Goal: Task Accomplishment & Management: Manage account settings

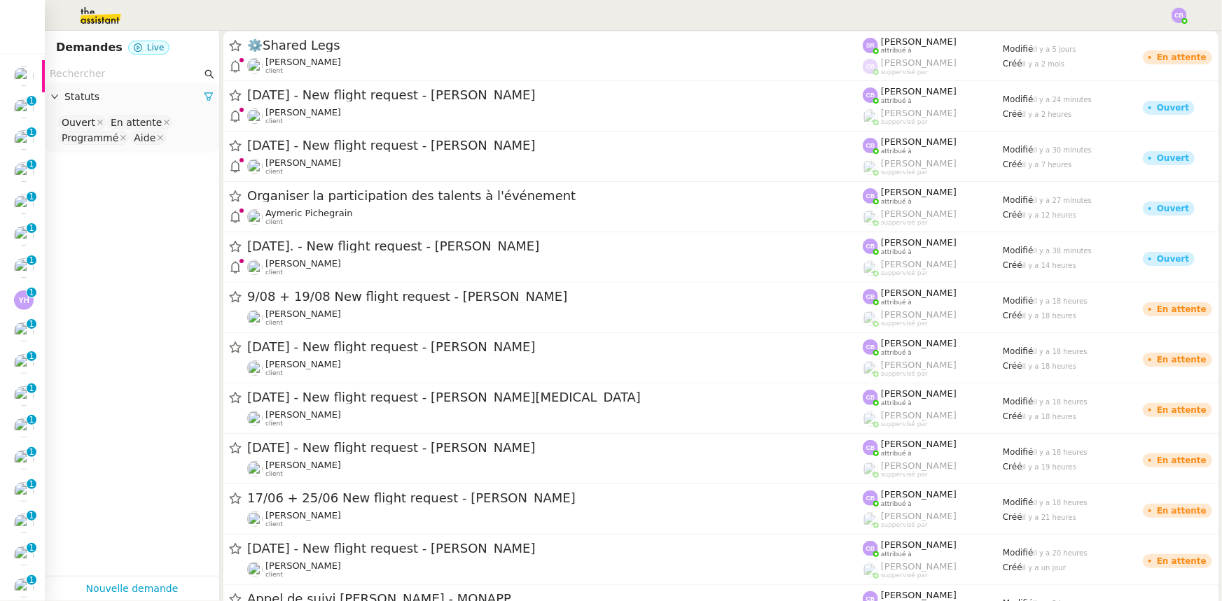
click at [204, 100] on icon at bounding box center [209, 97] width 10 height 10
click at [97, 103] on span "Statuts" at bounding box center [138, 97] width 149 height 16
click at [82, 119] on nz-select-top-control "Please select" at bounding box center [132, 123] width 152 height 18
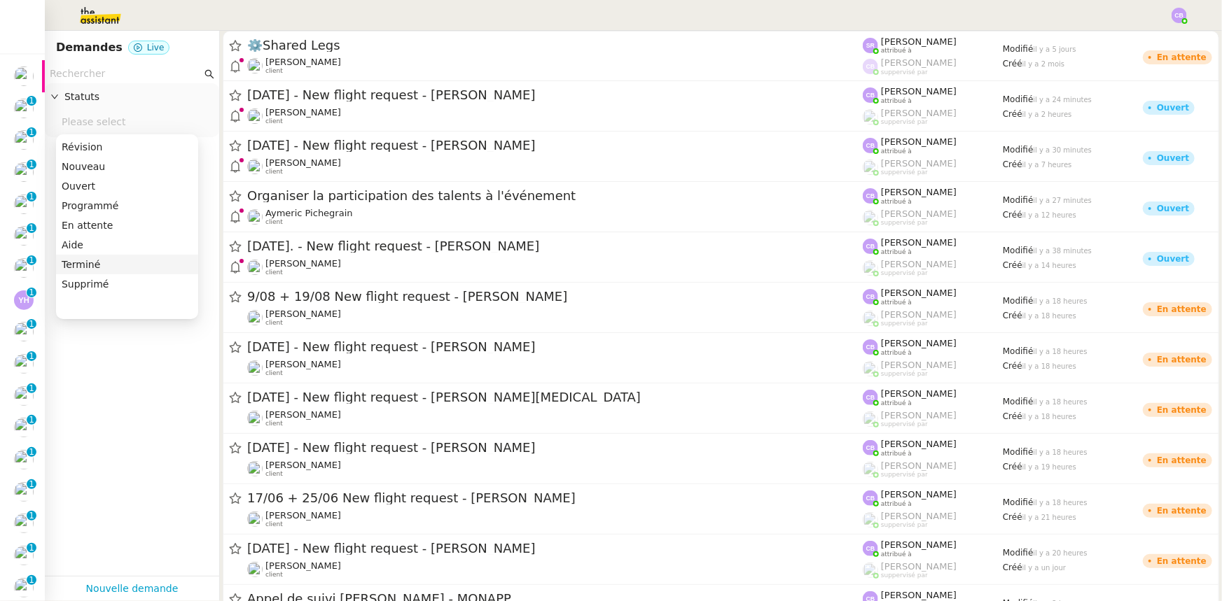
click at [86, 261] on div "Terminé" at bounding box center [127, 264] width 131 height 13
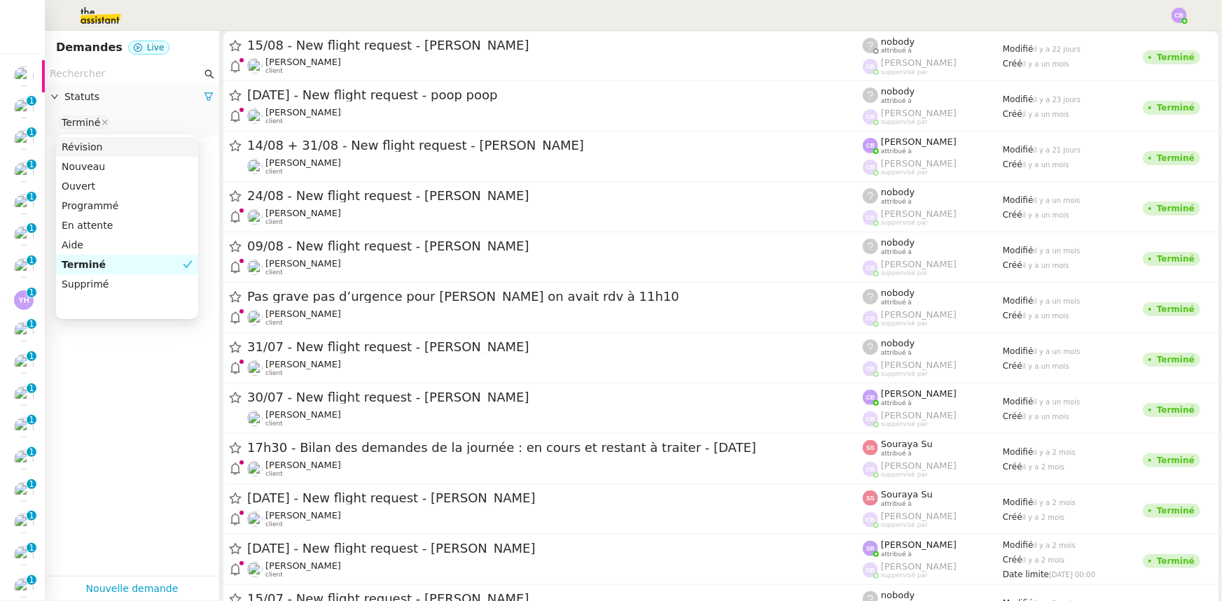
click at [80, 71] on input "text" at bounding box center [126, 74] width 152 height 16
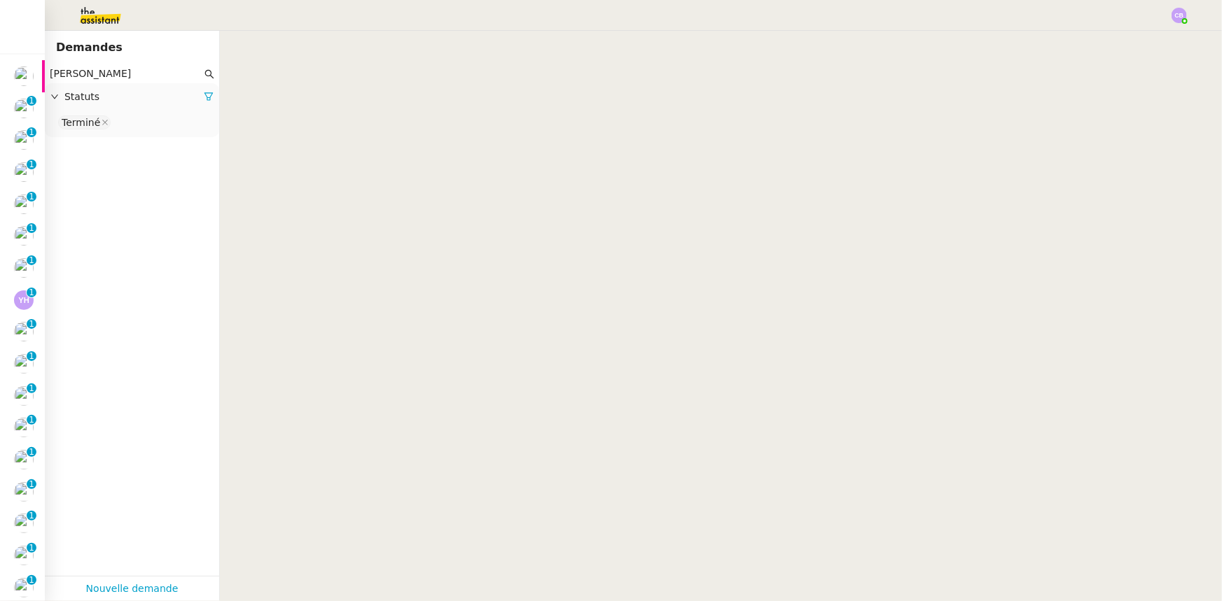
type input "[PERSON_NAME]"
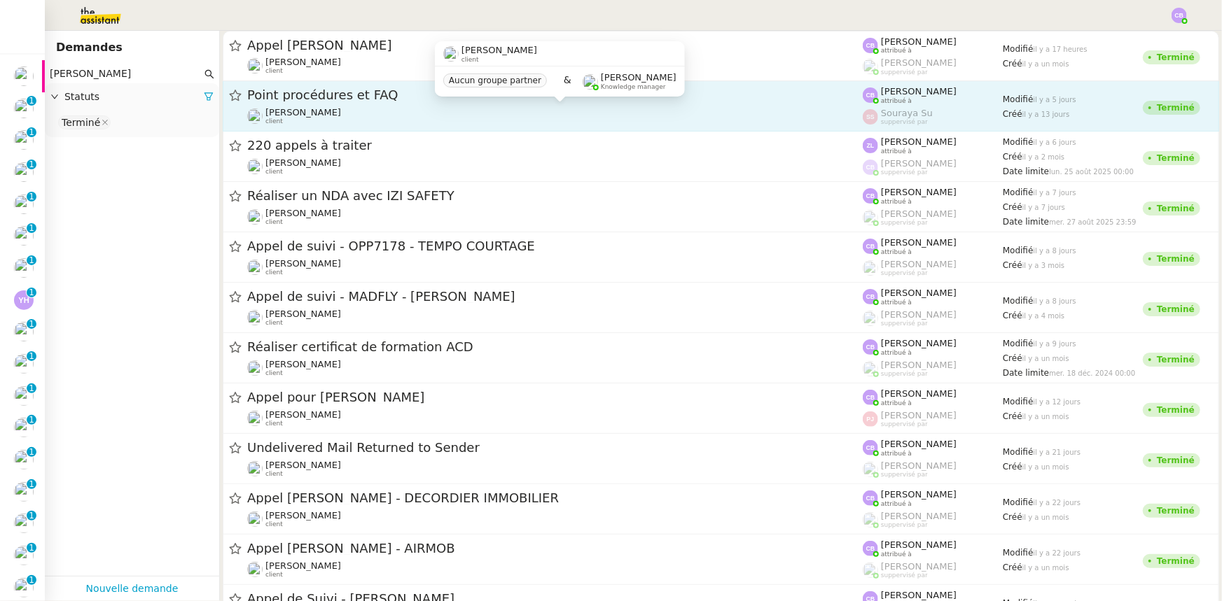
click at [441, 122] on div "[PERSON_NAME] client" at bounding box center [554, 116] width 615 height 18
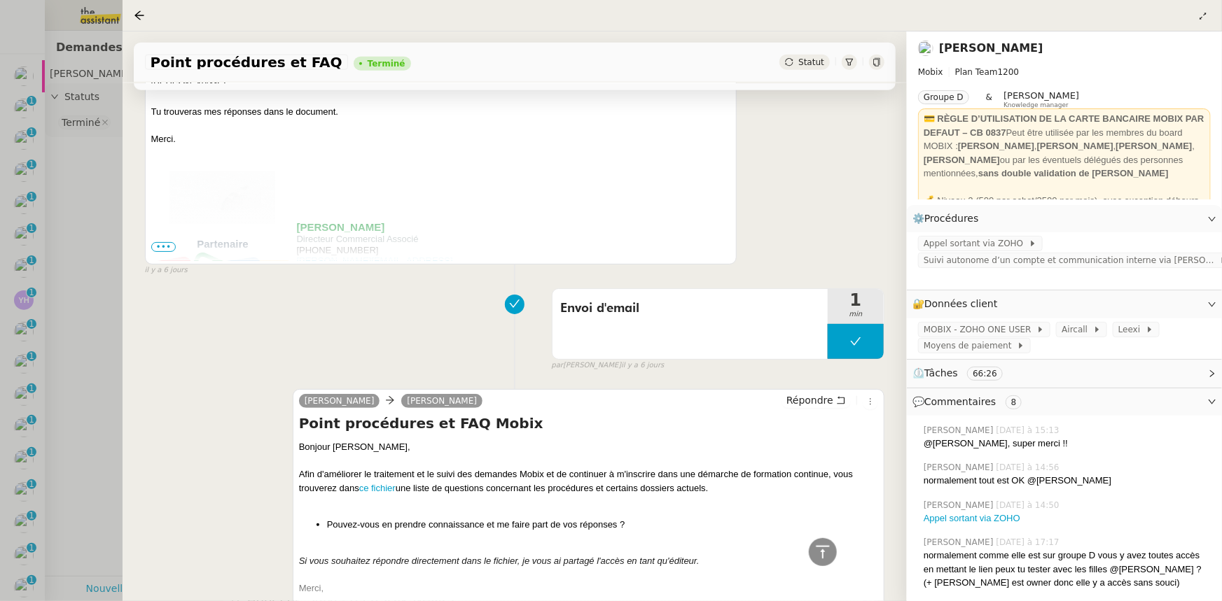
scroll to position [1018, 0]
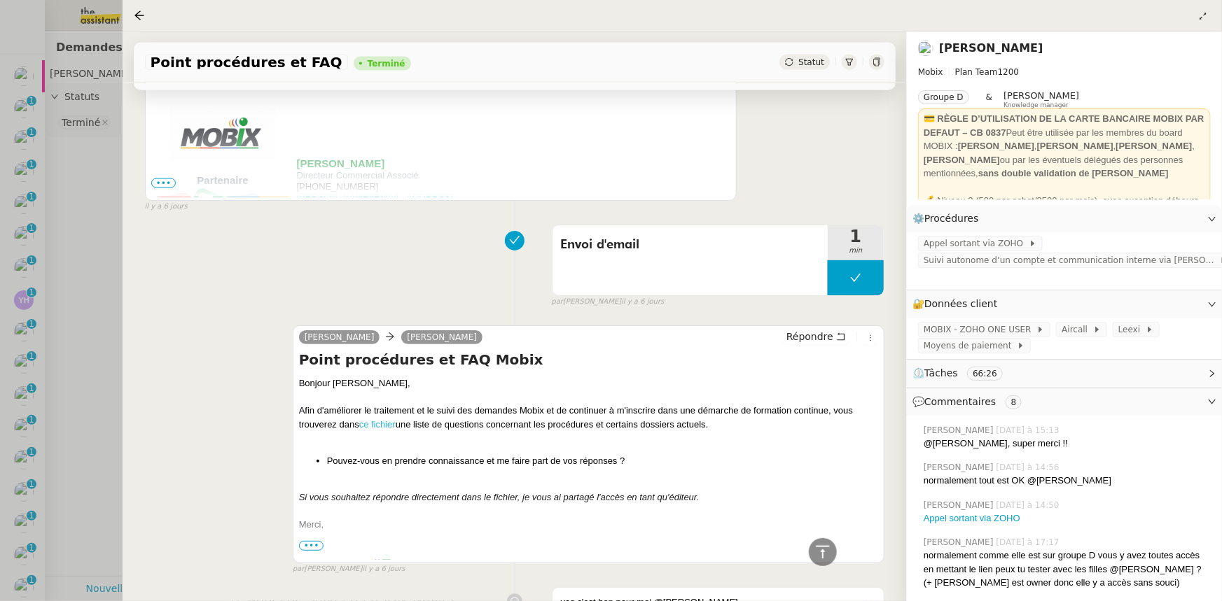
click at [381, 427] on link "ce fichier" at bounding box center [377, 424] width 36 height 11
click at [966, 245] on span "Appel sortant via ZOHO" at bounding box center [975, 244] width 105 height 14
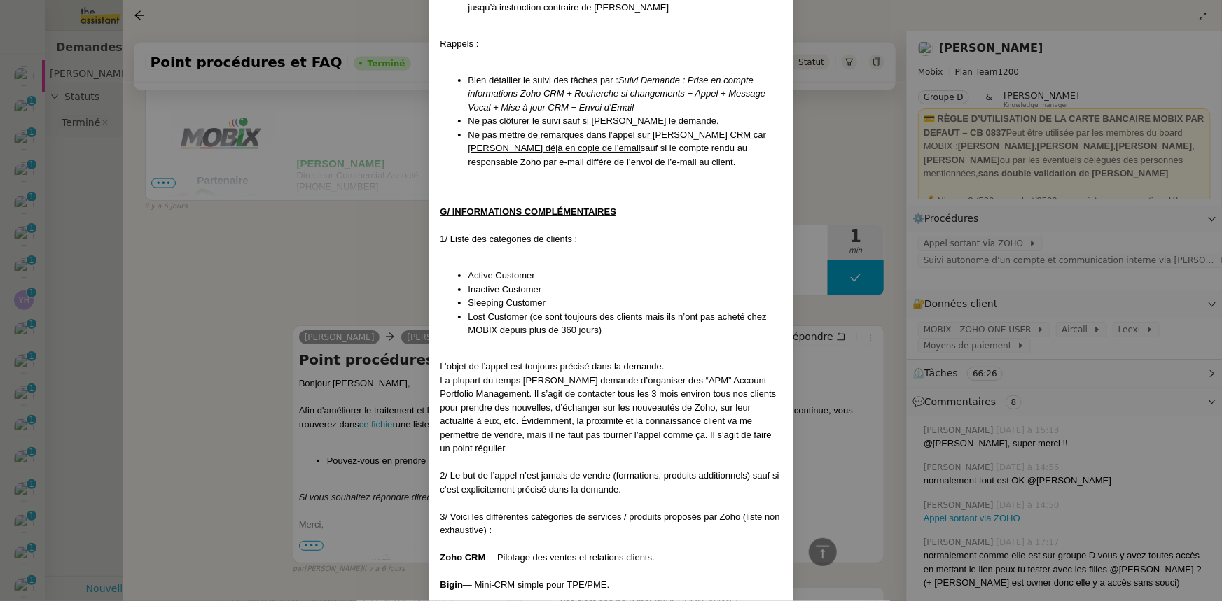
scroll to position [1718, 0]
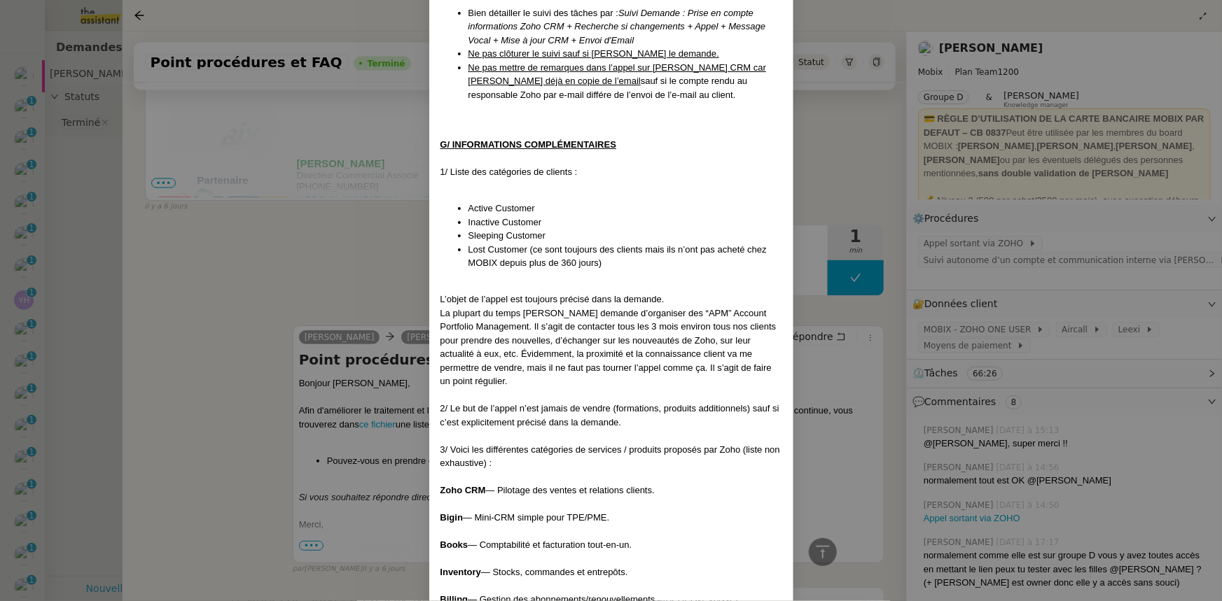
click at [297, 279] on nz-modal-container "Créé le [DATE] MAJ le [DATE] Contexte : Cette procédure s’applique lors du trai…" at bounding box center [611, 300] width 1222 height 601
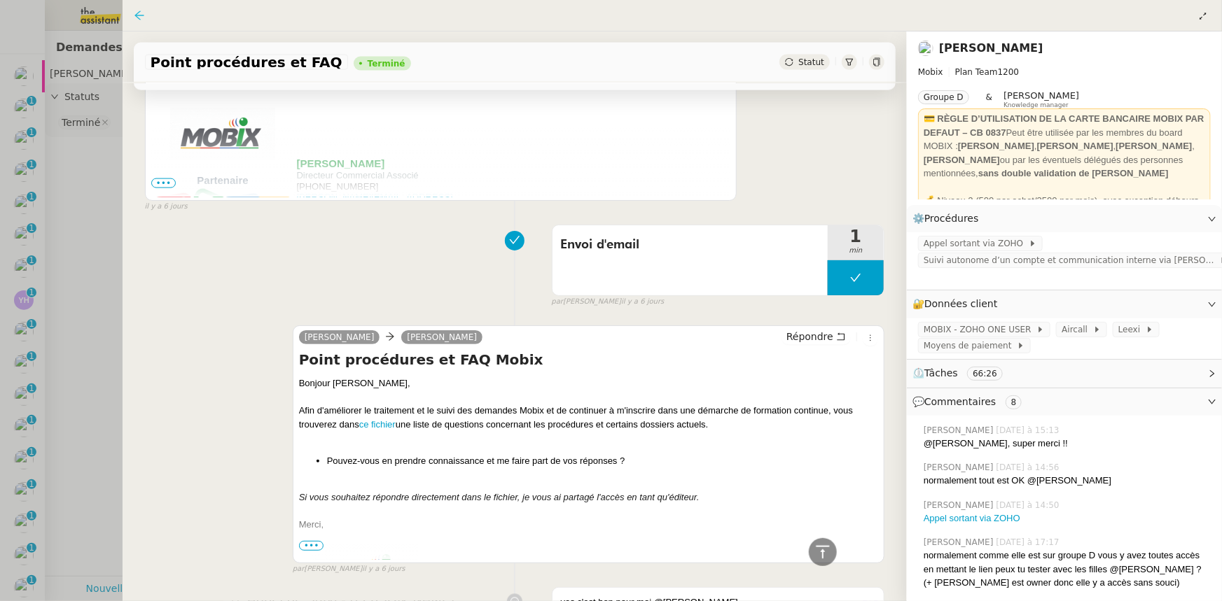
click at [136, 18] on icon at bounding box center [139, 15] width 11 height 11
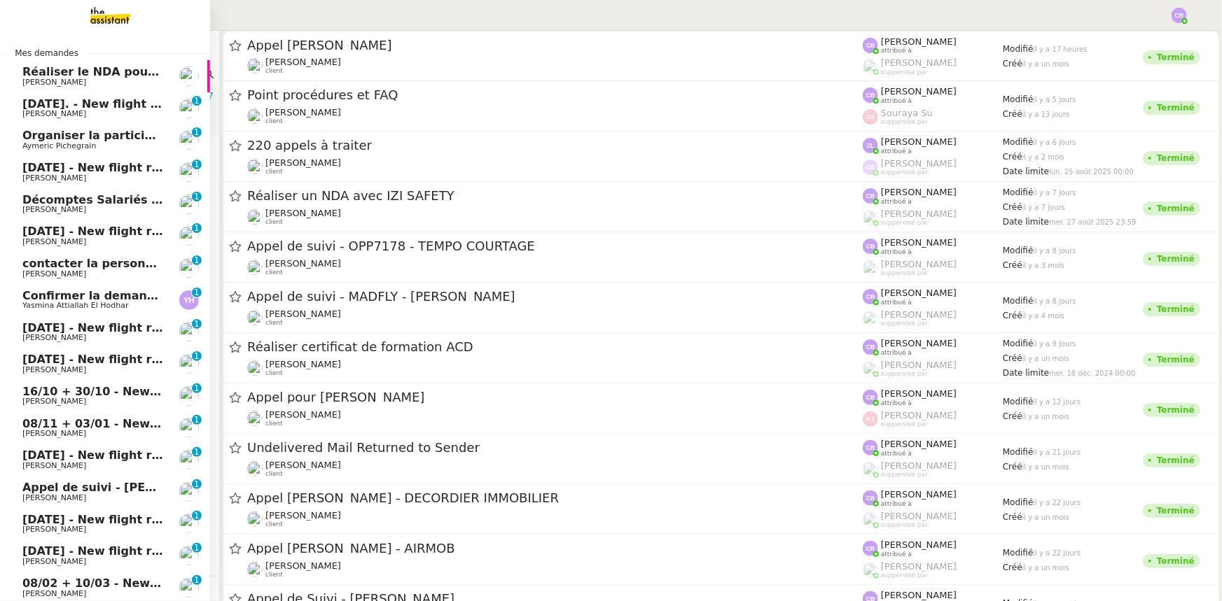
click at [81, 70] on span "Réaliser le NDA pour We Invest Real Estate" at bounding box center [158, 71] width 273 height 13
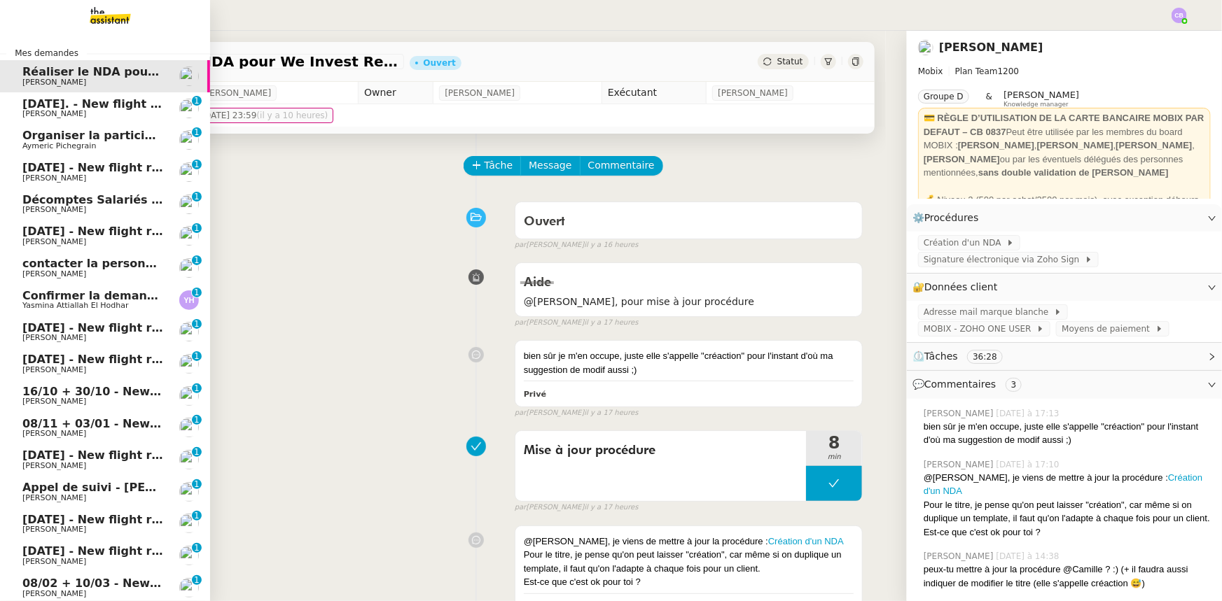
click at [92, 104] on span "[DATE]. - New flight request - [PERSON_NAME]" at bounding box center [168, 103] width 293 height 13
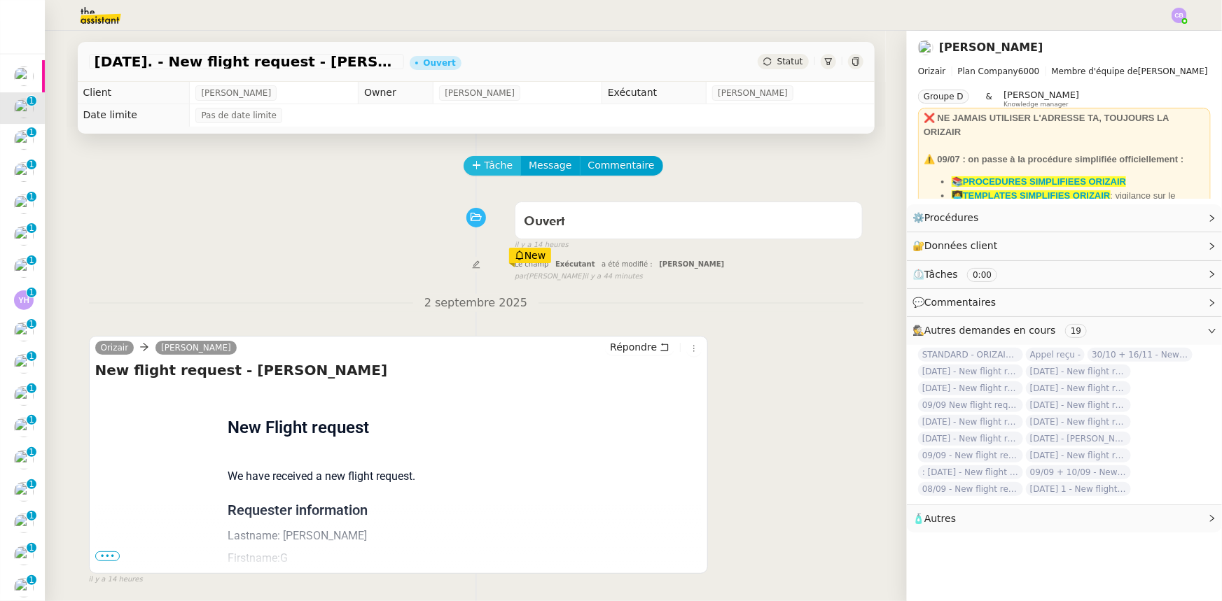
click at [484, 167] on span "Tâche" at bounding box center [498, 166] width 29 height 16
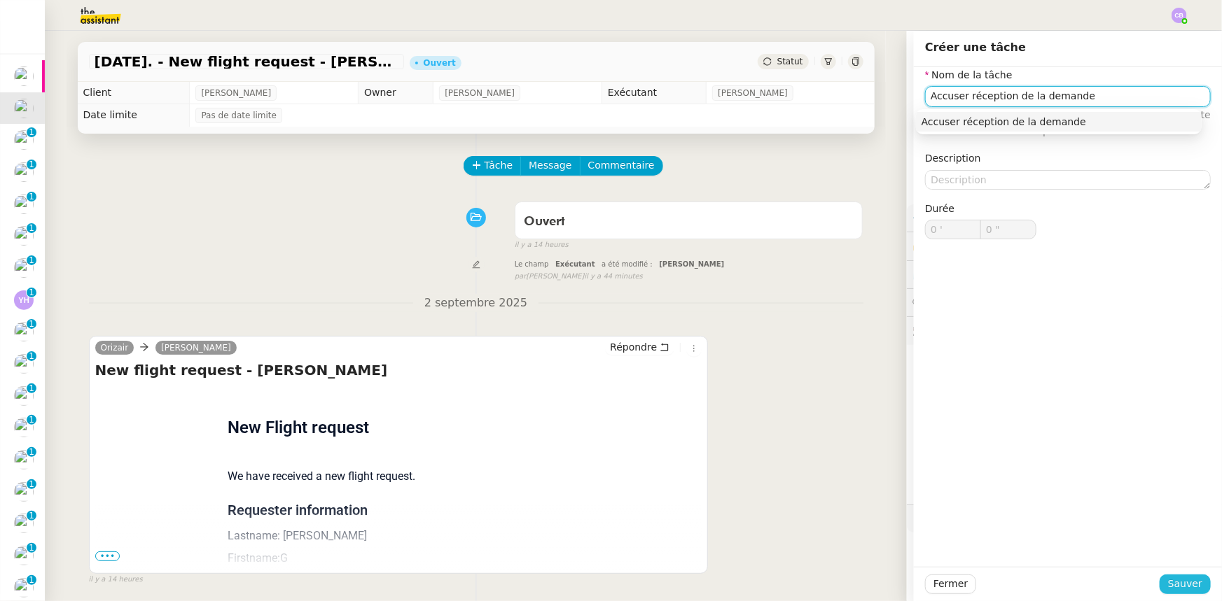
type input "Accuser réception de la demande"
click at [1175, 584] on span "Sauver" at bounding box center [1185, 584] width 34 height 16
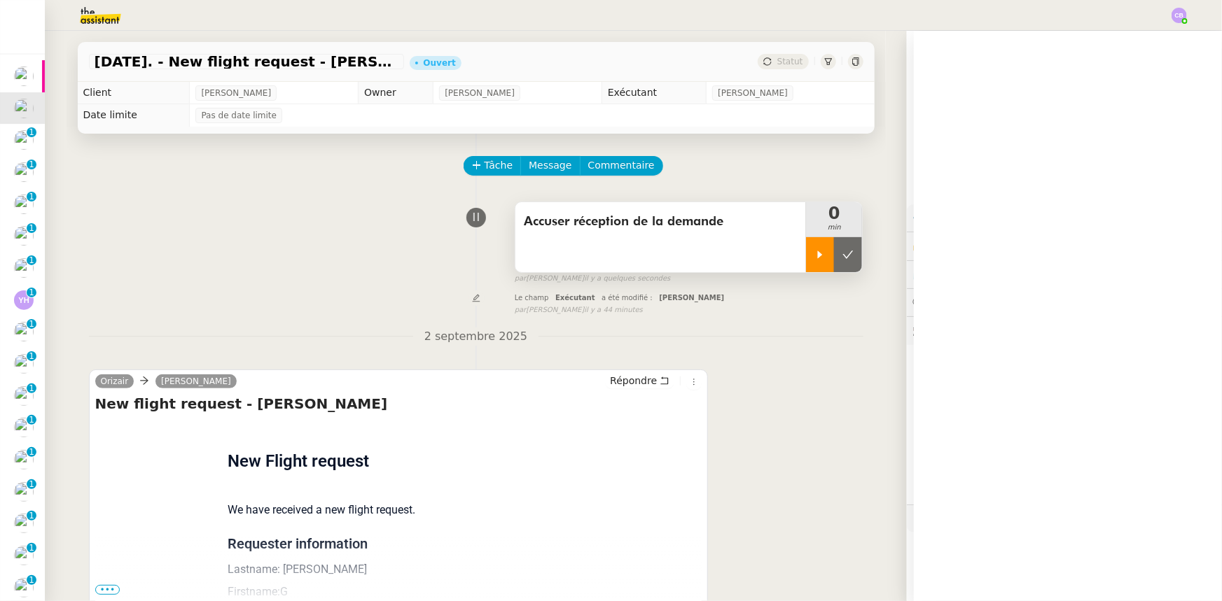
click at [814, 259] on icon at bounding box center [819, 254] width 11 height 11
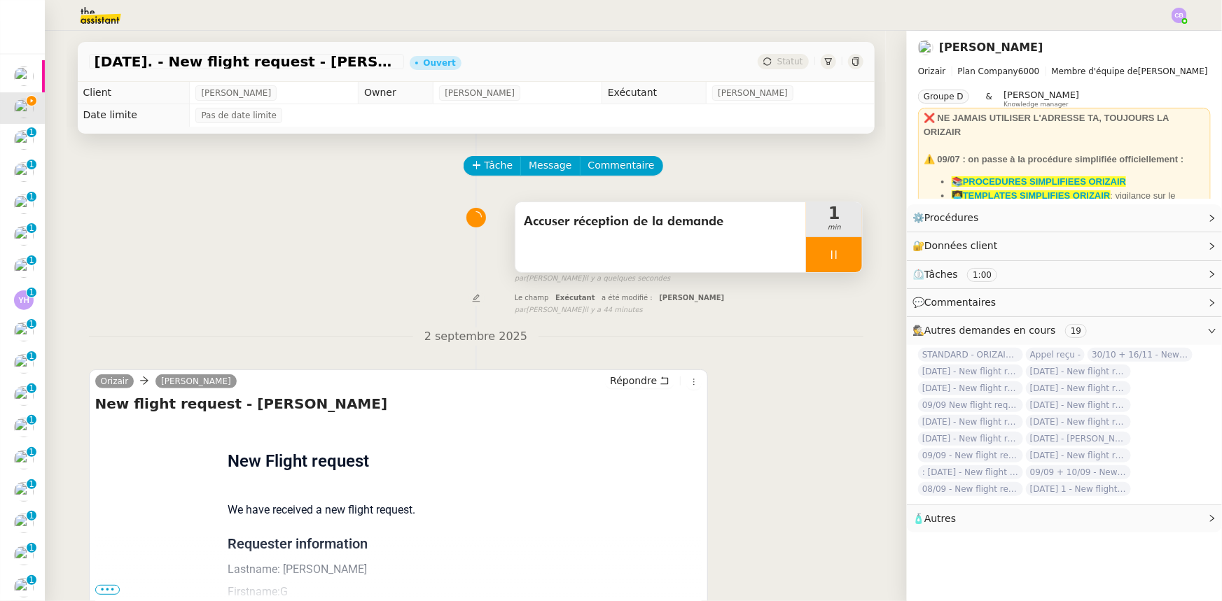
scroll to position [63, 0]
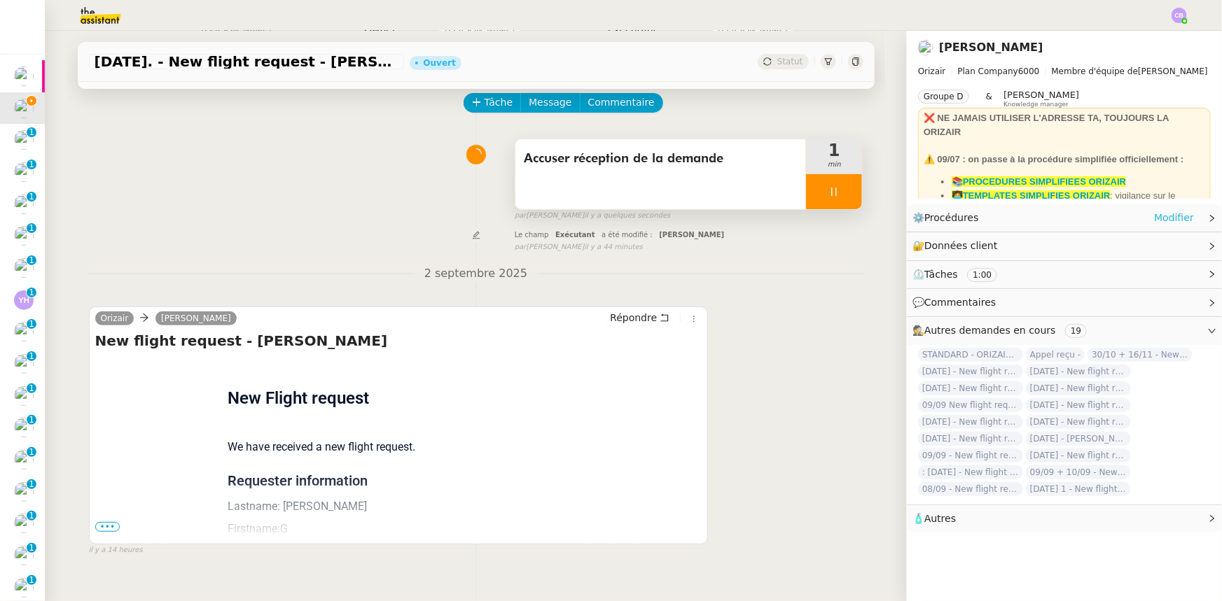
drag, startPoint x: 1166, startPoint y: 217, endPoint x: 1158, endPoint y: 225, distance: 11.4
click at [1166, 217] on link "Modifier" at bounding box center [1174, 218] width 40 height 16
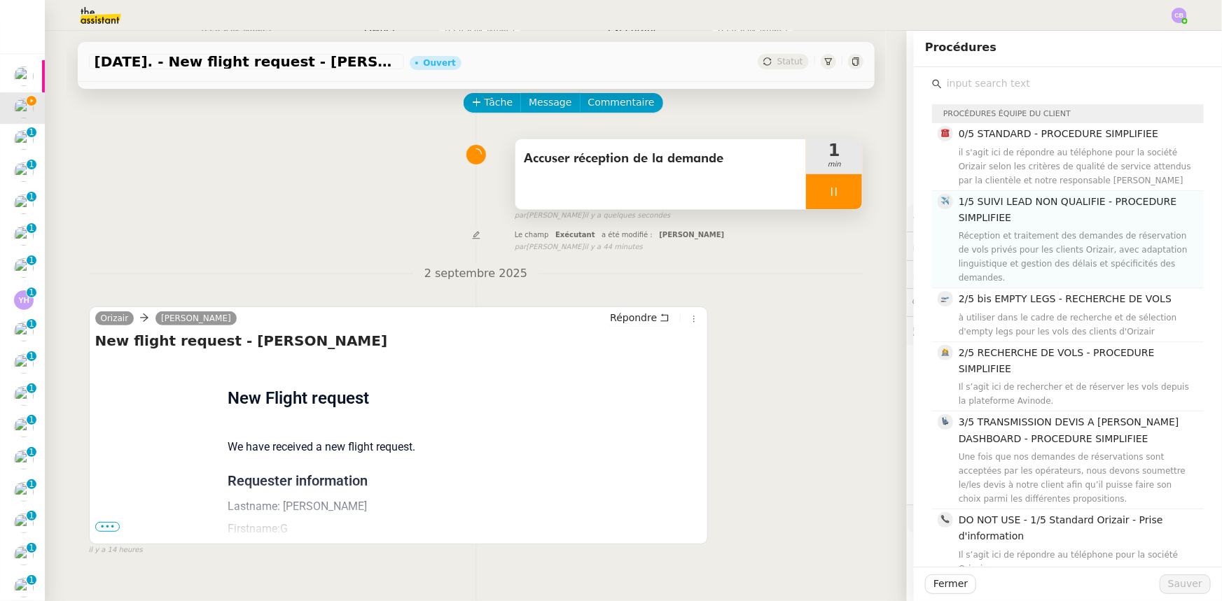
click at [1007, 214] on h4 "1/5 SUIVI LEAD NON QUALIFIE - PROCEDURE SIMPLIFIEE" at bounding box center [1076, 210] width 237 height 33
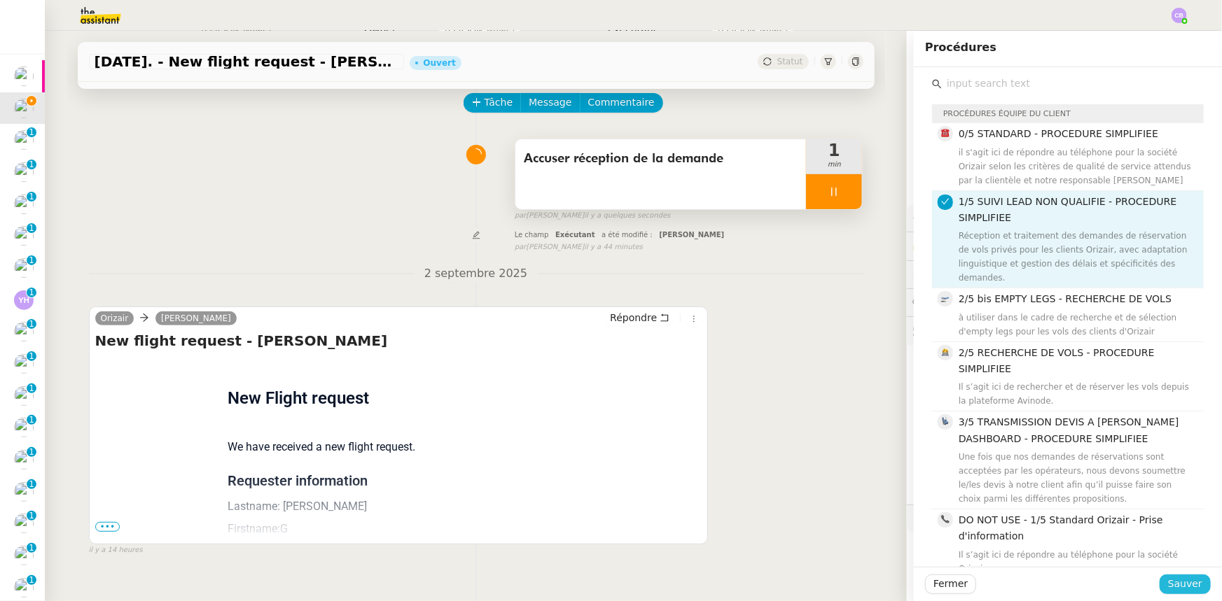
click at [1181, 585] on span "Sauver" at bounding box center [1185, 584] width 34 height 16
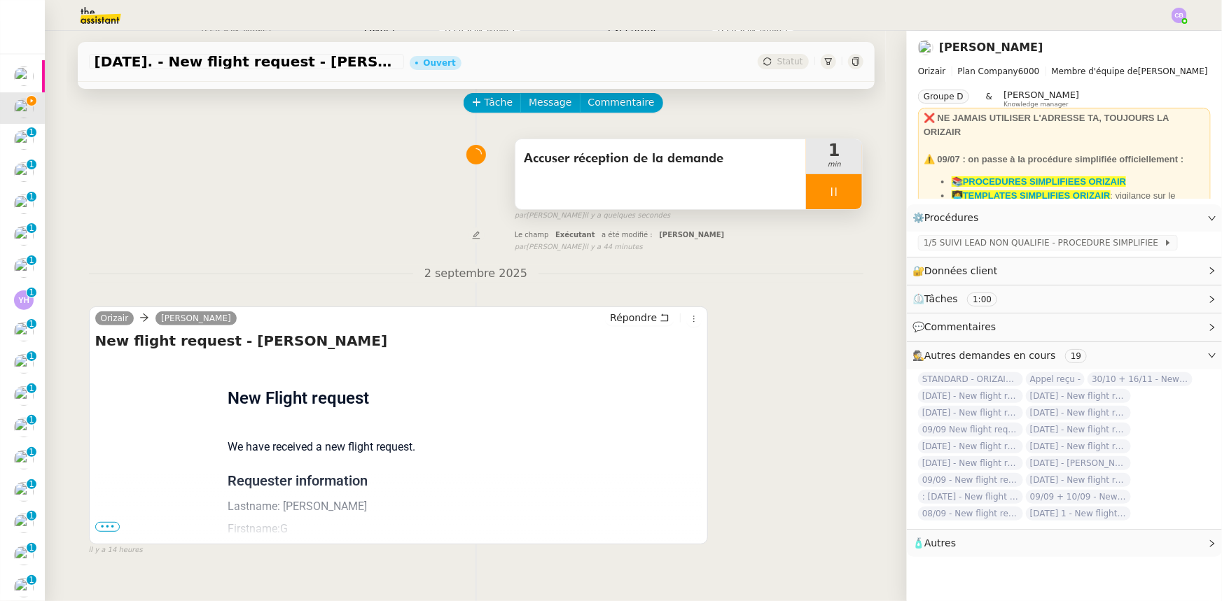
click at [103, 528] on span "•••" at bounding box center [107, 527] width 25 height 10
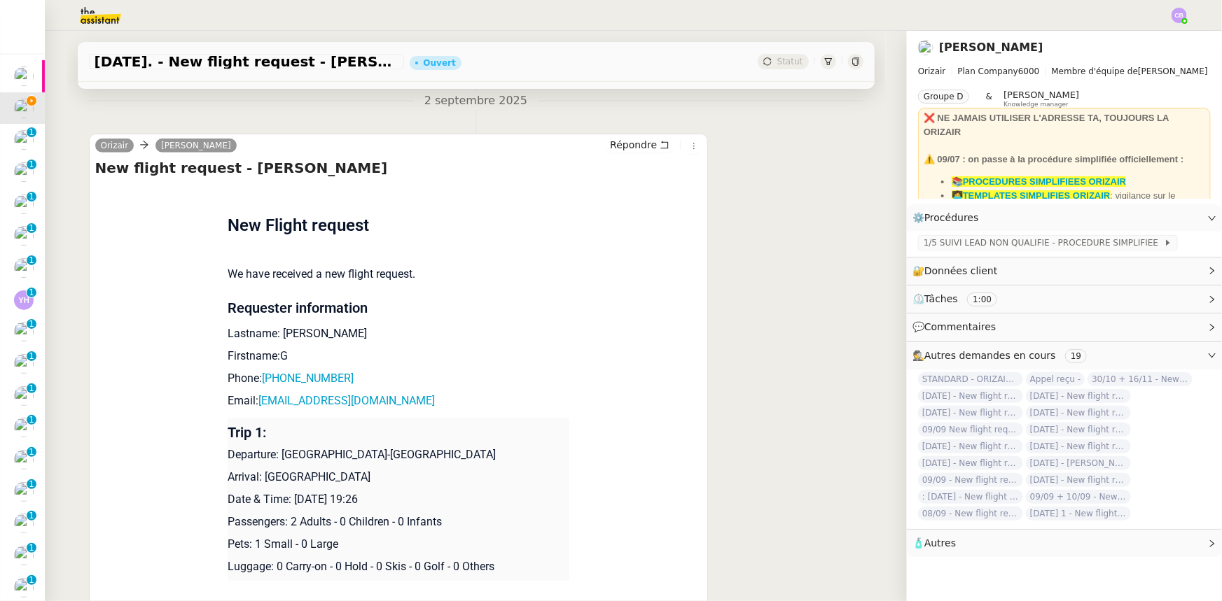
scroll to position [254, 0]
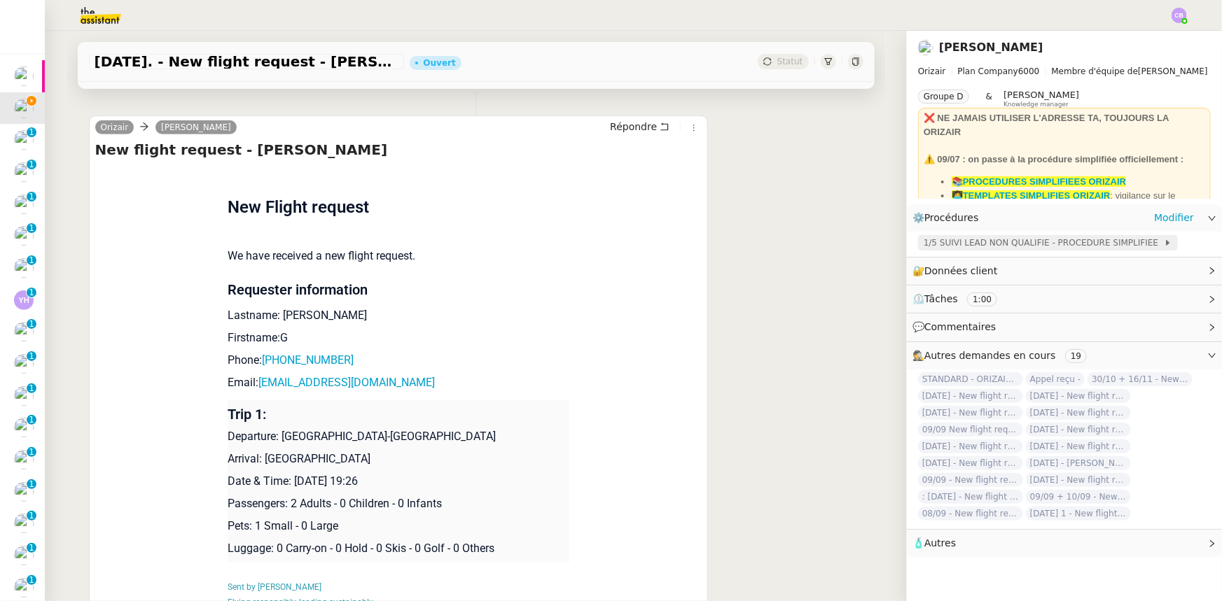
click at [963, 242] on span "1/5 SUIVI LEAD NON QUALIFIE - PROCEDURE SIMPLIFIEE" at bounding box center [1043, 243] width 240 height 14
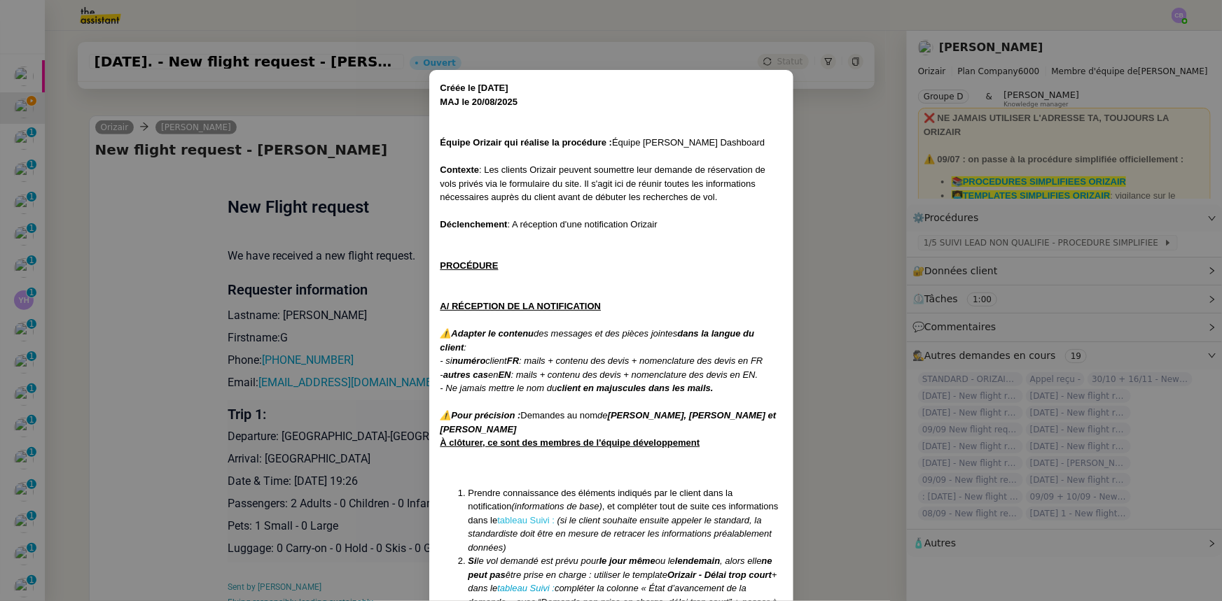
click at [528, 519] on link "tableau Suivi :" at bounding box center [525, 520] width 57 height 11
click at [343, 134] on nz-modal-container "Créée le [DATE] MAJ le [DATE] Équipe Orizair qui réalise la procédure : Équipe …" at bounding box center [611, 300] width 1222 height 601
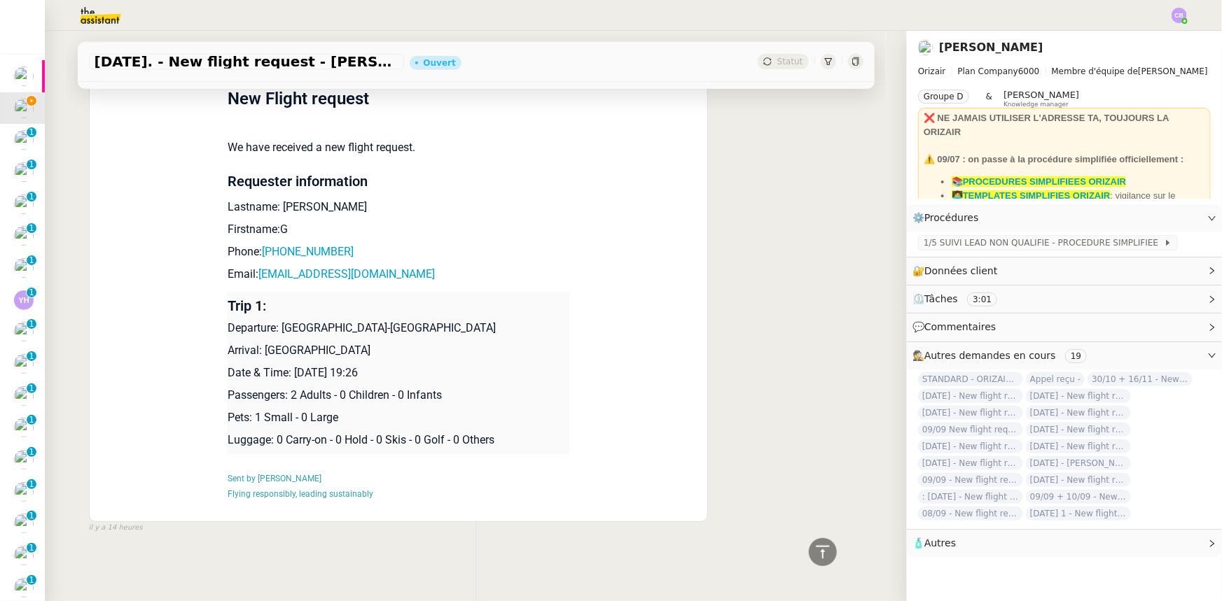
scroll to position [0, 0]
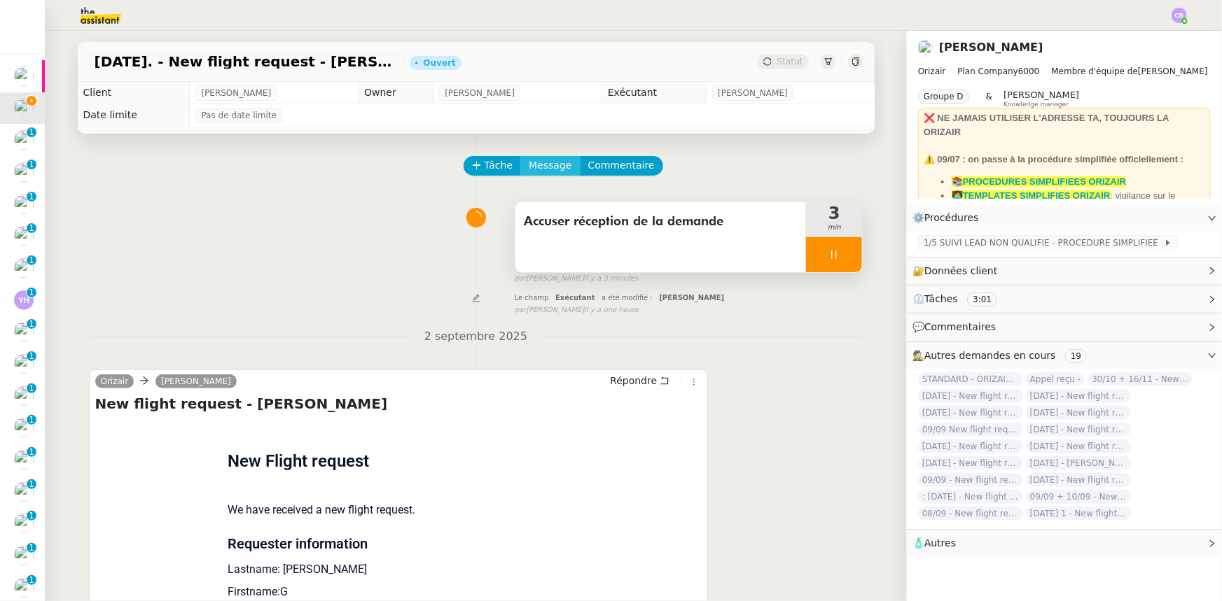
click at [535, 172] on span "Message" at bounding box center [550, 166] width 43 height 16
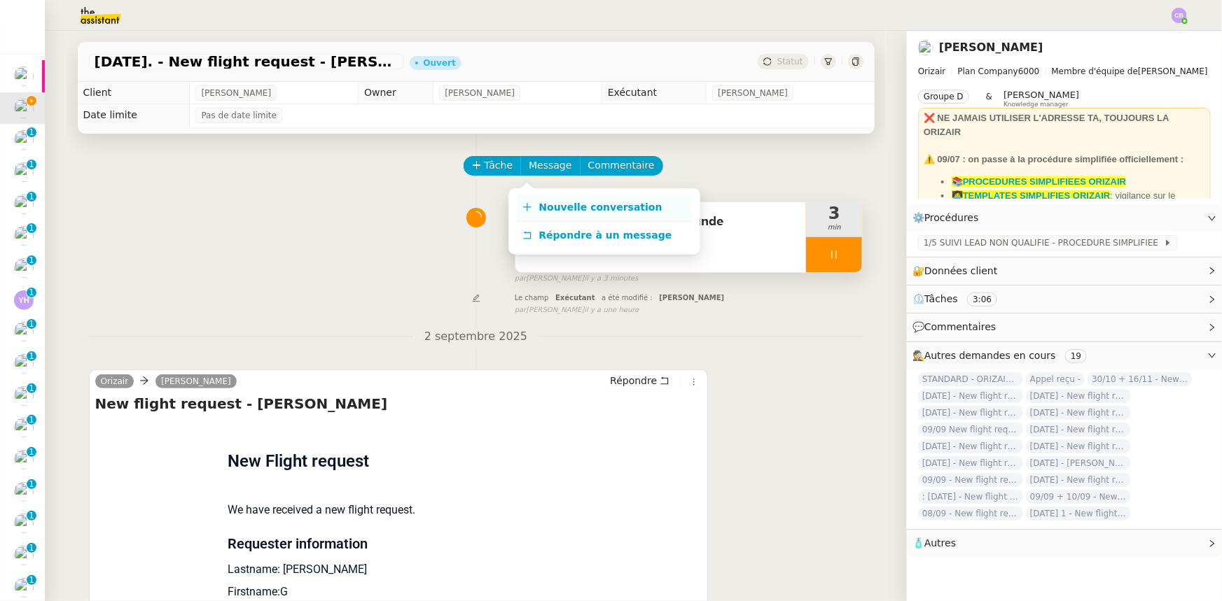
click at [559, 205] on span "Nouvelle conversation" at bounding box center [600, 207] width 123 height 11
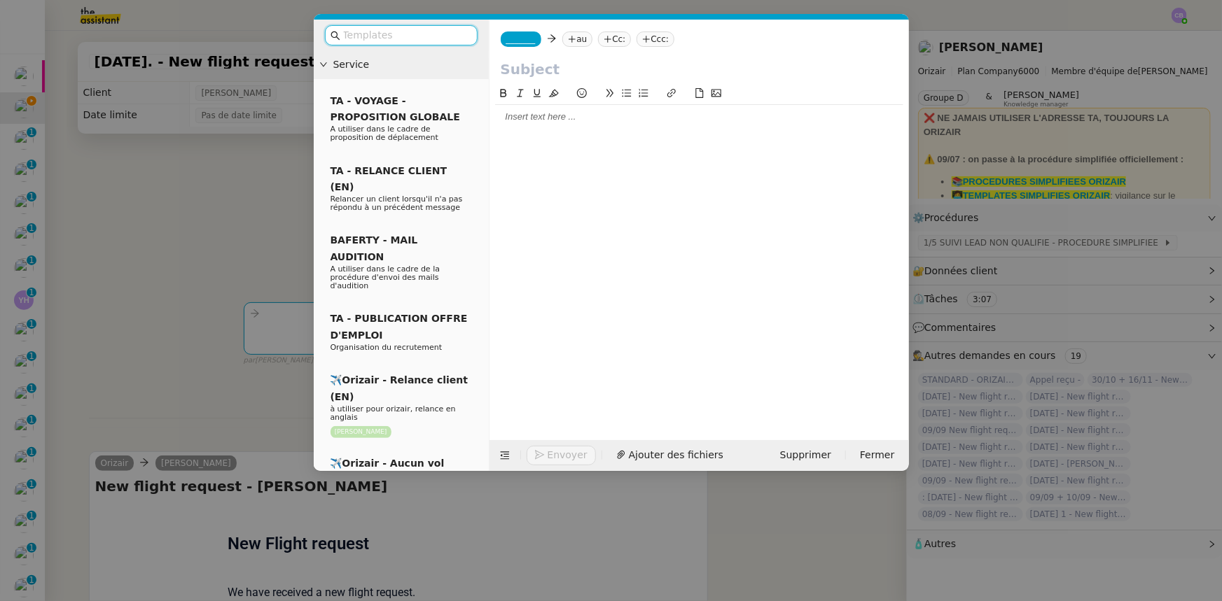
click at [421, 36] on input "text" at bounding box center [406, 35] width 126 height 16
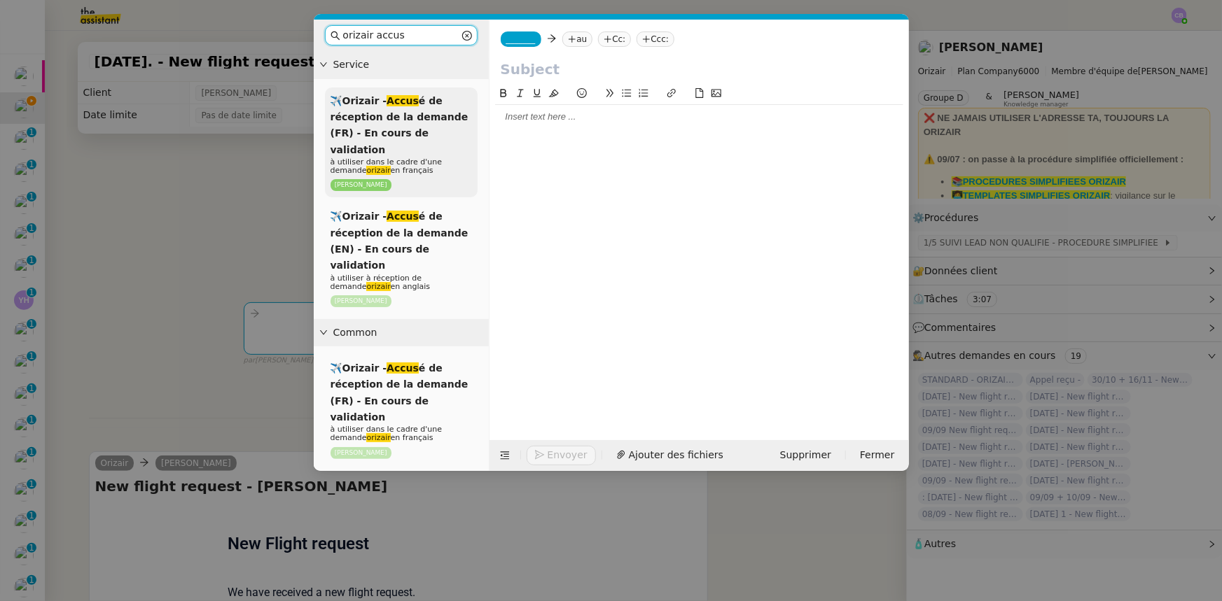
type input "orizair accus"
click at [445, 124] on div "✈️Orizair - Accus é de réception de la demande (FR) - En cours de validation à …" at bounding box center [401, 143] width 153 height 111
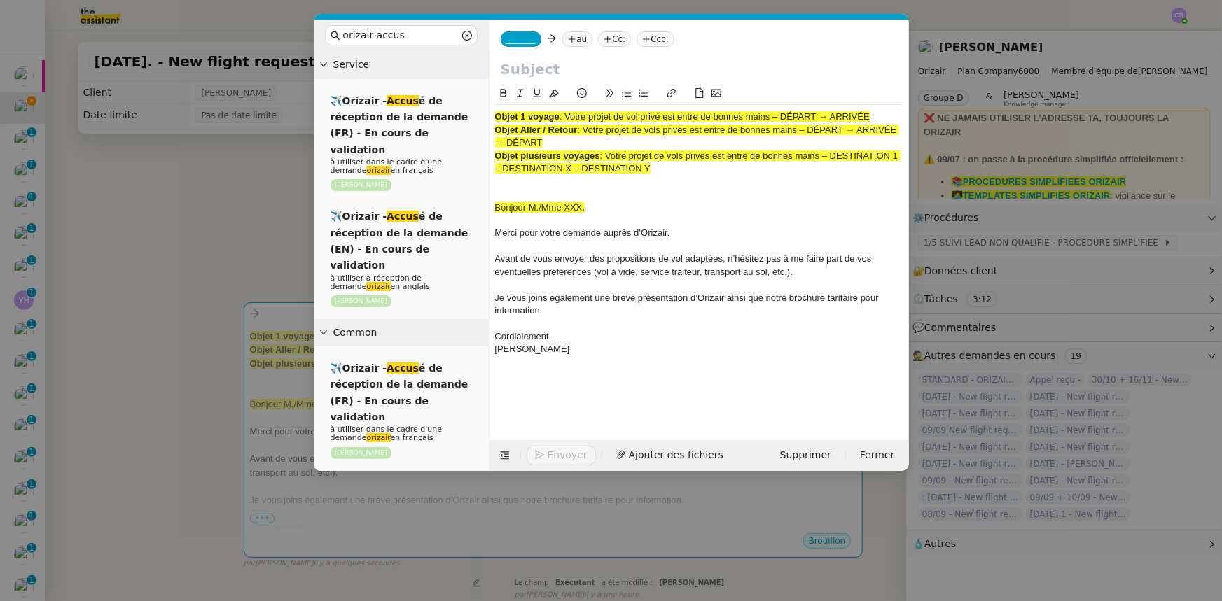
drag, startPoint x: 871, startPoint y: 116, endPoint x: 566, endPoint y: 114, distance: 305.2
click at [566, 114] on span ": Votre projet de vol privé est entre de bonnes mains – DÉPART → ARRIVÉE" at bounding box center [714, 116] width 310 height 11
copy span "Votre projet de vol privé est entre de bonnes mains – DÉPART → ARRIVÉE"
click at [529, 70] on input "text" at bounding box center [699, 69] width 397 height 21
paste input "Votre projet de vol privé est entre de bonnes mains – DÉPART → ARRIVÉE"
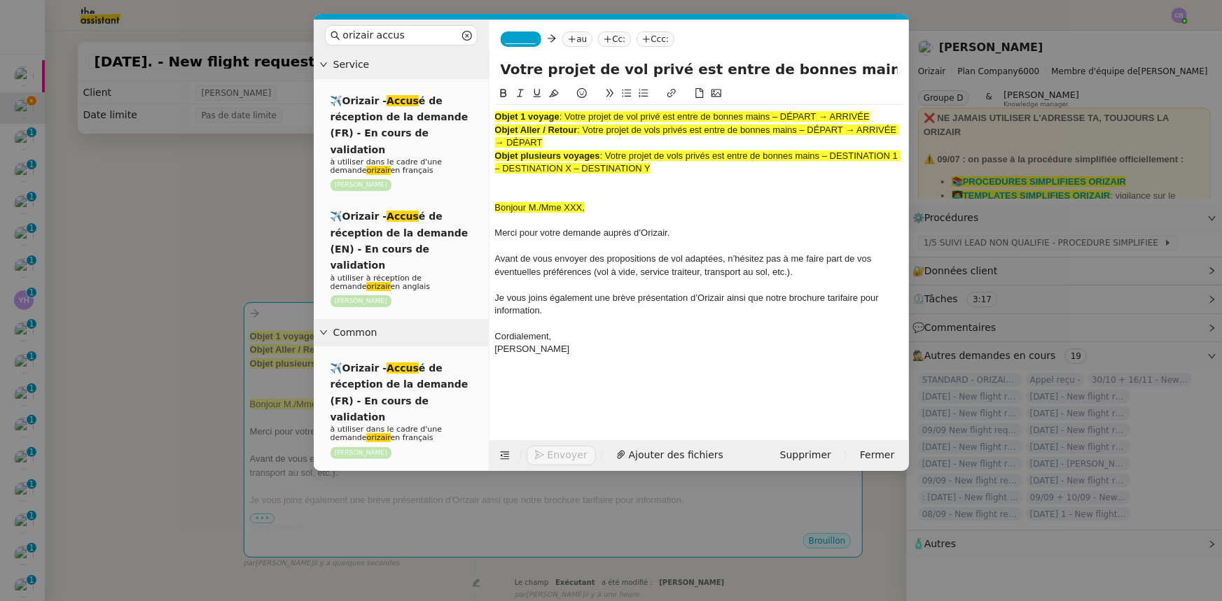
scroll to position [0, 83]
type input "Votre projet de vol privé est entre de bonnes mains – DÉPART → ARRIVÉE"
drag, startPoint x: 656, startPoint y: 174, endPoint x: 490, endPoint y: 113, distance: 176.7
click at [490, 113] on nz-spin "Objet 1 voyage : Votre projet de vol privé est entre de bonnes mains – DÉPART →…" at bounding box center [698, 254] width 419 height 339
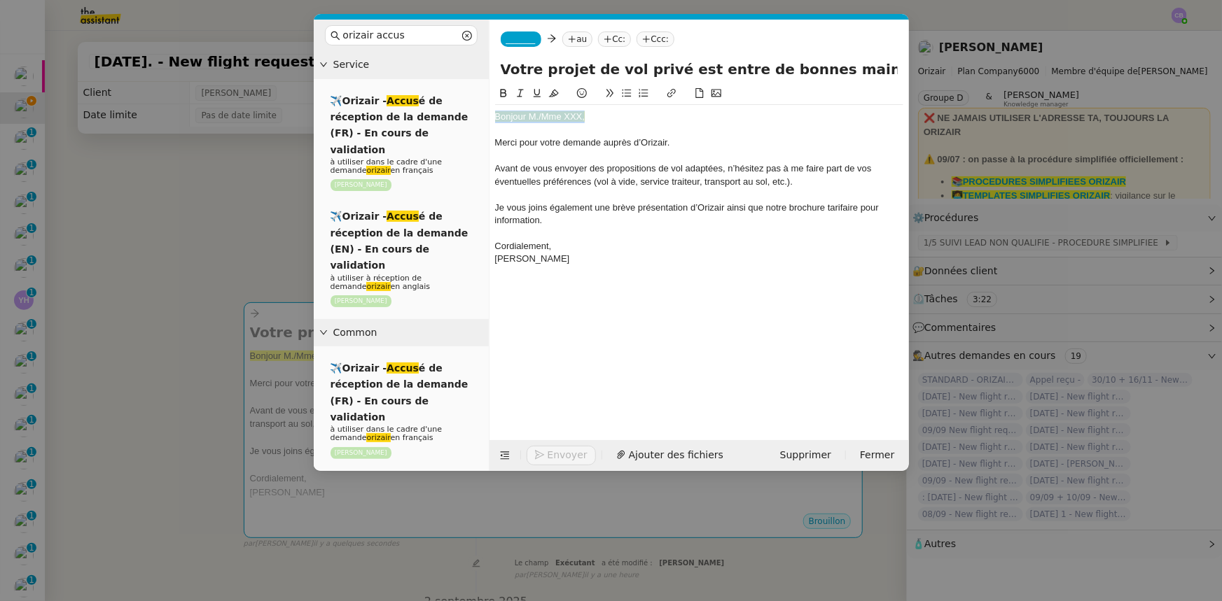
drag, startPoint x: 583, startPoint y: 118, endPoint x: 495, endPoint y: 112, distance: 88.4
click at [495, 112] on div "Bonjour M./Mme XXX," at bounding box center [699, 117] width 408 height 13
click at [553, 94] on icon at bounding box center [554, 93] width 10 height 10
click at [582, 116] on div "Bonjour M./Mme XXX," at bounding box center [699, 117] width 408 height 13
click at [539, 117] on div "Bonjour M./[PERSON_NAME]," at bounding box center [699, 117] width 408 height 13
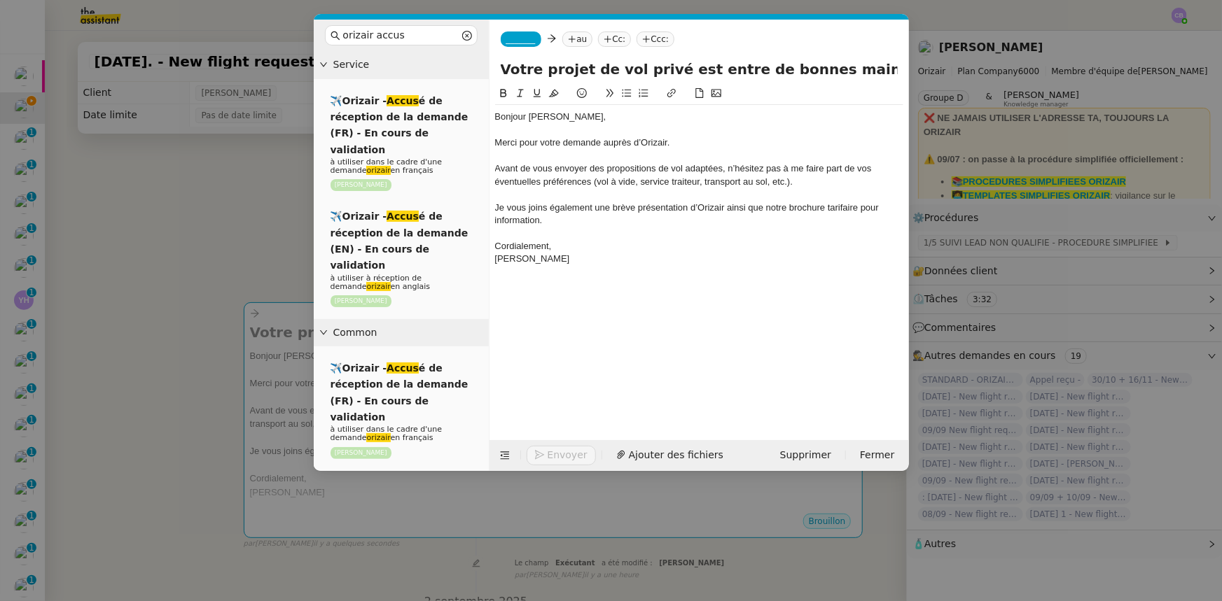
click at [520, 35] on span "_______" at bounding box center [520, 39] width 29 height 10
click at [543, 67] on span "[PERSON_NAME][EMAIL_ADDRESS][DOMAIN_NAME]" at bounding box center [605, 71] width 199 height 8
click at [228, 258] on nz-modal-container "orizair accus Service ✈️Orizair - Accus é de réception de la demande (FR) - En …" at bounding box center [611, 300] width 1222 height 601
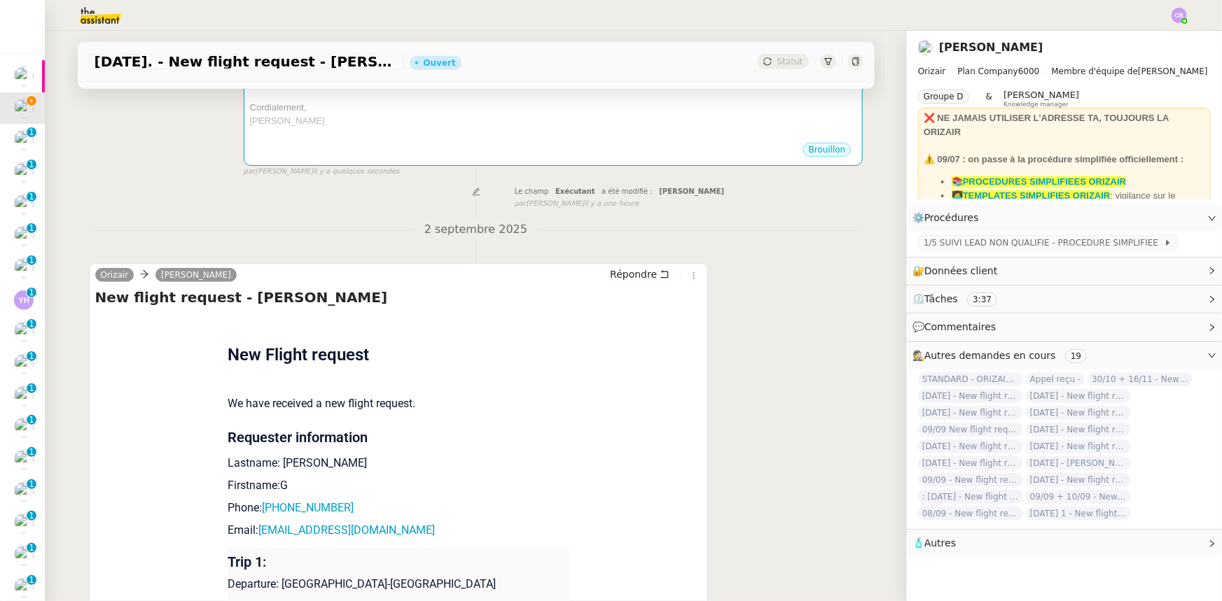
scroll to position [382, 0]
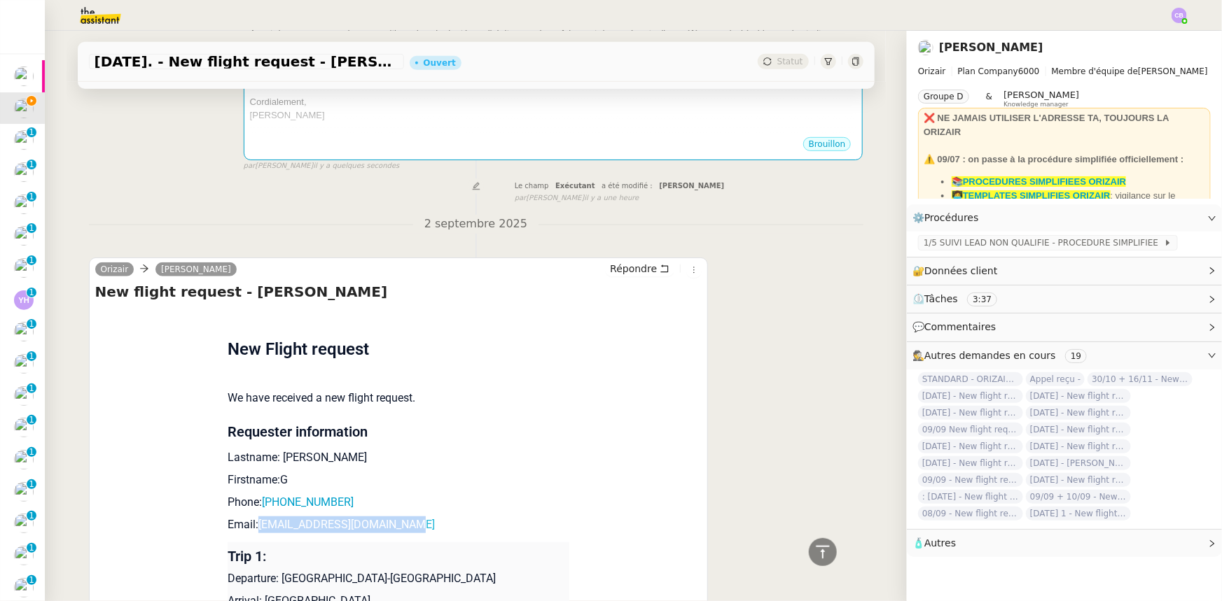
drag, startPoint x: 408, startPoint y: 531, endPoint x: 254, endPoint y: 526, distance: 154.1
click at [254, 526] on p "Email: [EMAIL_ADDRESS][DOMAIN_NAME]" at bounding box center [399, 525] width 342 height 17
copy link "[EMAIL_ADDRESS][DOMAIN_NAME]"
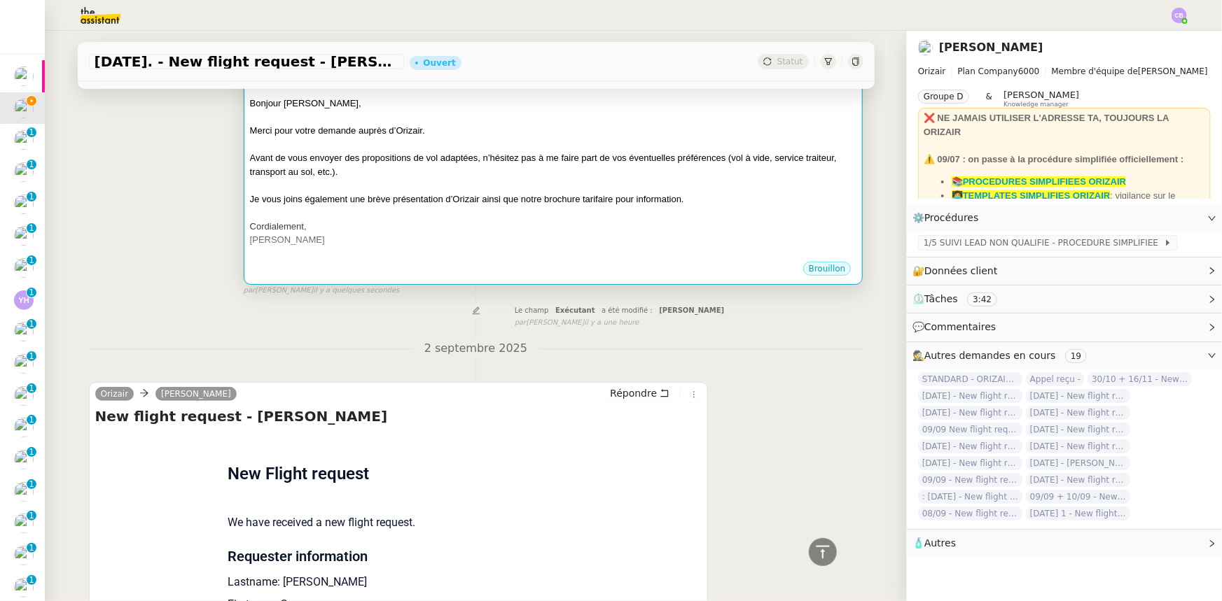
scroll to position [127, 0]
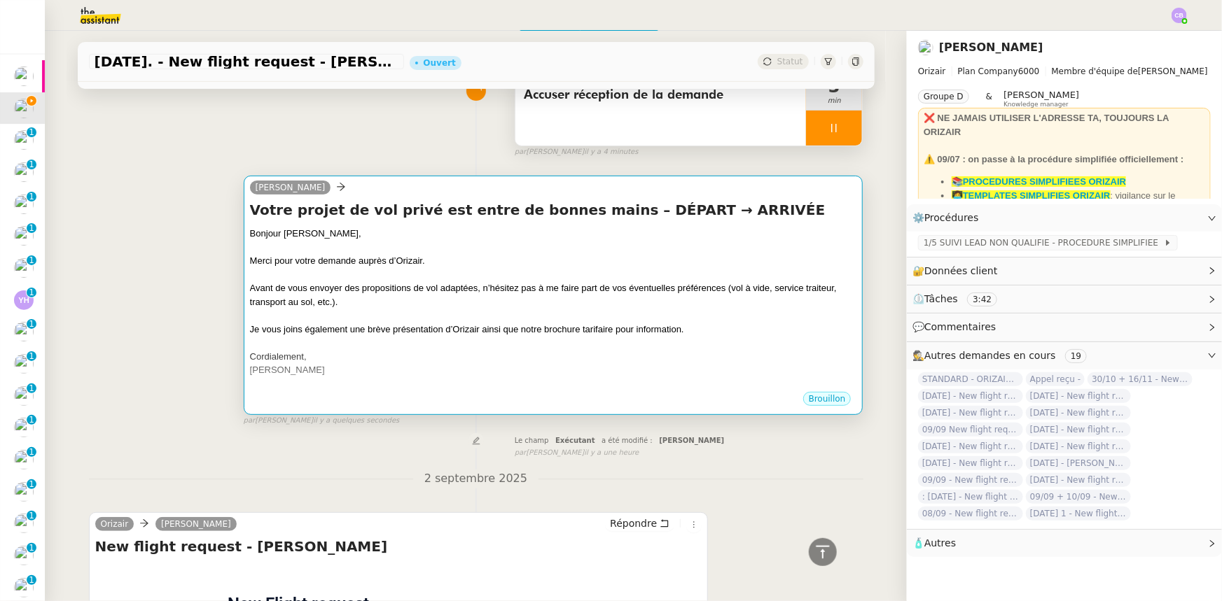
click at [341, 330] on span "Je vous joins également une brève présentation d’Orizair ainsi que notre brochu…" at bounding box center [467, 329] width 434 height 11
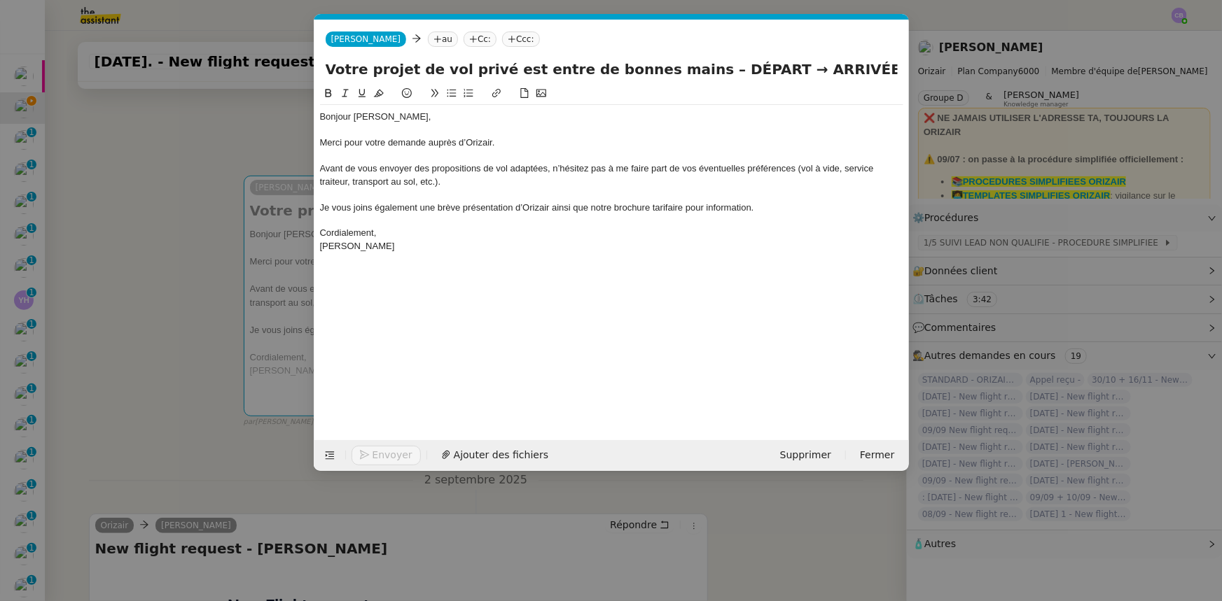
scroll to position [0, 82]
click at [428, 42] on nz-tag "au" at bounding box center [443, 39] width 30 height 15
paste input "[EMAIL_ADDRESS][DOMAIN_NAME]"
type input "[EMAIL_ADDRESS][DOMAIN_NAME]"
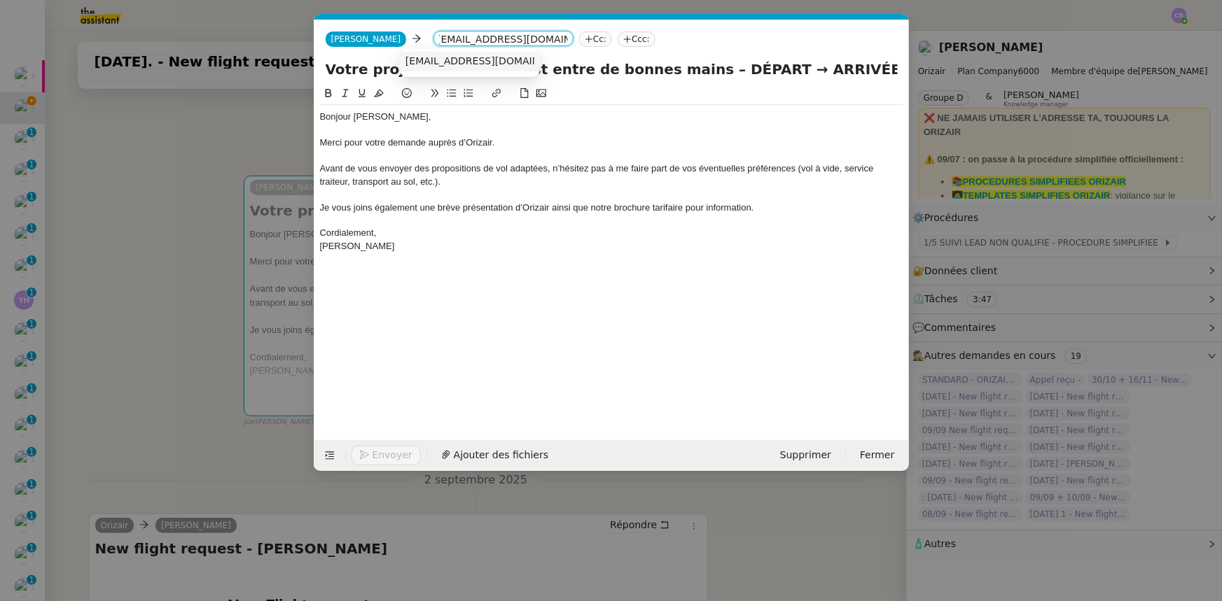
click at [420, 57] on span "[EMAIL_ADDRESS][DOMAIN_NAME]" at bounding box center [491, 60] width 172 height 11
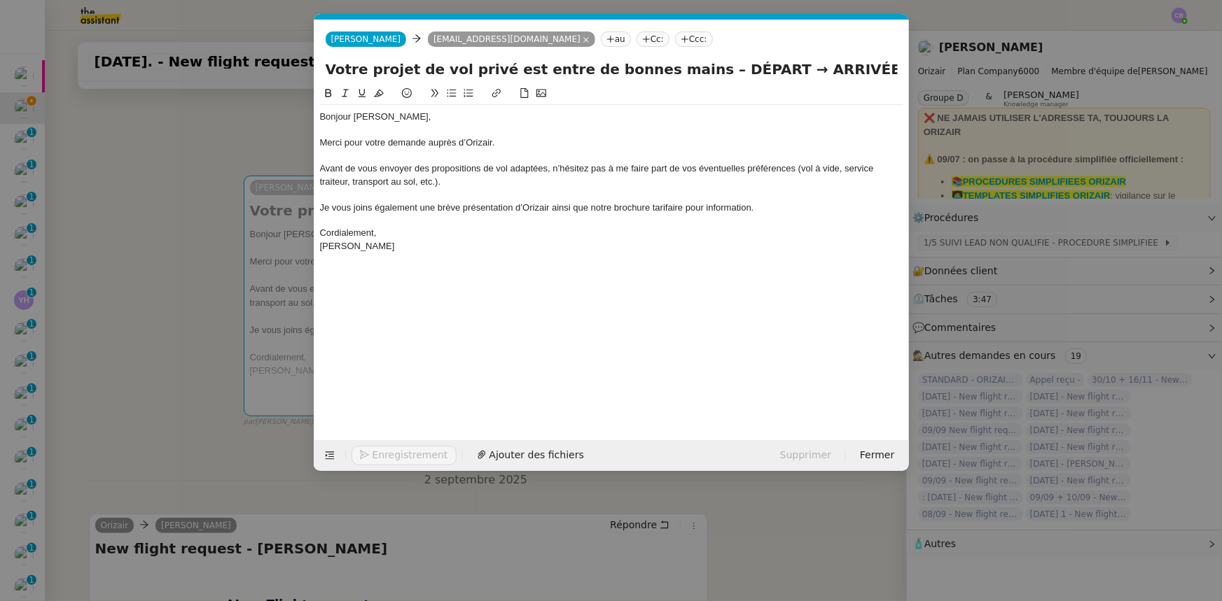
click at [675, 37] on nz-tag "Ccc:" at bounding box center [694, 39] width 38 height 15
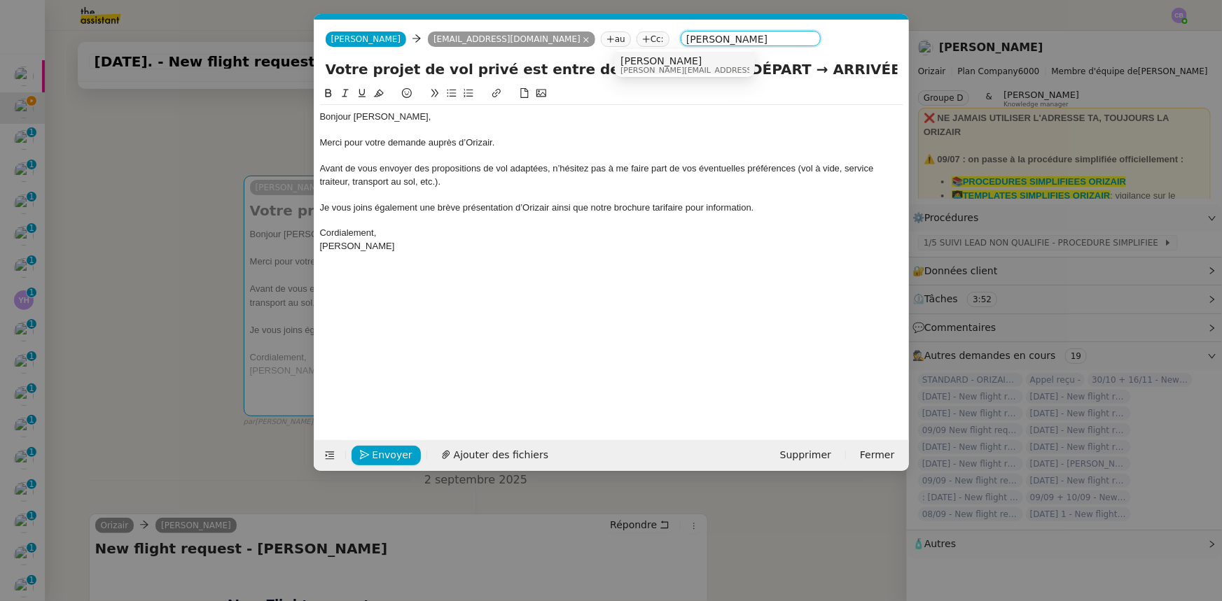
type input "[PERSON_NAME]"
click at [647, 62] on span "[PERSON_NAME]" at bounding box center [719, 60] width 199 height 11
drag, startPoint x: 726, startPoint y: 69, endPoint x: 680, endPoint y: 68, distance: 46.2
click at [680, 68] on input "Votre projet de vol privé est entre de bonnes mains – DÉPART → ARRIVÉE" at bounding box center [612, 69] width 572 height 21
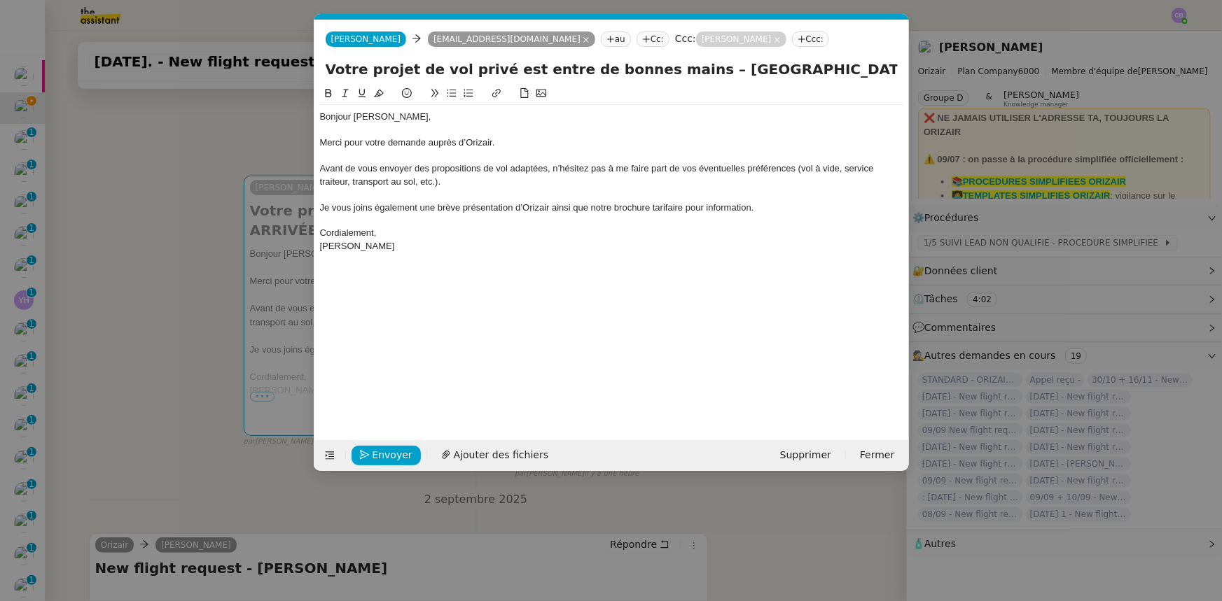
scroll to position [0, 18]
drag, startPoint x: 859, startPoint y: 69, endPoint x: 895, endPoint y: 68, distance: 35.7
click at [895, 68] on input "Votre projet de vol privé est entre de bonnes mains – [GEOGRAPHIC_DATA] → ARRIV…" at bounding box center [612, 69] width 572 height 21
type input "Votre projet de vol privé est entre de bonnes mains – [GEOGRAPHIC_DATA] → [GEOG…"
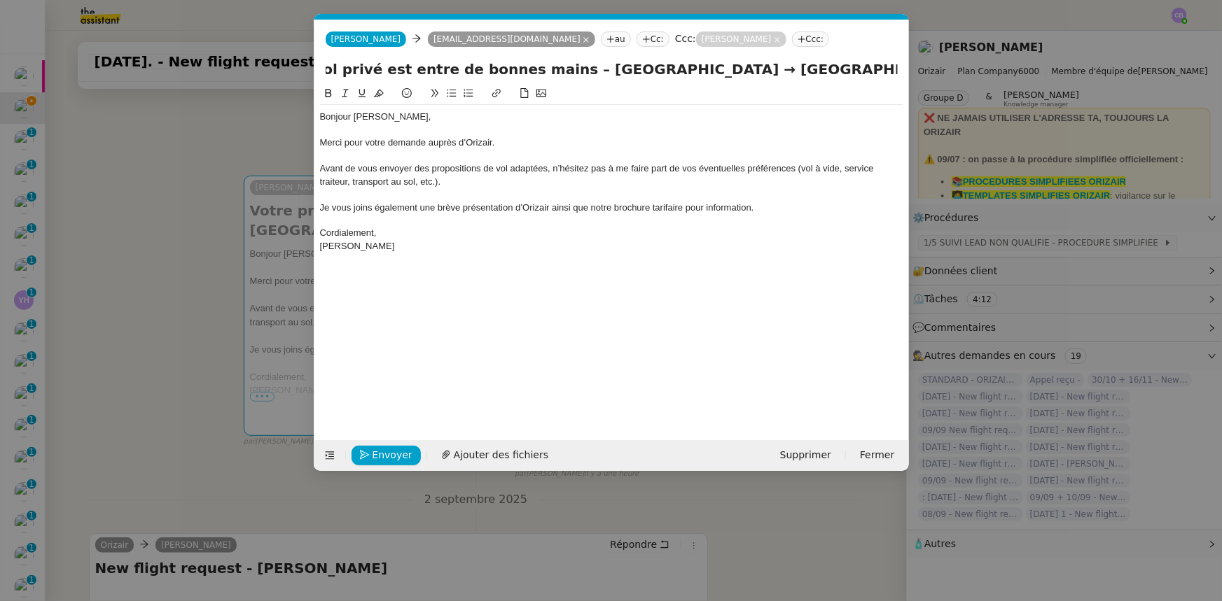
click at [794, 211] on div "Je vous joins également une brève présentation d’Orizair ainsi que notre brochu…" at bounding box center [611, 208] width 583 height 13
click at [520, 455] on span "Ajouter des fichiers" at bounding box center [501, 455] width 95 height 16
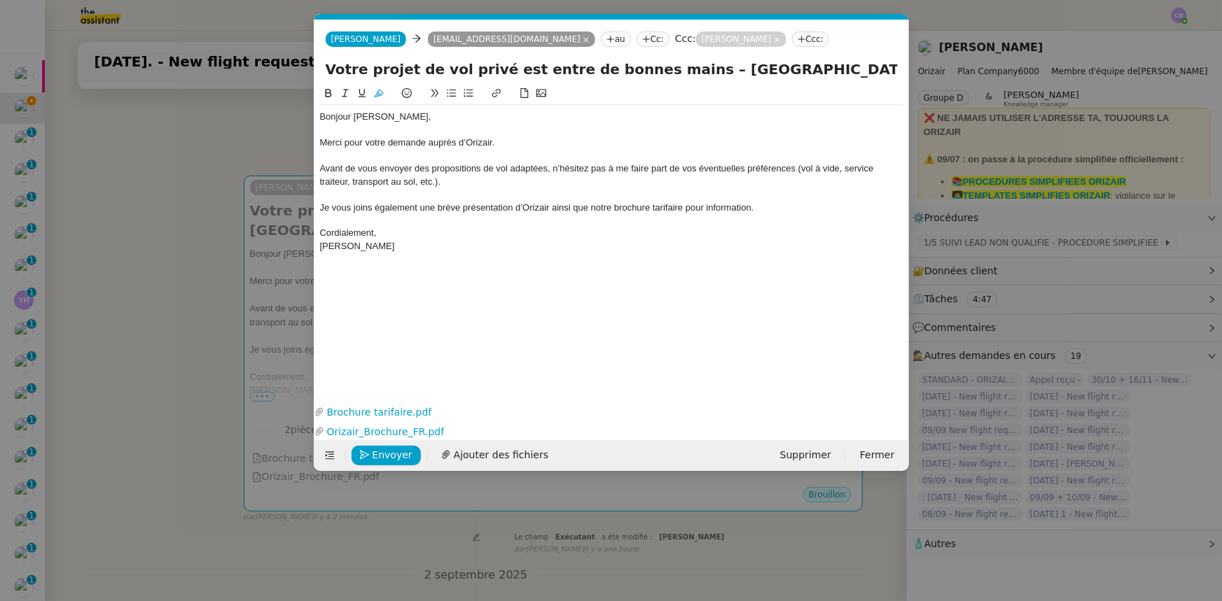
drag, startPoint x: 183, startPoint y: 364, endPoint x: 196, endPoint y: 369, distance: 14.2
click at [183, 364] on nz-modal-container "orizair accus Service ✈️Orizair - Accus é de réception de la demande (FR) - En …" at bounding box center [611, 300] width 1222 height 601
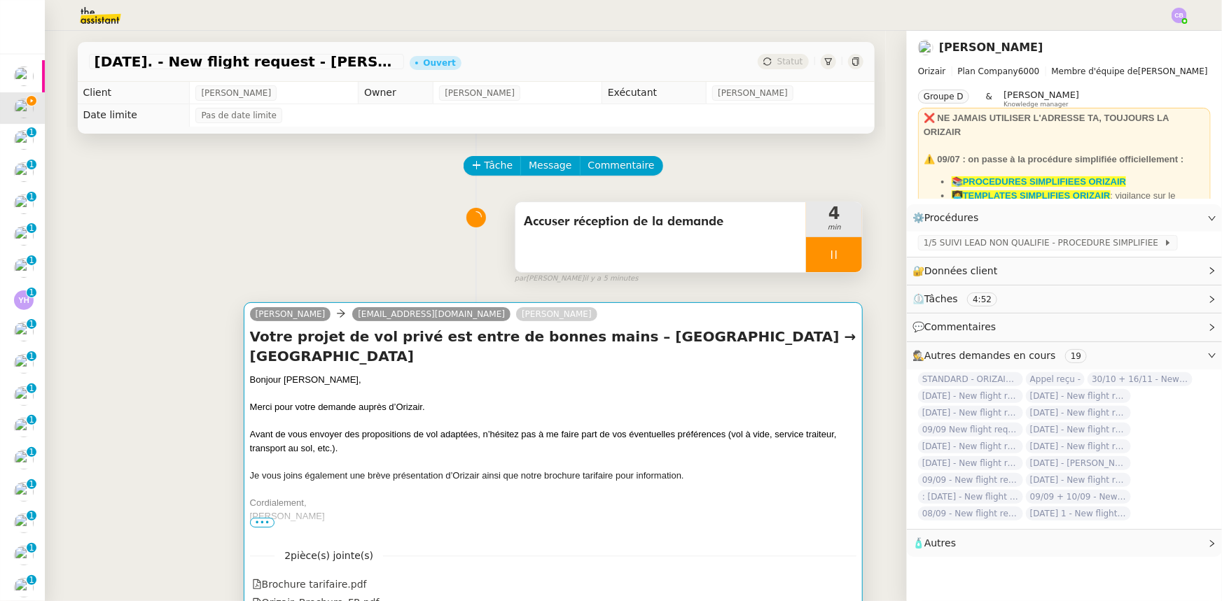
click at [610, 399] on div at bounding box center [553, 394] width 607 height 14
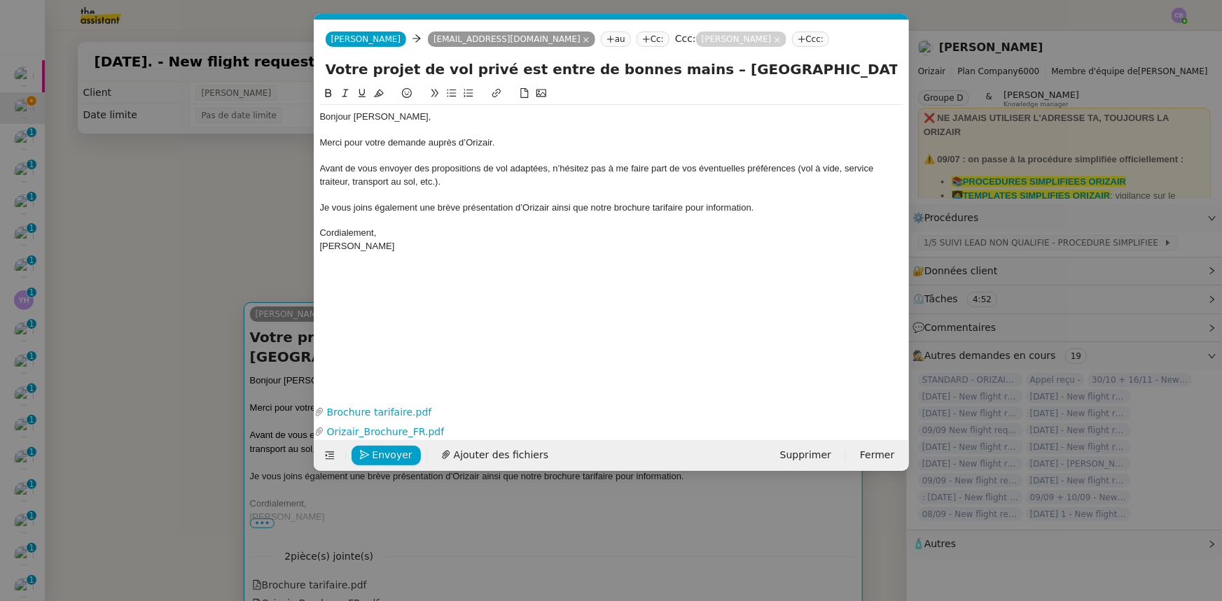
scroll to position [0, 82]
click at [401, 455] on span "Envoyer" at bounding box center [392, 455] width 40 height 16
click at [401, 455] on span "Confirmer l'envoi" at bounding box center [414, 455] width 84 height 16
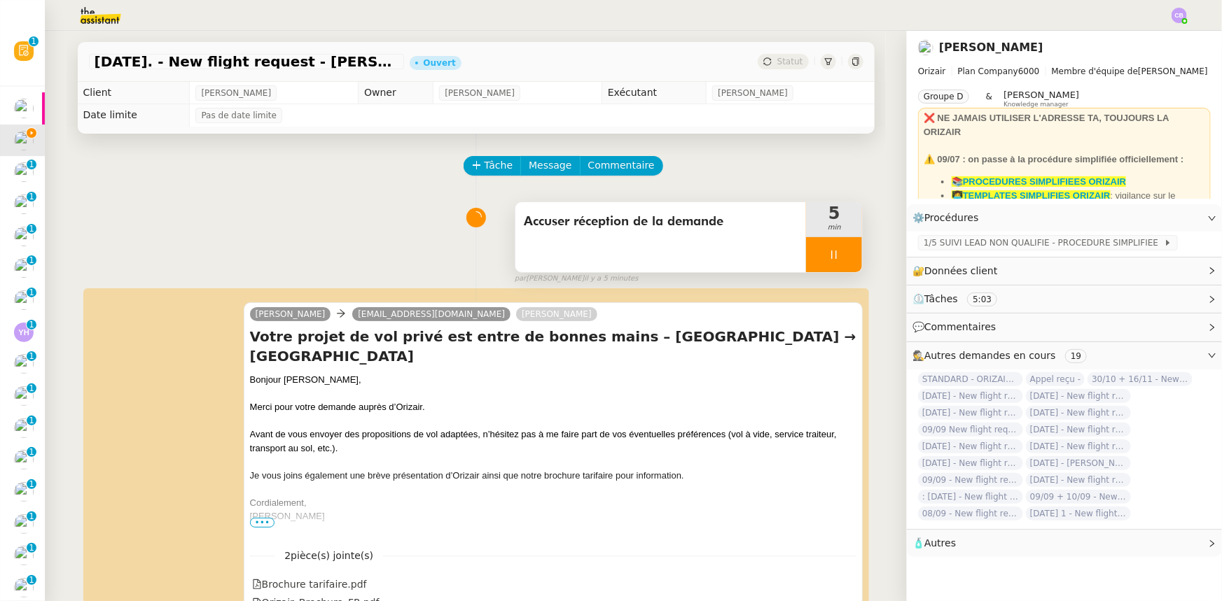
click at [806, 256] on div at bounding box center [834, 254] width 56 height 35
click at [842, 260] on icon at bounding box center [847, 254] width 11 height 11
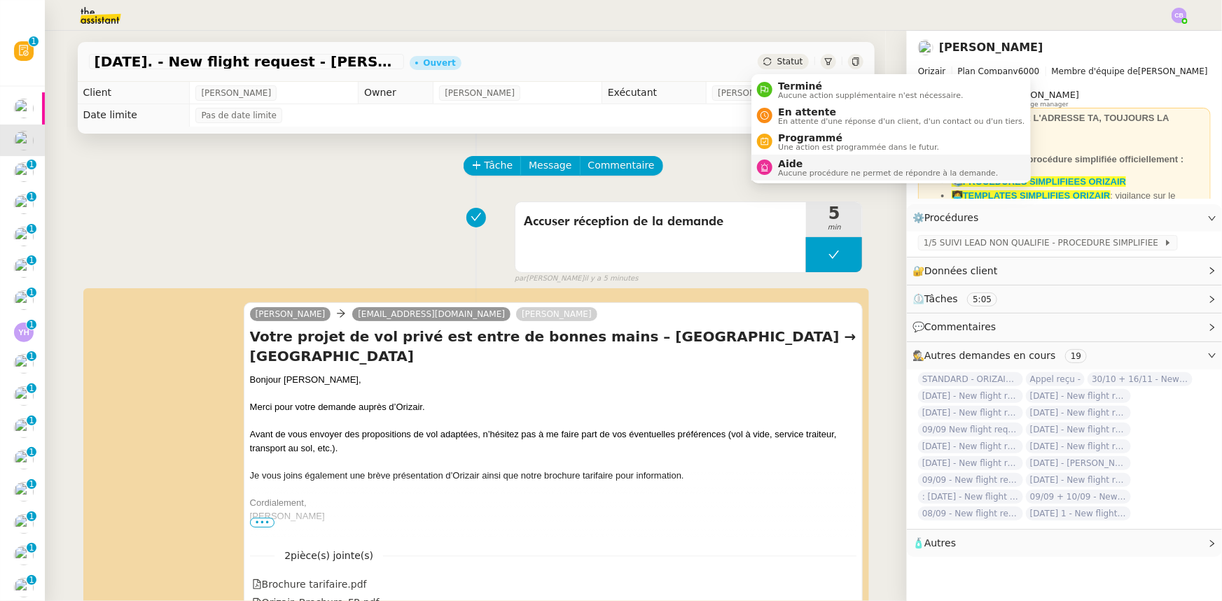
click at [811, 167] on span "Aide" at bounding box center [888, 163] width 220 height 11
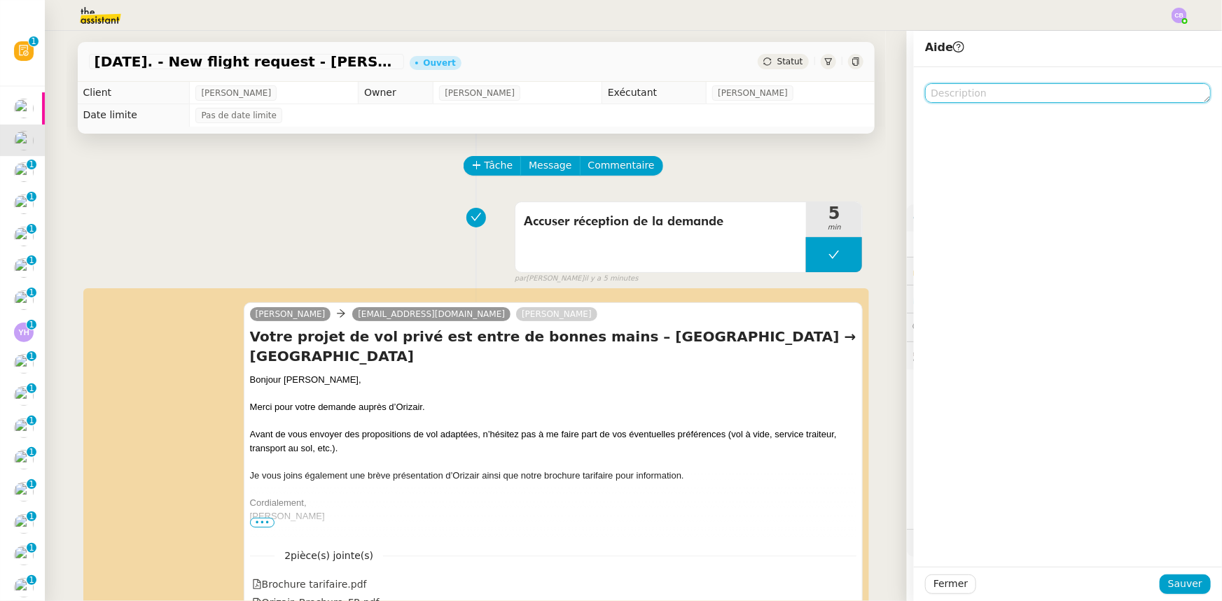
click at [960, 91] on textarea at bounding box center [1068, 93] width 286 height 20
click at [959, 91] on textarea "A réattribuer pour [DATE] (relance" at bounding box center [1068, 93] width 286 height 20
click at [0, 0] on lt-span "À réattribuer" at bounding box center [0, 0] width 0 height 0
click at [1077, 99] on textarea "À réattribuer pour [DATE] (relance" at bounding box center [1068, 93] width 286 height 20
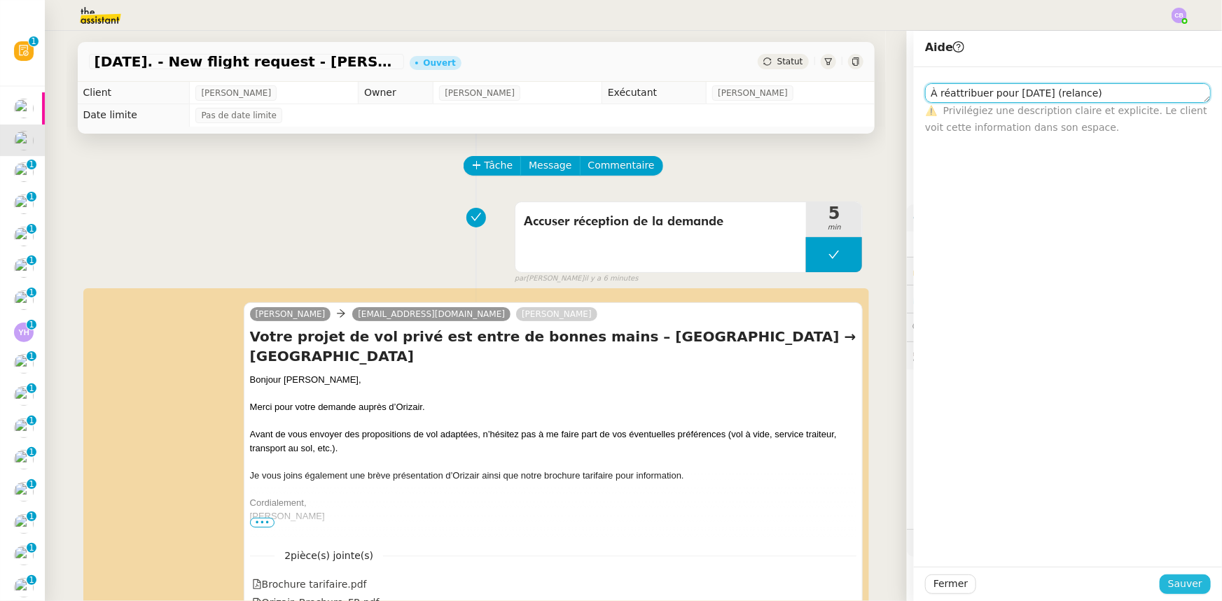
type textarea "À réattribuer pour [DATE] (relance)"
click at [1178, 579] on span "Sauver" at bounding box center [1185, 584] width 34 height 16
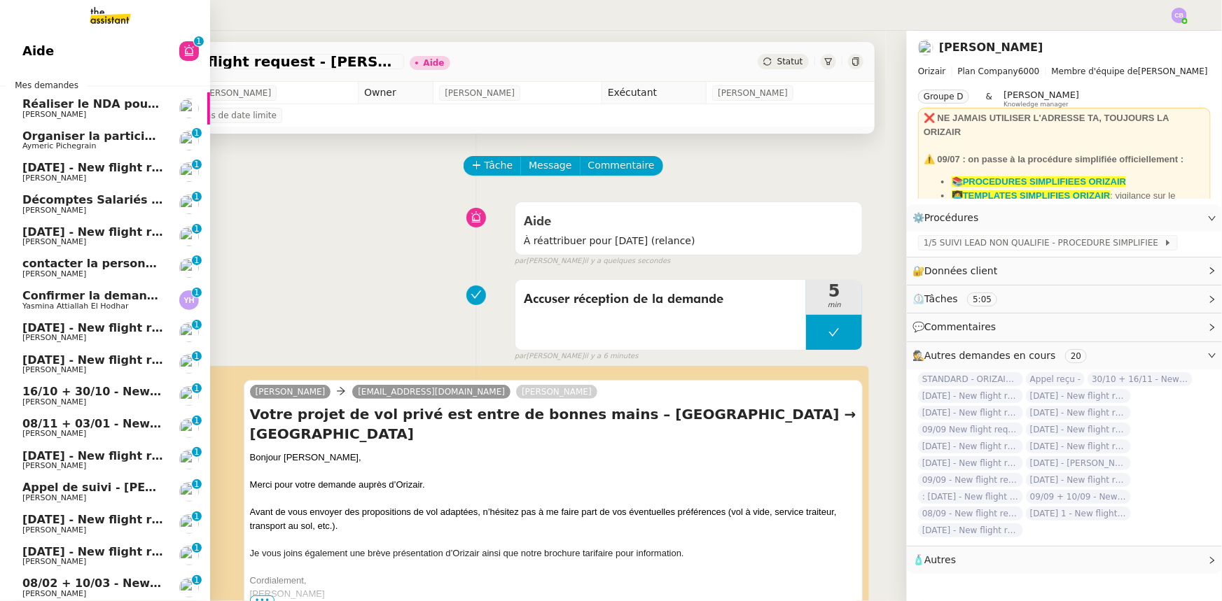
click at [91, 167] on span "[DATE] - New flight request - [PERSON_NAME]" at bounding box center [166, 167] width 289 height 13
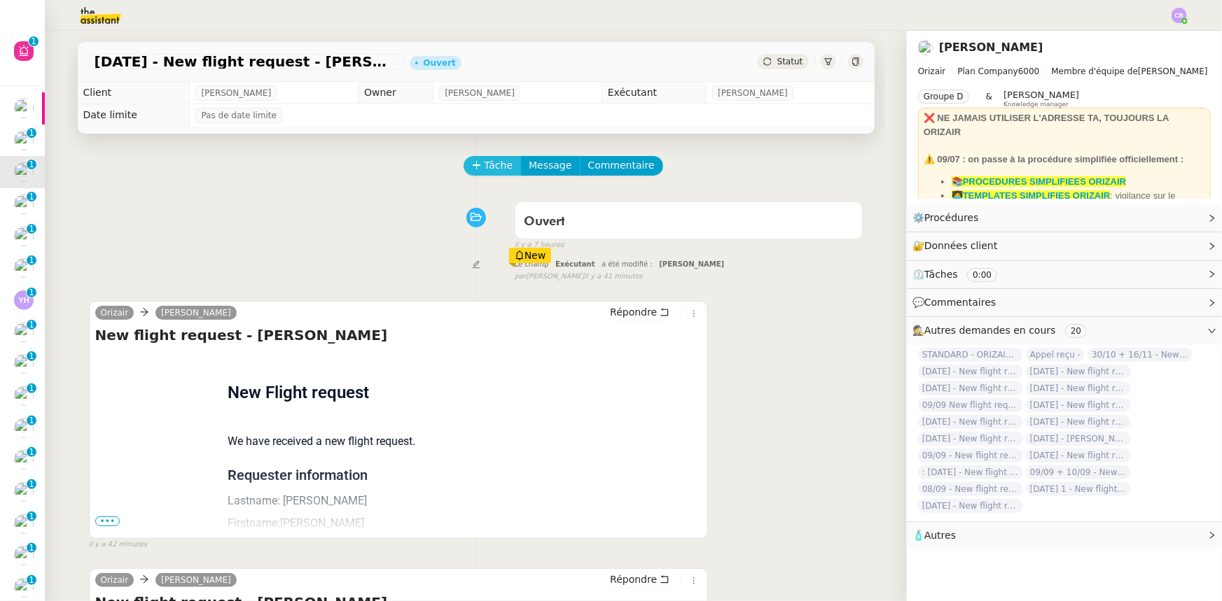
click at [484, 170] on span "Tâche" at bounding box center [498, 166] width 29 height 16
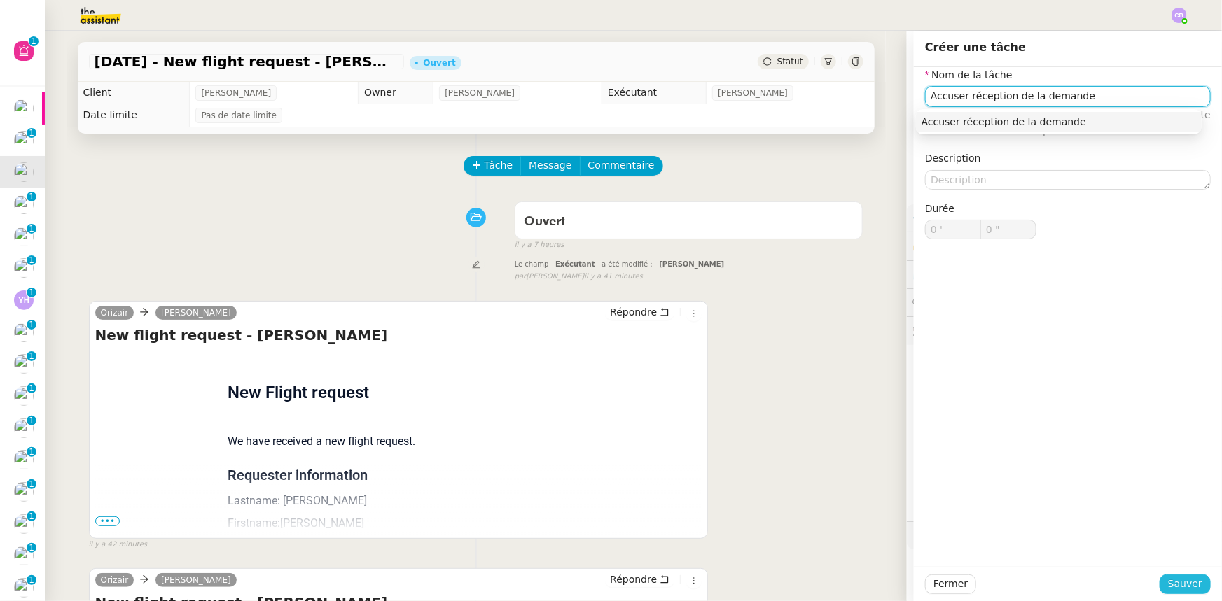
type input "Accuser réception de la demande"
click at [1171, 588] on span "Sauver" at bounding box center [1185, 584] width 34 height 16
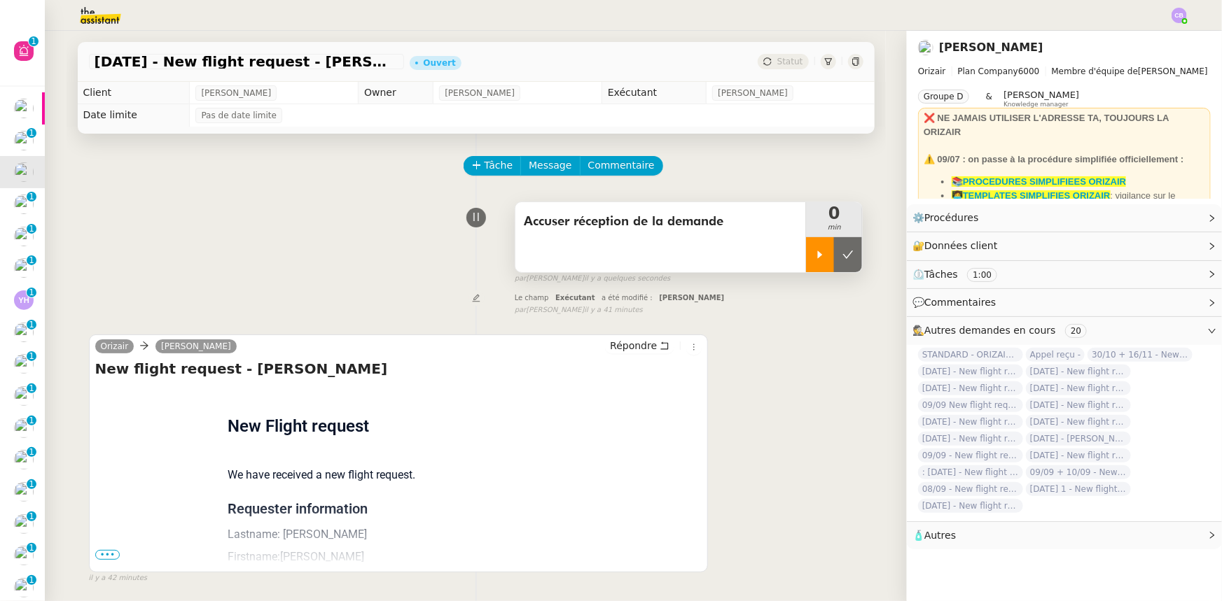
click at [814, 260] on icon at bounding box center [819, 254] width 11 height 11
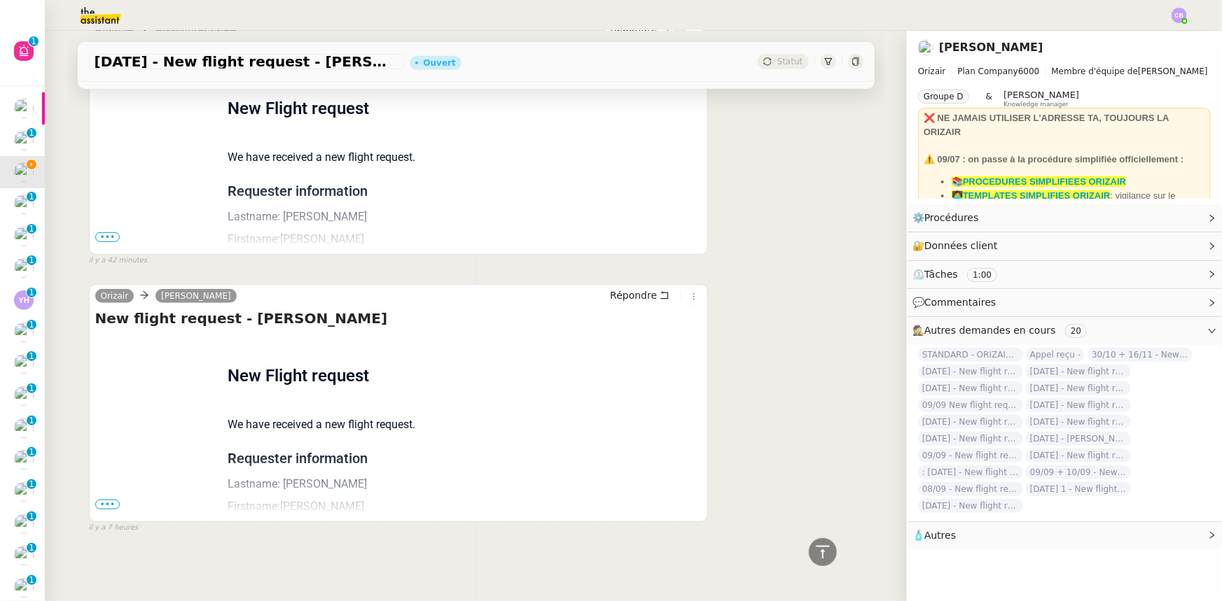
scroll to position [326, 0]
click at [105, 500] on span "•••" at bounding box center [107, 505] width 25 height 10
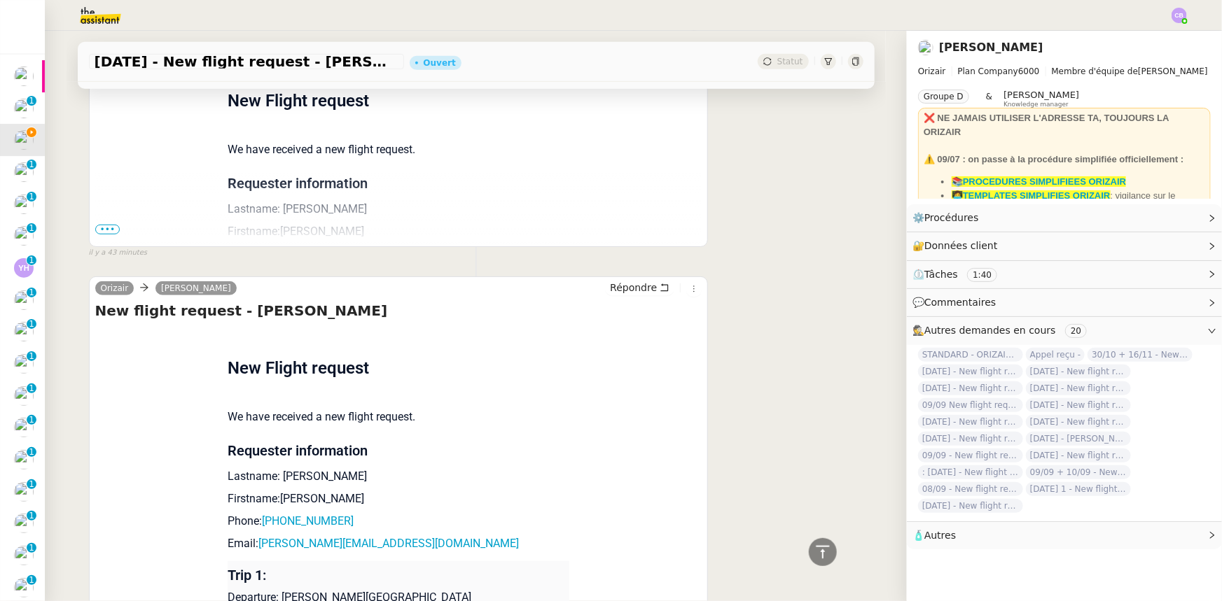
click at [105, 231] on span "•••" at bounding box center [107, 230] width 25 height 10
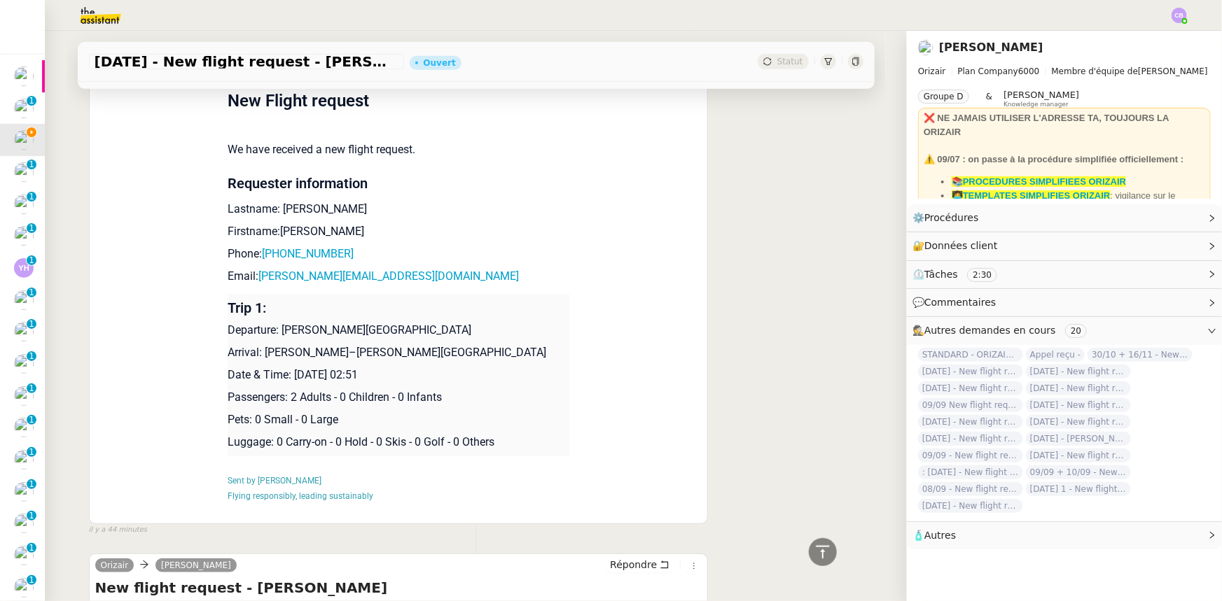
scroll to position [0, 0]
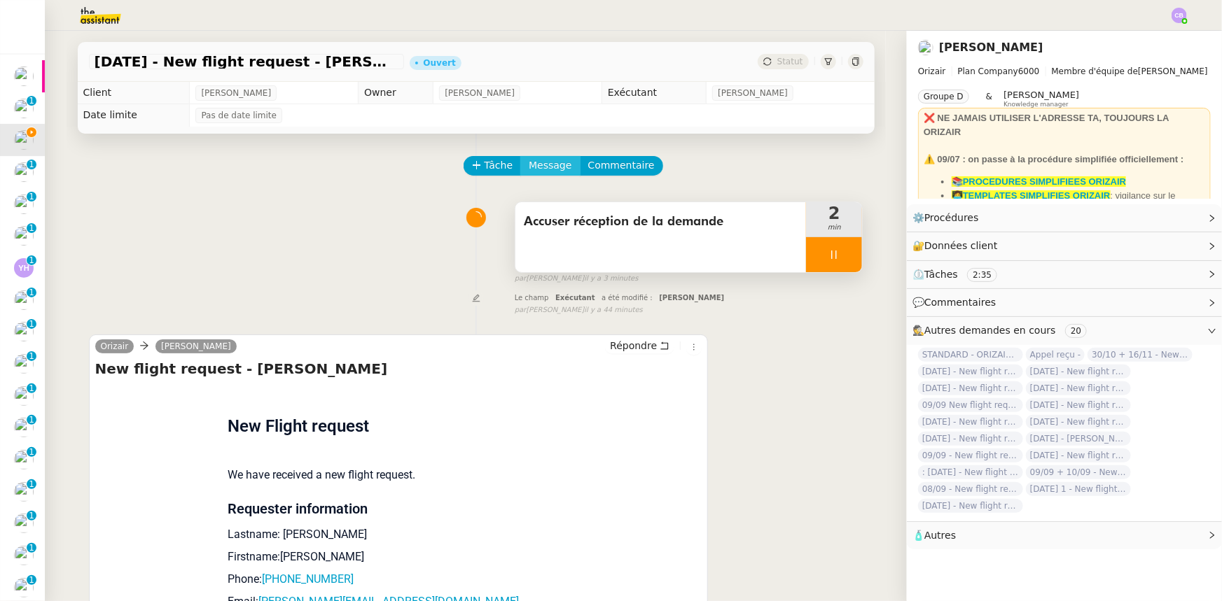
click at [543, 166] on span "Message" at bounding box center [550, 166] width 43 height 16
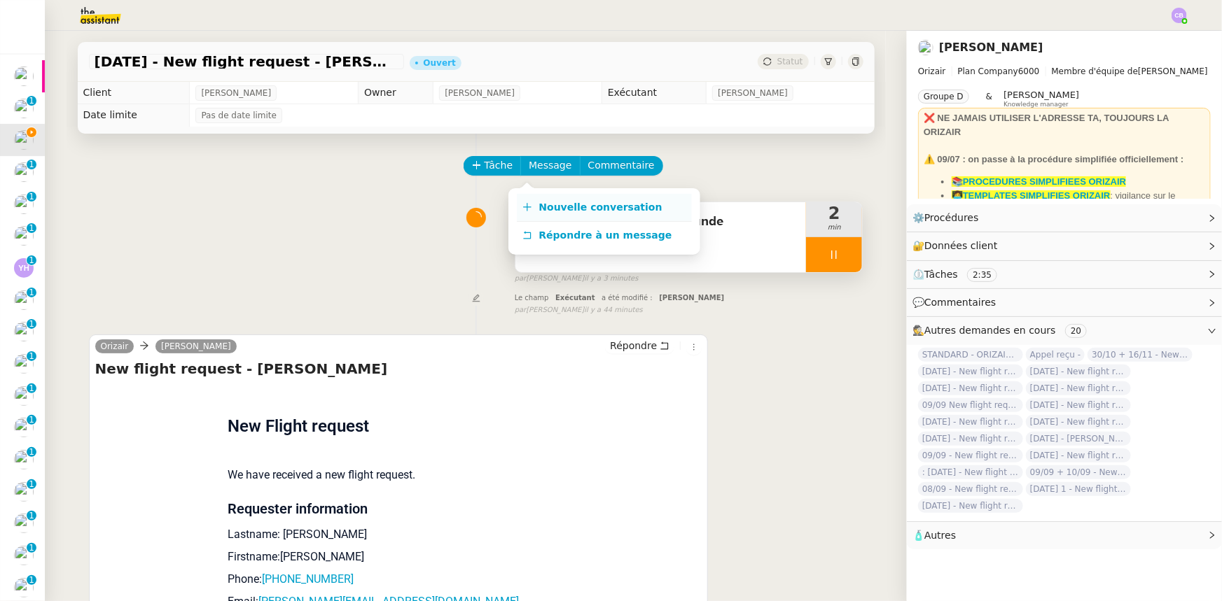
click at [601, 209] on span "Nouvelle conversation" at bounding box center [600, 207] width 123 height 11
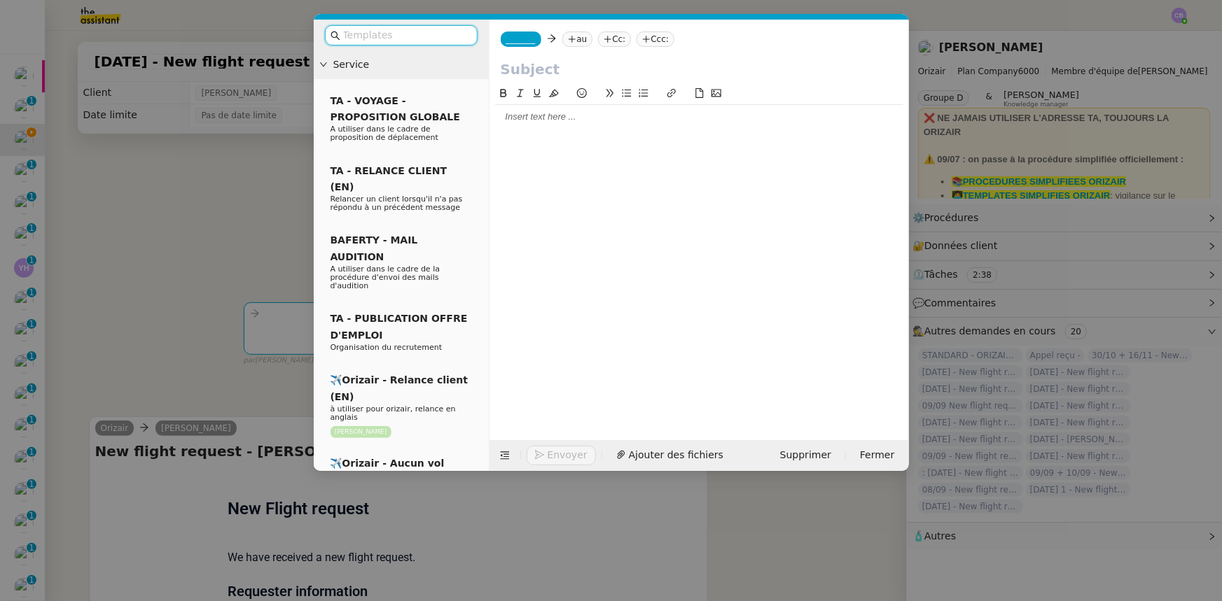
click at [442, 34] on input "text" at bounding box center [406, 35] width 126 height 16
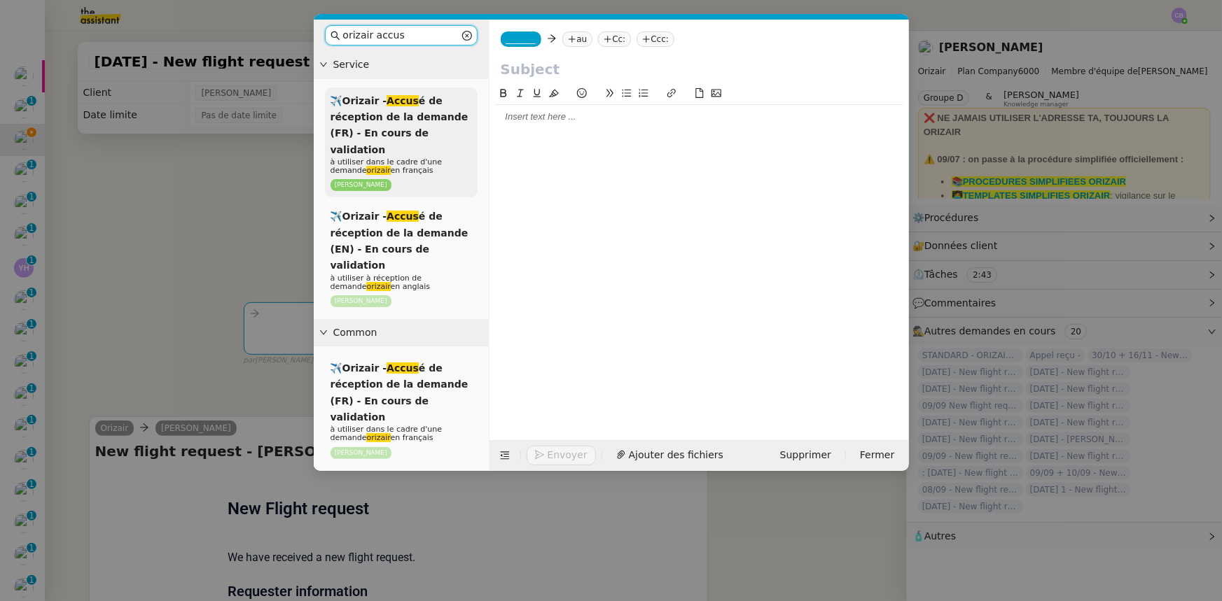
type input "orizair accus"
click at [413, 125] on div "✈️Orizair - Accus é de réception de la demande (FR) - En cours de validation à …" at bounding box center [401, 143] width 153 height 111
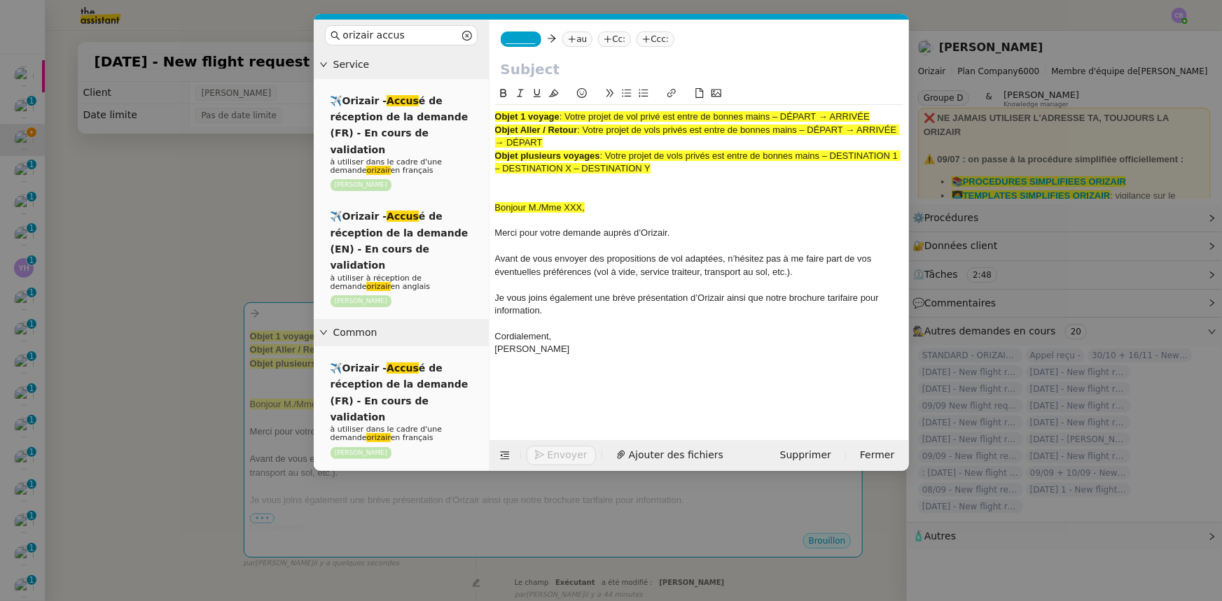
drag, startPoint x: 651, startPoint y: 167, endPoint x: 608, endPoint y: 153, distance: 44.9
click at [608, 153] on div "Objet plusieurs voyages : Votre projet de vols privés est entre de bonnes mains…" at bounding box center [699, 163] width 408 height 26
copy span "Votre projet de vols privés est entre de bonnes mains – DESTINATION 1 – DESTINA…"
click at [550, 72] on input "text" at bounding box center [699, 69] width 397 height 21
paste input "Votre projet de vols privés est entre de bonnes mains – DESTINATION 1 – DESTINA…"
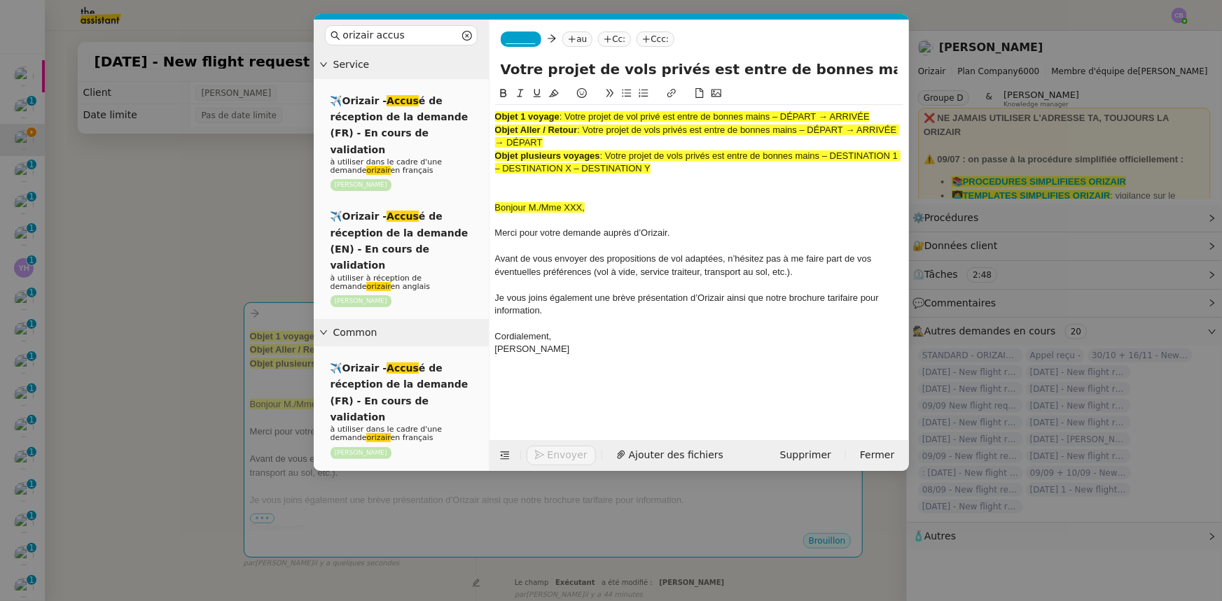
scroll to position [0, 310]
type input "Votre projet de vols privés est entre de bonnes mains – DESTINATION 1 – DESTINA…"
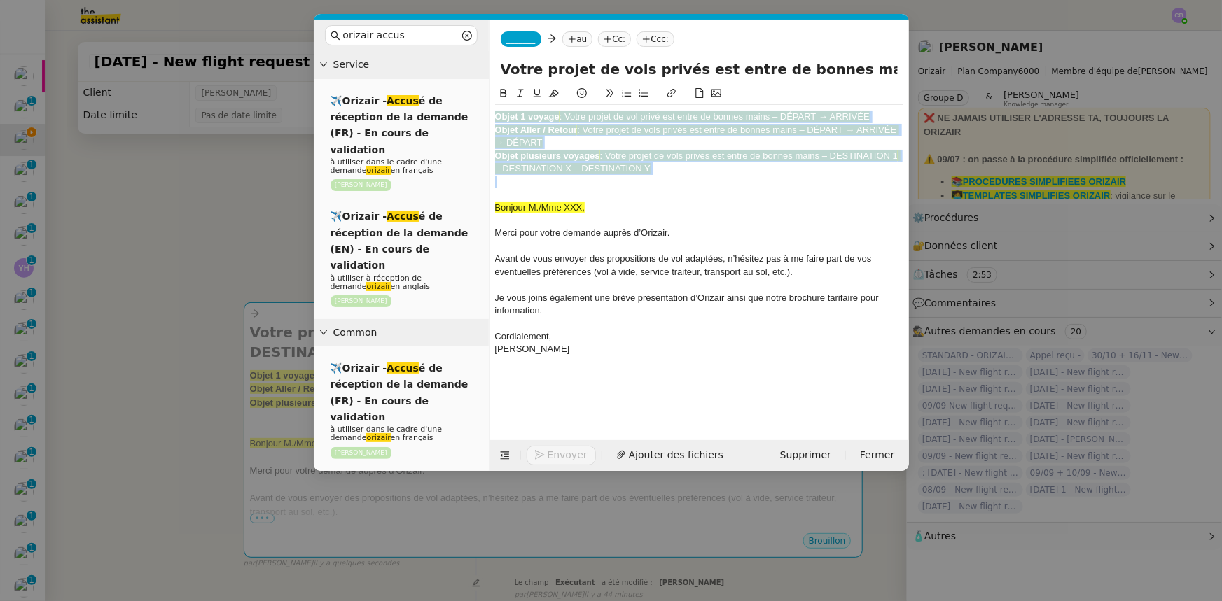
drag, startPoint x: 662, startPoint y: 176, endPoint x: 484, endPoint y: 117, distance: 187.5
click at [484, 117] on nz-layout "orizair accus Service ✈️Orizair - Accus é de réception de la demande (FR) - En …" at bounding box center [611, 246] width 595 height 452
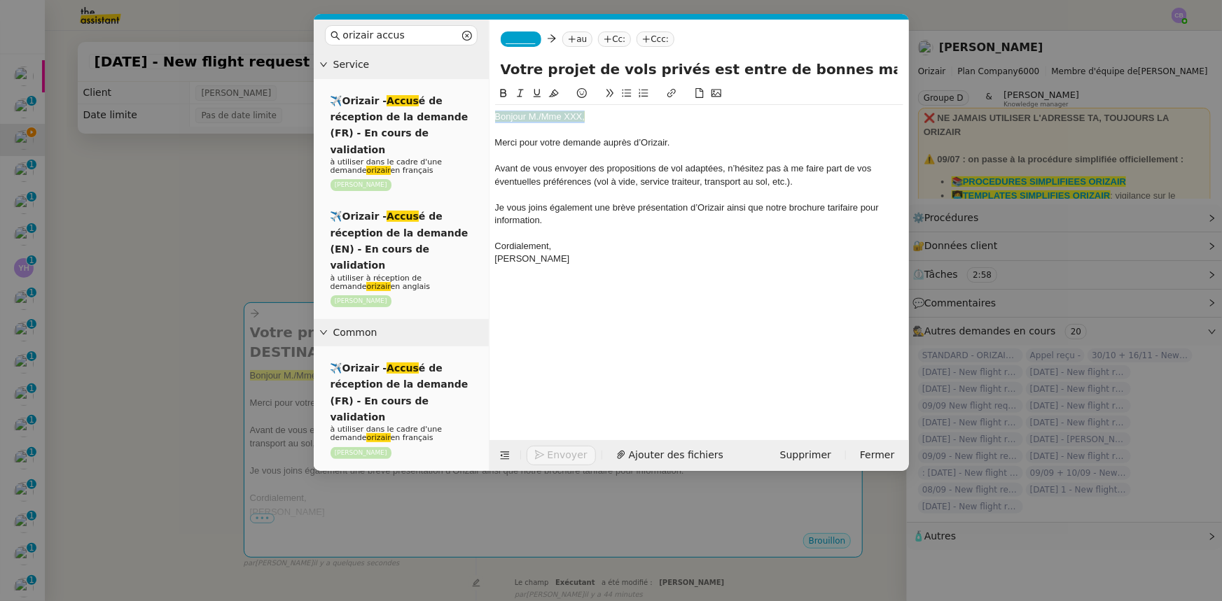
drag, startPoint x: 588, startPoint y: 120, endPoint x: 496, endPoint y: 115, distance: 92.6
click at [496, 115] on div "Bonjour M./Mme XXX," at bounding box center [699, 117] width 408 height 13
click at [552, 92] on icon at bounding box center [554, 93] width 10 height 10
click at [582, 119] on div "Bonjour M./Mme XXX," at bounding box center [699, 117] width 408 height 13
click at [517, 39] on span "_______" at bounding box center [520, 39] width 29 height 10
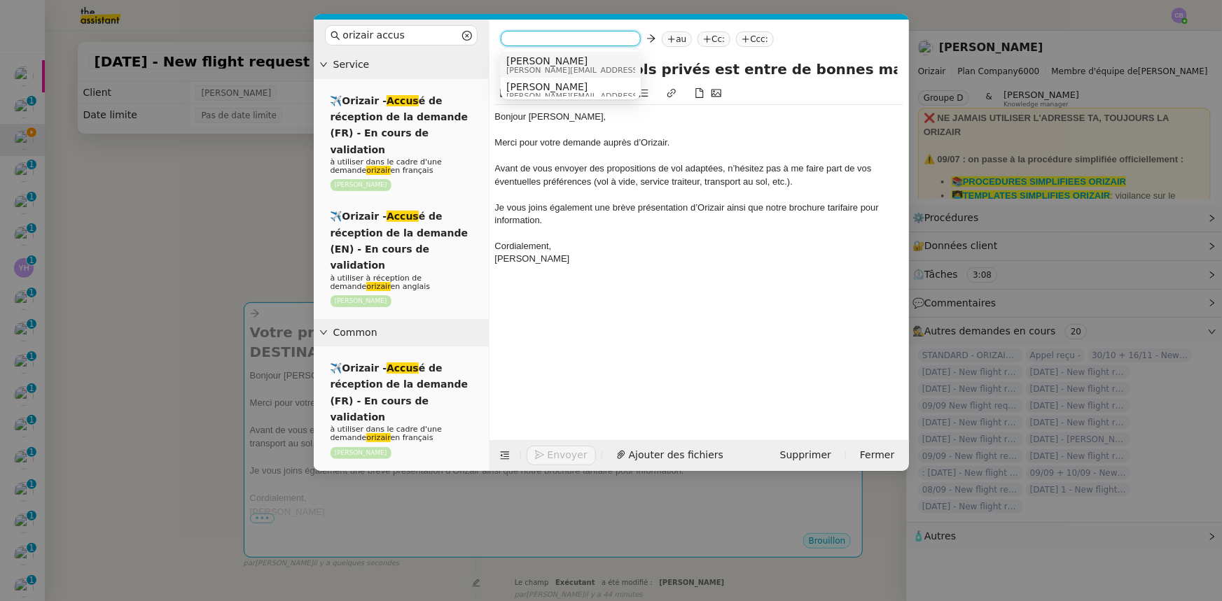
click at [552, 64] on span "[PERSON_NAME]" at bounding box center [605, 60] width 199 height 11
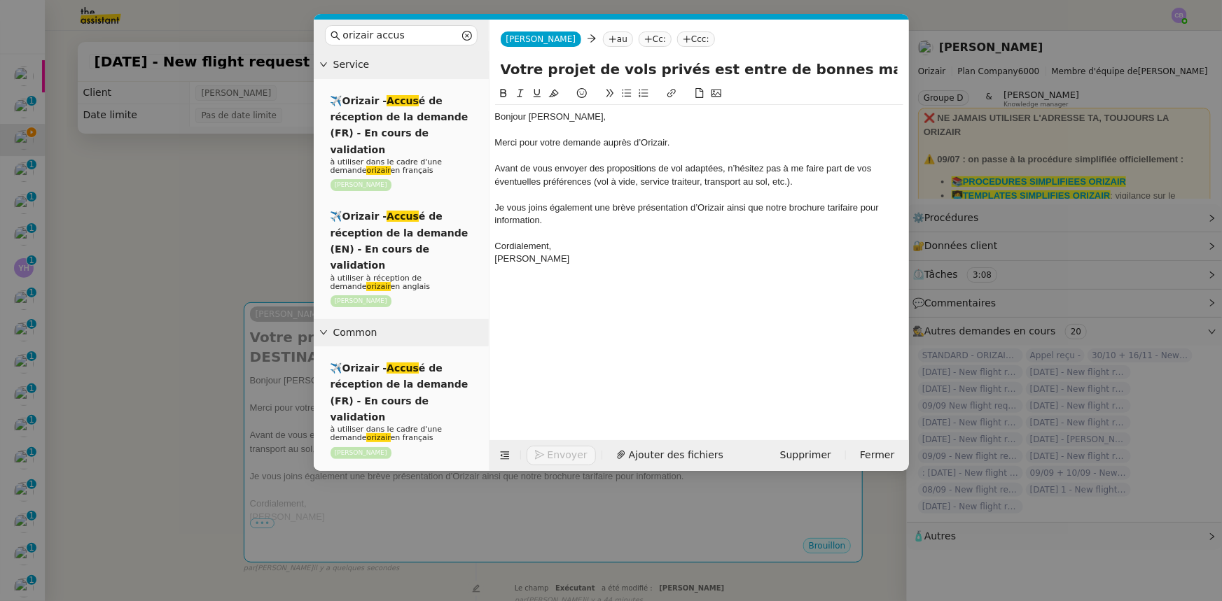
click at [281, 239] on nz-modal-container "orizair accus Service ✈️Orizair - Accus é de réception de la demande (FR) - En …" at bounding box center [611, 300] width 1222 height 601
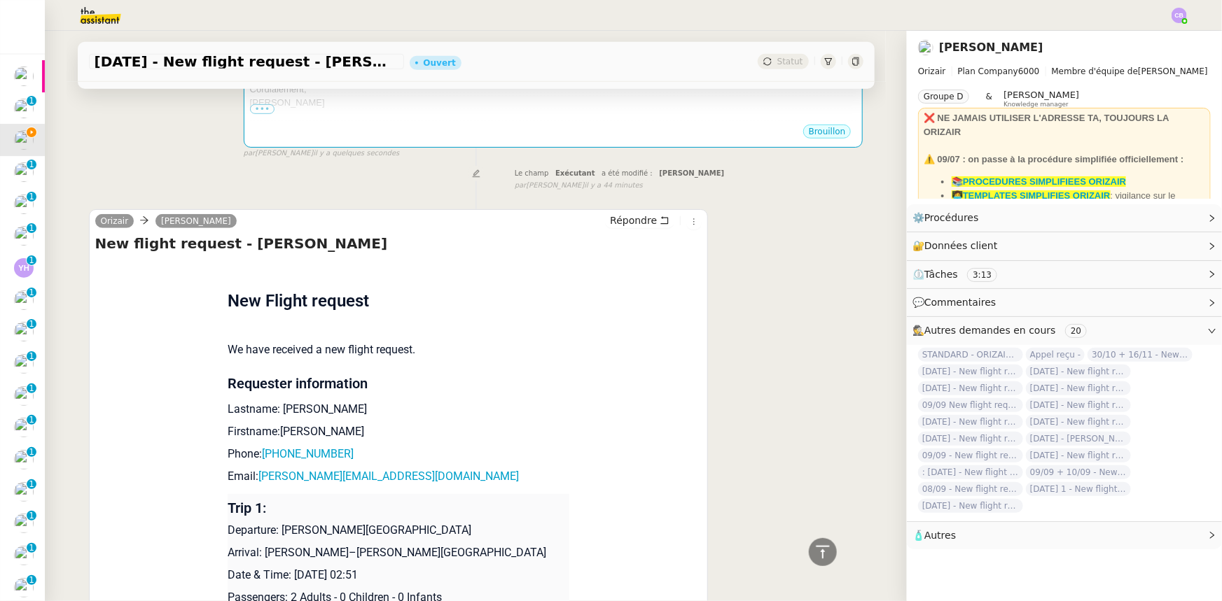
scroll to position [445, 0]
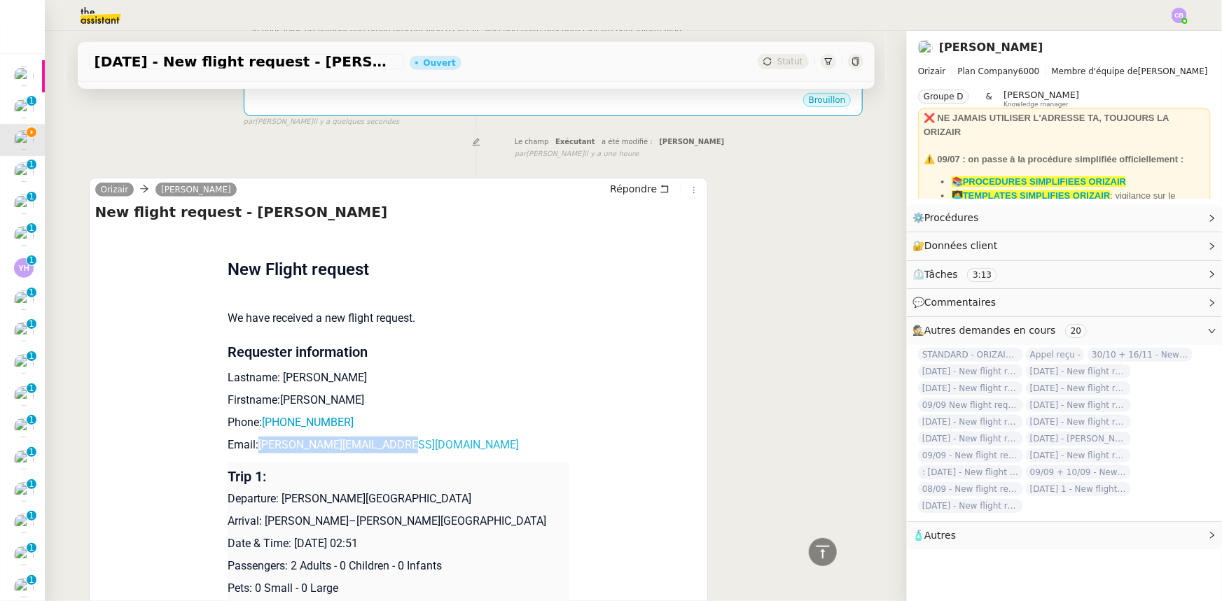
drag, startPoint x: 399, startPoint y: 449, endPoint x: 253, endPoint y: 447, distance: 145.6
click at [253, 447] on p "Email: [PERSON_NAME][EMAIL_ADDRESS][DOMAIN_NAME]" at bounding box center [399, 445] width 342 height 17
copy link "[PERSON_NAME][EMAIL_ADDRESS][DOMAIN_NAME]"
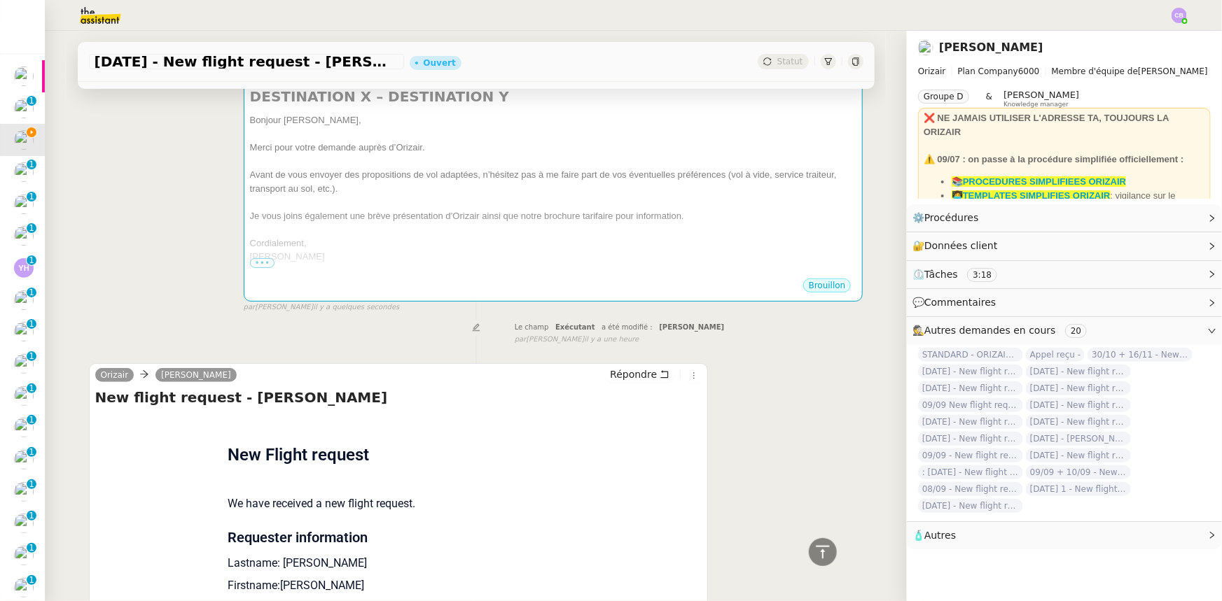
scroll to position [63, 0]
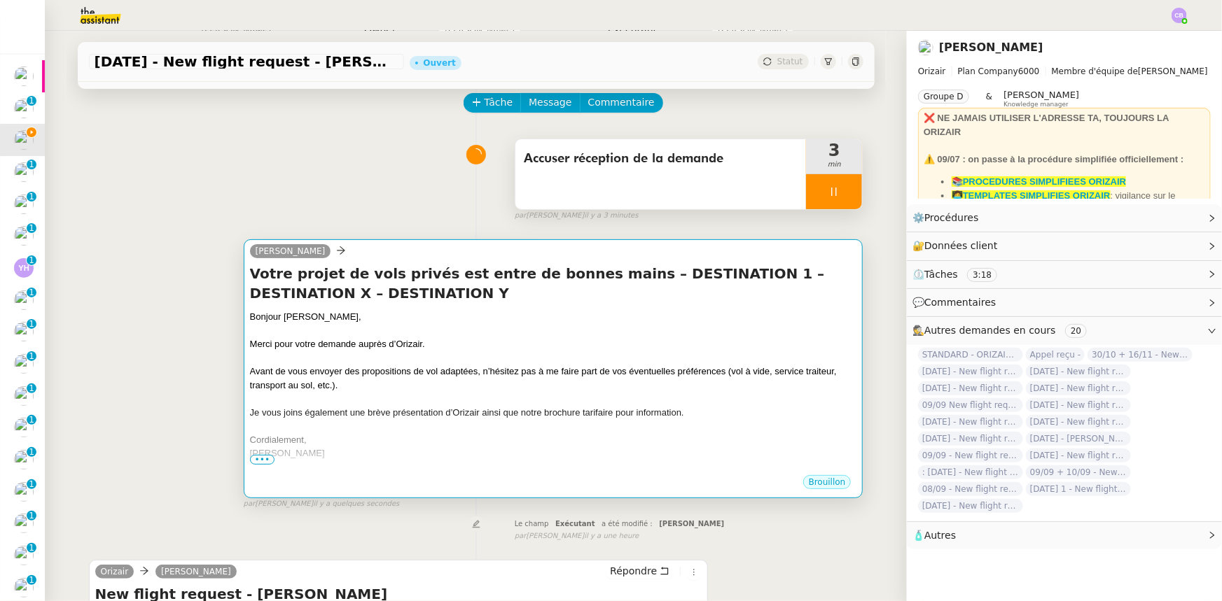
click at [493, 361] on div at bounding box center [553, 358] width 607 height 14
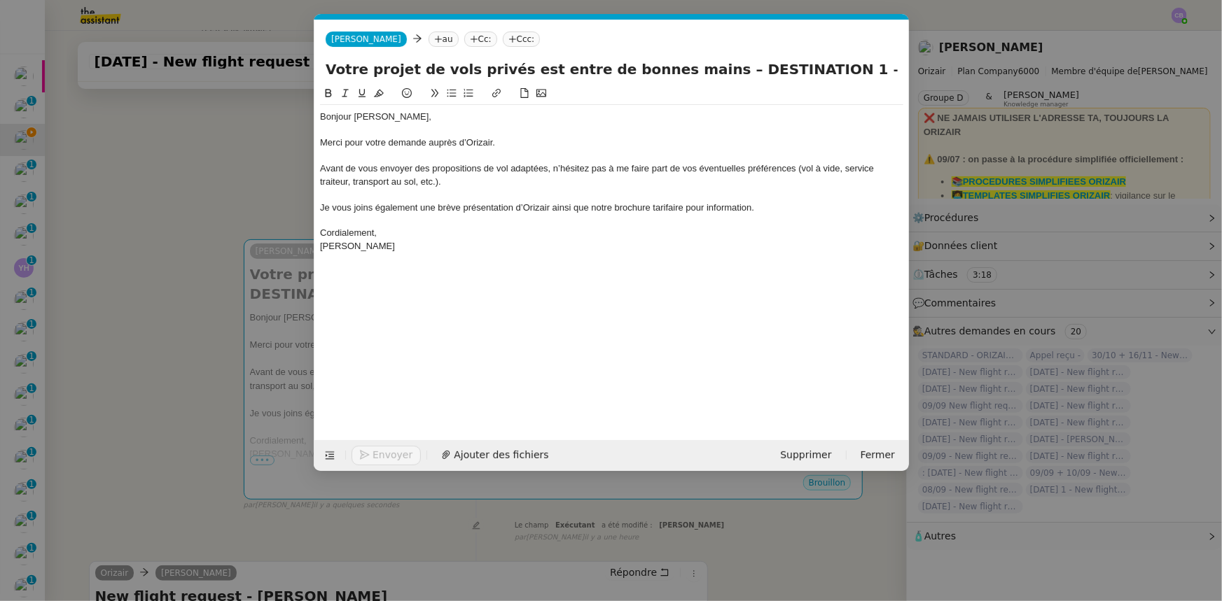
scroll to position [0, 82]
click at [428, 35] on nz-tag "au" at bounding box center [443, 39] width 30 height 15
paste input "[PERSON_NAME][EMAIL_ADDRESS][DOMAIN_NAME]"
type input "[PERSON_NAME][EMAIL_ADDRESS][DOMAIN_NAME]"
click at [445, 64] on span "[PERSON_NAME][EMAIL_ADDRESS][DOMAIN_NAME]" at bounding box center [531, 60] width 253 height 11
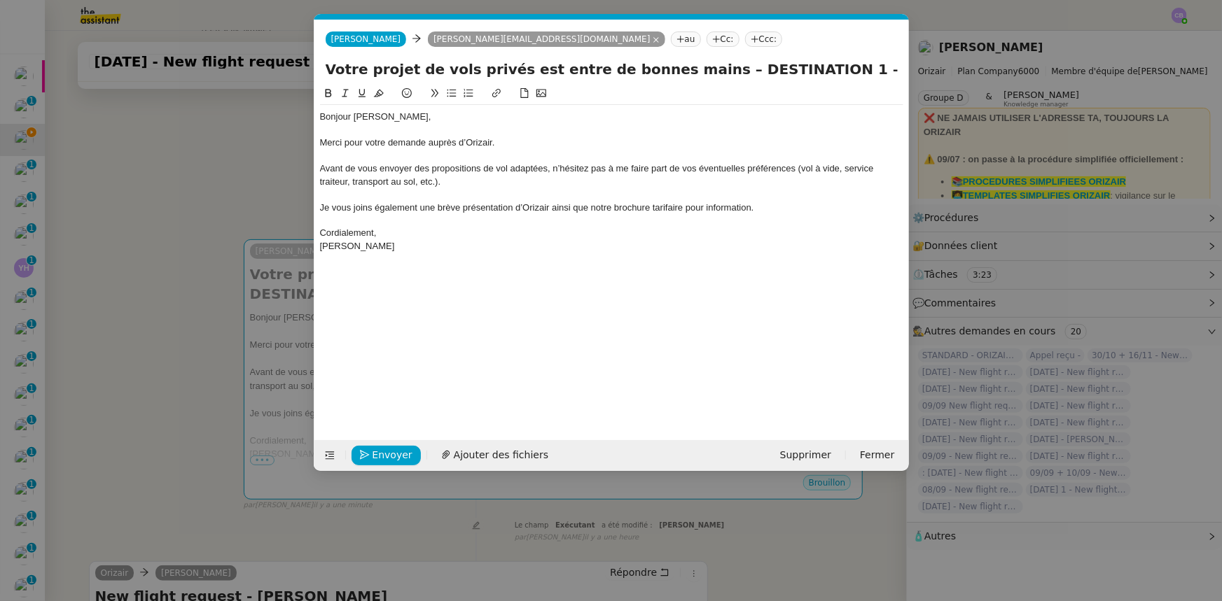
click at [745, 39] on nz-tag "Ccc:" at bounding box center [764, 39] width 38 height 15
type input "[PERSON_NAME]"
click at [639, 57] on span "[PERSON_NAME]" at bounding box center [715, 60] width 199 height 11
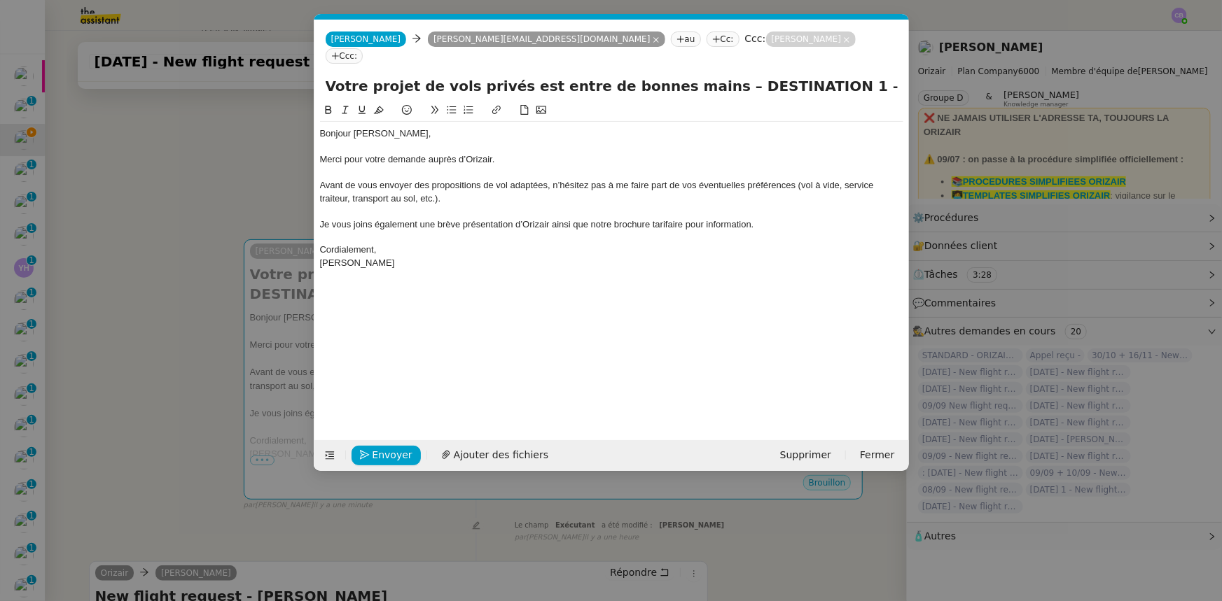
drag, startPoint x: 790, startPoint y: 67, endPoint x: 692, endPoint y: 69, distance: 98.0
click at [692, 76] on input "Votre projet de vols privés est entre de bonnes mains – DESTINATION 1 – DESTINA…" at bounding box center [612, 86] width 572 height 21
drag, startPoint x: 776, startPoint y: 69, endPoint x: 676, endPoint y: 69, distance: 100.1
click at [676, 76] on input "Votre projet de vols privés est entre de bonnes mains – [PERSON_NAME][GEOGRAPHI…" at bounding box center [612, 86] width 572 height 21
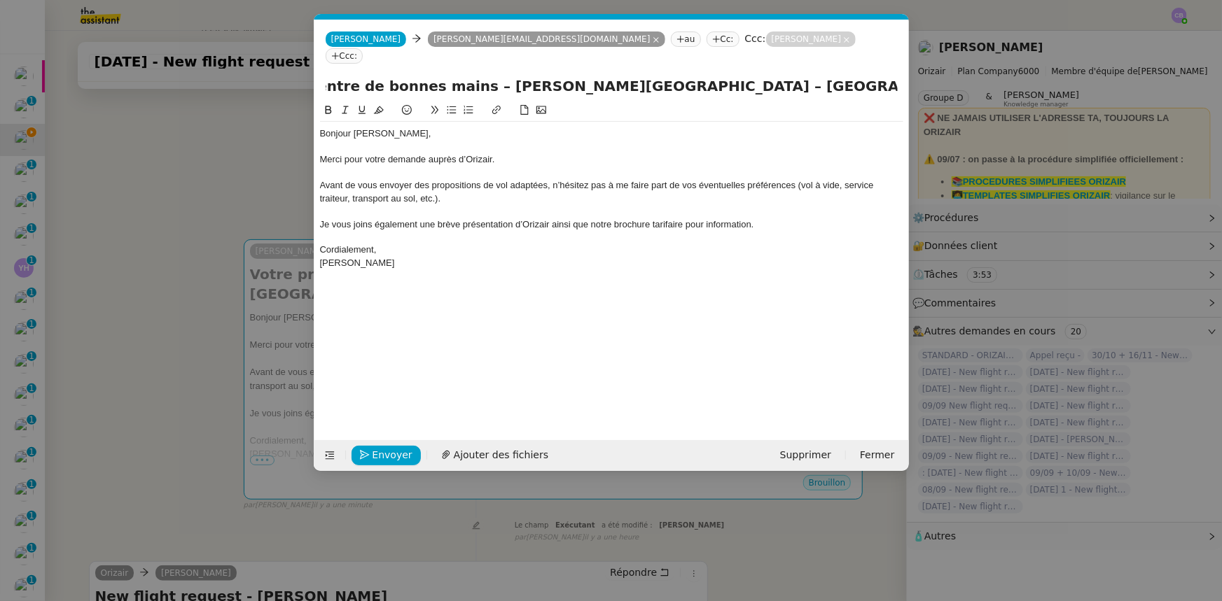
scroll to position [0, 298]
drag, startPoint x: 895, startPoint y: 70, endPoint x: 797, endPoint y: 69, distance: 98.7
click at [797, 76] on input "Votre projet de vols privés est entre de bonnes mains – [PERSON_NAME][GEOGRAPHI…" at bounding box center [612, 86] width 572 height 21
type input "Votre projet de vols privés est entre de bonnes mains – [PERSON_NAME][GEOGRAPHI…"
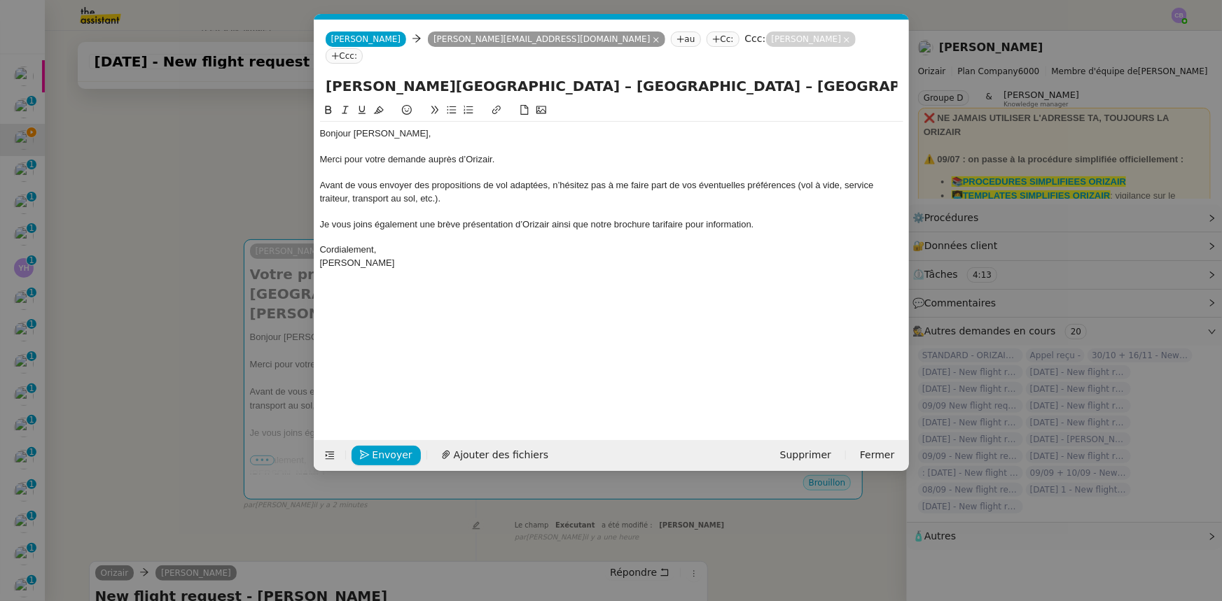
scroll to position [0, 0]
click at [590, 153] on div "Merci pour votre demande auprès d’Orizair." at bounding box center [611, 159] width 583 height 13
click at [487, 459] on span "Ajouter des fichiers" at bounding box center [501, 455] width 95 height 16
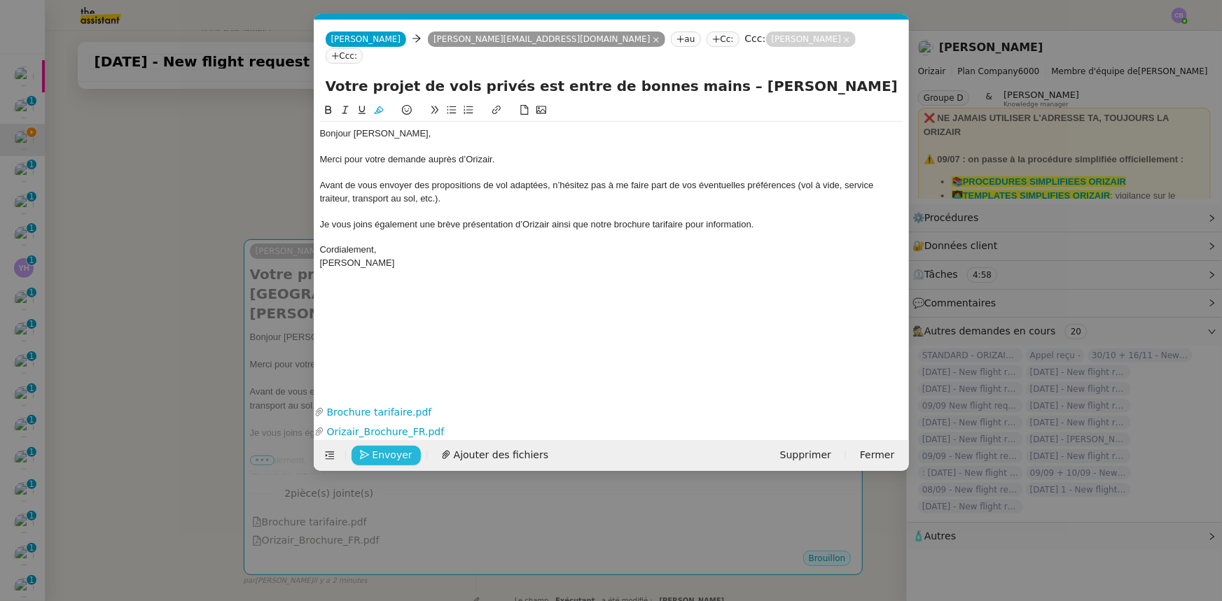
click at [391, 454] on span "Envoyer" at bounding box center [392, 455] width 40 height 16
click at [391, 454] on span "Confirmer l'envoi" at bounding box center [414, 455] width 84 height 16
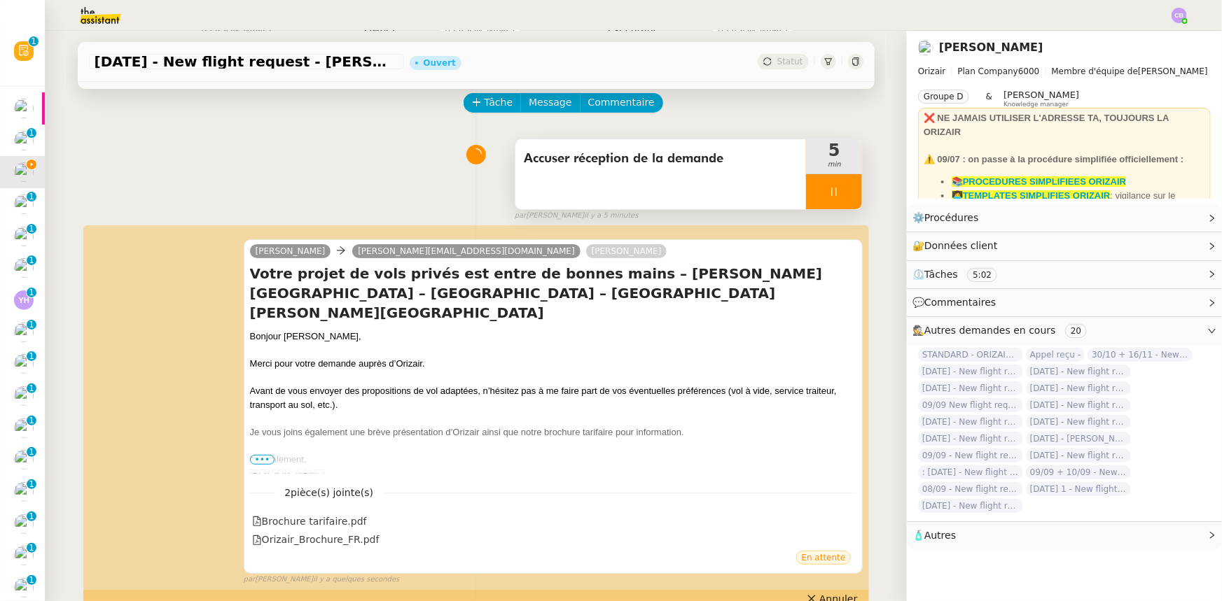
click at [806, 188] on div at bounding box center [834, 191] width 56 height 35
click at [842, 195] on icon at bounding box center [847, 191] width 11 height 11
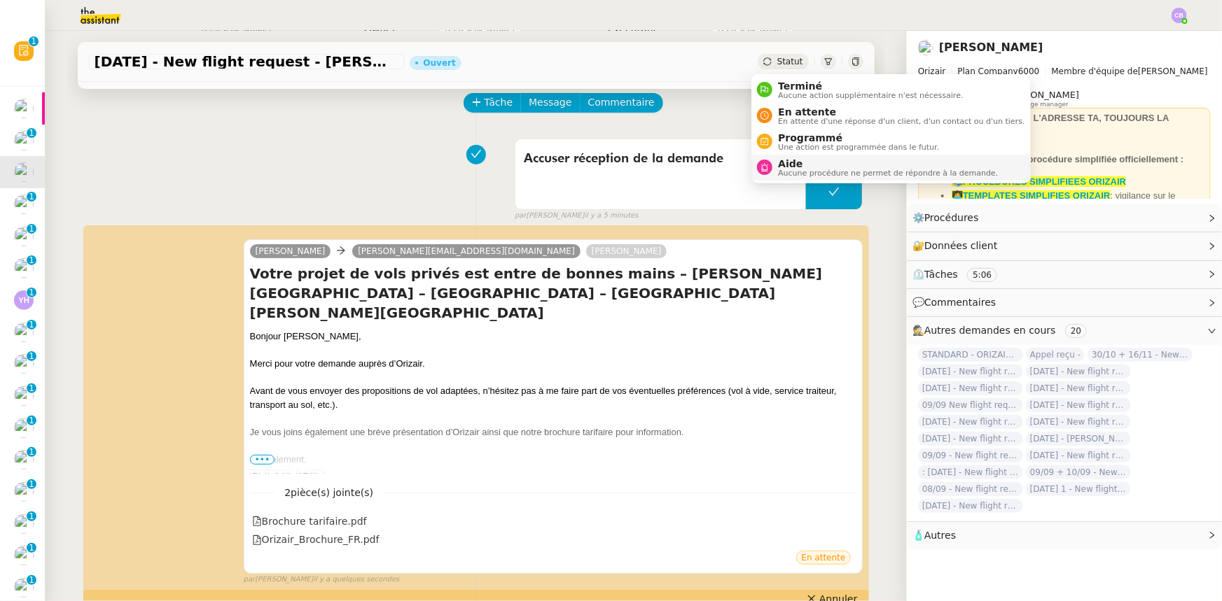
click at [801, 166] on span "Aide" at bounding box center [888, 163] width 220 height 11
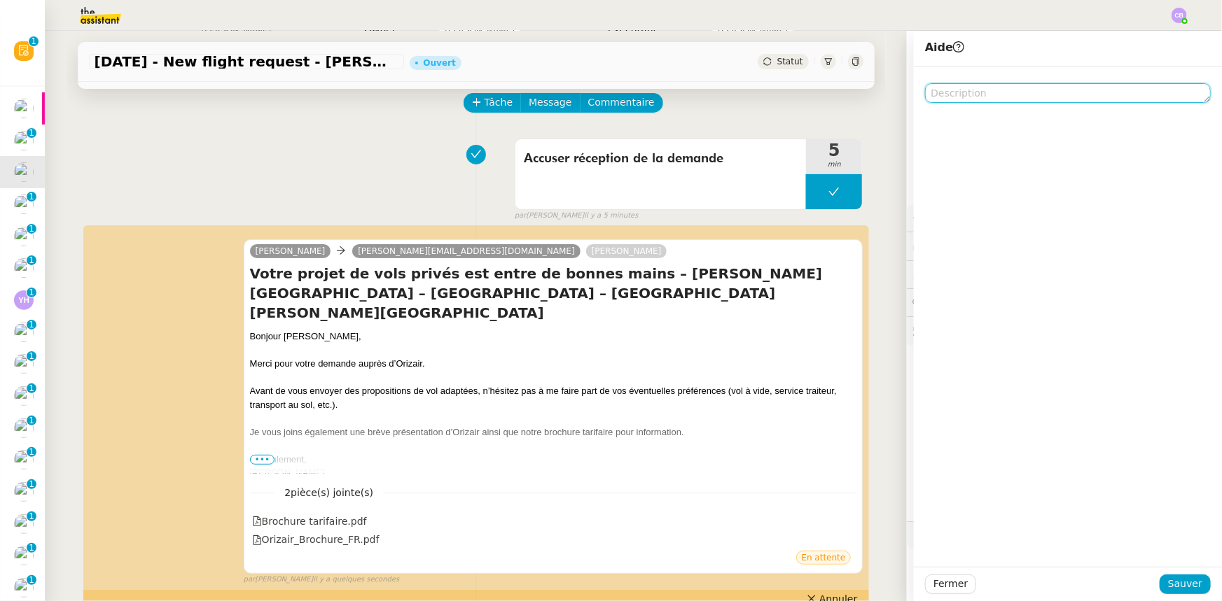
click at [956, 98] on textarea at bounding box center [1068, 93] width 286 height 20
click at [945, 98] on textarea "A réattribuer pour [DATE] (relance)" at bounding box center [1068, 93] width 286 height 20
click at [0, 0] on lt-span "À réattribuer" at bounding box center [0, 0] width 0 height 0
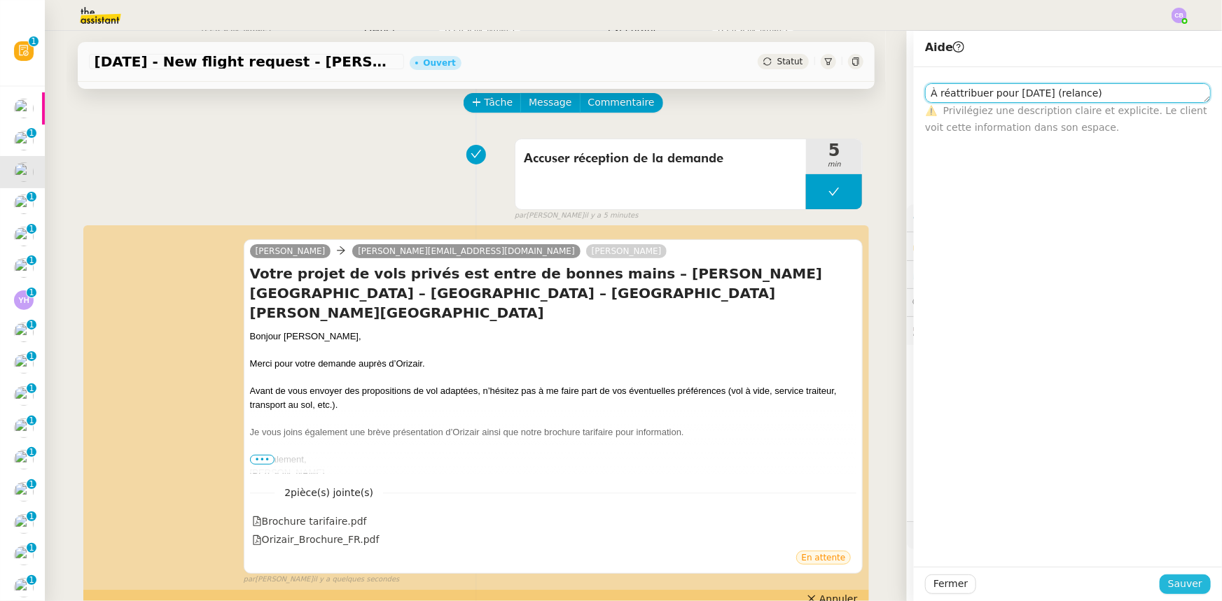
type textarea "À réattribuer pour [DATE] (relance)"
click at [1189, 585] on span "Sauver" at bounding box center [1185, 584] width 34 height 16
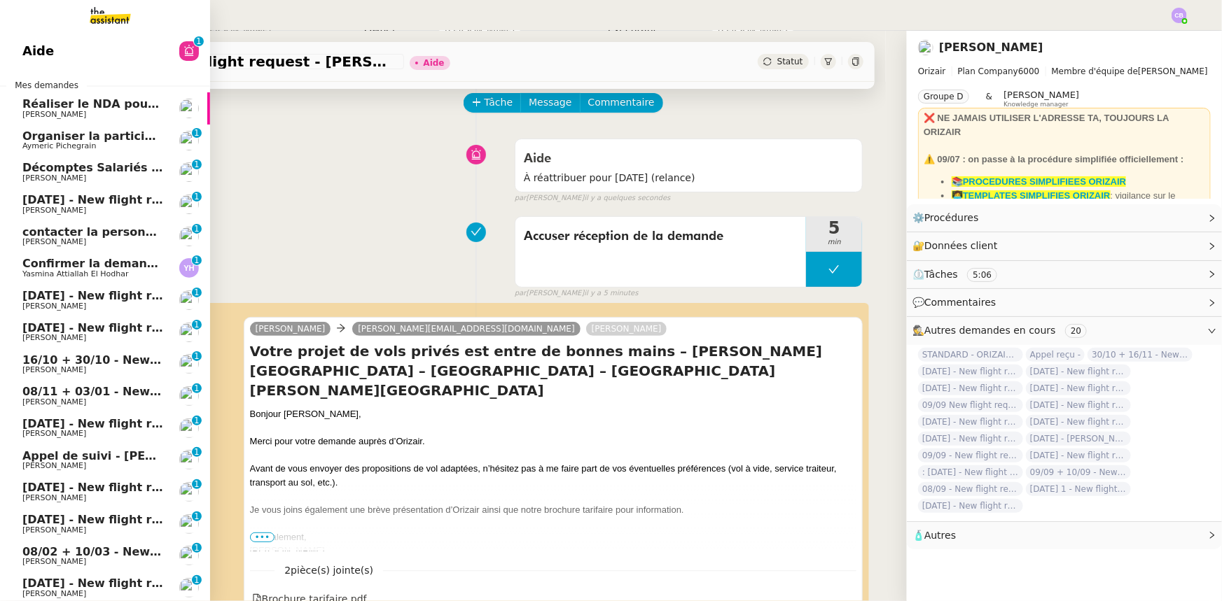
click at [59, 134] on span "Organiser la participation des talents à l'événement" at bounding box center [187, 136] width 330 height 13
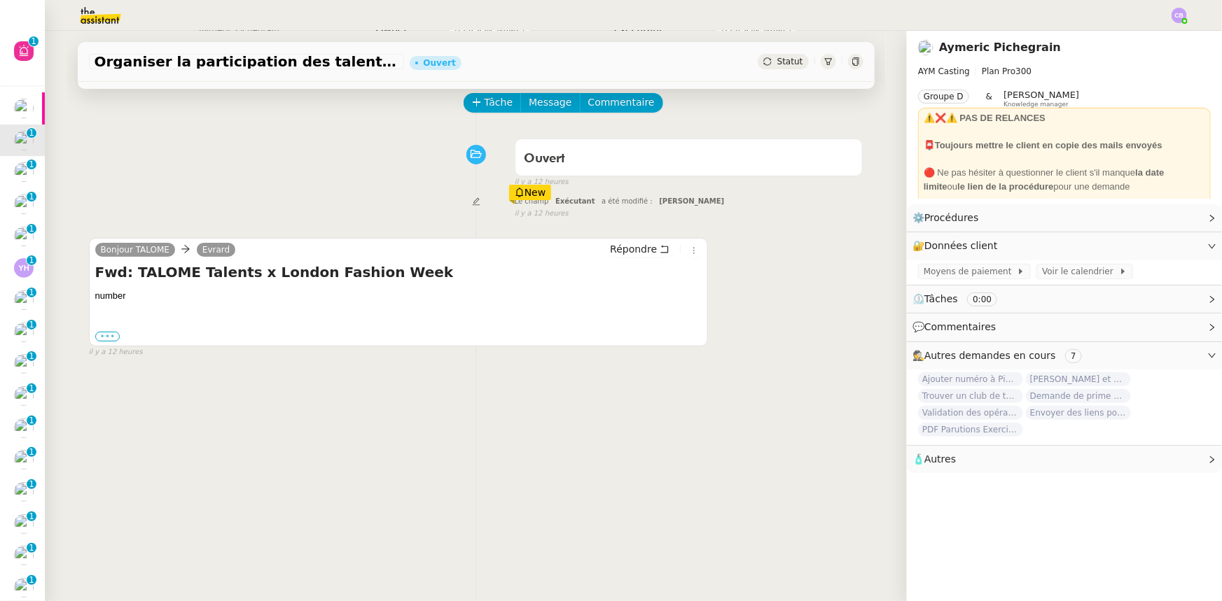
click at [99, 341] on label "•••" at bounding box center [107, 337] width 25 height 10
click at [0, 0] on input "•••" at bounding box center [0, 0] width 0 height 0
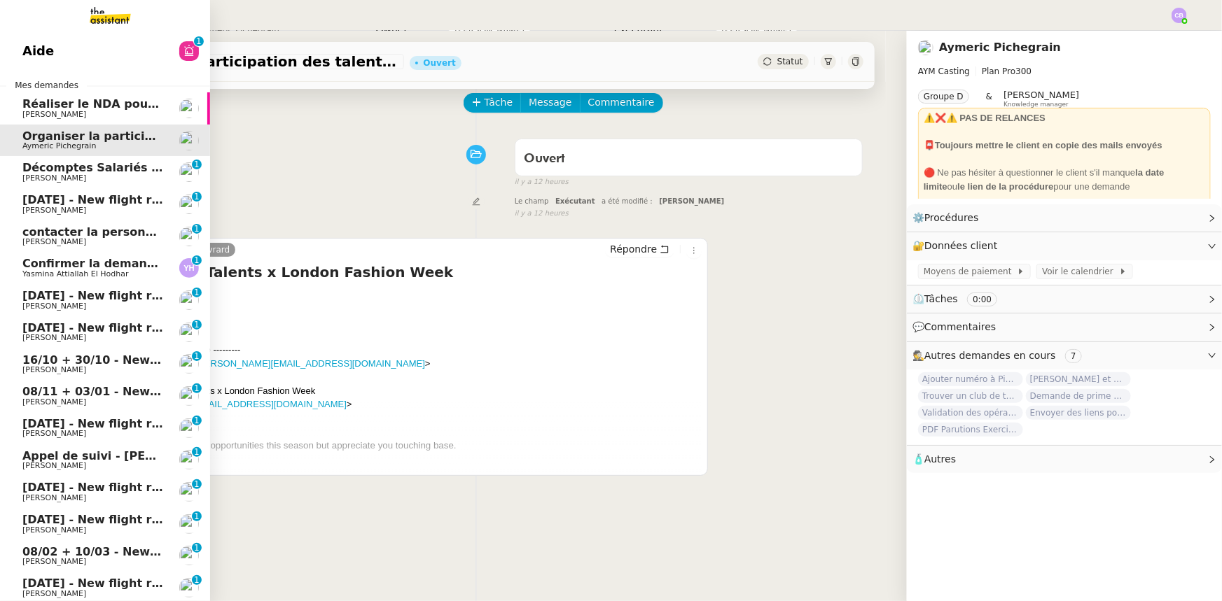
click at [88, 172] on span "Décomptes Salariés Mensuels - septembre 2025" at bounding box center [174, 167] width 304 height 13
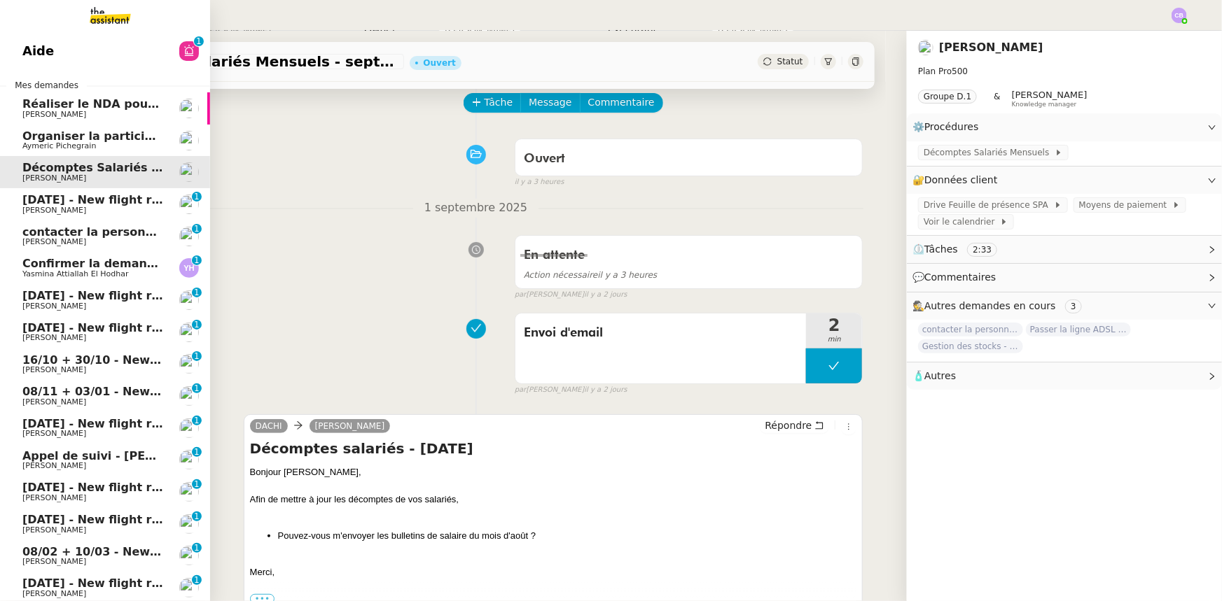
click at [90, 200] on span "[DATE] - New flight request - [PERSON_NAME]" at bounding box center [166, 199] width 289 height 13
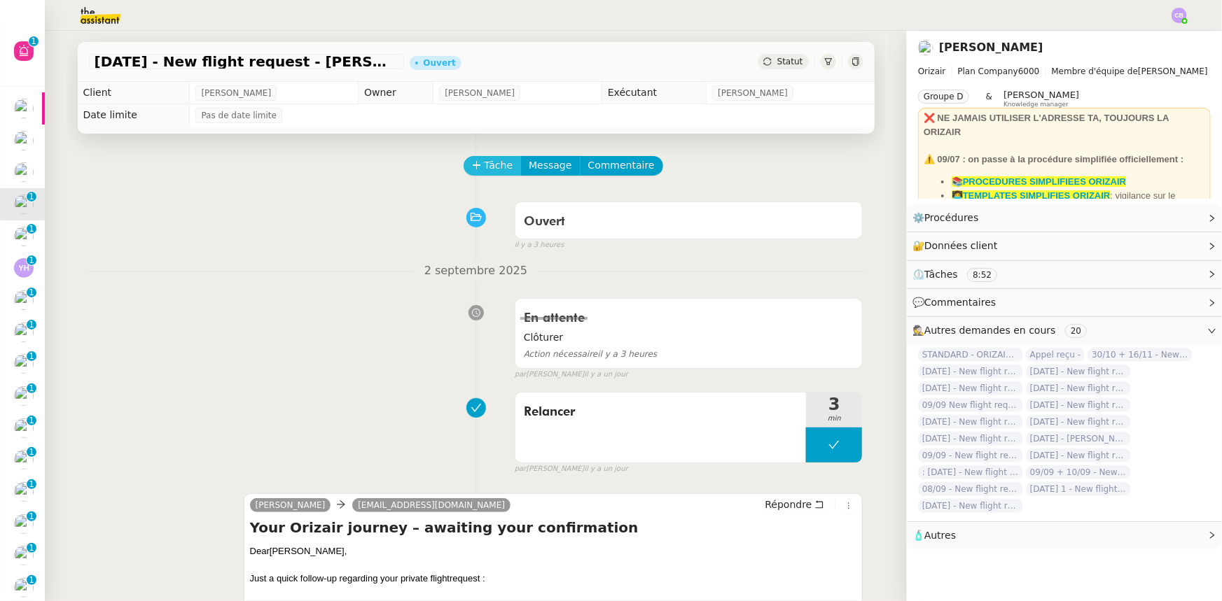
click at [484, 167] on span "Tâche" at bounding box center [498, 166] width 29 height 16
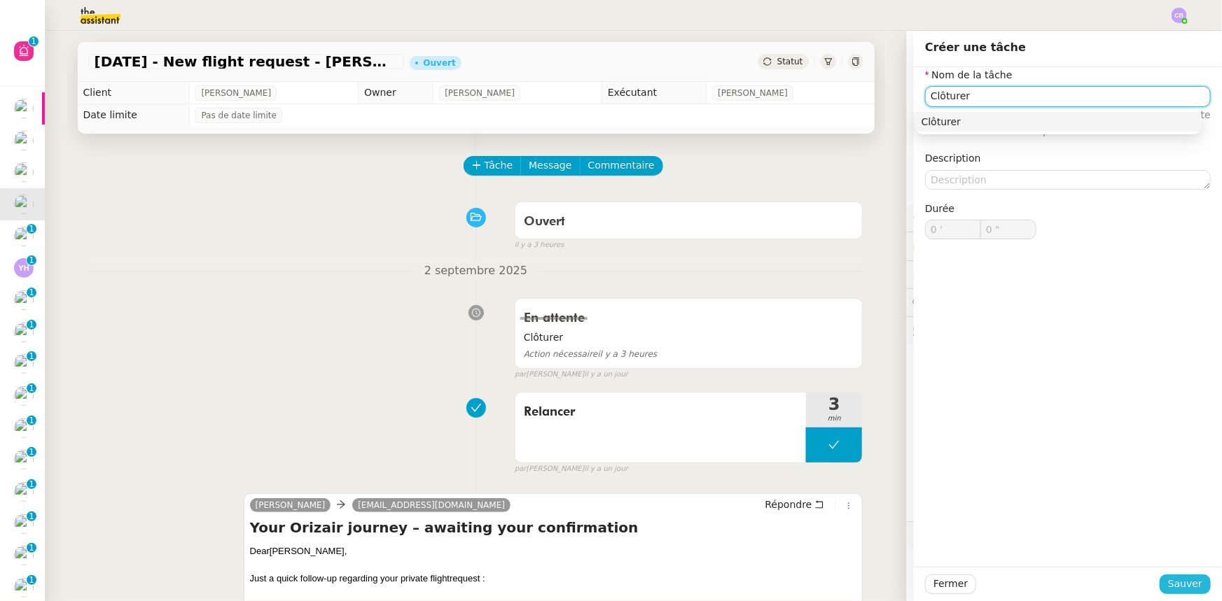
type input "Clôturer"
click at [1175, 581] on span "Sauver" at bounding box center [1185, 584] width 34 height 16
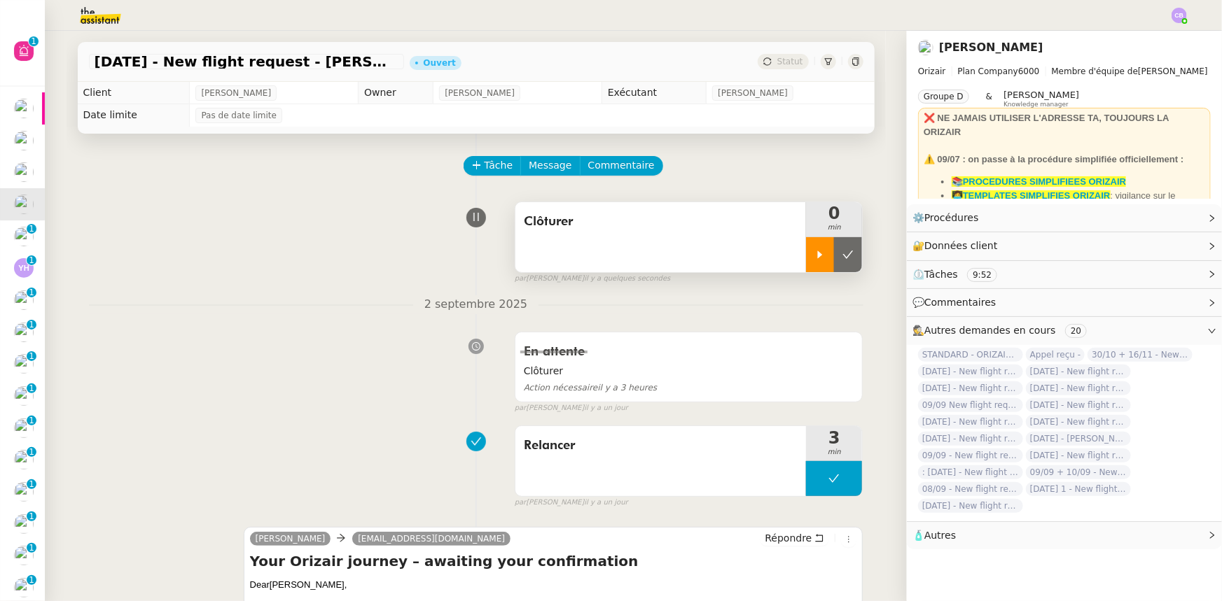
click at [814, 258] on icon at bounding box center [819, 254] width 11 height 11
click at [806, 252] on div at bounding box center [834, 254] width 56 height 35
click at [834, 263] on button at bounding box center [848, 254] width 28 height 35
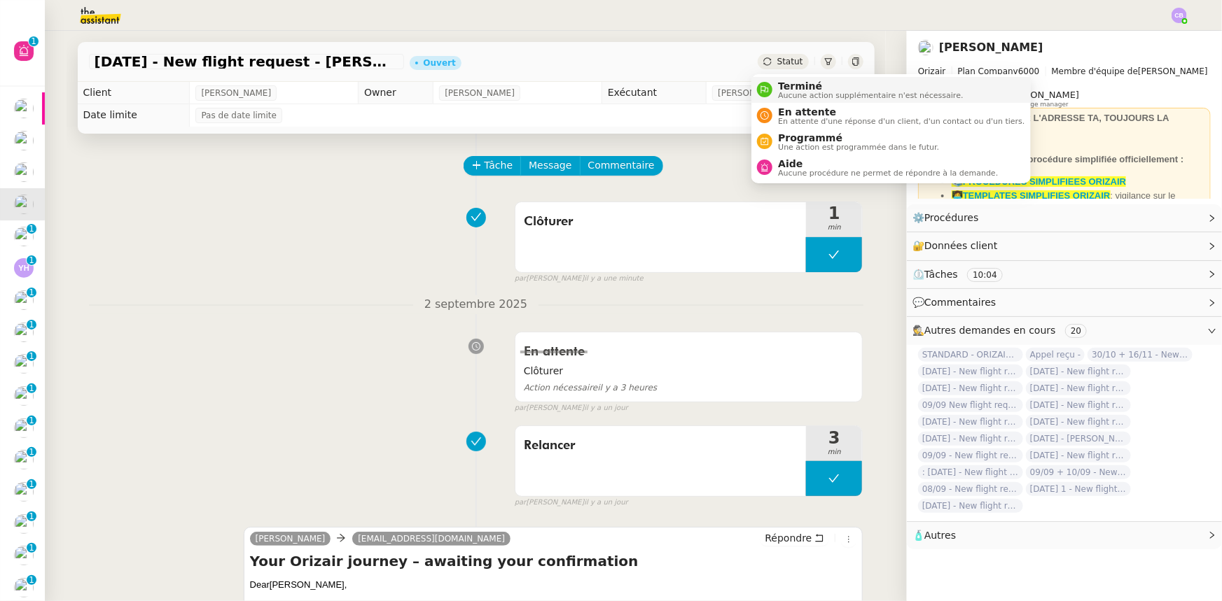
click at [792, 85] on span "Terminé" at bounding box center [870, 86] width 185 height 11
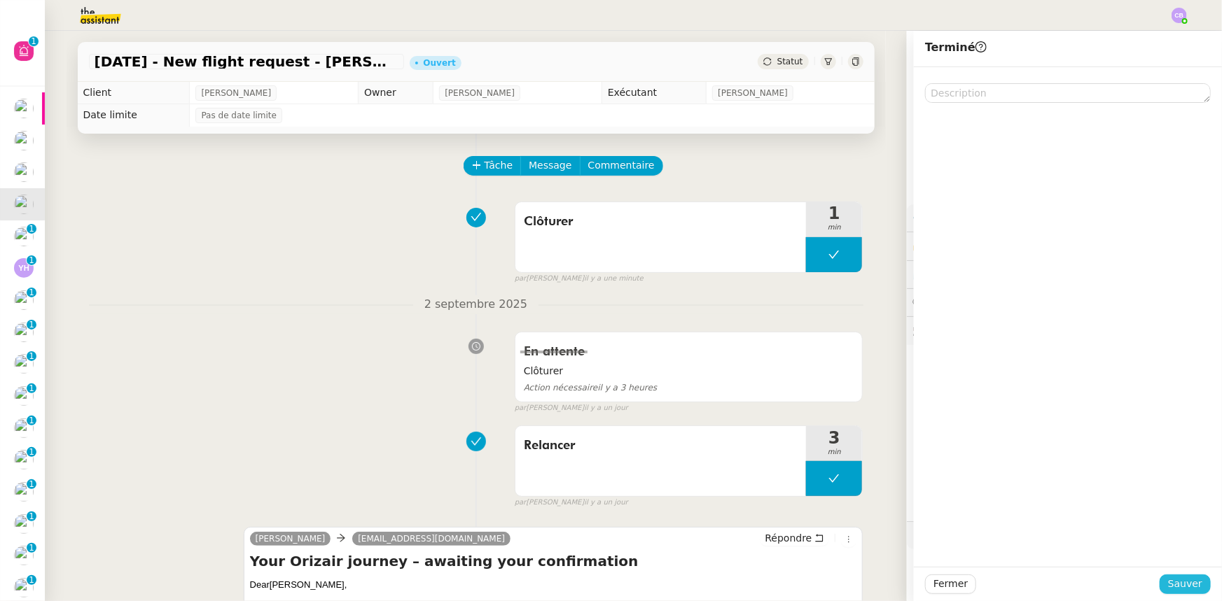
click at [1184, 585] on span "Sauver" at bounding box center [1185, 584] width 34 height 16
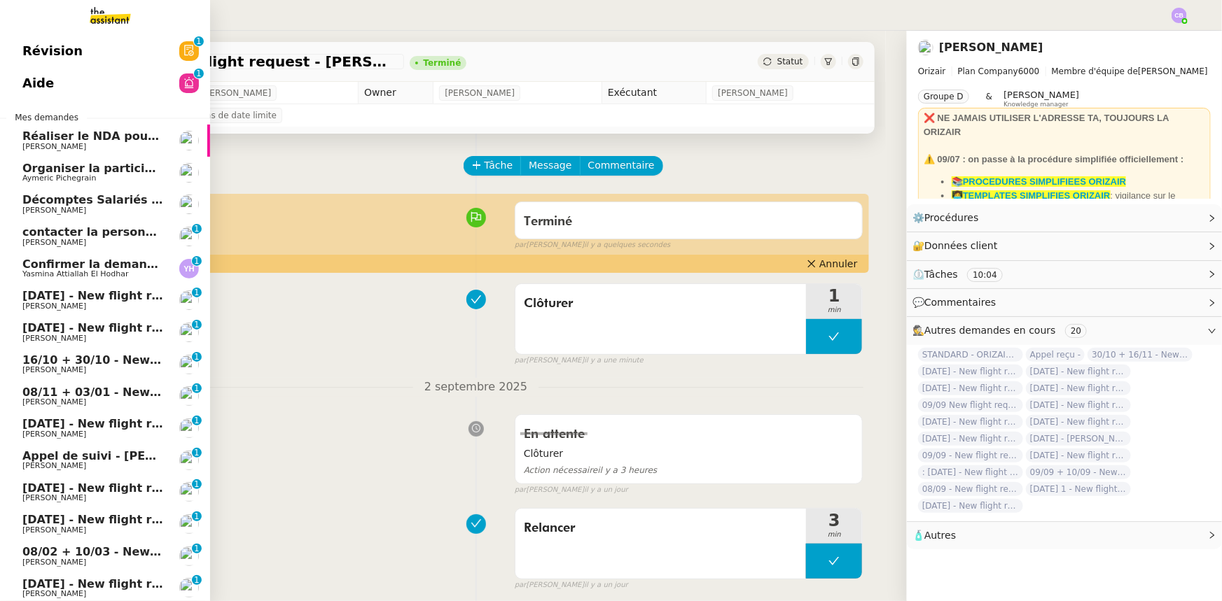
click at [102, 295] on span "[DATE] - New flight request - [PERSON_NAME]" at bounding box center [166, 295] width 289 height 13
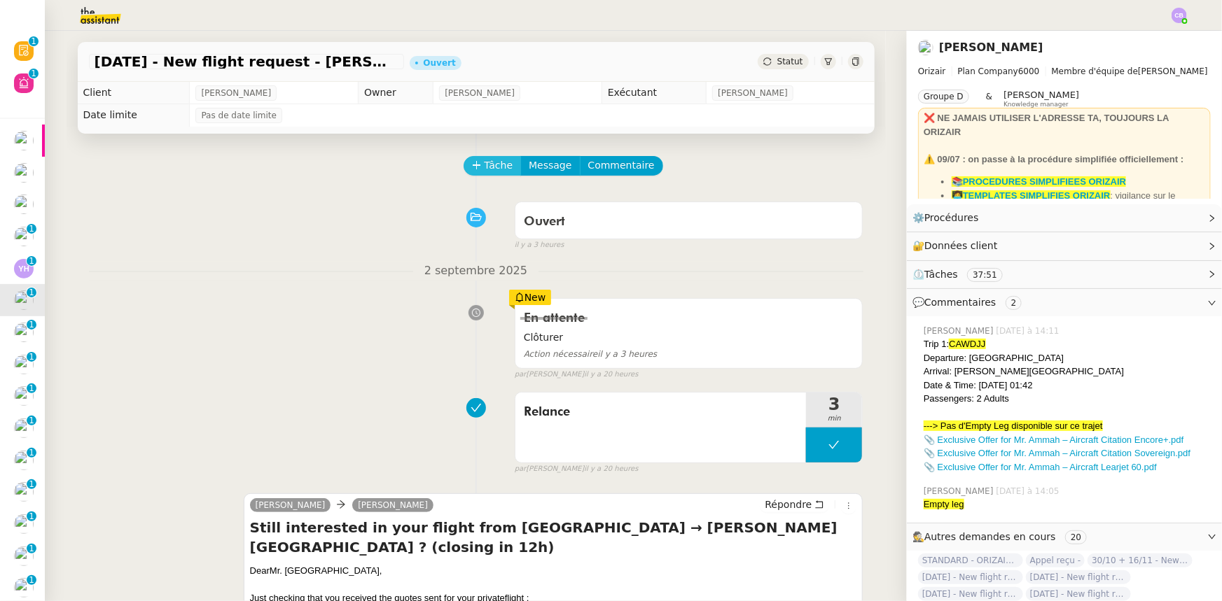
click at [484, 167] on span "Tâche" at bounding box center [498, 166] width 29 height 16
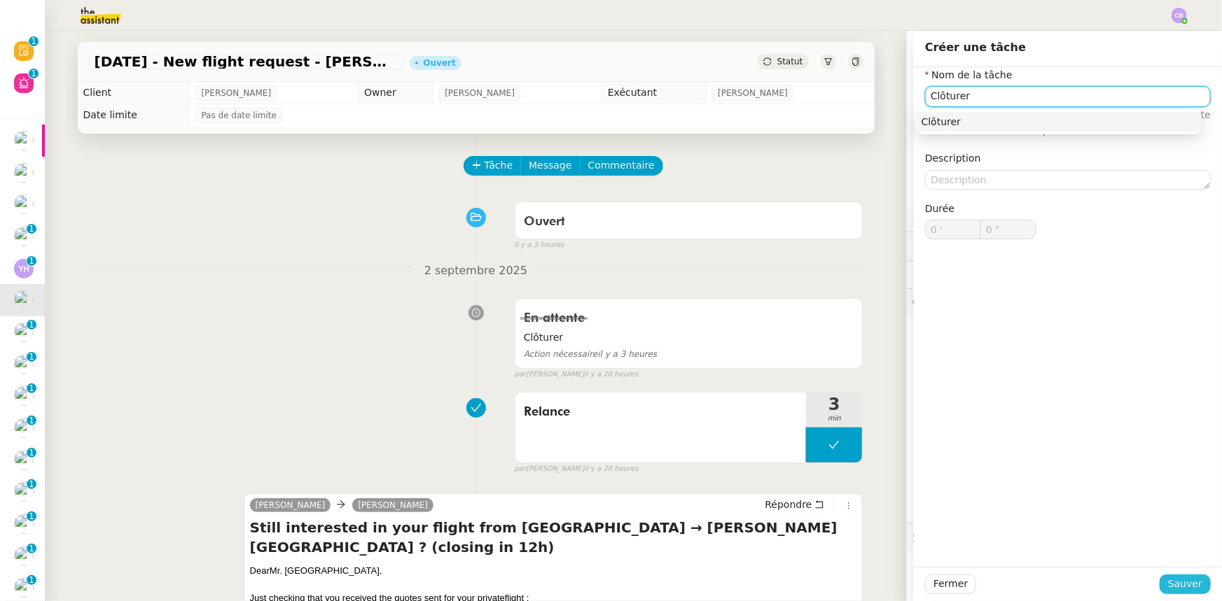
type input "Clôturer"
click at [1169, 588] on span "Sauver" at bounding box center [1185, 584] width 34 height 16
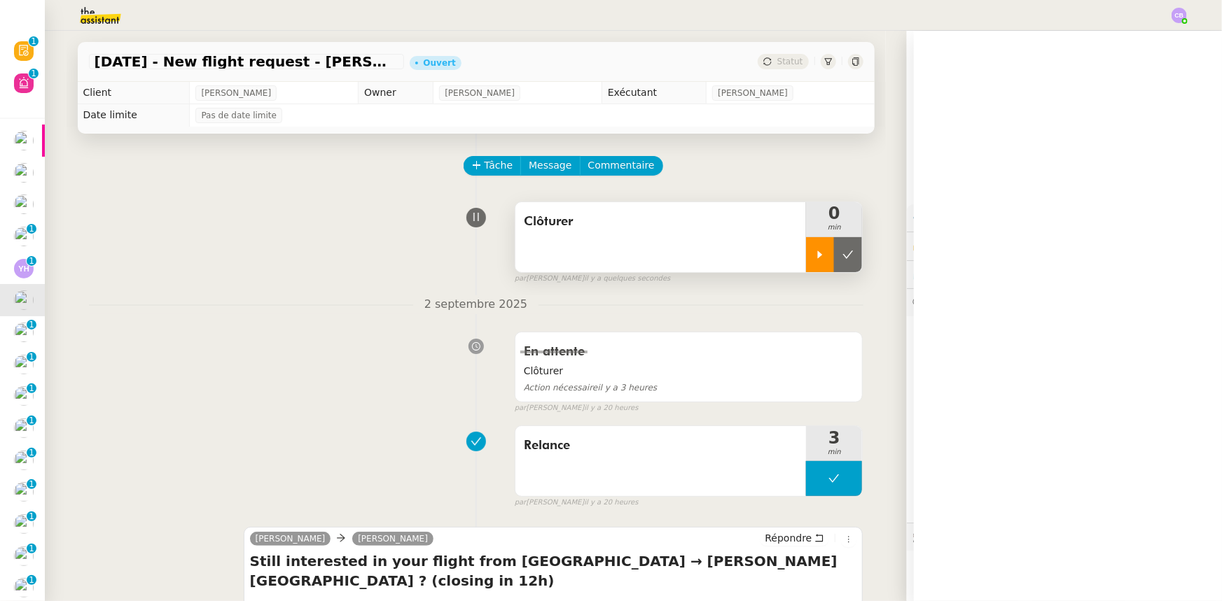
click at [818, 258] on icon at bounding box center [820, 255] width 5 height 8
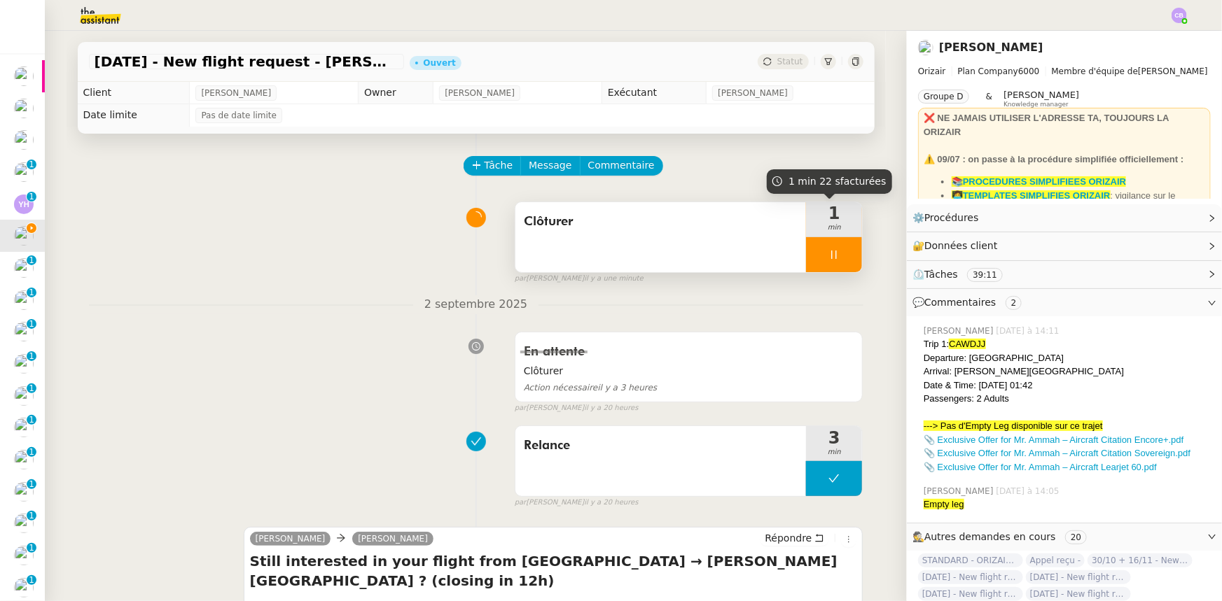
click at [808, 251] on div at bounding box center [834, 254] width 56 height 35
click at [834, 261] on button at bounding box center [848, 254] width 28 height 35
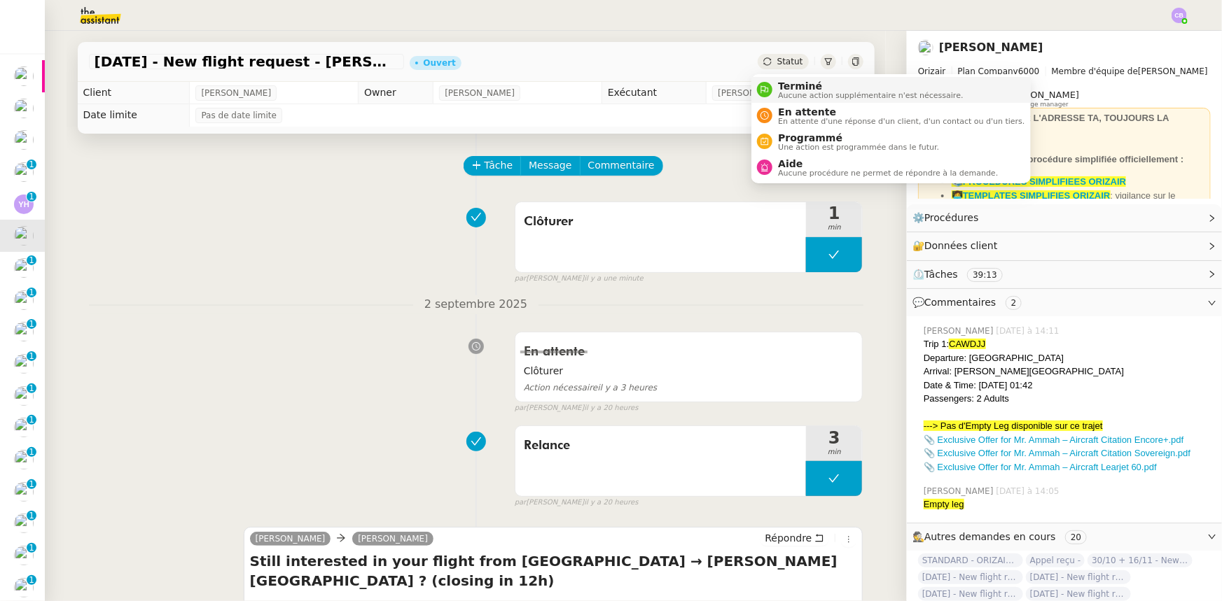
click at [795, 85] on span "Terminé" at bounding box center [870, 86] width 185 height 11
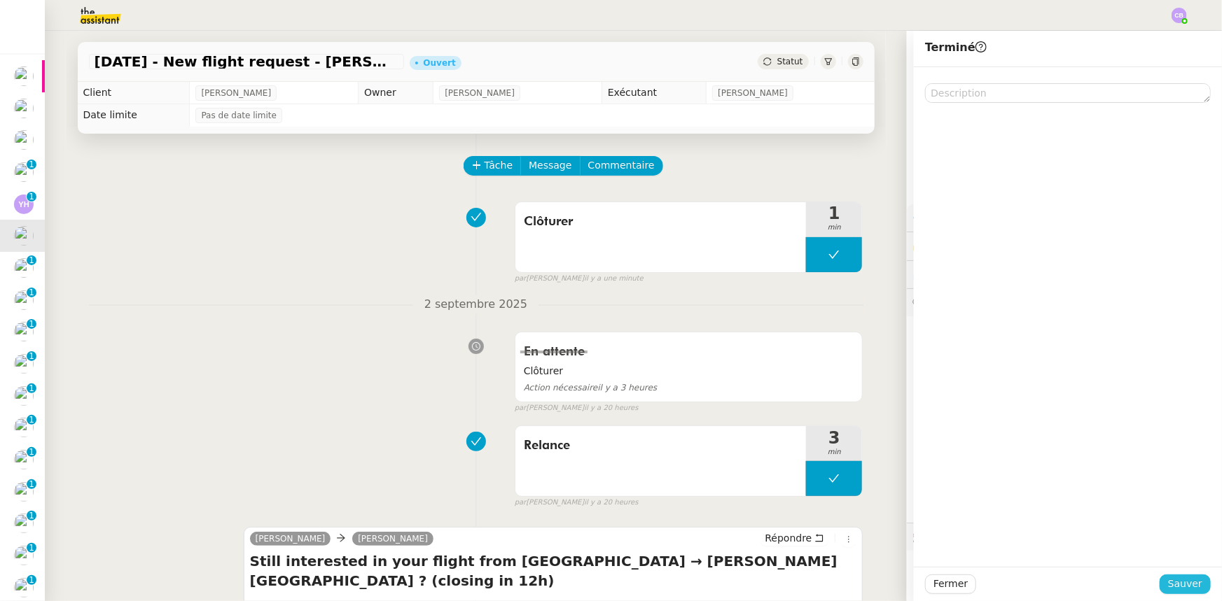
click at [1184, 582] on span "Sauver" at bounding box center [1185, 584] width 34 height 16
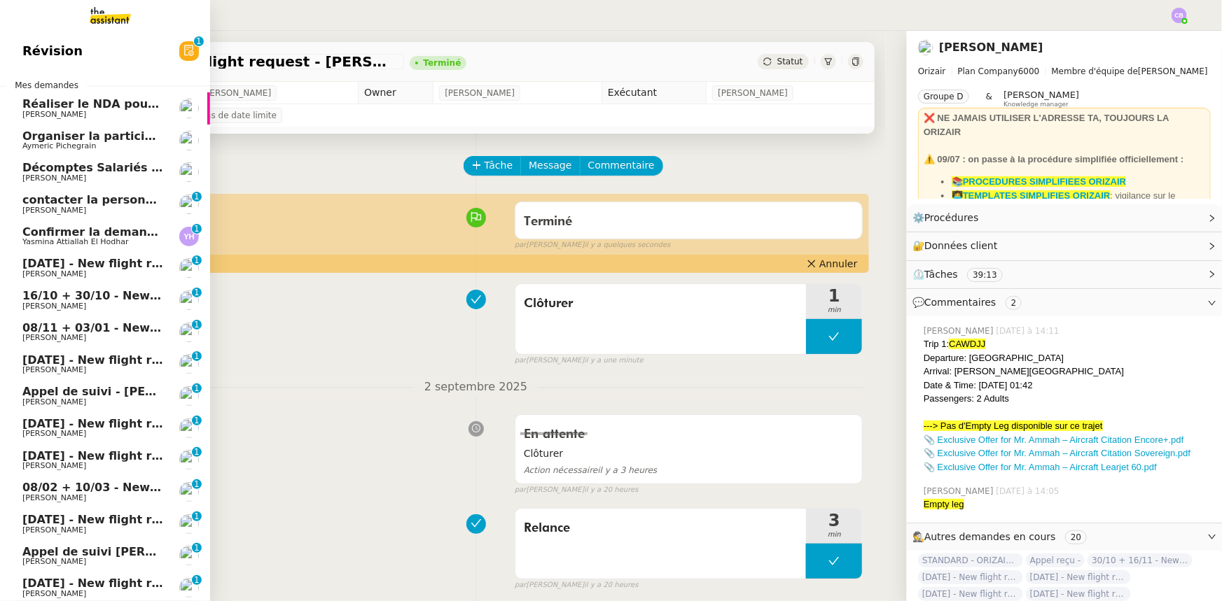
click at [90, 264] on span "[DATE] - New flight request - [PERSON_NAME]" at bounding box center [166, 263] width 289 height 13
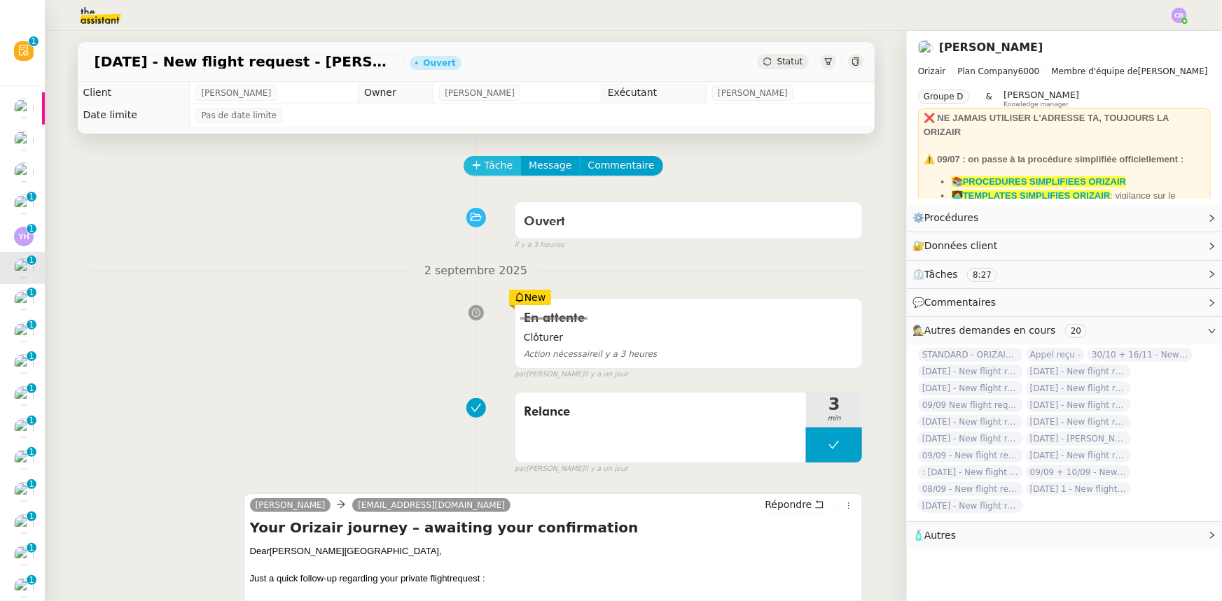
click at [489, 169] on span "Tâche" at bounding box center [498, 166] width 29 height 16
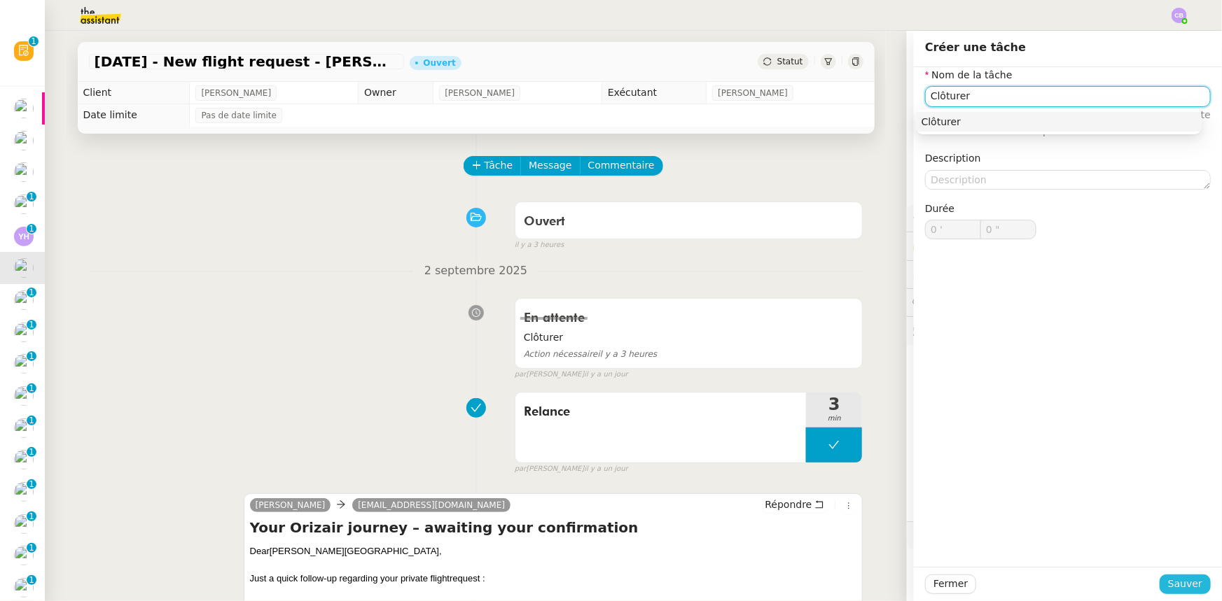
type input "Clôturer"
click at [1192, 580] on span "Sauver" at bounding box center [1185, 584] width 34 height 16
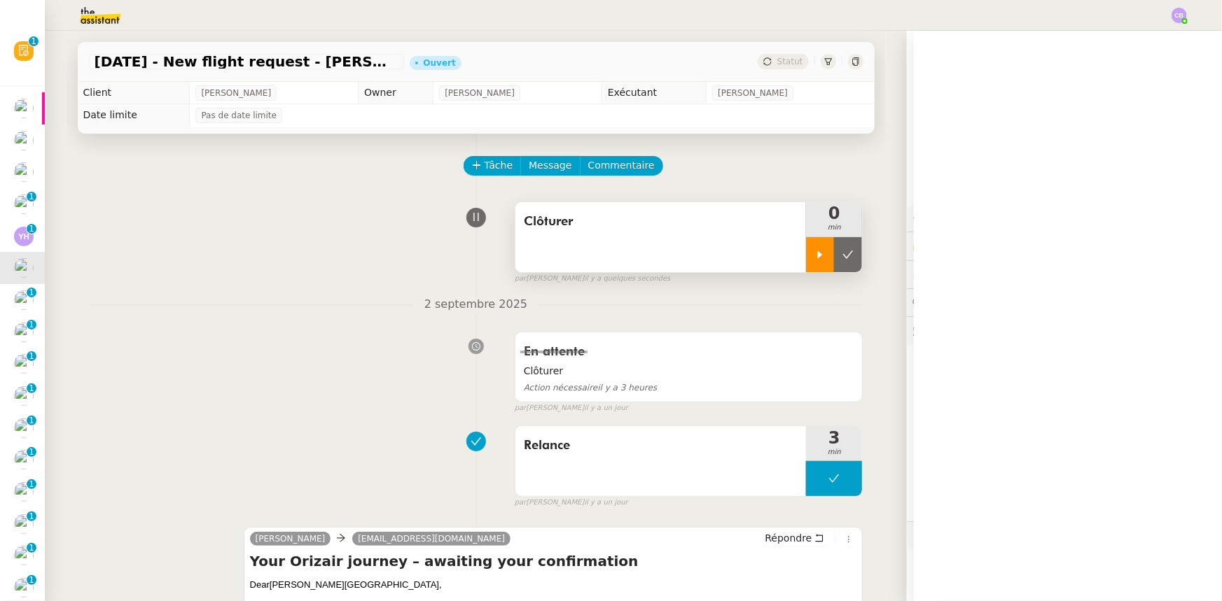
click at [814, 259] on icon at bounding box center [819, 254] width 11 height 11
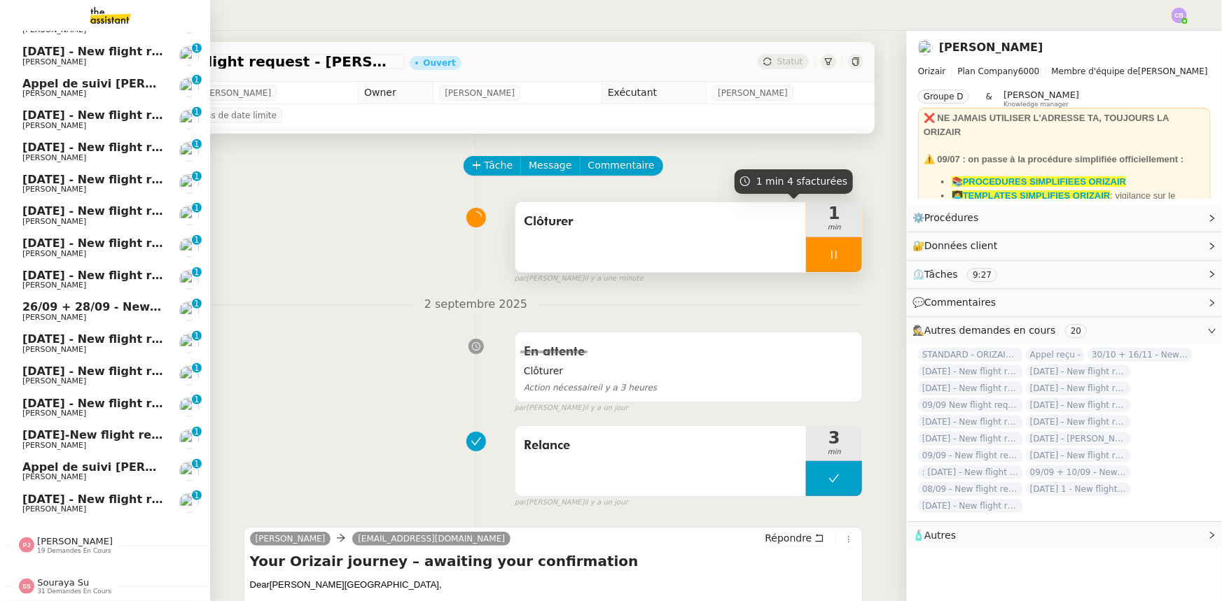
scroll to position [475, 0]
click at [39, 540] on span "[PERSON_NAME]" at bounding box center [75, 541] width 76 height 11
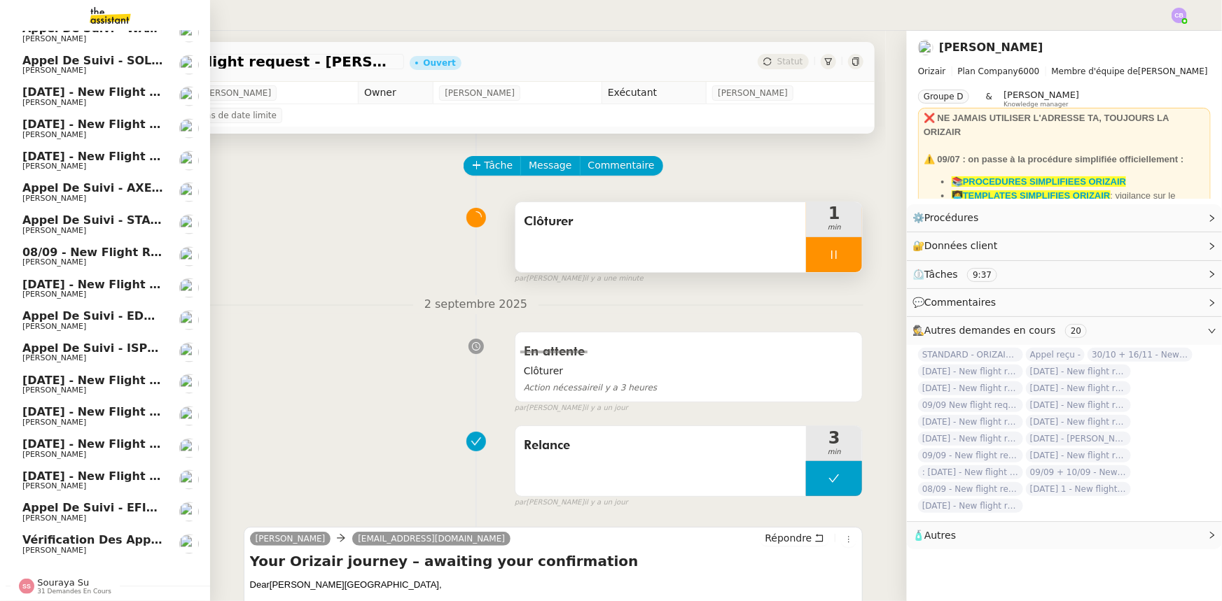
scroll to position [700, 0]
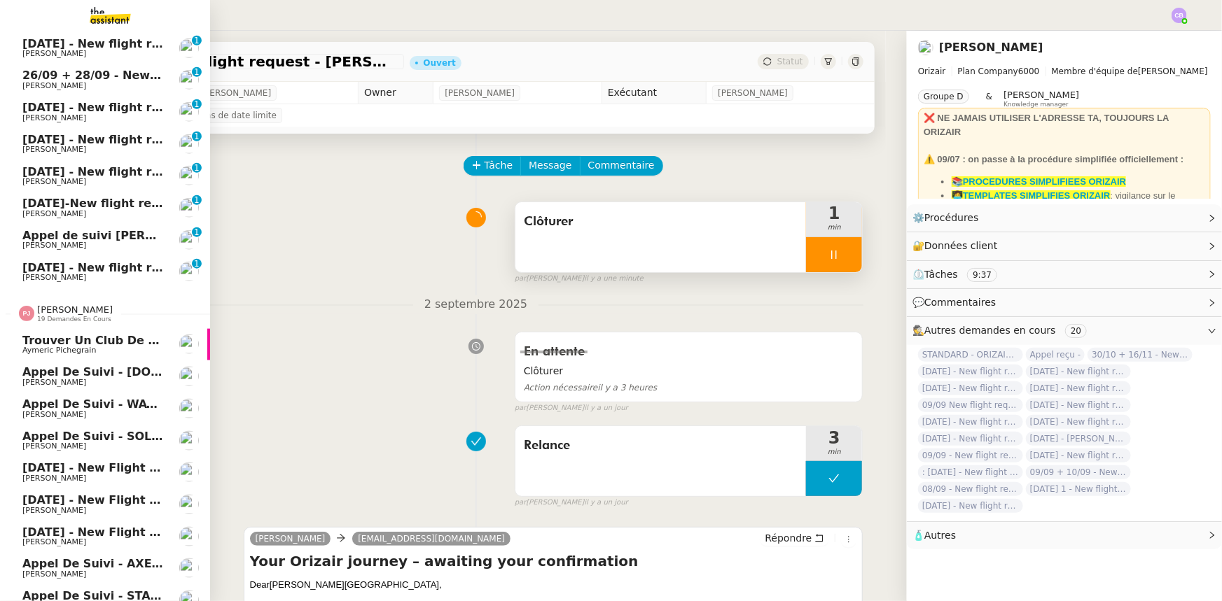
click at [76, 312] on span "[PERSON_NAME]" at bounding box center [75, 310] width 76 height 11
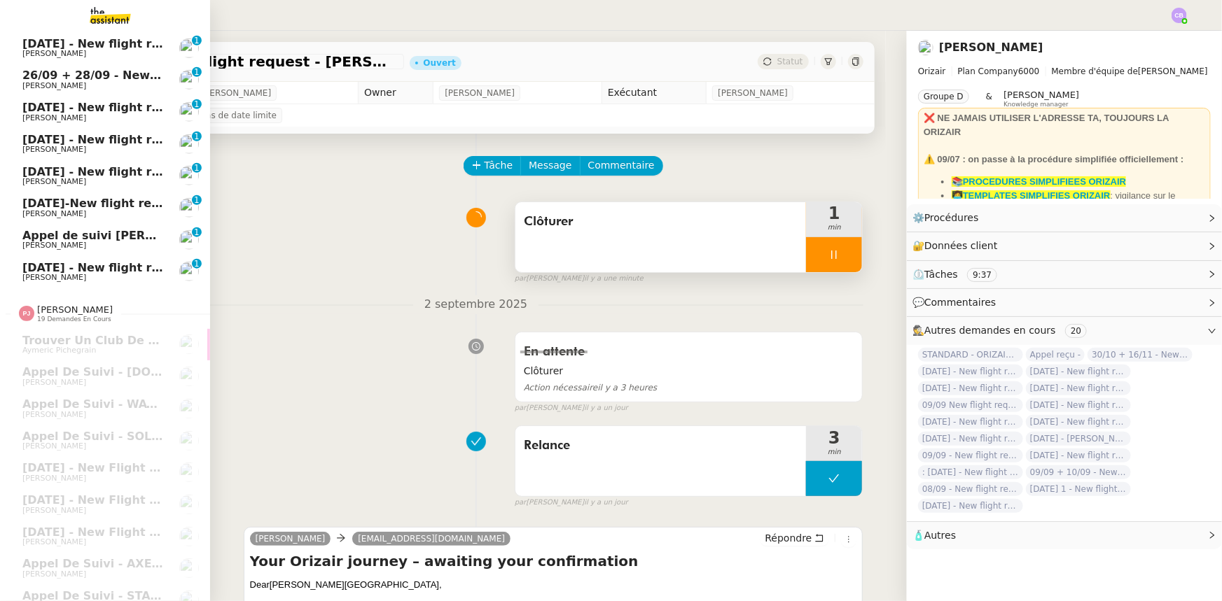
scroll to position [475, 0]
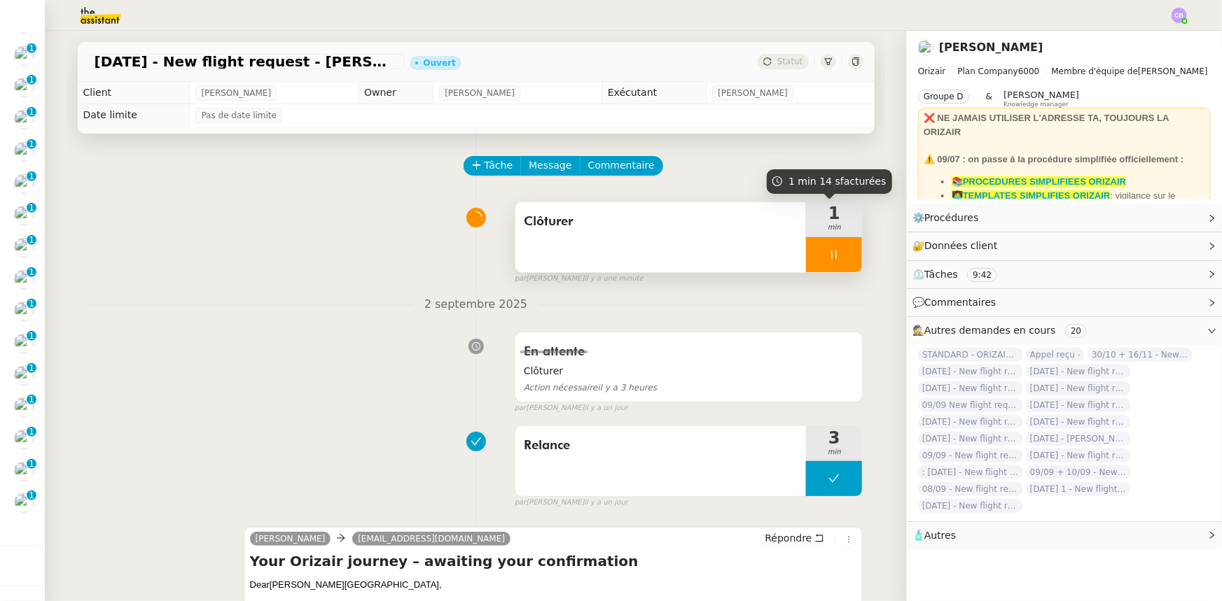
click at [807, 250] on div at bounding box center [834, 254] width 56 height 35
click at [842, 257] on icon at bounding box center [847, 254] width 11 height 11
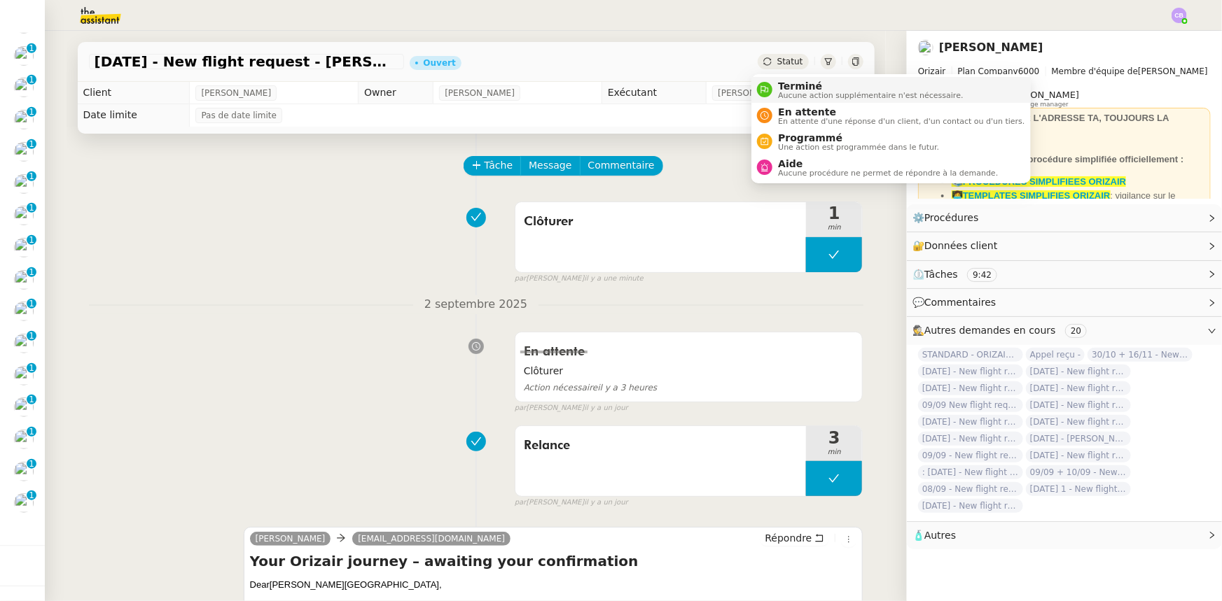
click at [797, 92] on span "Aucune action supplémentaire n'est nécessaire." at bounding box center [870, 96] width 185 height 8
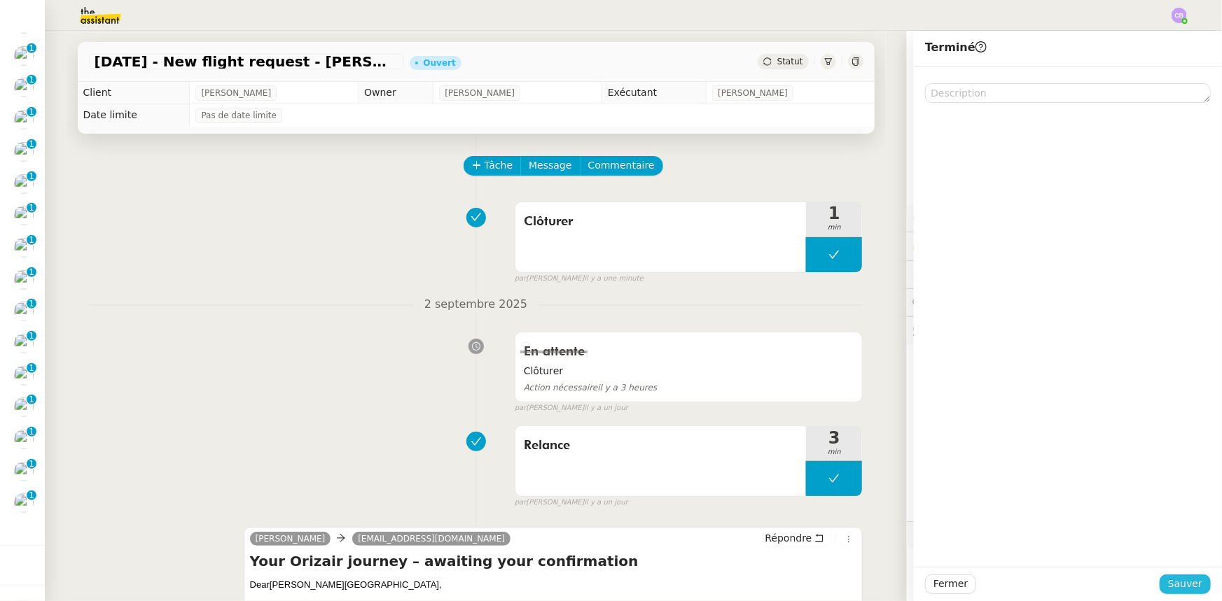
click at [1183, 581] on span "Sauver" at bounding box center [1185, 584] width 34 height 16
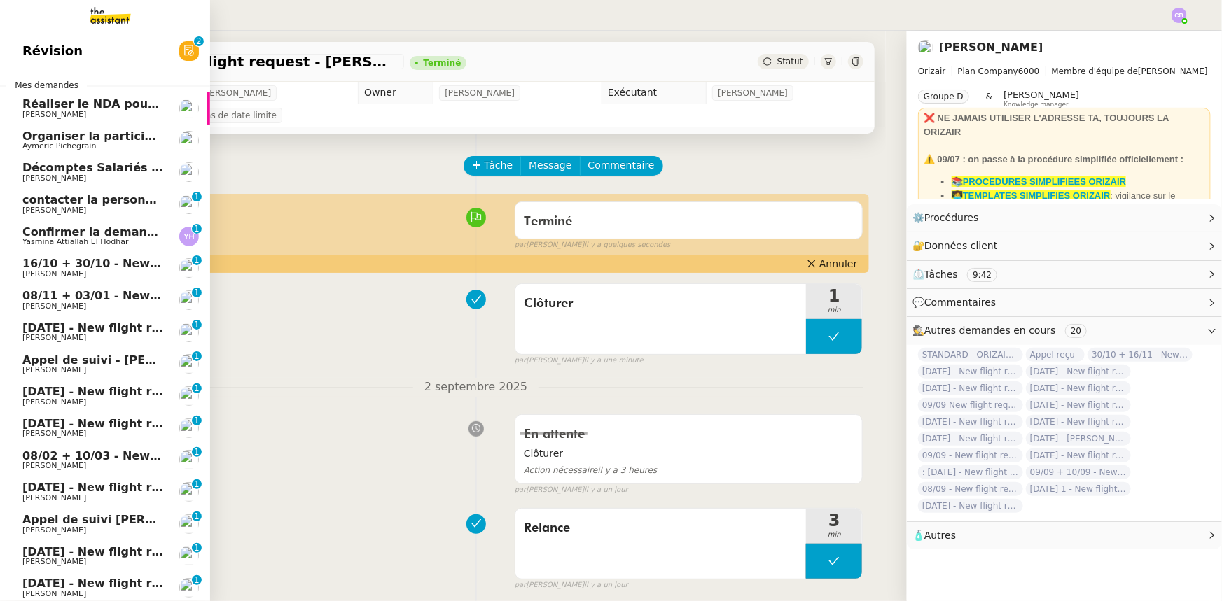
click at [130, 264] on span "16/10 + 30/10 - New flight request - [PERSON_NAME]" at bounding box center [189, 263] width 334 height 13
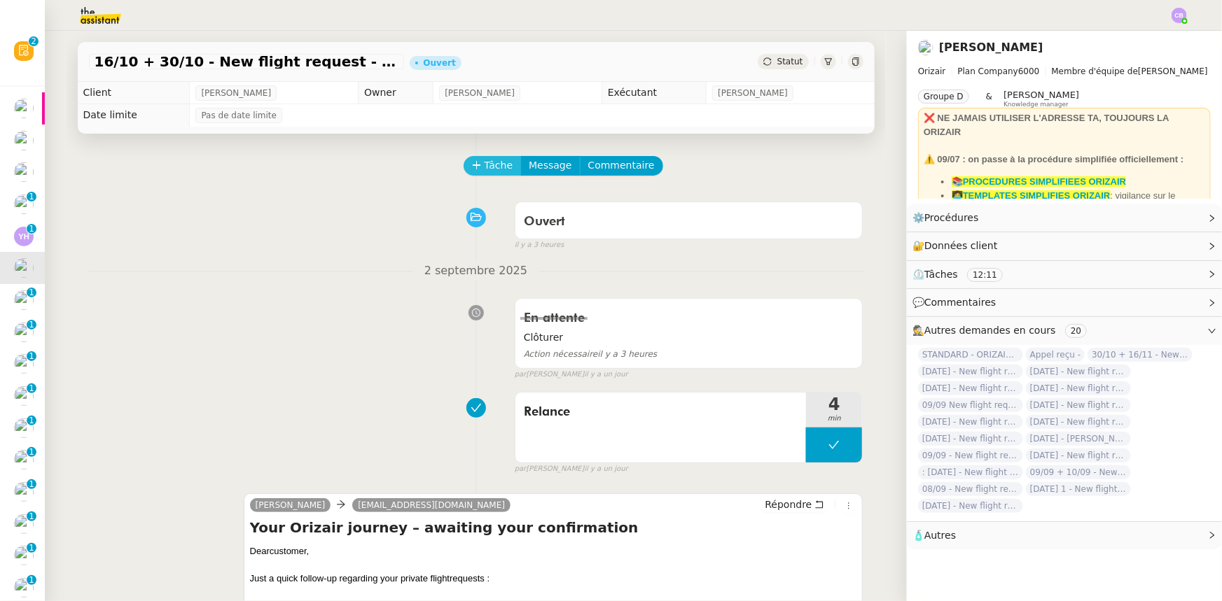
click at [484, 166] on span "Tâche" at bounding box center [498, 166] width 29 height 16
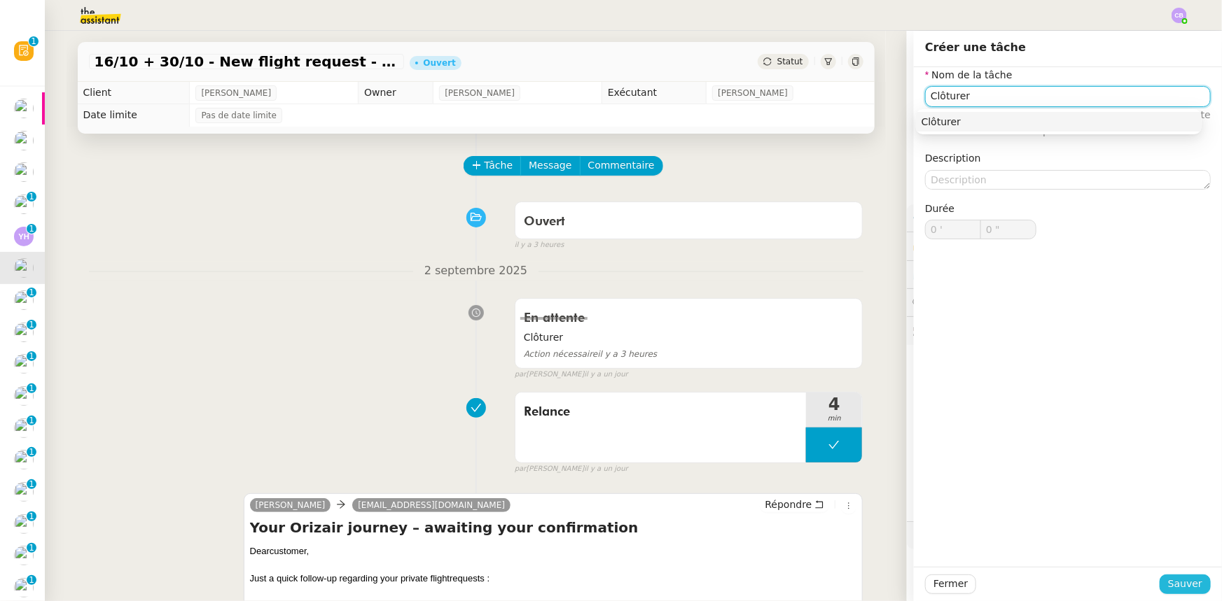
type input "Clôturer"
click at [1168, 585] on span "Sauver" at bounding box center [1185, 584] width 34 height 16
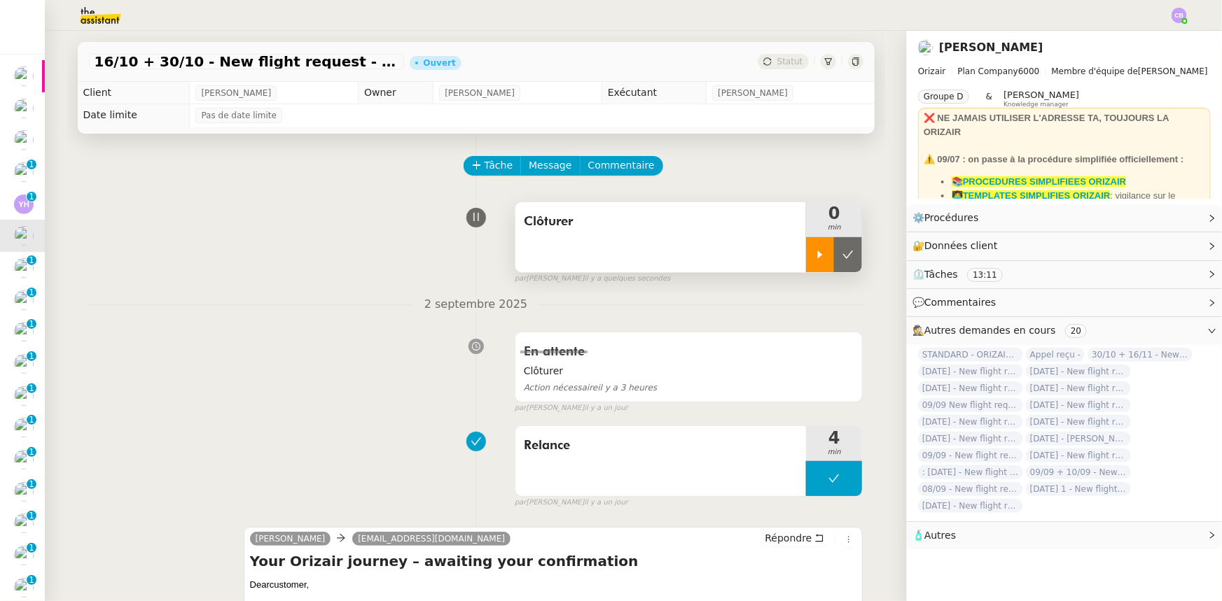
click at [809, 264] on div at bounding box center [820, 254] width 28 height 35
click at [806, 253] on div at bounding box center [834, 254] width 56 height 35
click at [834, 264] on button at bounding box center [848, 254] width 28 height 35
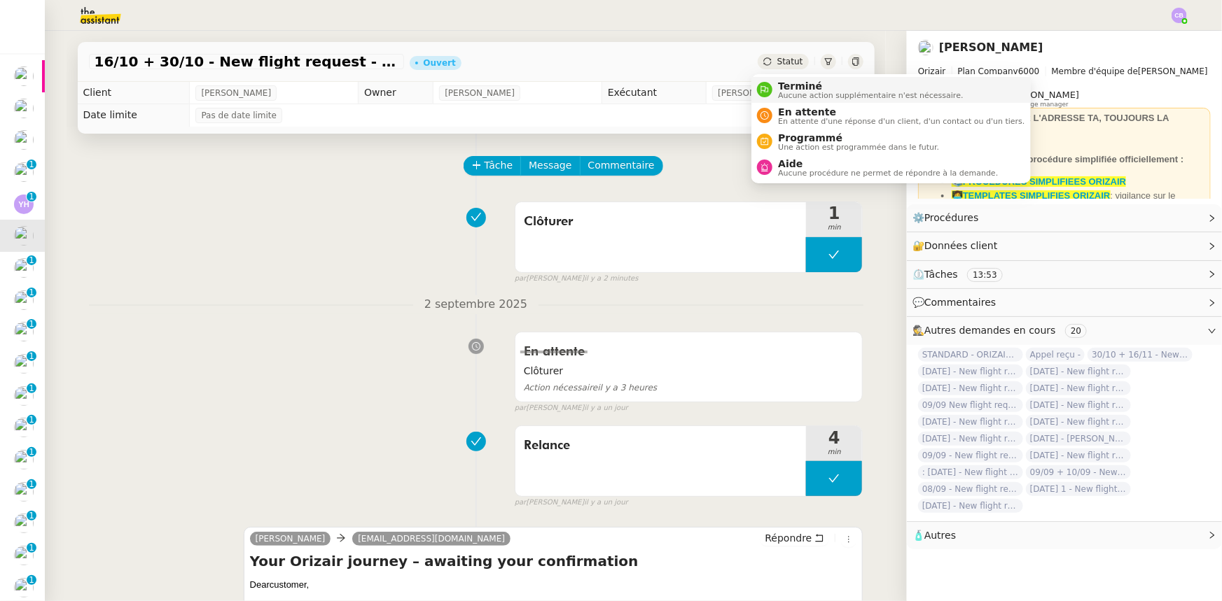
click at [802, 88] on span "Terminé" at bounding box center [870, 86] width 185 height 11
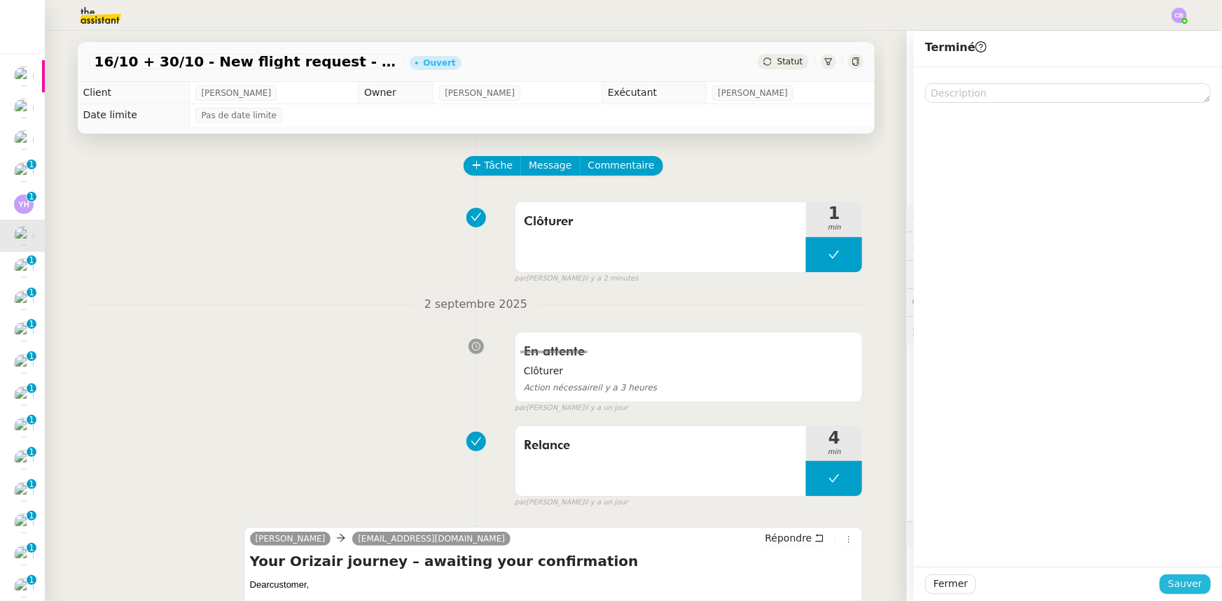
click at [1174, 585] on span "Sauver" at bounding box center [1185, 584] width 34 height 16
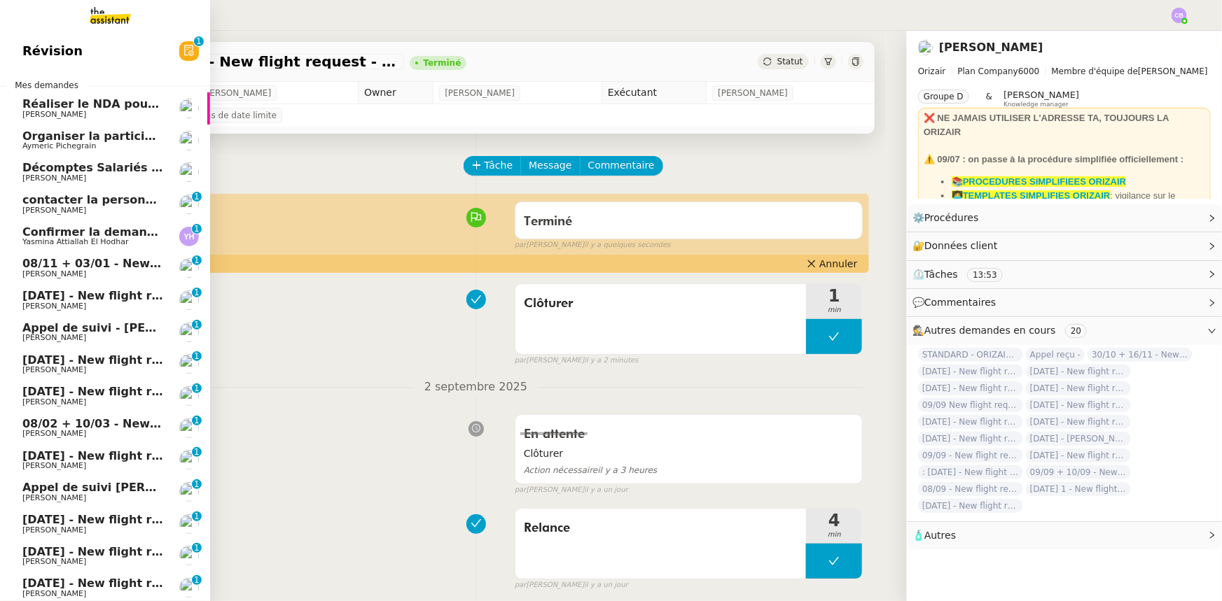
click at [119, 266] on span "08/11 + 03/01 - New flight request - [PERSON_NAME]" at bounding box center [189, 263] width 334 height 13
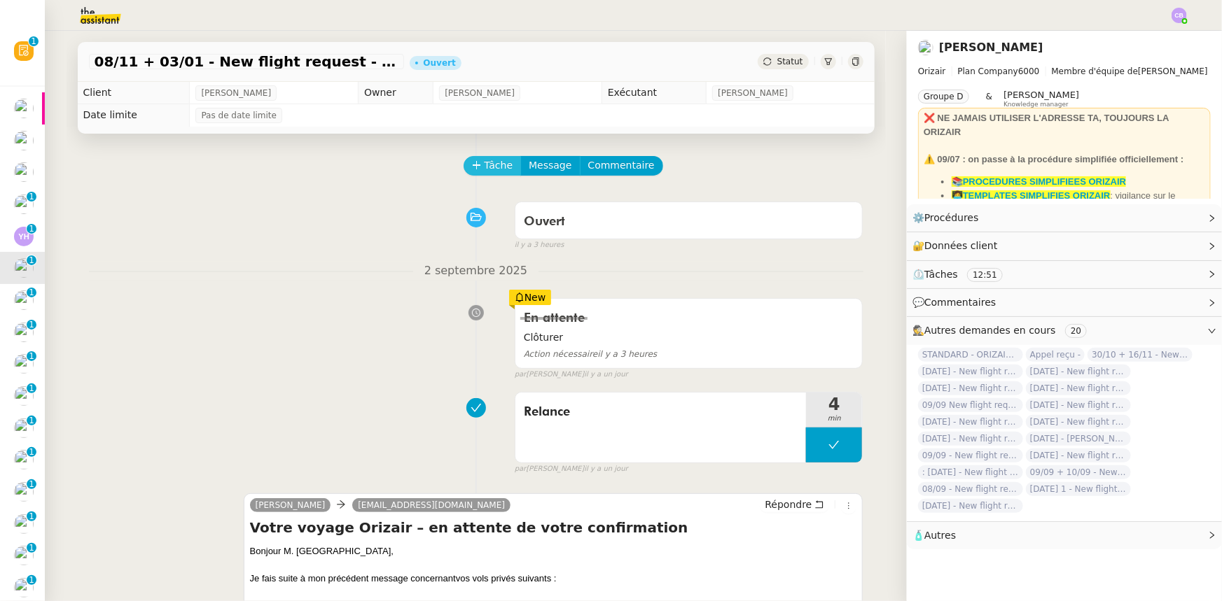
click at [473, 165] on button "Tâche" at bounding box center [492, 166] width 58 height 20
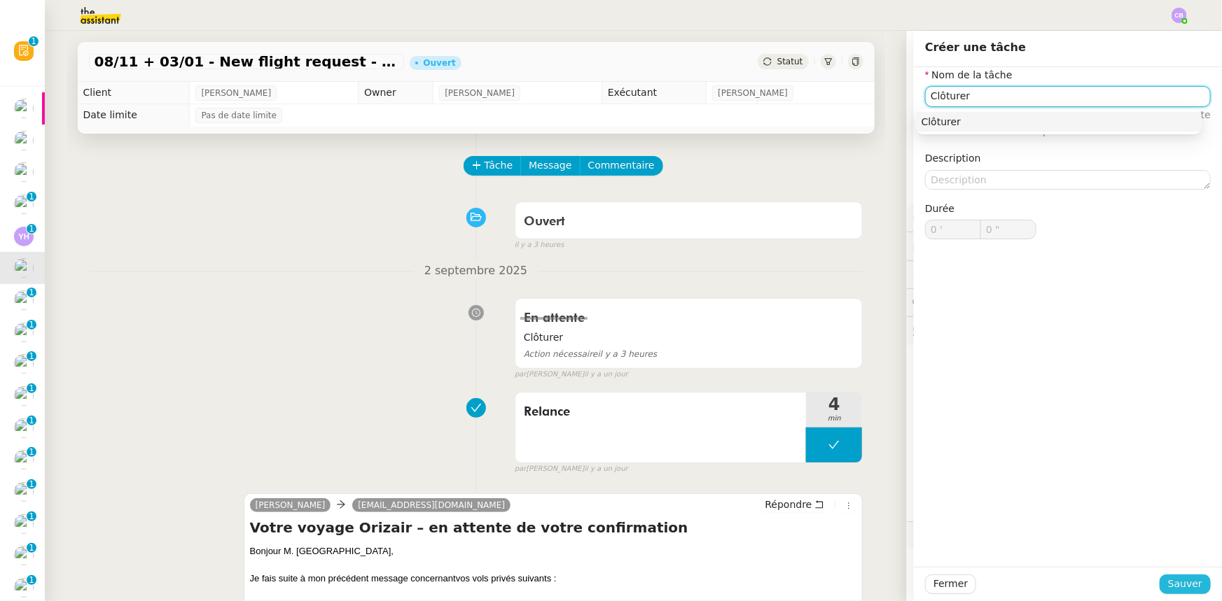
type input "Clôturer"
click at [1170, 590] on span "Sauver" at bounding box center [1185, 584] width 34 height 16
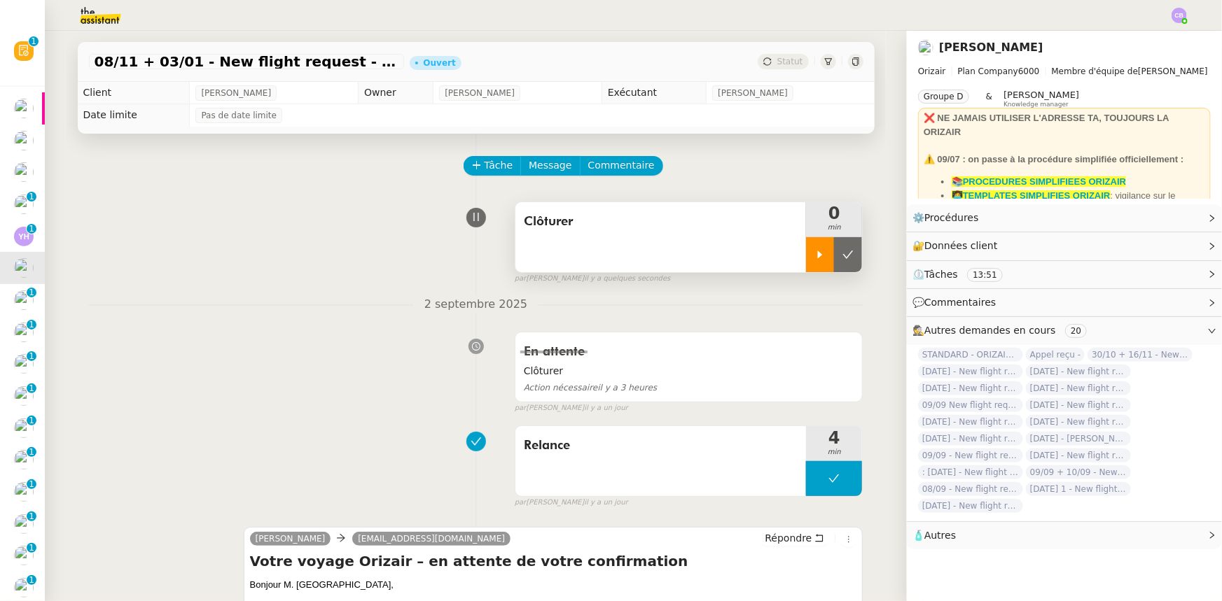
click at [814, 258] on icon at bounding box center [819, 254] width 11 height 11
click at [806, 256] on div at bounding box center [834, 254] width 56 height 35
click at [842, 257] on icon at bounding box center [847, 254] width 11 height 11
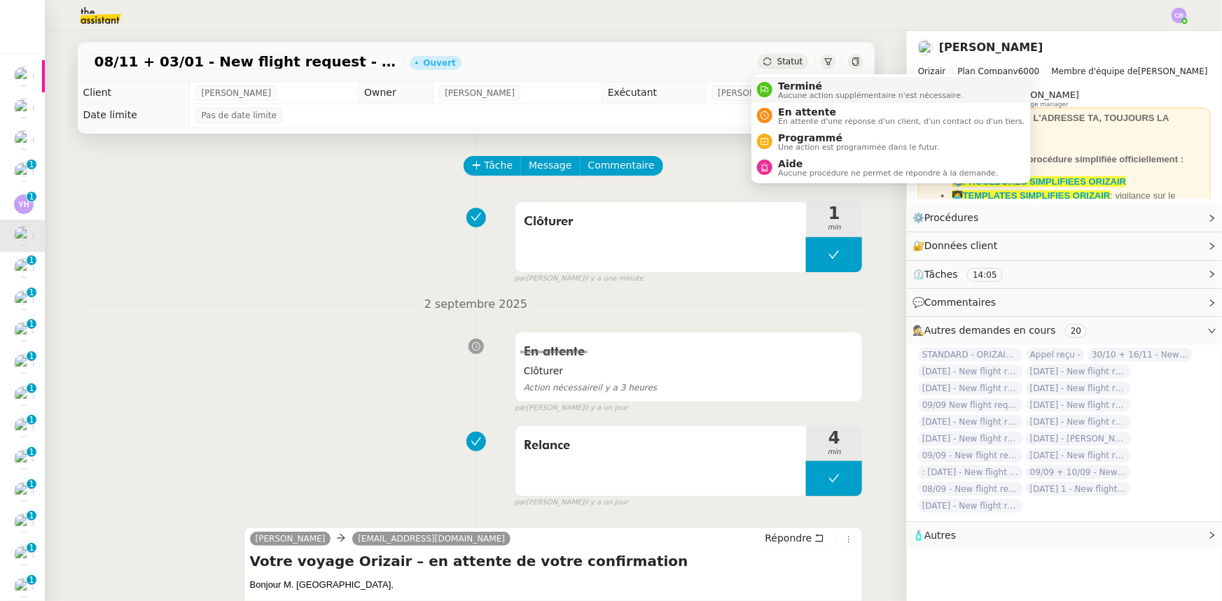
click at [787, 92] on span "Aucune action supplémentaire n'est nécessaire." at bounding box center [870, 96] width 185 height 8
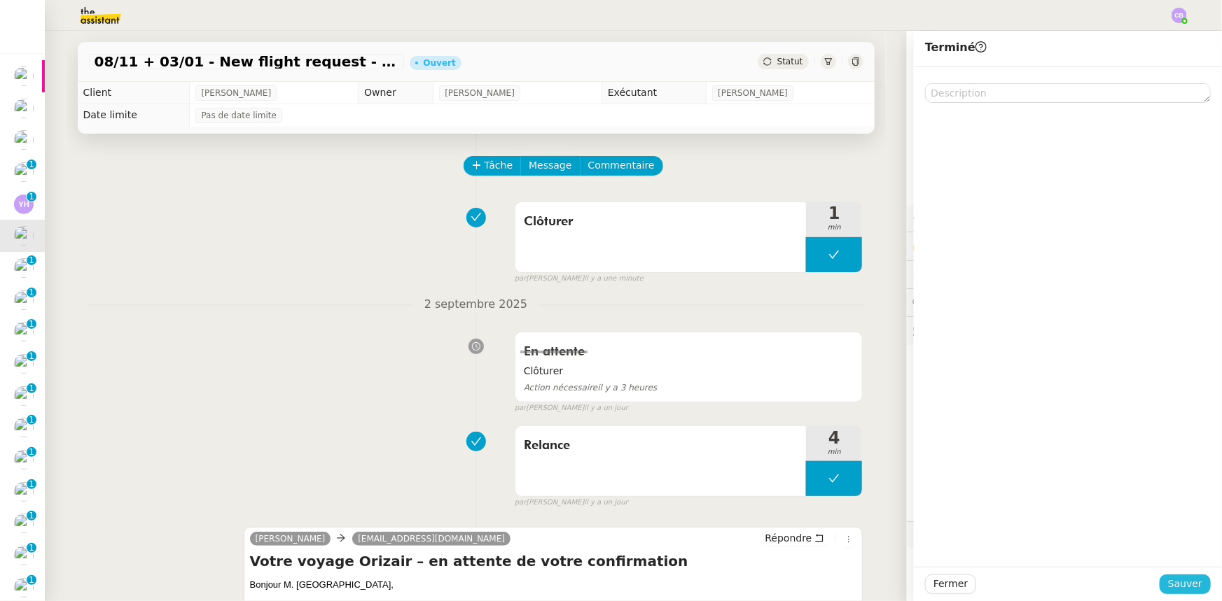
click at [1168, 583] on span "Sauver" at bounding box center [1185, 584] width 34 height 16
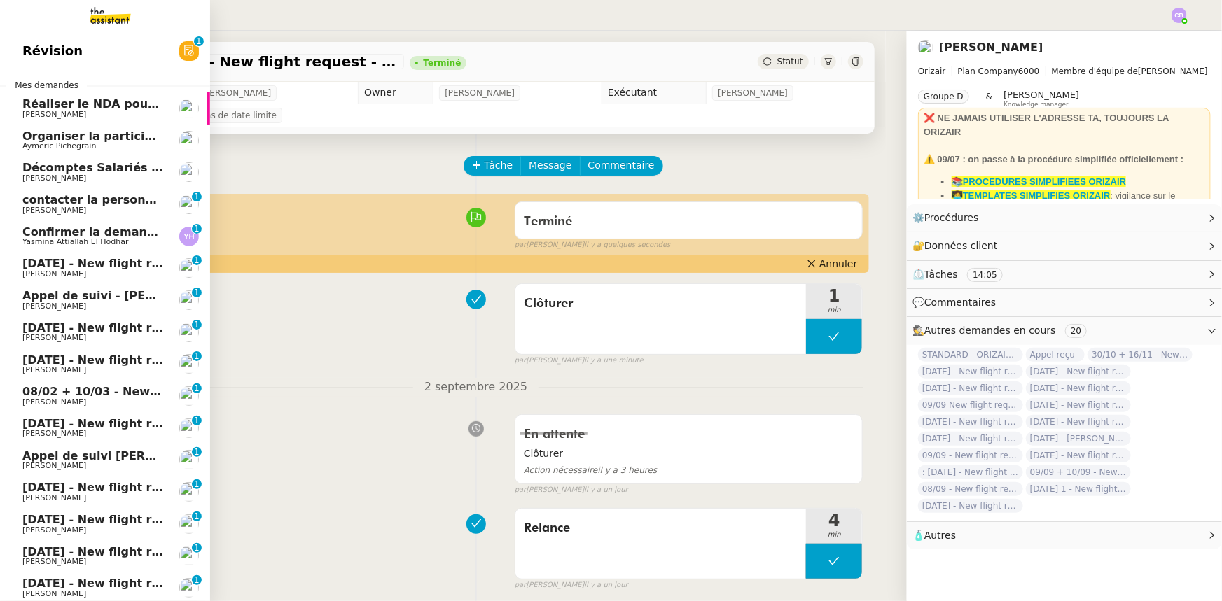
click at [104, 264] on span "[DATE] - New flight request - [PERSON_NAME]" at bounding box center [166, 263] width 289 height 13
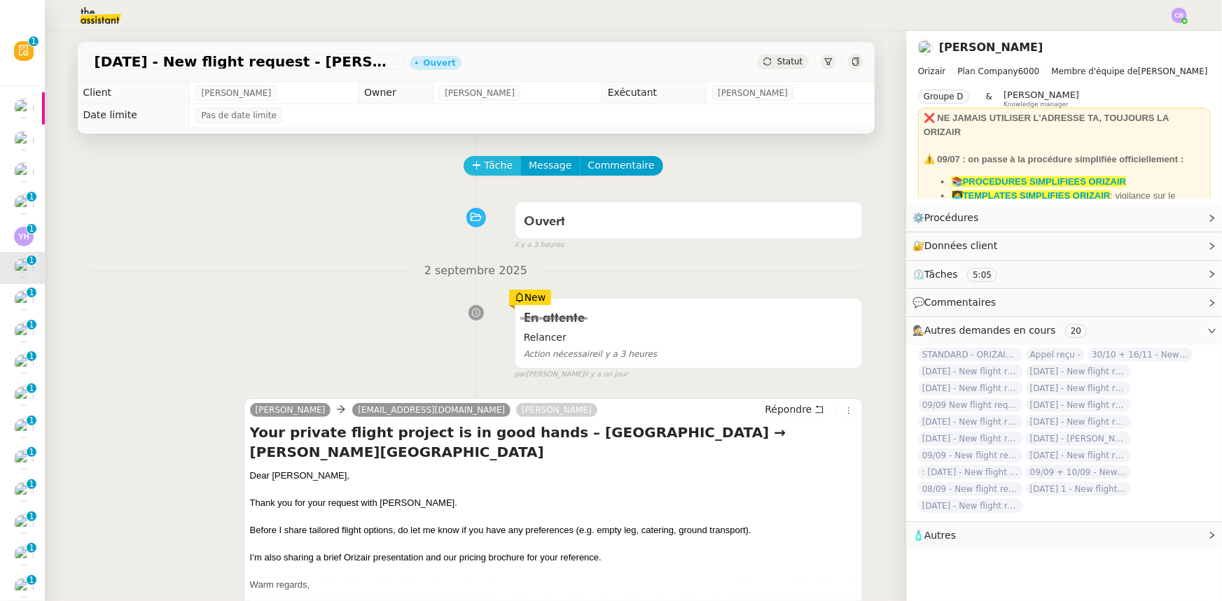
click at [484, 169] on span "Tâche" at bounding box center [498, 166] width 29 height 16
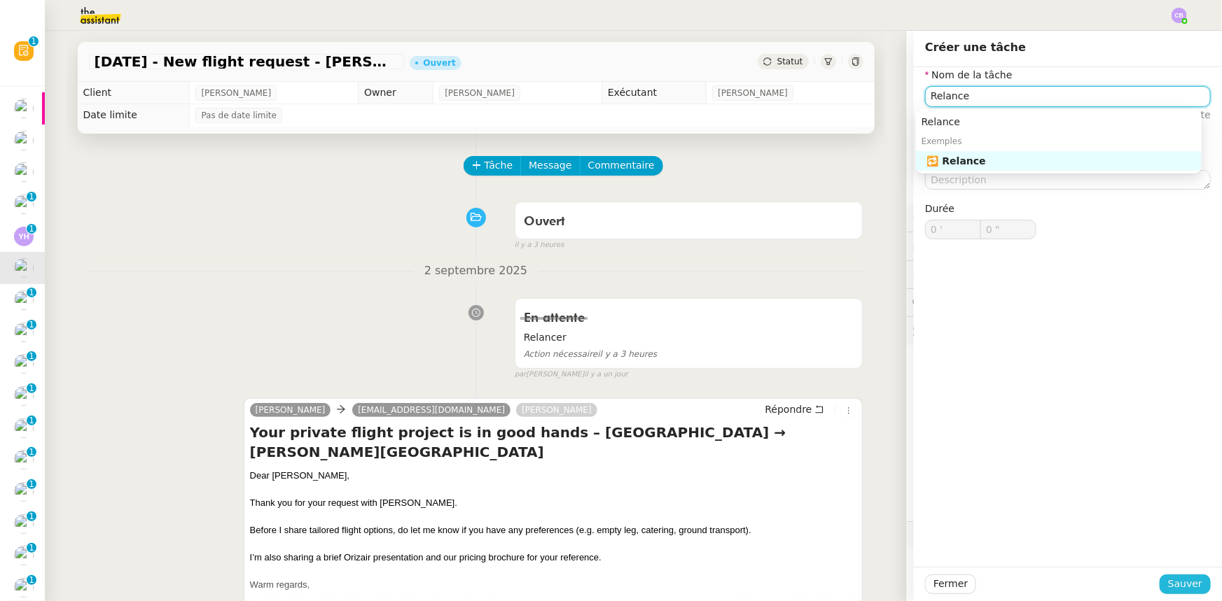
type input "Relance"
click at [1175, 582] on span "Sauver" at bounding box center [1185, 584] width 34 height 16
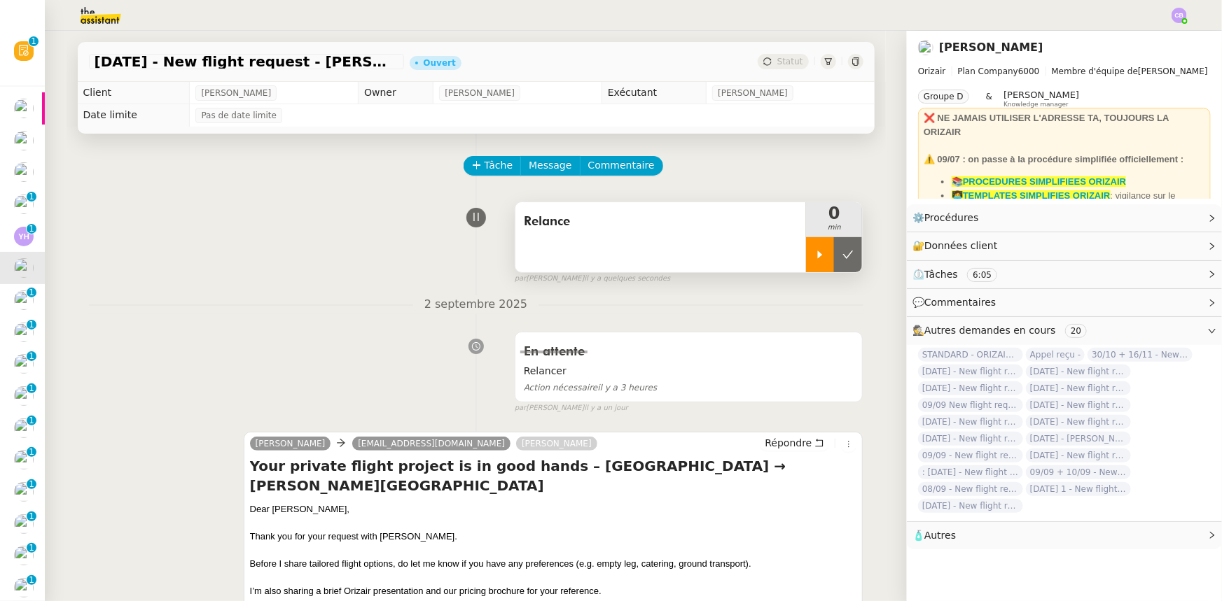
click at [814, 260] on icon at bounding box center [819, 254] width 11 height 11
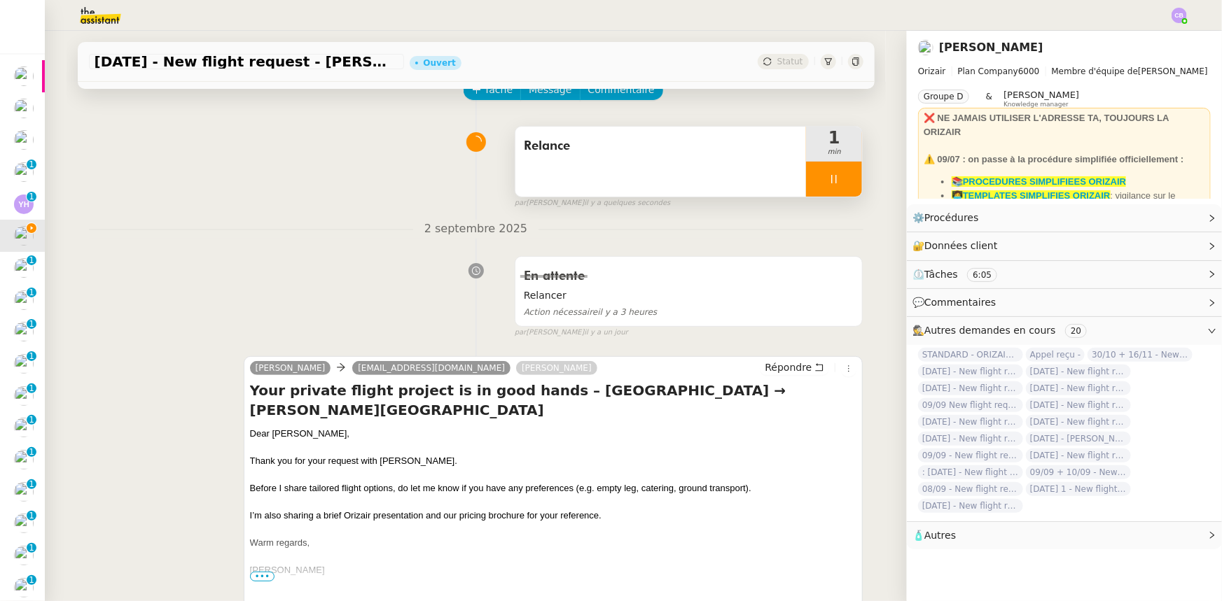
scroll to position [63, 0]
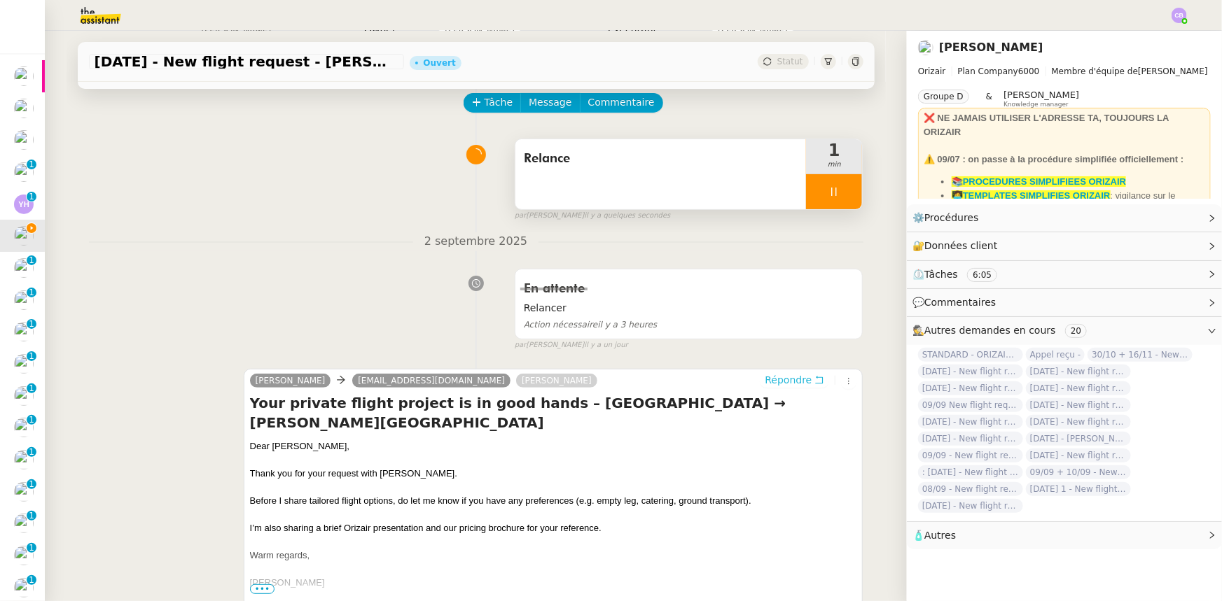
click at [772, 383] on span "Répondre" at bounding box center [787, 380] width 47 height 14
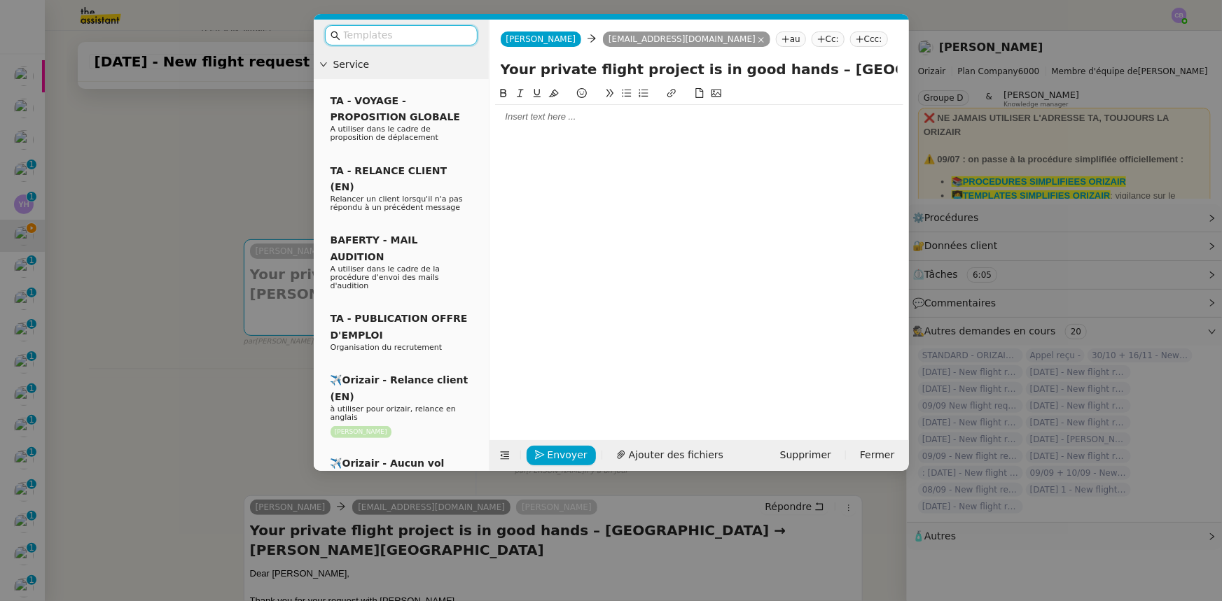
click at [426, 39] on input "text" at bounding box center [406, 35] width 126 height 16
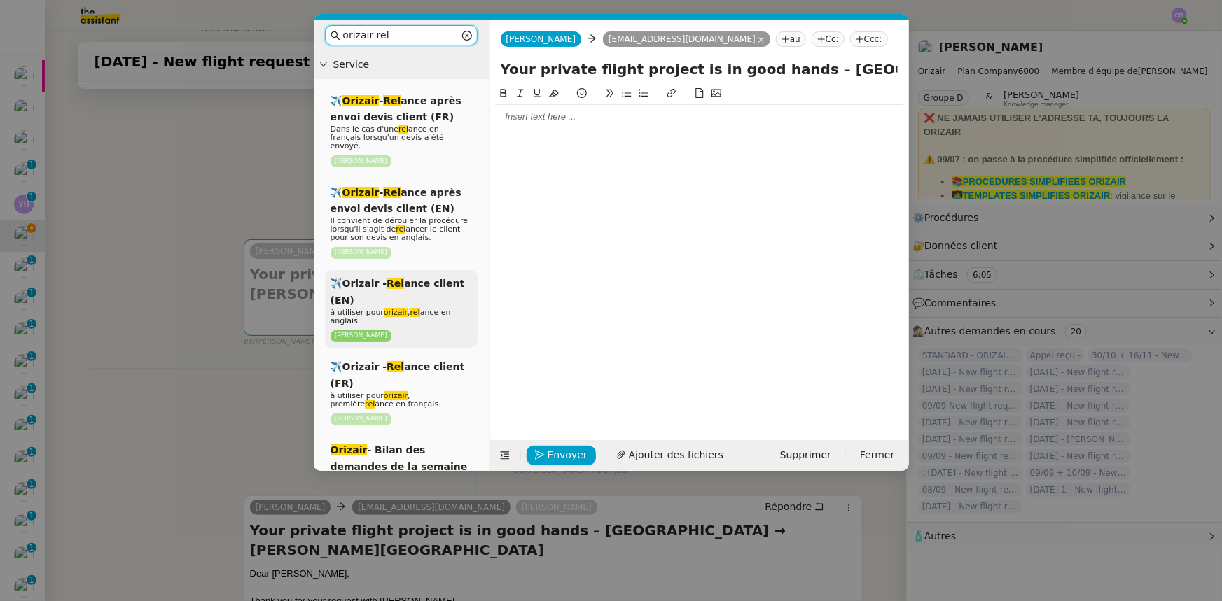
type input "orizair rel"
click at [427, 282] on div "✈️Orizair - Rel ance client (EN) à utiliser pour orizair , rel ance en anglais …" at bounding box center [401, 309] width 153 height 78
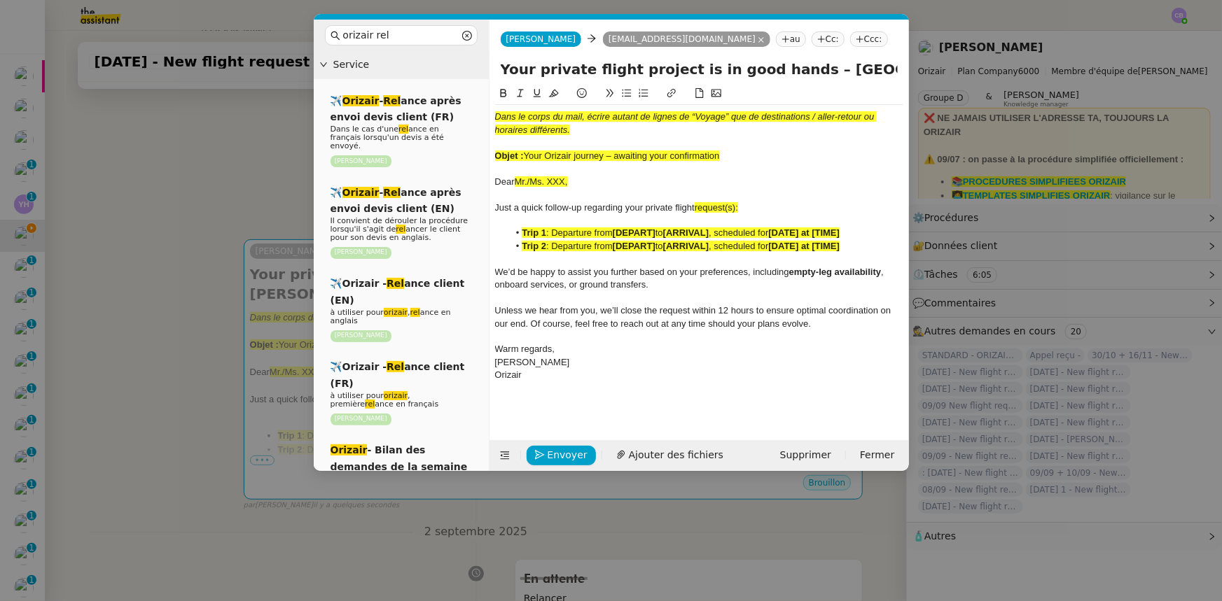
drag, startPoint x: 725, startPoint y: 153, endPoint x: 527, endPoint y: 153, distance: 198.1
click at [527, 153] on div "Objet : Your Orizair journey – awaiting your confirmation" at bounding box center [699, 156] width 408 height 13
copy span "Your Orizair journey – awaiting your confirmation"
drag, startPoint x: 783, startPoint y: 69, endPoint x: 467, endPoint y: 84, distance: 316.8
click at [467, 84] on nz-layout "orizair rel Service ✈️ Orizair - Rel ance après envoi devis client (FR) Dans le…" at bounding box center [611, 246] width 595 height 452
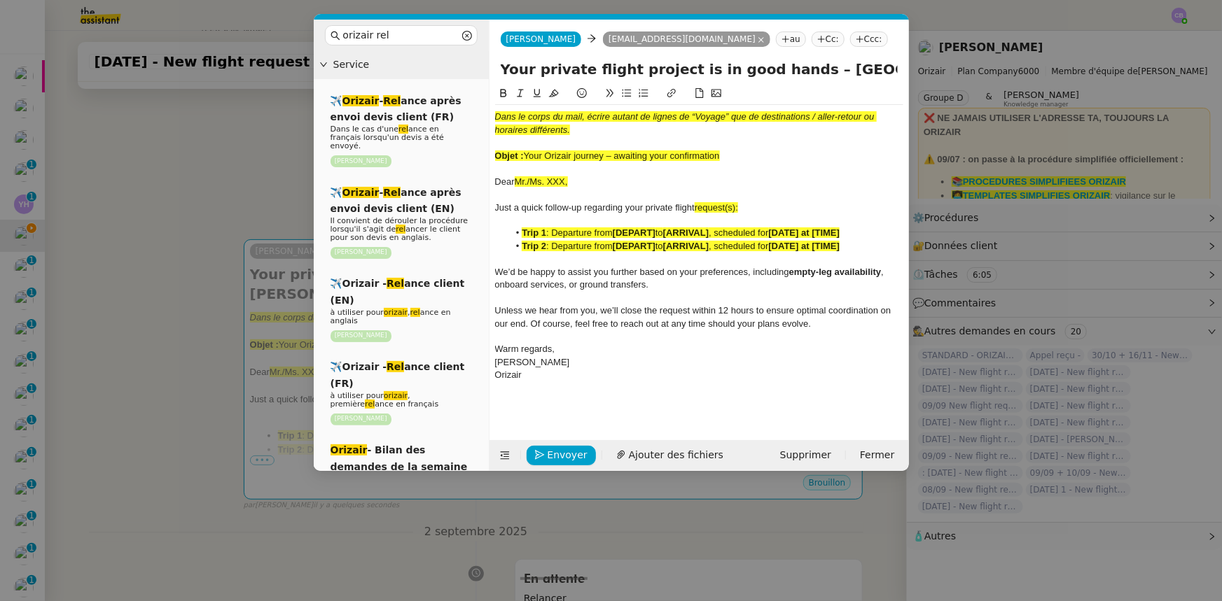
paste input "Orizair journey – awaiting your confirmation"
type input "Your Orizair journey – awaiting your confirmation – [GEOGRAPHIC_DATA] → [PERSON…"
drag, startPoint x: 726, startPoint y: 158, endPoint x: 485, endPoint y: 108, distance: 246.0
click at [485, 108] on nz-layout "orizair rel Service ✈️ Orizair - Rel ance après envoi devis client (FR) Dans le…" at bounding box center [611, 246] width 595 height 452
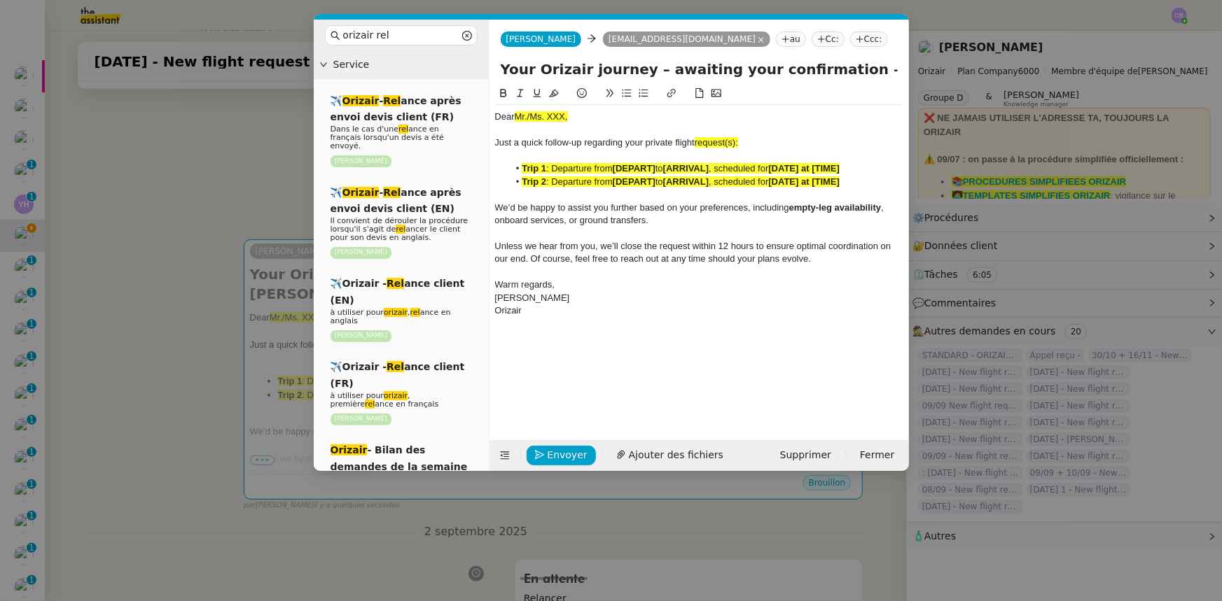
drag, startPoint x: 579, startPoint y: 118, endPoint x: 515, endPoint y: 113, distance: 63.8
click at [515, 113] on div "Dear Mr./Ms. XXX," at bounding box center [699, 117] width 408 height 13
click at [557, 96] on icon at bounding box center [554, 93] width 10 height 10
click at [566, 116] on div "Dear Mr./Ms. XXX," at bounding box center [699, 117] width 408 height 13
click at [738, 146] on span "request(s):" at bounding box center [715, 142] width 43 height 11
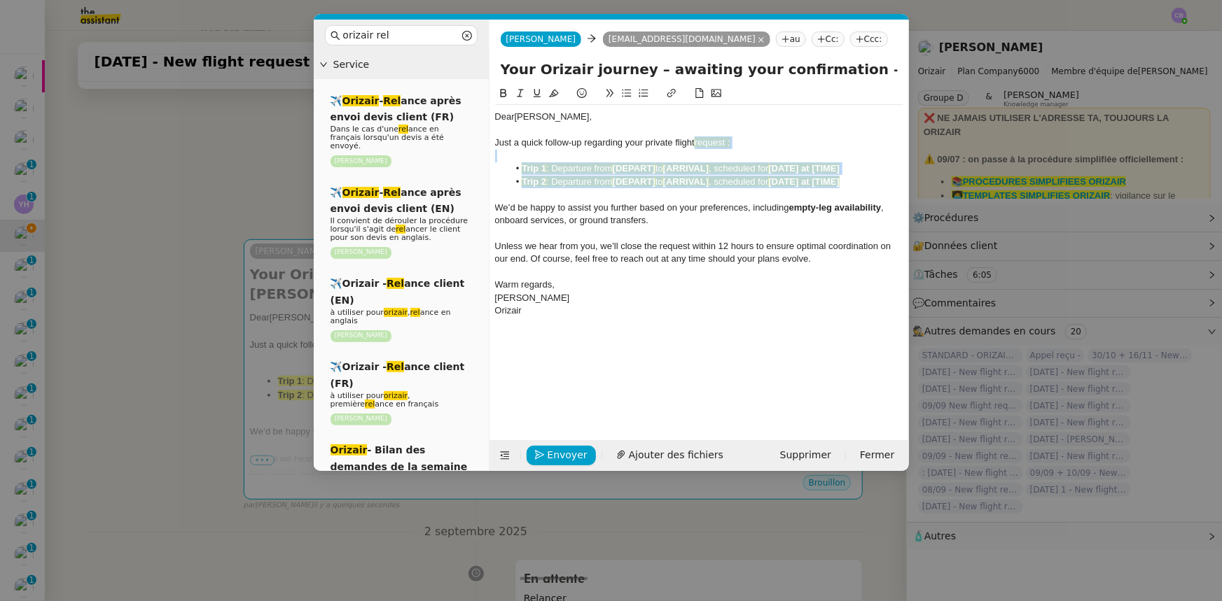
drag, startPoint x: 853, startPoint y: 182, endPoint x: 697, endPoint y: 141, distance: 162.0
click at [697, 141] on div "Dear [PERSON_NAME], Just a quick follow-up regarding your private flight reques…" at bounding box center [699, 214] width 408 height 218
click at [550, 96] on icon at bounding box center [554, 94] width 10 height 8
click at [587, 197] on div at bounding box center [699, 194] width 408 height 13
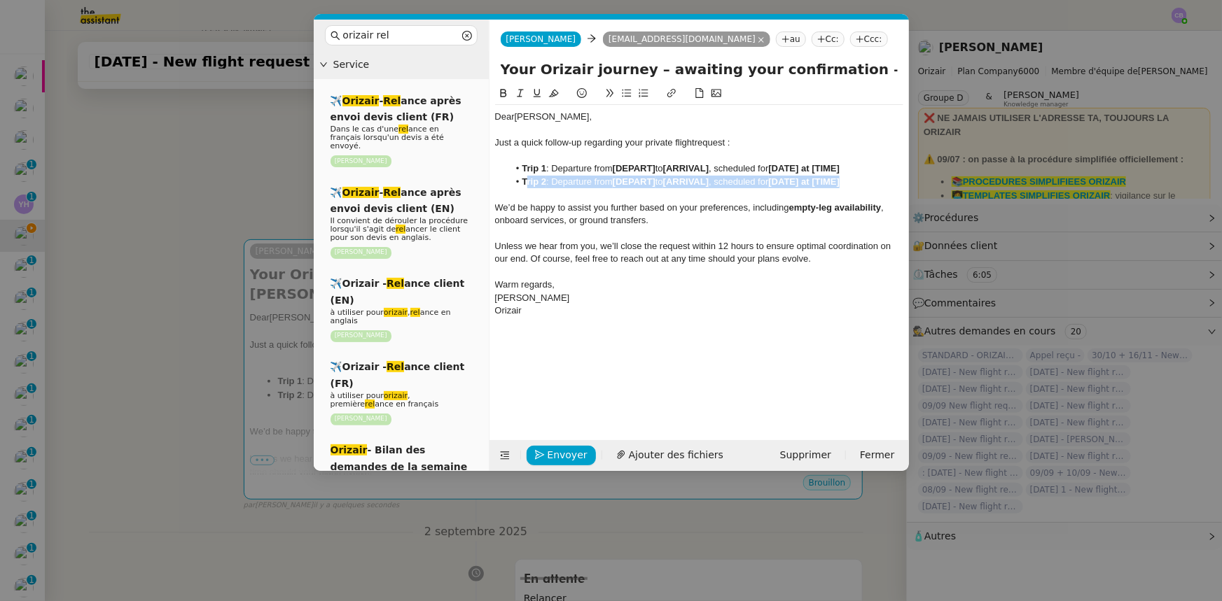
drag, startPoint x: 863, startPoint y: 182, endPoint x: 525, endPoint y: 181, distance: 338.1
click at [525, 181] on li "Trip 2 : Departure from [DEPART] to [ARRIVAL] , scheduled for [DATE] at [TIME]" at bounding box center [705, 182] width 395 height 13
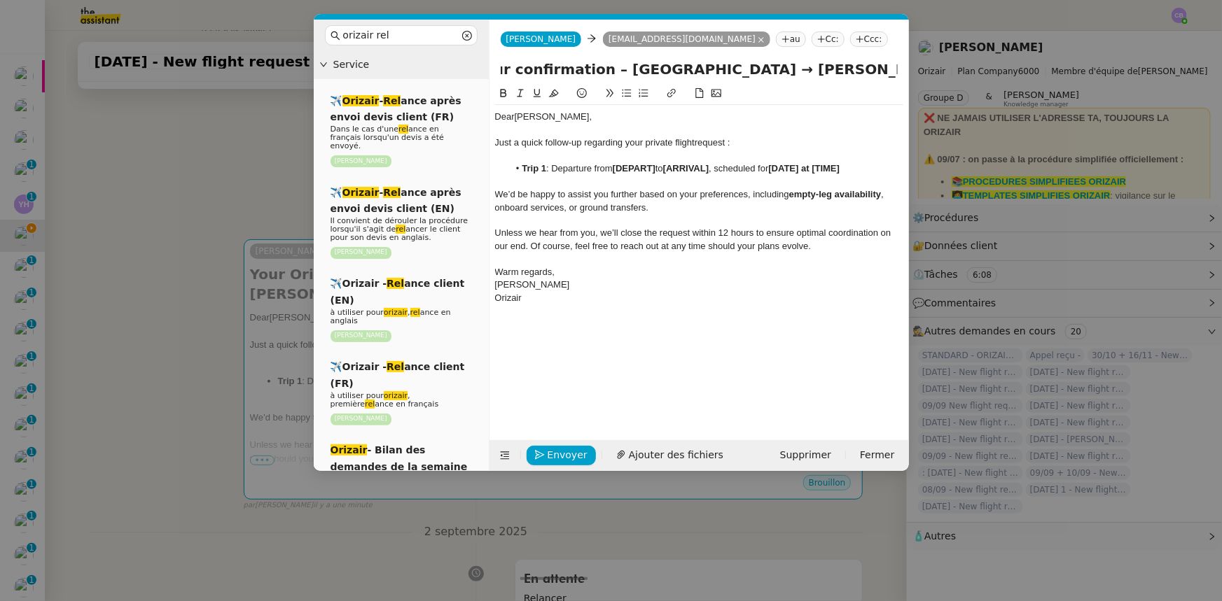
scroll to position [0, 340]
drag, startPoint x: 842, startPoint y: 70, endPoint x: 643, endPoint y: 66, distance: 199.5
click at [643, 66] on input "Your Orizair journey – awaiting your confirmation – [GEOGRAPHIC_DATA] → [PERSON…" at bounding box center [699, 69] width 397 height 21
drag, startPoint x: 657, startPoint y: 166, endPoint x: 615, endPoint y: 167, distance: 42.0
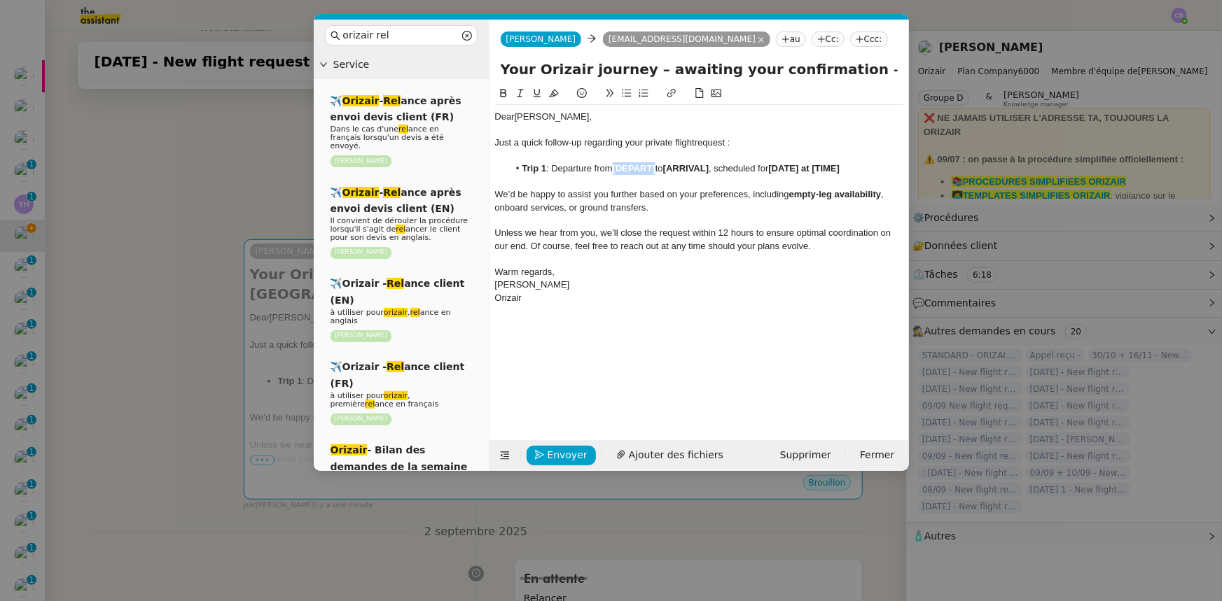
click at [615, 167] on strong "[DEPART]" at bounding box center [634, 168] width 43 height 11
drag, startPoint x: 616, startPoint y: 169, endPoint x: 699, endPoint y: 169, distance: 82.6
click at [699, 169] on li "Trip 1 : Departure from [GEOGRAPHIC_DATA] to [ARRIVAL] , scheduled for [DATE] a…" at bounding box center [705, 168] width 395 height 13
click at [506, 95] on icon at bounding box center [503, 93] width 10 height 10
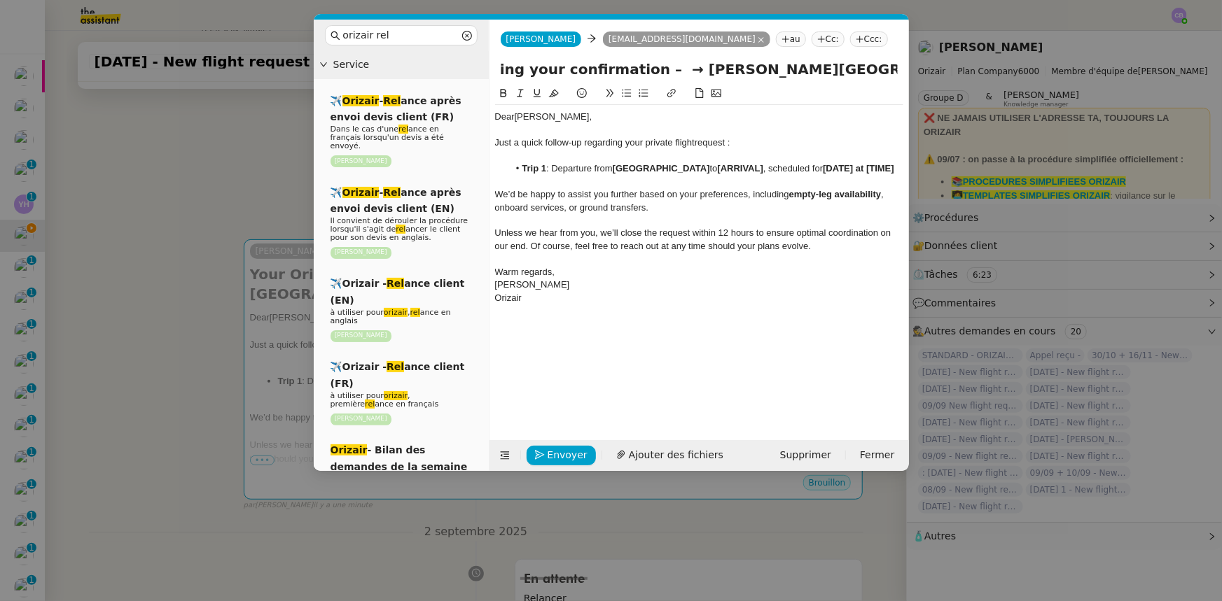
drag, startPoint x: 862, startPoint y: 74, endPoint x: 941, endPoint y: 70, distance: 78.5
click at [941, 70] on nz-modal-container "orizair rel Service ✈️ Orizair - Rel ance après envoi devis client (FR) Dans le…" at bounding box center [611, 300] width 1222 height 601
drag, startPoint x: 767, startPoint y: 166, endPoint x: 721, endPoint y: 167, distance: 45.5
click at [721, 167] on strong "[ARRIVAL]" at bounding box center [741, 168] width 46 height 11
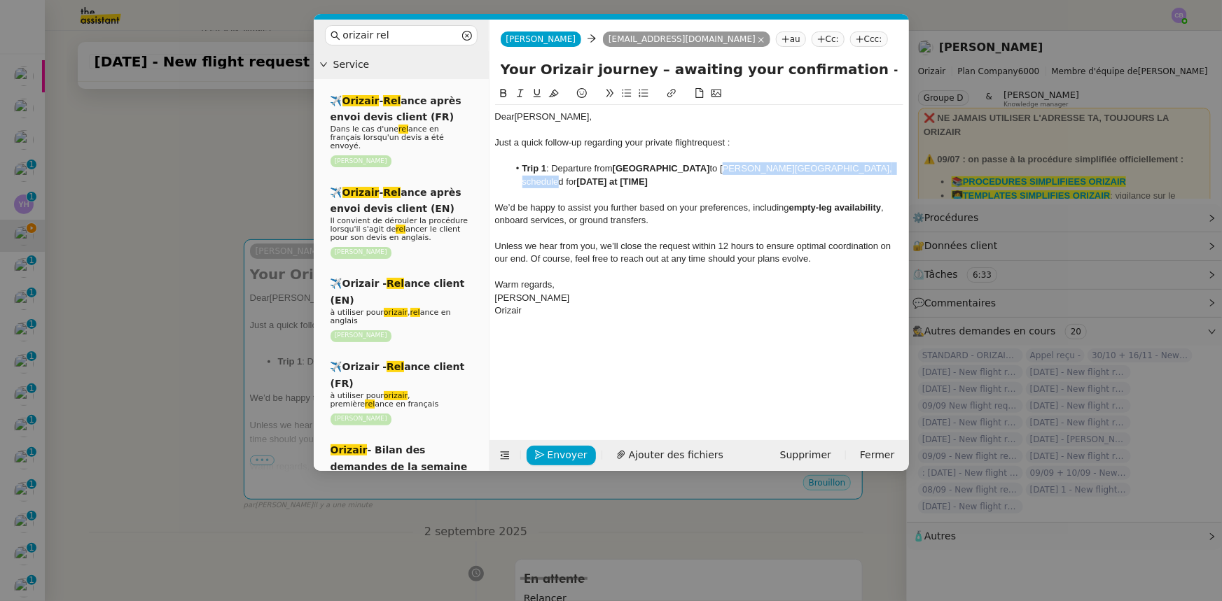
drag, startPoint x: 721, startPoint y: 167, endPoint x: 874, endPoint y: 166, distance: 153.3
click at [874, 166] on li "Trip 1 : Departure from [GEOGRAPHIC_DATA] to [PERSON_NAME][GEOGRAPHIC_DATA], sc…" at bounding box center [705, 175] width 395 height 26
click at [504, 95] on icon at bounding box center [503, 93] width 10 height 10
drag, startPoint x: 857, startPoint y: 70, endPoint x: 832, endPoint y: 71, distance: 25.2
click at [832, 71] on input "Your Orizair journey – awaiting your confirmation – →" at bounding box center [699, 69] width 397 height 21
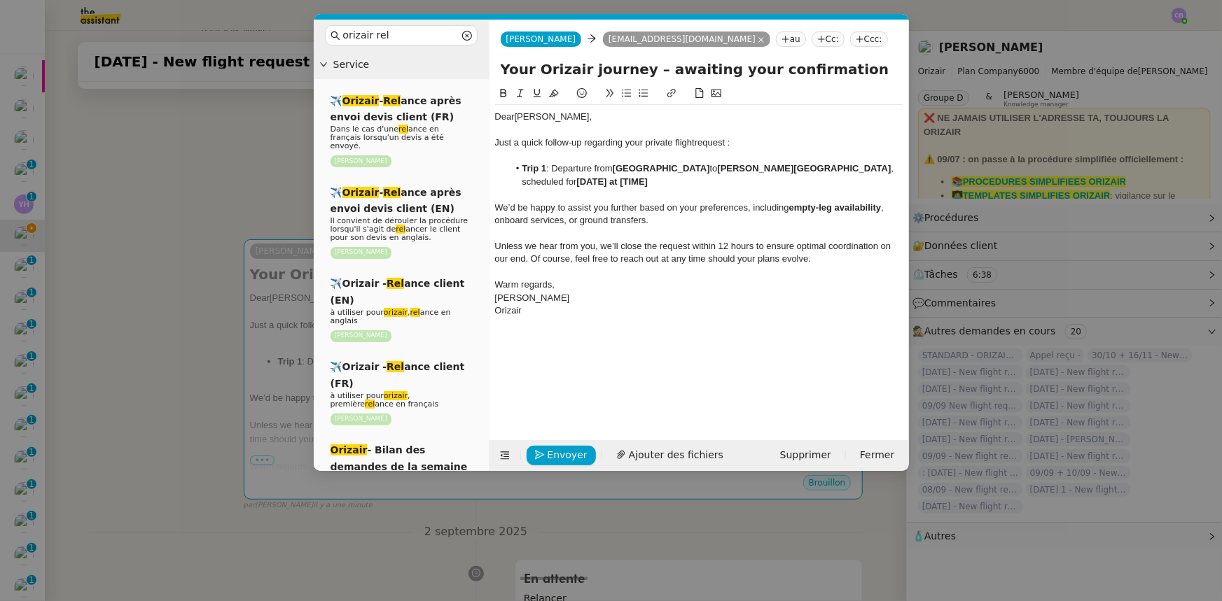
type input "Your Orizair journey – awaiting your confirmation"
drag, startPoint x: 608, startPoint y: 182, endPoint x: 608, endPoint y: 199, distance: 16.8
click at [608, 183] on strong "[DATE] at [TIME]" at bounding box center [612, 181] width 71 height 11
drag, startPoint x: 654, startPoint y: 179, endPoint x: 581, endPoint y: 175, distance: 72.9
click at [581, 175] on li "Trip 1 : Departure from [GEOGRAPHIC_DATA] to [PERSON_NAME][GEOGRAPHIC_DATA] , s…" at bounding box center [705, 175] width 395 height 26
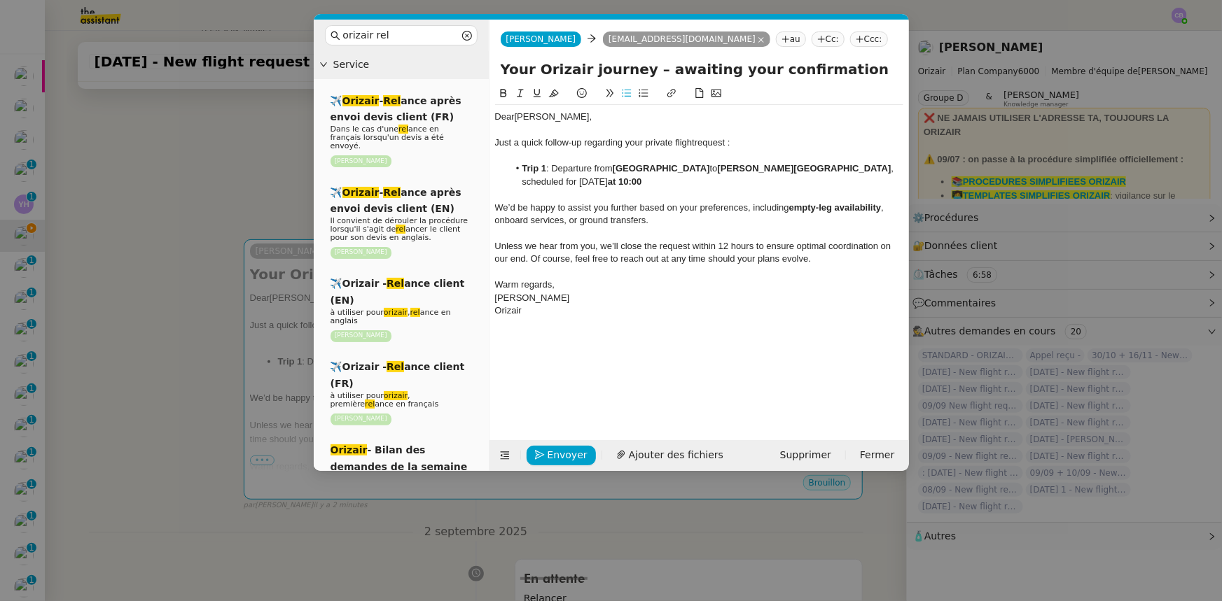
click at [504, 95] on icon at bounding box center [503, 93] width 10 height 10
click at [732, 182] on li "Trip 1 : Departure from [GEOGRAPHIC_DATA] to [PERSON_NAME][GEOGRAPHIC_DATA] , s…" at bounding box center [705, 175] width 395 height 26
click at [504, 454] on icon at bounding box center [505, 456] width 10 height 10
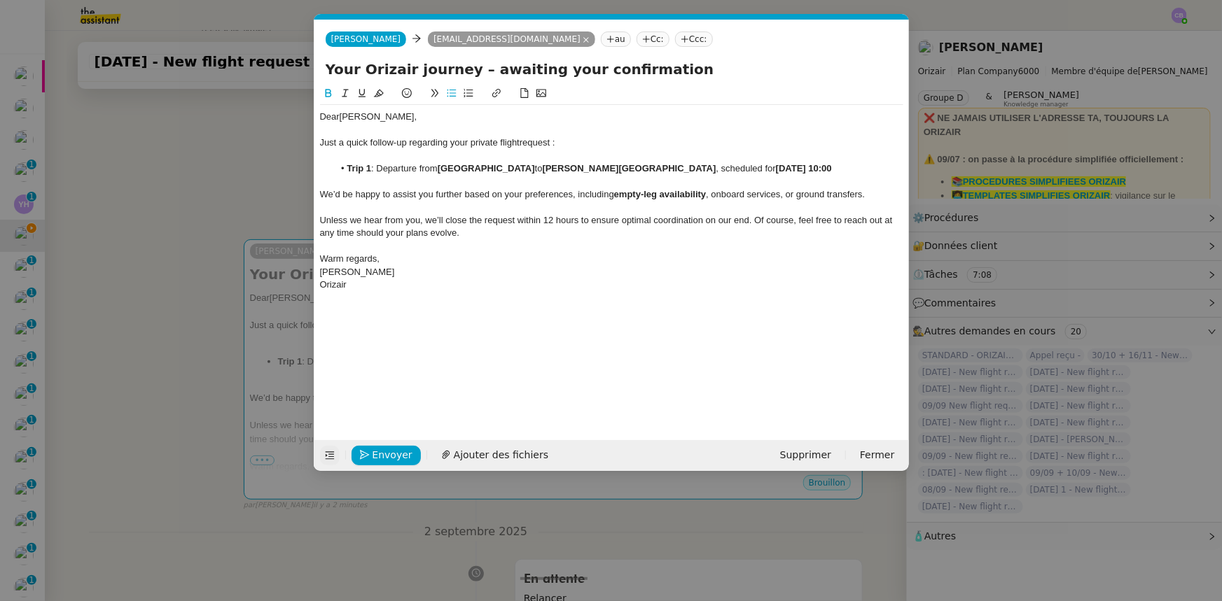
click at [250, 183] on nz-modal-container "orizair rel Service ✈️ Orizair - Rel ance après envoi devis client (FR) Dans le…" at bounding box center [611, 300] width 1222 height 601
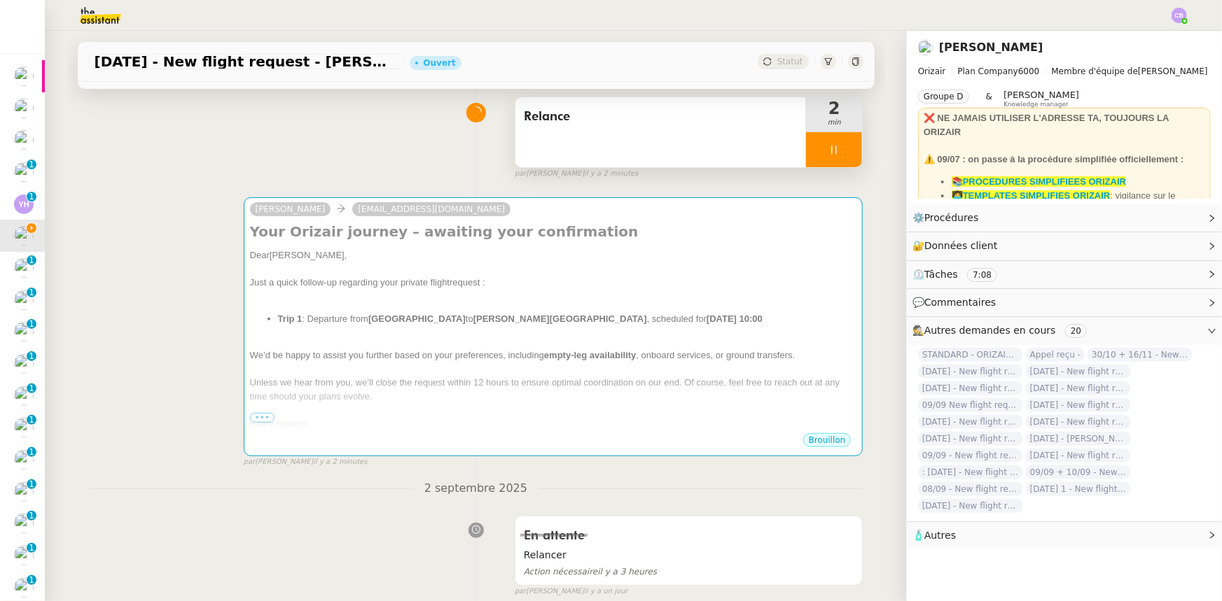
scroll to position [104, 0]
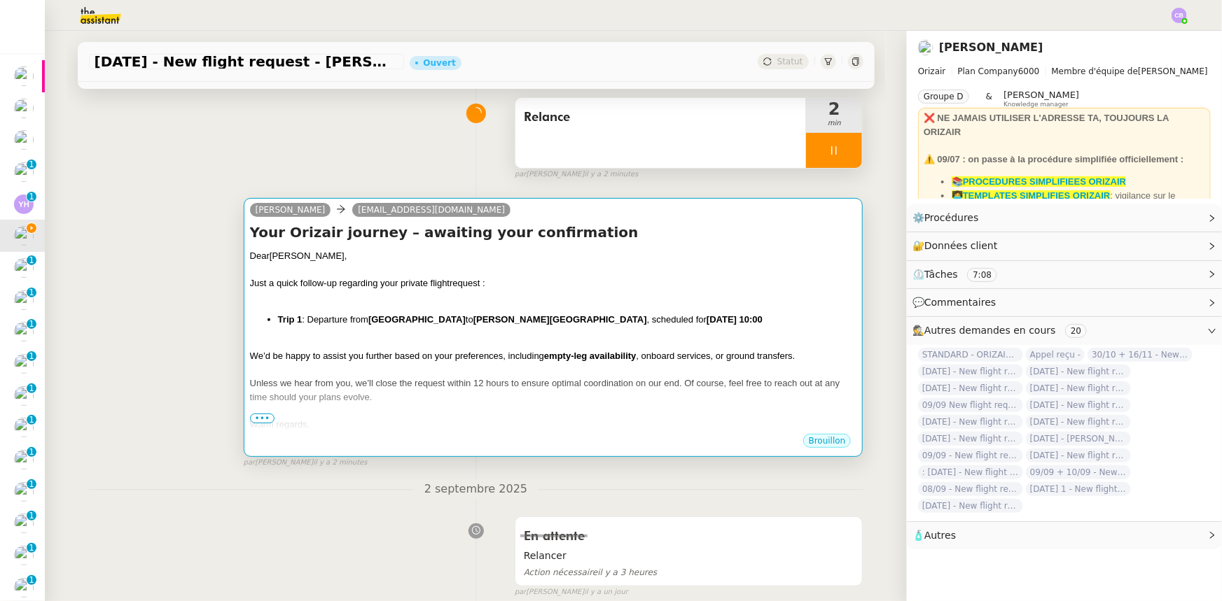
click at [385, 342] on div at bounding box center [553, 343] width 607 height 14
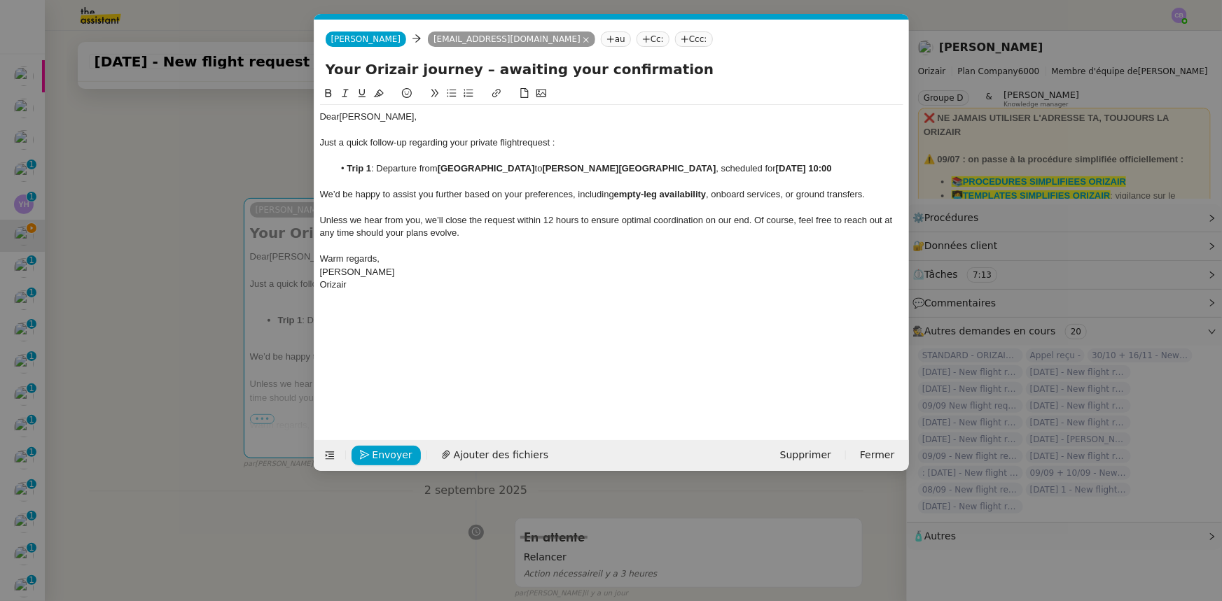
scroll to position [0, 69]
click at [390, 458] on span "Envoyer" at bounding box center [392, 455] width 40 height 16
click at [390, 458] on span "Confirmer l'envoi" at bounding box center [414, 455] width 84 height 16
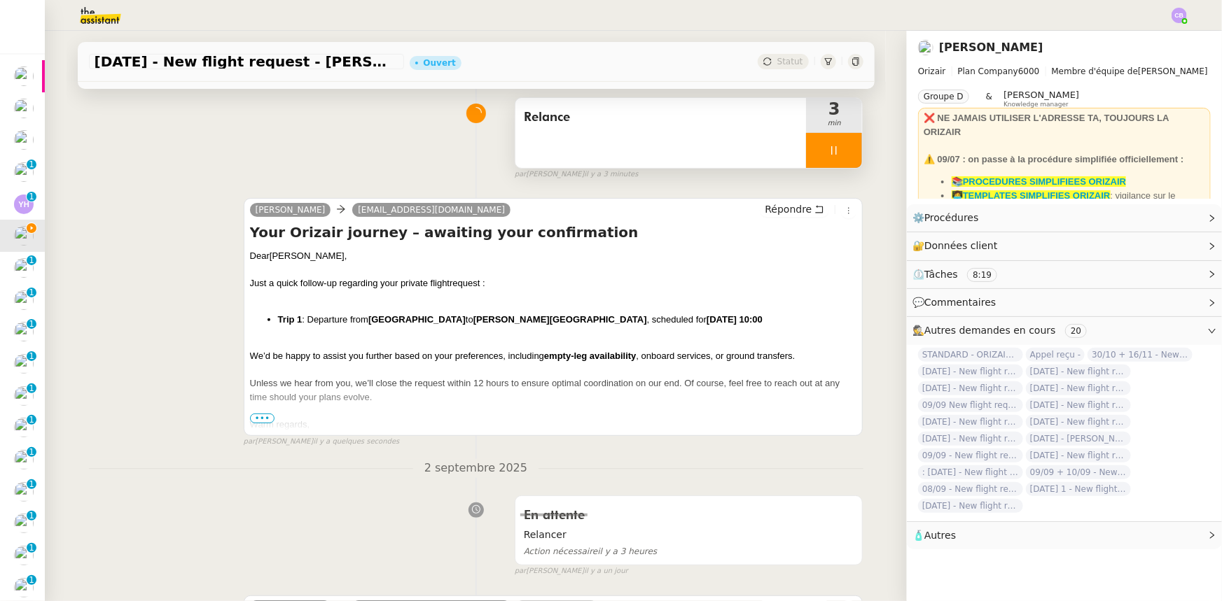
scroll to position [0, 0]
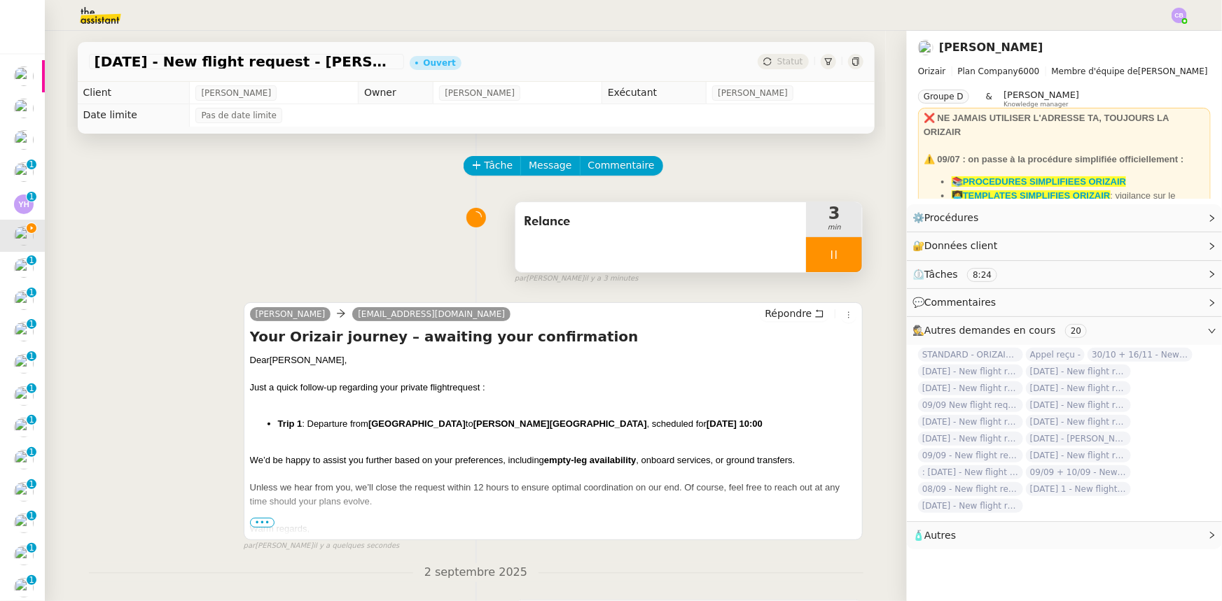
click at [809, 253] on div at bounding box center [834, 254] width 56 height 35
click at [842, 258] on icon at bounding box center [847, 254] width 11 height 11
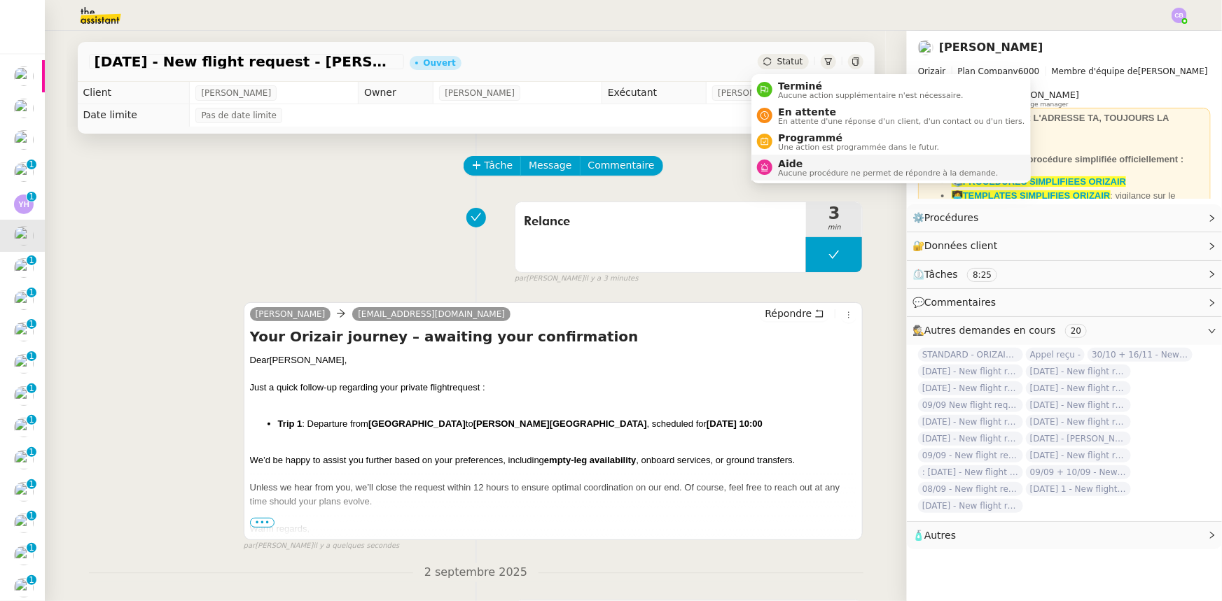
click at [791, 169] on span "Aucune procédure ne permet de répondre à la demande." at bounding box center [888, 173] width 220 height 8
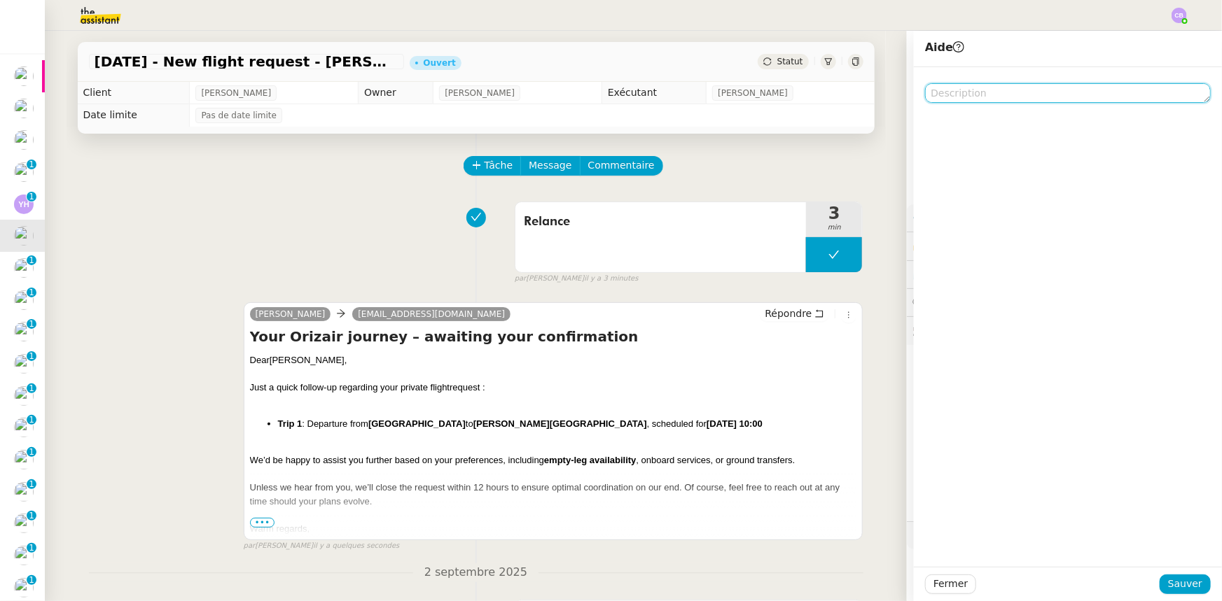
click at [946, 95] on textarea at bounding box center [1068, 93] width 286 height 20
click at [947, 96] on textarea "A réattribuer pour [DATE] (clôture)" at bounding box center [1068, 93] width 286 height 20
click at [0, 0] on lt-span "À réattribuer" at bounding box center [0, 0] width 0 height 0
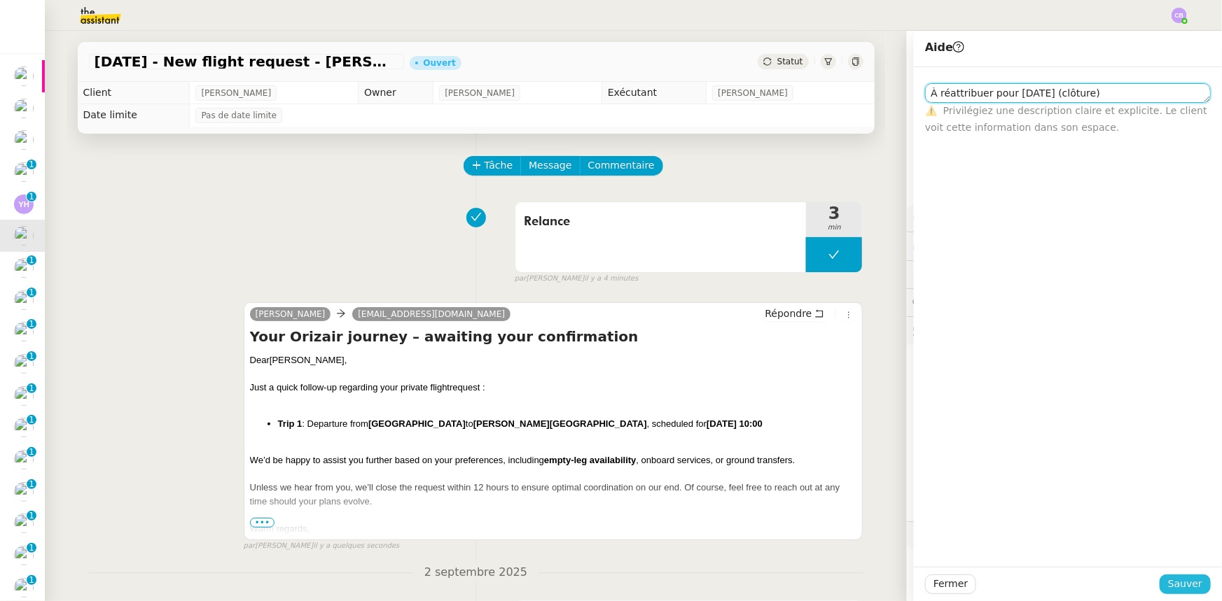
type textarea "À réattribuer pour [DATE] (clôture)"
click at [1183, 584] on span "Sauver" at bounding box center [1185, 584] width 34 height 16
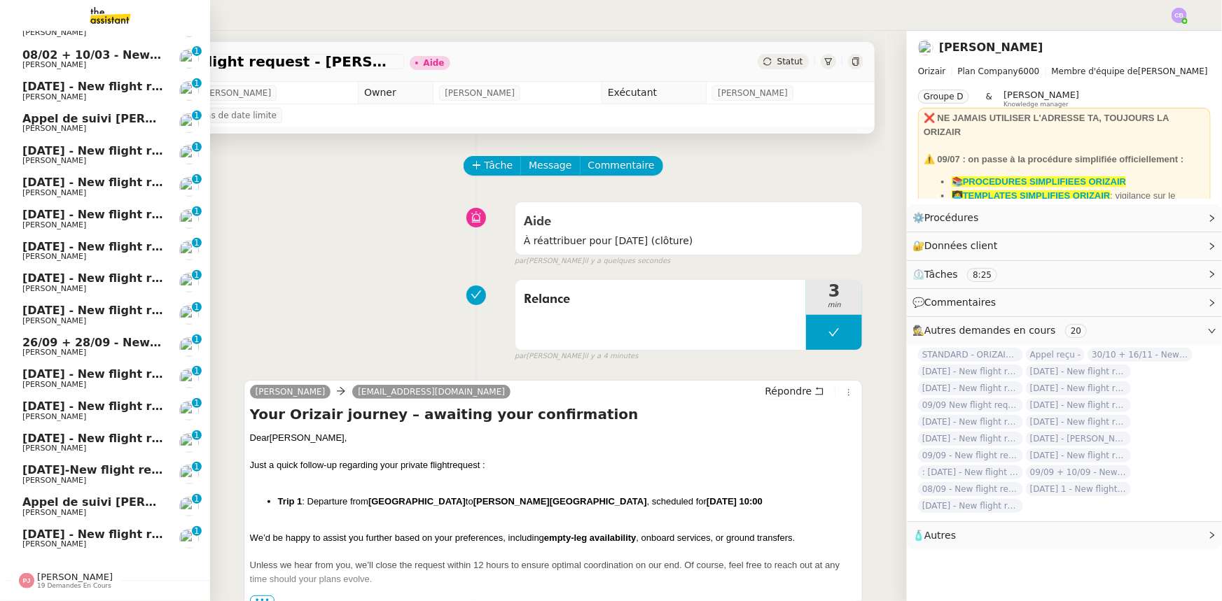
scroll to position [283, 0]
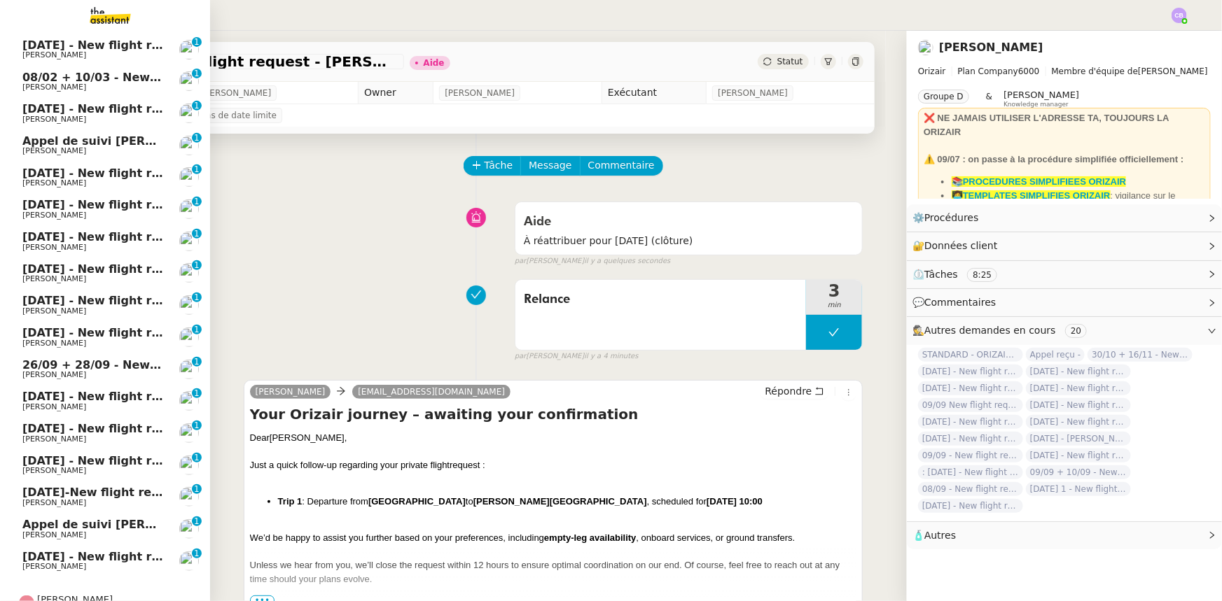
click at [76, 172] on span "[DATE] - New flight request - [PERSON_NAME]" at bounding box center [166, 173] width 289 height 13
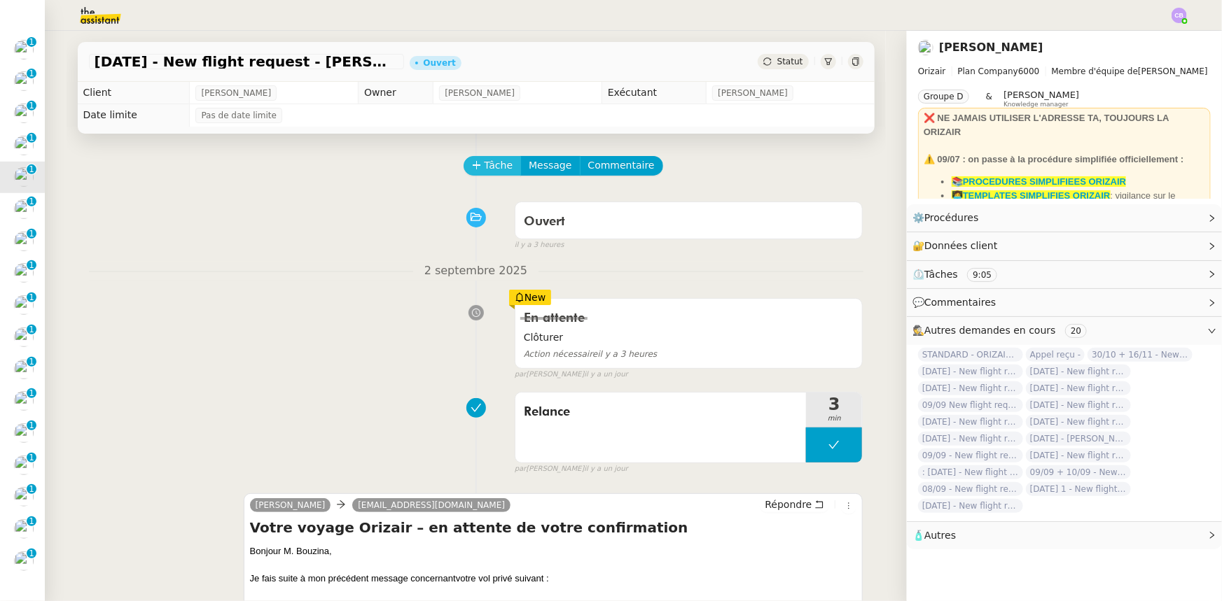
click at [490, 168] on span "Tâche" at bounding box center [498, 166] width 29 height 16
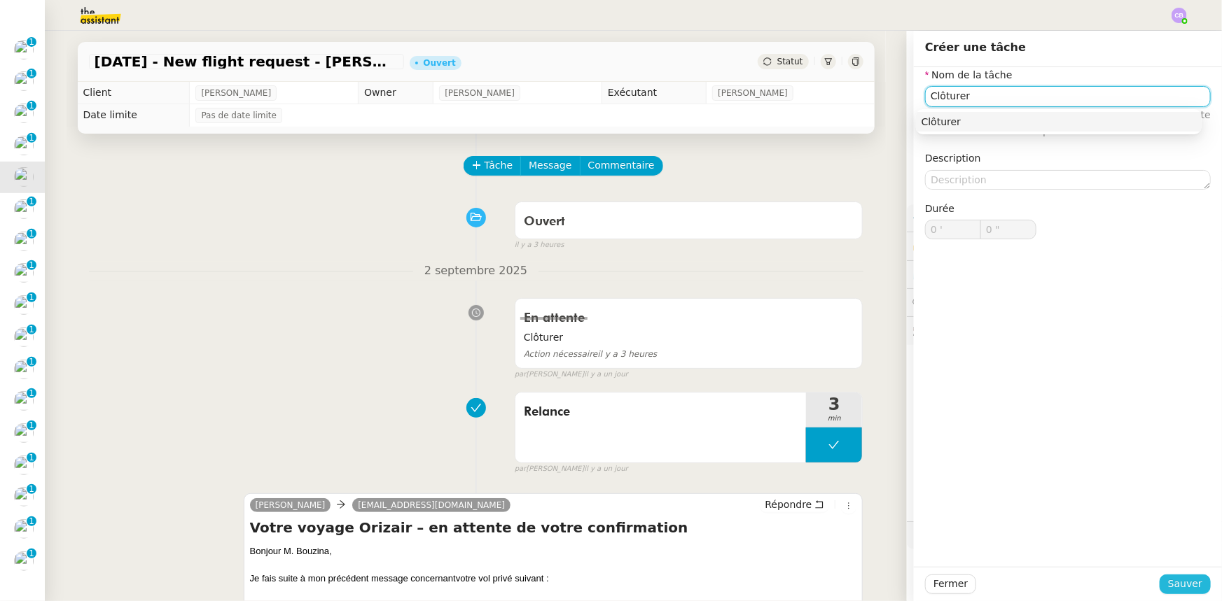
type input "Clôturer"
click at [1176, 589] on span "Sauver" at bounding box center [1185, 584] width 34 height 16
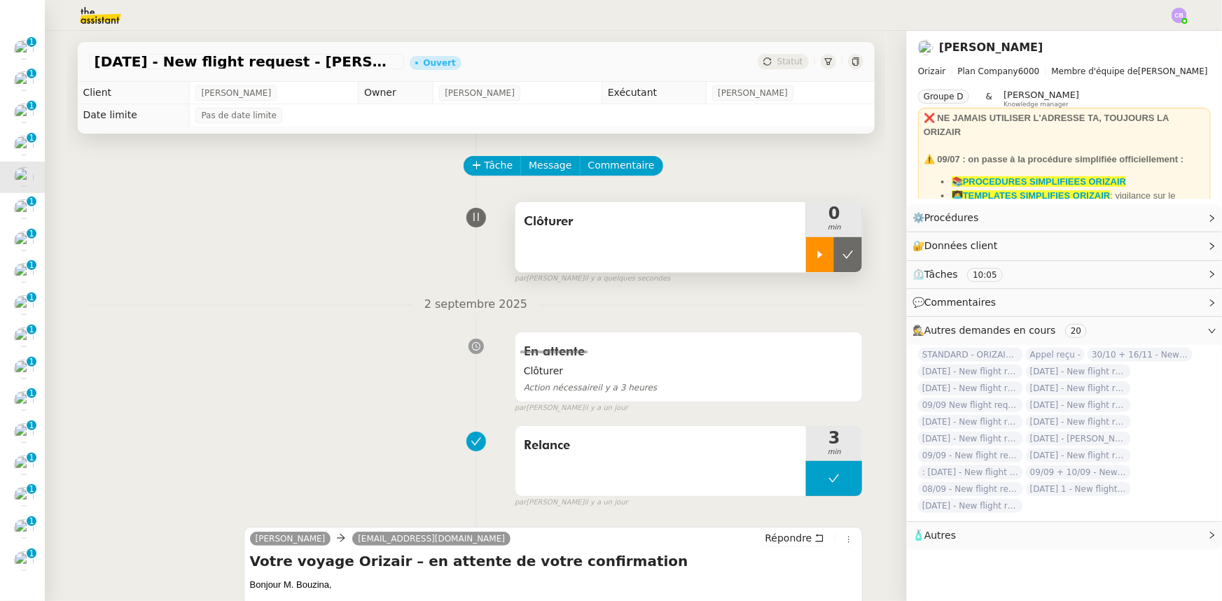
click at [806, 266] on div at bounding box center [820, 254] width 28 height 35
click at [806, 256] on div at bounding box center [834, 254] width 56 height 35
click at [834, 262] on button at bounding box center [848, 254] width 28 height 35
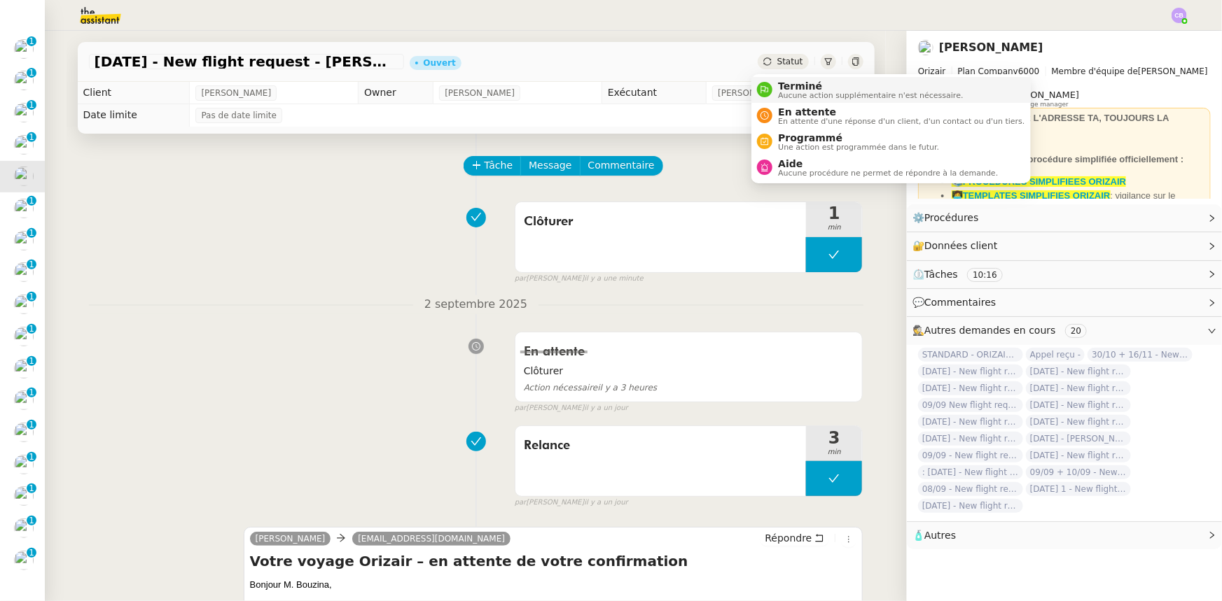
click at [802, 92] on span "Aucune action supplémentaire n'est nécessaire." at bounding box center [870, 96] width 185 height 8
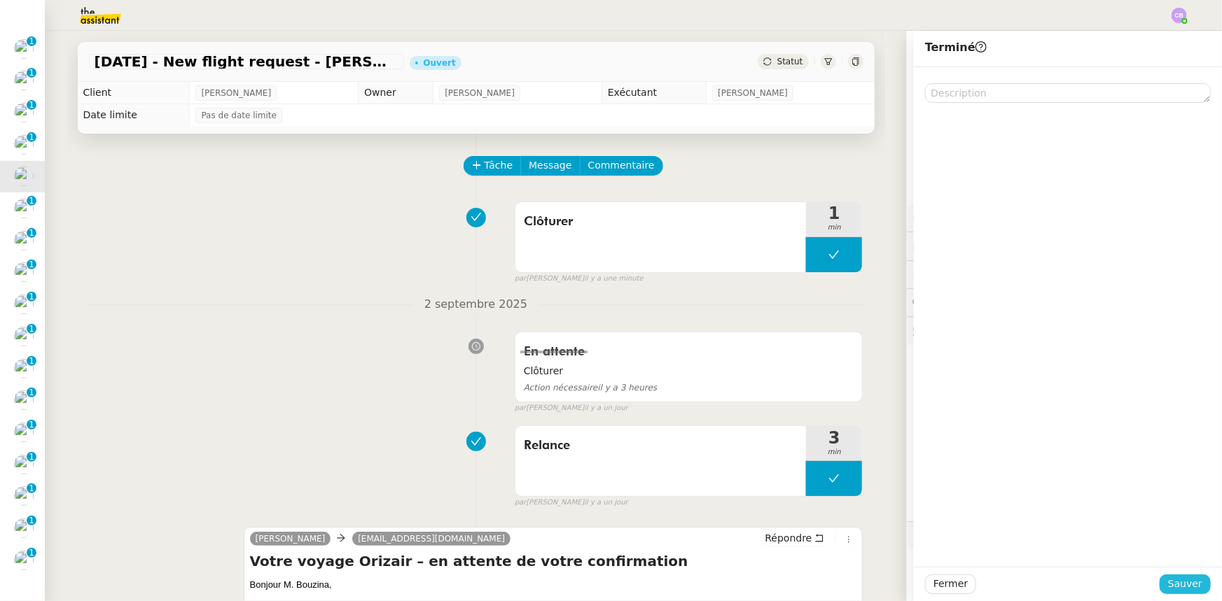
click at [1177, 585] on span "Sauver" at bounding box center [1185, 584] width 34 height 16
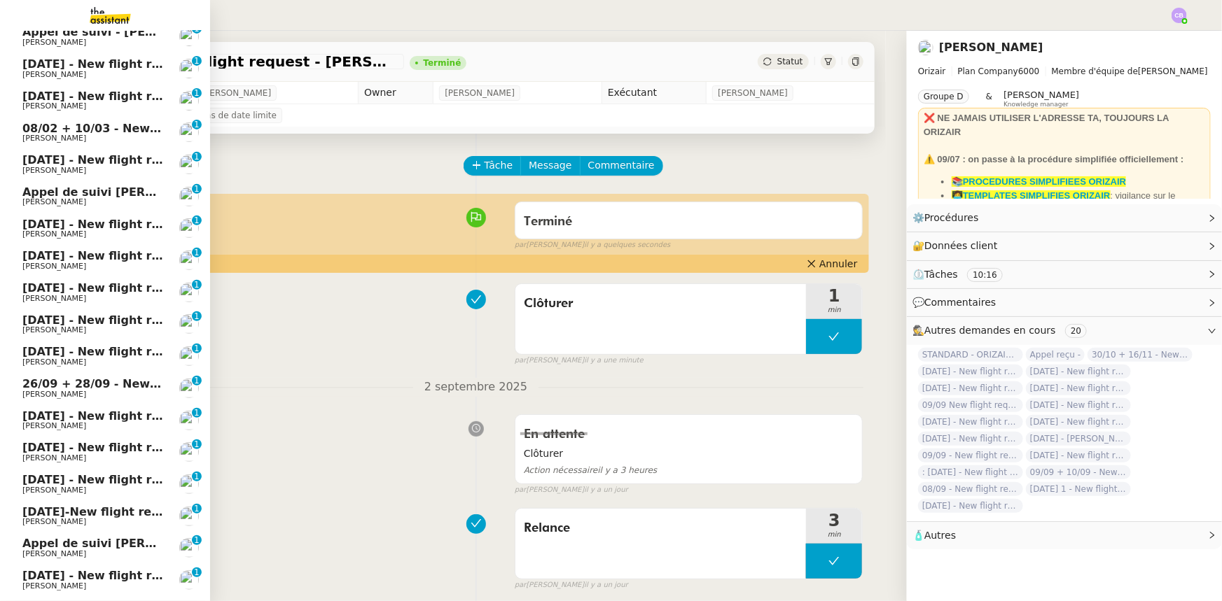
scroll to position [155, 0]
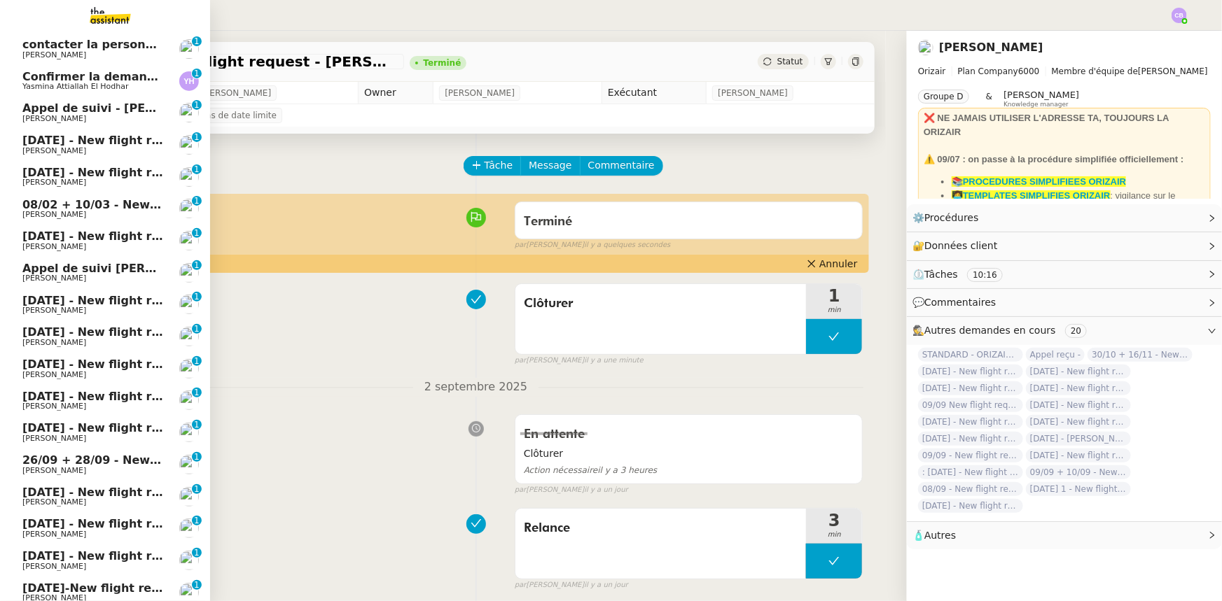
click at [97, 144] on span "[DATE] - New flight request - [PERSON_NAME]" at bounding box center [166, 140] width 289 height 13
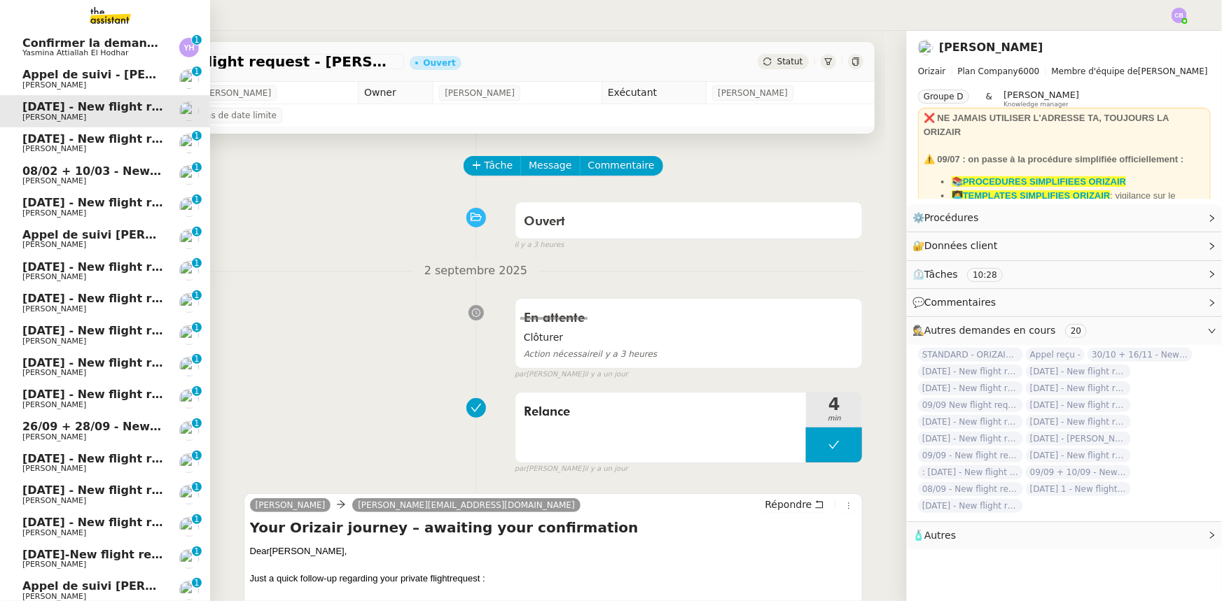
scroll to position [188, 0]
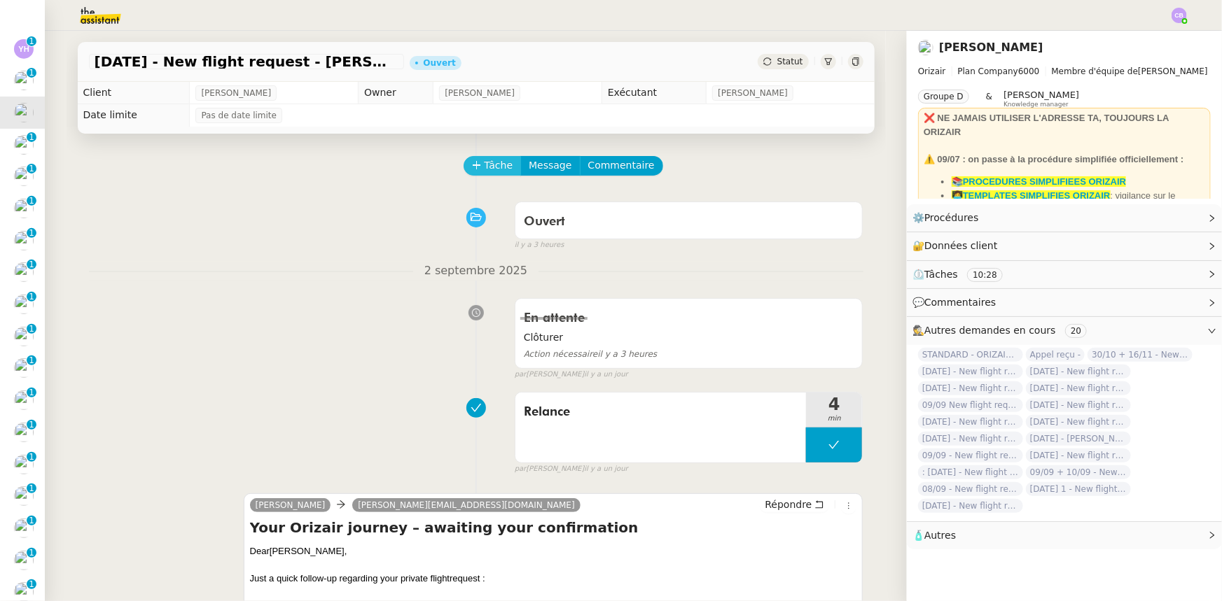
click at [484, 167] on span "Tâche" at bounding box center [498, 166] width 29 height 16
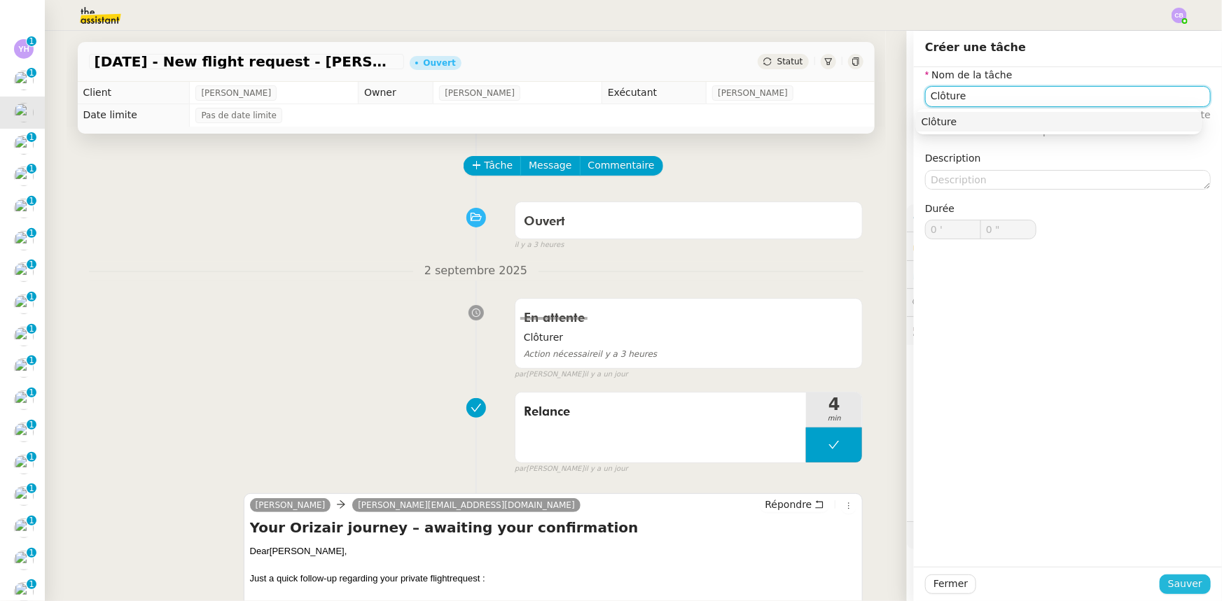
type input "Clôture"
click at [1183, 588] on span "Sauver" at bounding box center [1185, 584] width 34 height 16
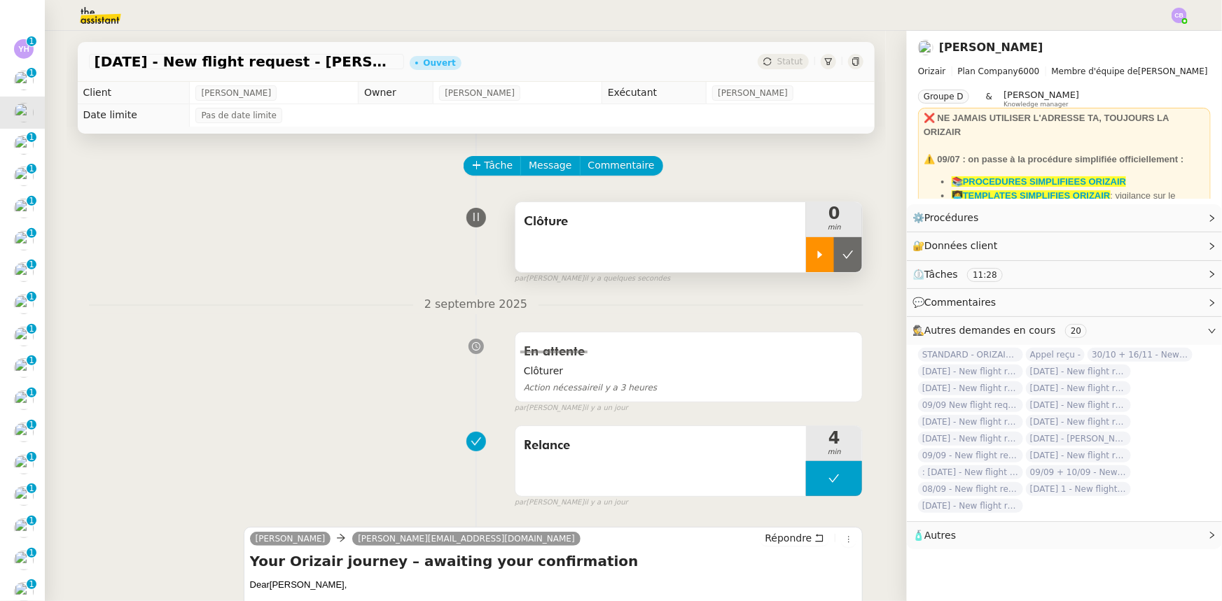
click at [814, 250] on icon at bounding box center [819, 254] width 11 height 11
click at [806, 245] on div at bounding box center [834, 254] width 56 height 35
click at [842, 260] on icon at bounding box center [847, 254] width 11 height 11
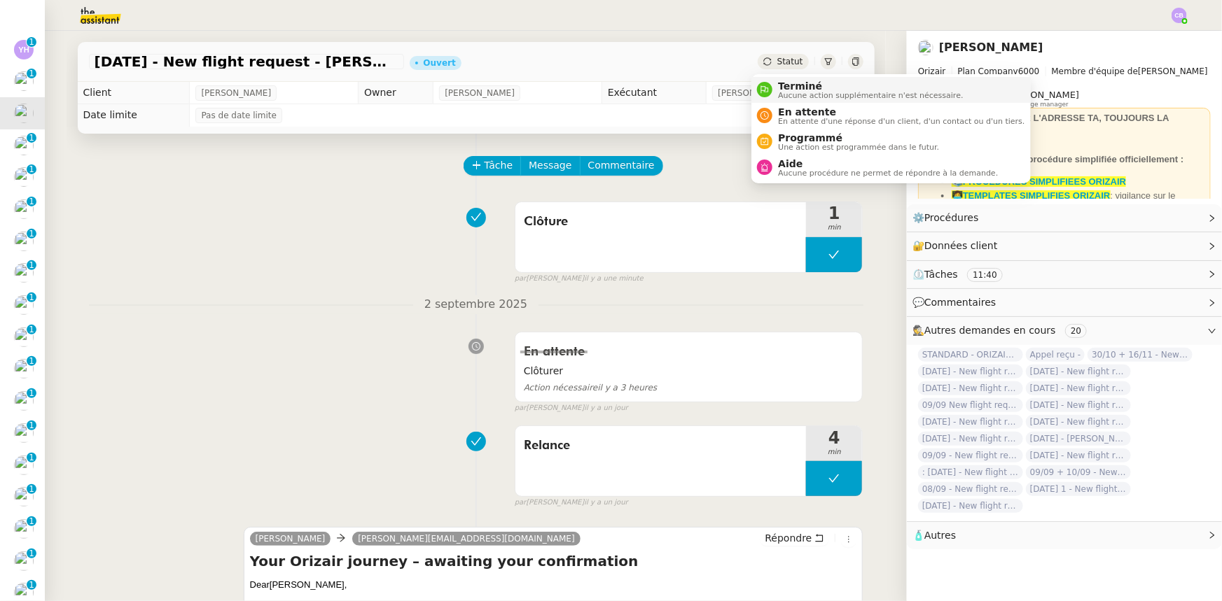
click at [786, 83] on span "Terminé" at bounding box center [870, 86] width 185 height 11
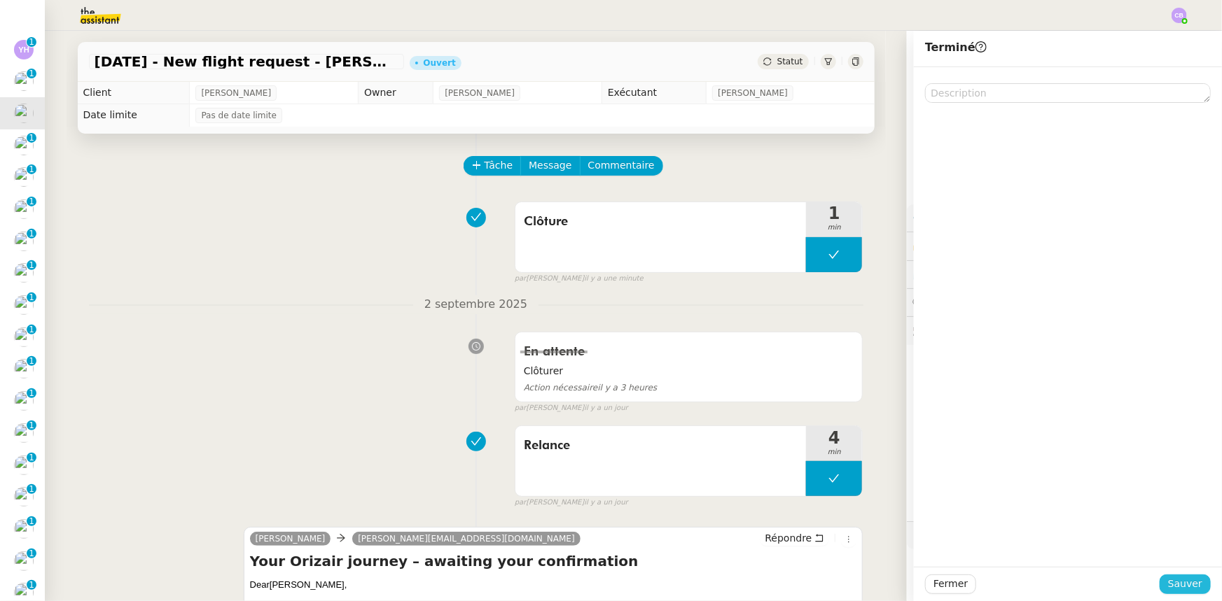
click at [1171, 583] on span "Sauver" at bounding box center [1185, 584] width 34 height 16
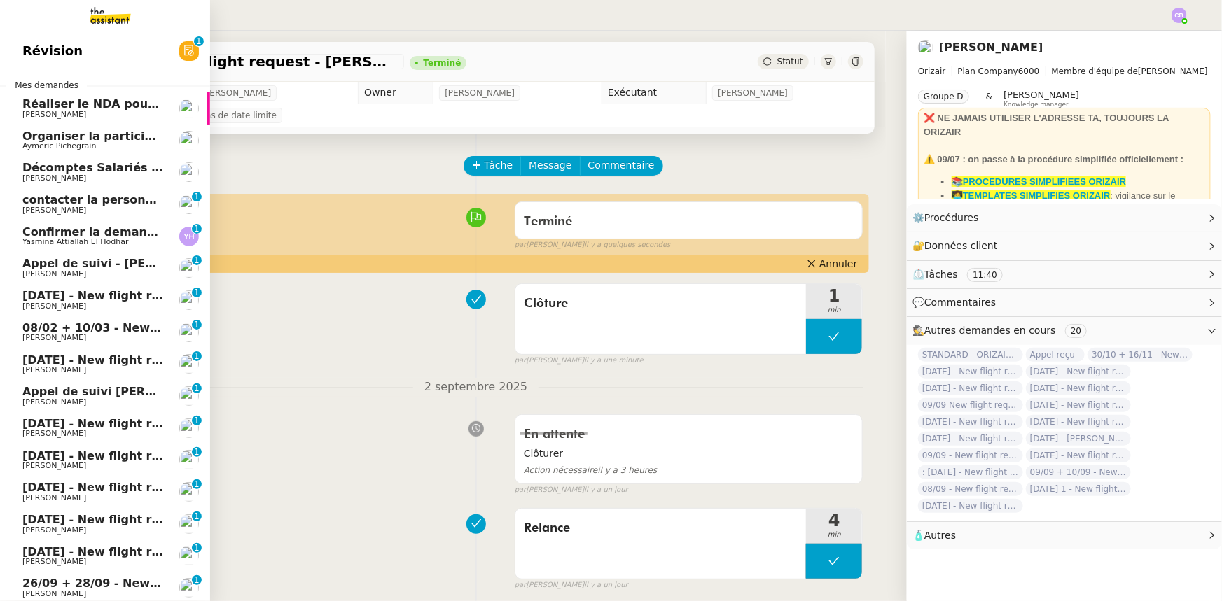
click at [113, 296] on span "[DATE] - New flight request - [PERSON_NAME]" at bounding box center [166, 295] width 289 height 13
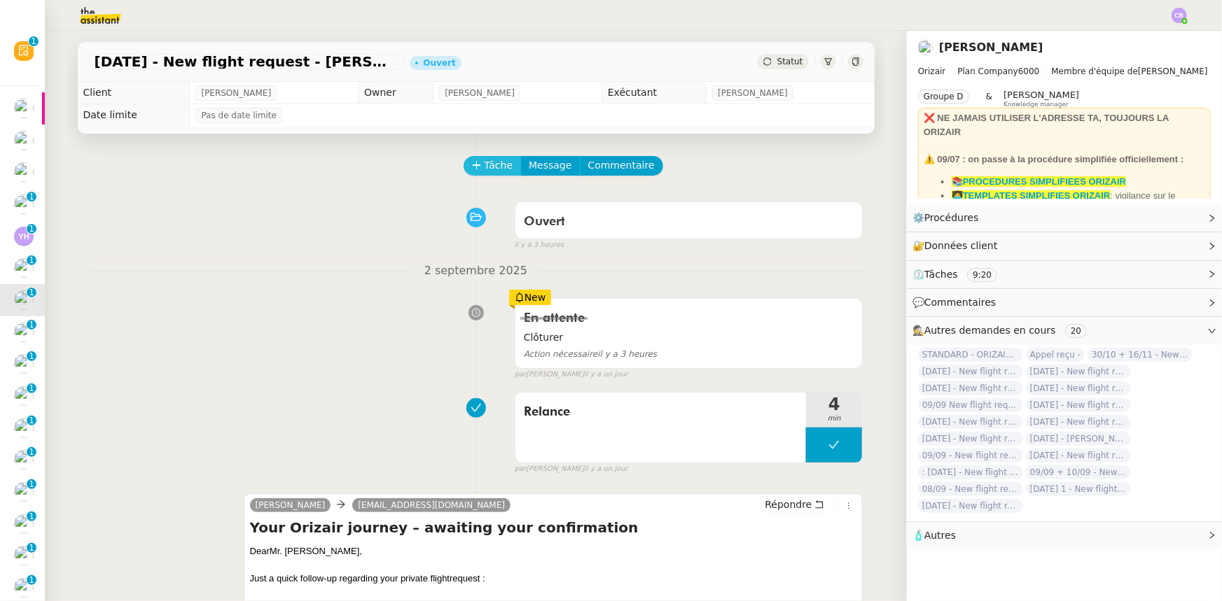
click at [476, 169] on icon at bounding box center [476, 165] width 1 height 8
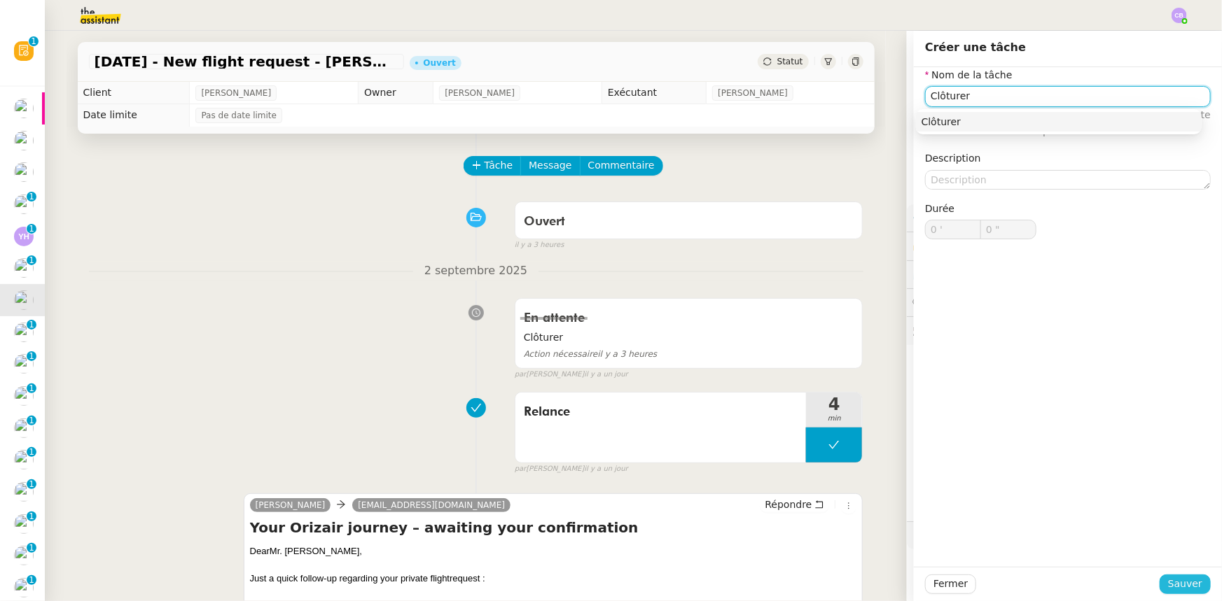
type input "Clôturer"
click at [1171, 581] on span "Sauver" at bounding box center [1185, 584] width 34 height 16
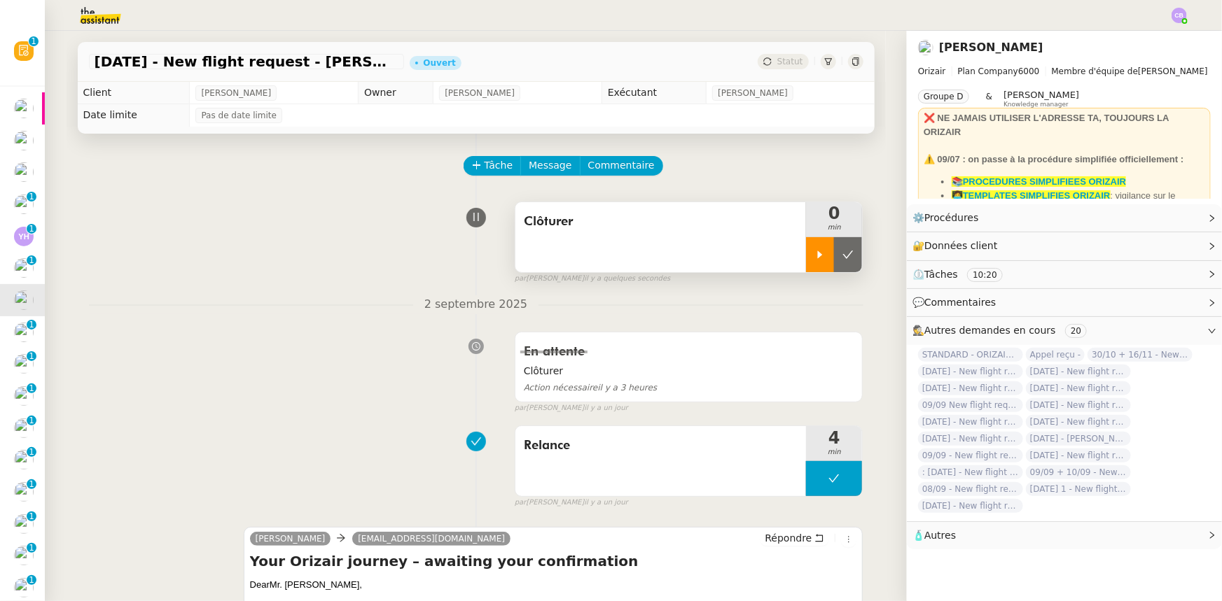
click at [806, 263] on div at bounding box center [820, 254] width 28 height 35
click at [806, 252] on div at bounding box center [834, 254] width 56 height 35
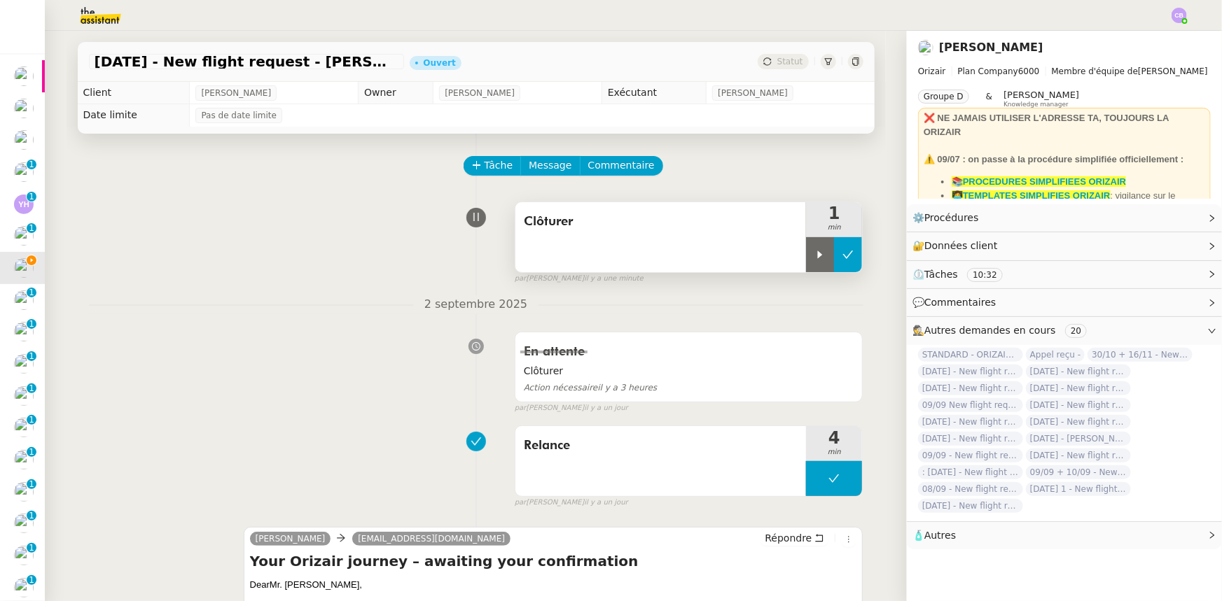
click at [834, 262] on button at bounding box center [848, 254] width 28 height 35
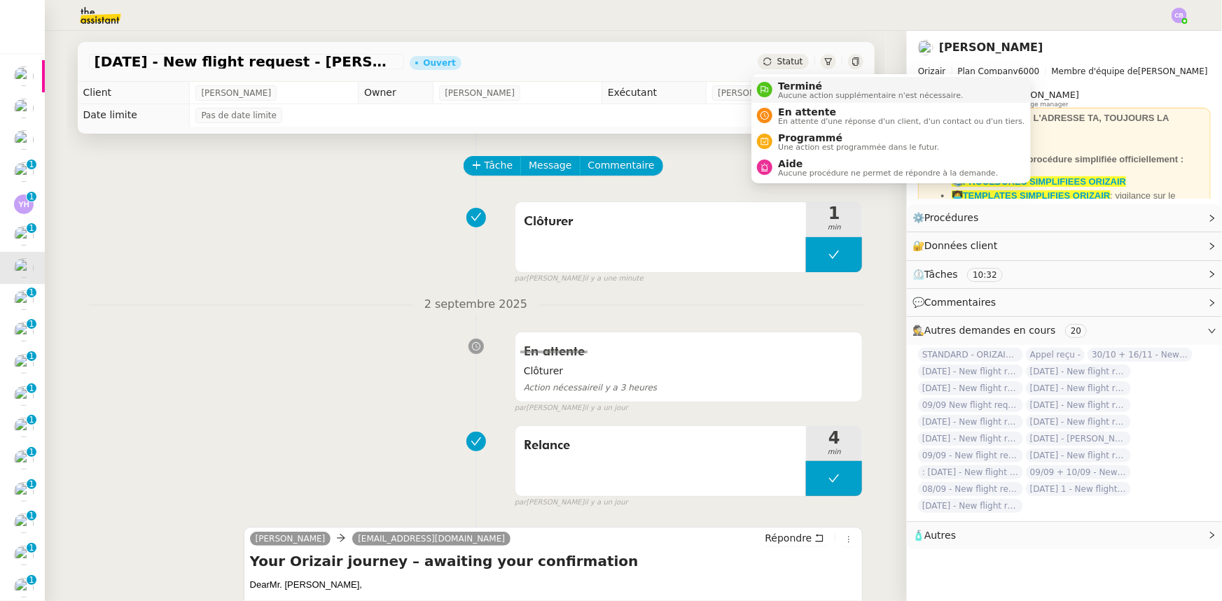
click at [785, 85] on span "Terminé" at bounding box center [870, 86] width 185 height 11
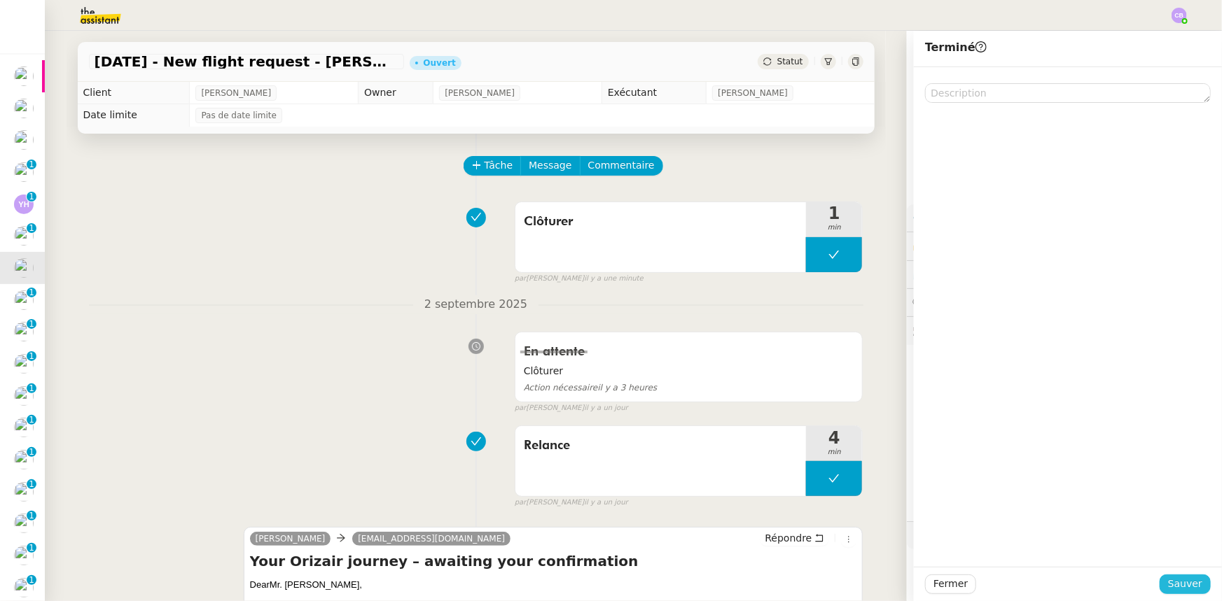
click at [1182, 579] on span "Sauver" at bounding box center [1185, 584] width 34 height 16
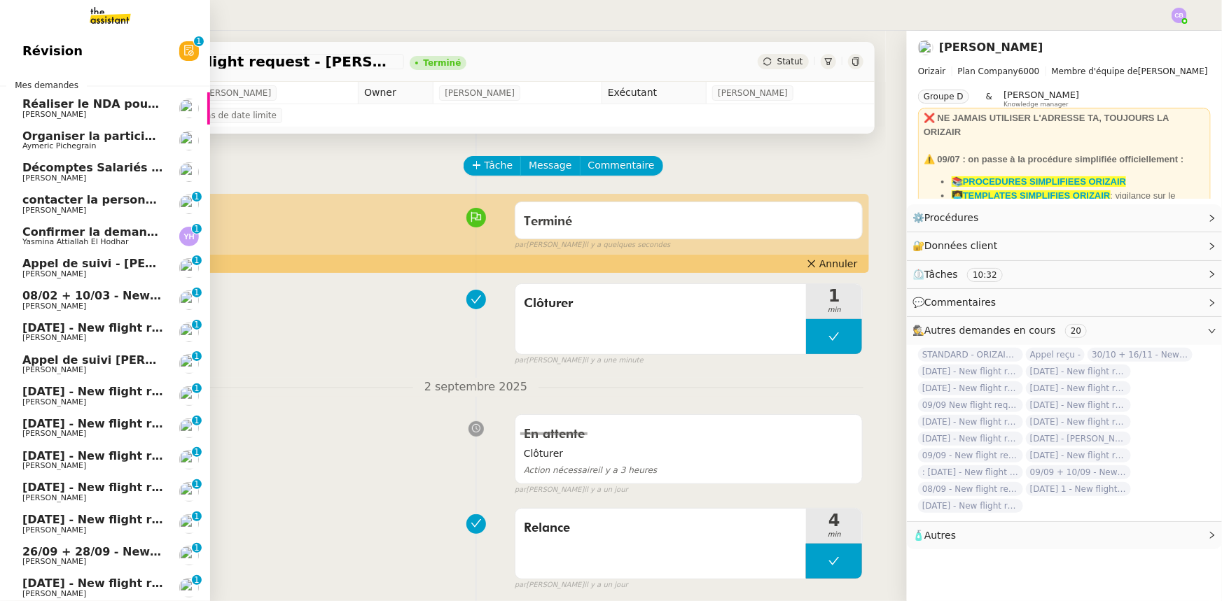
click at [112, 266] on span "Appel de suivi - [PERSON_NAME]" at bounding box center [125, 263] width 206 height 13
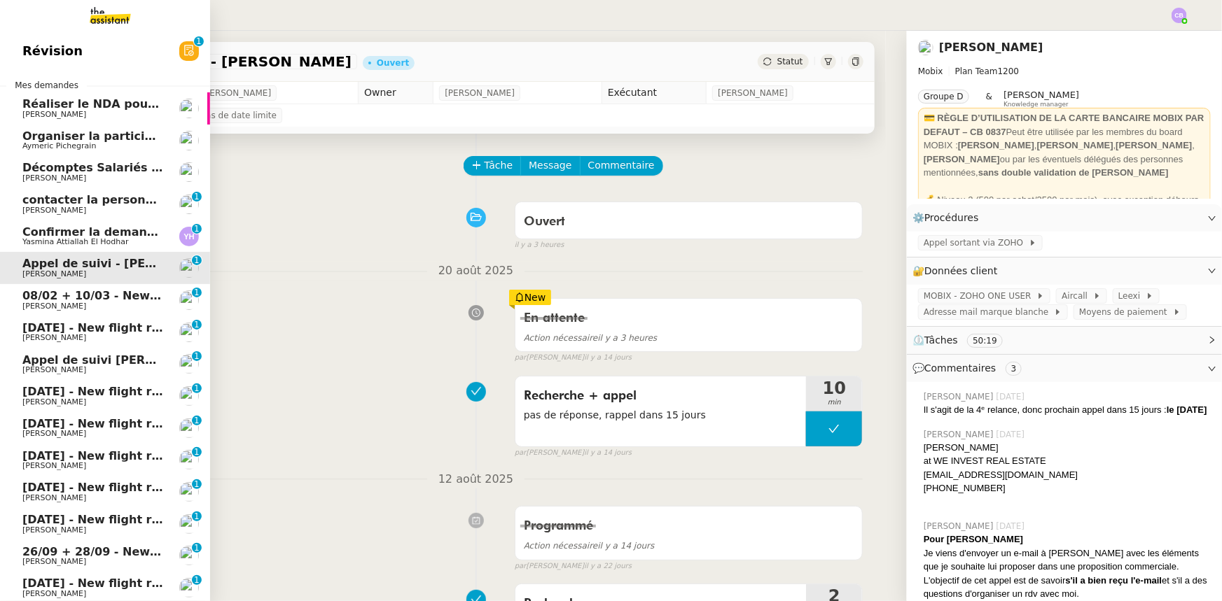
click at [118, 298] on span "08/02 + 10/03 - New flight request - [PERSON_NAME]" at bounding box center [189, 295] width 334 height 13
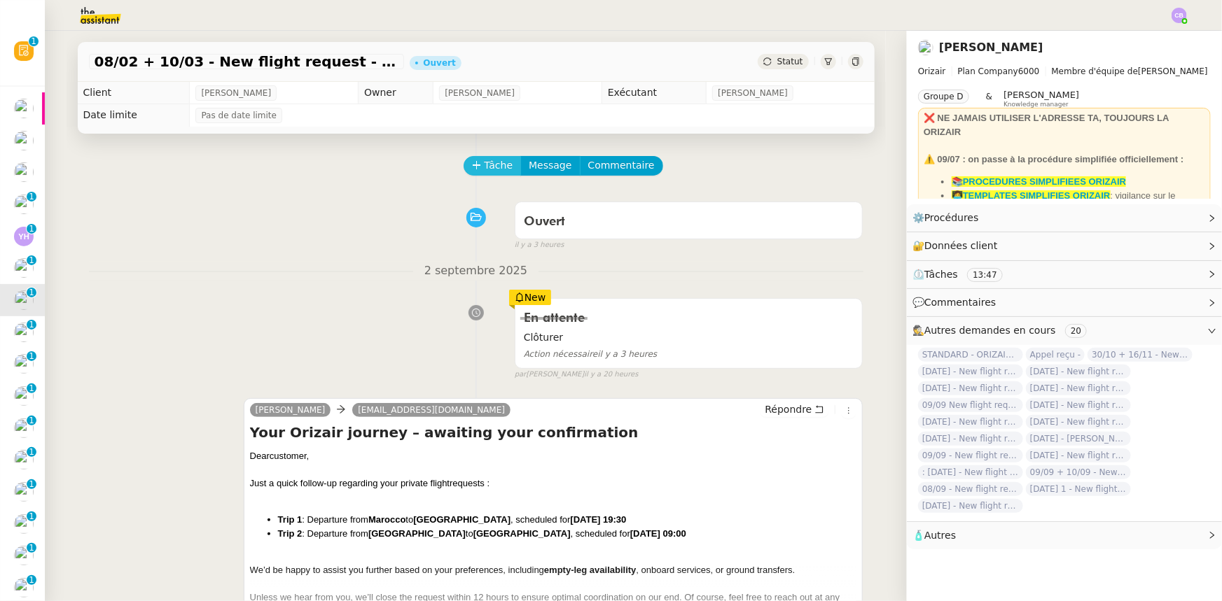
click at [484, 167] on span "Tâche" at bounding box center [498, 166] width 29 height 16
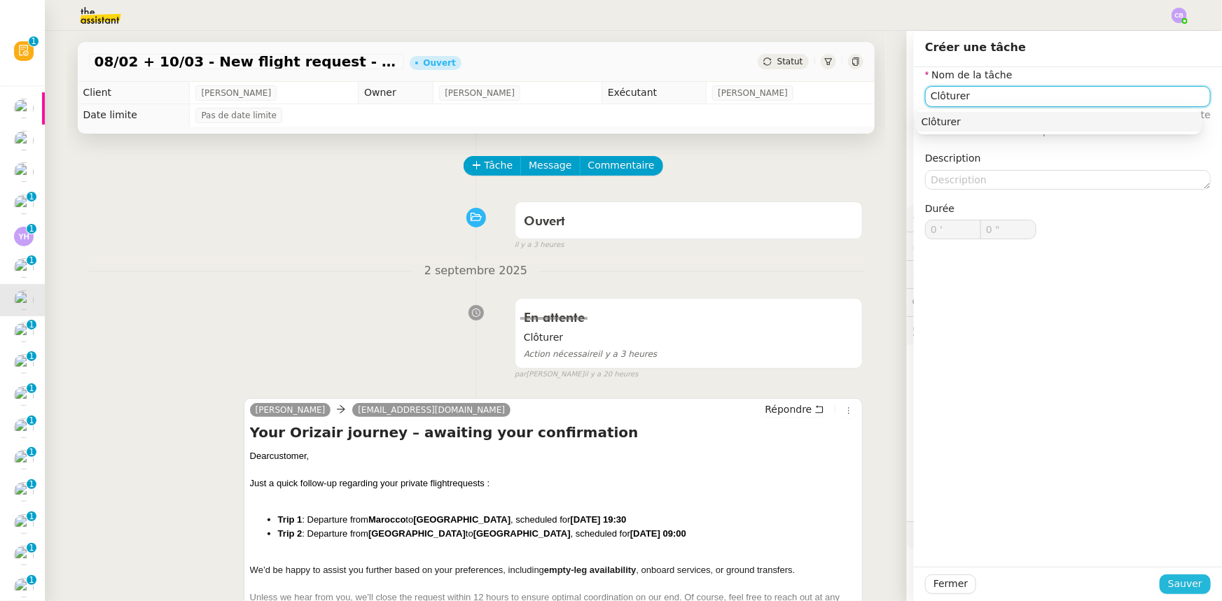
type input "Clôturer"
click at [1175, 585] on span "Sauver" at bounding box center [1185, 584] width 34 height 16
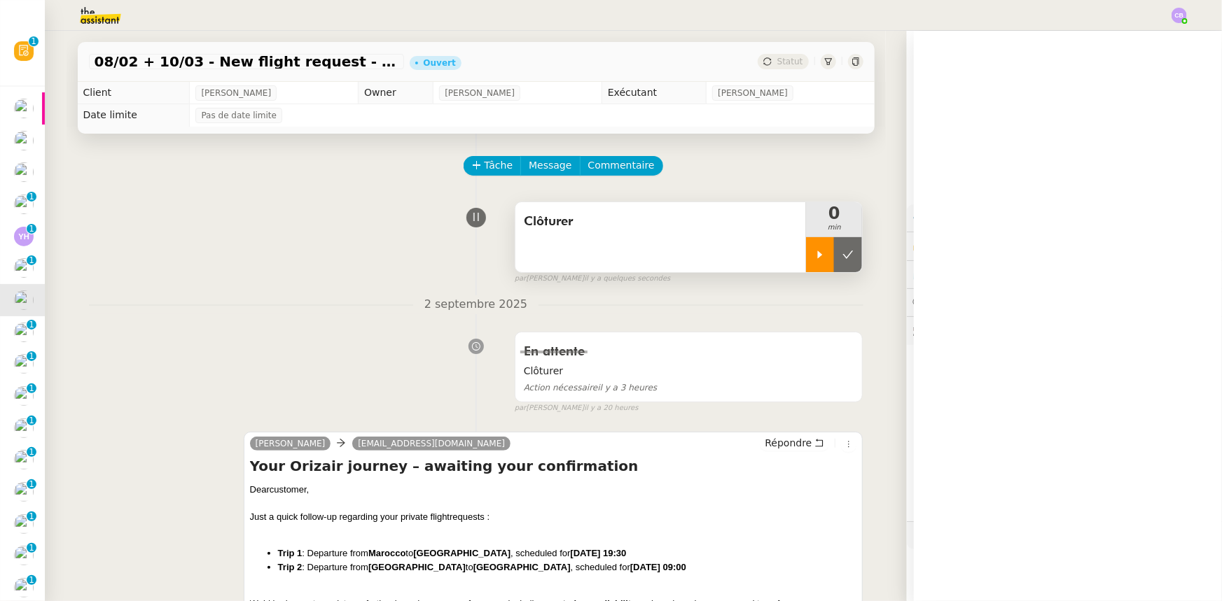
click at [814, 255] on icon at bounding box center [819, 254] width 11 height 11
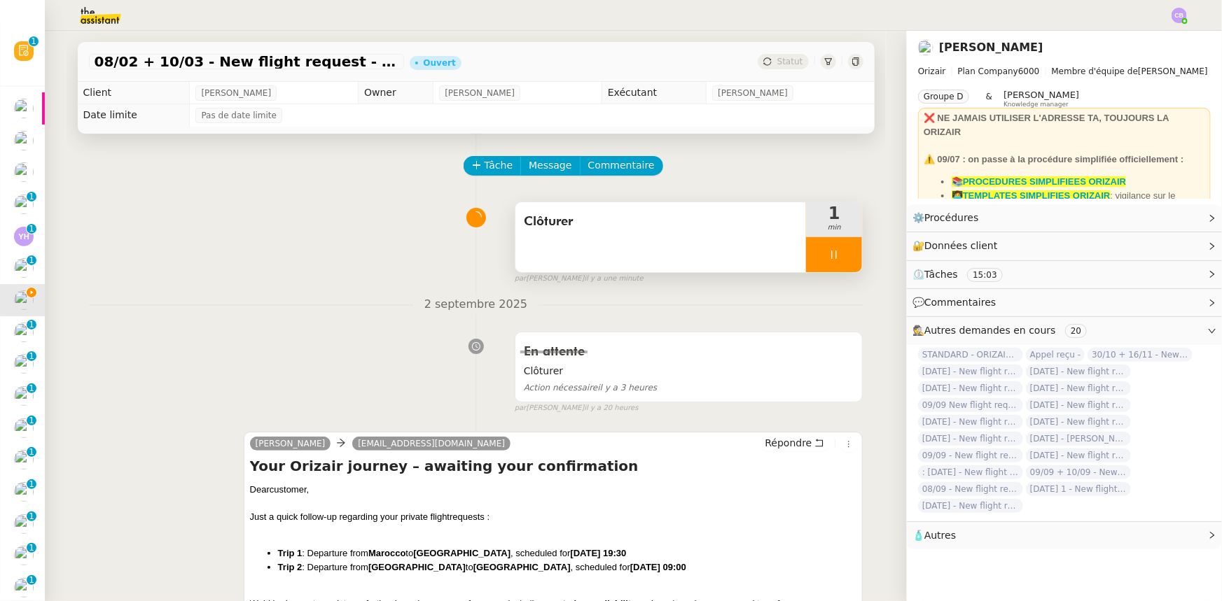
click at [808, 253] on div at bounding box center [834, 254] width 56 height 35
click at [839, 264] on button at bounding box center [848, 254] width 28 height 35
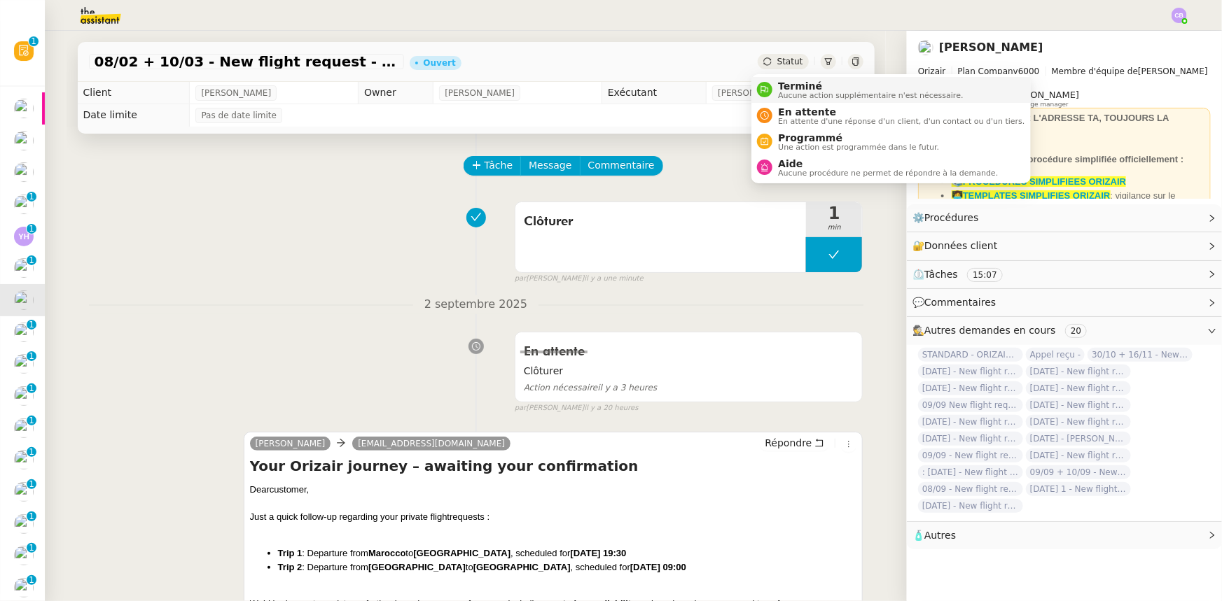
click at [797, 88] on span "Terminé" at bounding box center [870, 86] width 185 height 11
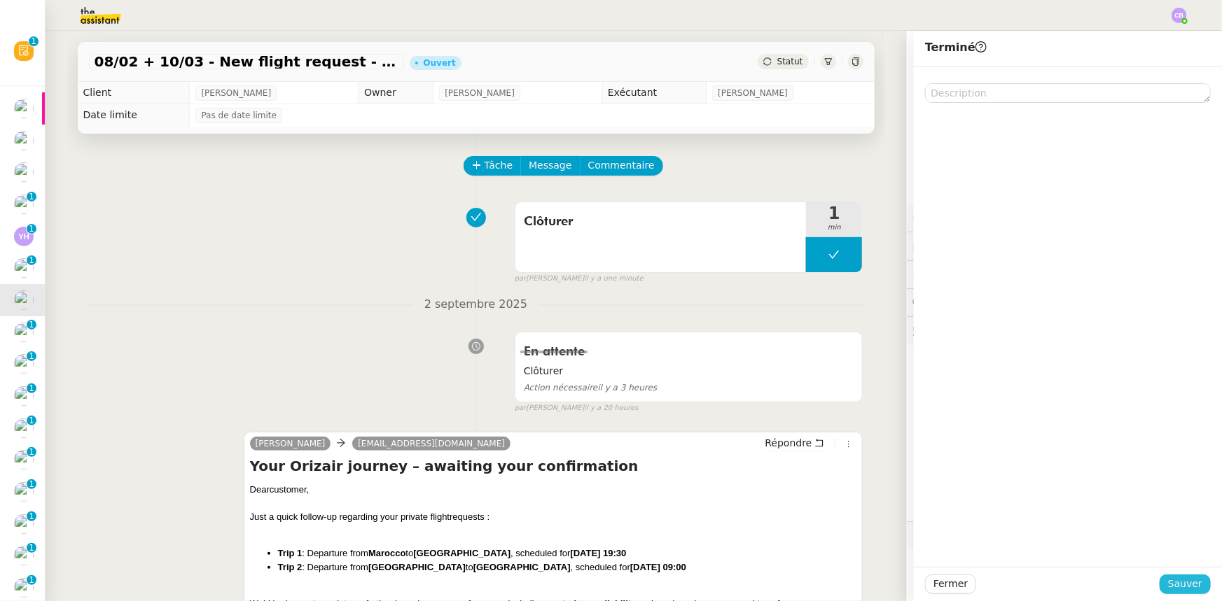
click at [1183, 582] on span "Sauver" at bounding box center [1185, 584] width 34 height 16
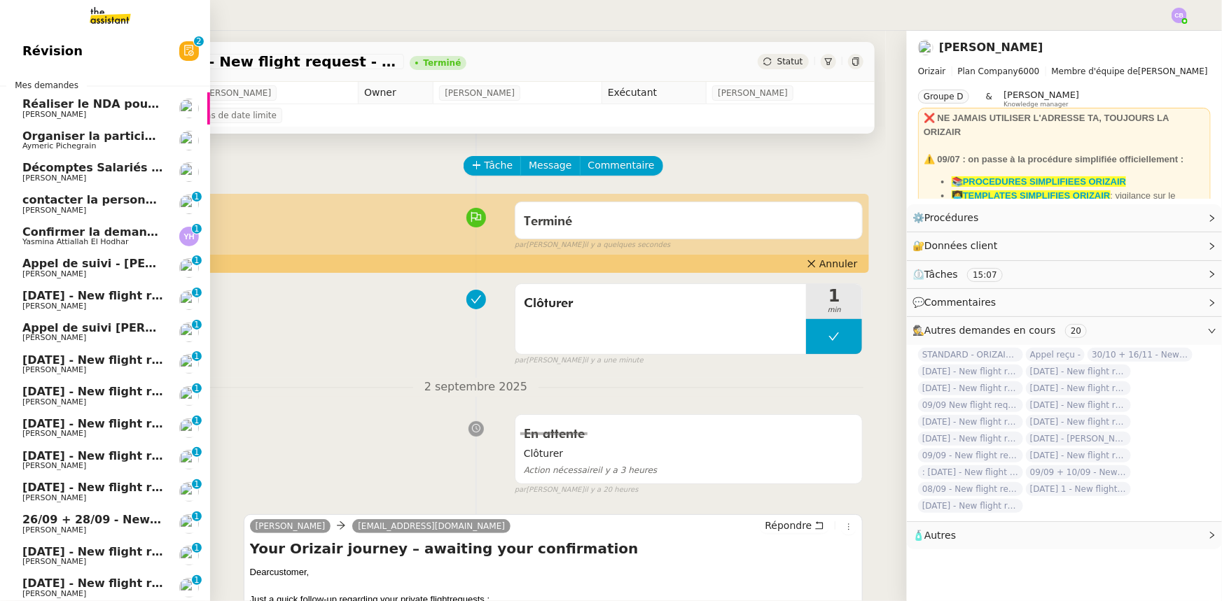
click at [88, 296] on span "[DATE] - New flight request - [PERSON_NAME]" at bounding box center [166, 295] width 289 height 13
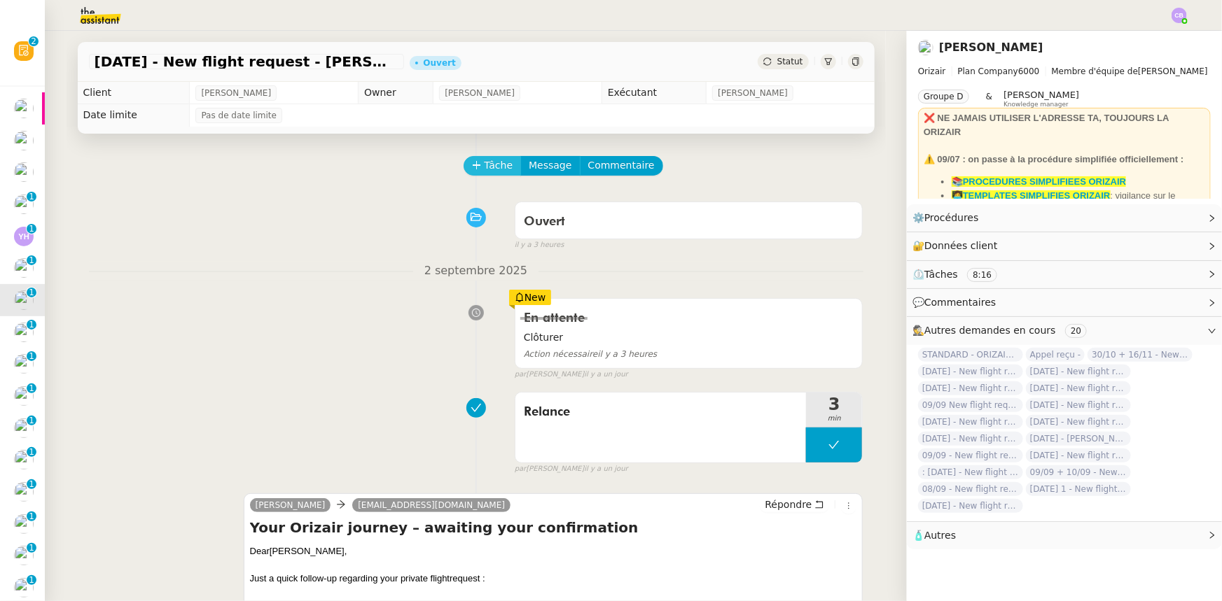
click at [484, 172] on span "Tâche" at bounding box center [498, 166] width 29 height 16
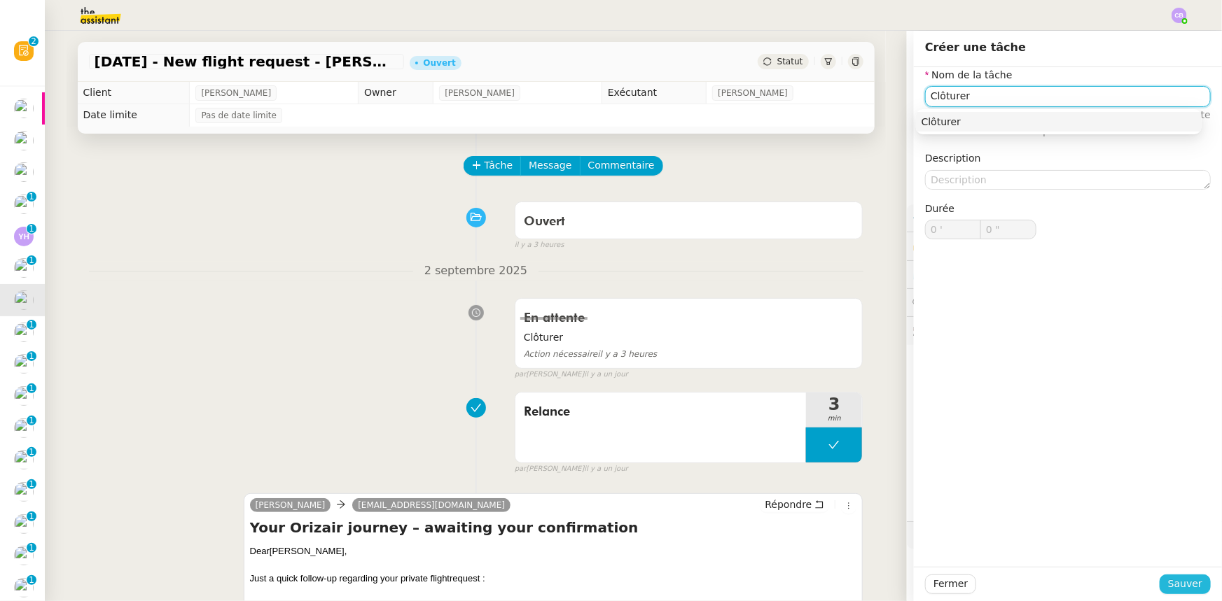
type input "Clôturer"
click at [1168, 586] on span "Sauver" at bounding box center [1185, 584] width 34 height 16
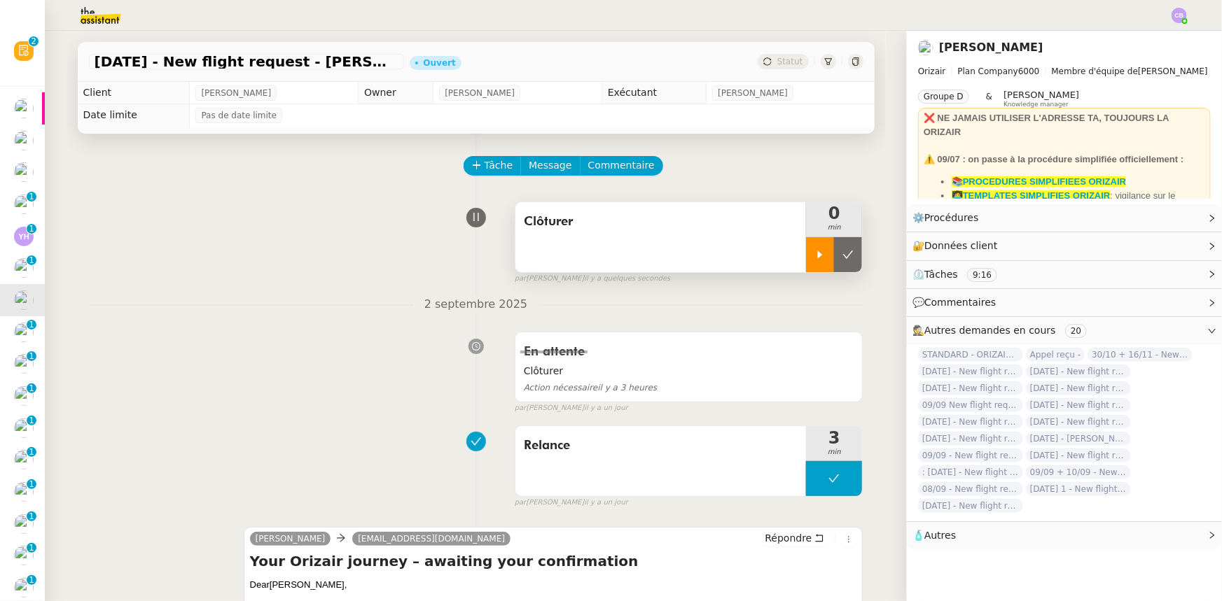
click at [806, 261] on div at bounding box center [820, 254] width 28 height 35
click at [806, 251] on div at bounding box center [834, 254] width 56 height 35
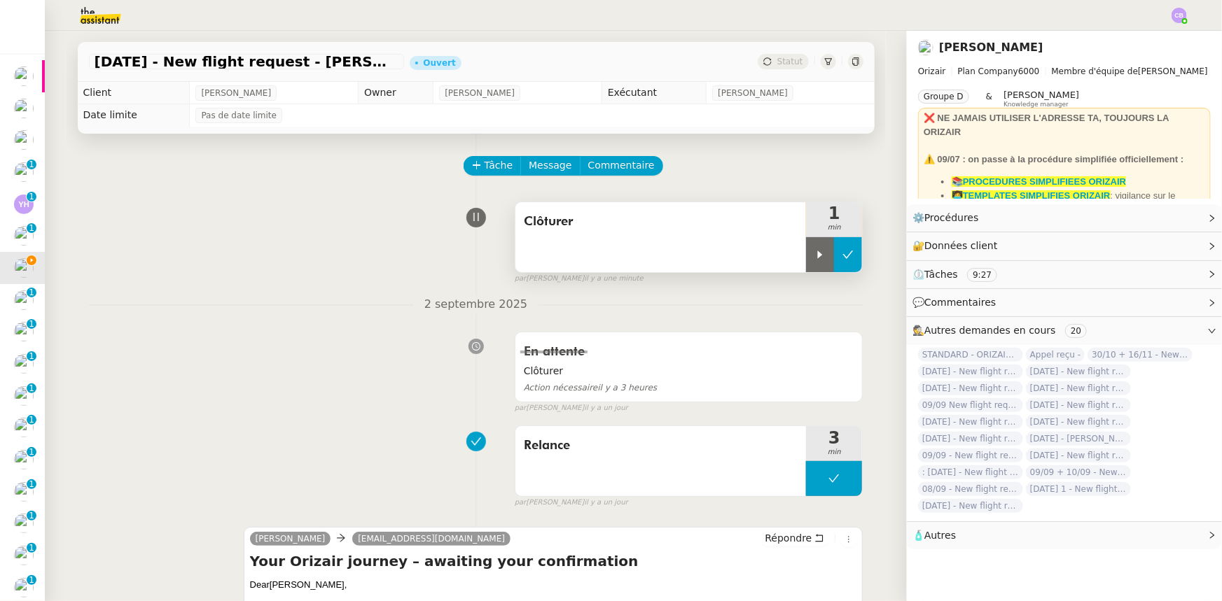
click at [842, 259] on icon at bounding box center [847, 254] width 11 height 11
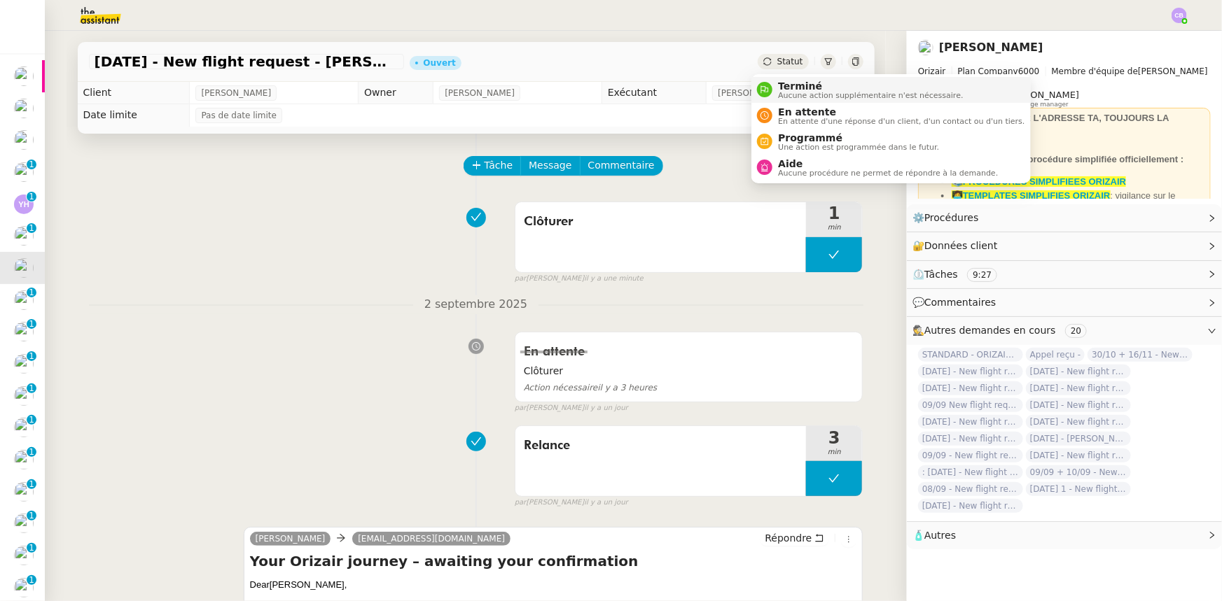
click at [808, 95] on span "Aucune action supplémentaire n'est nécessaire." at bounding box center [870, 96] width 185 height 8
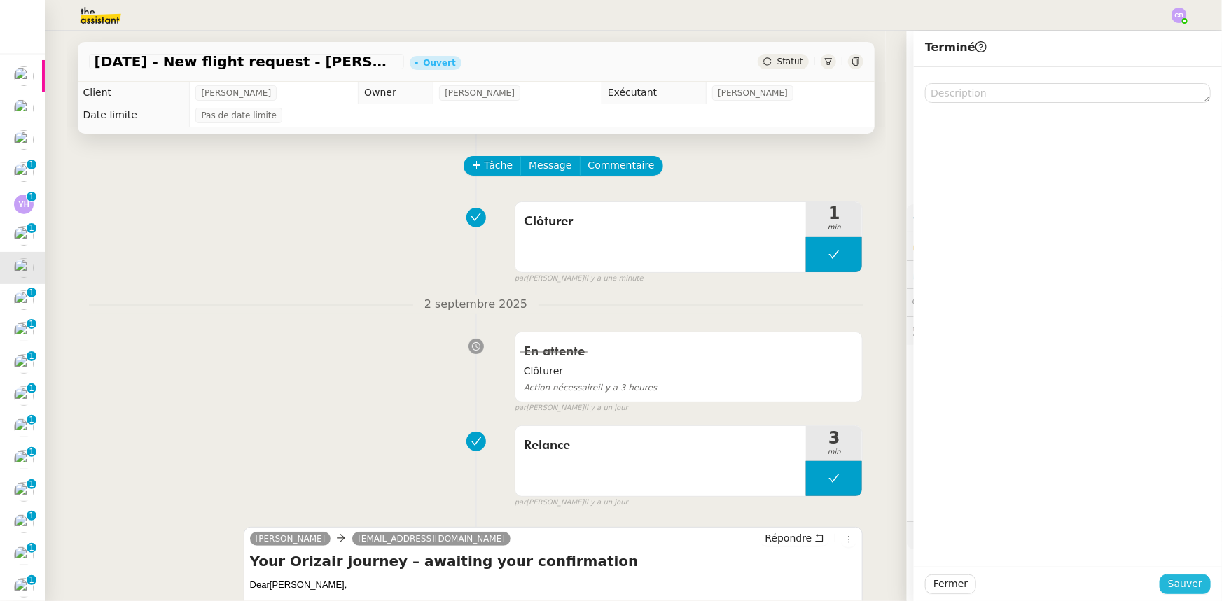
click at [1174, 581] on span "Sauver" at bounding box center [1185, 584] width 34 height 16
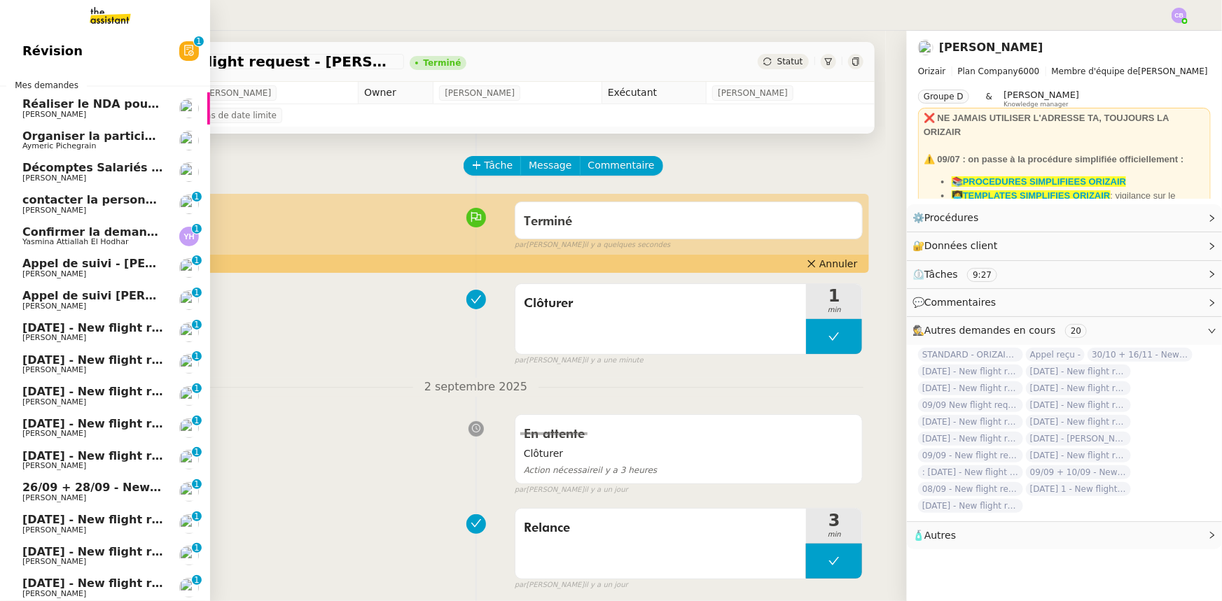
click at [116, 293] on span "Appel de suivi [PERSON_NAME]" at bounding box center [120, 295] width 197 height 13
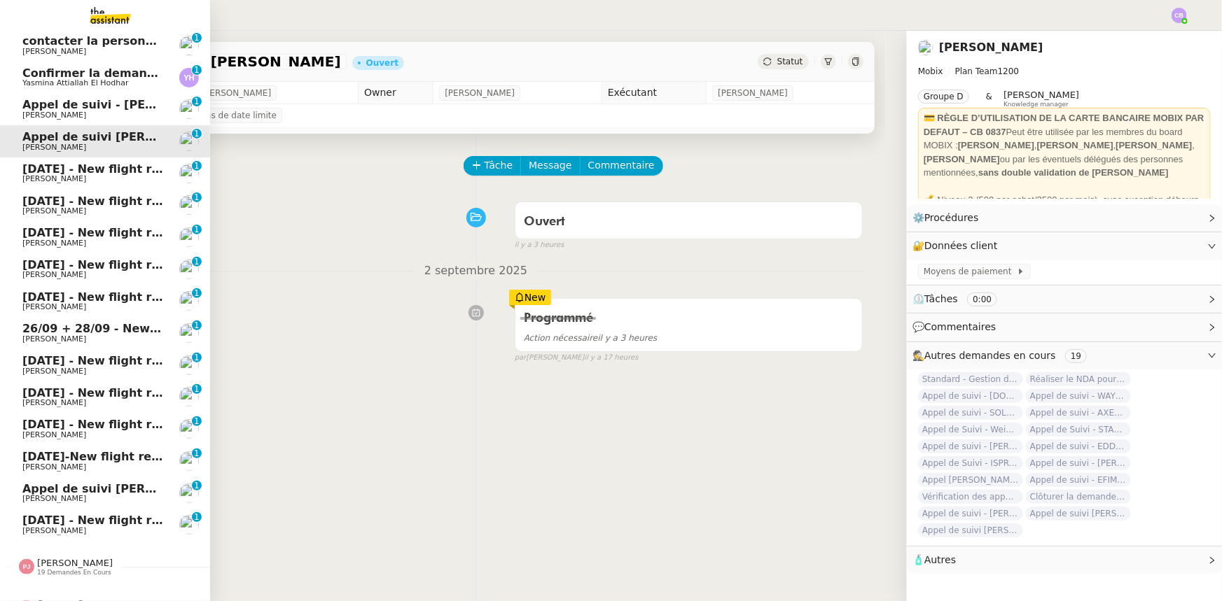
scroll to position [95, 0]
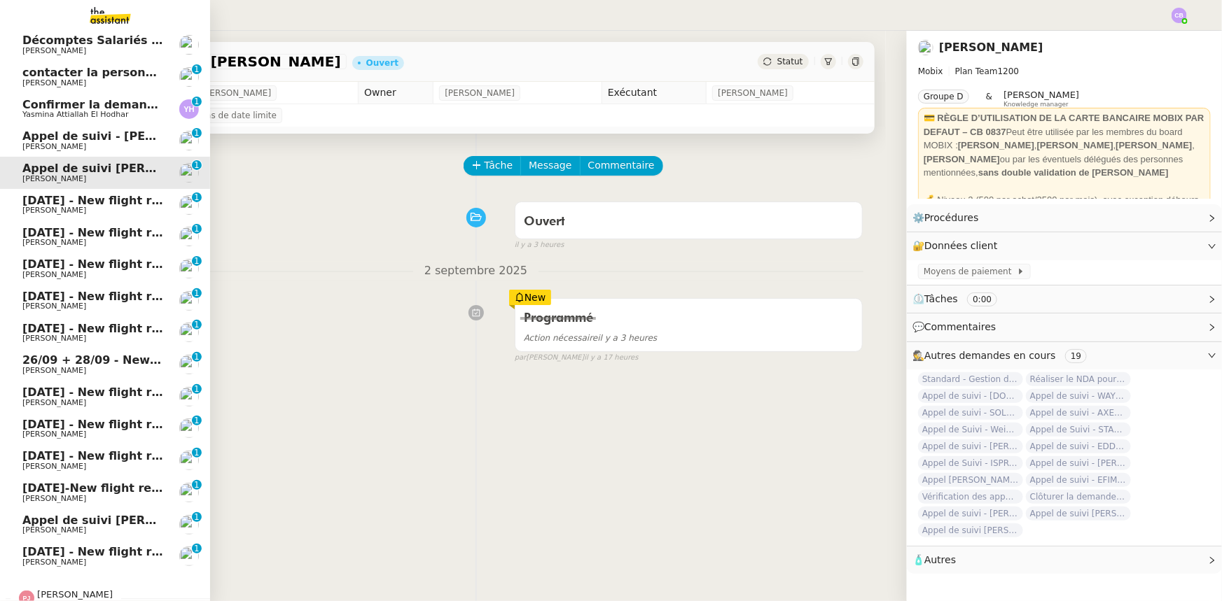
click at [110, 204] on span "[DATE] - New flight request - [PERSON_NAME]" at bounding box center [166, 200] width 289 height 13
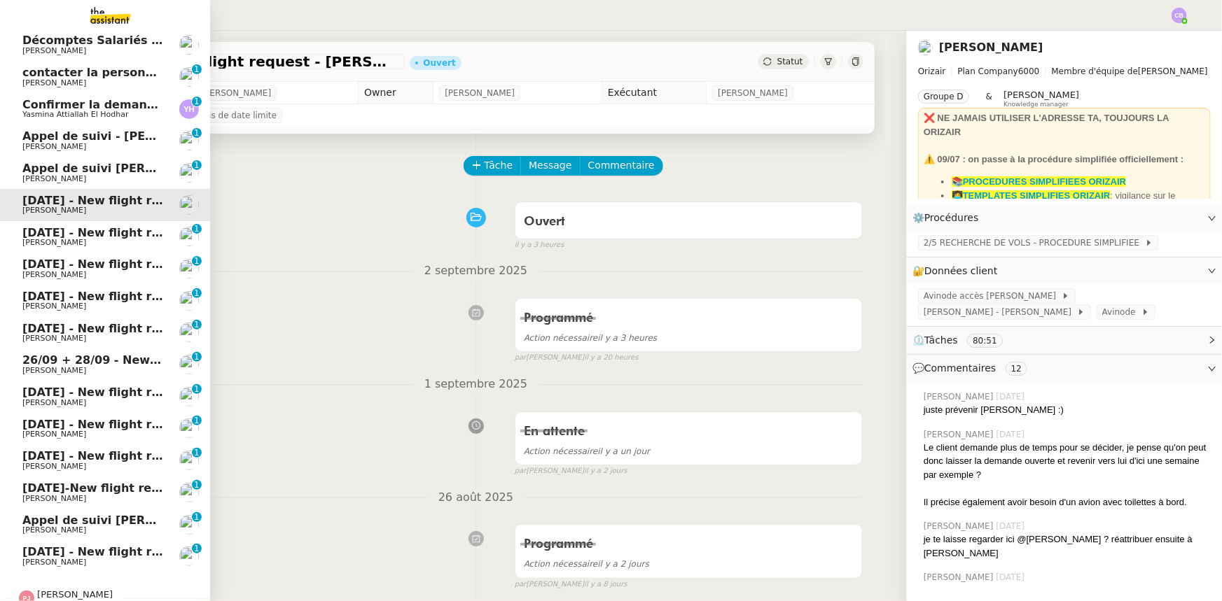
click at [128, 234] on span "[DATE] - New flight request - [PERSON_NAME]" at bounding box center [166, 232] width 289 height 13
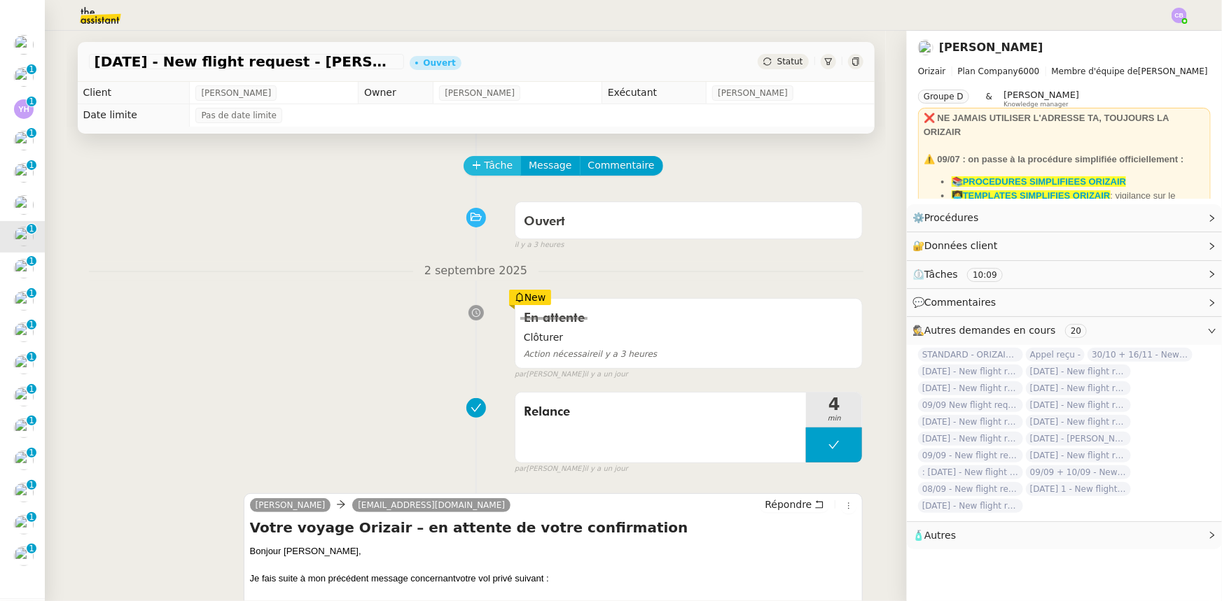
click at [484, 167] on span "Tâche" at bounding box center [498, 166] width 29 height 16
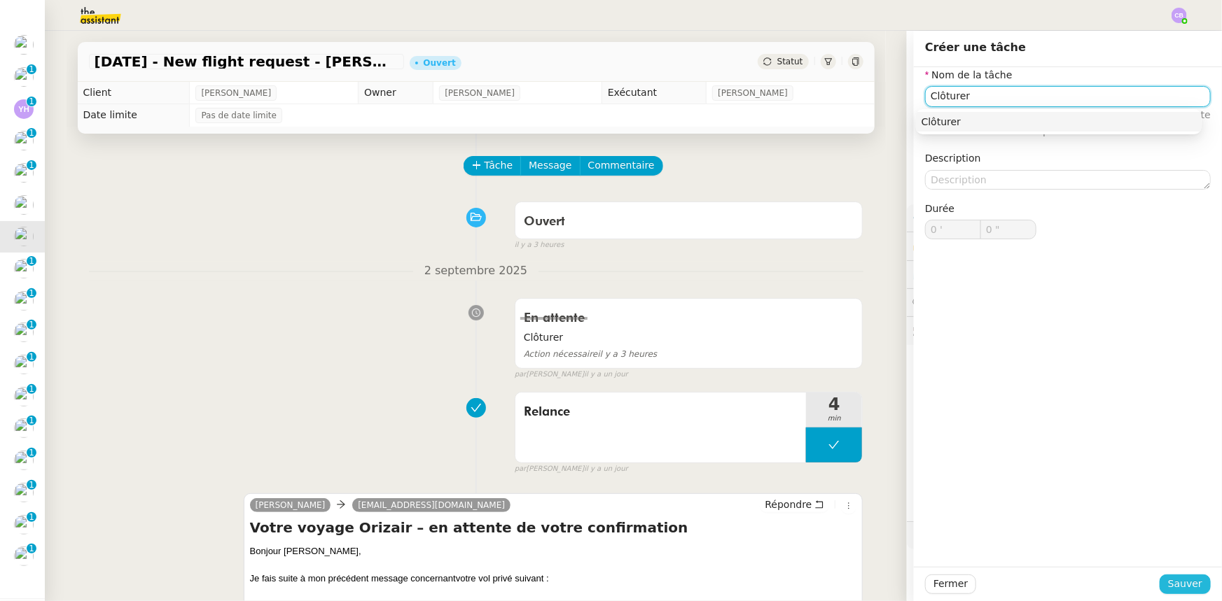
type input "Clôturer"
click at [1183, 580] on span "Sauver" at bounding box center [1185, 584] width 34 height 16
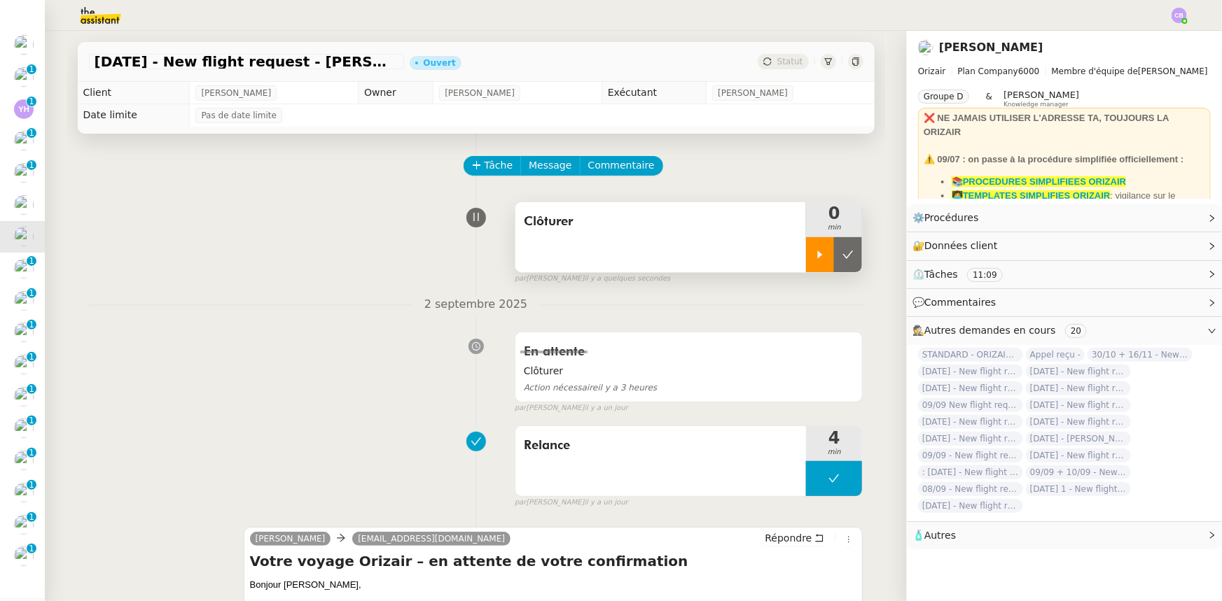
click at [814, 259] on icon at bounding box center [819, 254] width 11 height 11
click at [806, 255] on div at bounding box center [834, 254] width 56 height 35
click at [834, 263] on button at bounding box center [848, 254] width 28 height 35
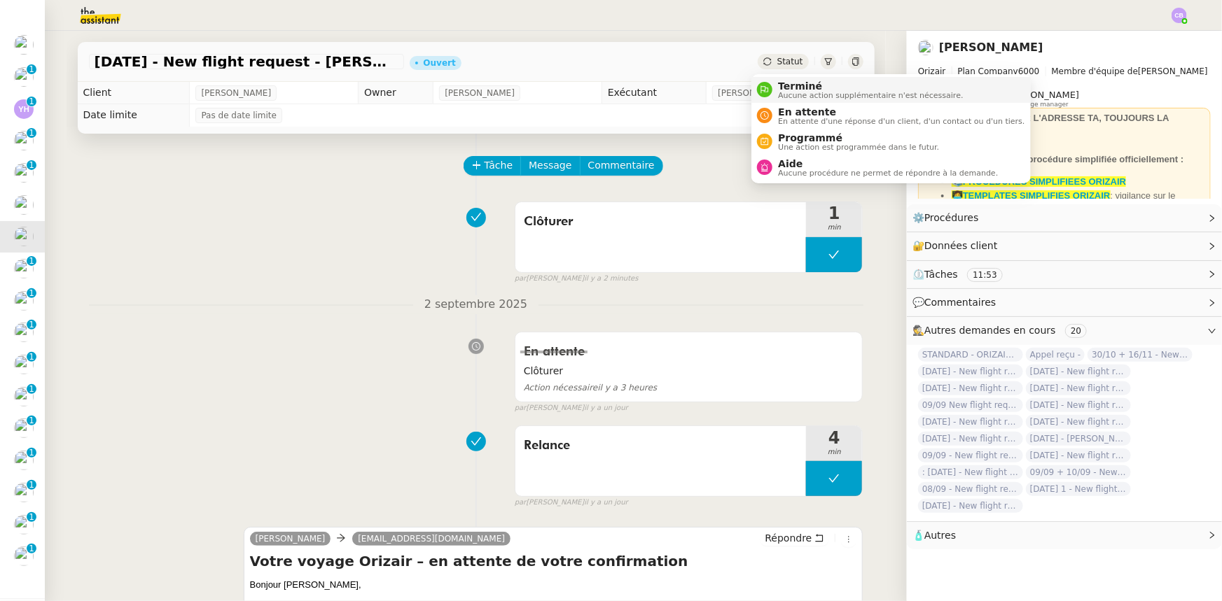
click at [795, 90] on span "Terminé" at bounding box center [870, 86] width 185 height 11
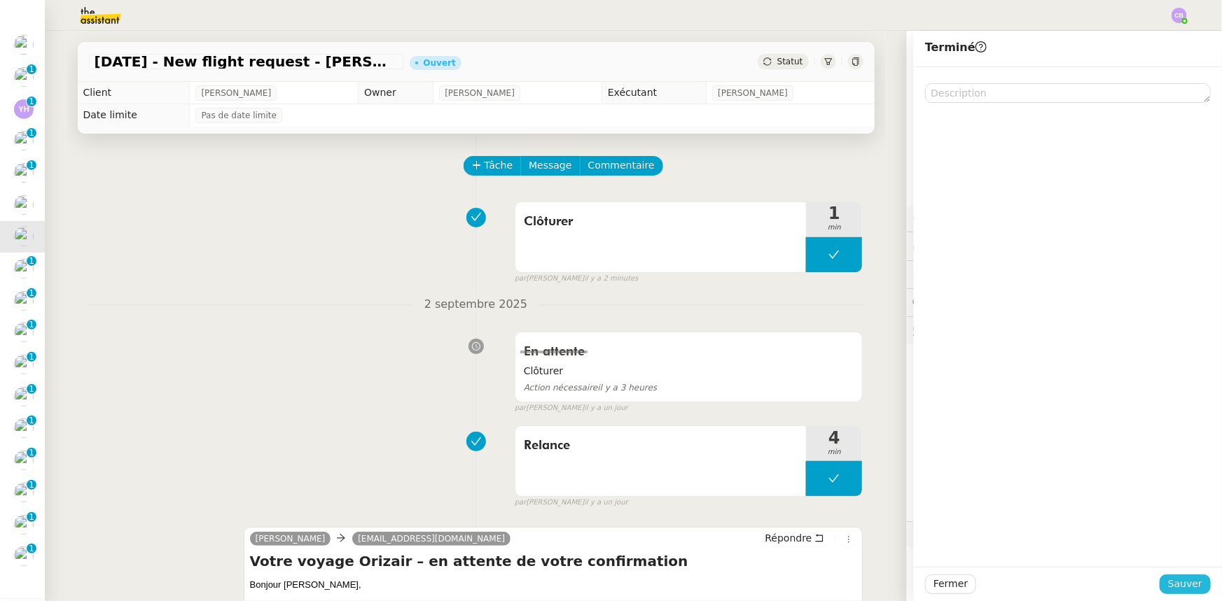
click at [1169, 580] on span "Sauver" at bounding box center [1185, 584] width 34 height 16
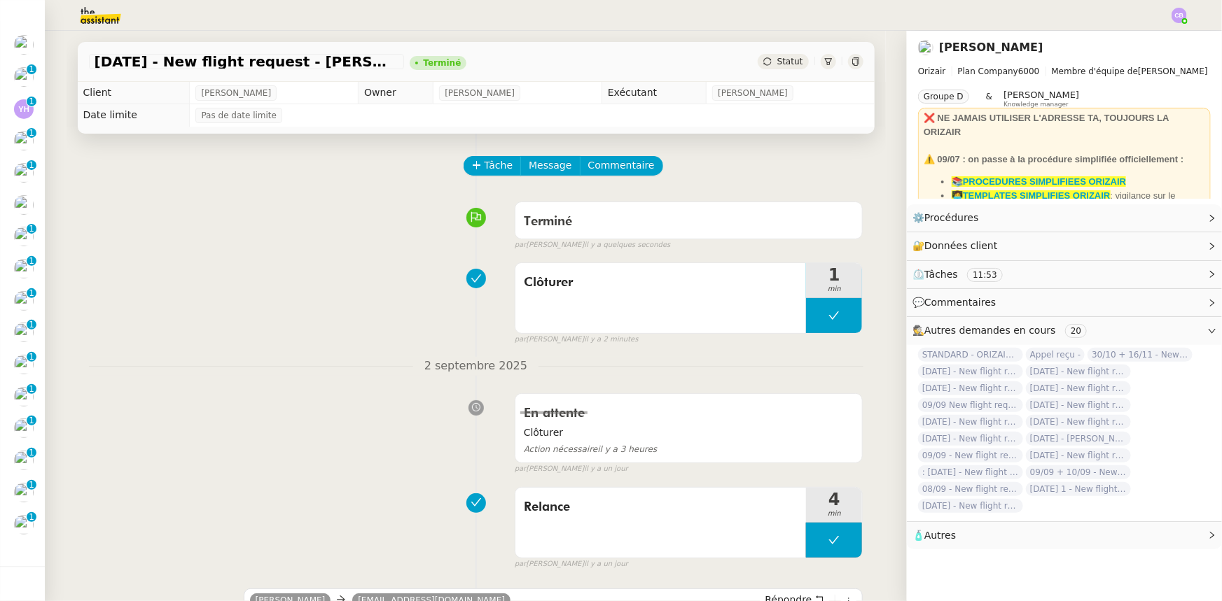
scroll to position [95, 0]
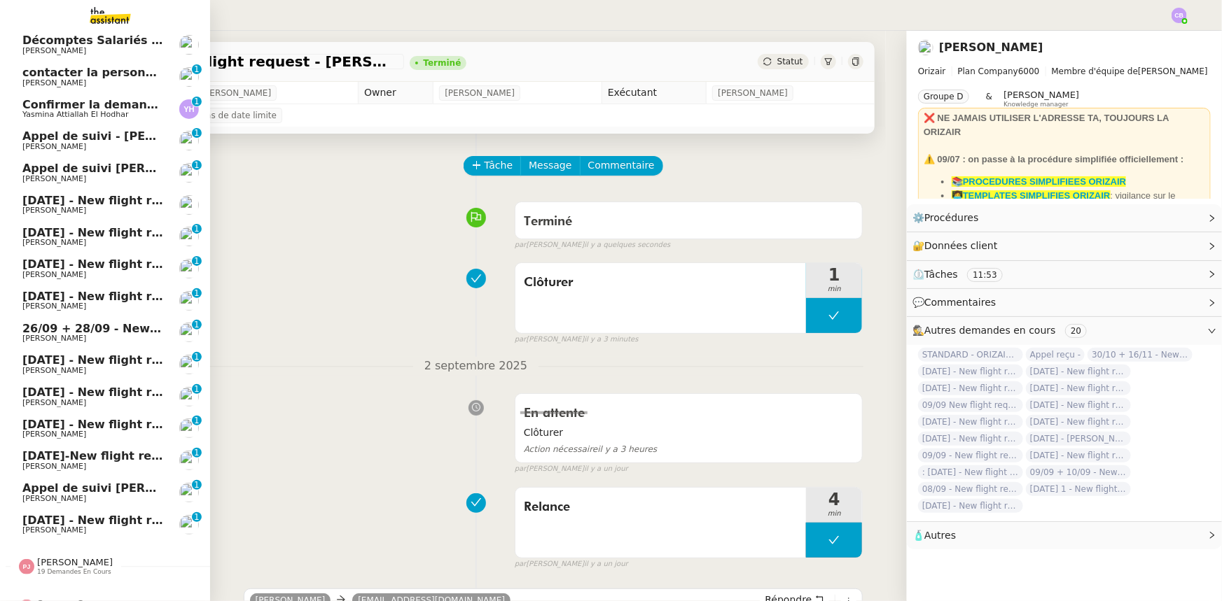
click at [111, 237] on span "[DATE] - New flight request - [PERSON_NAME]" at bounding box center [166, 232] width 289 height 13
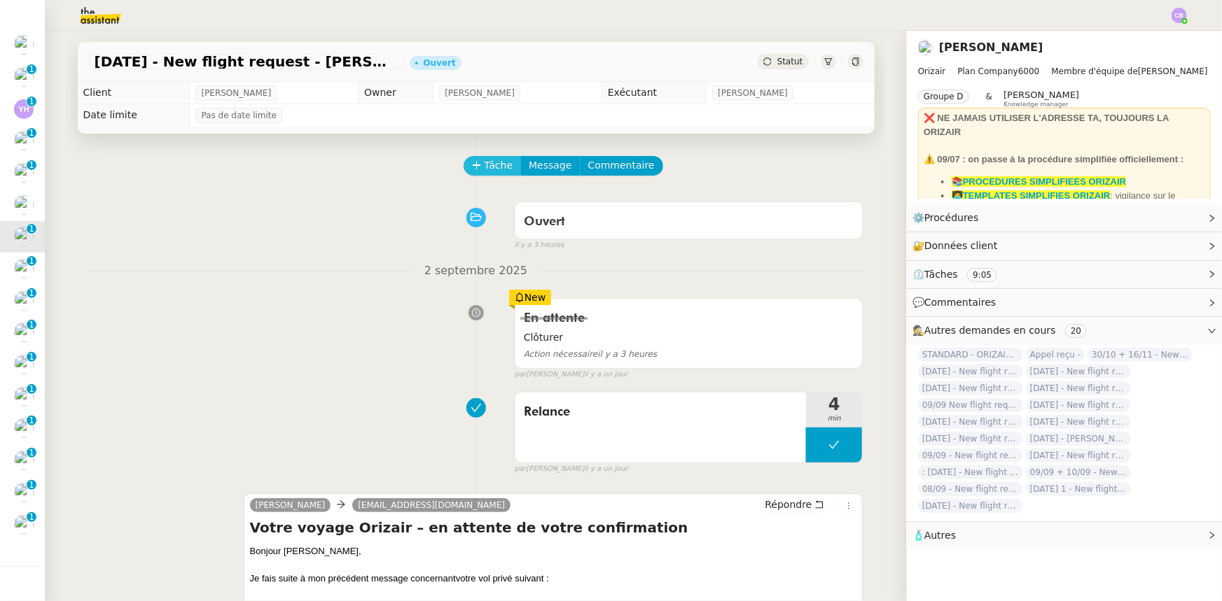
click at [488, 172] on span "Tâche" at bounding box center [498, 166] width 29 height 16
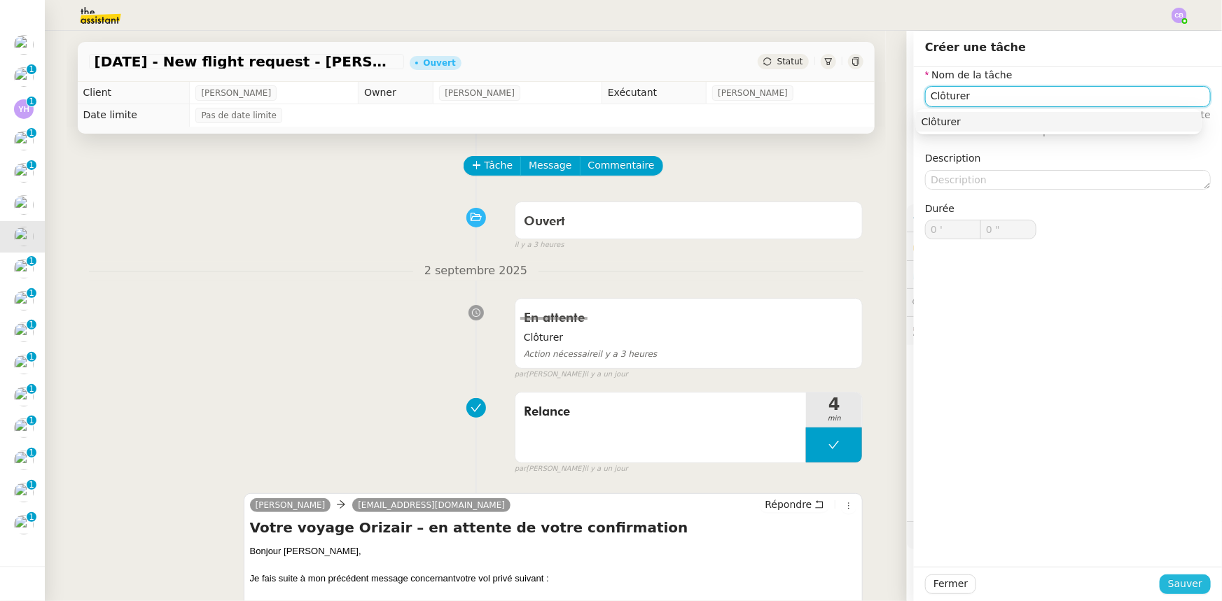
type input "Clôturer"
click at [1172, 585] on span "Sauver" at bounding box center [1185, 584] width 34 height 16
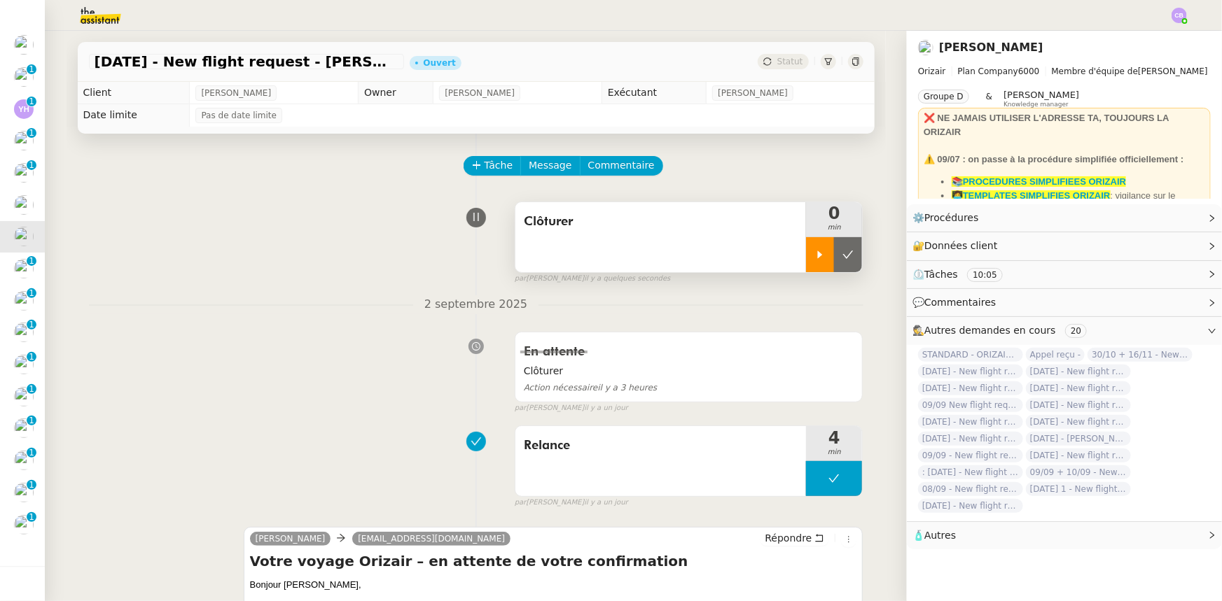
click at [809, 262] on div at bounding box center [820, 254] width 28 height 35
click at [806, 250] on div at bounding box center [834, 254] width 56 height 35
click at [843, 258] on icon at bounding box center [848, 255] width 11 height 8
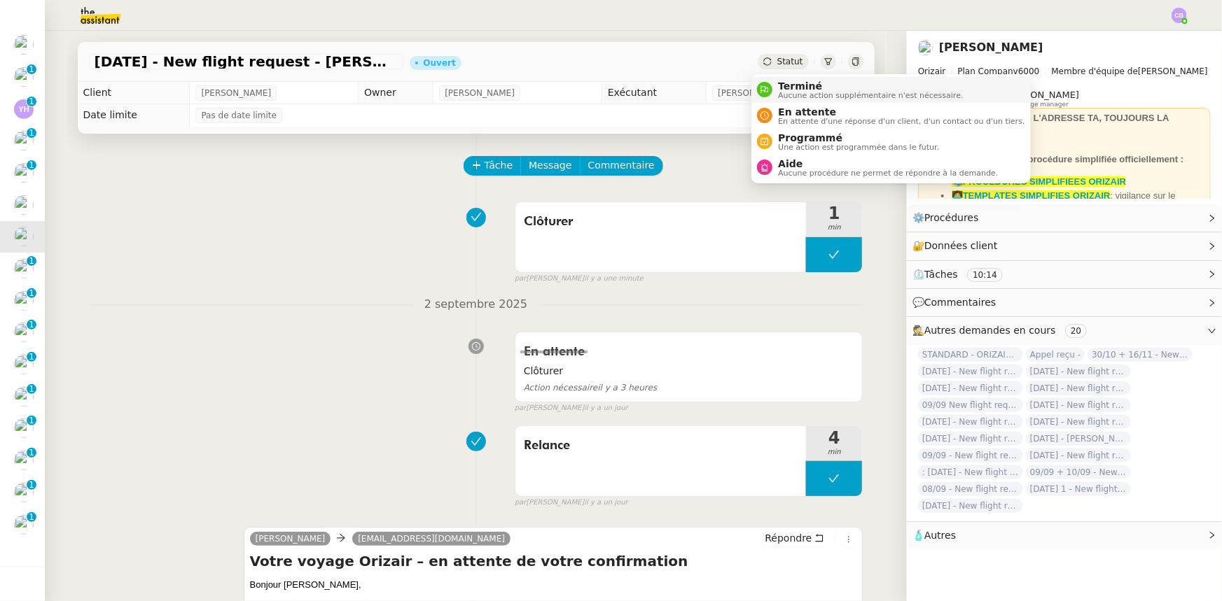
click at [787, 86] on span "Terminé" at bounding box center [870, 86] width 185 height 11
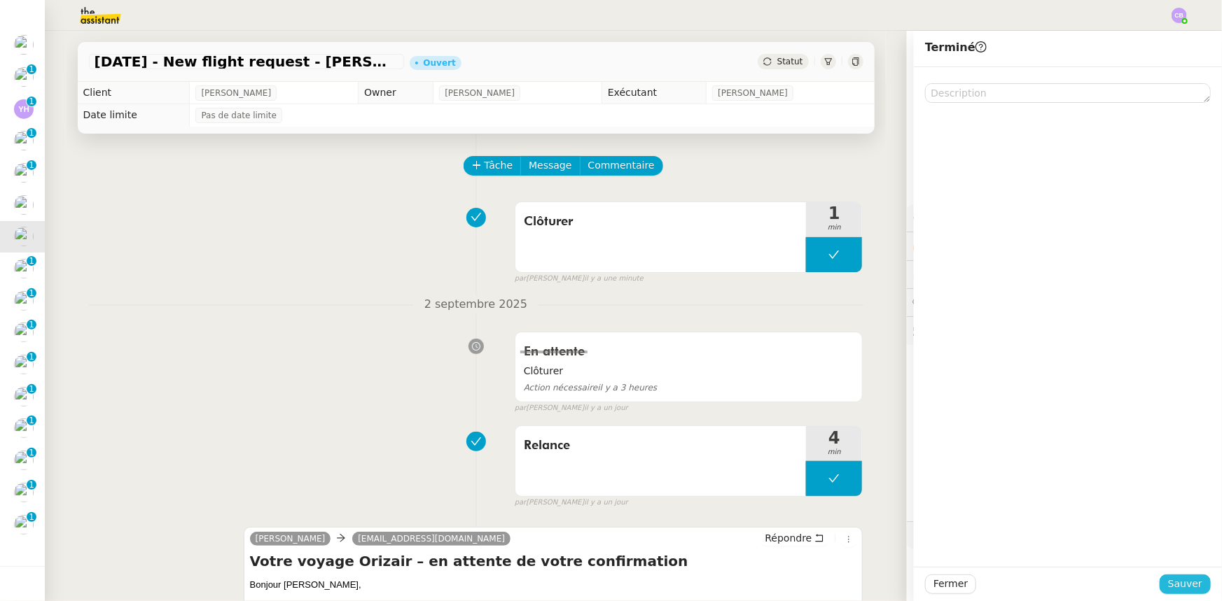
click at [1170, 582] on span "Sauver" at bounding box center [1185, 584] width 34 height 16
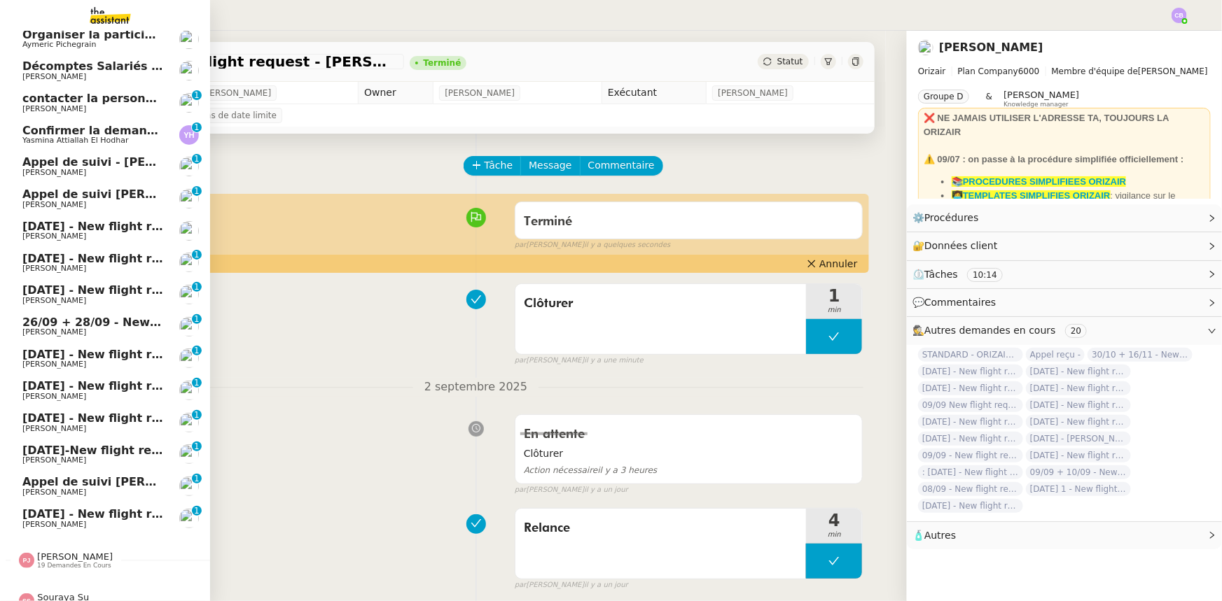
scroll to position [123, 0]
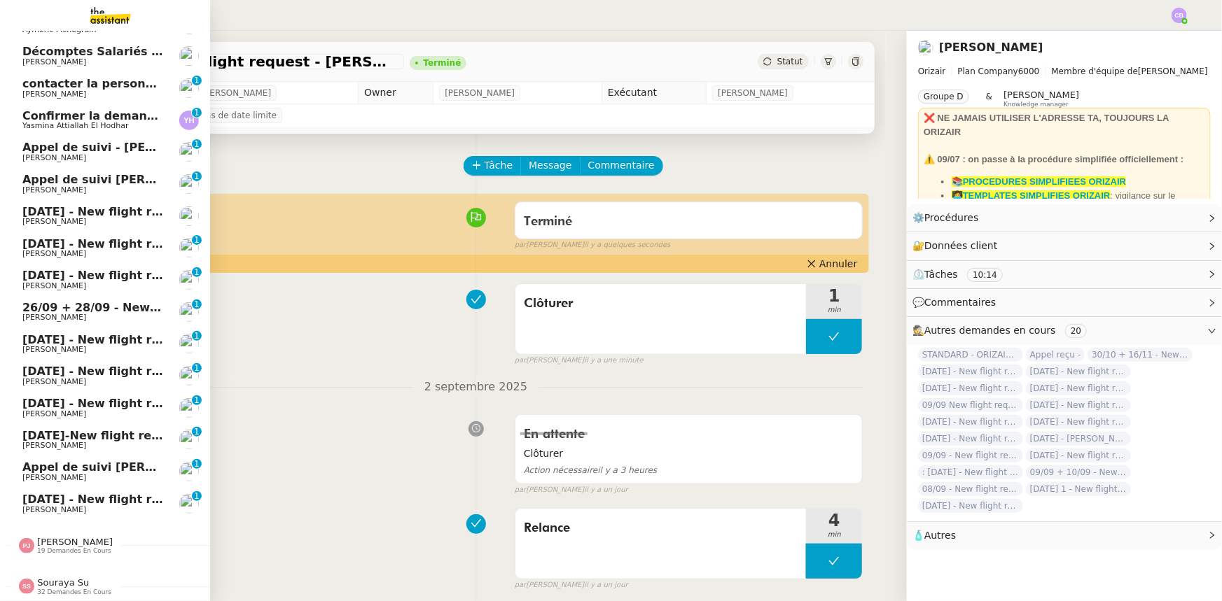
click at [96, 237] on span "[DATE] - New flight request - [PERSON_NAME]" at bounding box center [166, 243] width 289 height 13
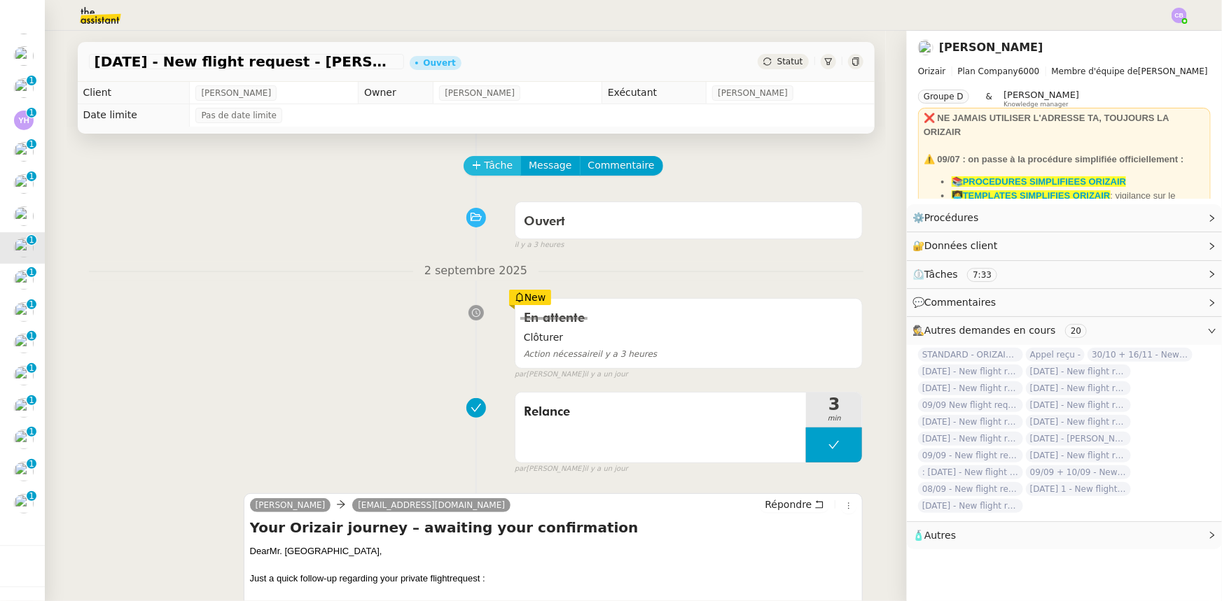
click at [484, 170] on span "Tâche" at bounding box center [498, 166] width 29 height 16
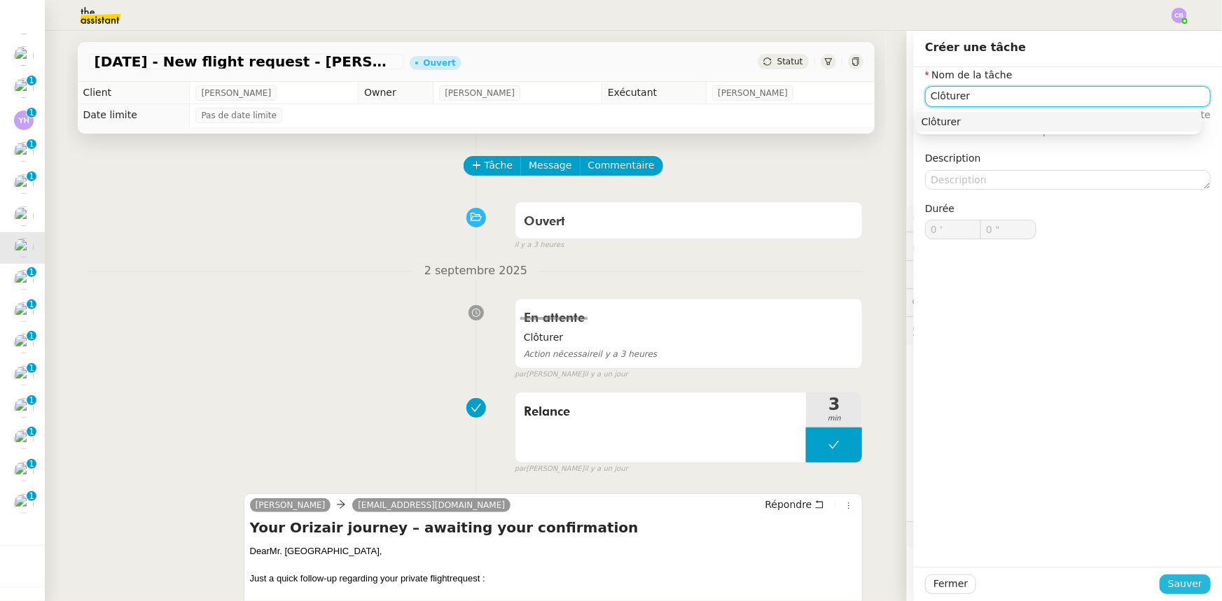
type input "Clôturer"
click at [1173, 581] on span "Sauver" at bounding box center [1185, 584] width 34 height 16
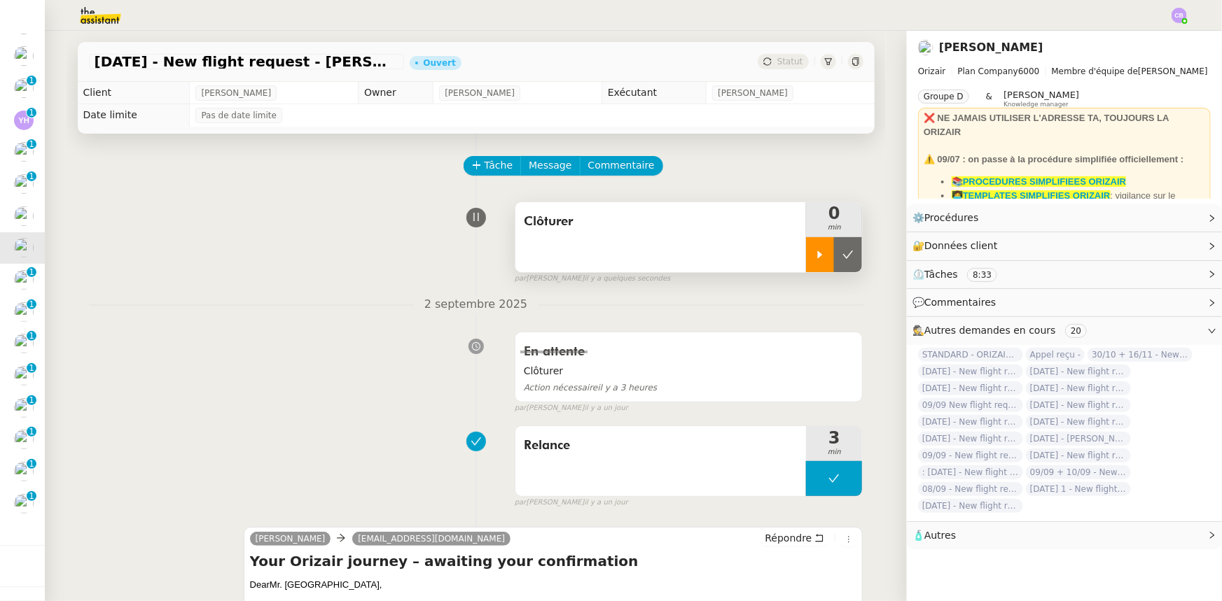
click at [814, 260] on icon at bounding box center [819, 254] width 11 height 11
click at [807, 251] on div at bounding box center [834, 254] width 56 height 35
click at [842, 260] on icon at bounding box center [847, 254] width 11 height 11
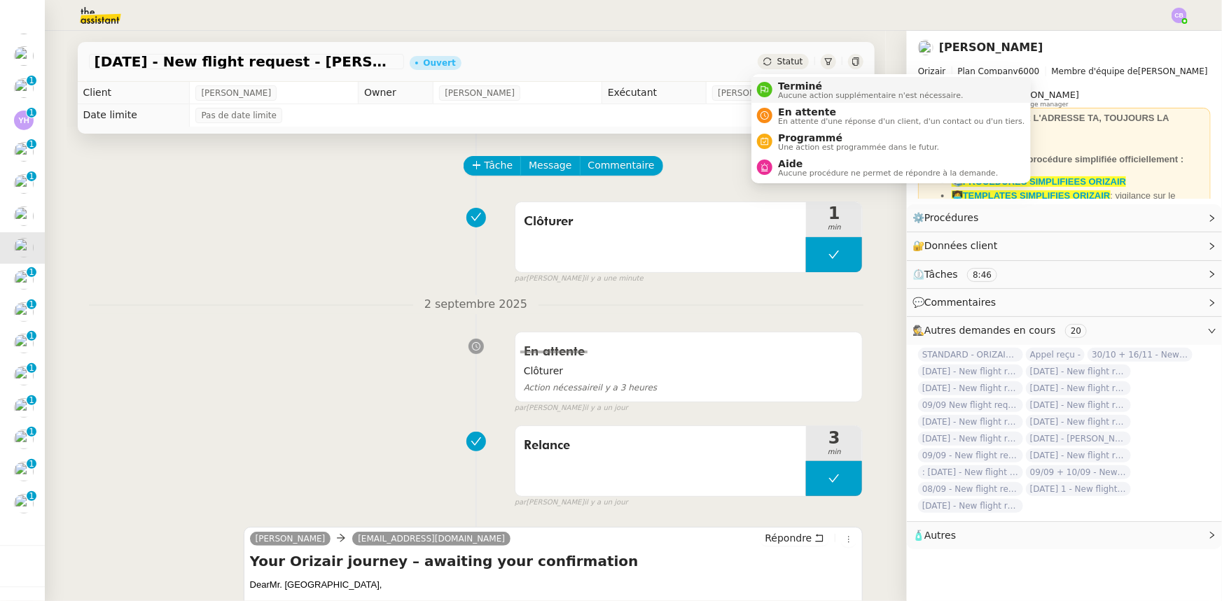
click at [791, 88] on span "Terminé" at bounding box center [870, 86] width 185 height 11
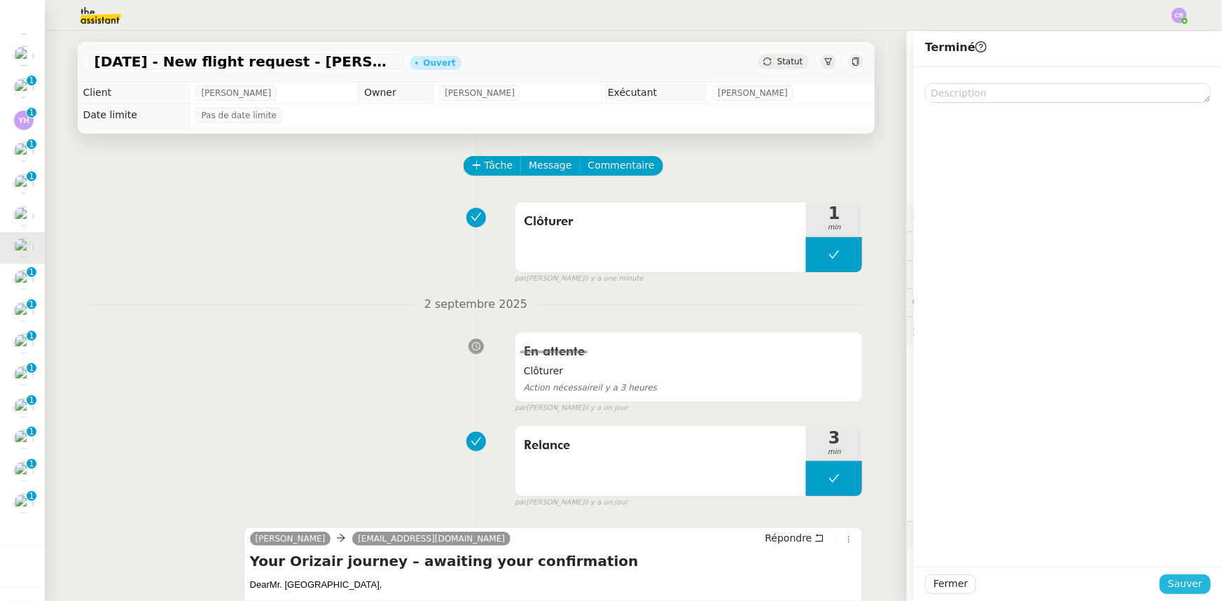
click at [1172, 585] on span "Sauver" at bounding box center [1185, 584] width 34 height 16
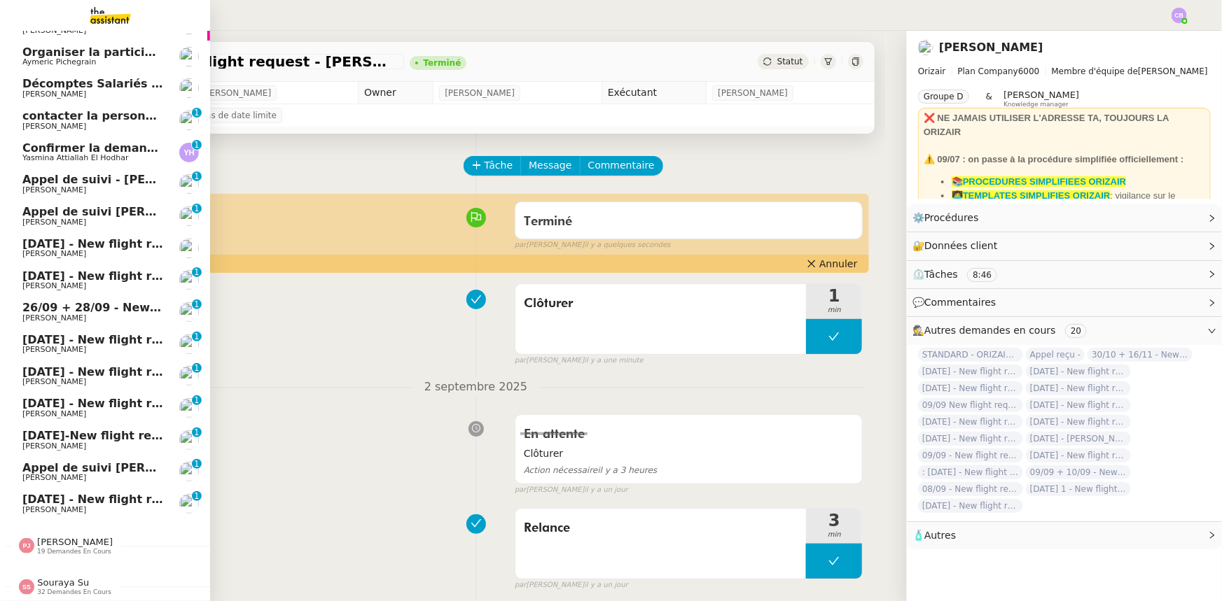
scroll to position [91, 0]
click at [100, 269] on span "[DATE] - New flight request - Prab Moha" at bounding box center [148, 275] width 253 height 13
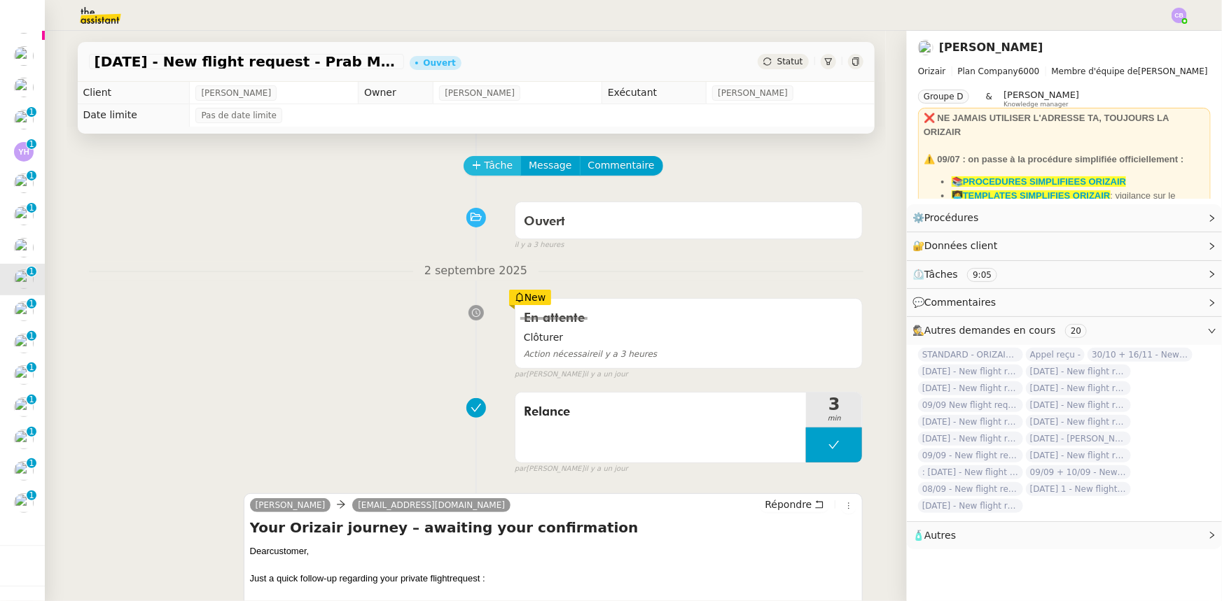
click at [475, 167] on button "Tâche" at bounding box center [492, 166] width 58 height 20
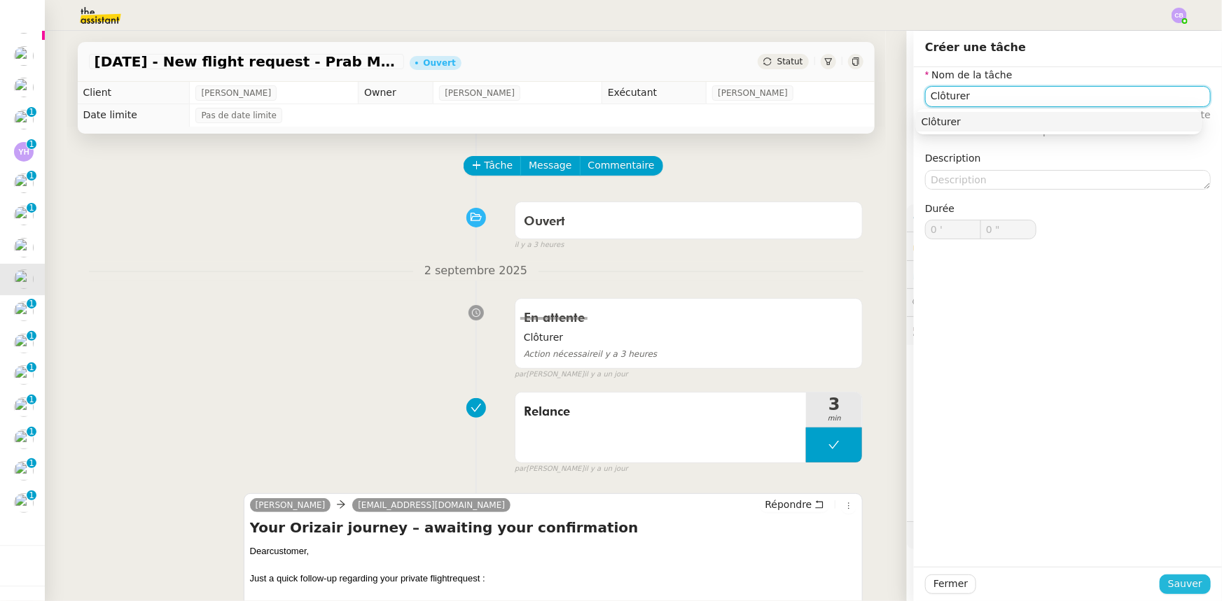
scroll to position [58, 0]
type input "Clôturer"
click at [1190, 585] on span "Sauver" at bounding box center [1185, 584] width 34 height 16
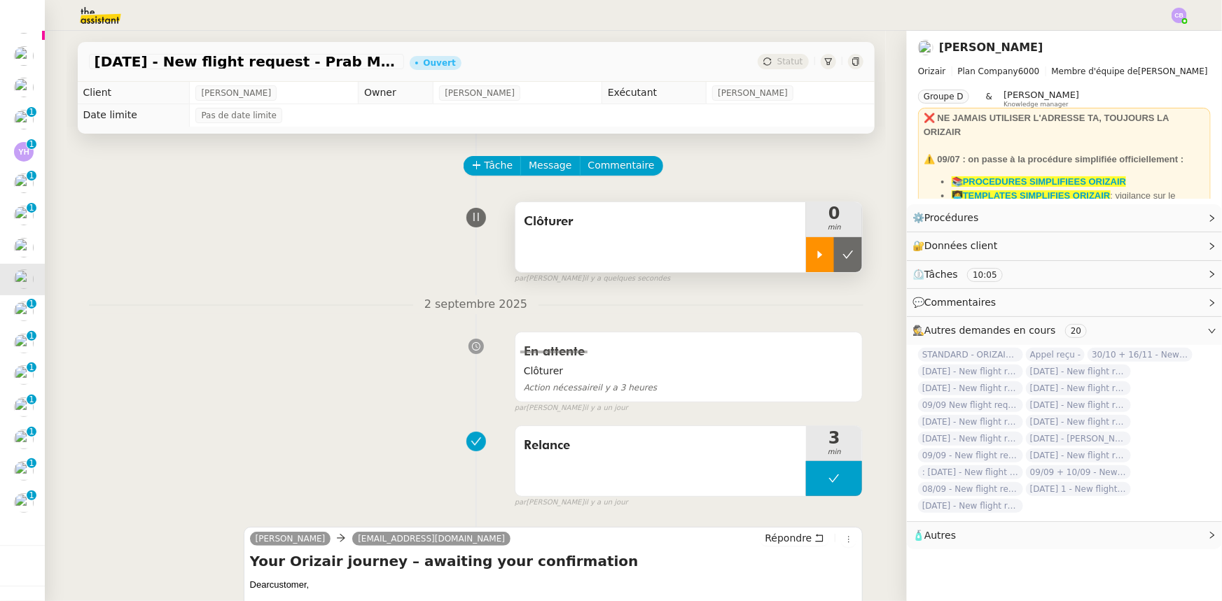
click at [806, 256] on div at bounding box center [820, 254] width 28 height 35
click at [808, 251] on div at bounding box center [834, 254] width 56 height 35
click at [842, 259] on icon at bounding box center [847, 254] width 11 height 11
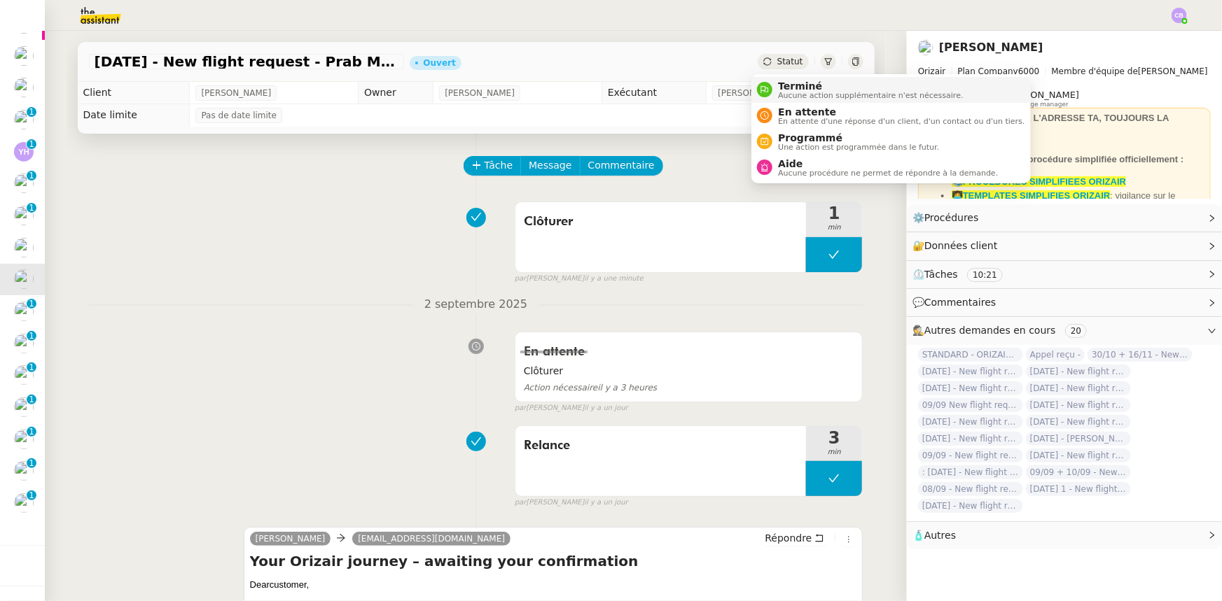
click at [791, 86] on span "Terminé" at bounding box center [870, 86] width 185 height 11
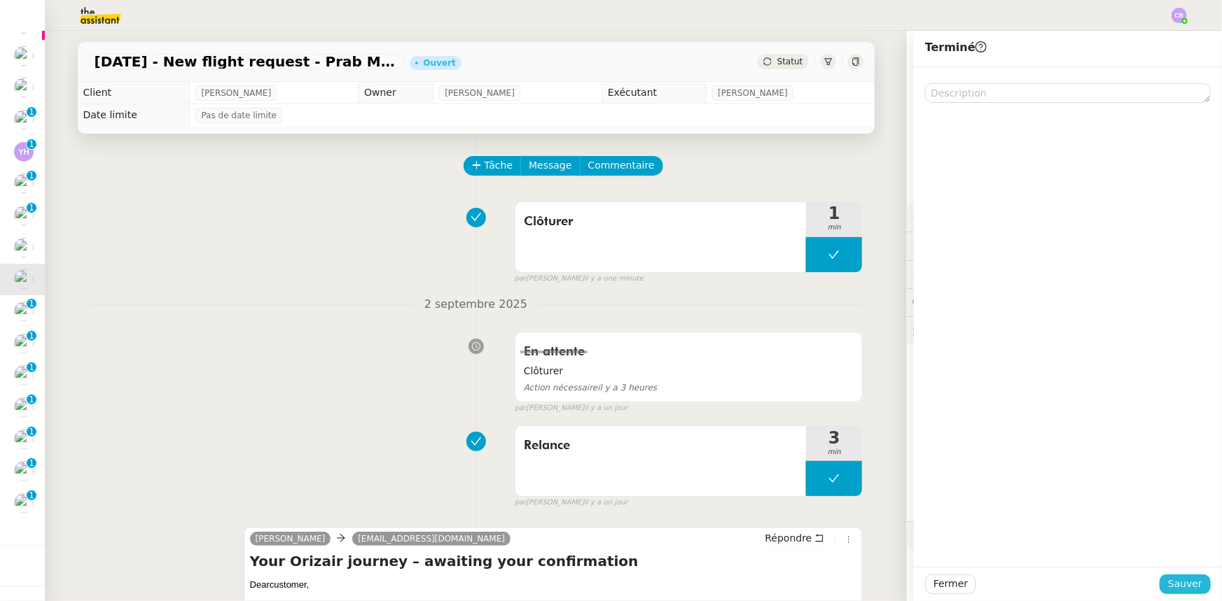
click at [1185, 586] on span "Sauver" at bounding box center [1185, 584] width 34 height 16
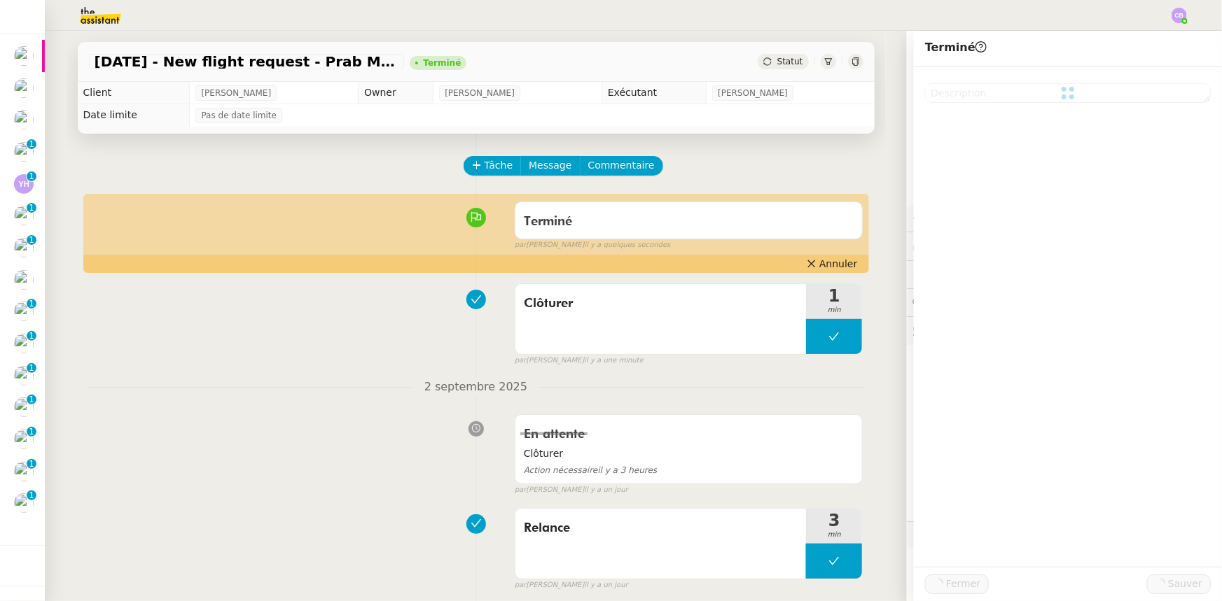
scroll to position [59, 0]
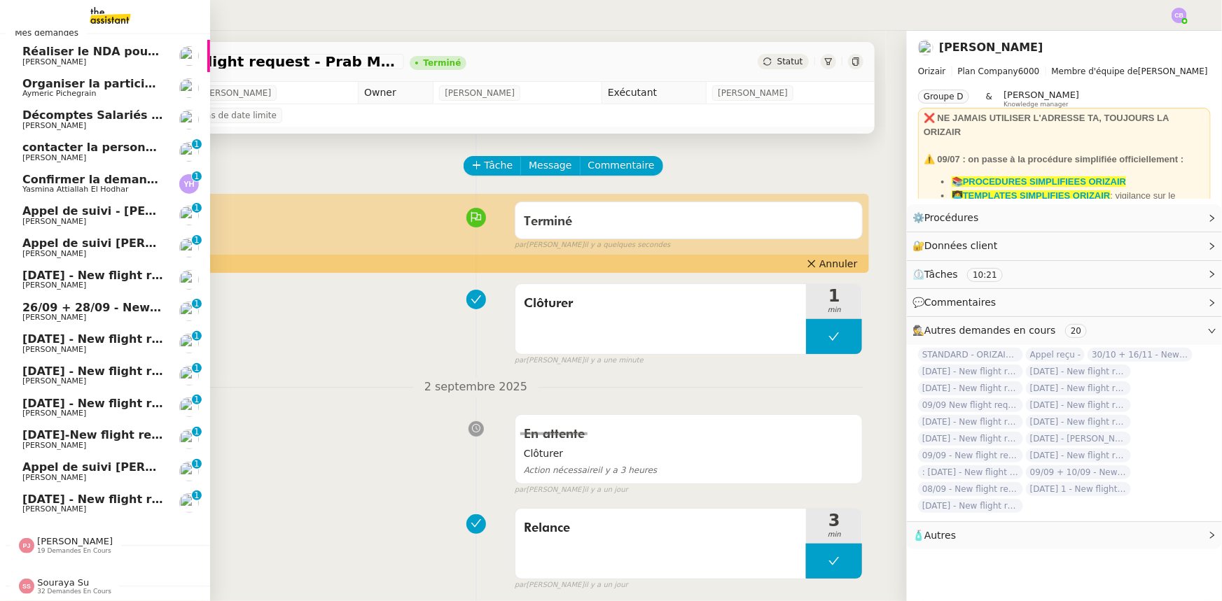
click at [37, 301] on span "26/09 + 28/09 - New flight request - [PERSON_NAME]" at bounding box center [189, 307] width 334 height 13
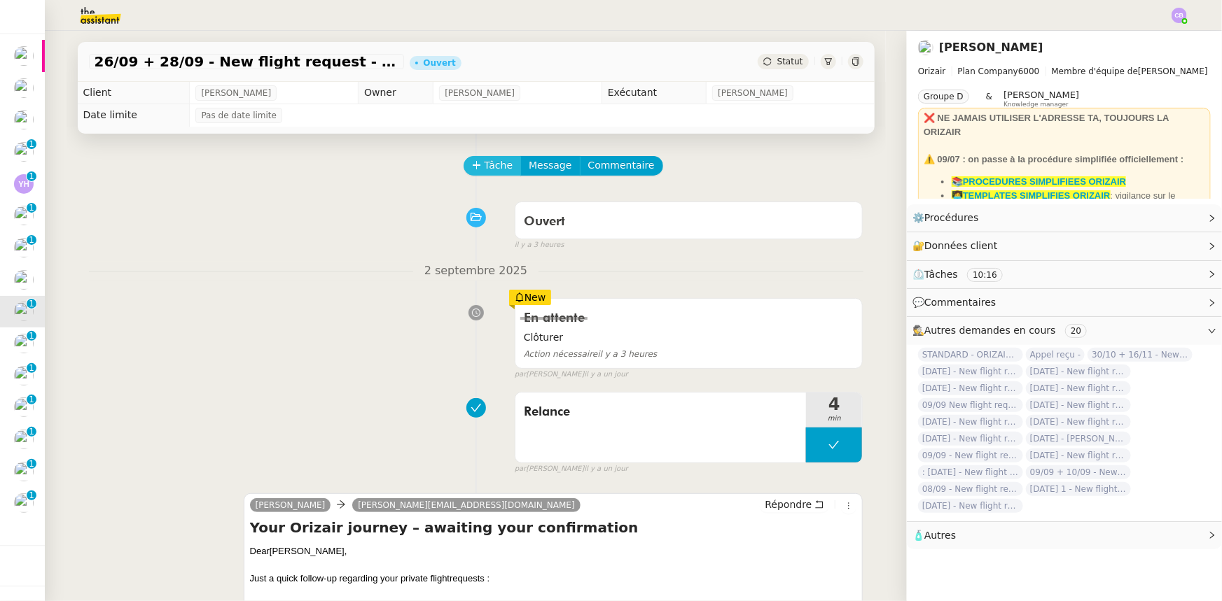
click at [484, 171] on span "Tâche" at bounding box center [498, 166] width 29 height 16
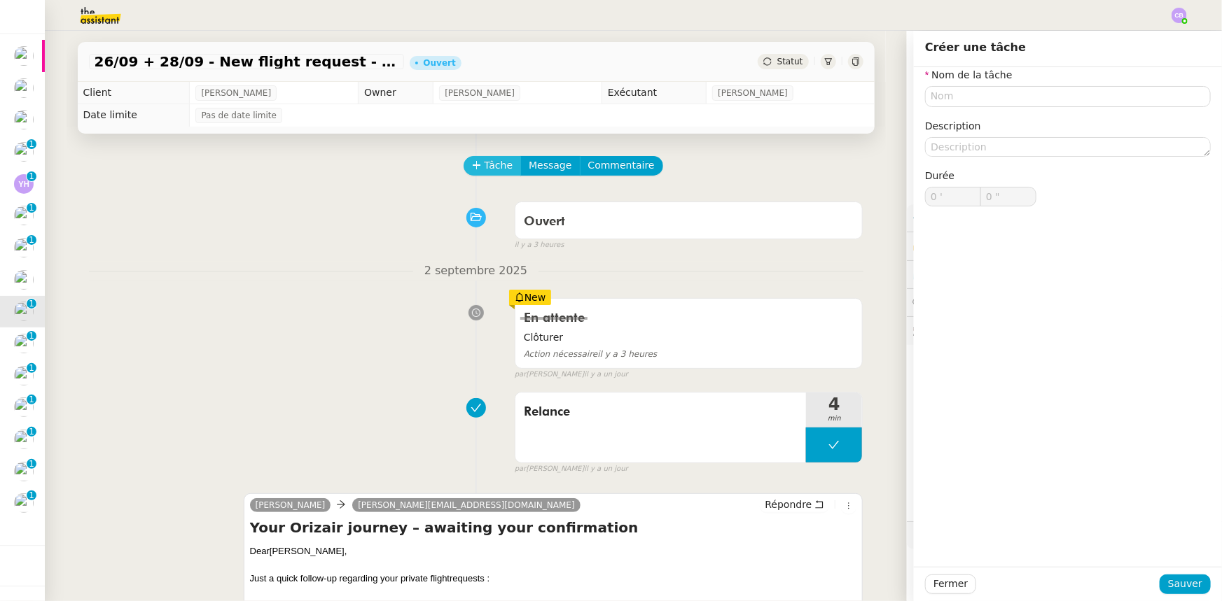
scroll to position [27, 0]
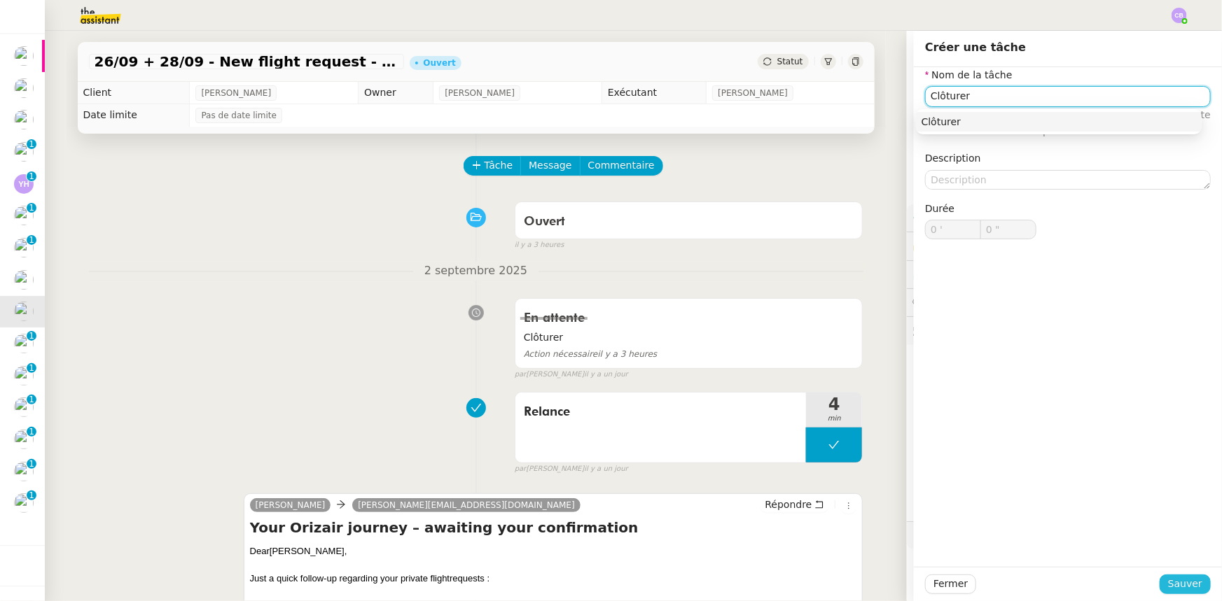
type input "Clôturer"
click at [1180, 585] on span "Sauver" at bounding box center [1185, 584] width 34 height 16
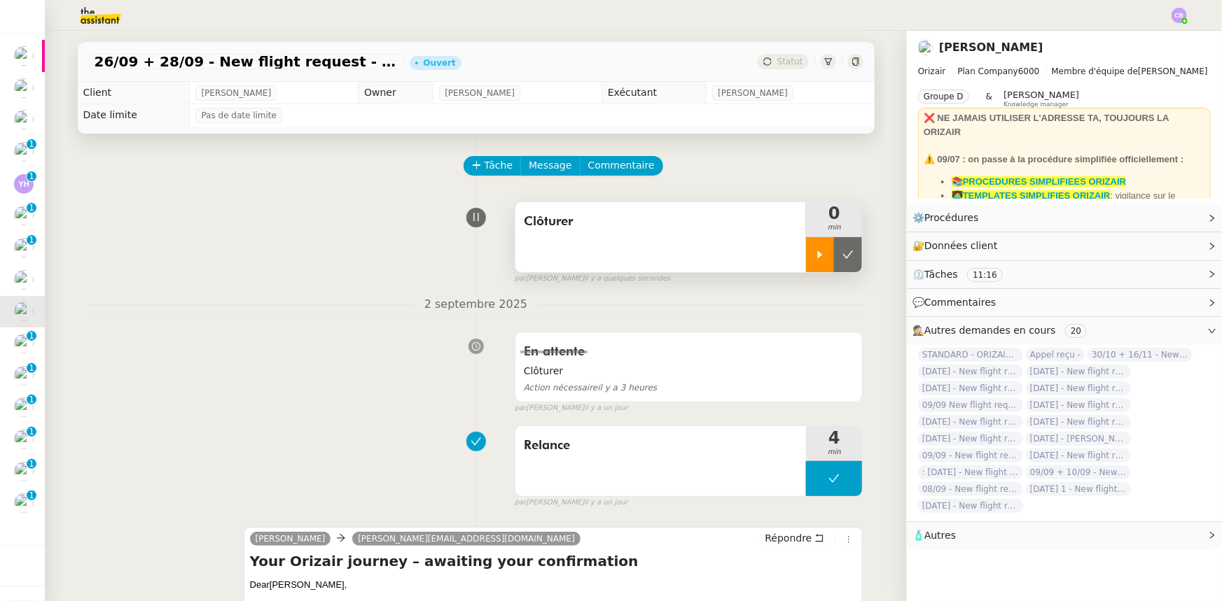
click at [814, 253] on icon at bounding box center [819, 254] width 11 height 11
click at [806, 253] on div at bounding box center [834, 254] width 56 height 35
click at [835, 263] on button at bounding box center [848, 254] width 28 height 35
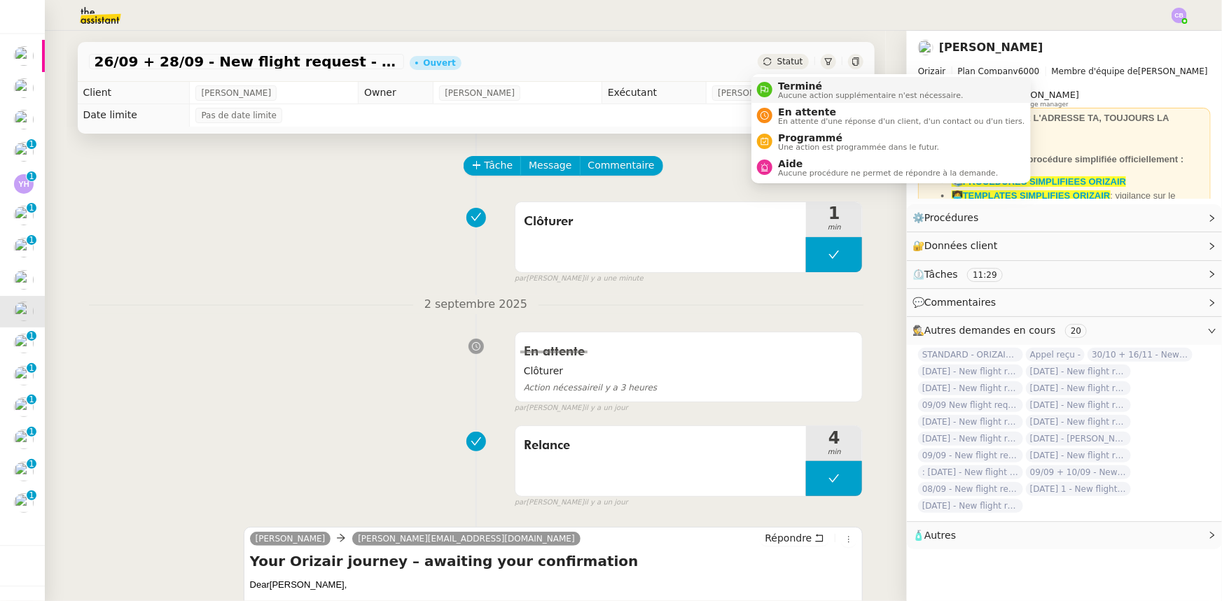
click at [791, 86] on span "Terminé" at bounding box center [870, 86] width 185 height 11
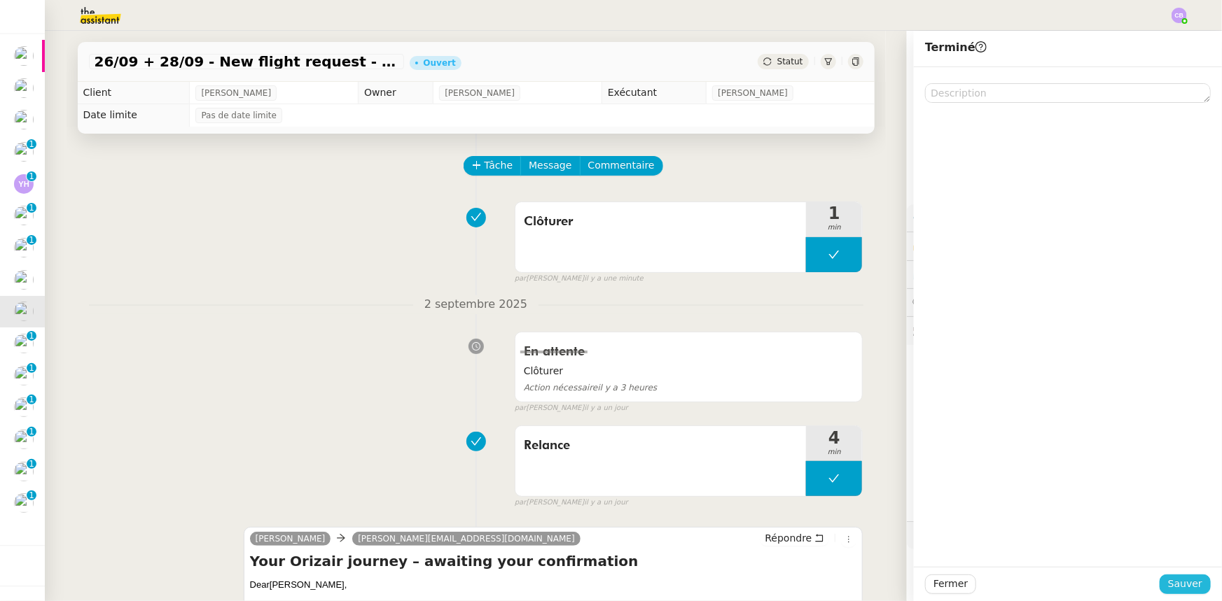
click at [1182, 587] on span "Sauver" at bounding box center [1185, 584] width 34 height 16
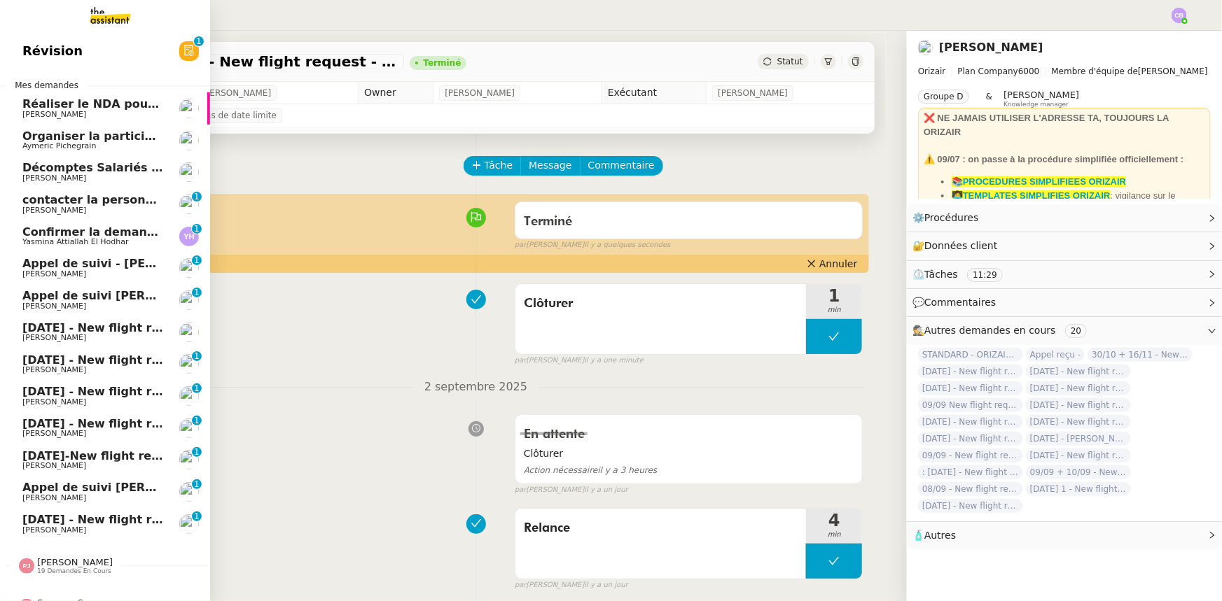
click at [118, 359] on span "[DATE] - New flight request - [PERSON_NAME]" at bounding box center [166, 360] width 289 height 13
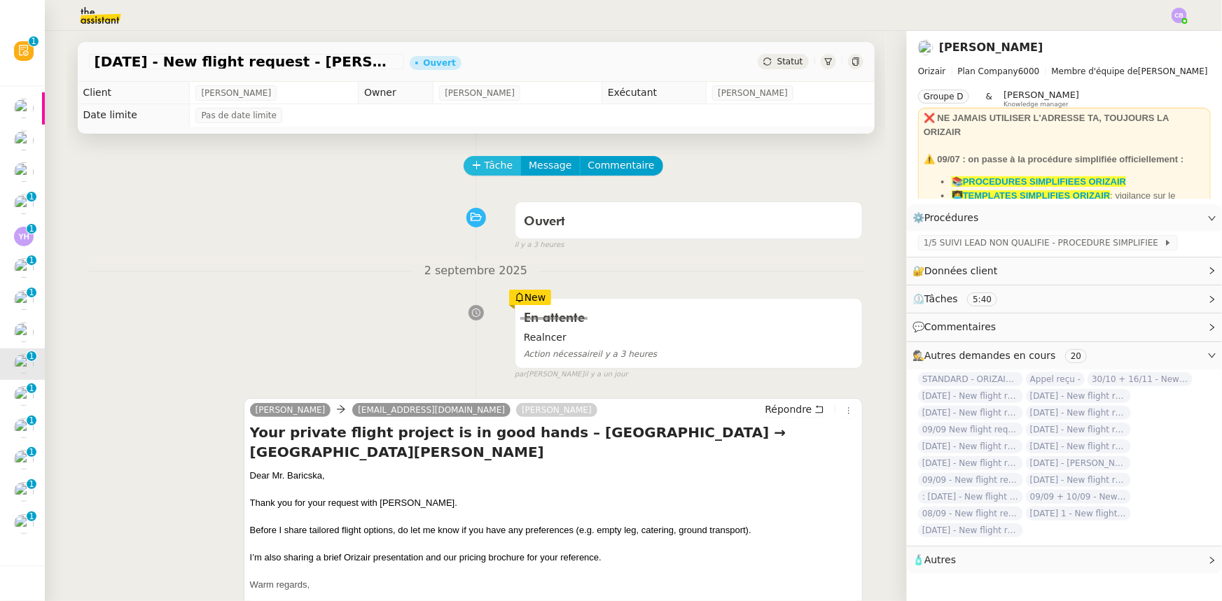
click at [484, 168] on span "Tâche" at bounding box center [498, 166] width 29 height 16
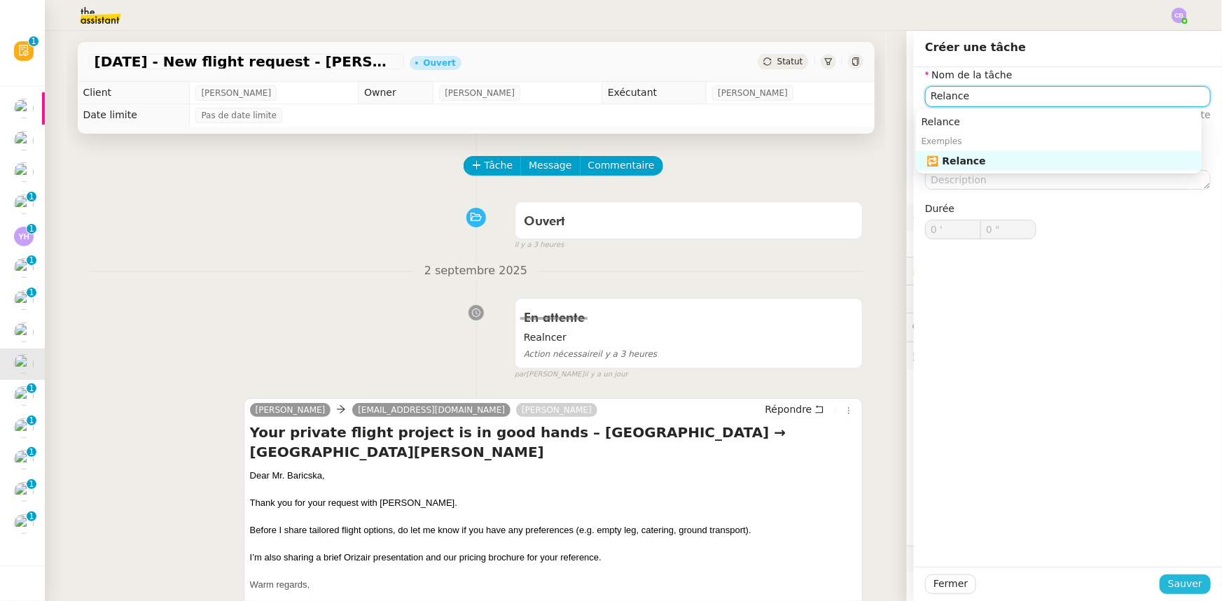
type input "Relance"
click at [1168, 586] on span "Sauver" at bounding box center [1185, 584] width 34 height 16
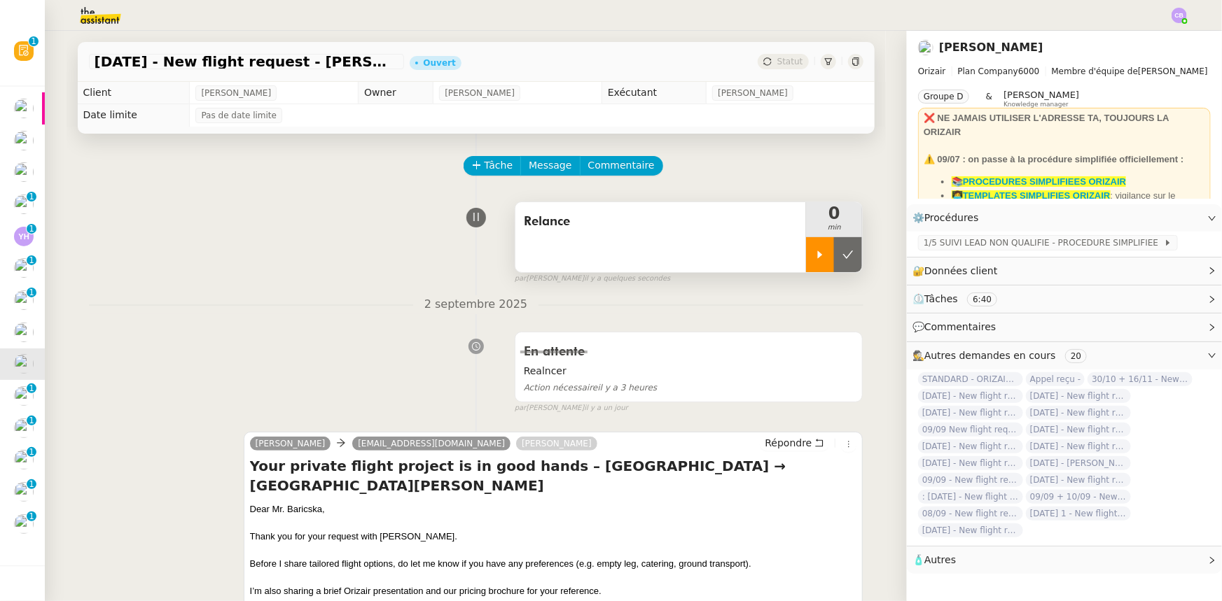
click at [814, 260] on icon at bounding box center [819, 254] width 11 height 11
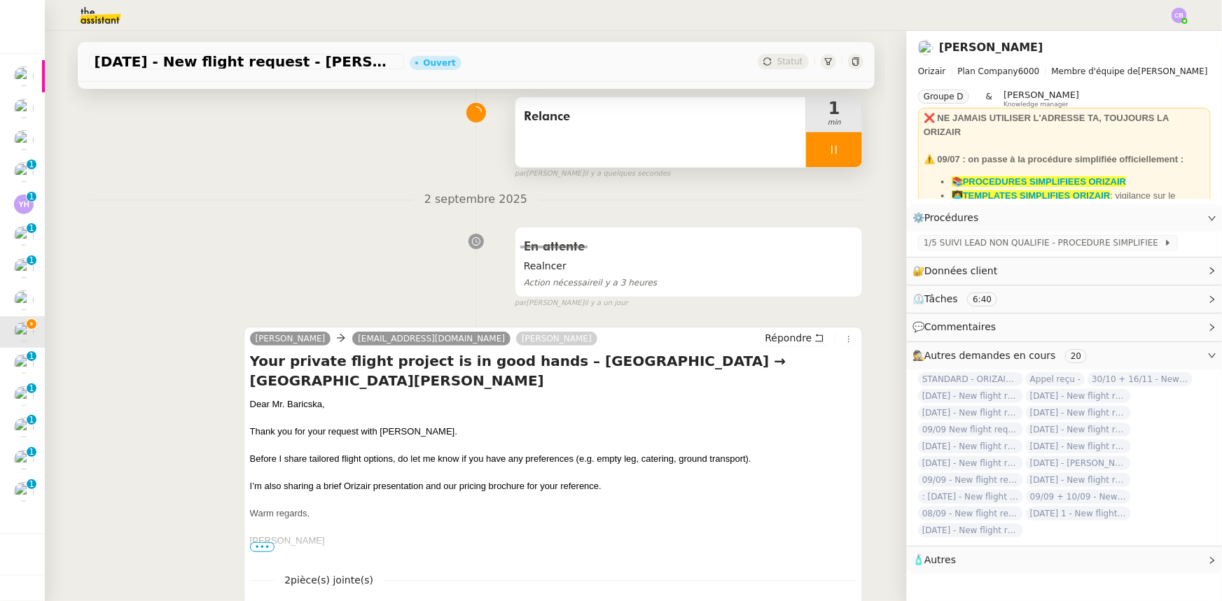
scroll to position [127, 0]
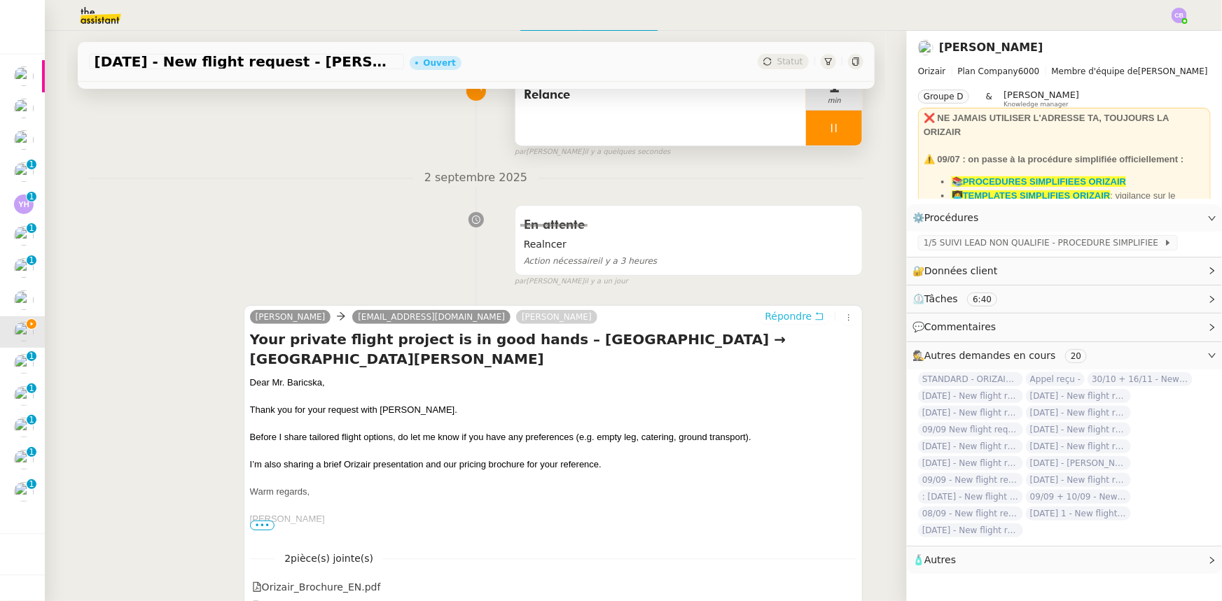
click at [778, 321] on span "Répondre" at bounding box center [787, 316] width 47 height 14
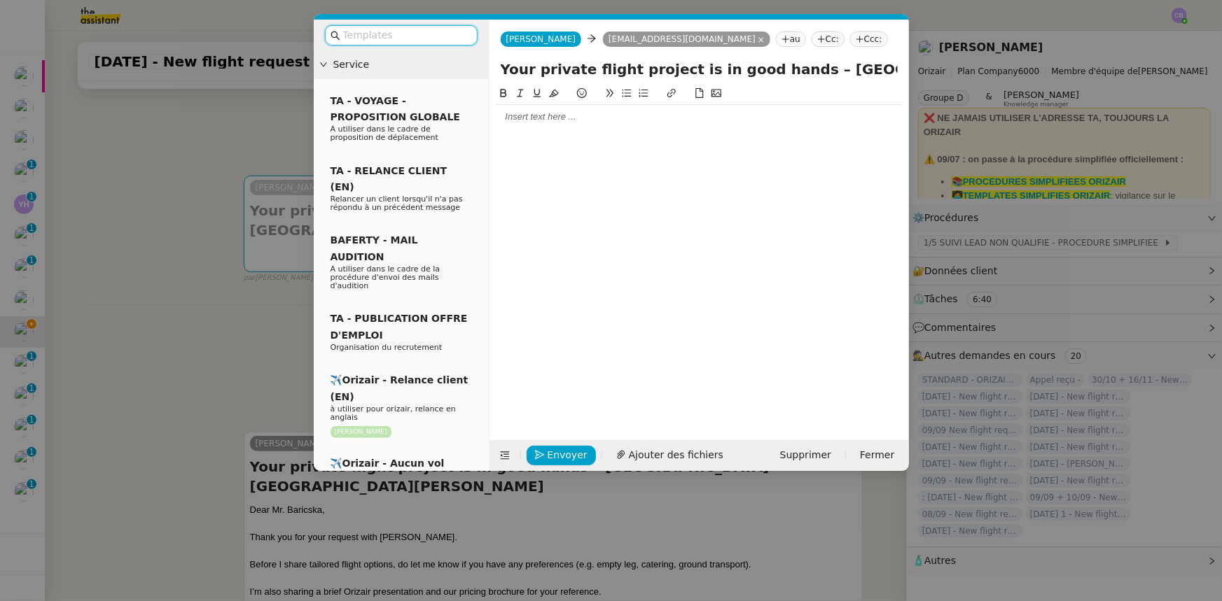
click at [451, 34] on input "text" at bounding box center [406, 35] width 126 height 16
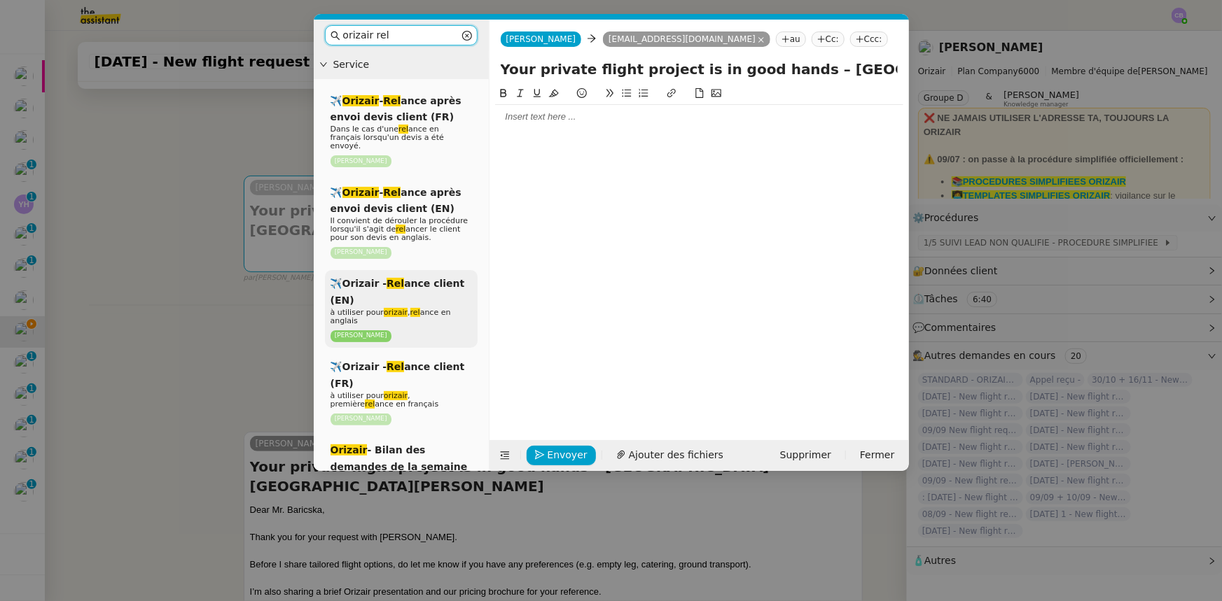
type input "orizair rel"
click at [414, 294] on div "✈️Orizair - Rel ance client (EN) à utiliser pour orizair , rel ance en anglais …" at bounding box center [401, 309] width 153 height 78
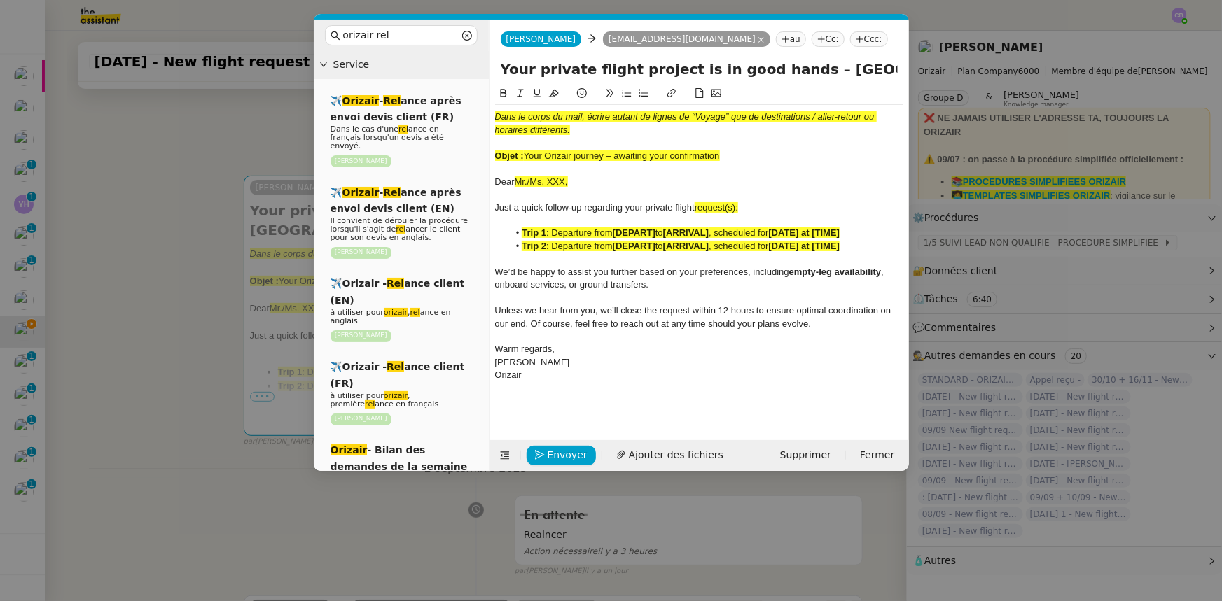
drag, startPoint x: 722, startPoint y: 154, endPoint x: 528, endPoint y: 157, distance: 193.9
click at [528, 157] on div "Objet : Your Orizair journey – awaiting your confirmation" at bounding box center [699, 156] width 408 height 13
copy span "Your Orizair journey – awaiting your confirmation"
drag, startPoint x: 779, startPoint y: 69, endPoint x: 488, endPoint y: 68, distance: 291.2
click at [488, 68] on nz-layout "orizair rel Service ✈️ Orizair - Rel ance après envoi devis client (FR) Dans le…" at bounding box center [611, 246] width 595 height 452
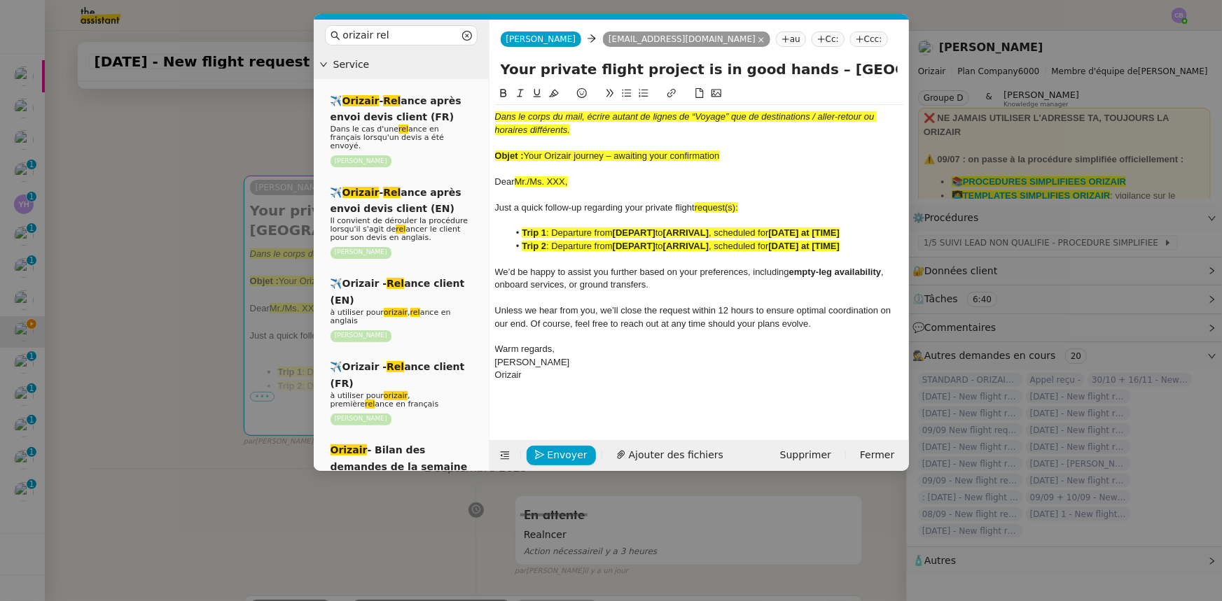
paste input "Orizair journey – awaiting your confirmation"
type input "Your Orizair journey – awaiting your confirmation – [GEOGRAPHIC_DATA] → [GEOGRA…"
drag, startPoint x: 728, startPoint y: 157, endPoint x: 493, endPoint y: 112, distance: 239.4
click at [493, 112] on nz-spin "Dans le corps du mail, écrire autant de lignes de “Voyage” que de destinations …" at bounding box center [698, 254] width 419 height 339
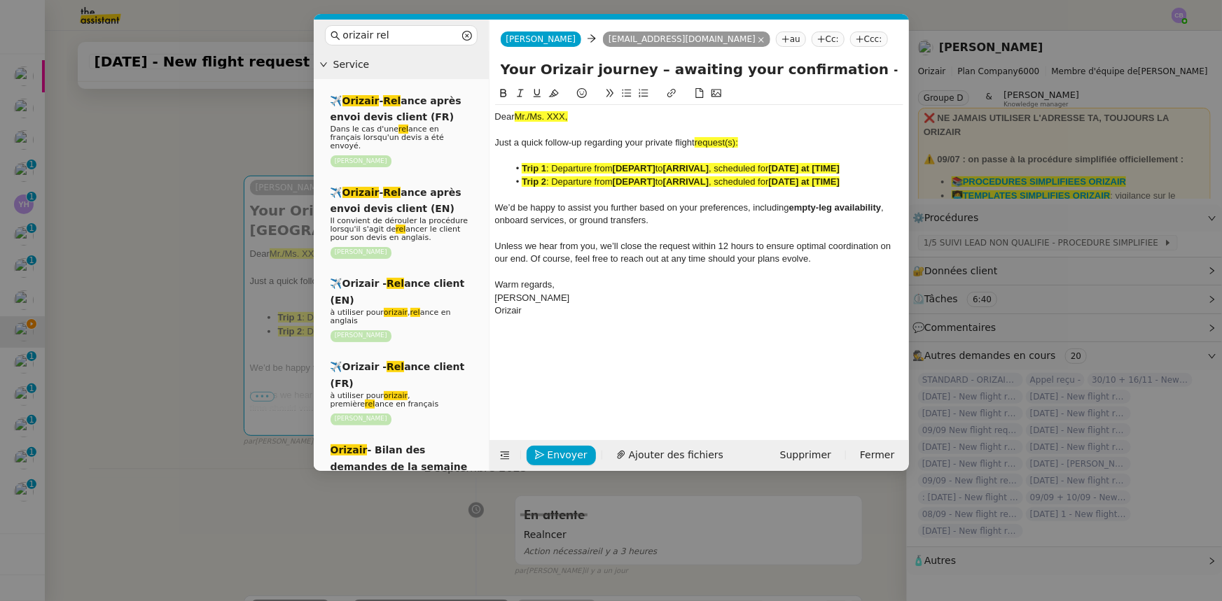
click at [179, 274] on nz-modal-container "orizair rel Service ✈️ Orizair - Rel ance après envoi devis client (FR) Dans le…" at bounding box center [611, 300] width 1222 height 601
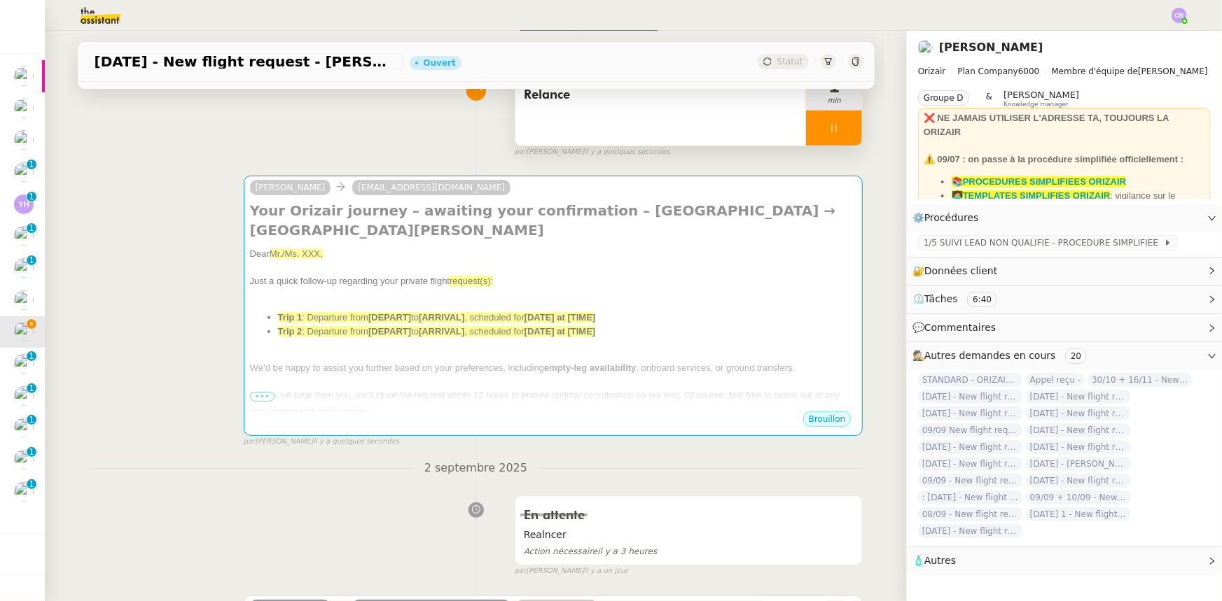
scroll to position [422, 0]
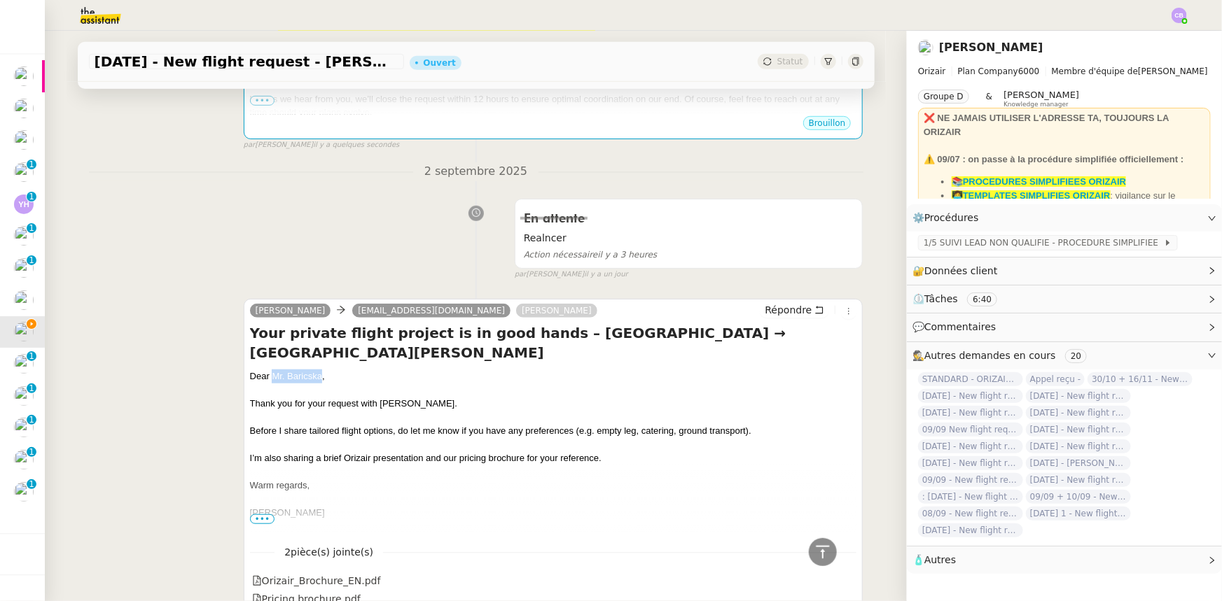
drag, startPoint x: 315, startPoint y: 376, endPoint x: 269, endPoint y: 375, distance: 46.2
click at [269, 375] on div "Dear Mr. Baricska," at bounding box center [553, 377] width 607 height 14
copy div "Mr. Baricska"
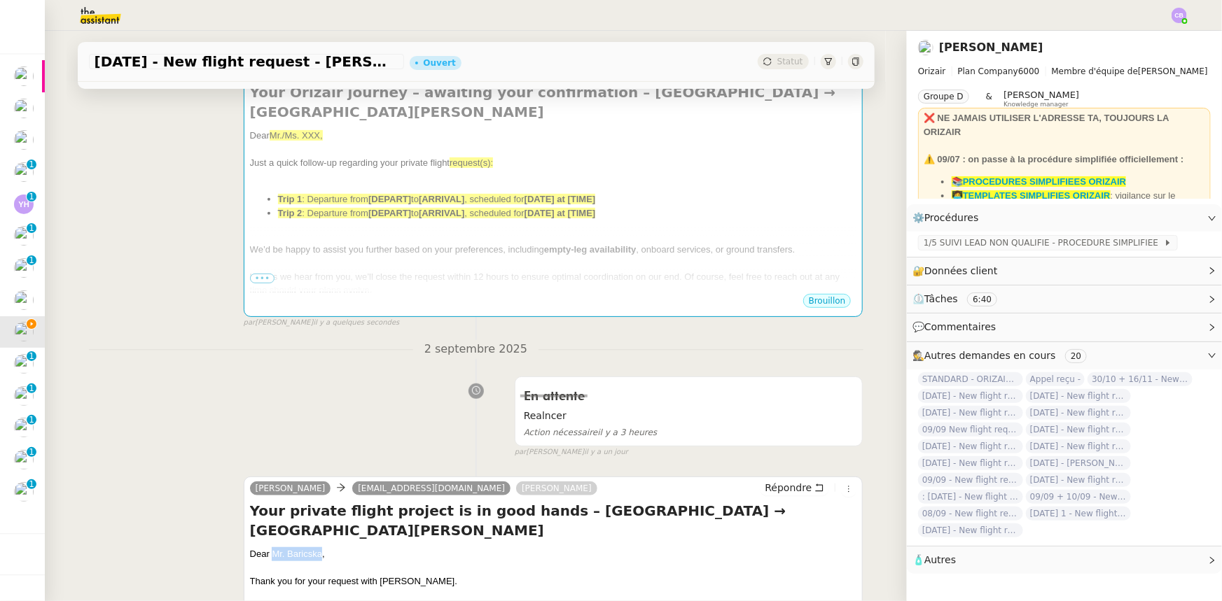
scroll to position [231, 0]
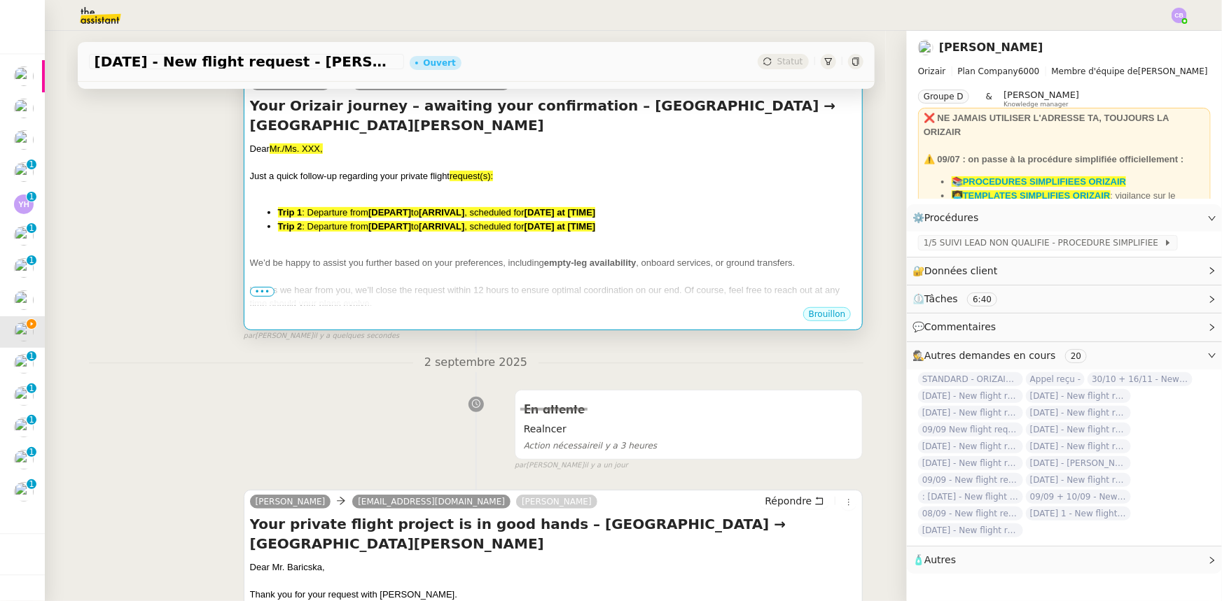
click at [389, 258] on span "We’d be happy to assist you further based on your preferences, including" at bounding box center [397, 263] width 294 height 11
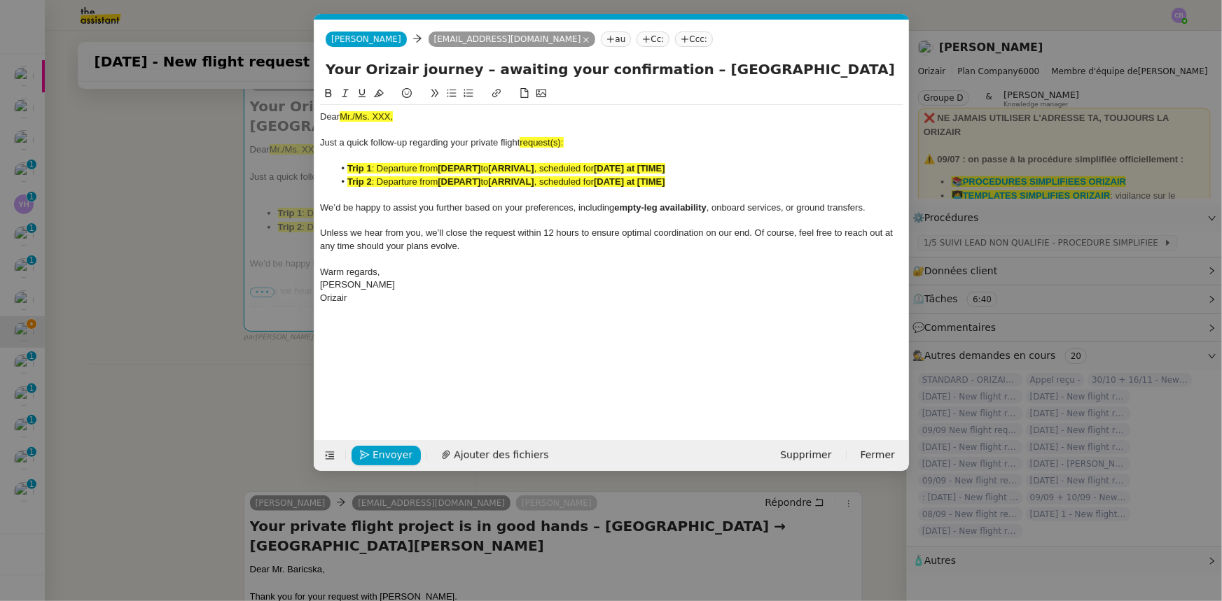
scroll to position [0, 69]
drag, startPoint x: 397, startPoint y: 117, endPoint x: 340, endPoint y: 119, distance: 57.4
click at [340, 119] on div "Dear Mr./Ms. XXX," at bounding box center [611, 117] width 583 height 13
click at [377, 92] on icon at bounding box center [379, 94] width 10 height 8
click at [391, 117] on div "Dear Mr./Ms. XXX," at bounding box center [611, 117] width 583 height 13
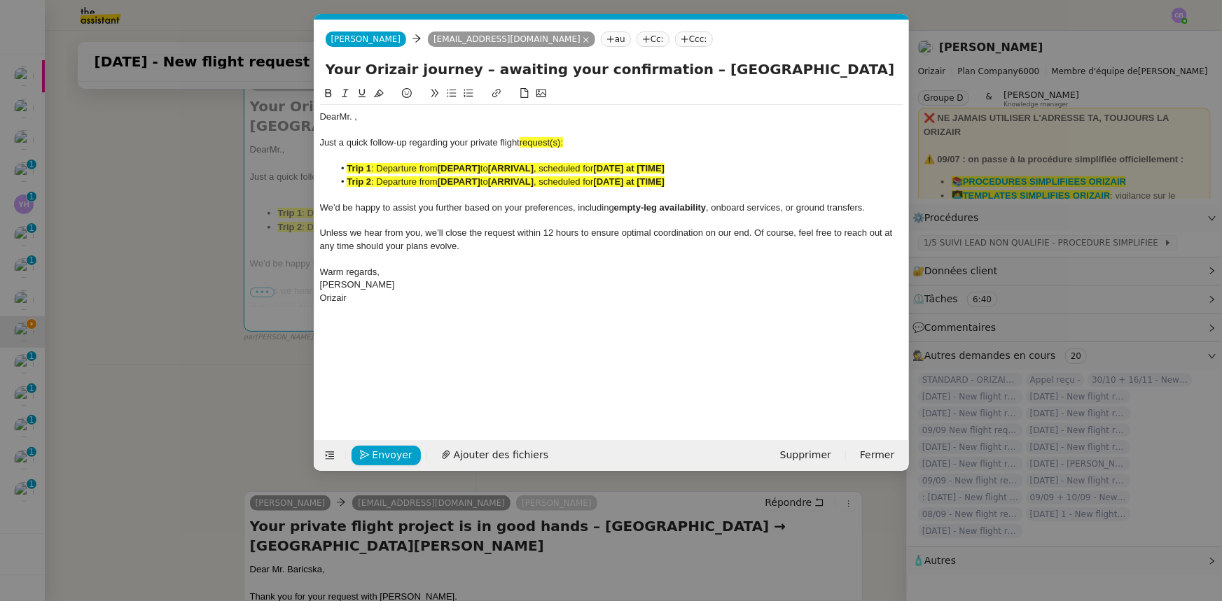
scroll to position [0, 0]
click at [357, 118] on div "Dear Mr. Mr. Baricska," at bounding box center [611, 117] width 583 height 13
click at [562, 141] on span "request(s):" at bounding box center [540, 142] width 43 height 11
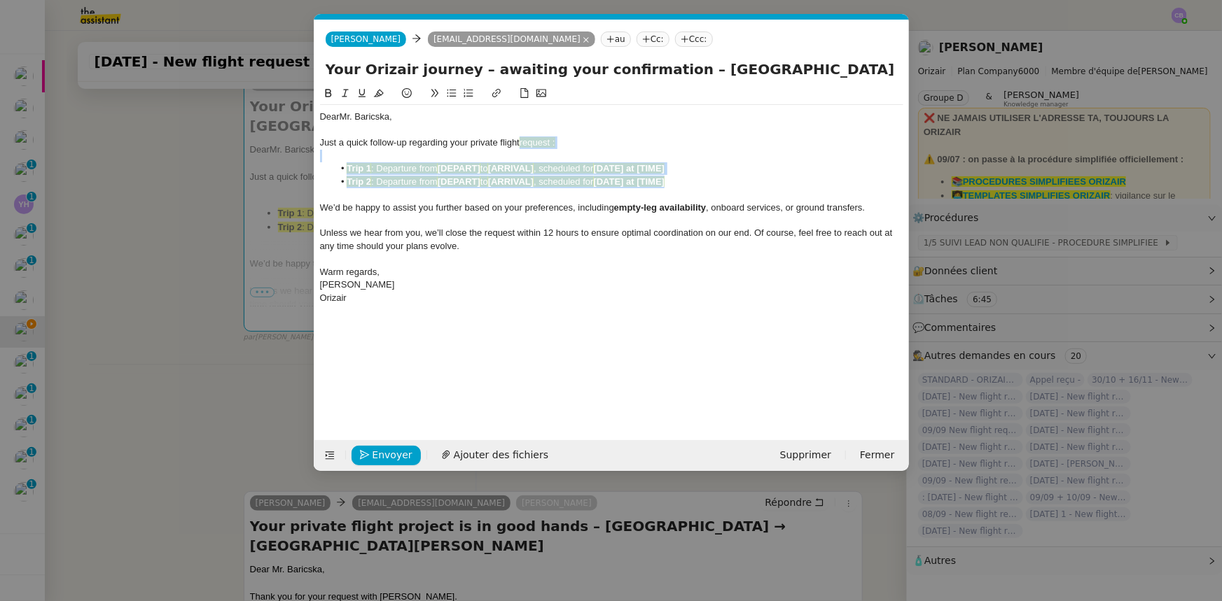
drag, startPoint x: 678, startPoint y: 184, endPoint x: 522, endPoint y: 142, distance: 161.7
click at [522, 142] on div "Dear Mr. [PERSON_NAME], Just a quick follow-up regarding your private flight re…" at bounding box center [611, 207] width 583 height 205
click at [378, 95] on icon at bounding box center [379, 93] width 10 height 10
click at [468, 206] on span "We’d be happy to assist you further based on your preferences, including" at bounding box center [467, 207] width 294 height 11
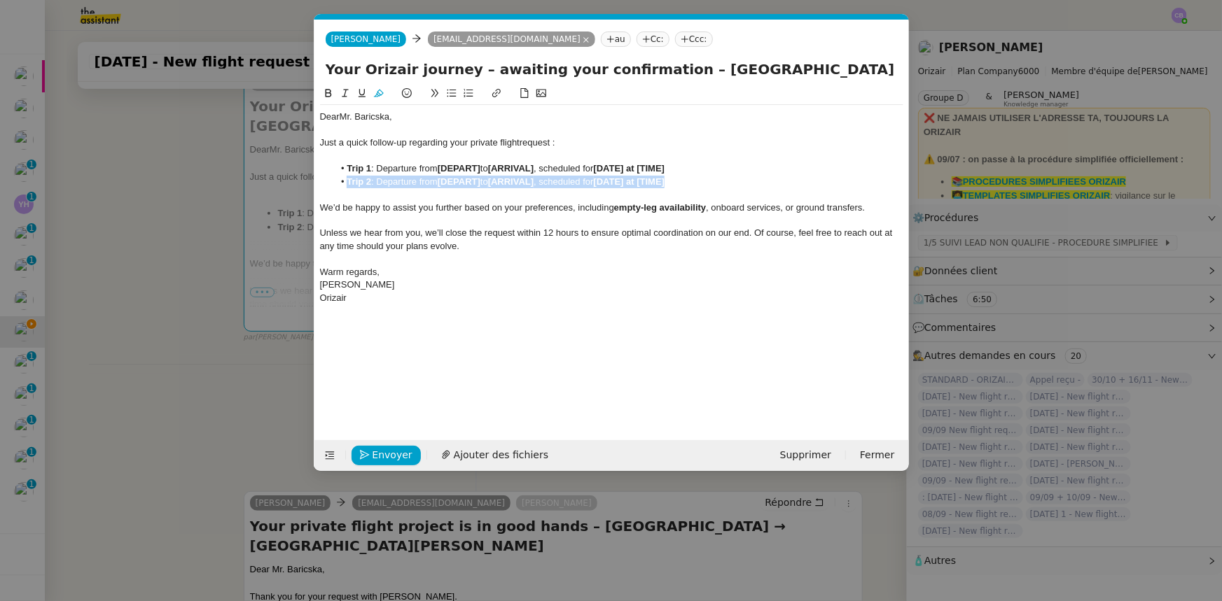
drag, startPoint x: 681, startPoint y: 182, endPoint x: 349, endPoint y: 181, distance: 332.5
click at [349, 181] on li "Trip 2 : Departure from [DEPART] to [ARRIVAL] , scheduled for [DATE] at [TIME]" at bounding box center [618, 182] width 570 height 13
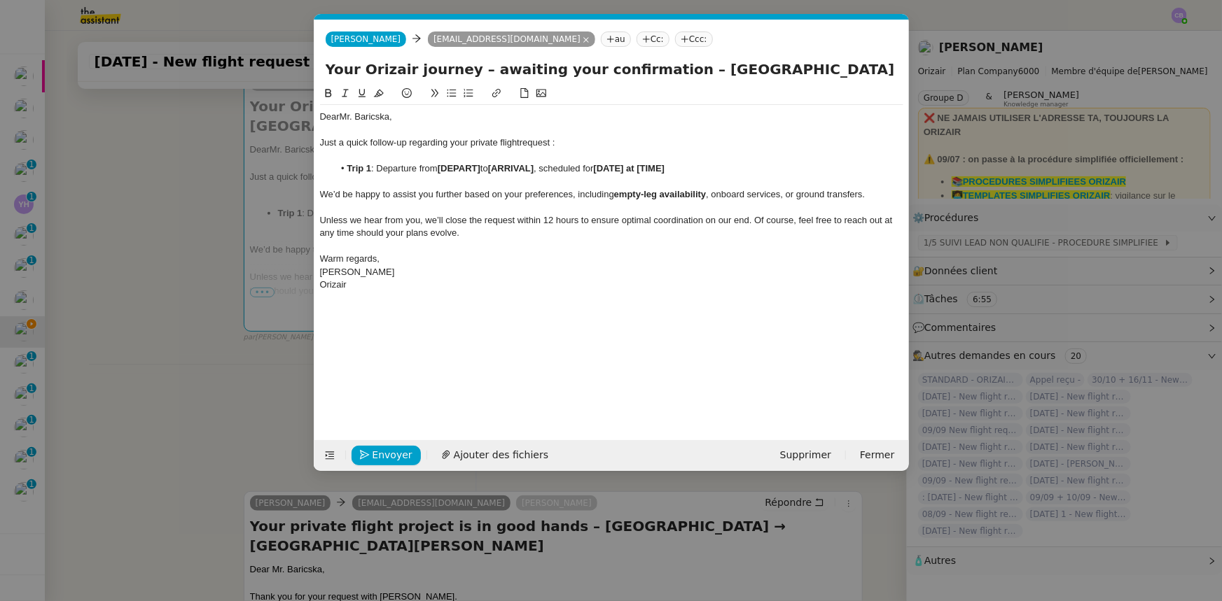
drag, startPoint x: 668, startPoint y: 74, endPoint x: 797, endPoint y: 70, distance: 129.5
click at [797, 70] on input "Your Orizair journey – awaiting your confirmation – [GEOGRAPHIC_DATA] → [GEOGRA…" at bounding box center [612, 69] width 572 height 21
drag, startPoint x: 483, startPoint y: 167, endPoint x: 440, endPoint y: 167, distance: 42.7
click at [440, 167] on li "Trip 1 : Departure from [DEPART] to [ARRIVAL] , scheduled for [DATE] at [TIME]" at bounding box center [618, 168] width 570 height 13
drag, startPoint x: 442, startPoint y: 169, endPoint x: 515, endPoint y: 168, distance: 72.8
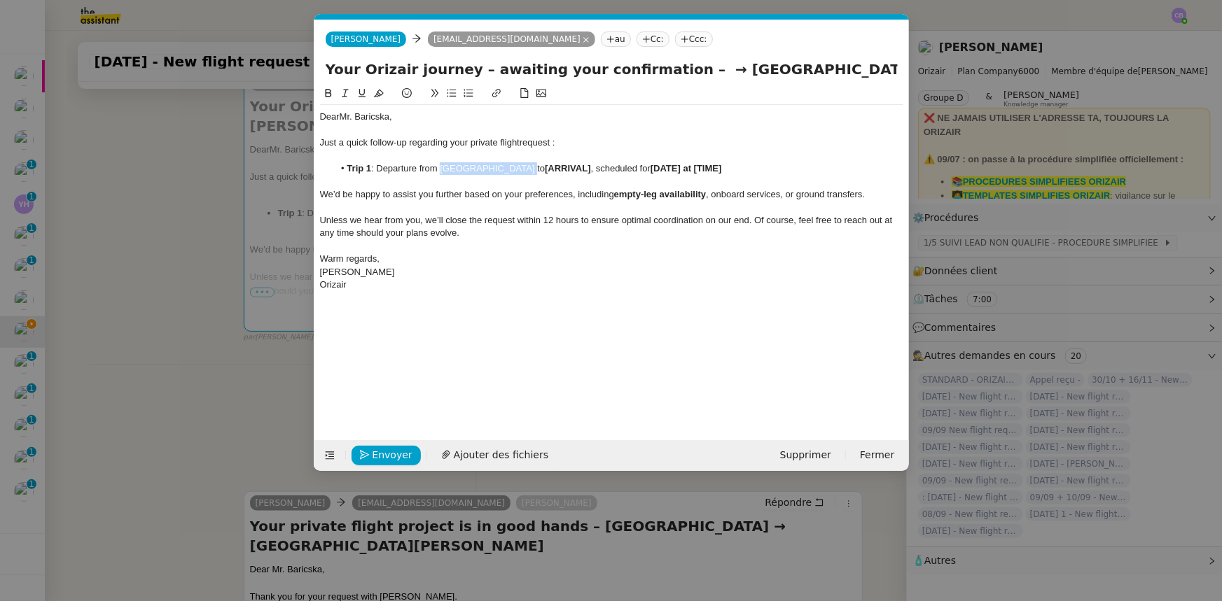
click at [515, 168] on li "Trip 1 : Departure from [GEOGRAPHIC_DATA] to [ARRIVAL] , scheduled for [DATE] a…" at bounding box center [618, 168] width 570 height 13
click at [517, 168] on li "Trip 1 : Departure from [GEOGRAPHIC_DATA] to [ARRIVAL] , scheduled for [DATE] a…" at bounding box center [618, 168] width 570 height 13
drag, startPoint x: 517, startPoint y: 168, endPoint x: 442, endPoint y: 167, distance: 75.6
click at [442, 167] on li "Trip 1 : Departure from [GEOGRAPHIC_DATA] to [ARRIVAL] , scheduled for [DATE] a…" at bounding box center [618, 168] width 570 height 13
click at [333, 93] on icon at bounding box center [328, 93] width 10 height 10
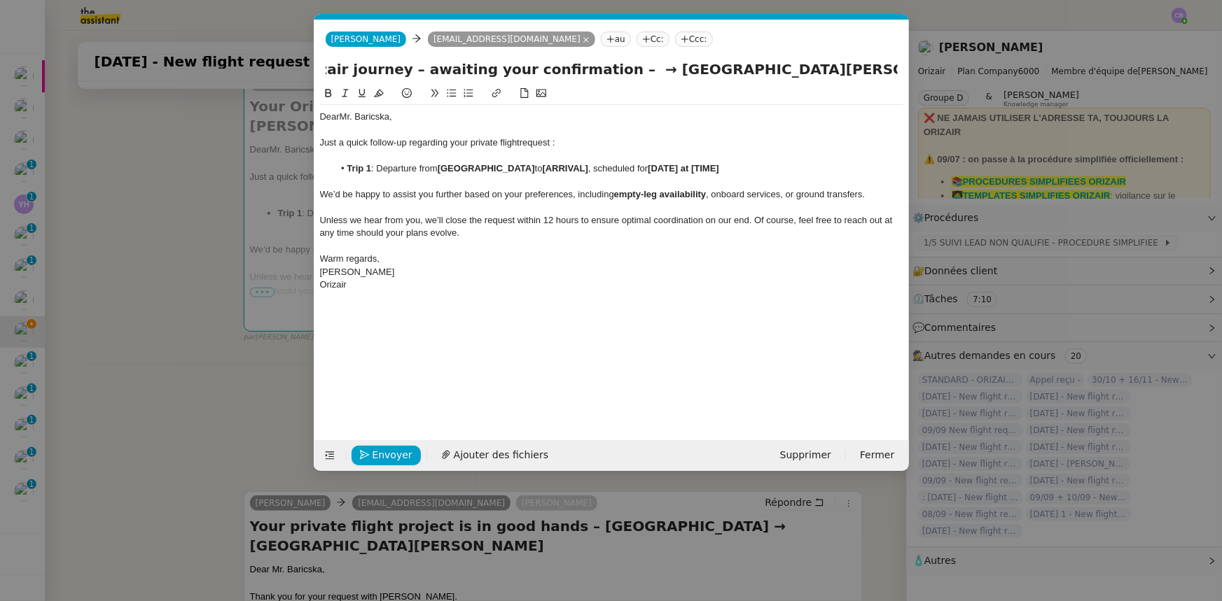
scroll to position [0, 71]
drag, startPoint x: 687, startPoint y: 70, endPoint x: 889, endPoint y: 68, distance: 201.6
click at [895, 67] on input "Your Orizair journey – awaiting your confirmation – → [GEOGRAPHIC_DATA][PERSON_…" at bounding box center [612, 69] width 572 height 21
drag, startPoint x: 585, startPoint y: 166, endPoint x: 539, endPoint y: 168, distance: 45.5
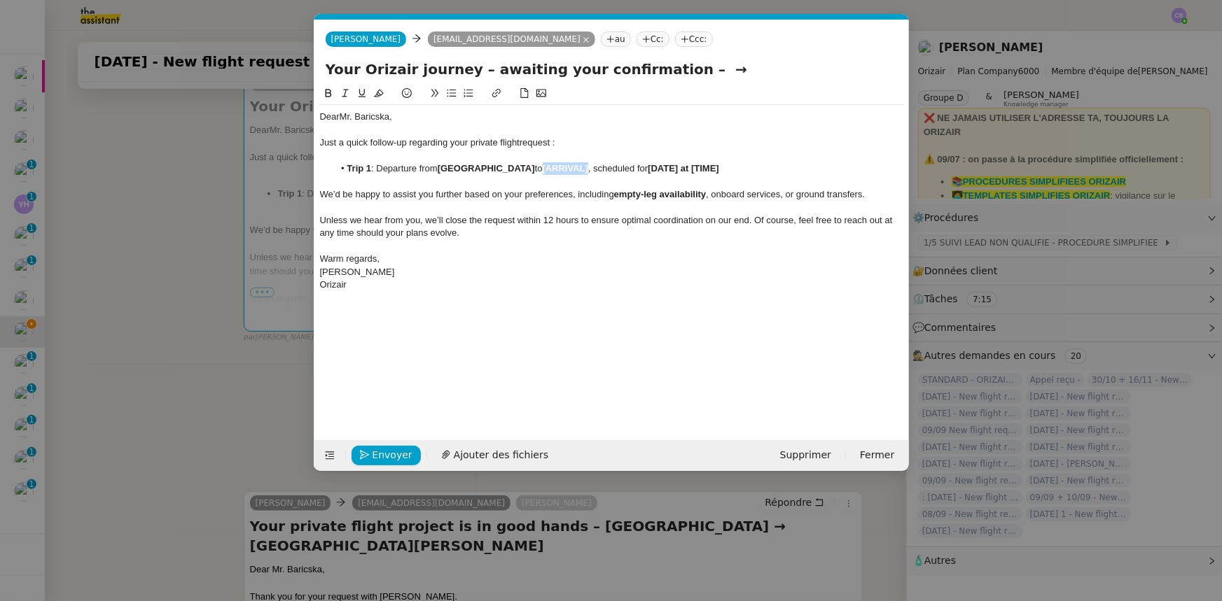
click at [539, 168] on li "Trip 1 : Departure from [GEOGRAPHIC_DATA] to [ARRIVAL] , scheduled for [DATE] a…" at bounding box center [618, 168] width 570 height 13
drag, startPoint x: 540, startPoint y: 169, endPoint x: 709, endPoint y: 168, distance: 168.7
click at [709, 168] on li "Trip 1 : Departure from [GEOGRAPHIC_DATA] to [GEOGRAPHIC_DATA][PERSON_NAME], sc…" at bounding box center [618, 168] width 570 height 13
click at [333, 93] on button at bounding box center [328, 93] width 17 height 16
drag, startPoint x: 685, startPoint y: 69, endPoint x: 657, endPoint y: 72, distance: 28.2
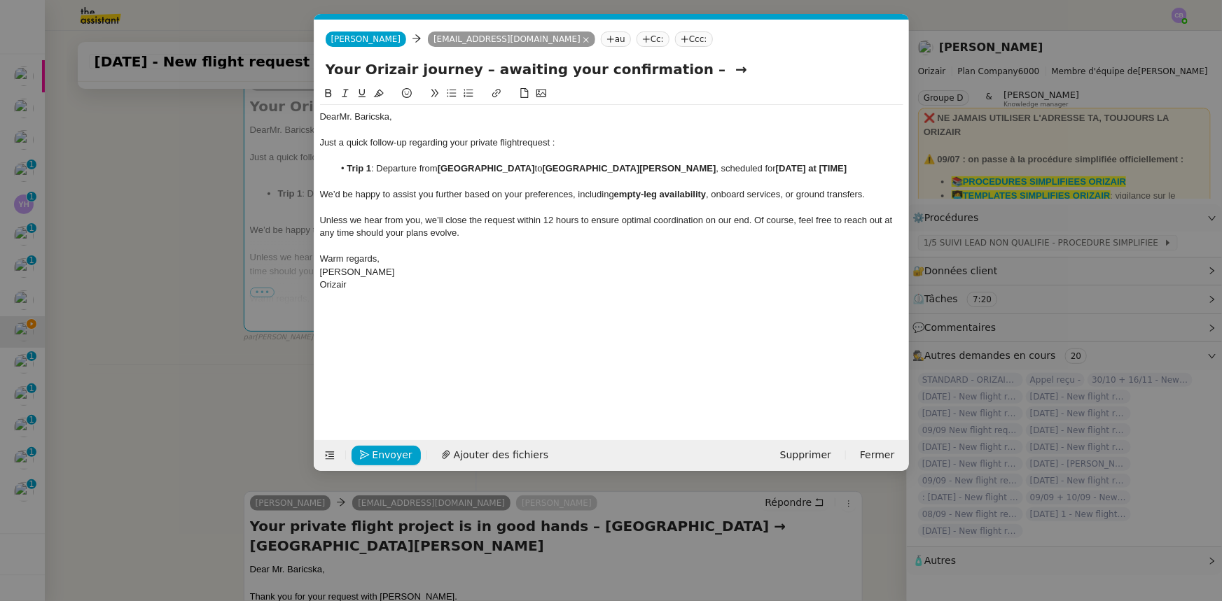
click at [657, 72] on input "Your Orizair journey – awaiting your confirmation – →" at bounding box center [612, 69] width 572 height 21
type input "Your Orizair journey – awaiting your confirmation"
click at [817, 167] on strong "[DATE] at [TIME]" at bounding box center [811, 168] width 71 height 11
drag, startPoint x: 787, startPoint y: 169, endPoint x: 868, endPoint y: 168, distance: 81.2
click at [868, 168] on li "Trip 1 : Departure from [GEOGRAPHIC_DATA] to [GEOGRAPHIC_DATA][PERSON_NAME] , s…" at bounding box center [618, 168] width 570 height 13
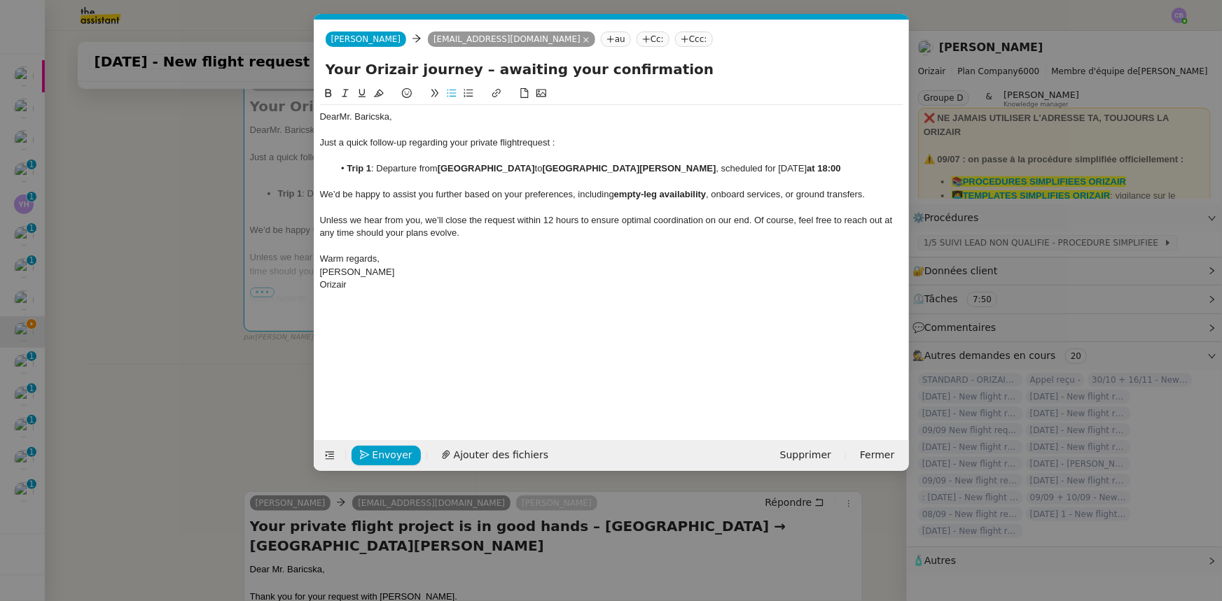
click at [326, 92] on icon at bounding box center [328, 93] width 10 height 10
click at [604, 139] on div "Just a quick follow-up regarding your private flight request :" at bounding box center [611, 143] width 583 height 13
click at [390, 456] on span "Envoyer" at bounding box center [392, 455] width 40 height 16
click at [390, 456] on span "Confirmer l'envoi" at bounding box center [414, 455] width 84 height 16
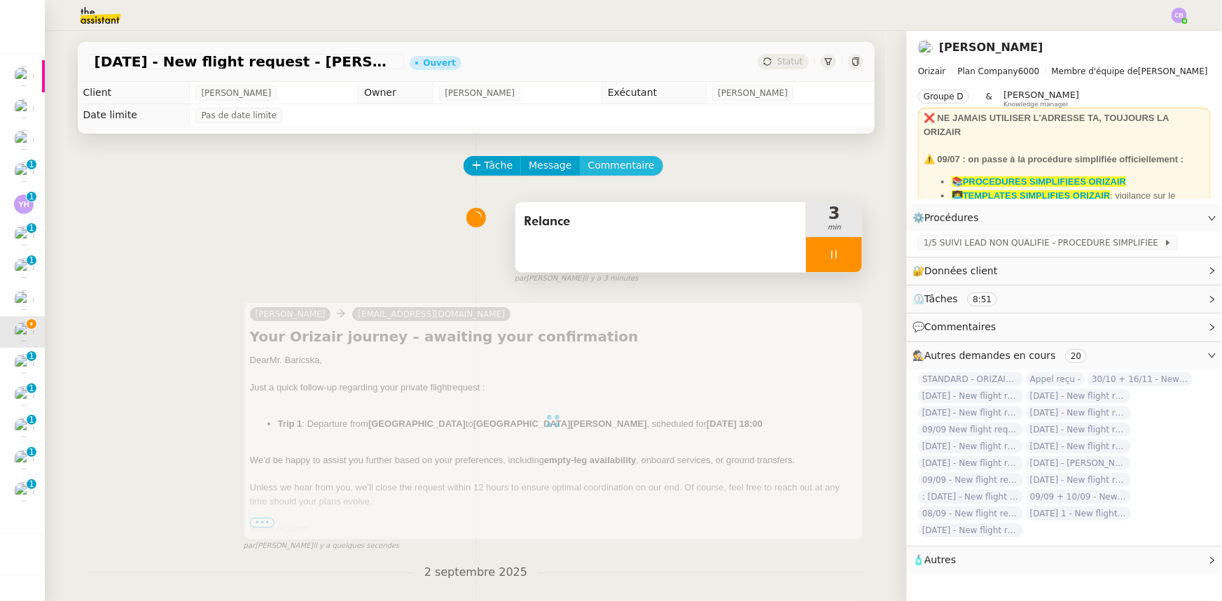
click at [622, 170] on span "Commentaire" at bounding box center [621, 166] width 67 height 16
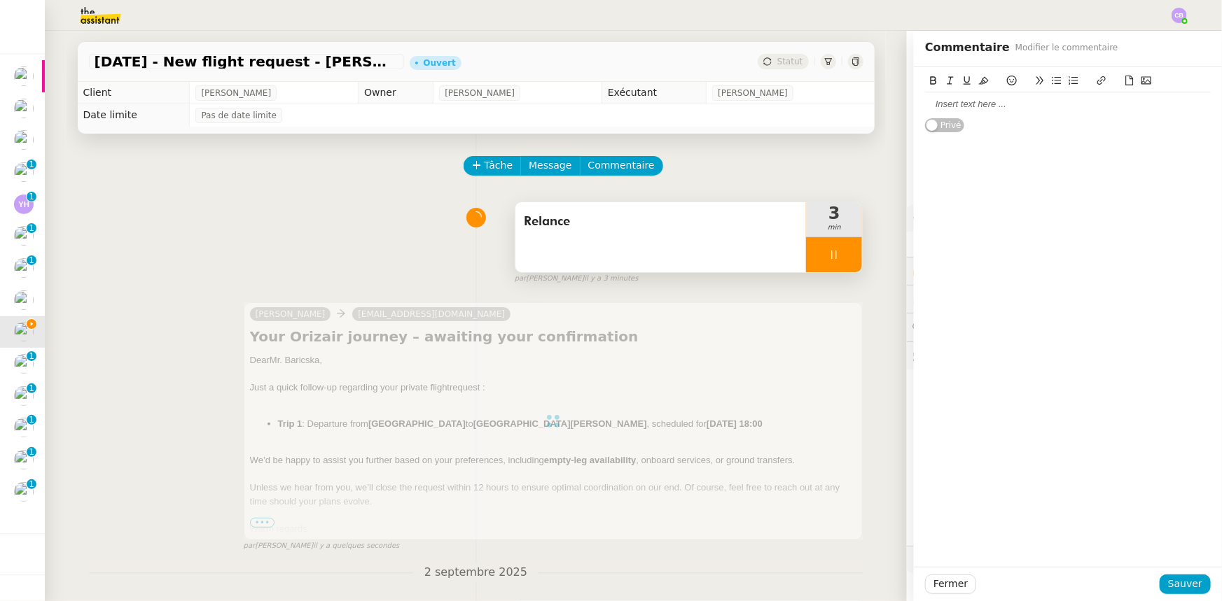
click at [937, 104] on div at bounding box center [1068, 104] width 286 height 13
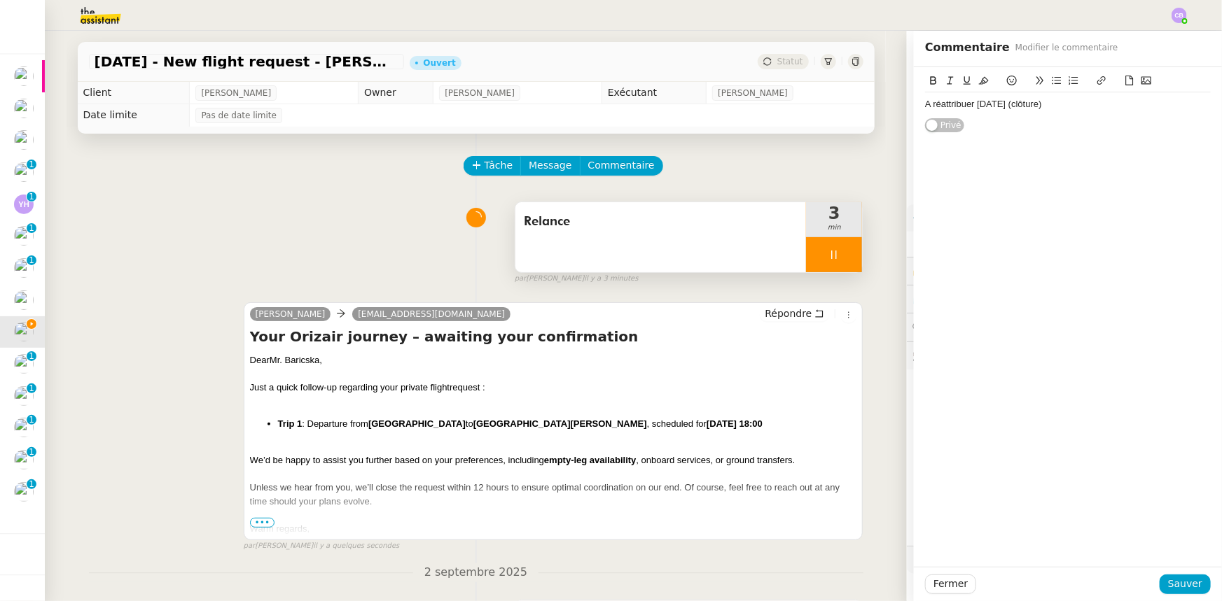
click at [937, 105] on div "A réattribuer [DATE] (clôture)" at bounding box center [1068, 104] width 286 height 13
click at [0, 0] on lt-span "À réattribuer" at bounding box center [0, 0] width 0 height 0
drag, startPoint x: 1019, startPoint y: 106, endPoint x: 909, endPoint y: 104, distance: 109.9
click at [914, 104] on div "À réattribuer [DATE] (clôture) Privé" at bounding box center [1068, 100] width 308 height 66
copy div "À réattribuer [DATE] (clôture)"
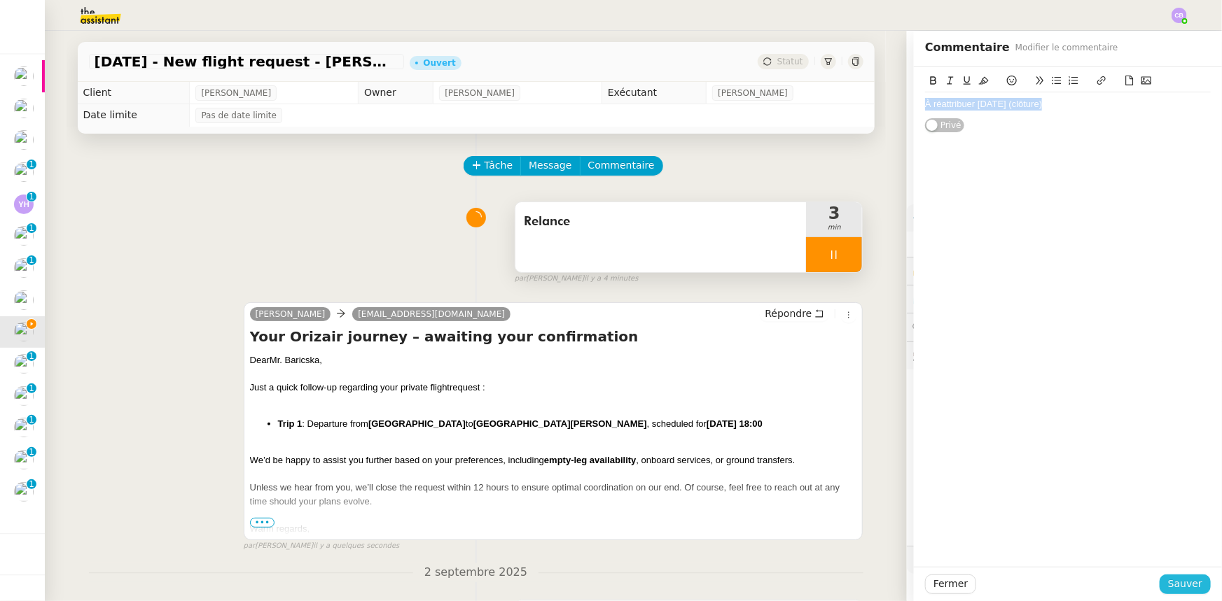
click at [1176, 580] on span "Sauver" at bounding box center [1185, 584] width 34 height 16
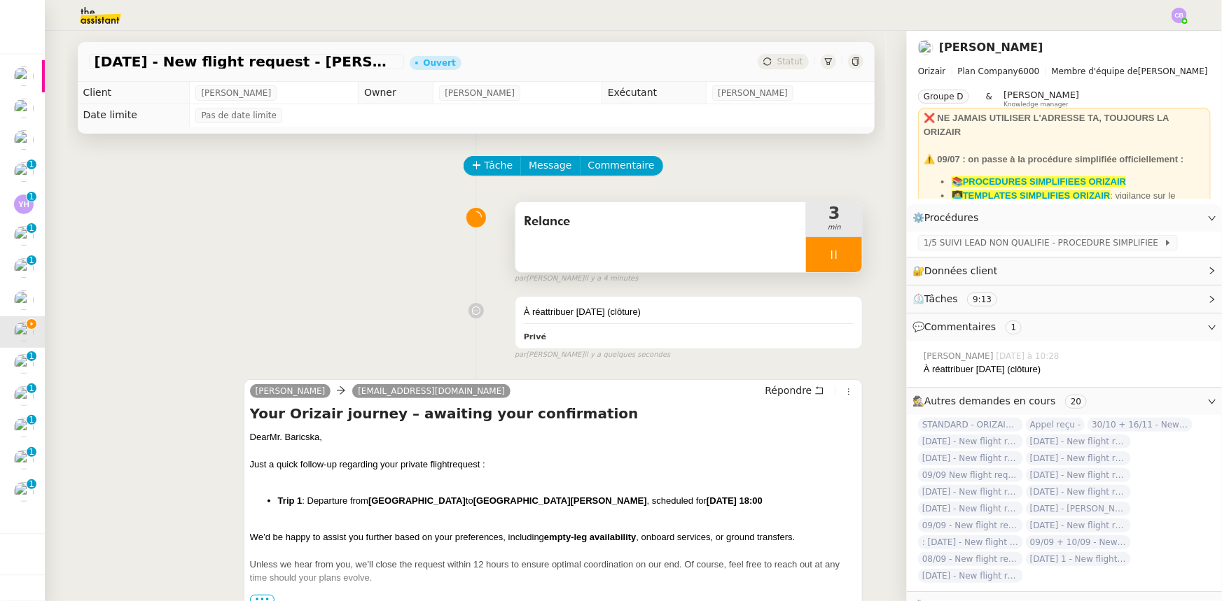
click at [807, 252] on div at bounding box center [834, 254] width 56 height 35
click at [842, 260] on icon at bounding box center [847, 254] width 11 height 11
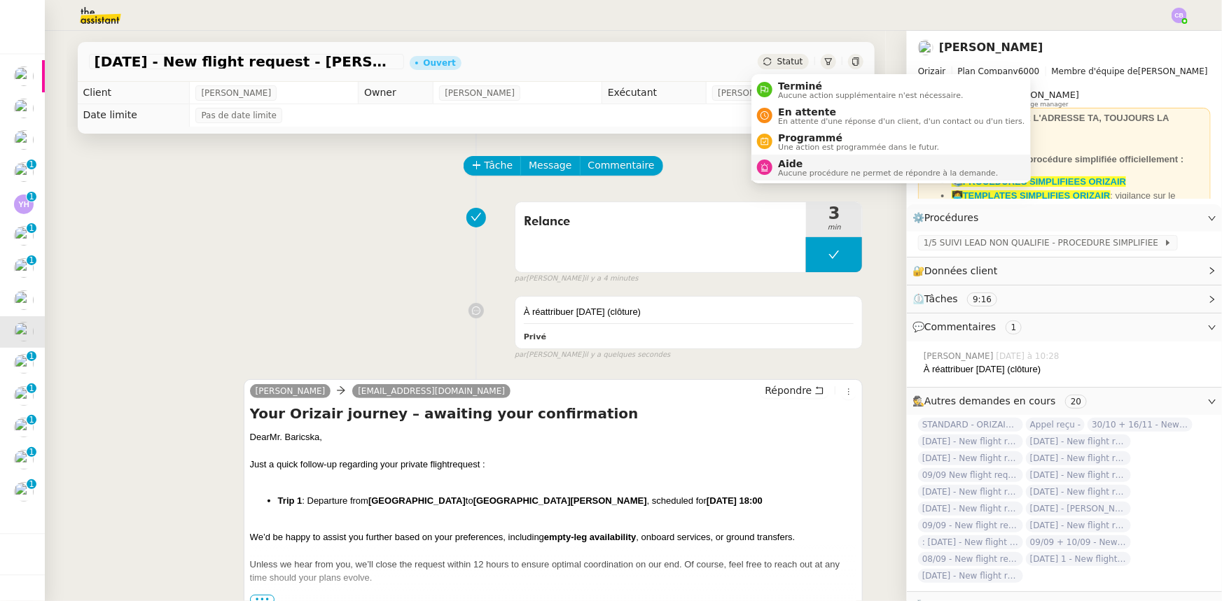
click at [802, 169] on span "Aucune procédure ne permet de répondre à la demande." at bounding box center [888, 173] width 220 height 8
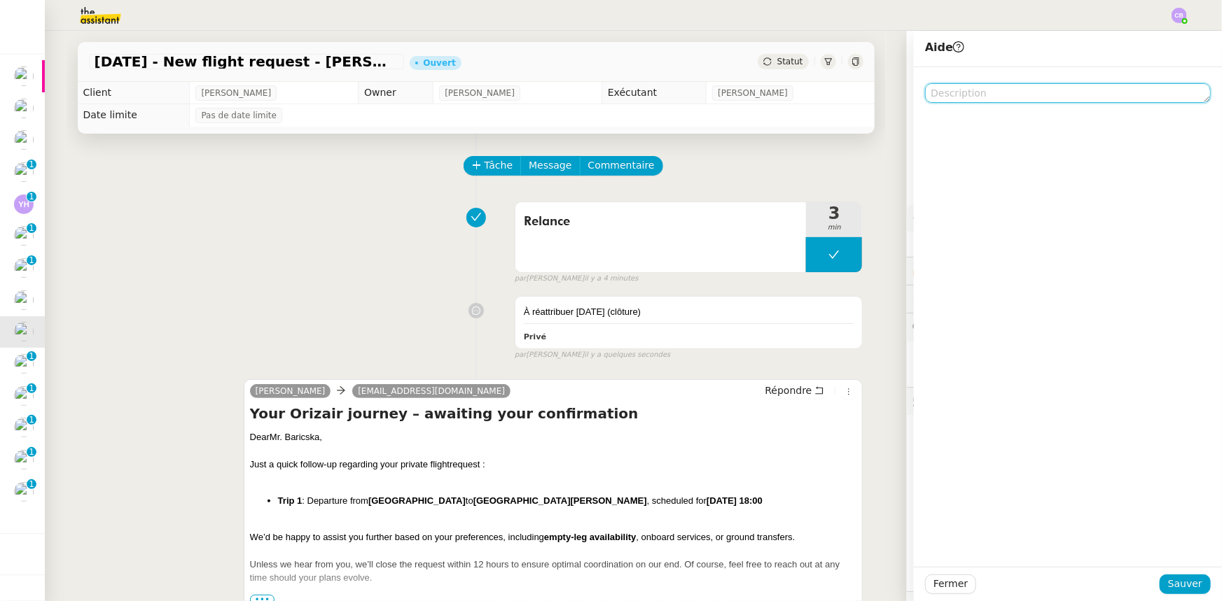
click at [939, 88] on textarea at bounding box center [1068, 93] width 286 height 20
paste textarea "À réattribuer [DATE] (clôture)"
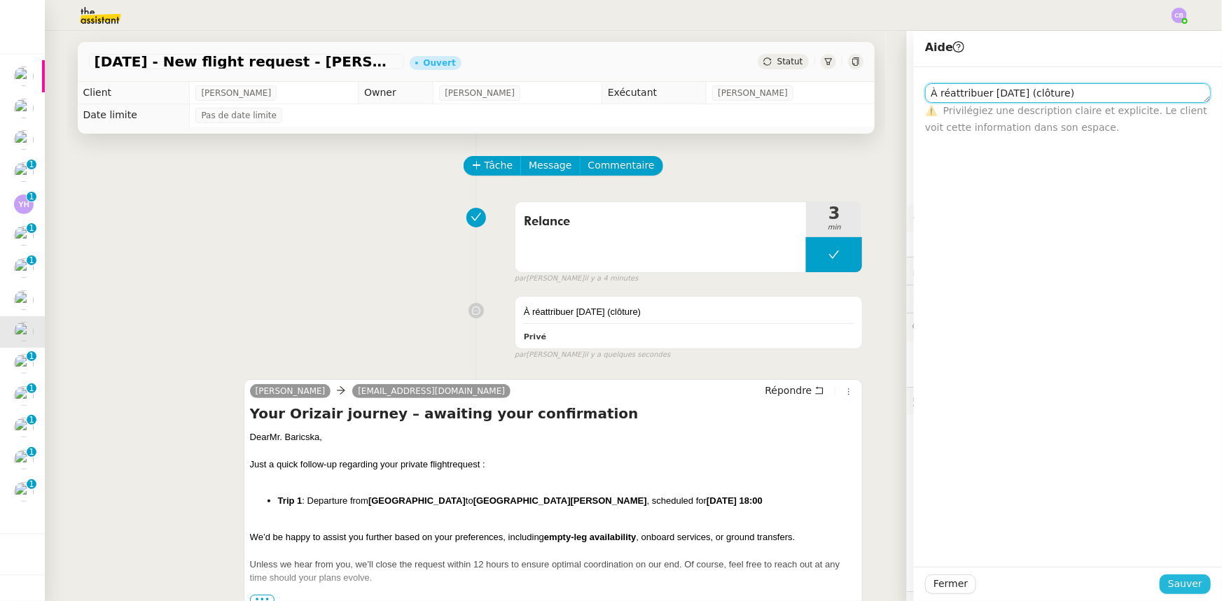
type textarea "À réattribuer [DATE] (clôture)"
click at [1182, 590] on span "Sauver" at bounding box center [1185, 584] width 34 height 16
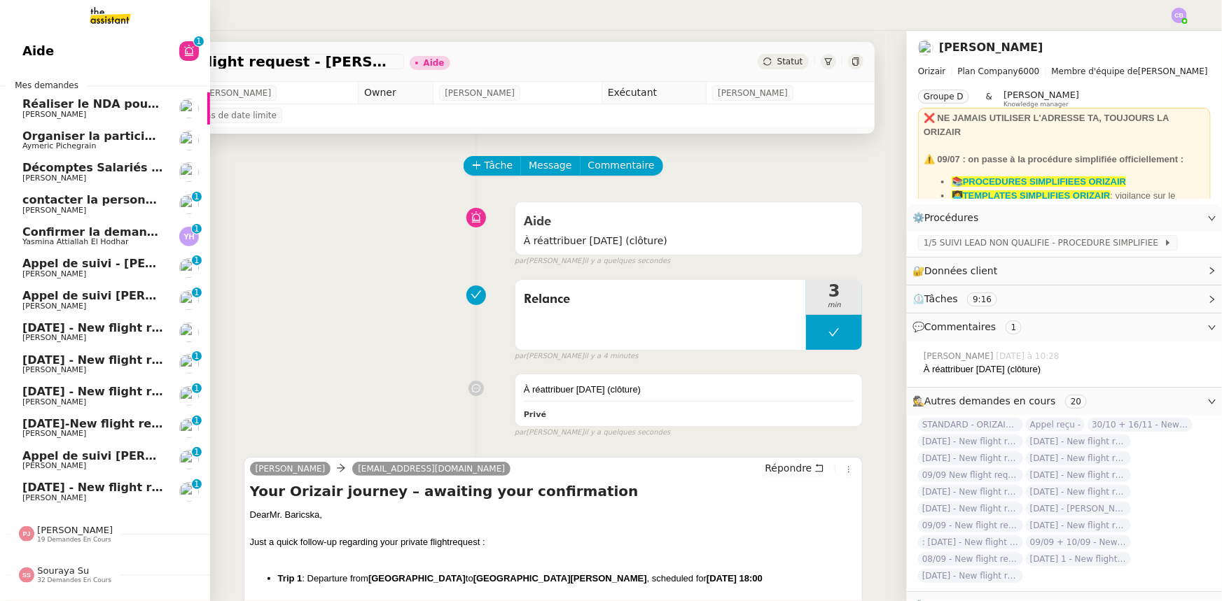
click at [119, 361] on span "[DATE] - New flight request - [PERSON_NAME]" at bounding box center [166, 360] width 289 height 13
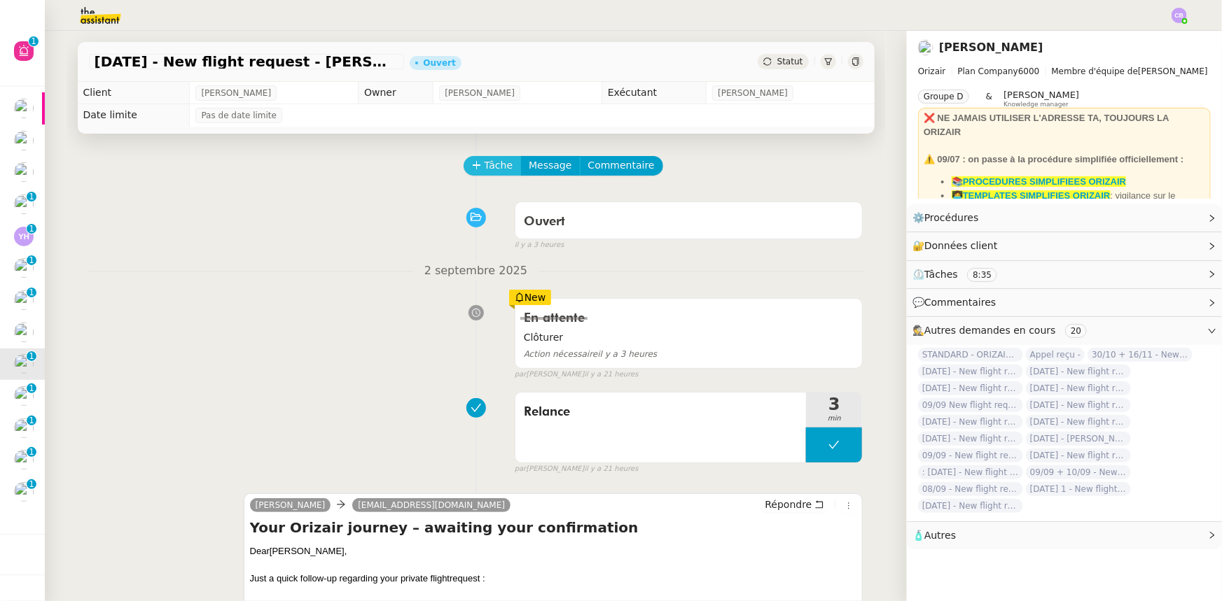
click at [484, 167] on span "Tâche" at bounding box center [498, 166] width 29 height 16
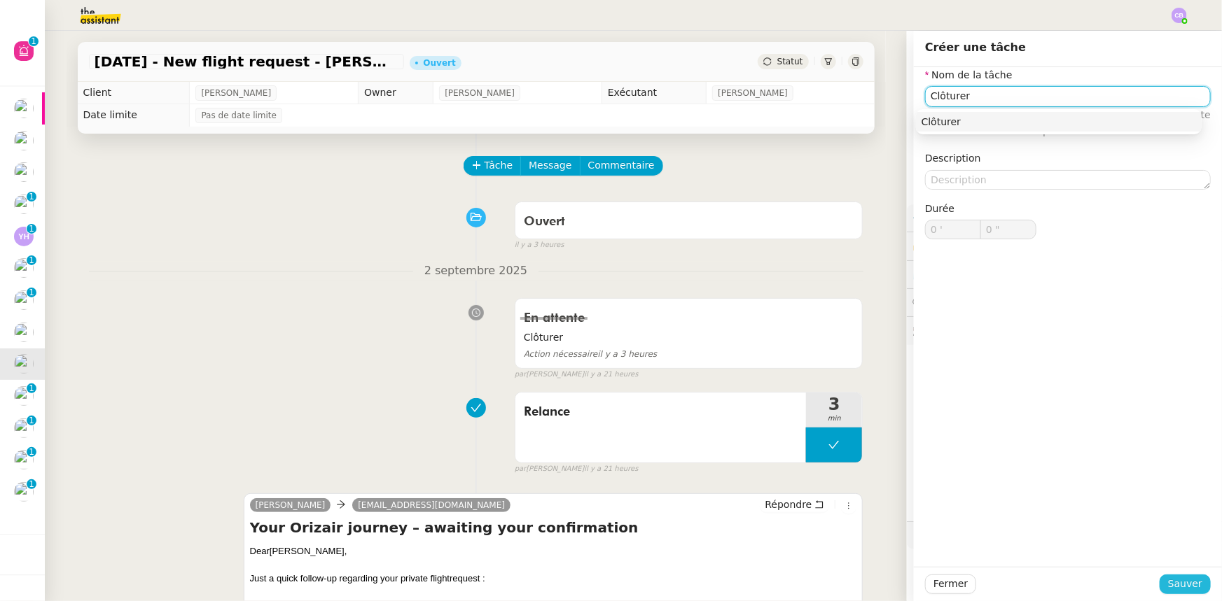
type input "Clôturer"
click at [1184, 586] on span "Sauver" at bounding box center [1185, 584] width 34 height 16
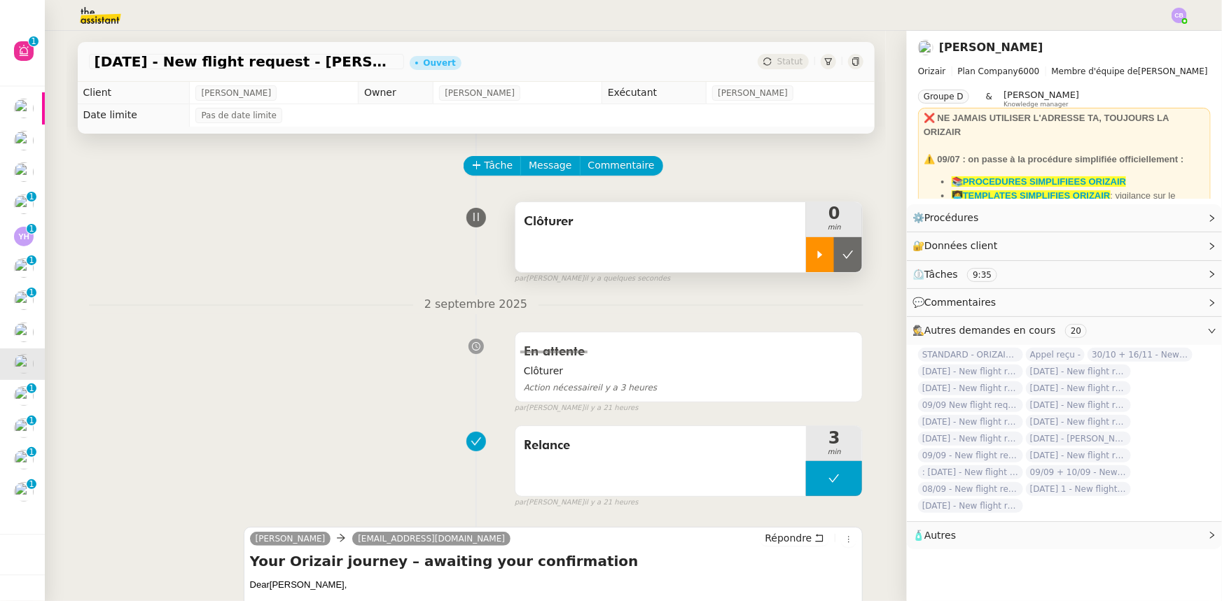
click at [806, 256] on div at bounding box center [820, 254] width 28 height 35
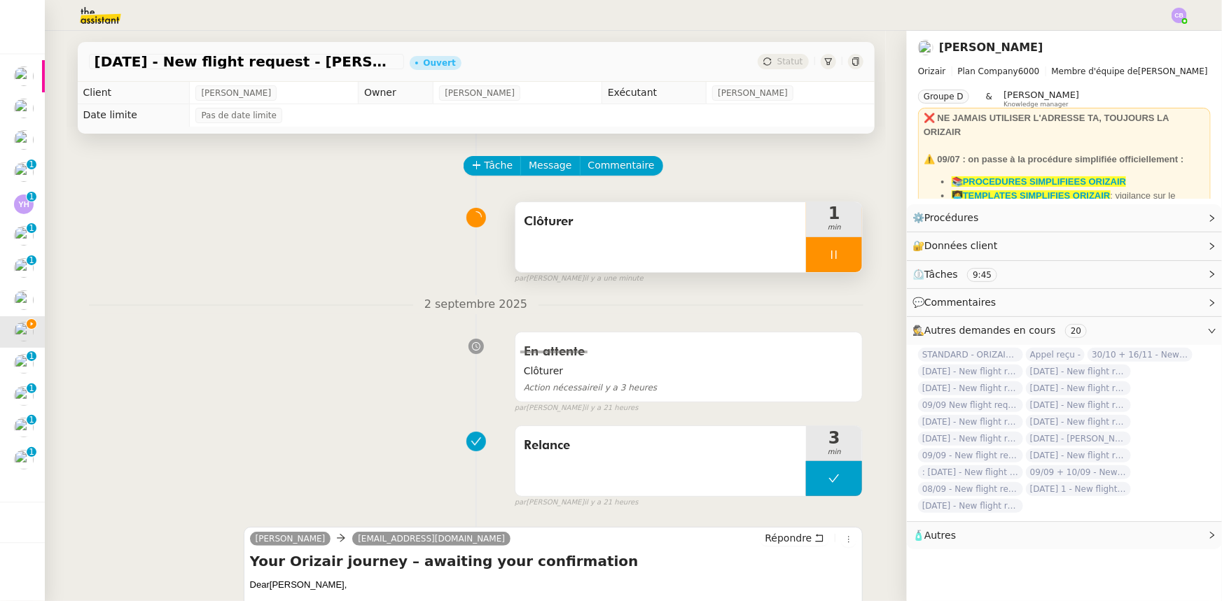
click at [808, 256] on div at bounding box center [834, 254] width 56 height 35
click at [842, 260] on icon at bounding box center [847, 254] width 11 height 11
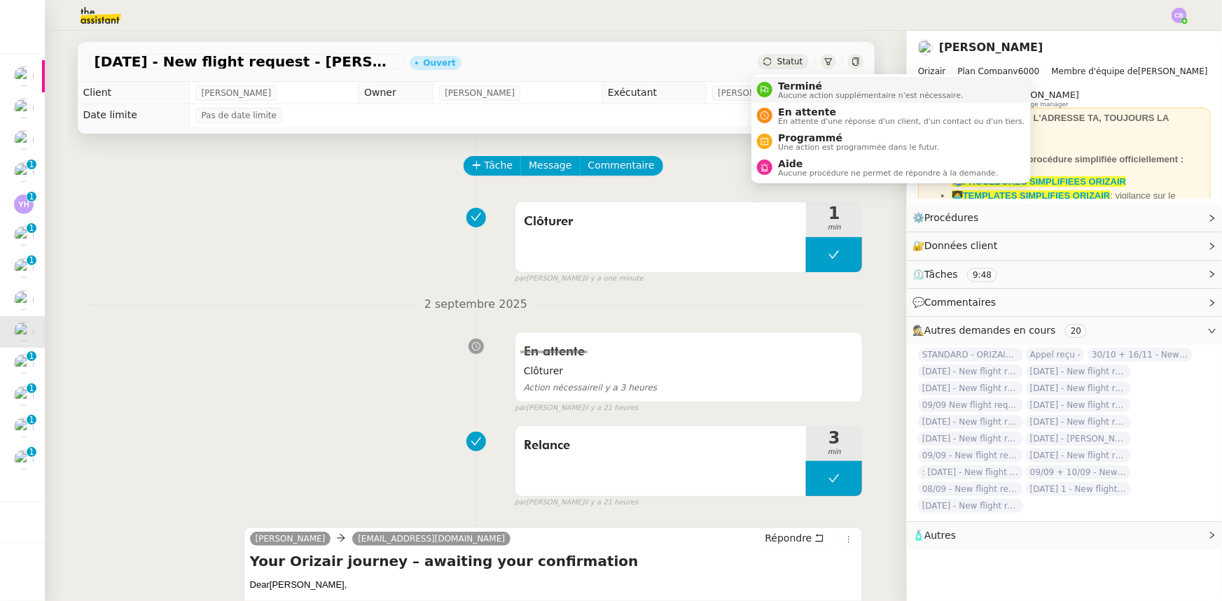
click at [795, 88] on span "Terminé" at bounding box center [870, 86] width 185 height 11
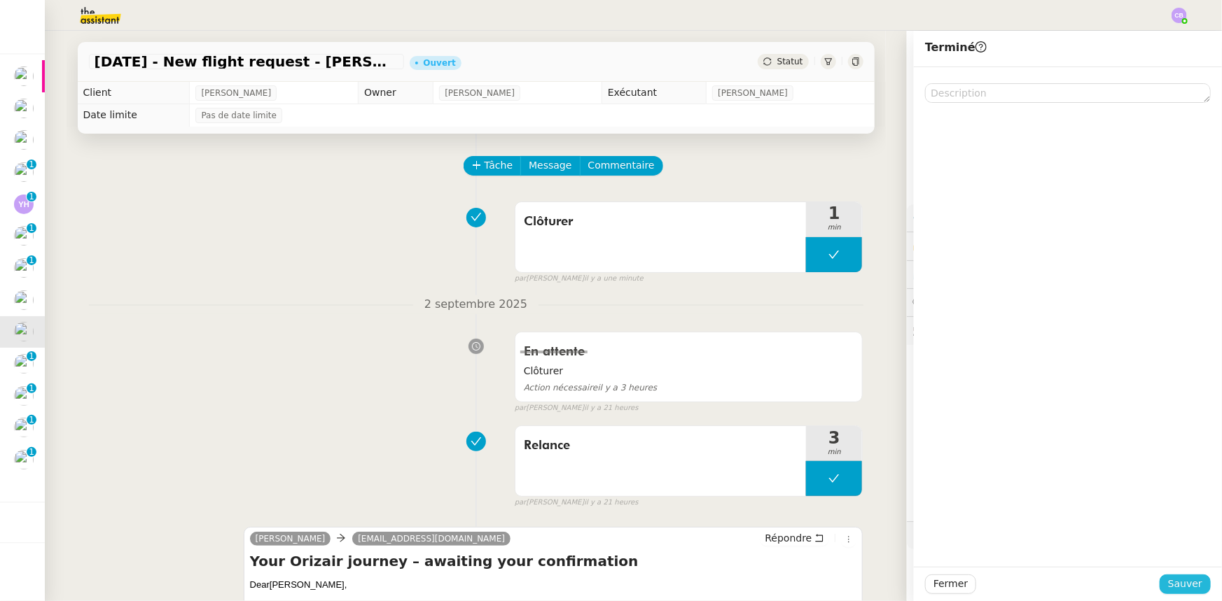
click at [1175, 587] on span "Sauver" at bounding box center [1185, 584] width 34 height 16
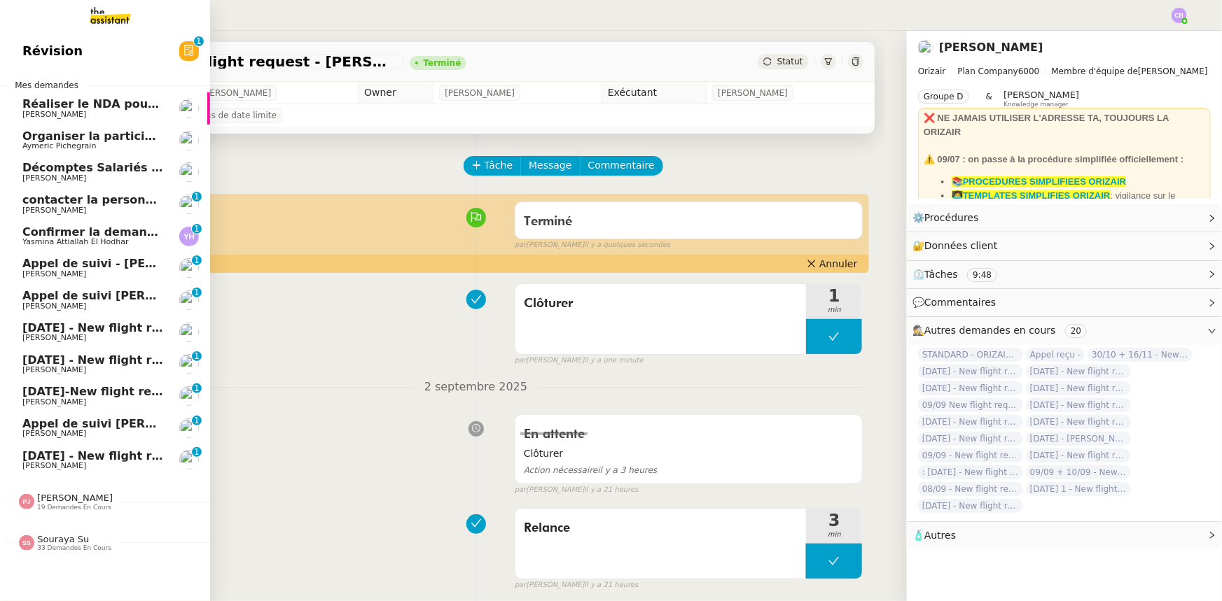
click at [120, 360] on span "[DATE] - New flight request - [PERSON_NAME] Blogs" at bounding box center [186, 360] width 328 height 13
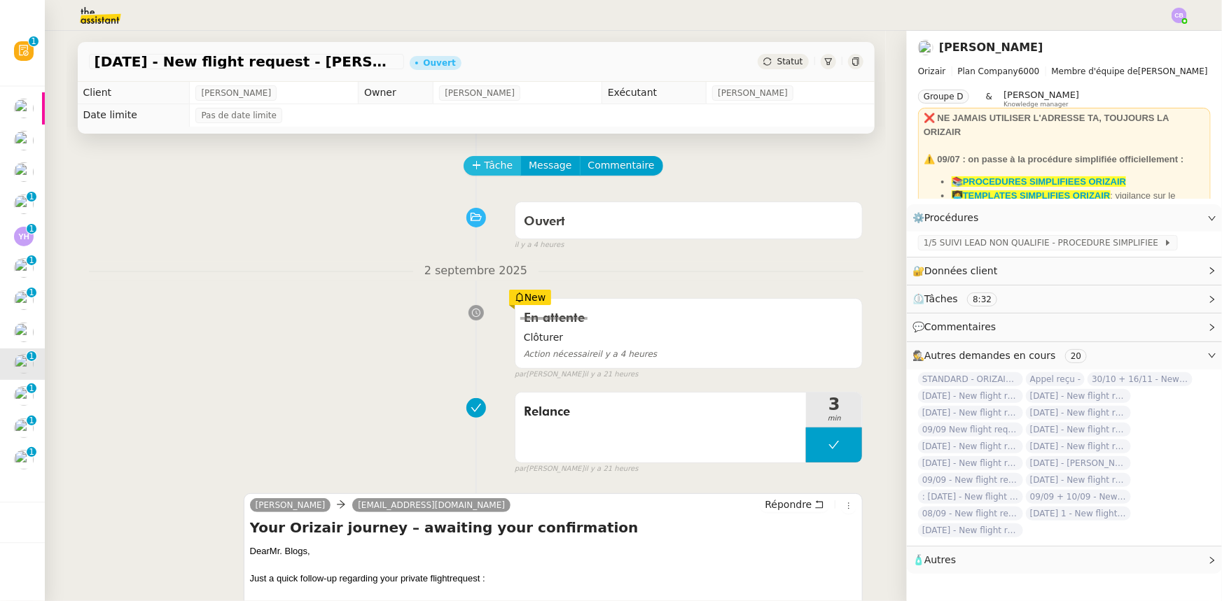
click at [484, 169] on span "Tâche" at bounding box center [498, 166] width 29 height 16
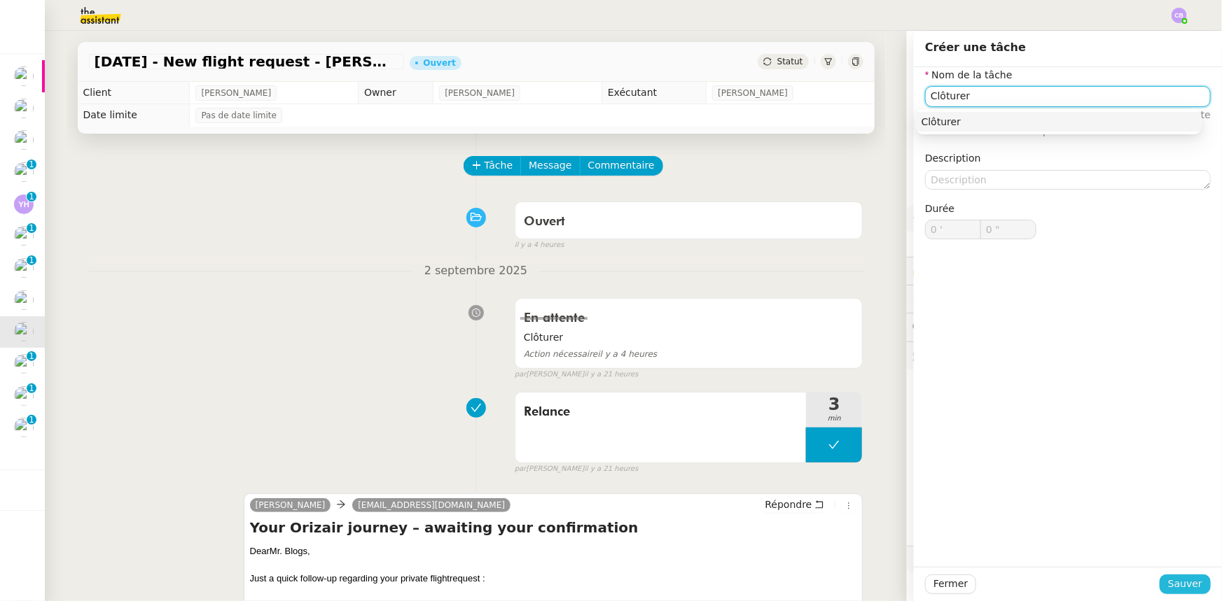
type input "Clôturer"
click at [1179, 583] on span "Sauver" at bounding box center [1185, 584] width 34 height 16
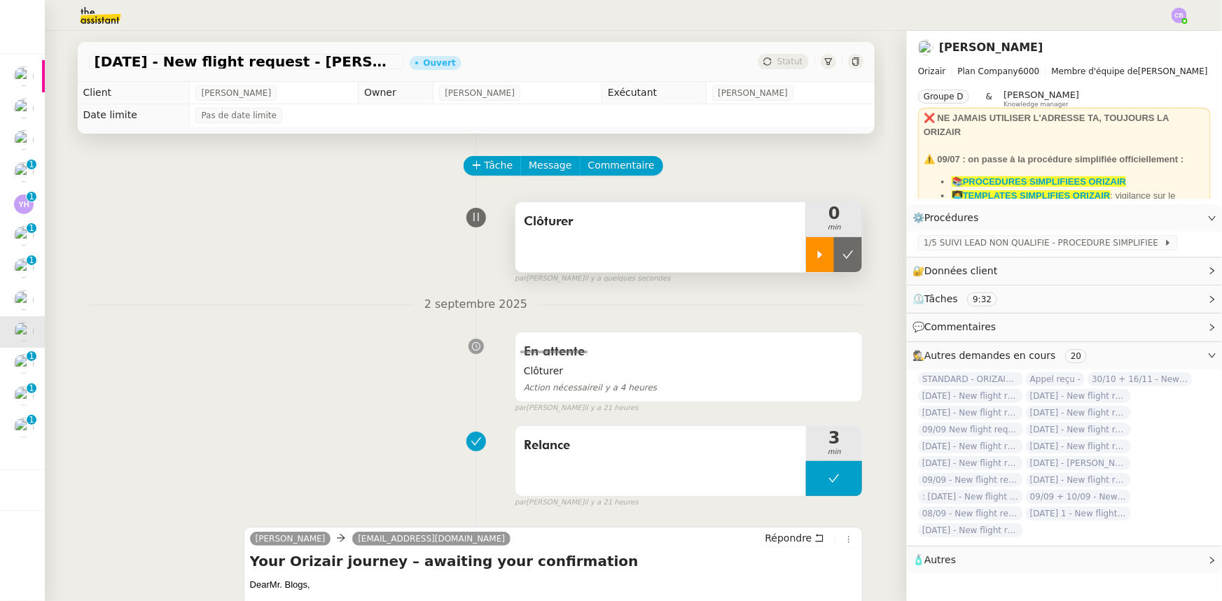
click at [818, 256] on icon at bounding box center [820, 255] width 5 height 8
click at [806, 255] on div at bounding box center [834, 254] width 56 height 35
click at [842, 258] on icon at bounding box center [847, 254] width 11 height 11
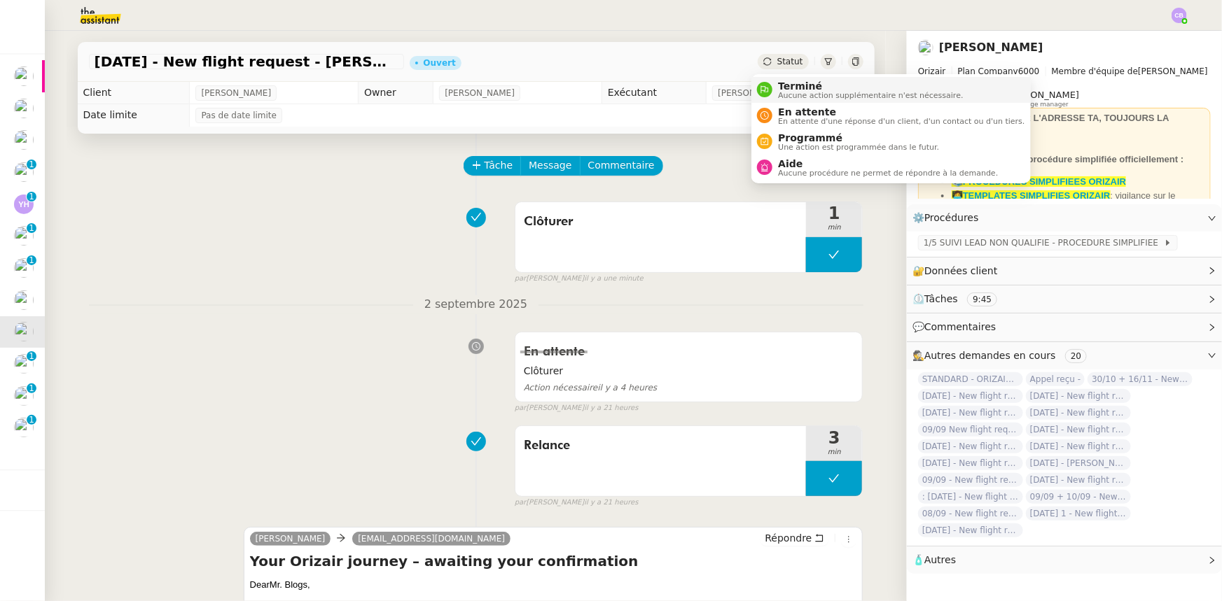
click at [785, 88] on span "Terminé" at bounding box center [870, 86] width 185 height 11
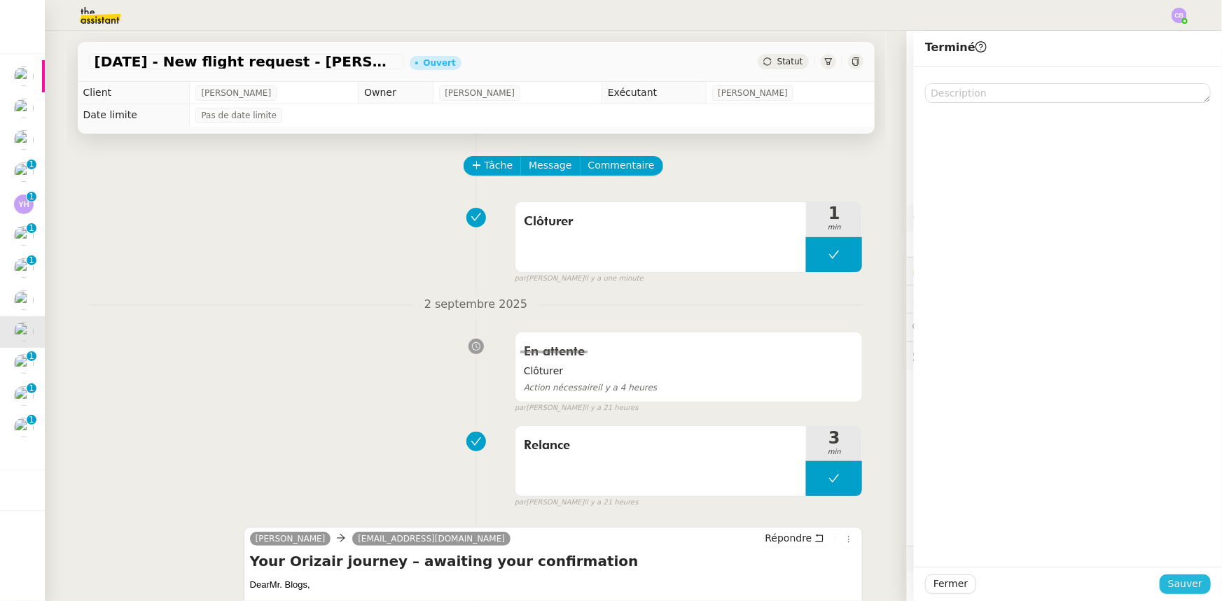
click at [1180, 587] on span "Sauver" at bounding box center [1185, 584] width 34 height 16
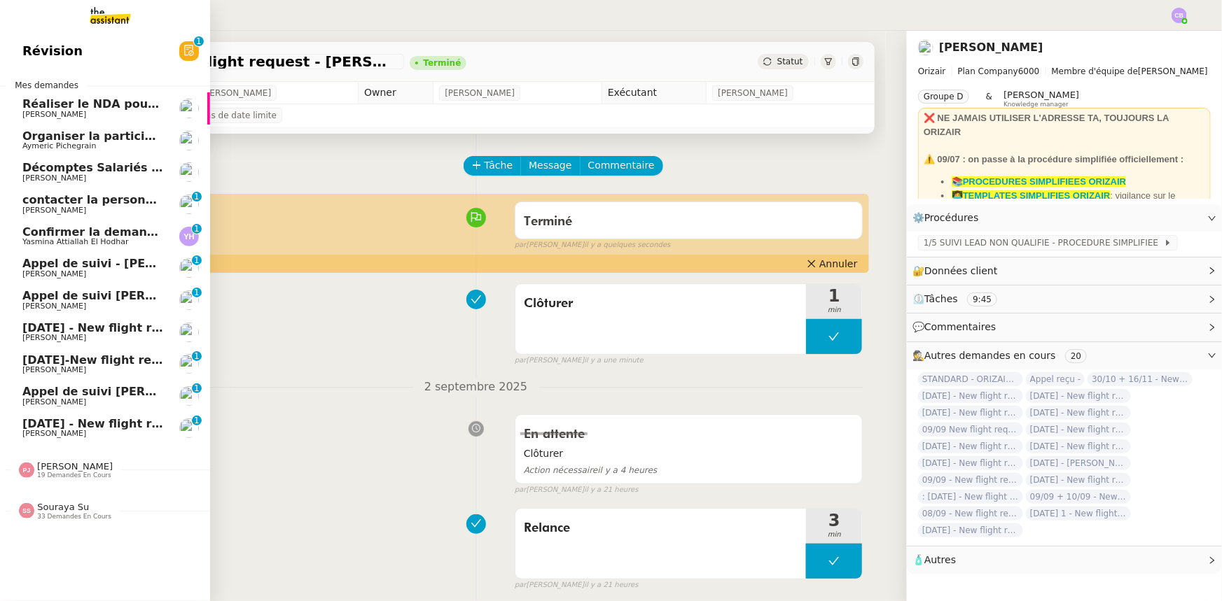
click at [70, 362] on span "[DATE]-New flight request - [PERSON_NAME]" at bounding box center [162, 360] width 281 height 13
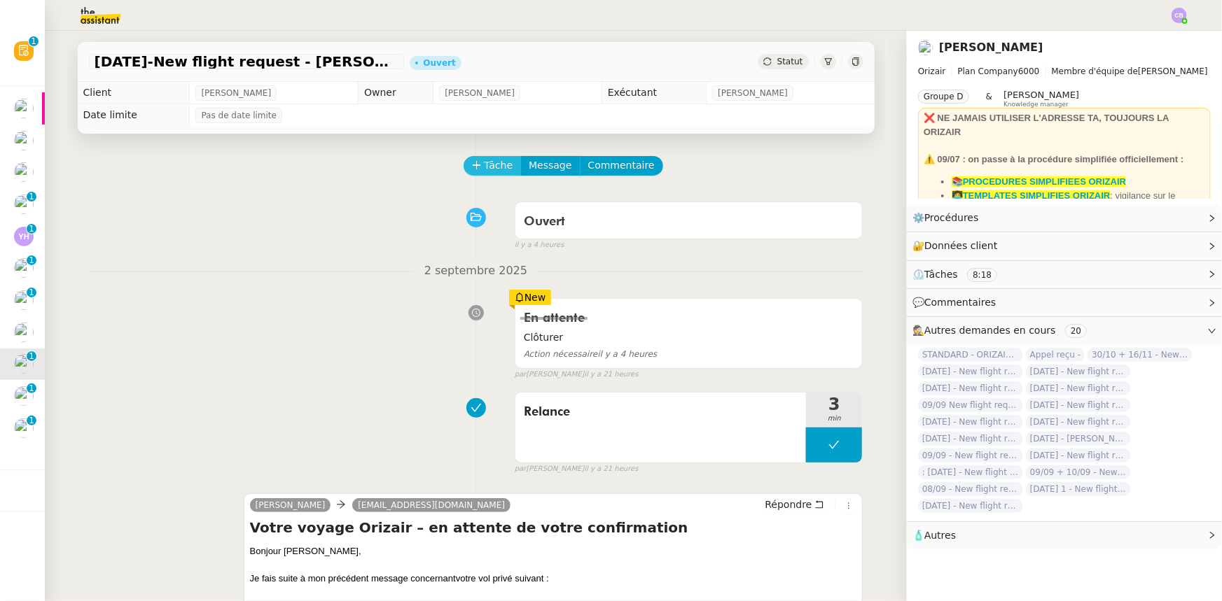
click at [492, 171] on span "Tâche" at bounding box center [498, 166] width 29 height 16
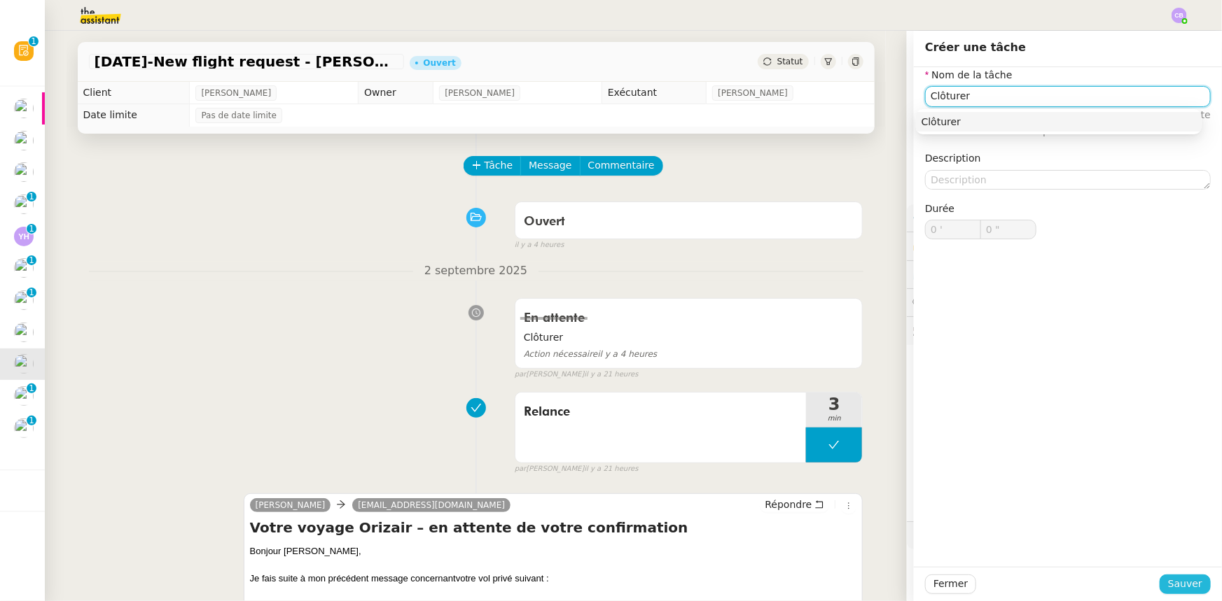
type input "Clôturer"
click at [1187, 589] on span "Sauver" at bounding box center [1185, 584] width 34 height 16
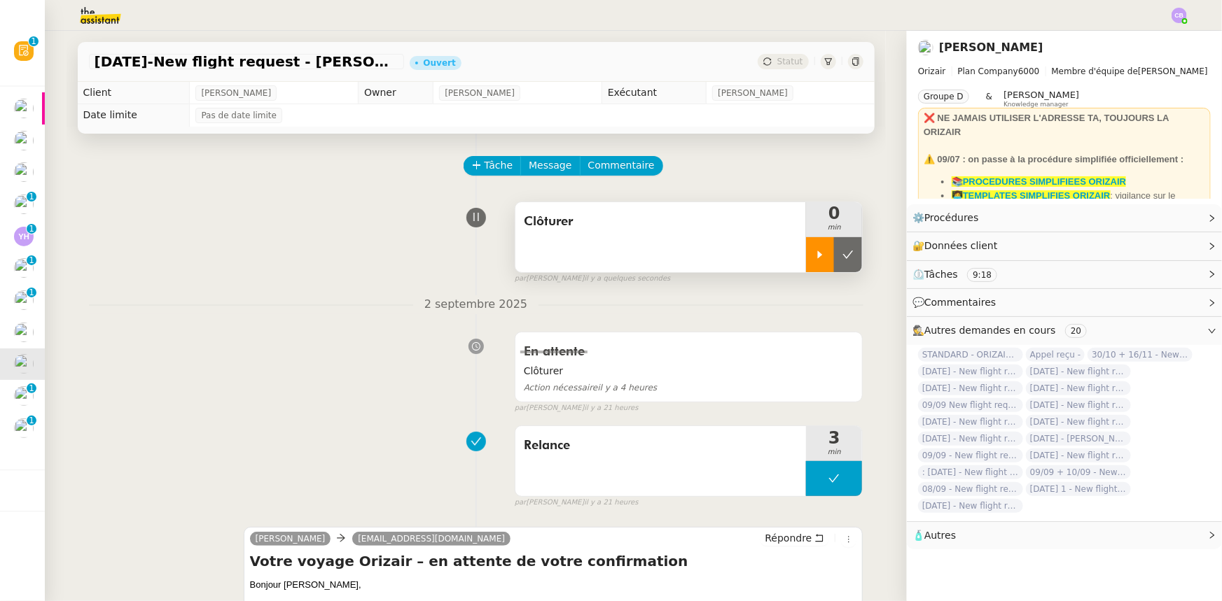
click at [806, 258] on div at bounding box center [820, 254] width 28 height 35
click at [806, 252] on div at bounding box center [834, 254] width 56 height 35
click at [842, 259] on icon at bounding box center [847, 254] width 11 height 11
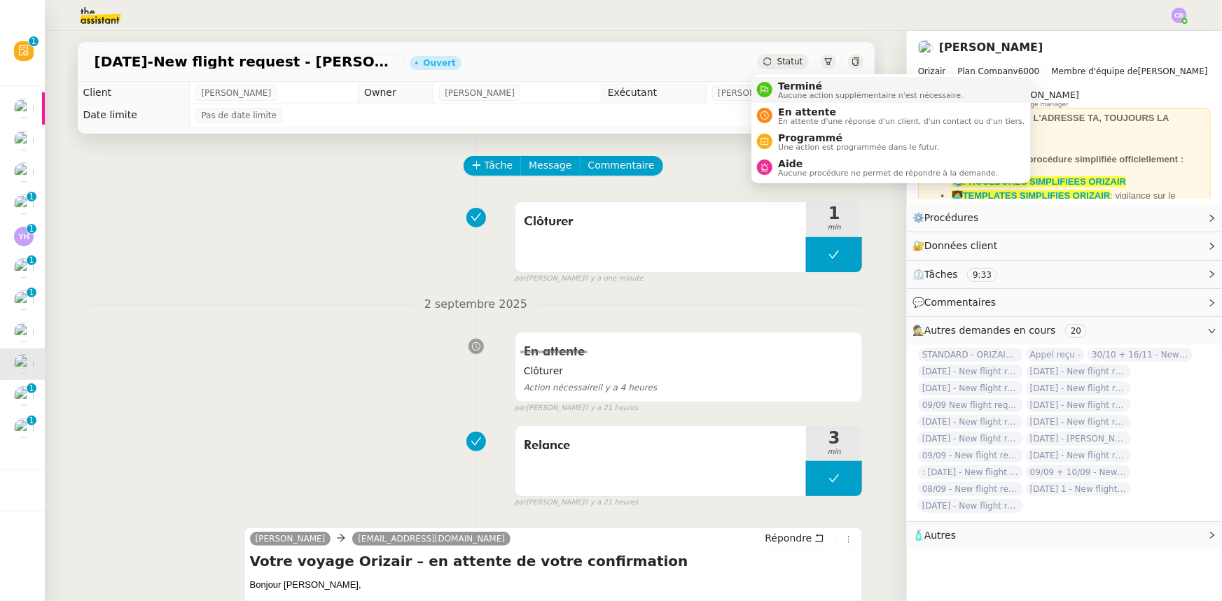
click at [796, 89] on span "Terminé" at bounding box center [870, 86] width 185 height 11
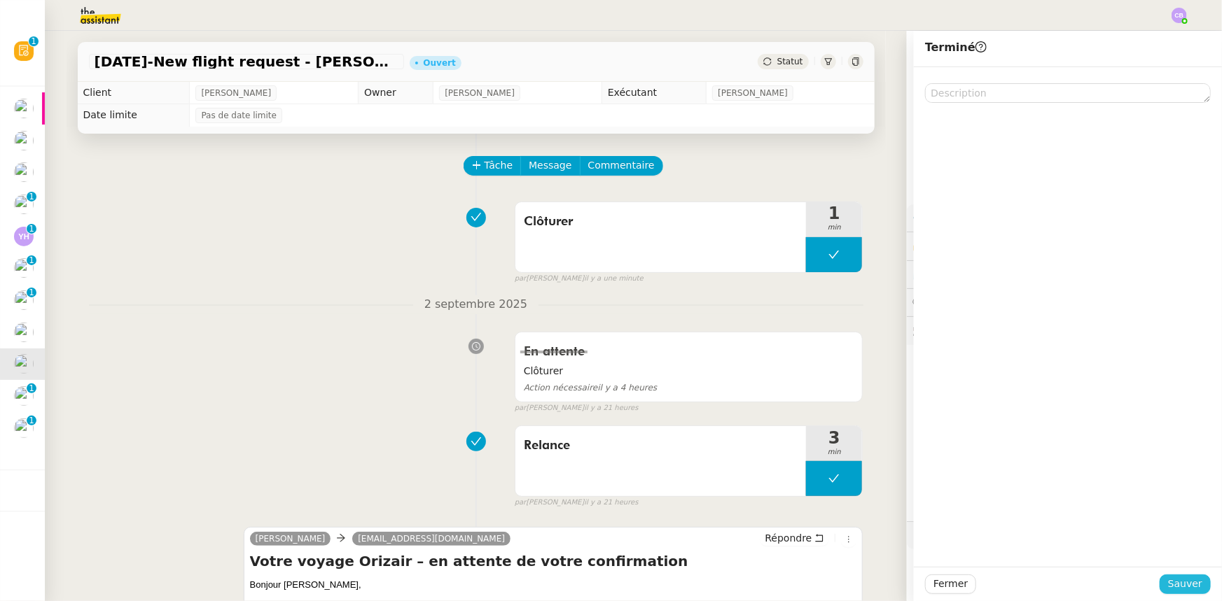
click at [1171, 585] on span "Sauver" at bounding box center [1185, 584] width 34 height 16
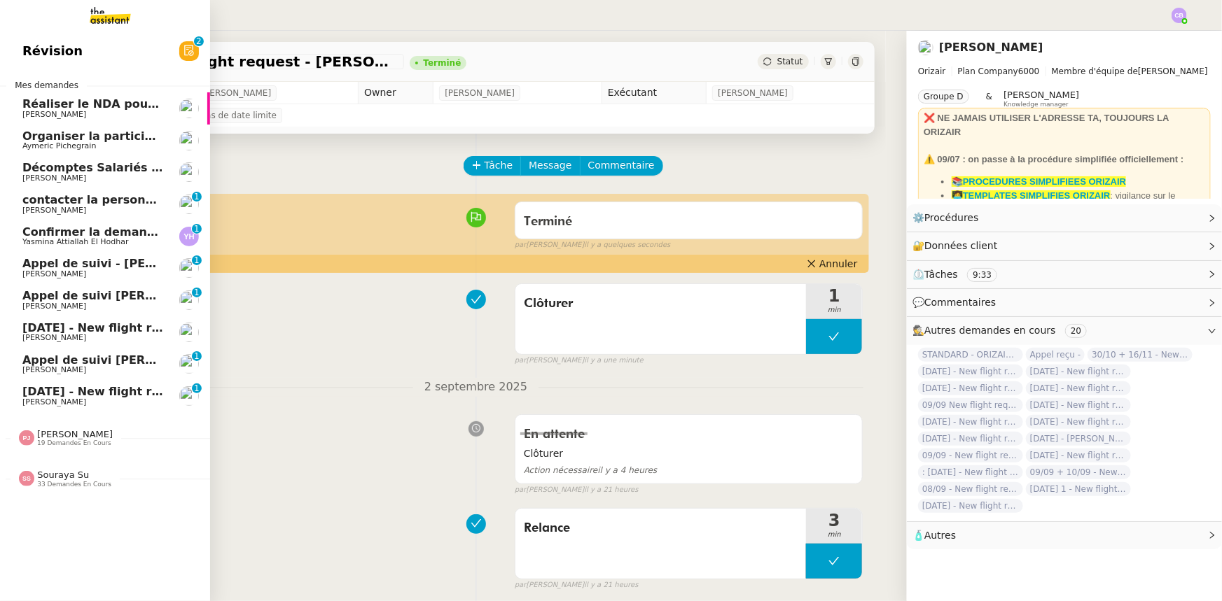
click at [118, 392] on span "[DATE] - New flight request - [PERSON_NAME]" at bounding box center [166, 391] width 289 height 13
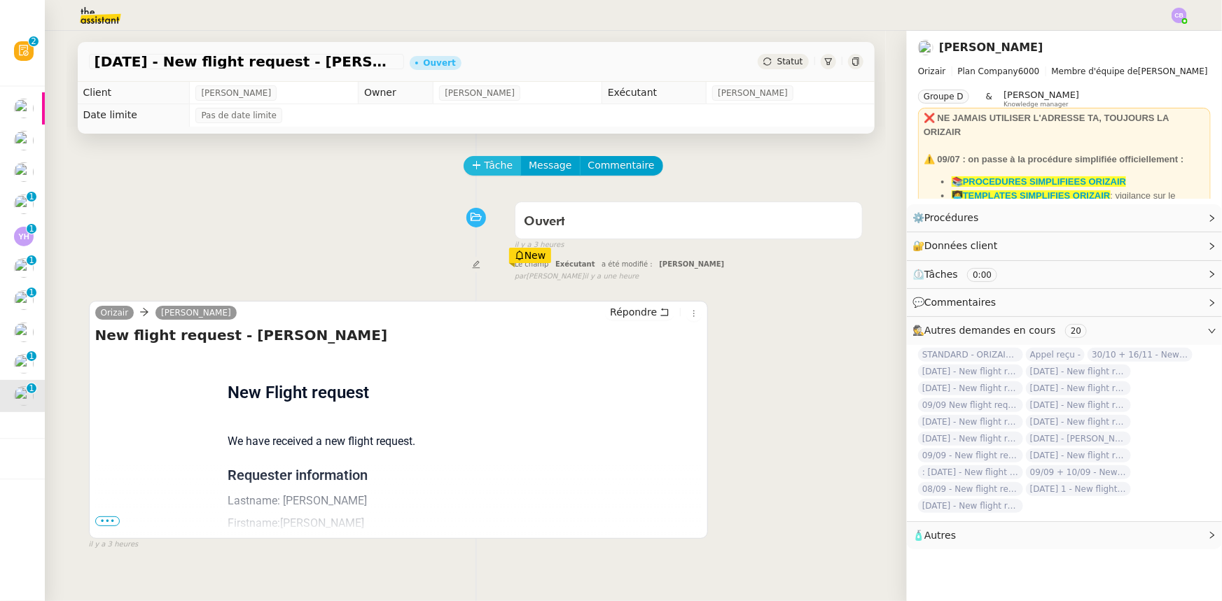
click at [486, 163] on span "Tâche" at bounding box center [498, 166] width 29 height 16
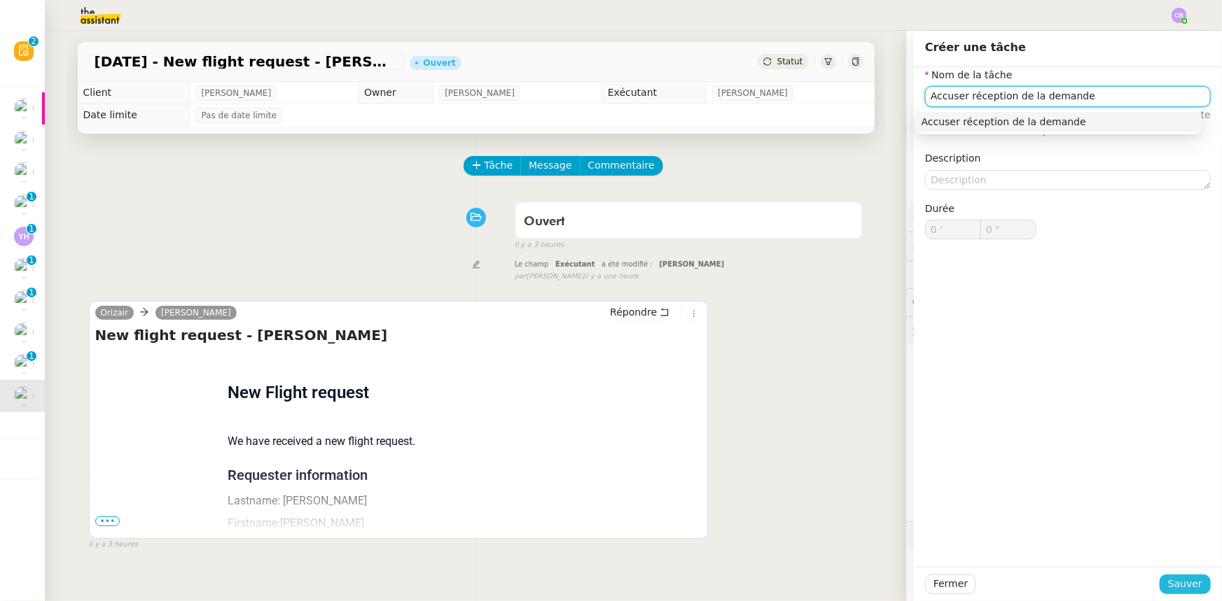
type input "Accuser réception de la demande"
click at [1179, 582] on span "Sauver" at bounding box center [1185, 584] width 34 height 16
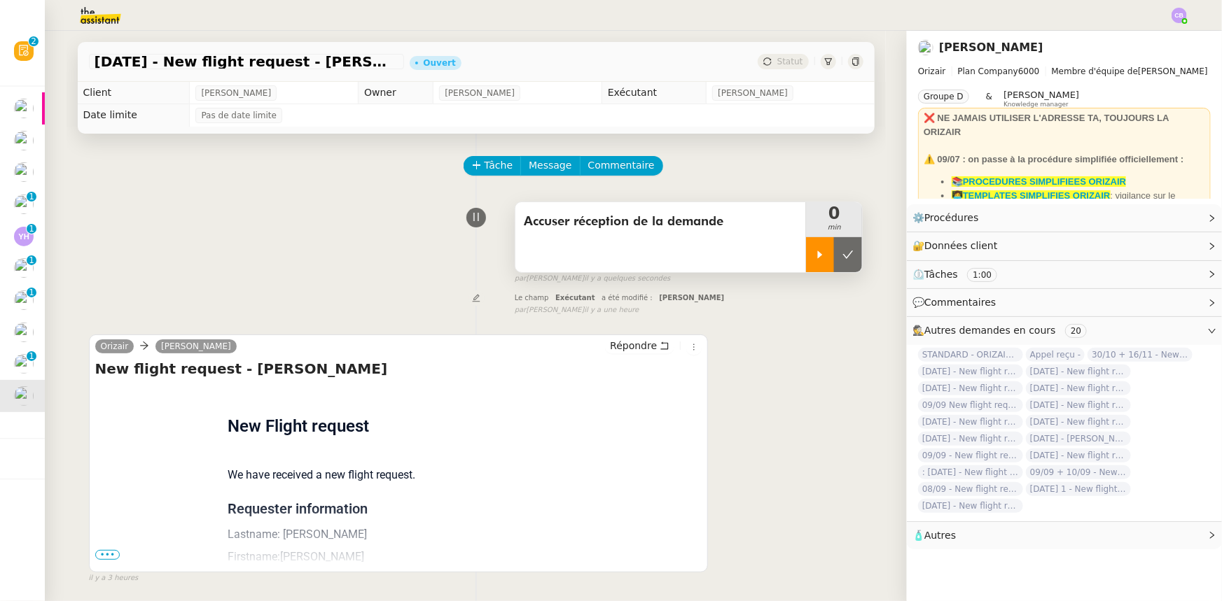
click at [806, 261] on div at bounding box center [820, 254] width 28 height 35
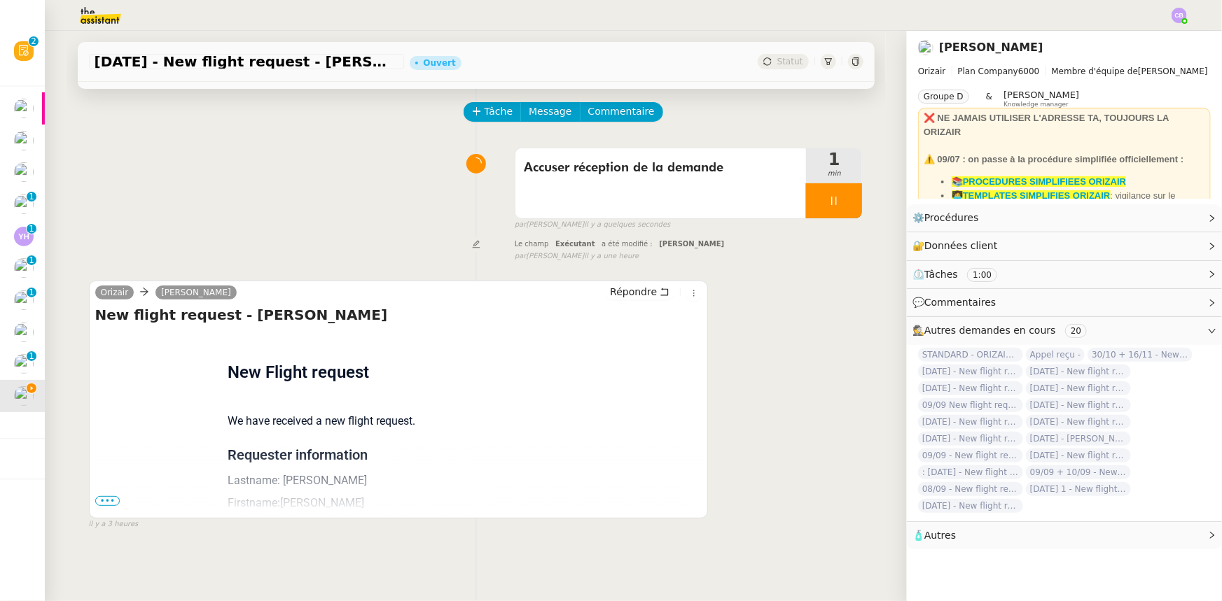
scroll to position [127, 0]
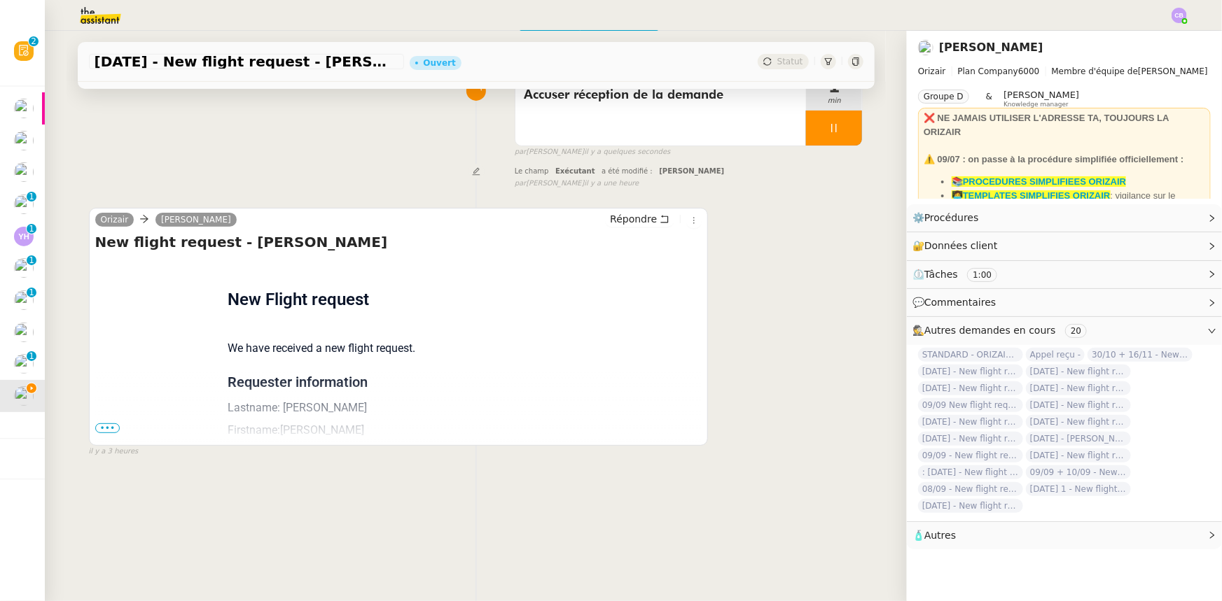
click at [105, 432] on span "•••" at bounding box center [107, 429] width 25 height 10
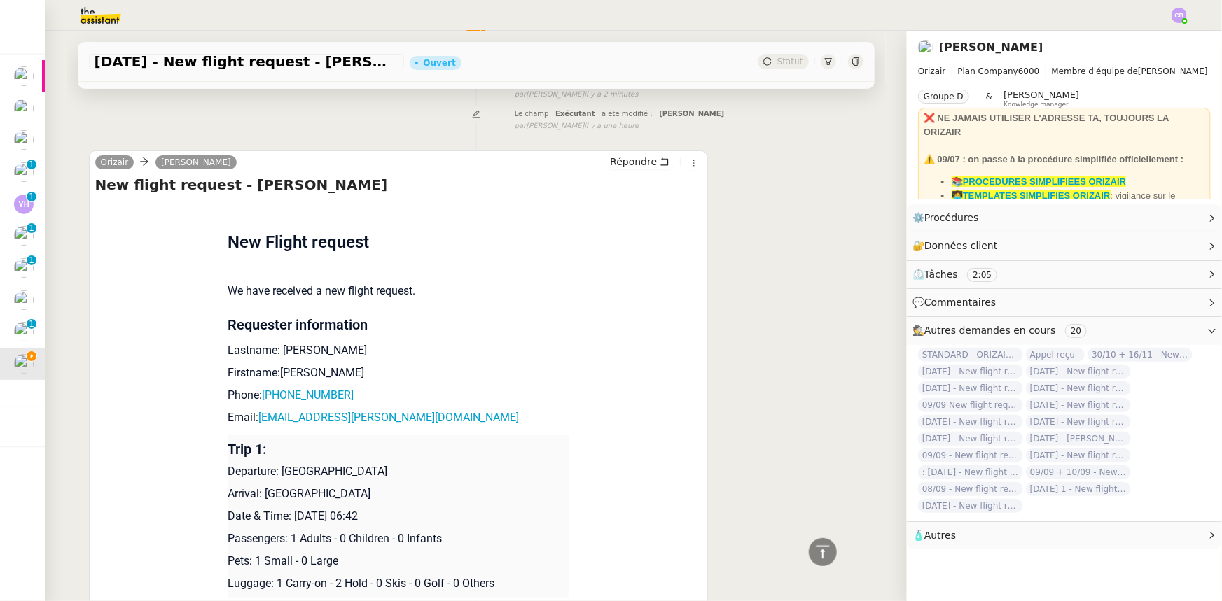
scroll to position [0, 0]
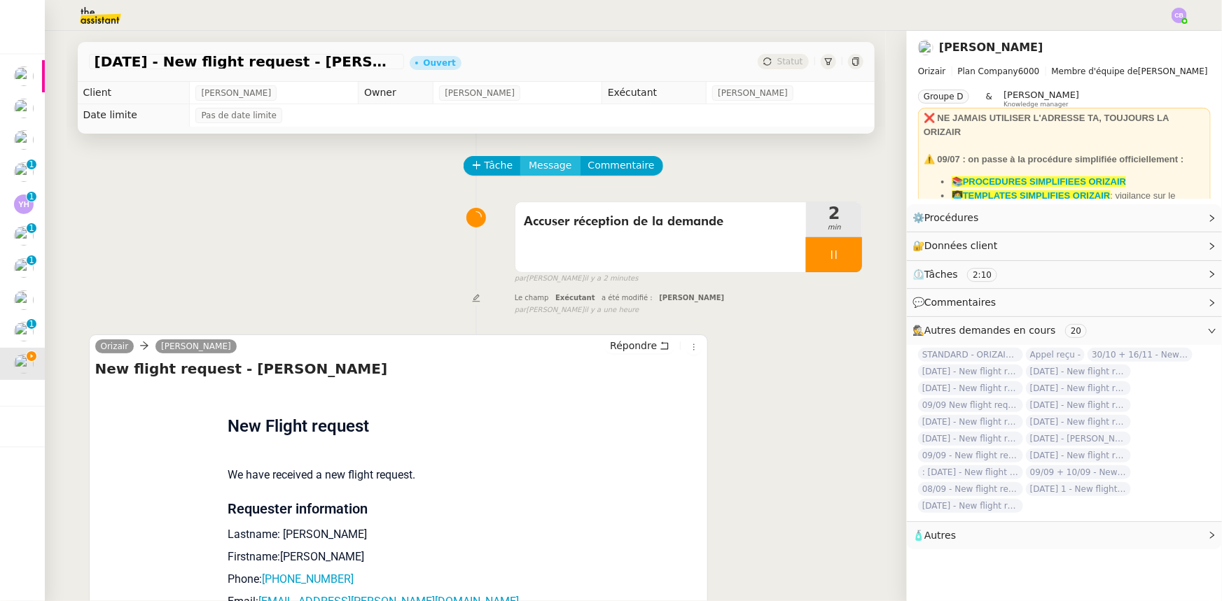
click at [536, 167] on span "Message" at bounding box center [550, 166] width 43 height 16
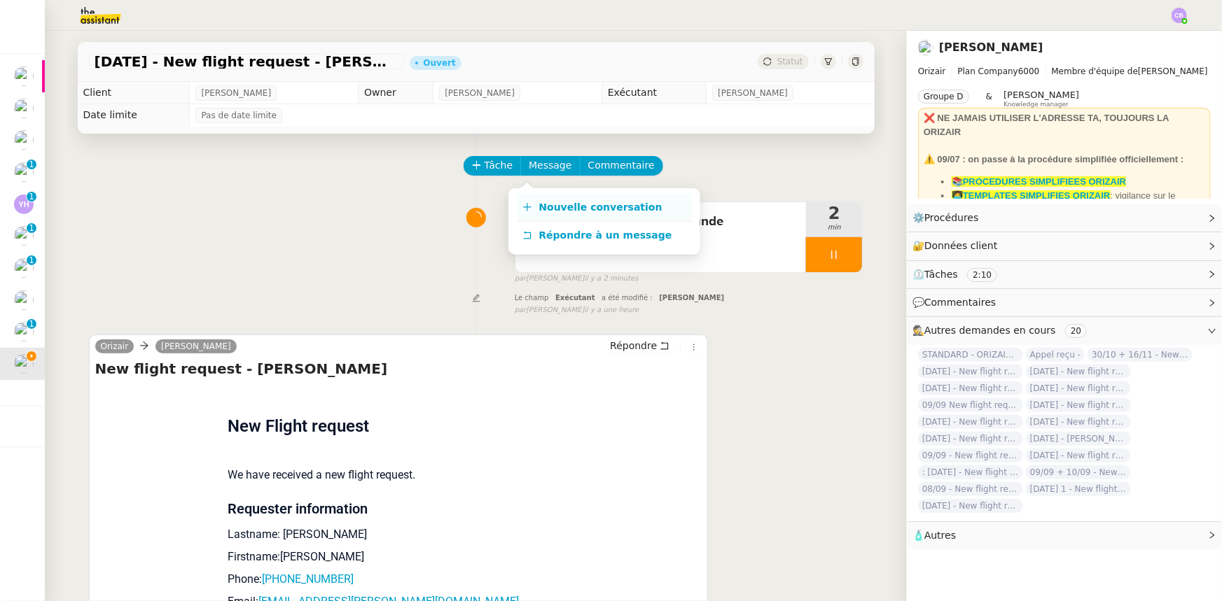
click at [558, 209] on span "Nouvelle conversation" at bounding box center [600, 207] width 123 height 11
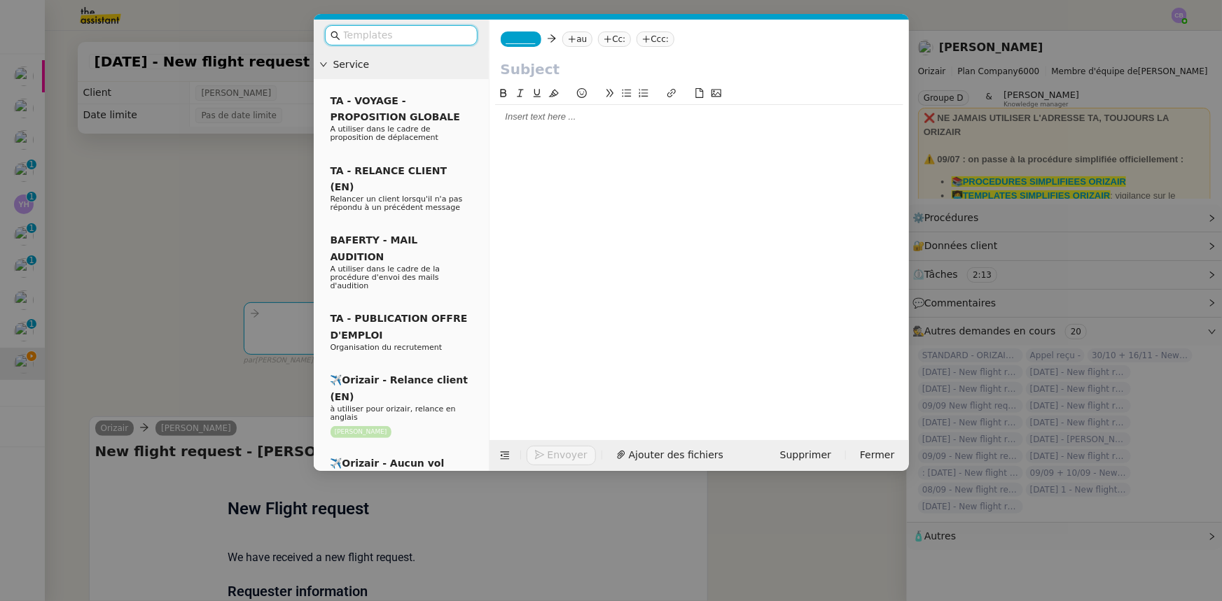
click at [412, 36] on input "text" at bounding box center [406, 35] width 126 height 16
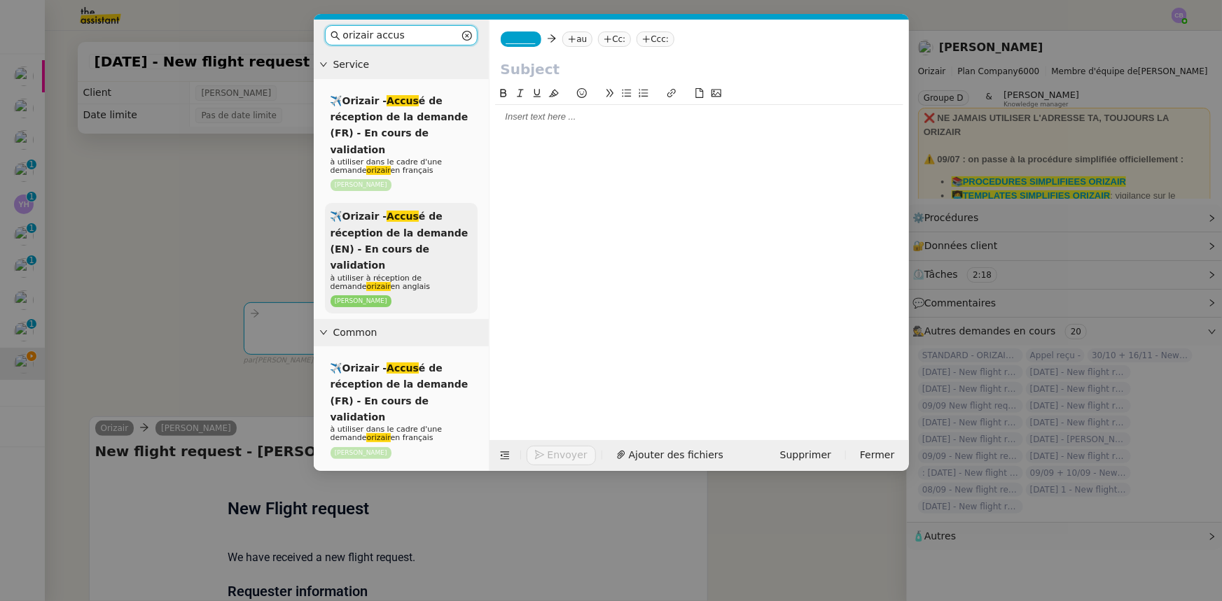
type input "orizair accus"
click at [427, 224] on div "✈️Orizair - Accus é de réception de la demande (EN) - En cours de validation à …" at bounding box center [401, 258] width 153 height 111
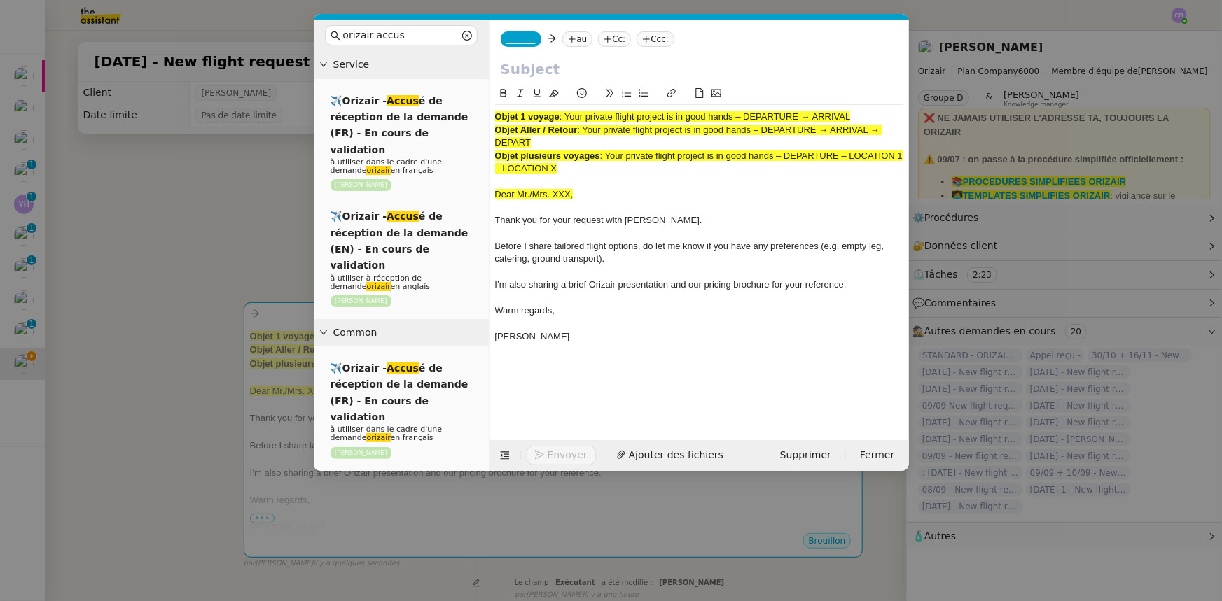
drag, startPoint x: 852, startPoint y: 116, endPoint x: 567, endPoint y: 116, distance: 284.9
click at [567, 116] on span ": Your private flight project is in good hands – DEPARTURE → ARRIVAL" at bounding box center [704, 116] width 291 height 11
copy span "Your private flight project is in good hands – DEPARTURE → ARRIVAL"
click at [548, 67] on input "text" at bounding box center [699, 69] width 397 height 21
paste input "Your private flight project is in good hands – DEPARTURE → ARRIVAL"
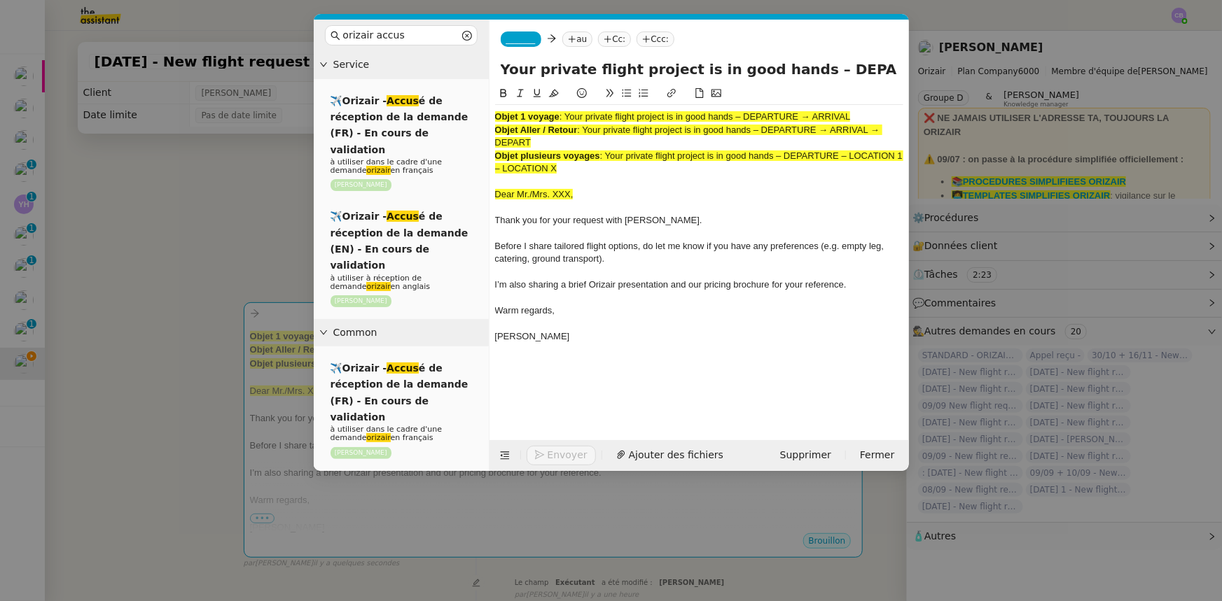
scroll to position [0, 56]
type input "Your private flight project is in good hands – DEPARTURE → ARRIVAL"
drag, startPoint x: 589, startPoint y: 167, endPoint x: 495, endPoint y: 119, distance: 105.8
click at [495, 119] on div "Objet 1 voyage : Your private flight project is in good hands – DEPARTURE → ARR…" at bounding box center [699, 233] width 408 height 257
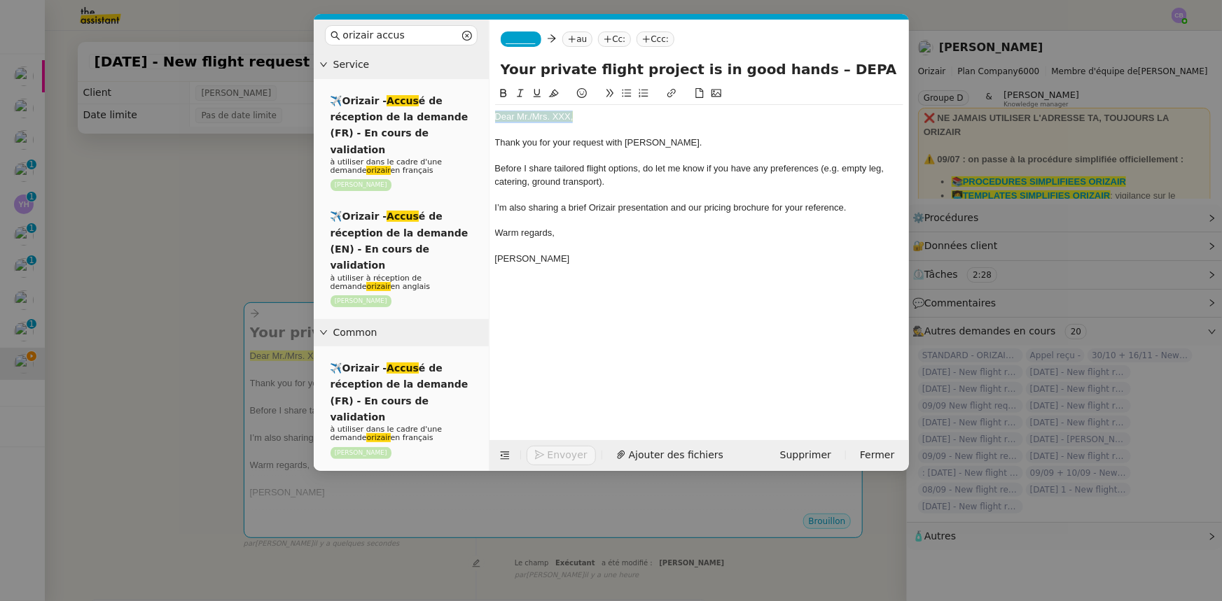
drag, startPoint x: 578, startPoint y: 118, endPoint x: 490, endPoint y: 118, distance: 87.5
click at [490, 118] on nz-spin "Dear Mr./Mrs. XXX, Thank you for your request with [PERSON_NAME]. Before I shar…" at bounding box center [698, 254] width 419 height 339
drag, startPoint x: 553, startPoint y: 95, endPoint x: 568, endPoint y: 110, distance: 21.3
click at [553, 95] on icon at bounding box center [554, 93] width 10 height 10
click at [570, 112] on div "Dear Mr./Mrs. XXX," at bounding box center [699, 117] width 408 height 13
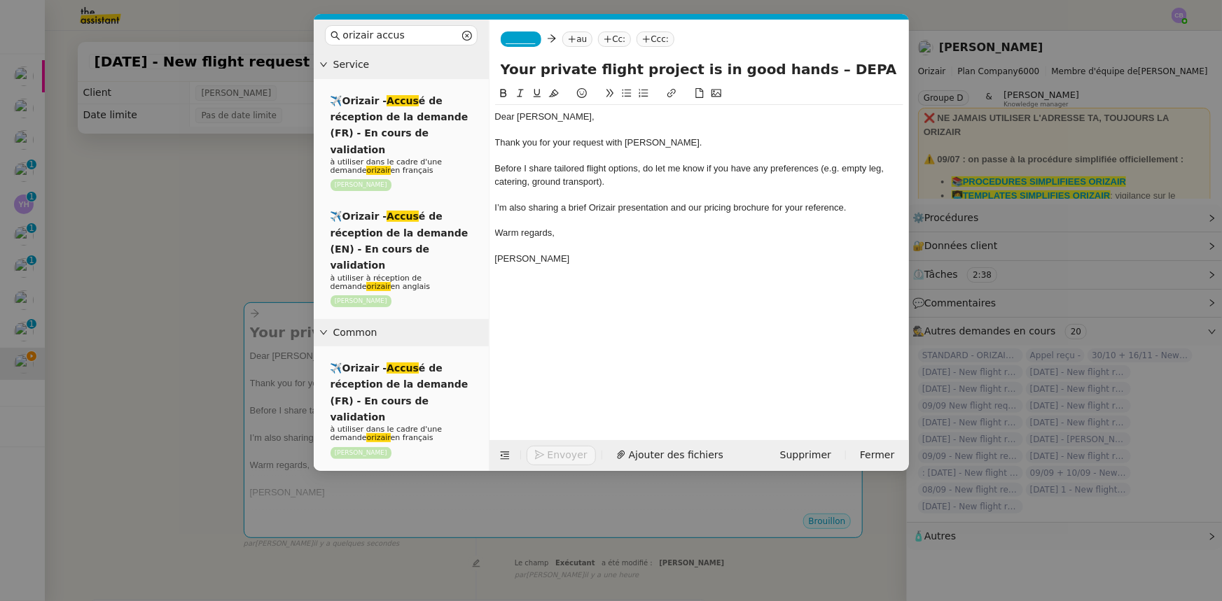
click at [518, 40] on span "_______" at bounding box center [520, 39] width 29 height 10
click at [539, 63] on span "[PERSON_NAME]" at bounding box center [605, 60] width 199 height 11
click at [239, 230] on nz-modal-container "orizair accus Service ✈️Orizair - Accus é de réception de la demande (FR) - En …" at bounding box center [611, 300] width 1222 height 601
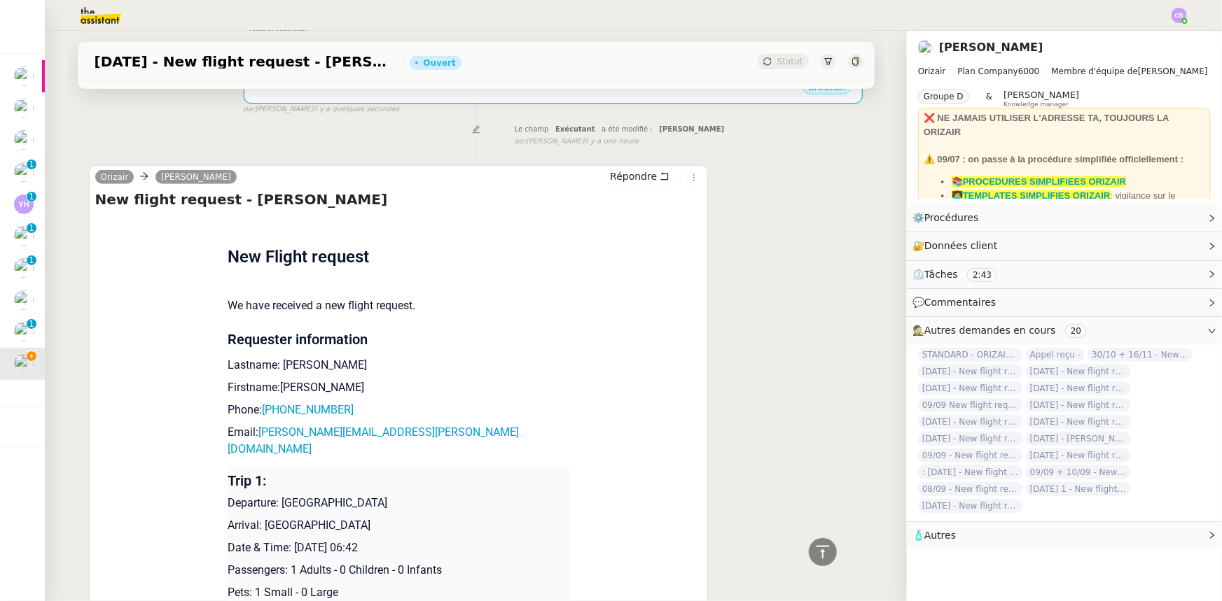
scroll to position [445, 0]
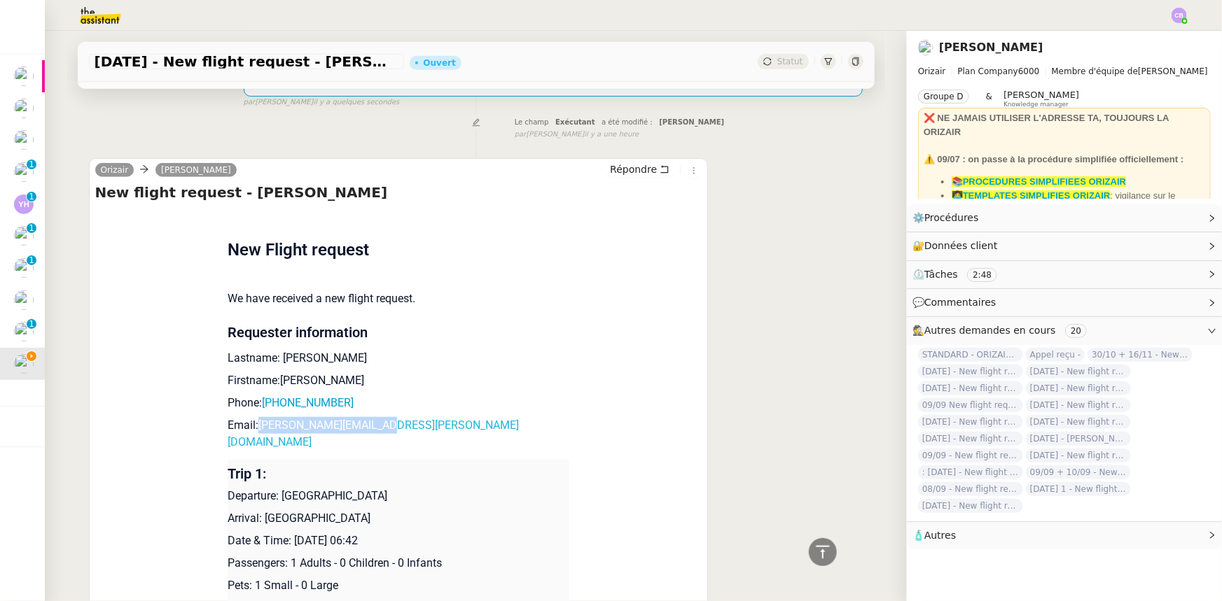
drag, startPoint x: 385, startPoint y: 427, endPoint x: 253, endPoint y: 430, distance: 131.6
click at [253, 430] on p "Email: adam.m.karmi@gmail.com" at bounding box center [399, 434] width 342 height 34
copy link "[EMAIL_ADDRESS][PERSON_NAME][DOMAIN_NAME]"
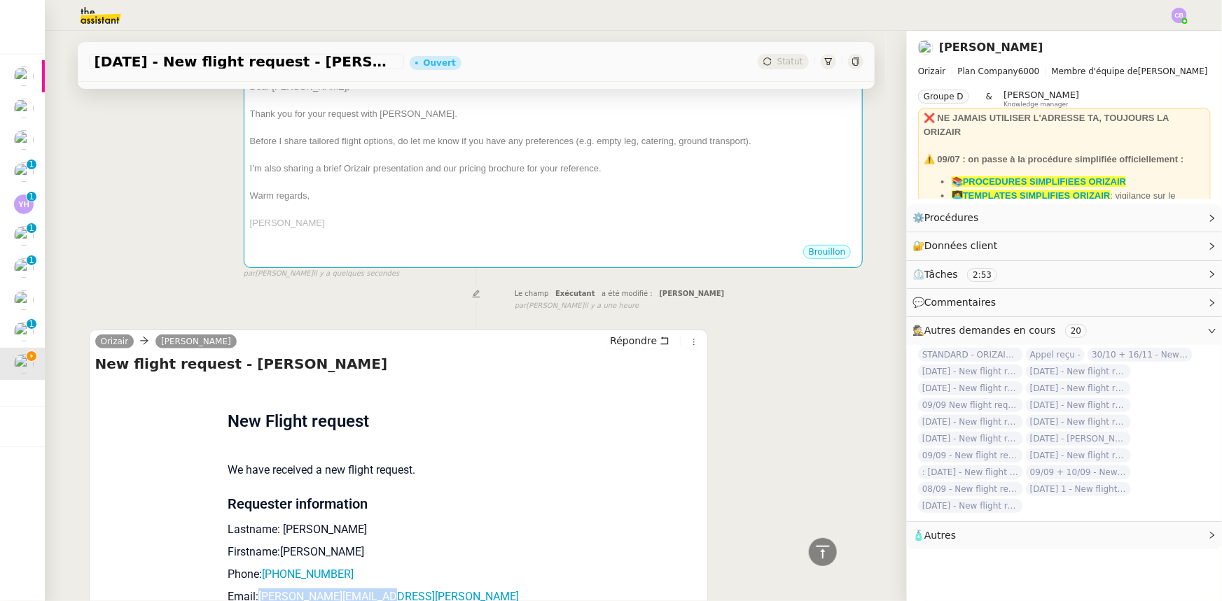
scroll to position [63, 0]
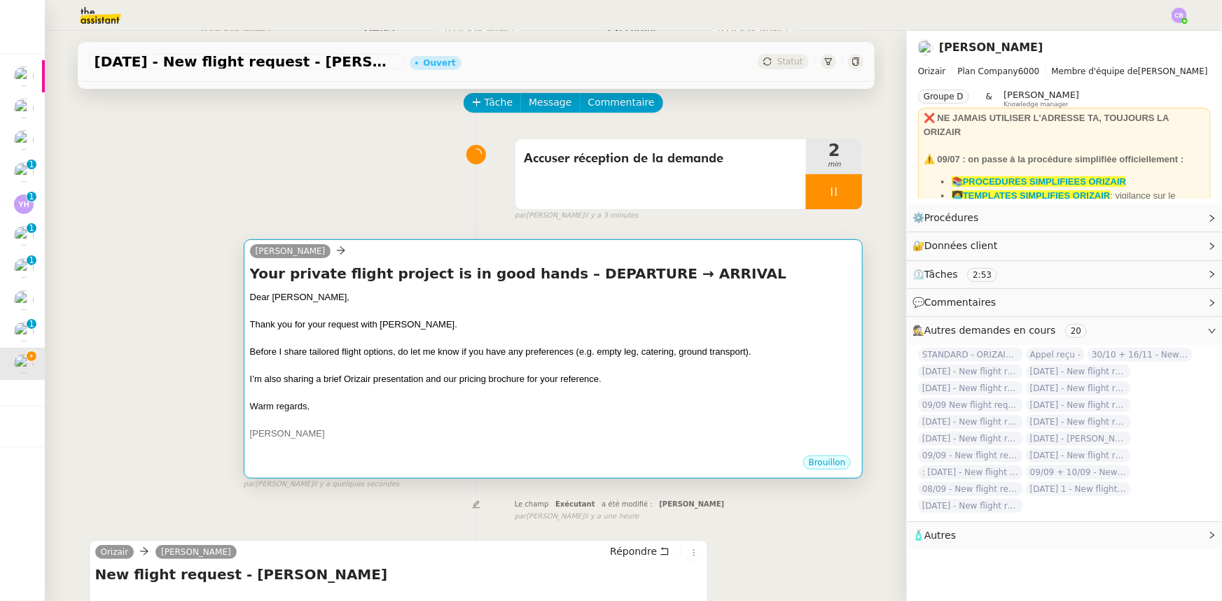
click at [487, 349] on span "Before I share tailored flight options, do let me know if you have any preferen…" at bounding box center [500, 352] width 501 height 11
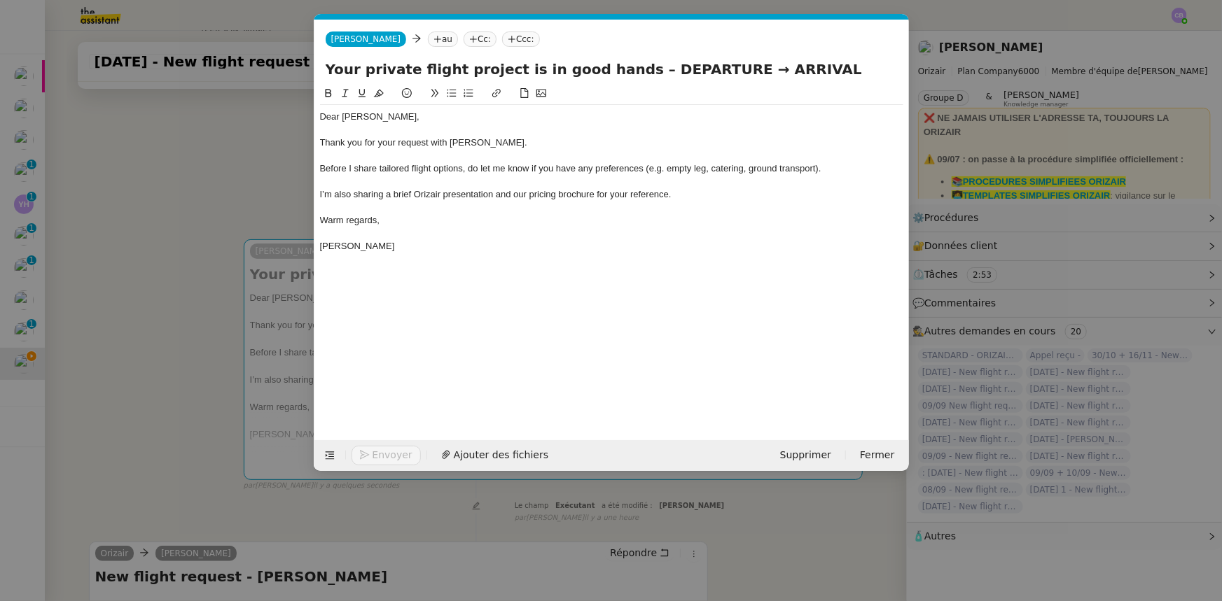
scroll to position [0, 82]
click at [433, 39] on icon at bounding box center [437, 39] width 8 height 8
paste input "[EMAIL_ADDRESS][PERSON_NAME][DOMAIN_NAME]"
type input "[EMAIL_ADDRESS][PERSON_NAME][DOMAIN_NAME]"
click at [433, 64] on span "[EMAIL_ADDRESS][PERSON_NAME][DOMAIN_NAME]" at bounding box center [572, 60] width 334 height 11
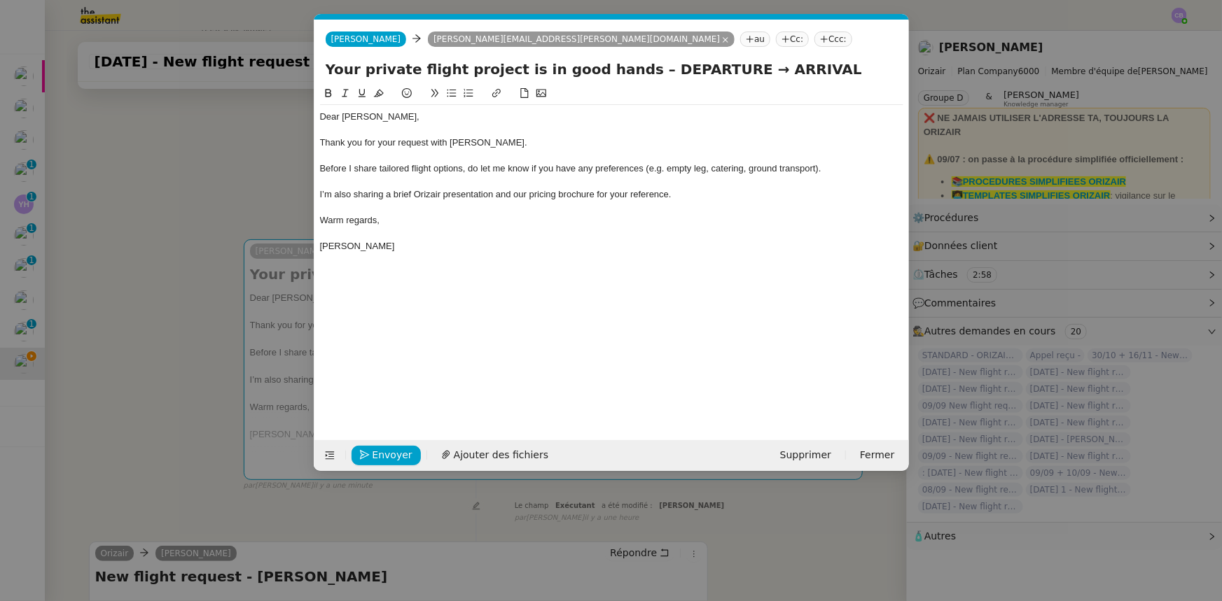
click at [814, 41] on nz-tag "Ccc:" at bounding box center [833, 39] width 38 height 15
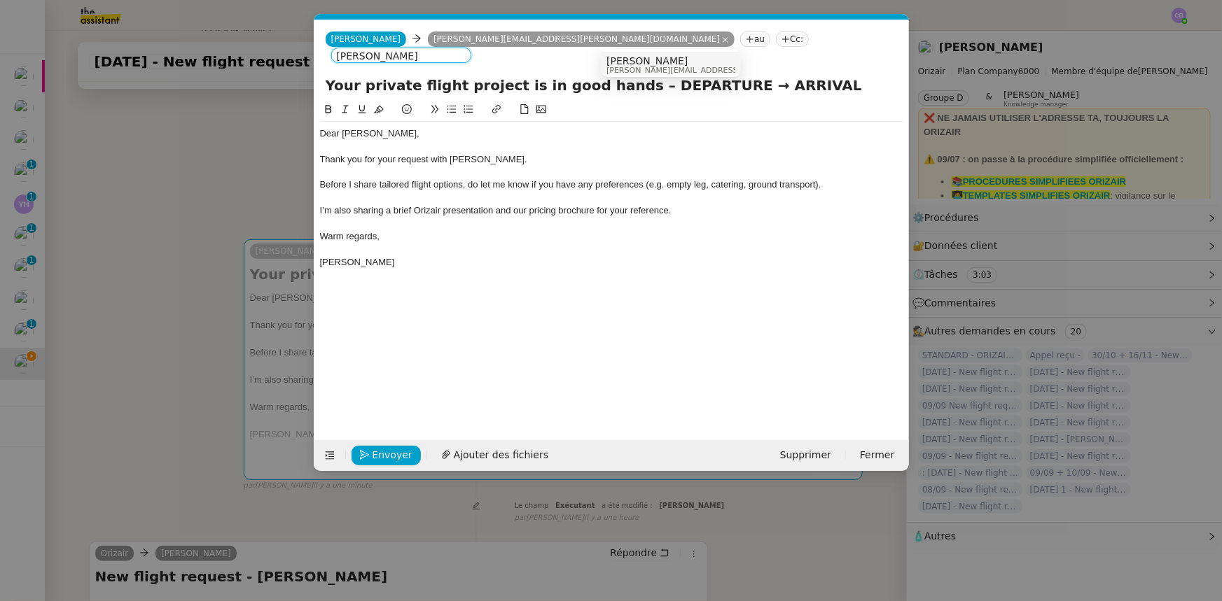
type input "[PERSON_NAME]"
click at [652, 63] on span "[PERSON_NAME]" at bounding box center [705, 60] width 199 height 11
drag, startPoint x: 700, startPoint y: 66, endPoint x: 625, endPoint y: 71, distance: 75.1
click at [625, 76] on input "Your private flight project is in good hands – DEPARTURE → ARRIVAL" at bounding box center [612, 86] width 572 height 21
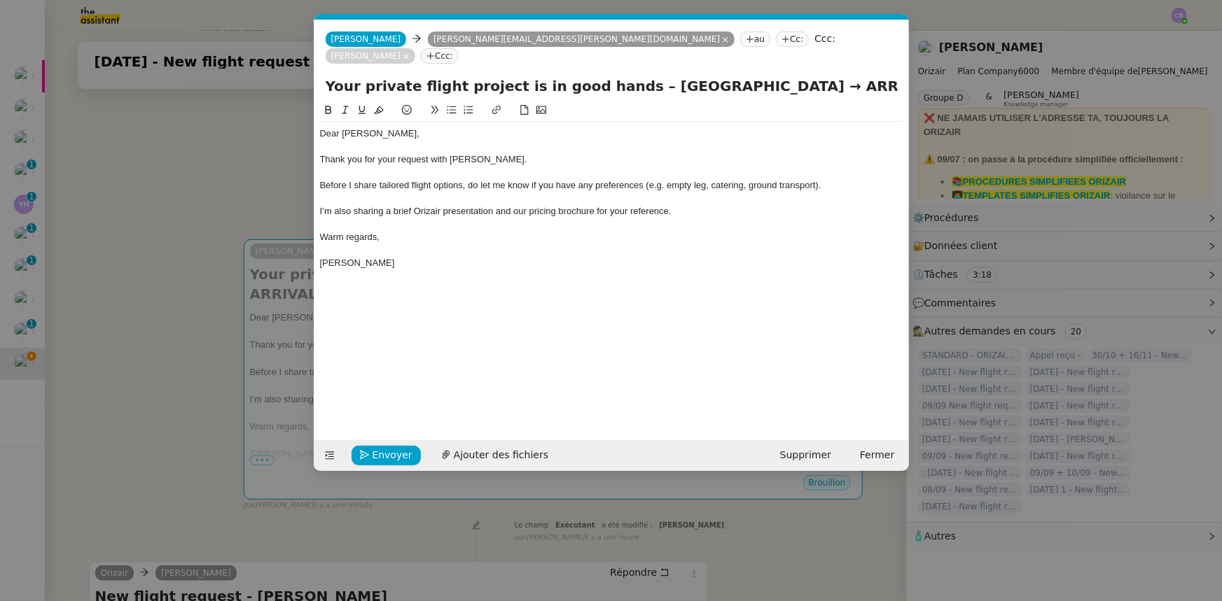
drag, startPoint x: 871, startPoint y: 67, endPoint x: 816, endPoint y: 69, distance: 54.7
click at [816, 76] on input "Your private flight project is in good hands – London Heathrow Airport → ARRIVAL" at bounding box center [612, 86] width 572 height 21
type input "Your private flight project is in good hands – London Heathrow Airport → Dubai …"
click at [556, 153] on div "Thank you for your request with [PERSON_NAME]." at bounding box center [611, 159] width 583 height 13
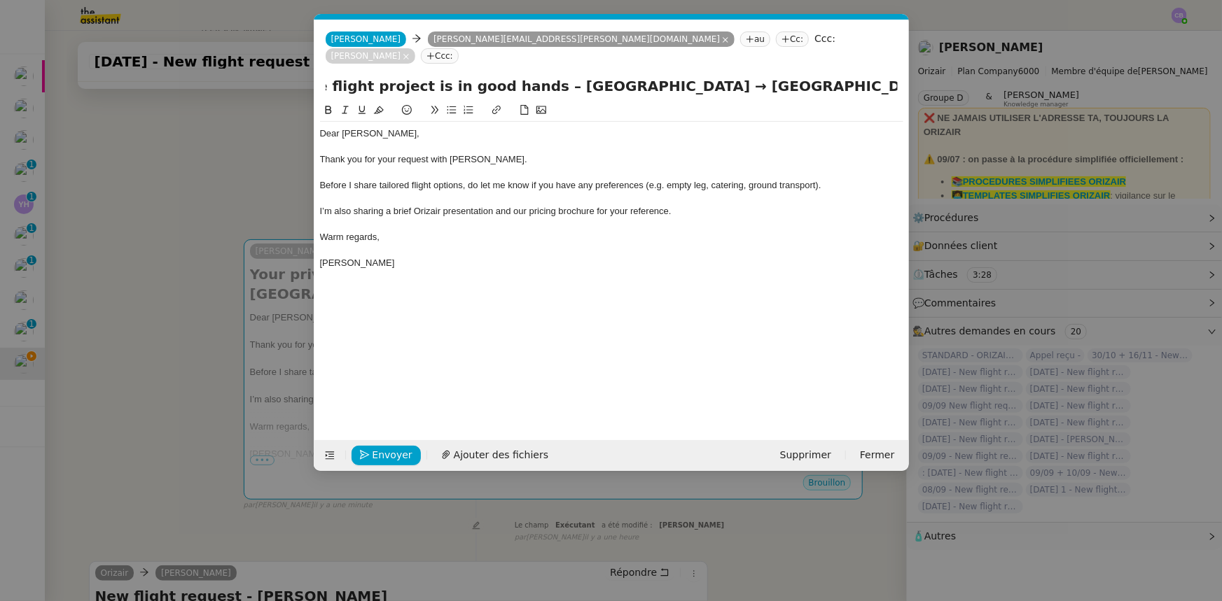
scroll to position [0, 0]
click at [515, 455] on span "Ajouter des fichiers" at bounding box center [501, 455] width 95 height 16
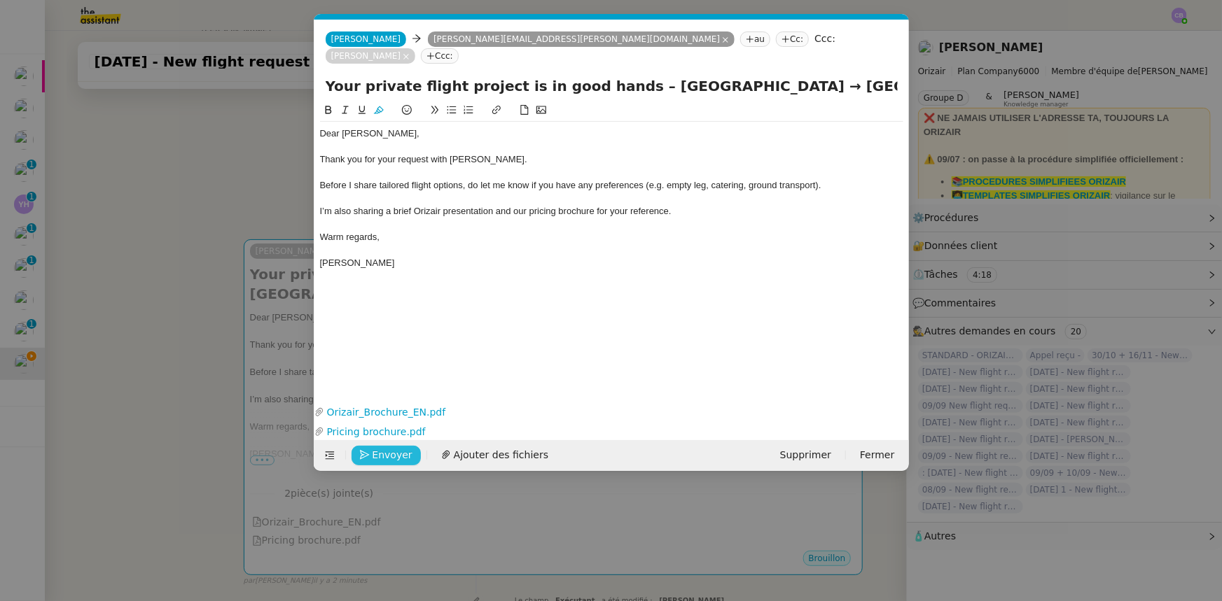
click at [402, 456] on span "Envoyer" at bounding box center [392, 455] width 40 height 16
click at [402, 456] on span "Confirmer l'envoi" at bounding box center [414, 455] width 84 height 16
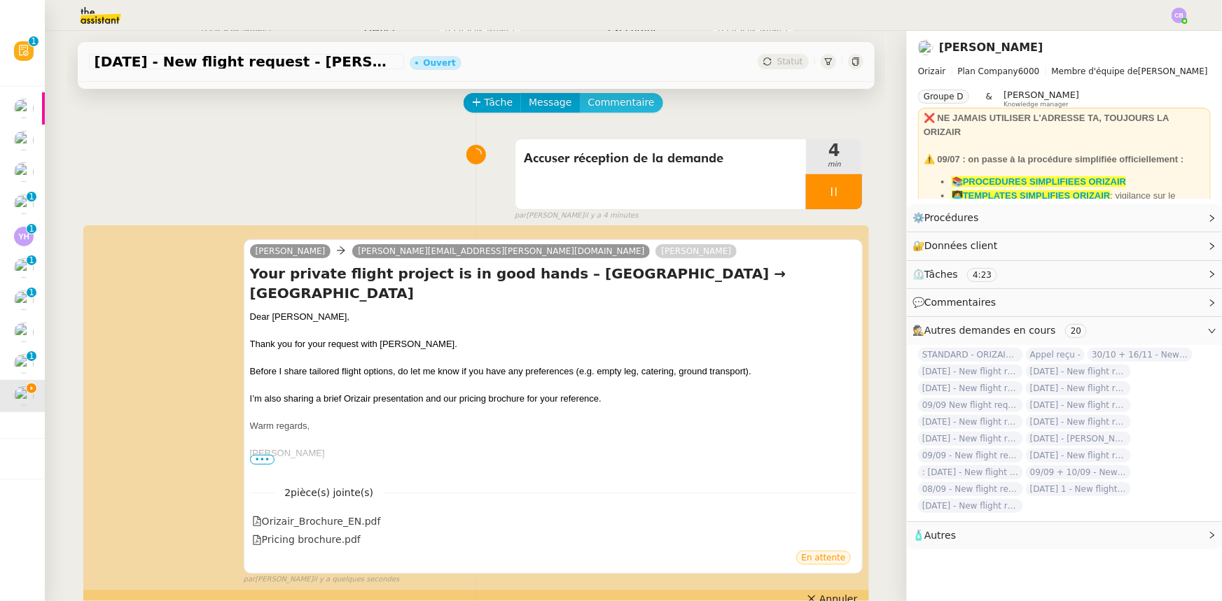
click at [625, 104] on span "Commentaire" at bounding box center [621, 103] width 67 height 16
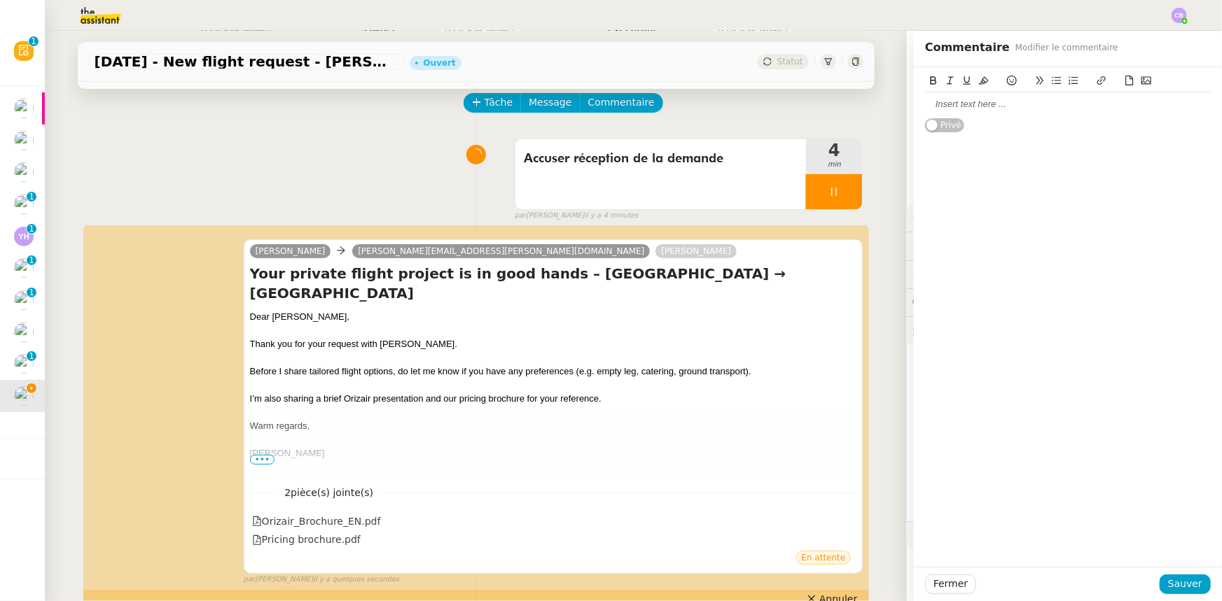
click at [991, 104] on div at bounding box center [1068, 104] width 286 height 13
click at [945, 102] on div "A réattribuer demain (relance)" at bounding box center [1068, 104] width 286 height 13
click at [0, 0] on lt-span "À réattribuer" at bounding box center [0, 0] width 0 height 0
drag, startPoint x: 1045, startPoint y: 105, endPoint x: 911, endPoint y: 106, distance: 134.4
click at [914, 106] on div "À réattribuer demain (relance) Privé" at bounding box center [1068, 100] width 308 height 66
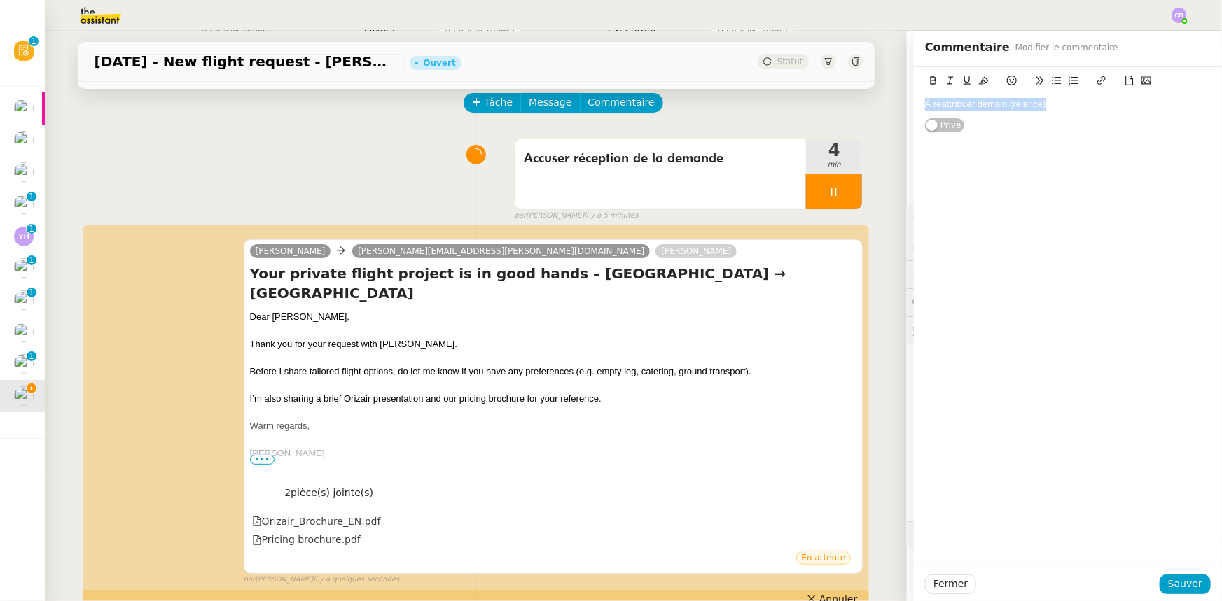
copy div "À réattribuer demain (relance)"
click at [1173, 588] on span "Sauver" at bounding box center [1185, 584] width 34 height 16
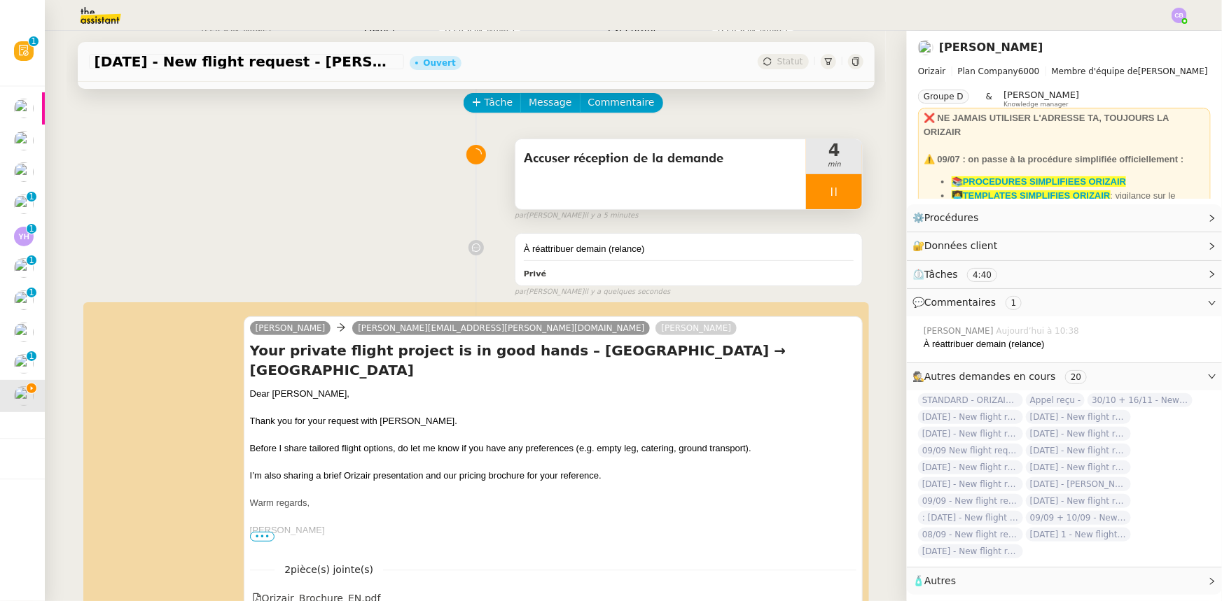
click at [806, 189] on div at bounding box center [834, 191] width 56 height 35
click at [836, 200] on button at bounding box center [848, 191] width 28 height 35
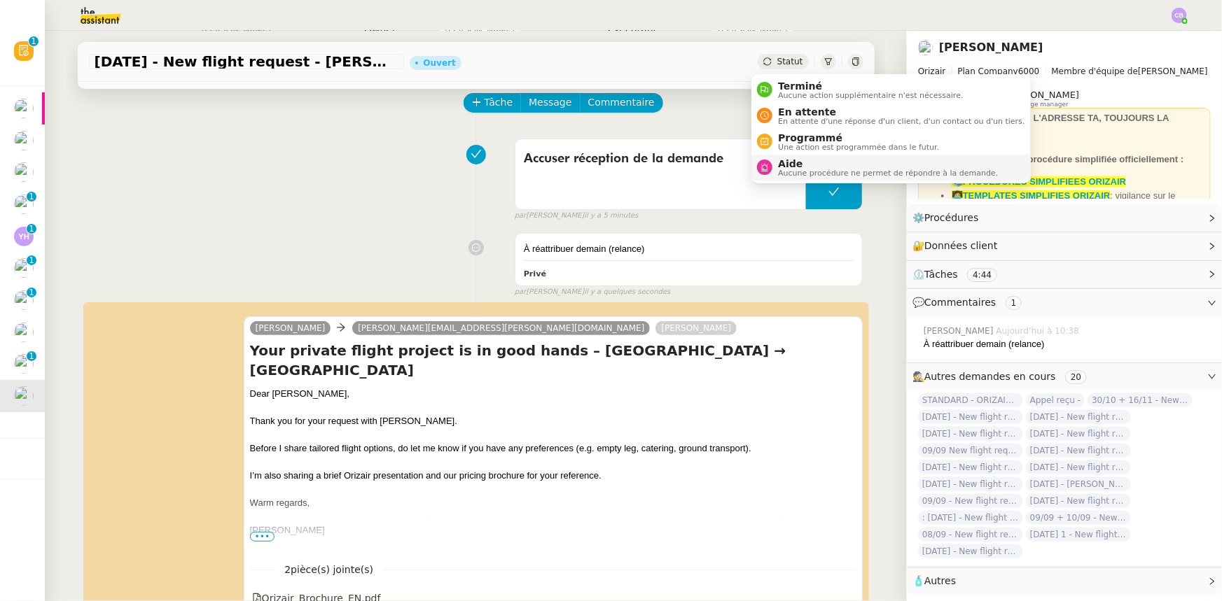
click at [813, 169] on span "Aucune procédure ne permet de répondre à la demande." at bounding box center [888, 173] width 220 height 8
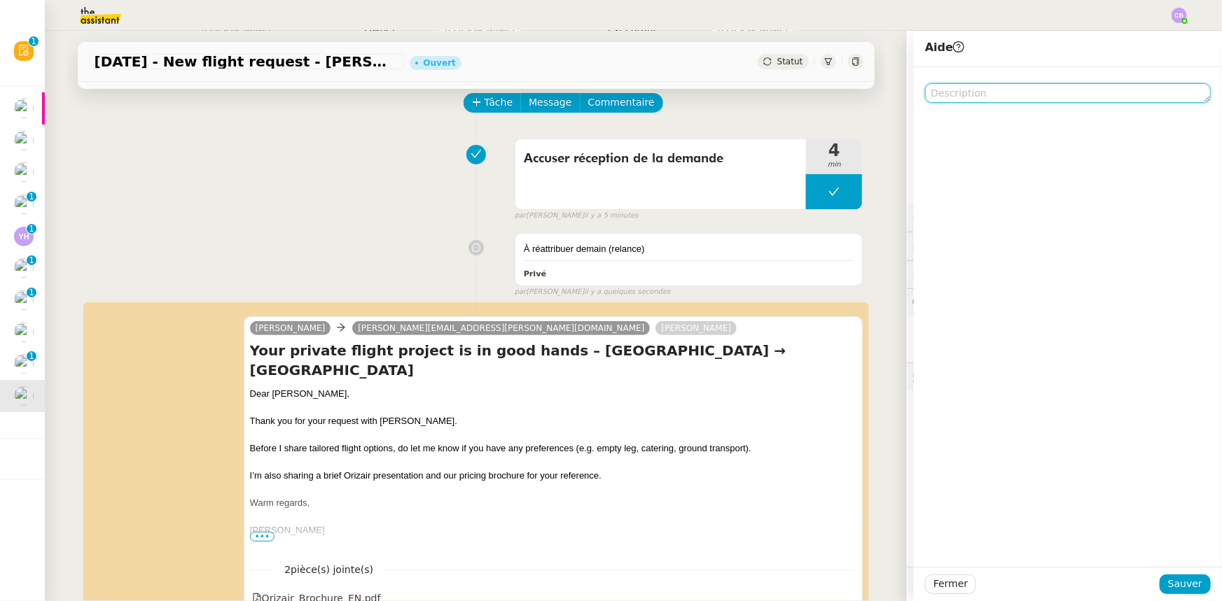
click at [973, 94] on textarea at bounding box center [1068, 93] width 286 height 20
paste textarea "À réattribuer demain (relance)"
type textarea "À réattribuer demain (relance)"
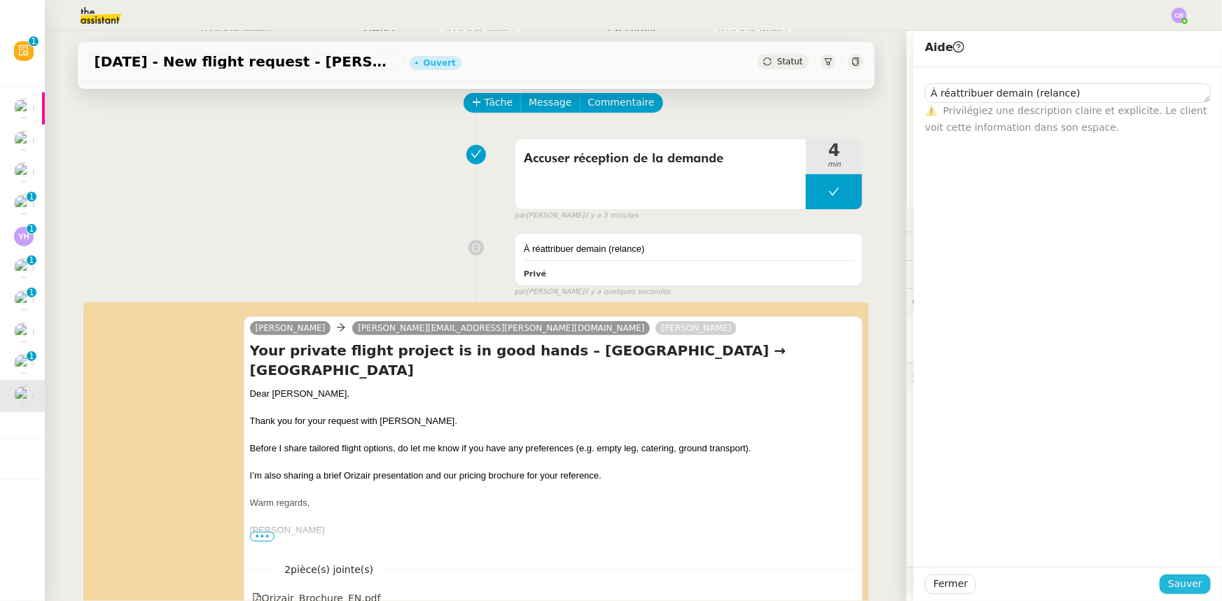
click at [1183, 578] on span "Sauver" at bounding box center [1185, 584] width 34 height 16
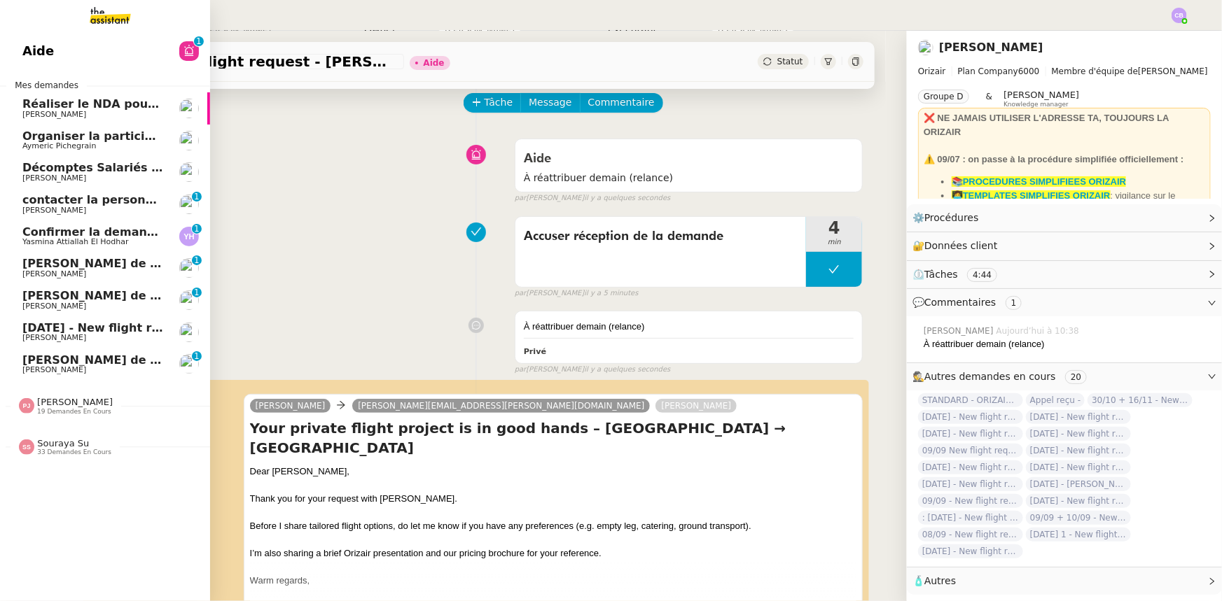
click at [94, 406] on div "Pauline Jennah 19 demandes en cours" at bounding box center [75, 406] width 76 height 18
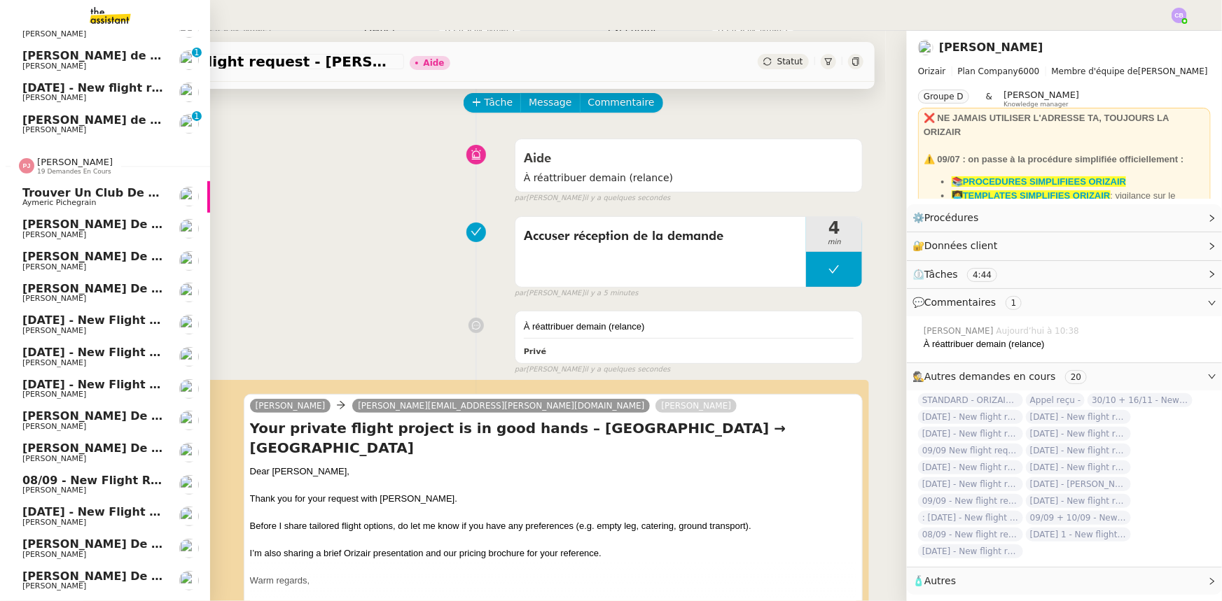
scroll to position [220, 0]
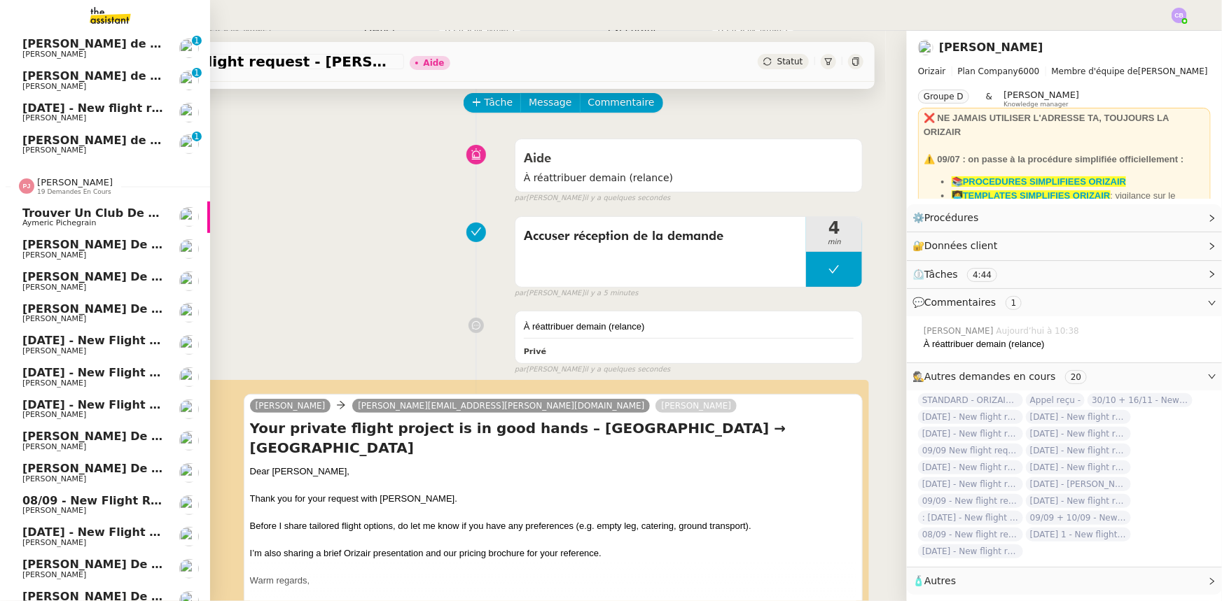
click at [69, 189] on span "19 demandes en cours" at bounding box center [74, 192] width 74 height 8
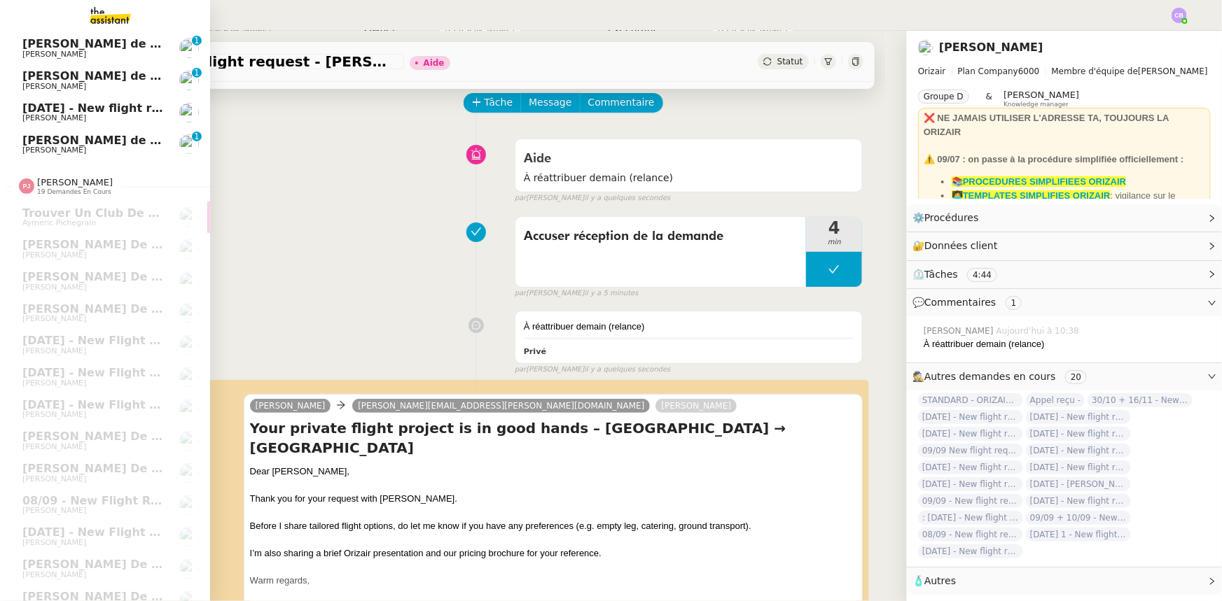
scroll to position [0, 0]
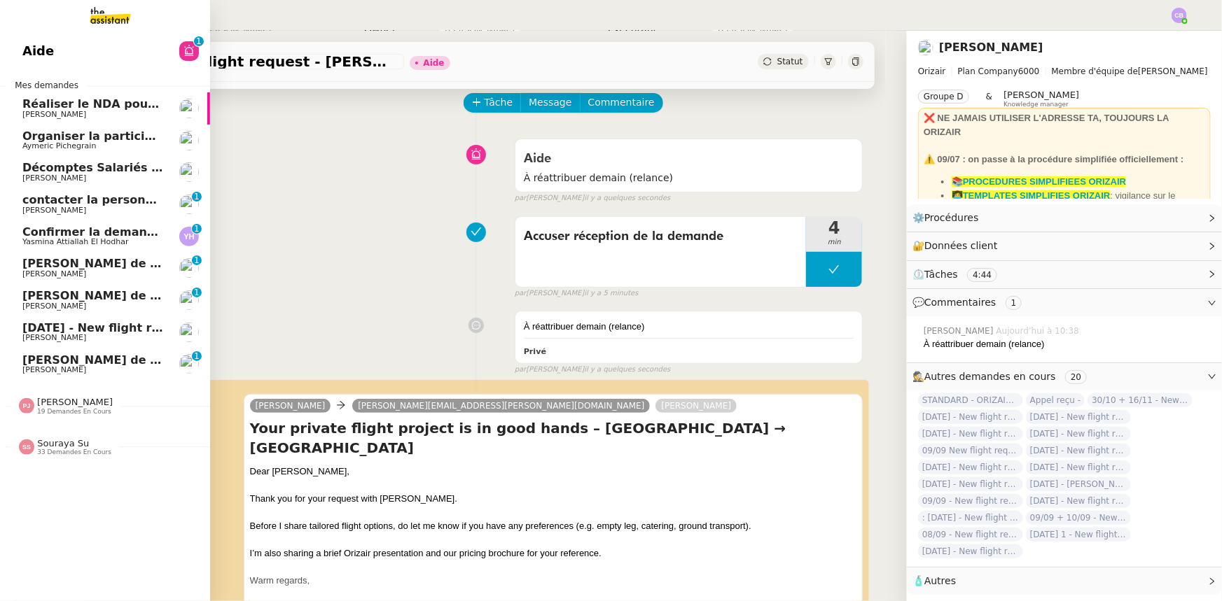
click at [67, 443] on span "Souraya Su" at bounding box center [63, 443] width 52 height 11
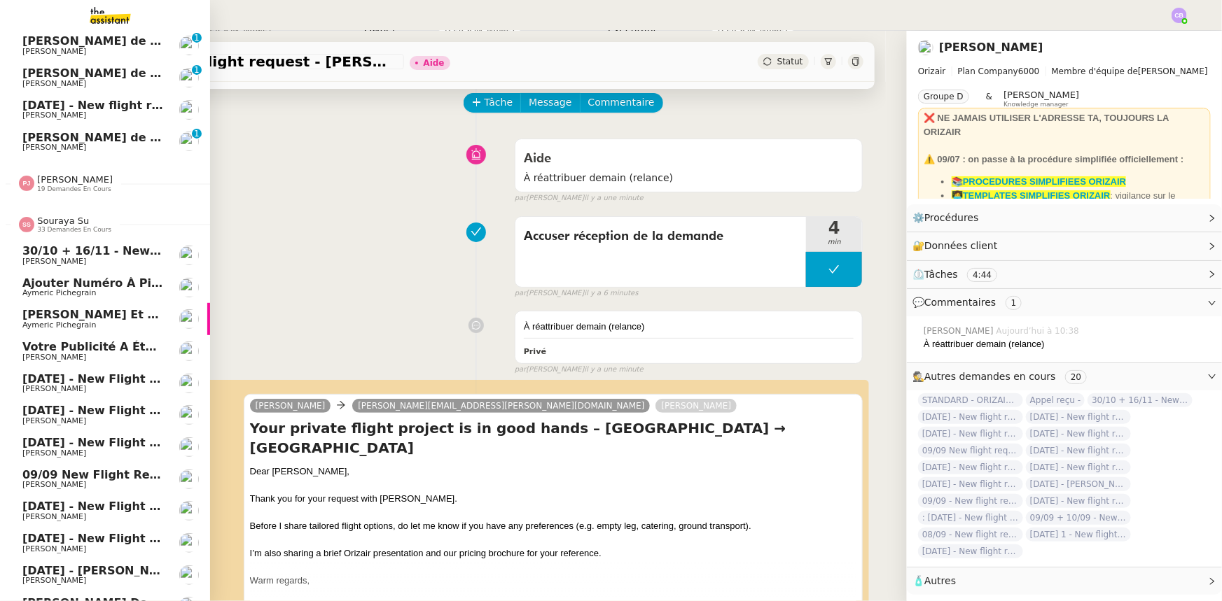
scroll to position [159, 0]
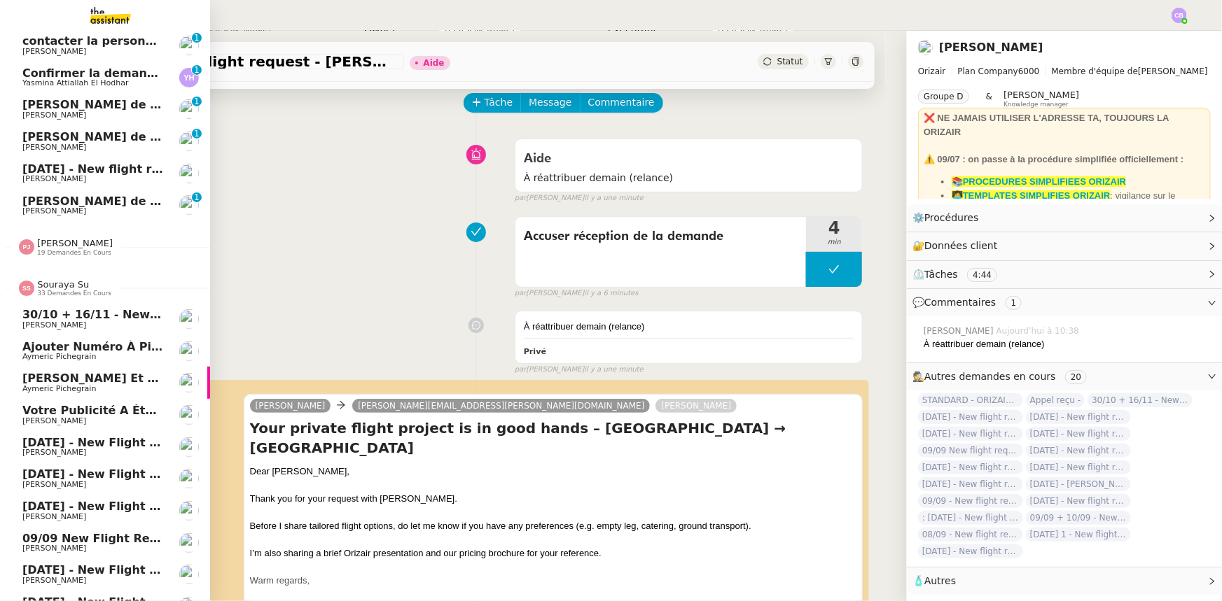
click at [66, 288] on span "Souraya Su" at bounding box center [63, 284] width 52 height 11
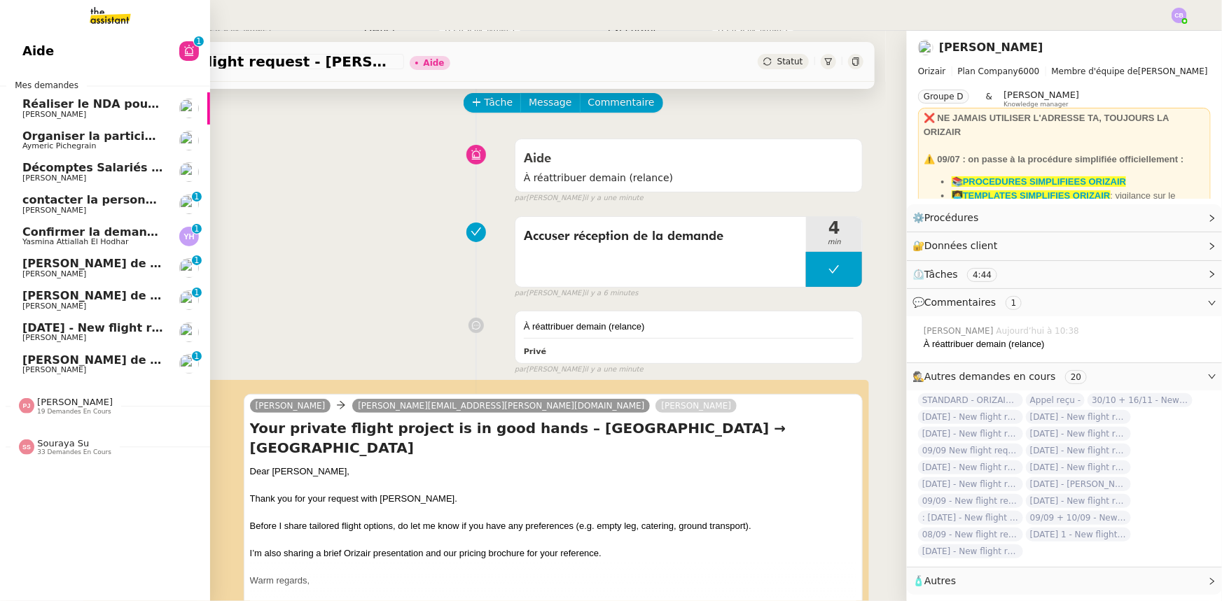
scroll to position [0, 0]
click at [98, 135] on span "Organiser la participation des talents à l'événement" at bounding box center [187, 136] width 330 height 13
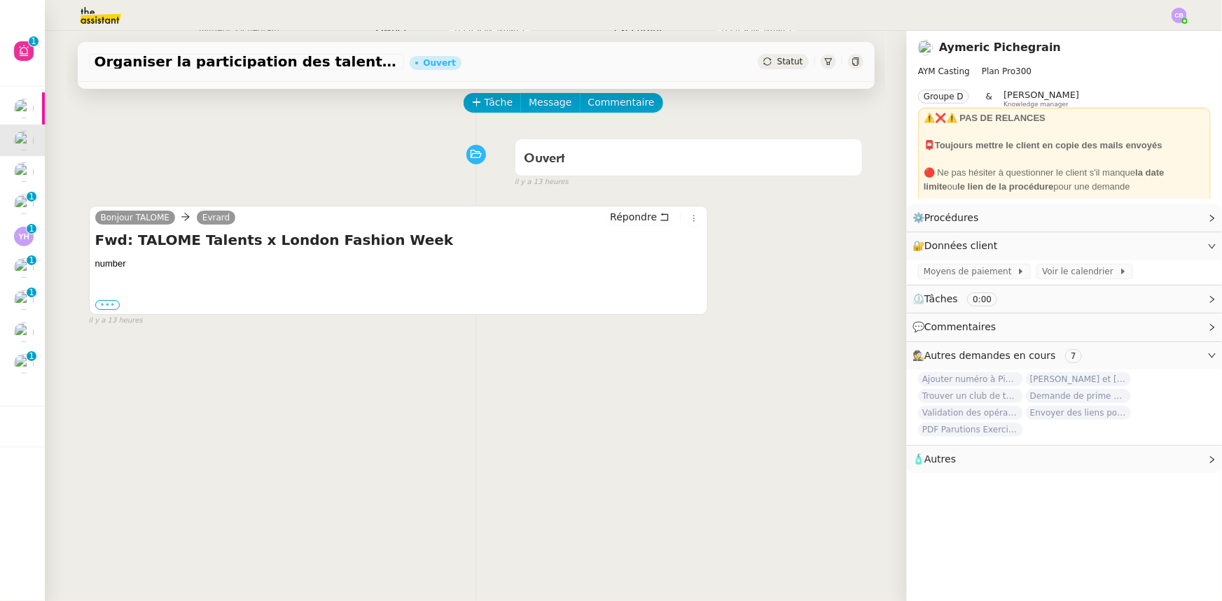
click at [99, 304] on label "•••" at bounding box center [107, 305] width 25 height 10
click at [0, 0] on input "•••" at bounding box center [0, 0] width 0 height 0
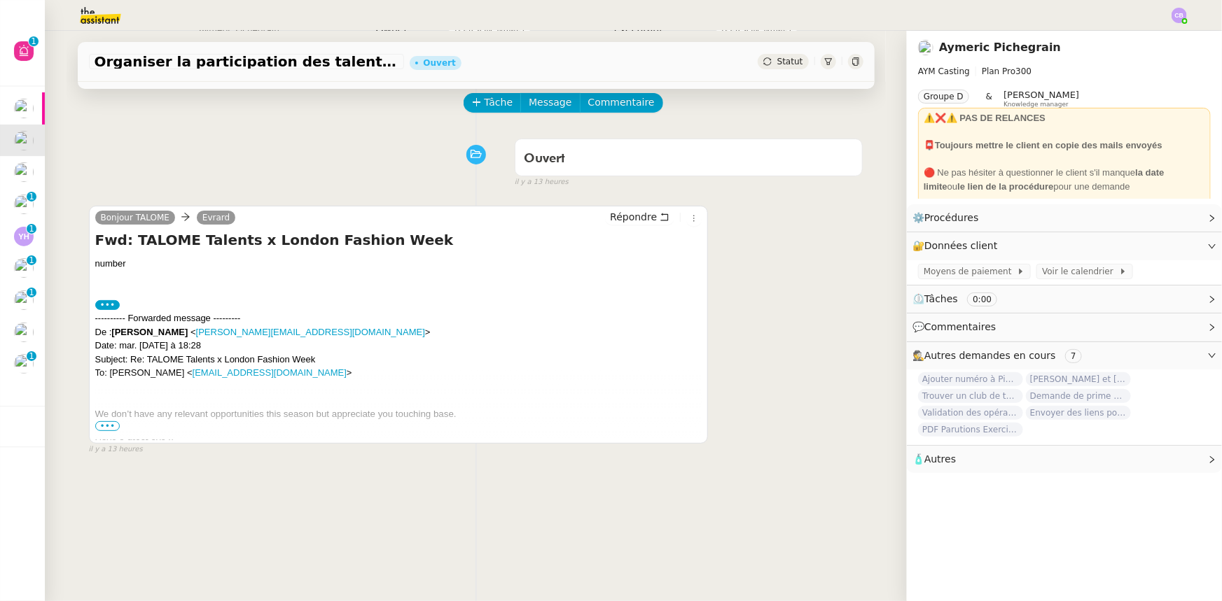
click at [99, 429] on span "•••" at bounding box center [107, 426] width 25 height 10
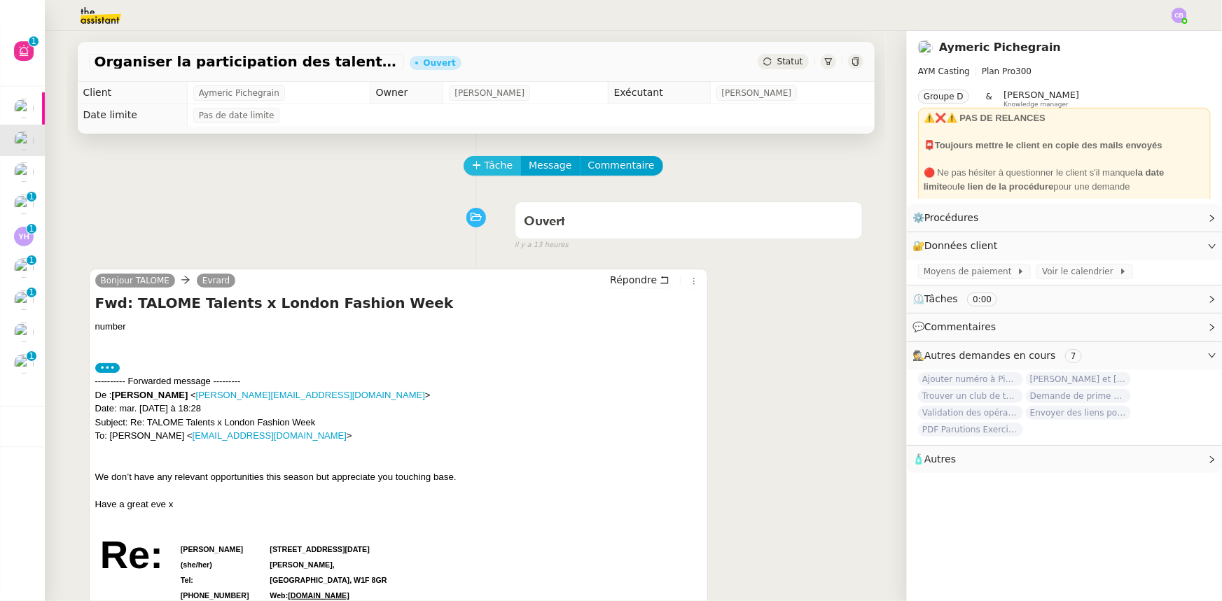
click at [475, 172] on button "Tâche" at bounding box center [492, 166] width 58 height 20
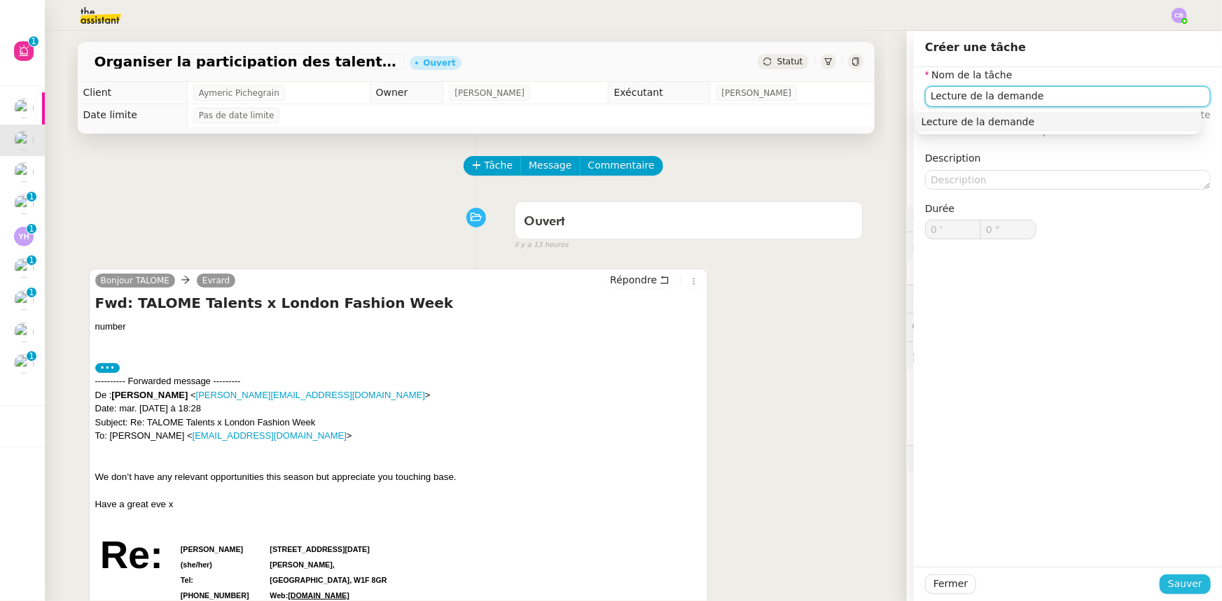
type input "Lecture de la demande"
click at [1193, 582] on button "Sauver" at bounding box center [1184, 585] width 51 height 20
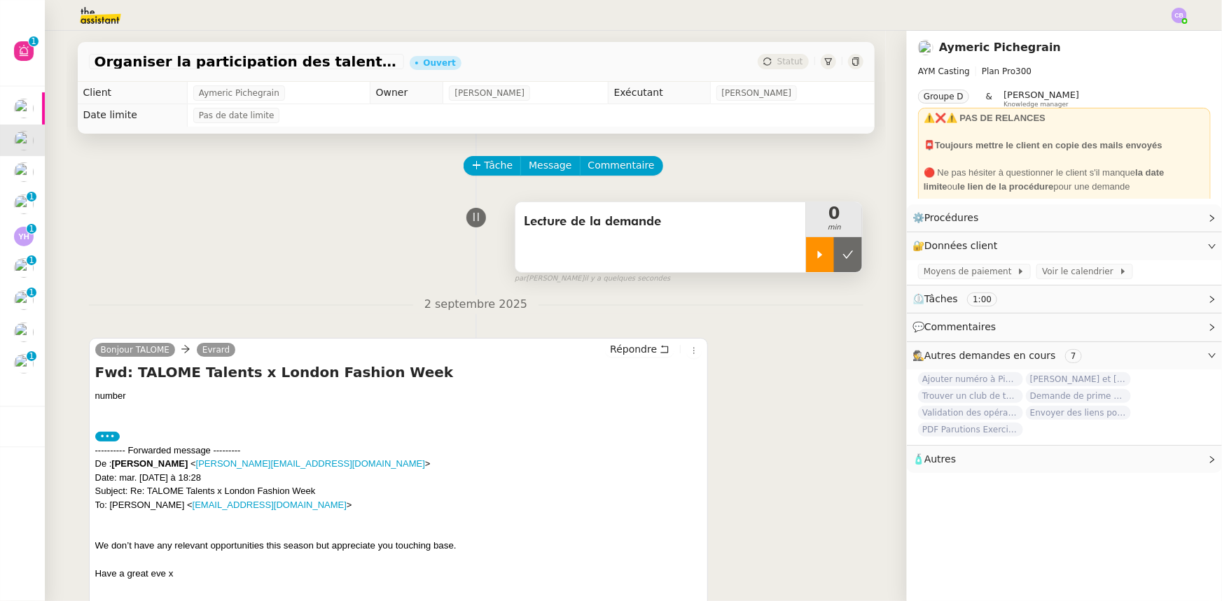
click at [814, 260] on icon at bounding box center [819, 254] width 11 height 11
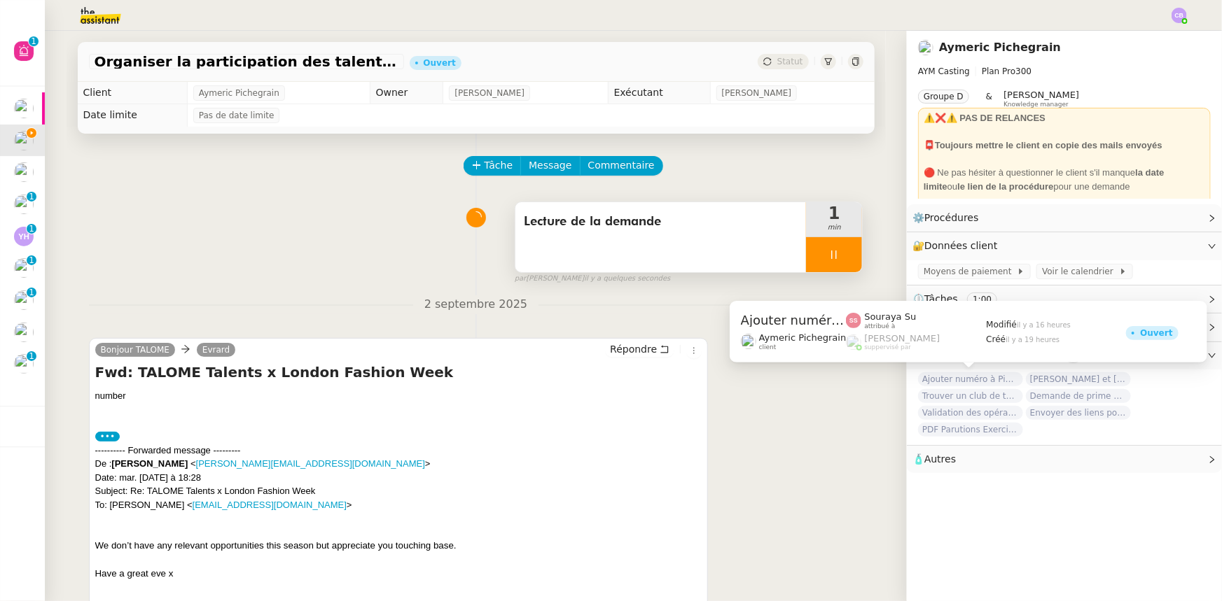
click at [978, 381] on span "Ajouter numéro à Pipedrive" at bounding box center [970, 379] width 105 height 14
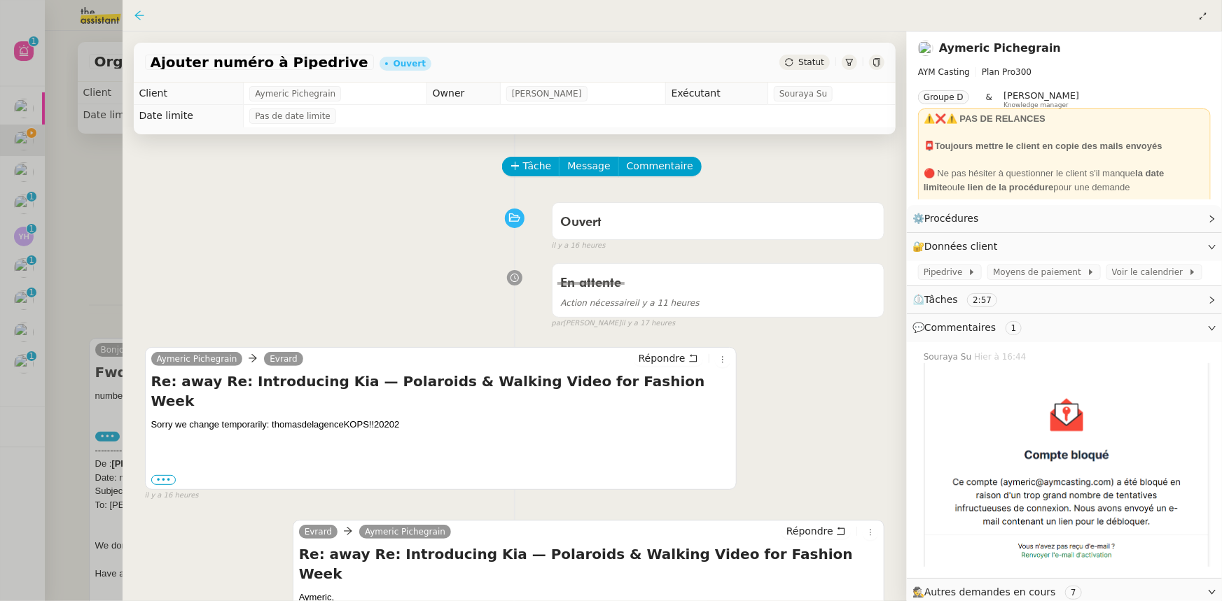
click at [141, 14] on icon at bounding box center [139, 15] width 11 height 11
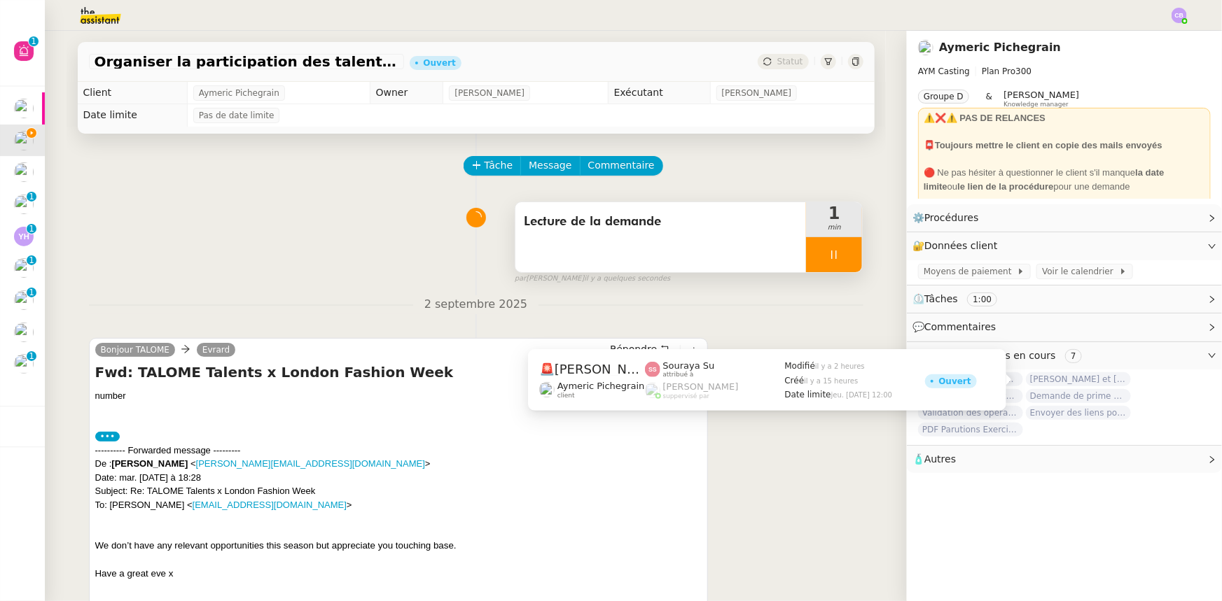
click at [1054, 378] on span "[PERSON_NAME] et Geo dans Pipedrive" at bounding box center [1078, 379] width 105 height 14
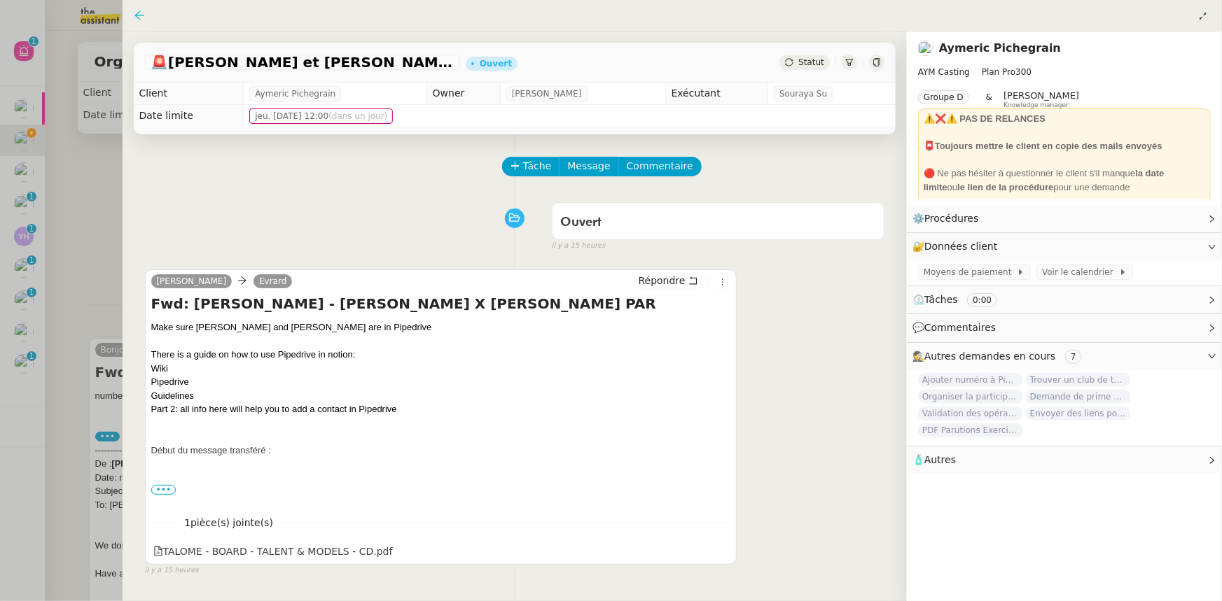
click at [134, 18] on icon at bounding box center [139, 15] width 11 height 11
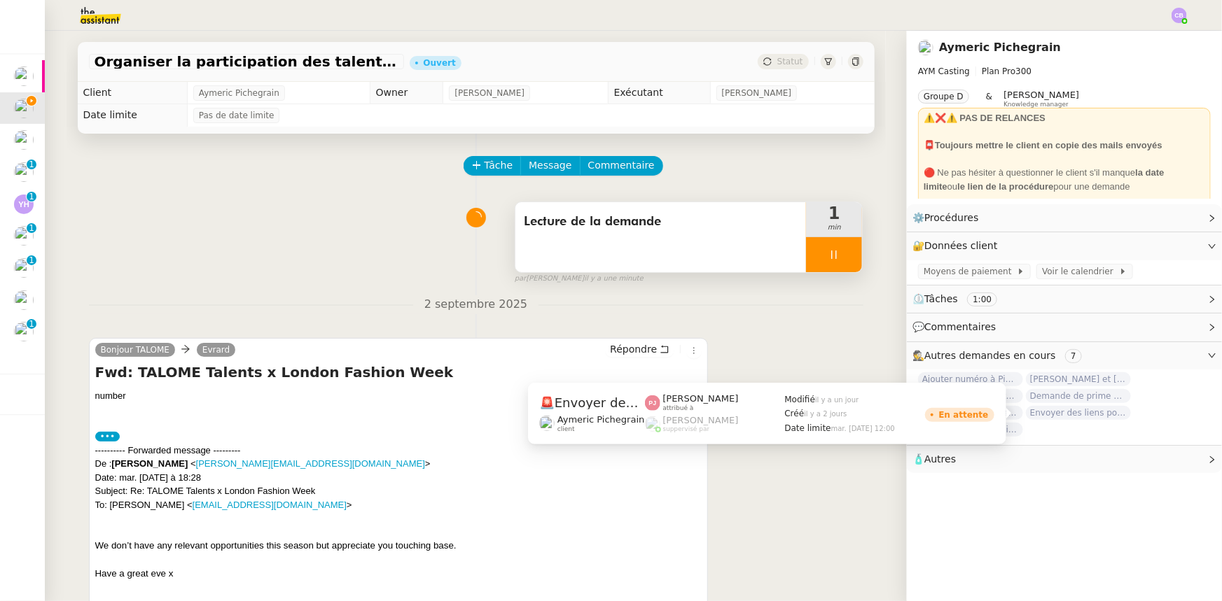
click at [1054, 415] on span "Envoyer des liens pour literie" at bounding box center [1078, 413] width 105 height 14
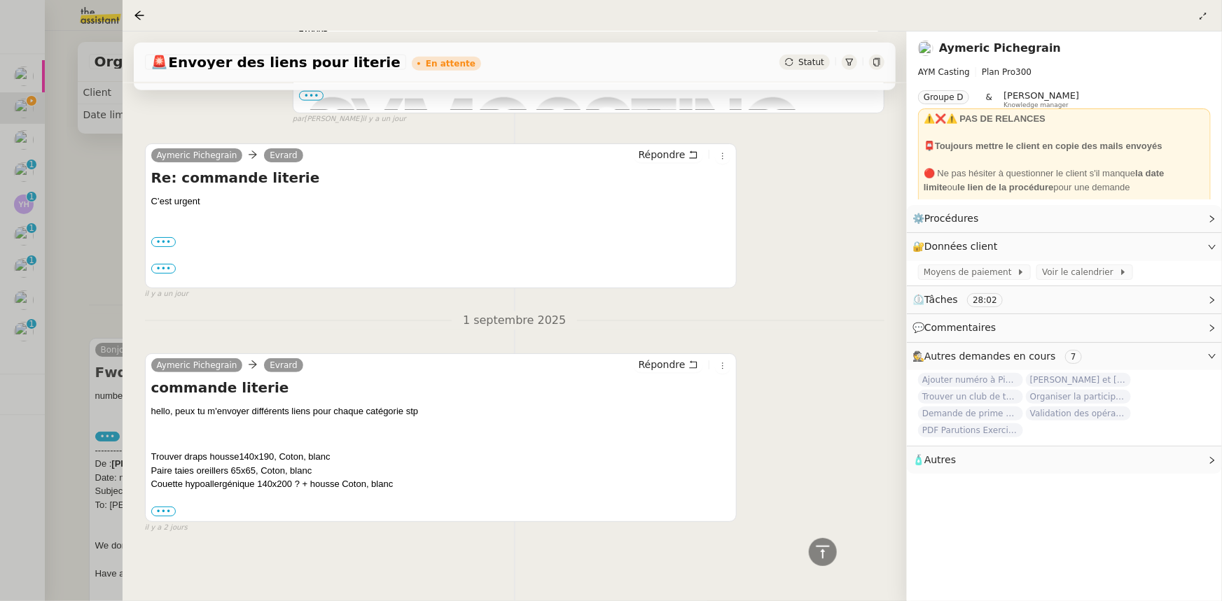
scroll to position [894, 0]
click at [138, 15] on icon at bounding box center [138, 15] width 9 height 9
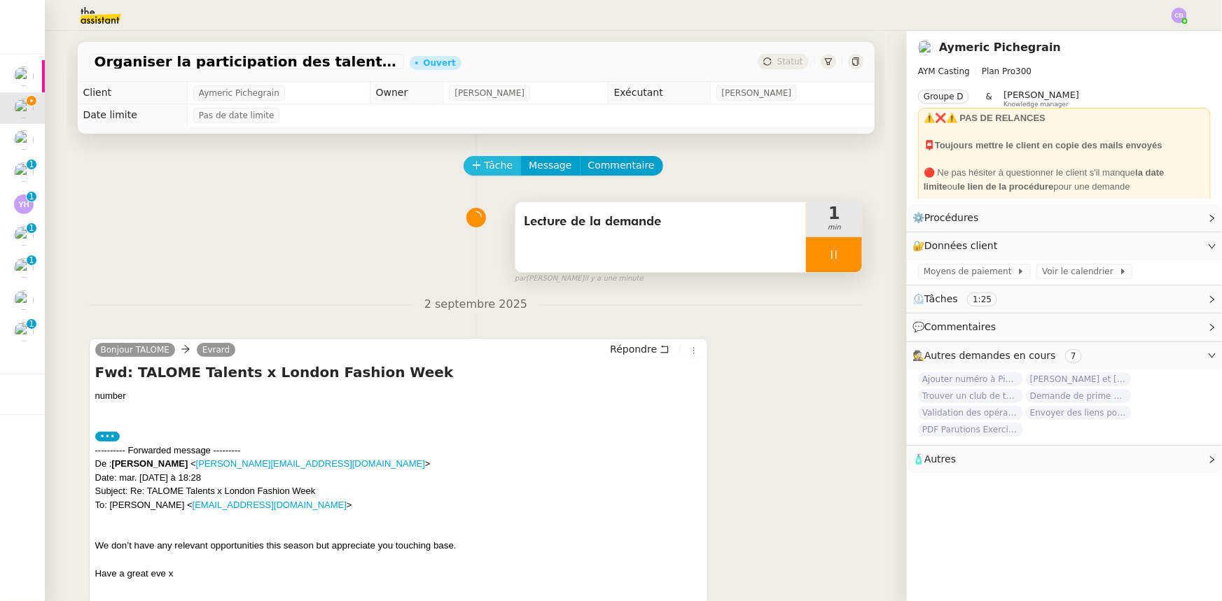
click at [484, 170] on span "Tâche" at bounding box center [498, 166] width 29 height 16
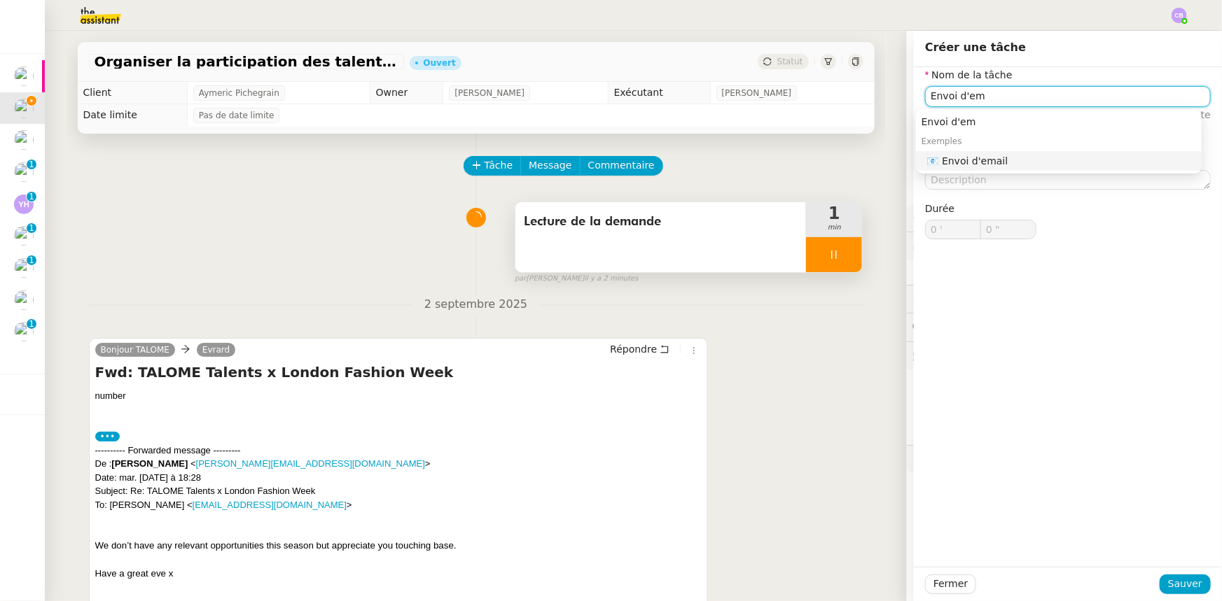
click at [963, 161] on div "📧 Envoi d'email" at bounding box center [1061, 161] width 269 height 13
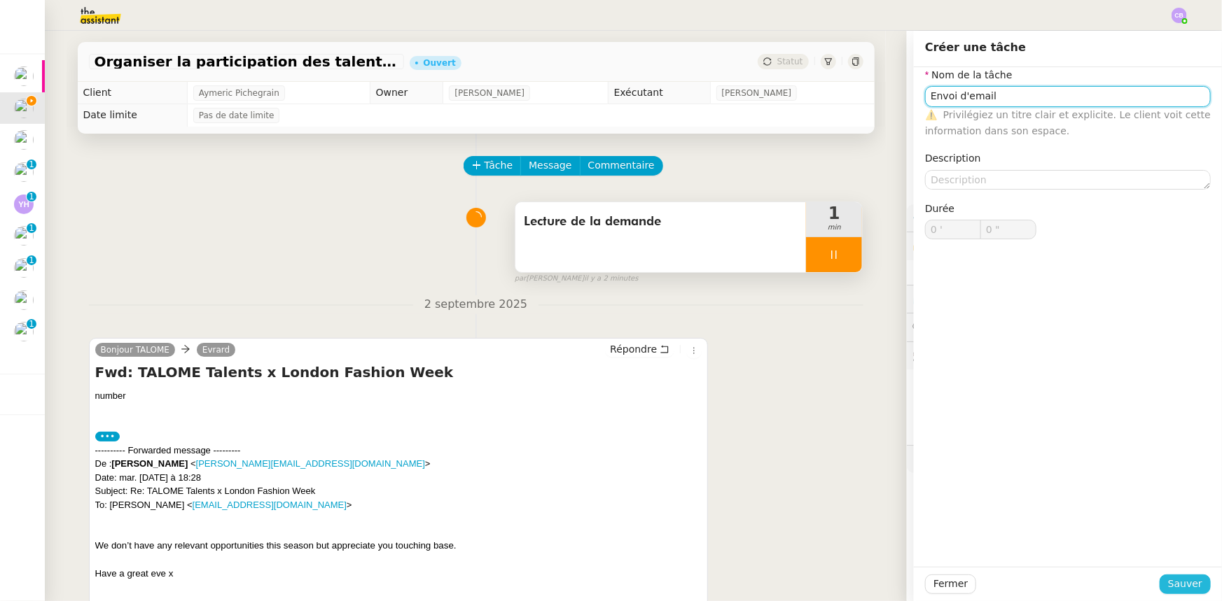
type input "Envoi d'email"
click at [1171, 583] on span "Sauver" at bounding box center [1185, 584] width 34 height 16
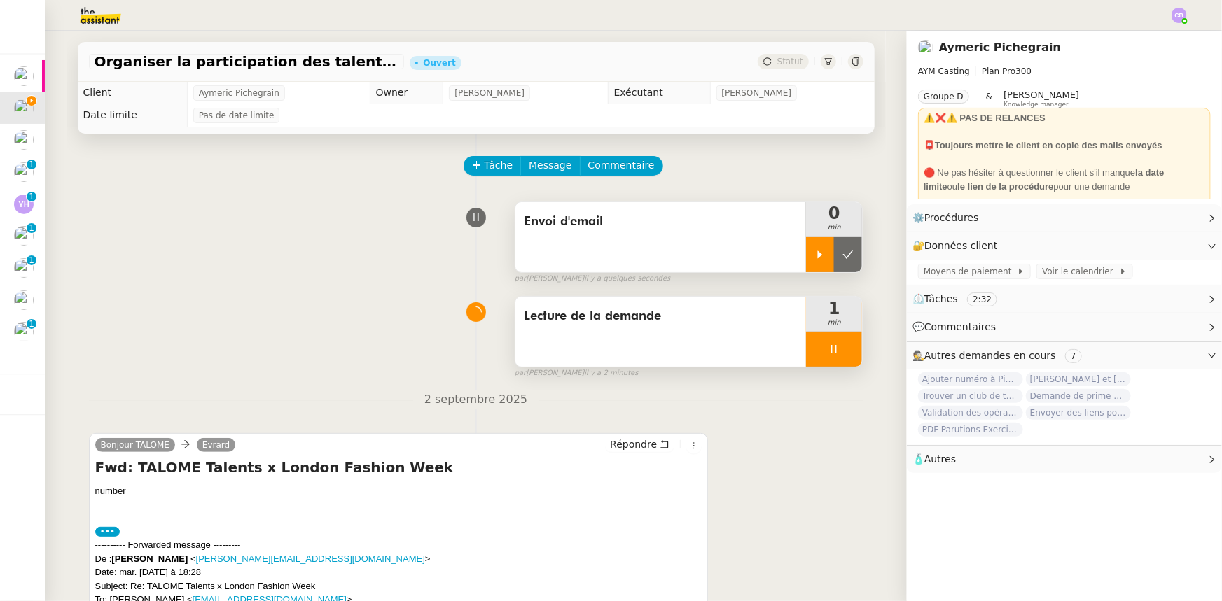
click at [806, 253] on div at bounding box center [820, 254] width 28 height 35
click at [806, 349] on div at bounding box center [834, 349] width 56 height 35
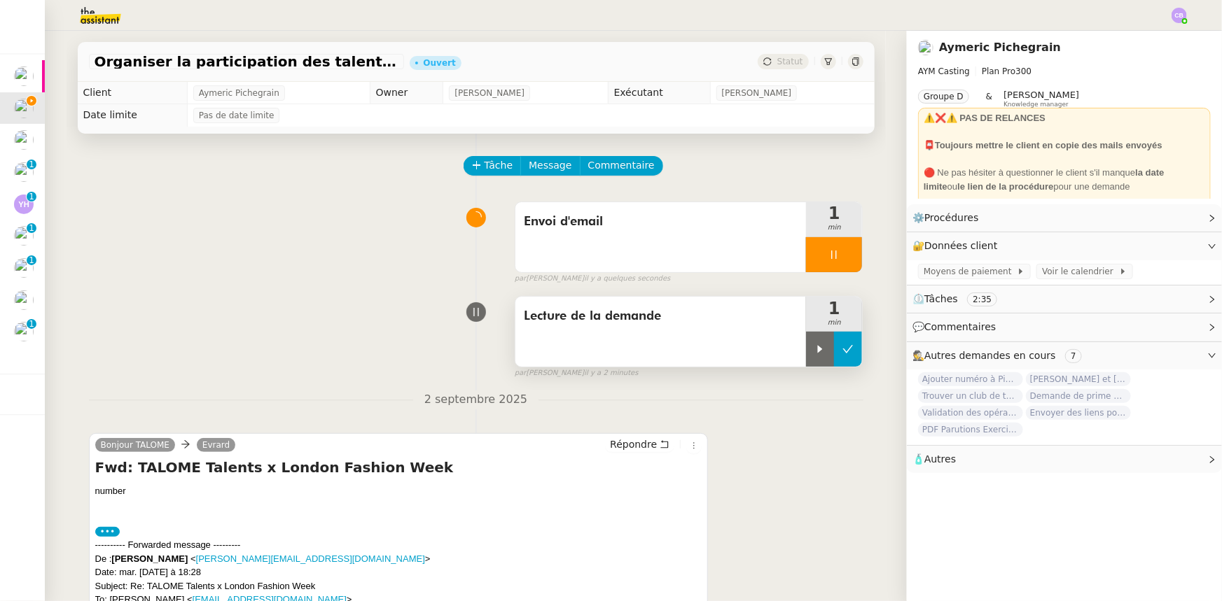
click at [842, 355] on icon at bounding box center [847, 349] width 11 height 11
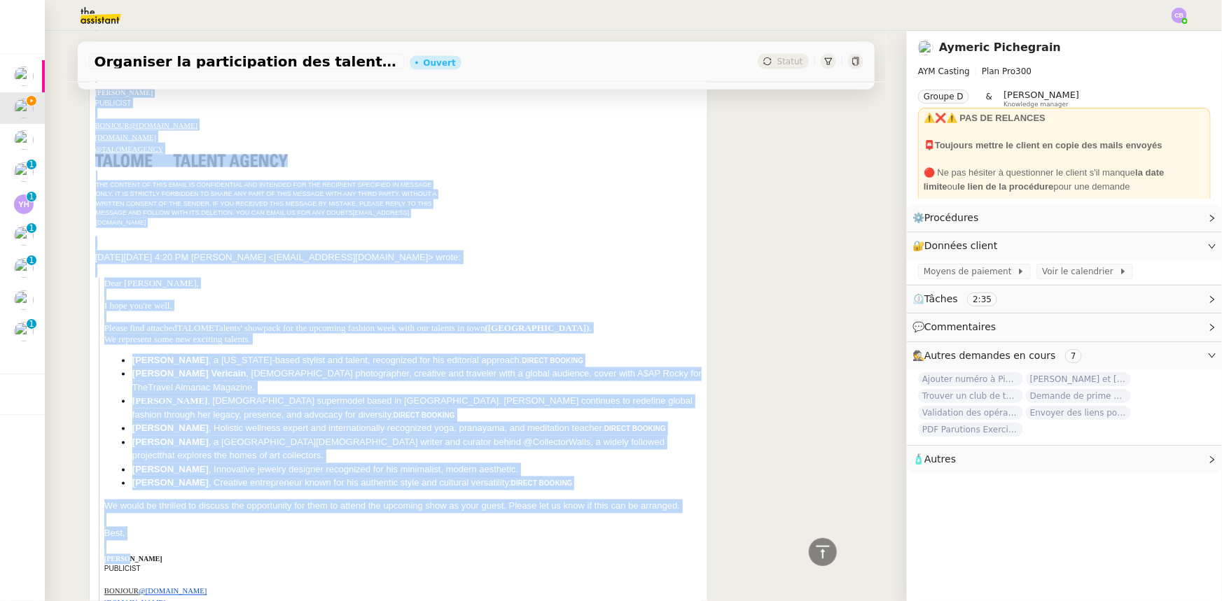
scroll to position [1145, 0]
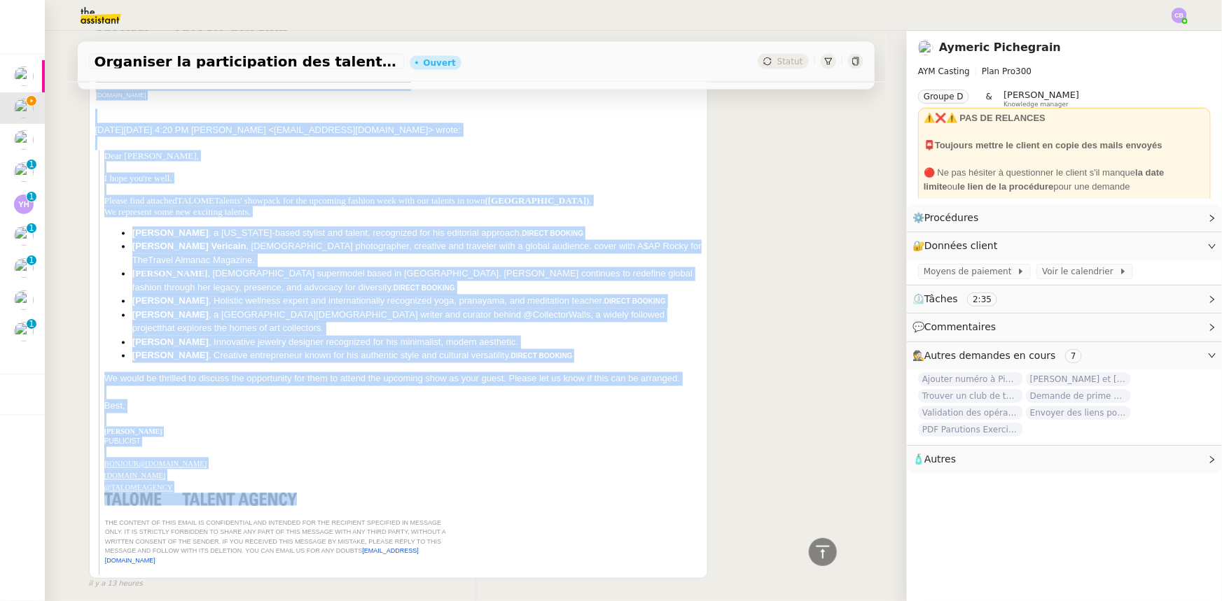
drag, startPoint x: 90, startPoint y: 280, endPoint x: 393, endPoint y: 465, distance: 355.6
copy div "Fwd: TALOME Talents x London Fashion Week number ••• ---------- Forwarded messa…"
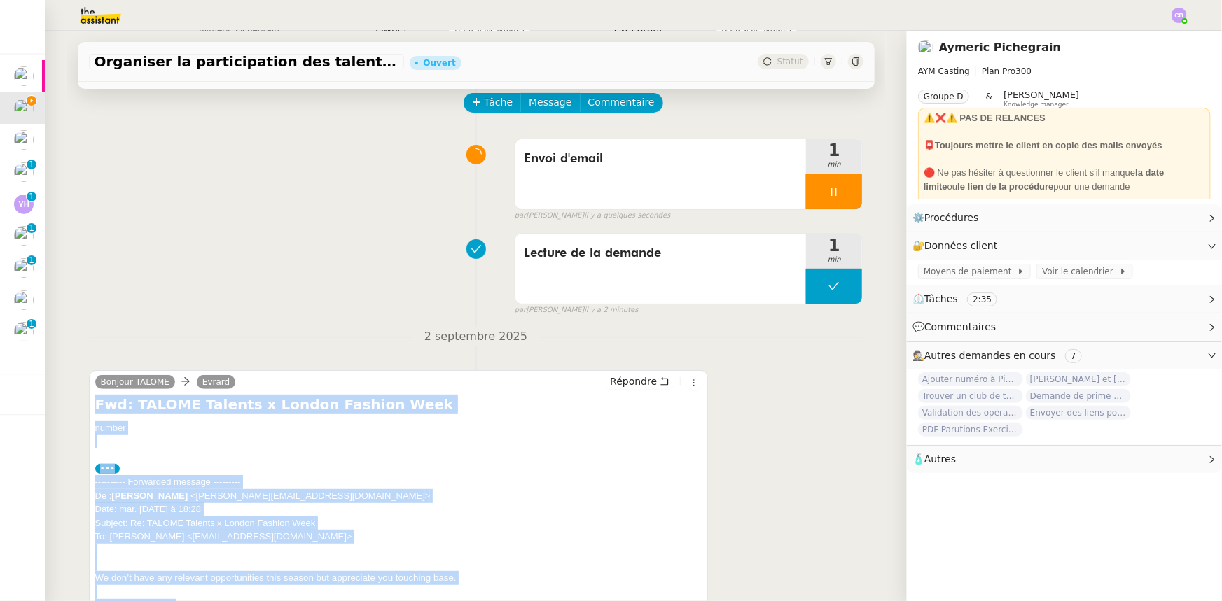
scroll to position [0, 0]
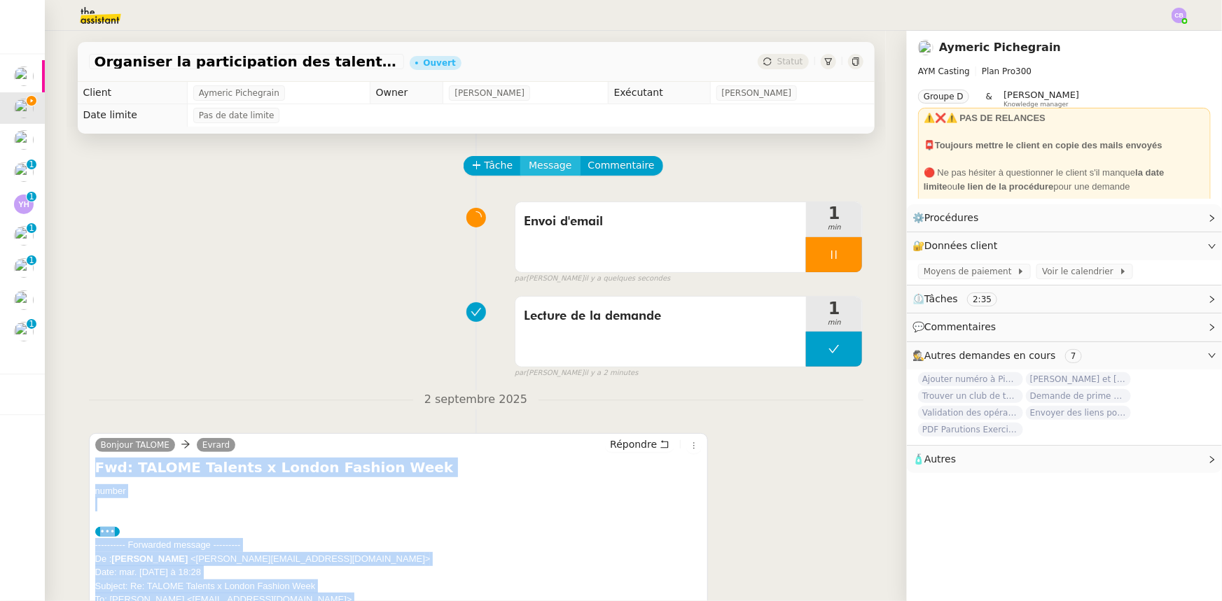
click at [536, 165] on span "Message" at bounding box center [550, 166] width 43 height 16
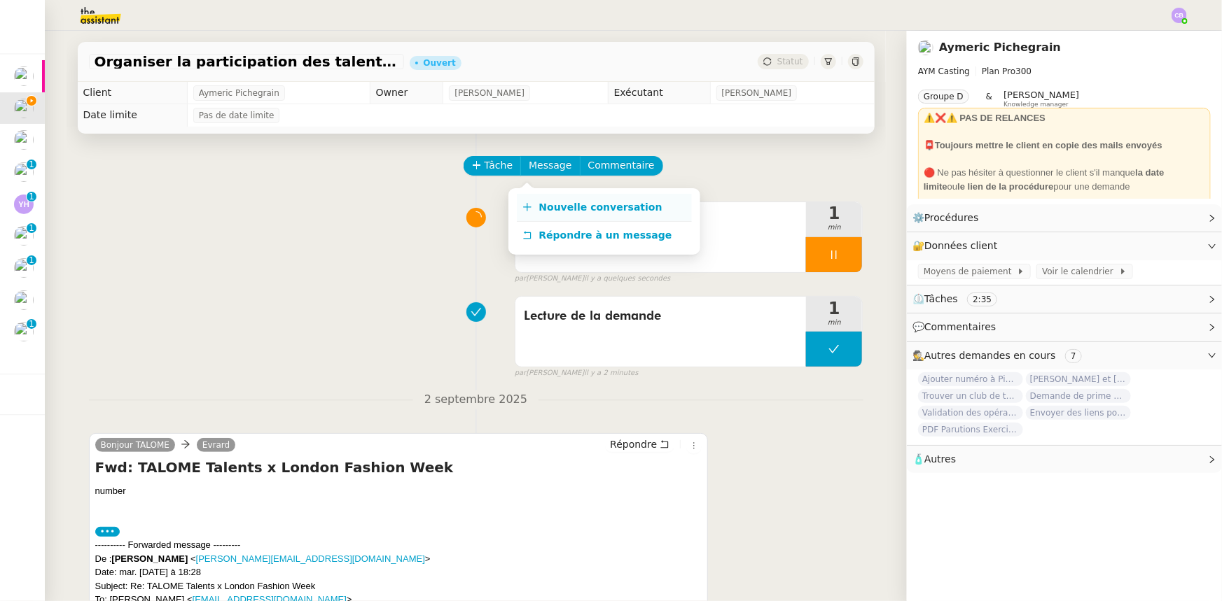
click at [587, 208] on span "Nouvelle conversation" at bounding box center [600, 207] width 123 height 11
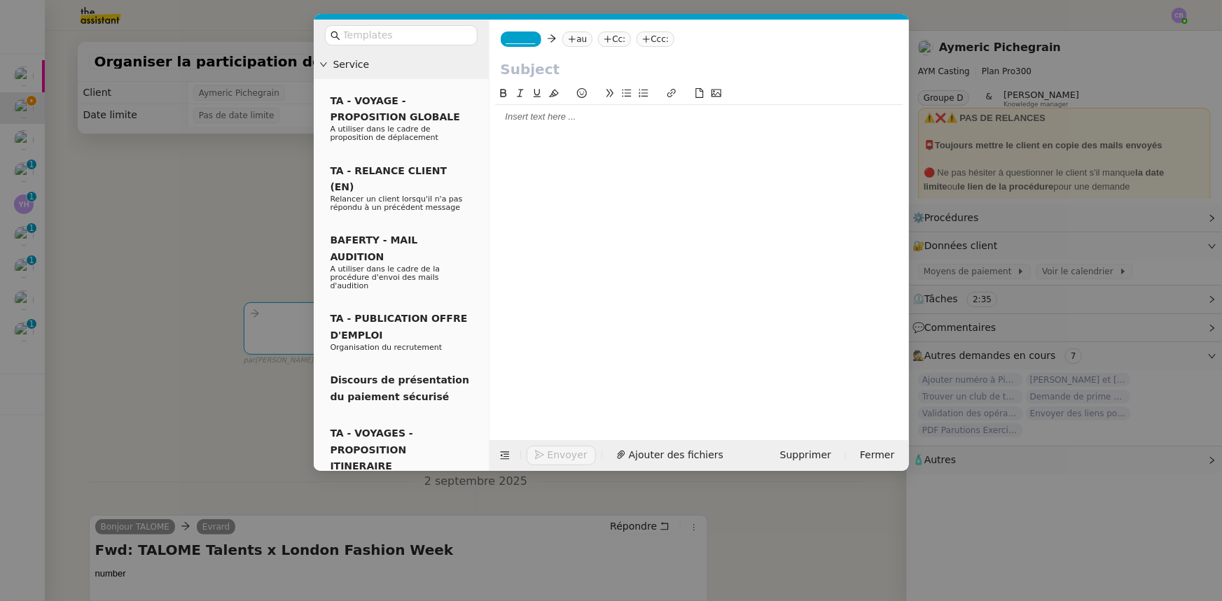
drag, startPoint x: 565, startPoint y: 124, endPoint x: 570, endPoint y: 130, distance: 8.0
click at [565, 125] on div at bounding box center [699, 117] width 408 height 24
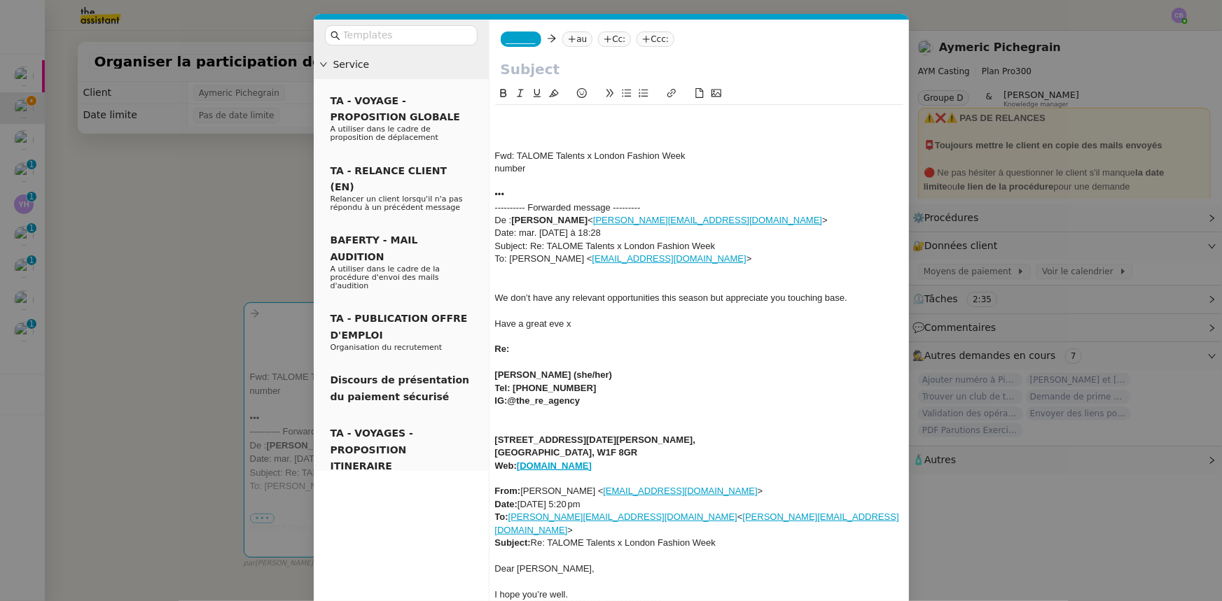
click at [522, 41] on span "_______" at bounding box center [520, 39] width 29 height 10
click at [558, 62] on span "evrard@aymcasting.com" at bounding box center [605, 64] width 199 height 8
click at [573, 39] on nz-tag "au" at bounding box center [576, 39] width 30 height 15
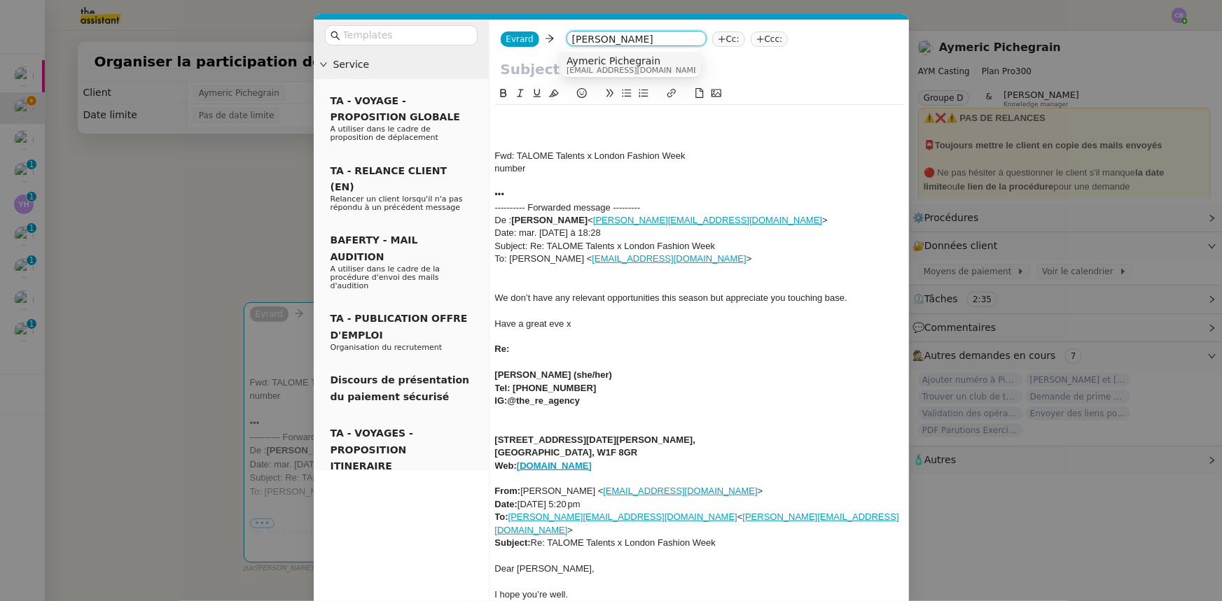
type input "aymeric piche"
click at [619, 62] on span "Aymeric Pichegrain" at bounding box center [633, 60] width 134 height 11
click at [617, 64] on input "text" at bounding box center [699, 69] width 397 height 21
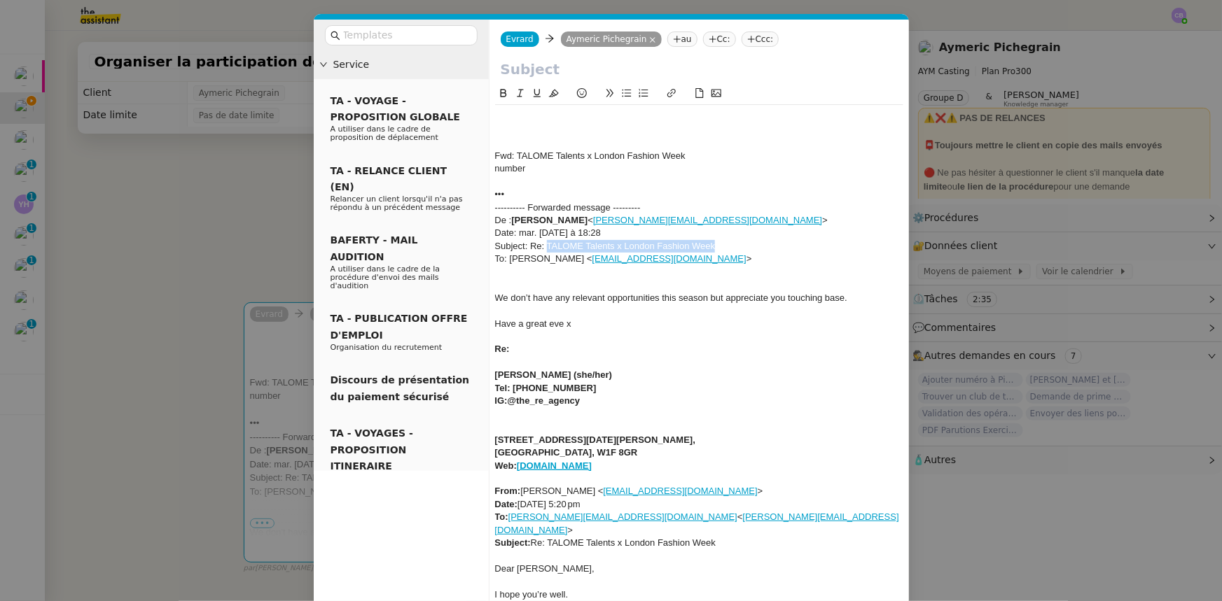
drag, startPoint x: 716, startPoint y: 245, endPoint x: 548, endPoint y: 242, distance: 168.0
click at [548, 242] on div "Subject: Re: TALOME Talents x London Fashion Week" at bounding box center [699, 246] width 408 height 13
copy div "TALOME Talents x London Fashion Week"
click at [522, 71] on input "text" at bounding box center [699, 69] width 397 height 21
paste input "TALOME Talents x London Fashion Week"
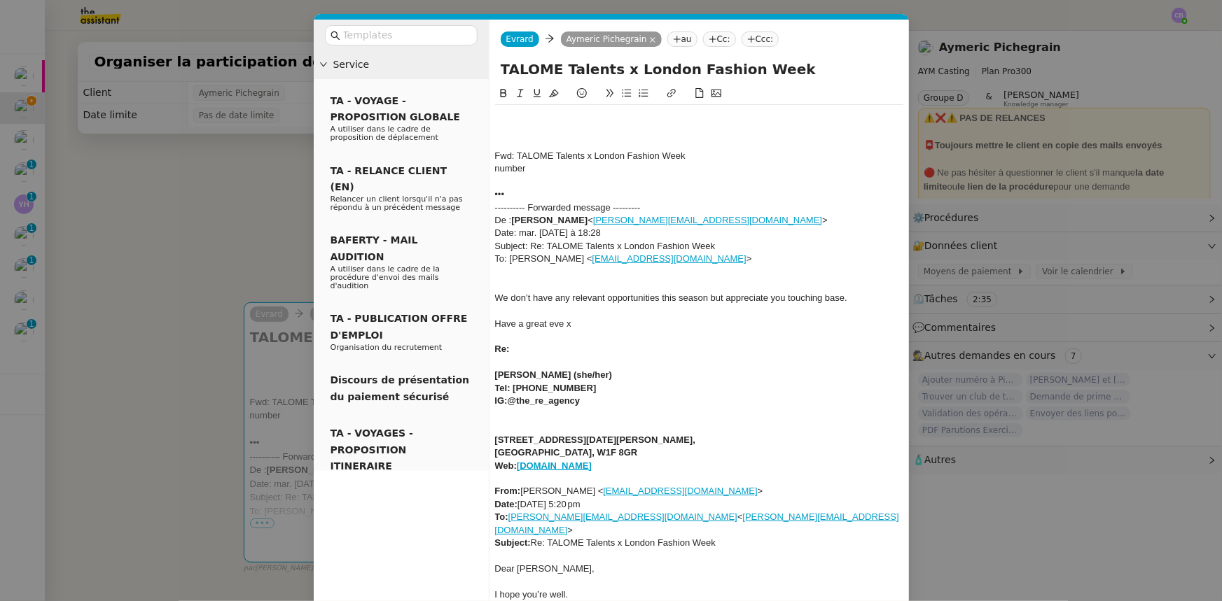
type input "TALOME Talents x London Fashion Week"
click at [532, 113] on div at bounding box center [699, 117] width 408 height 13
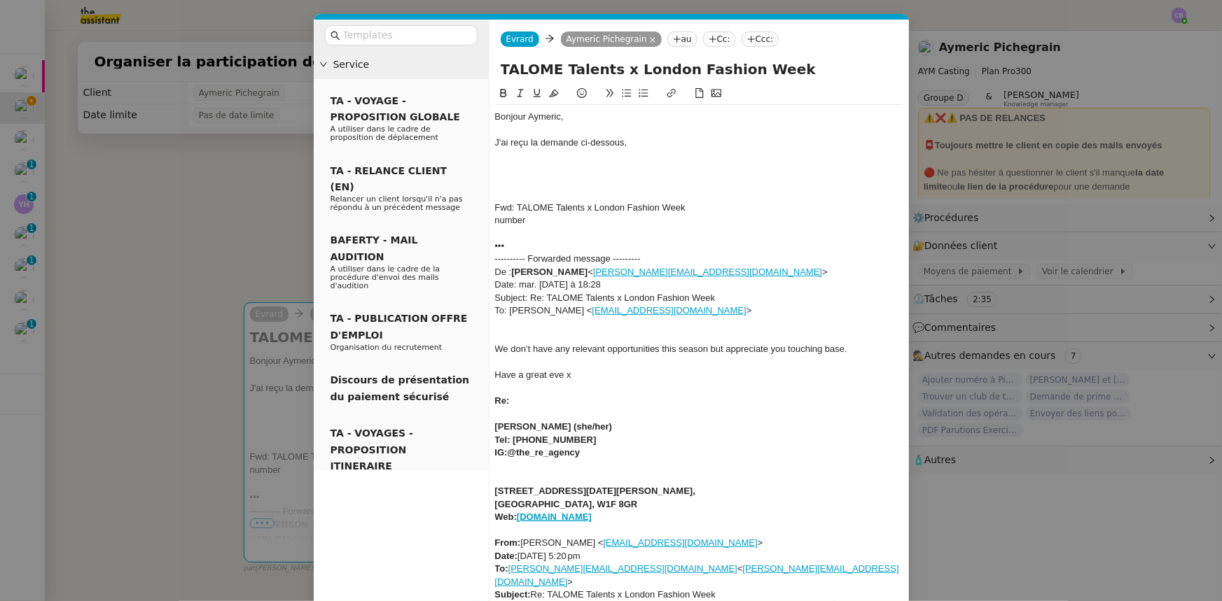
click at [622, 97] on icon at bounding box center [627, 93] width 10 height 10
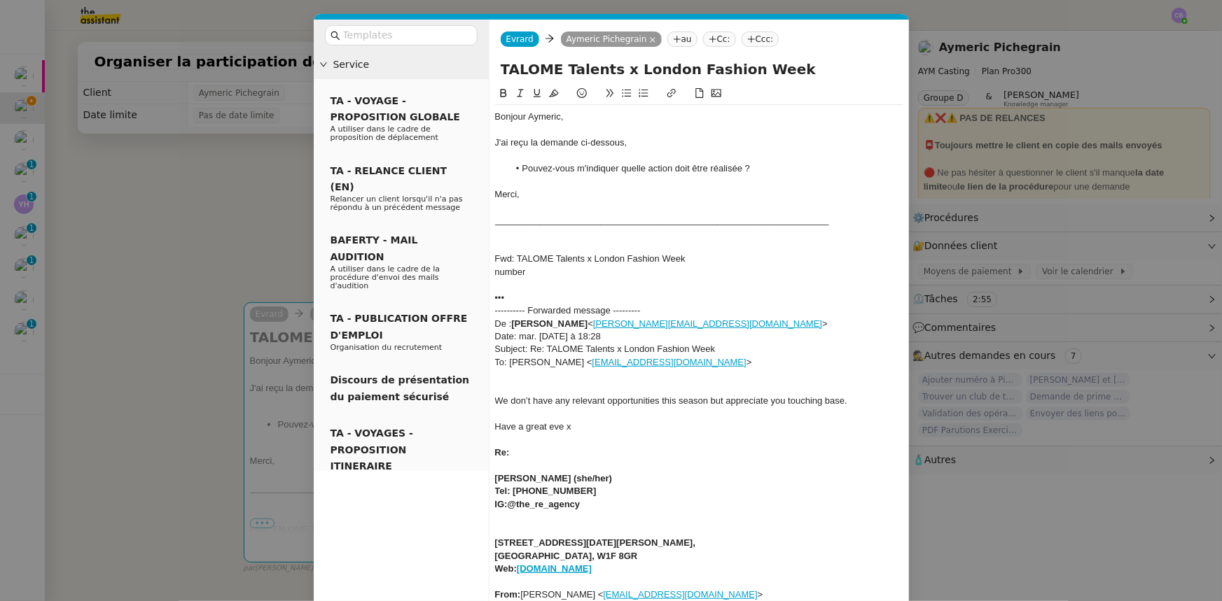
click at [699, 260] on div "Fwd: TALOME Talents x London Fashion Week" at bounding box center [699, 259] width 408 height 13
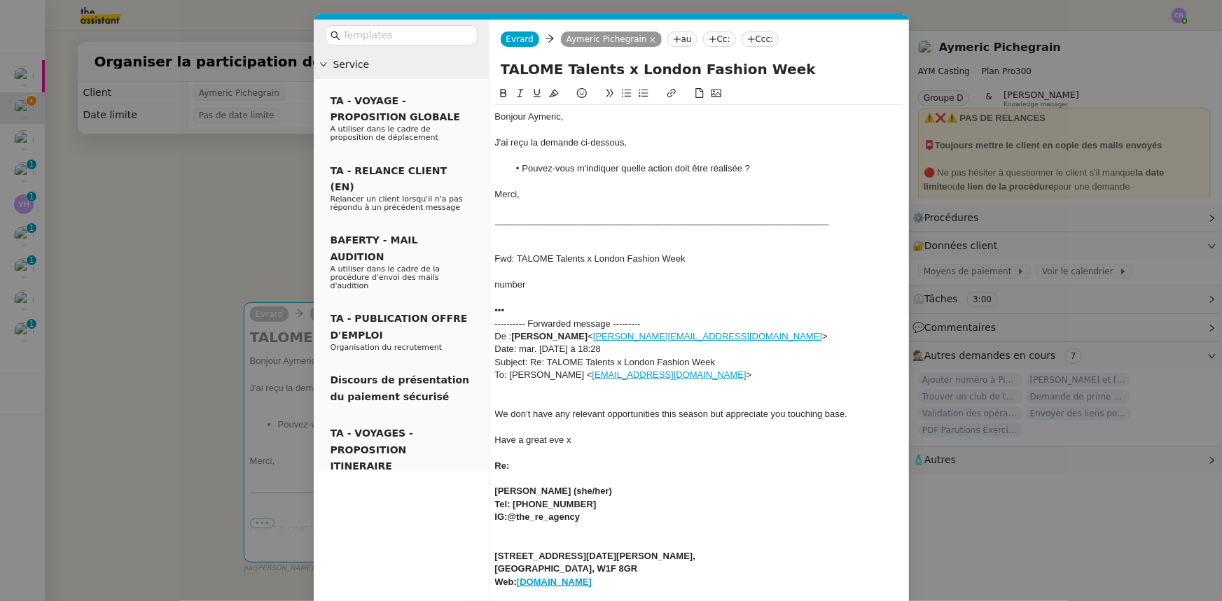
click at [249, 237] on nz-modal-container "Service TA - VOYAGE - PROPOSITION GLOBALE A utiliser dans le cadre de propositi…" at bounding box center [611, 300] width 1222 height 601
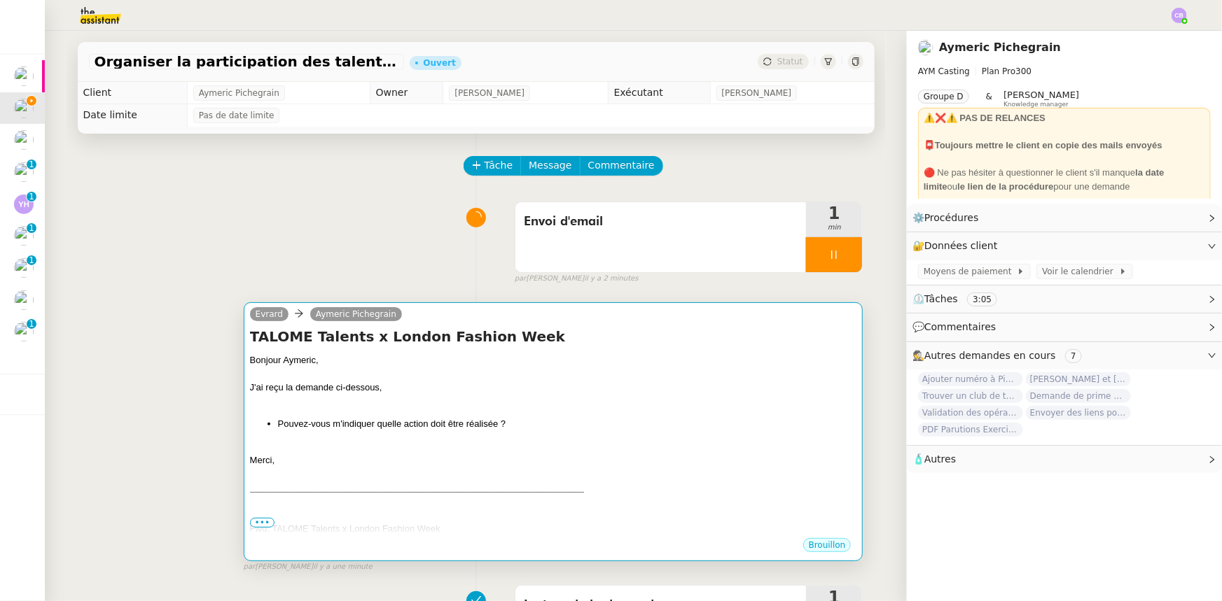
click at [558, 389] on div "J'ai reçu la demande ci-dessous," at bounding box center [553, 388] width 607 height 14
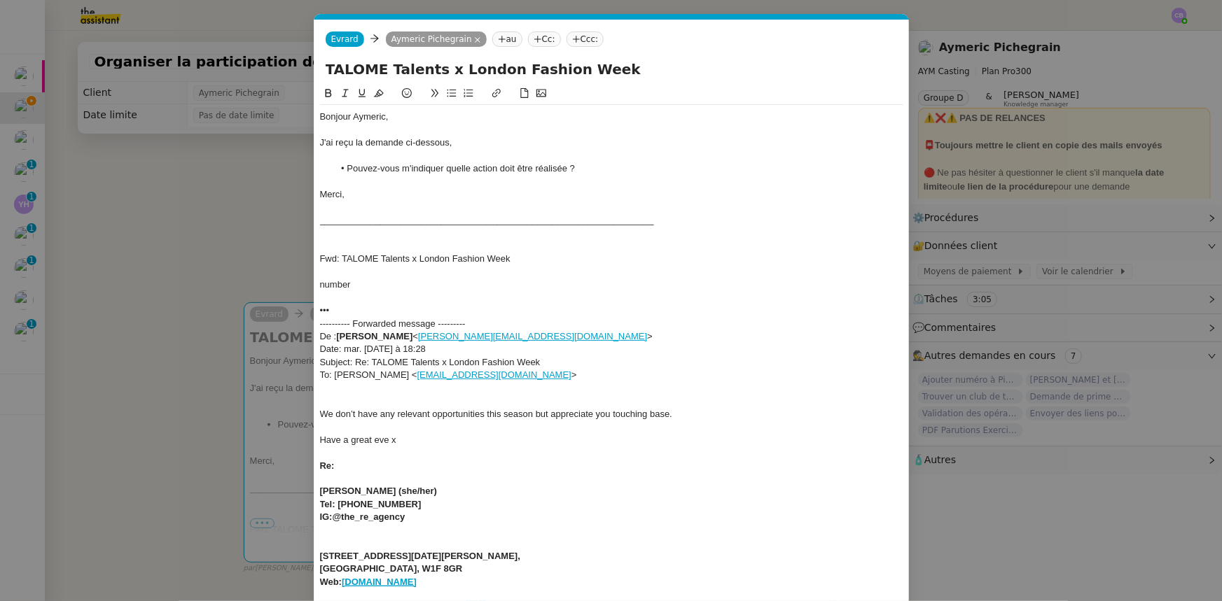
scroll to position [0, 29]
drag, startPoint x: 403, startPoint y: 143, endPoint x: 359, endPoint y: 140, distance: 43.5
click at [359, 140] on div "J'ai reçu la demande ci-dessous," at bounding box center [611, 143] width 583 height 13
click at [608, 172] on li "Pouvez-vous m'indiquer quelle action doit être réalisée ?" at bounding box center [618, 168] width 570 height 13
click at [270, 223] on nz-modal-container "Service TA - VOYAGE - PROPOSITION GLOBALE A utiliser dans le cadre de propositi…" at bounding box center [611, 300] width 1222 height 601
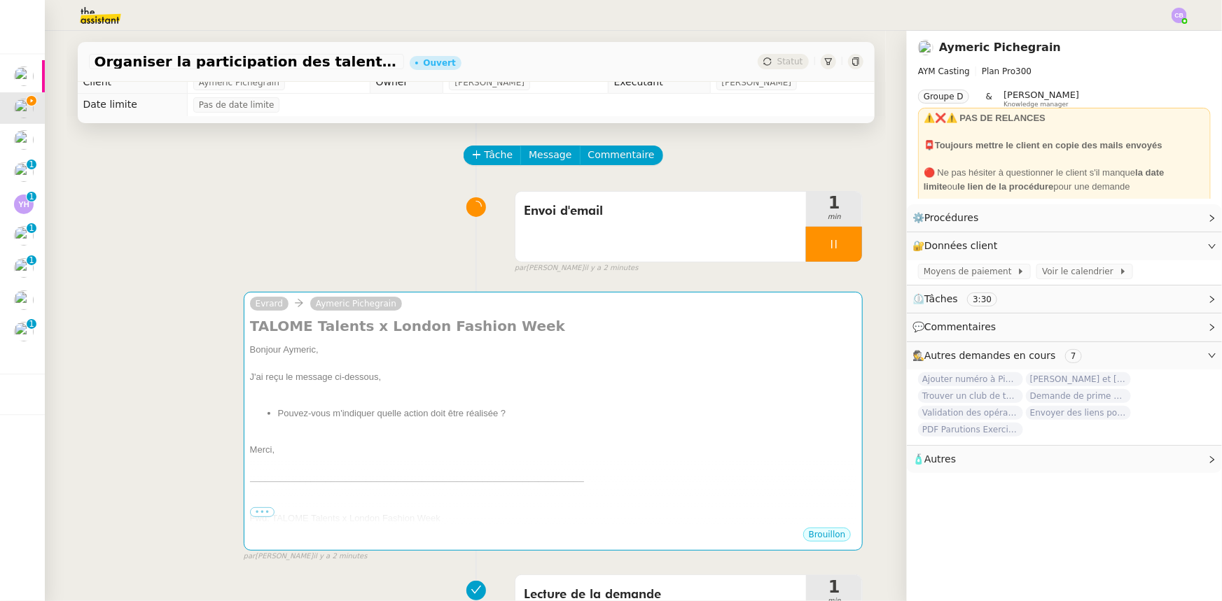
scroll to position [0, 0]
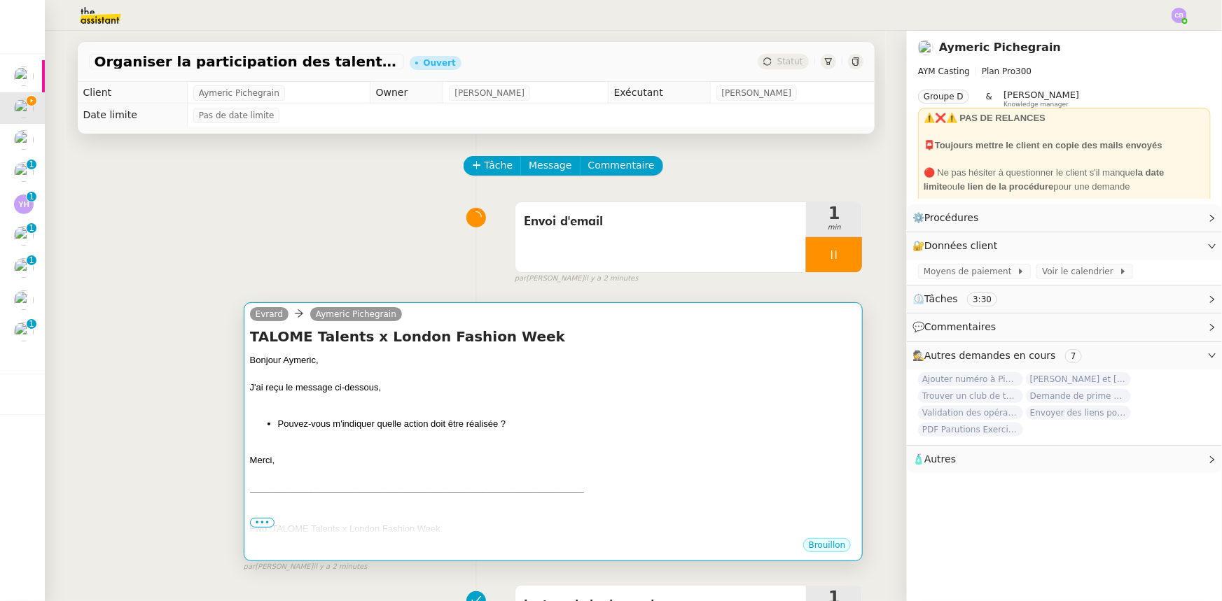
click at [583, 388] on div "J'ai reçu le message ci-dessous," at bounding box center [553, 388] width 607 height 14
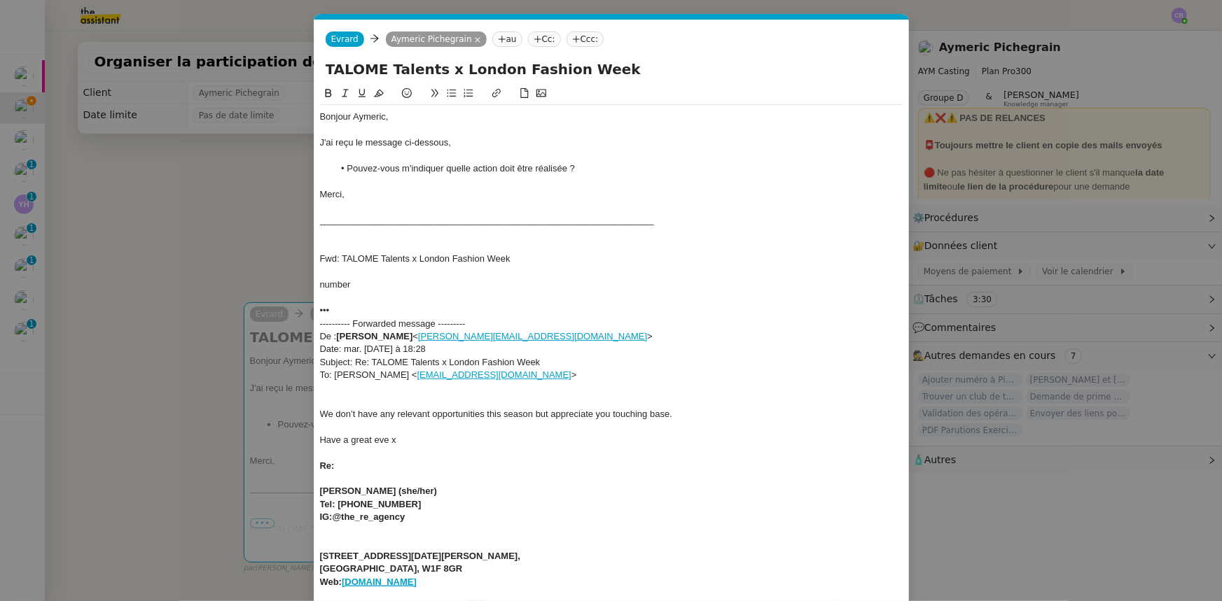
scroll to position [0, 29]
click at [359, 194] on div "Merci," at bounding box center [611, 194] width 583 height 13
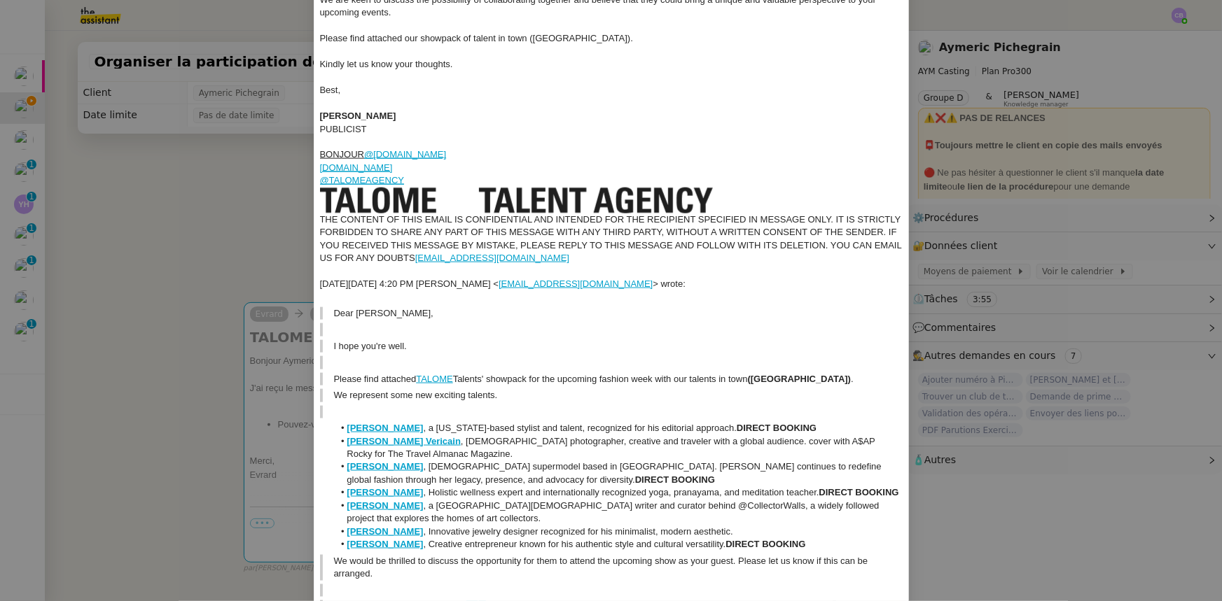
scroll to position [999, 0]
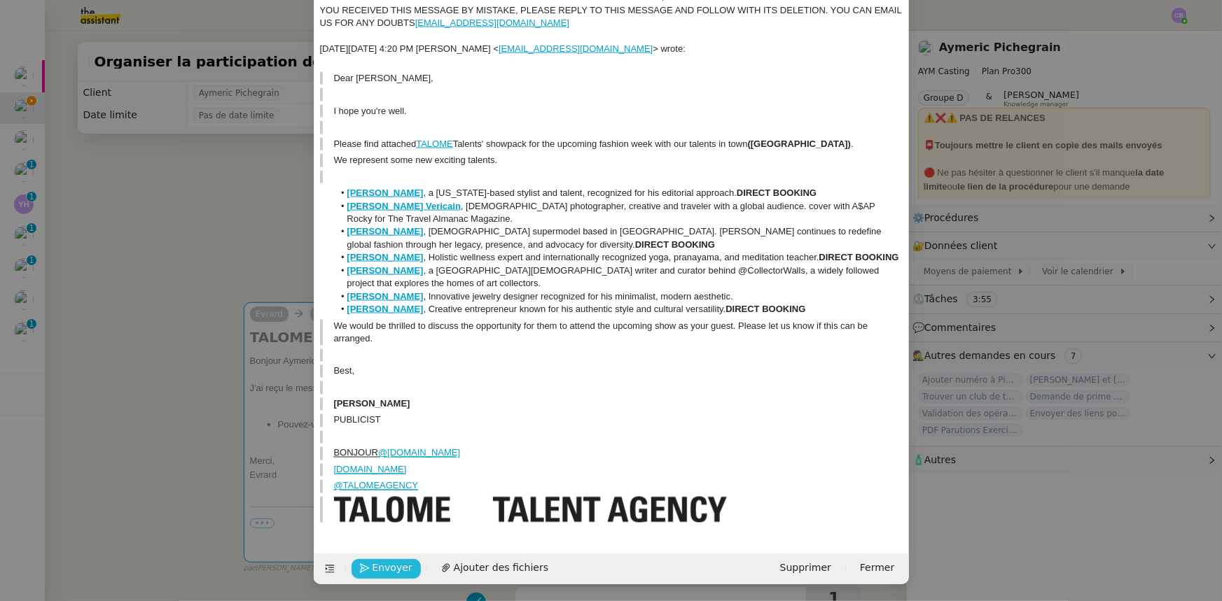
click at [379, 571] on span "Envoyer" at bounding box center [392, 569] width 40 height 16
click at [379, 571] on span "Confirmer l'envoi" at bounding box center [414, 569] width 84 height 16
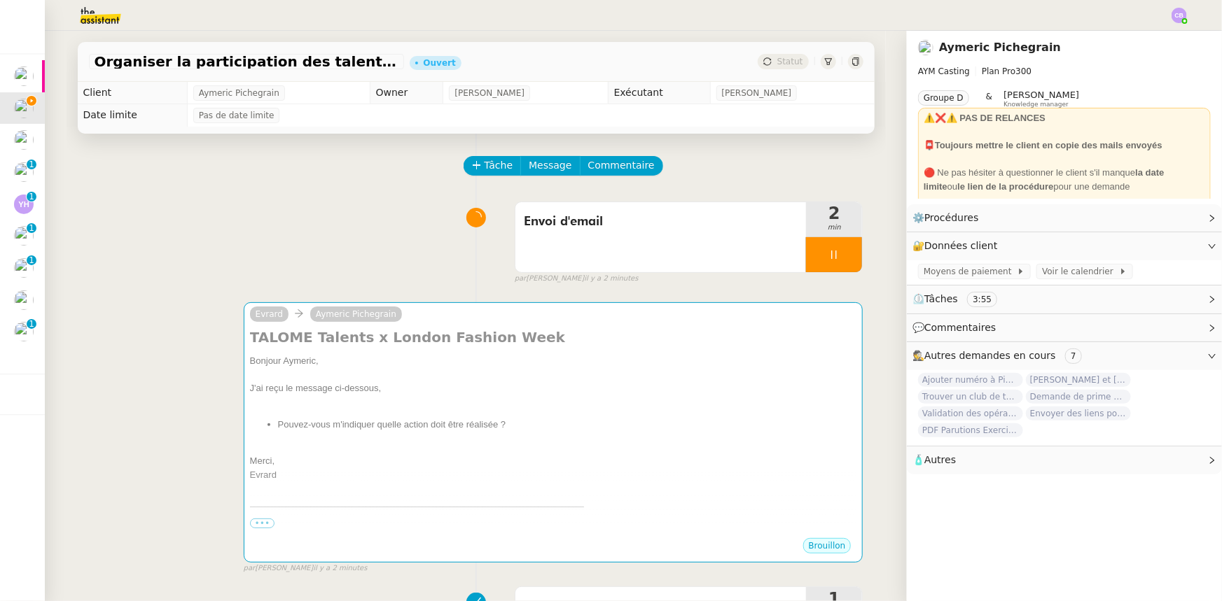
scroll to position [985, 0]
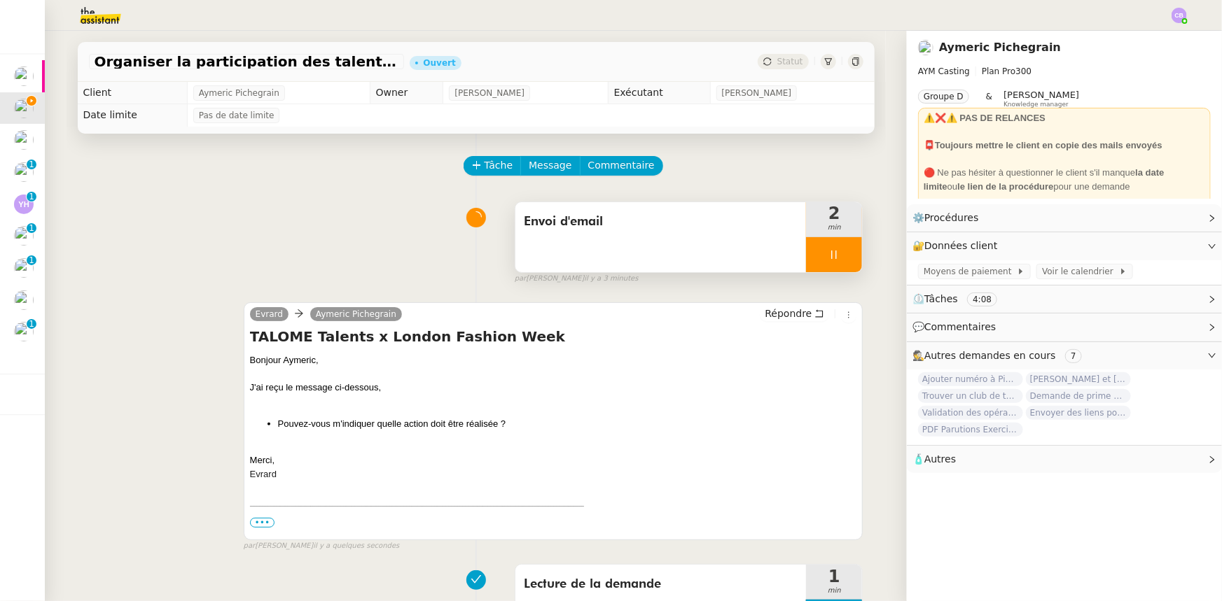
click at [569, 246] on div "Envoi d'email" at bounding box center [660, 237] width 291 height 70
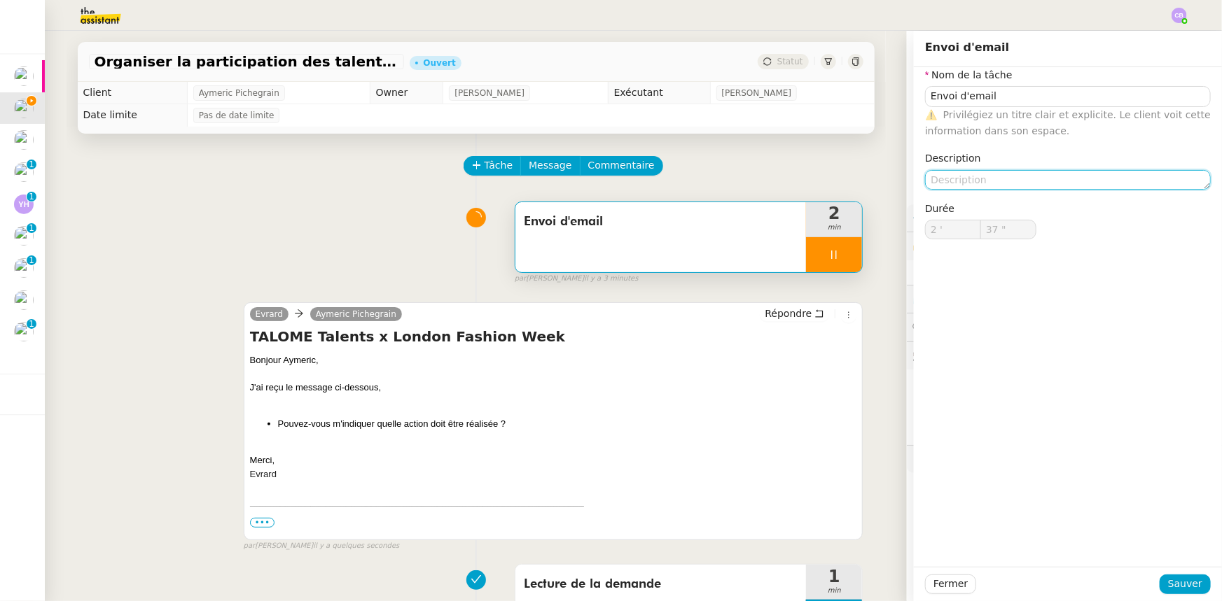
click at [941, 181] on textarea at bounding box center [1068, 180] width 286 height 20
type input "38 ""
type textarea "+"
type input "39 ""
type textarea "+ notes"
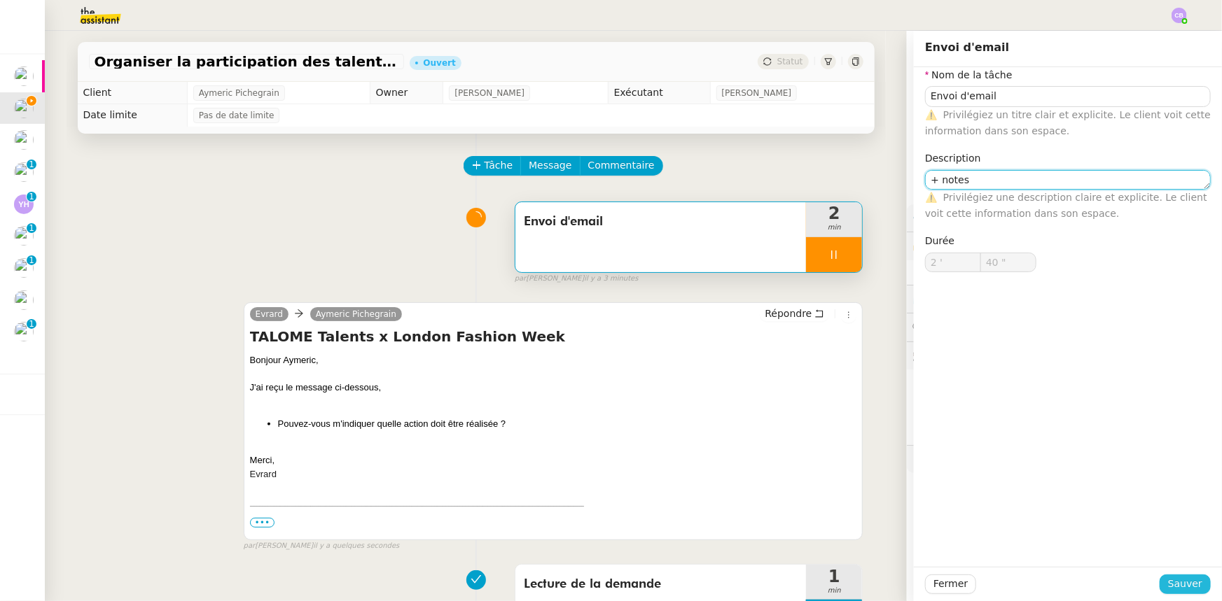
type input "41 ""
type textarea "+ notes"
click at [1188, 578] on span "Sauver" at bounding box center [1185, 584] width 34 height 16
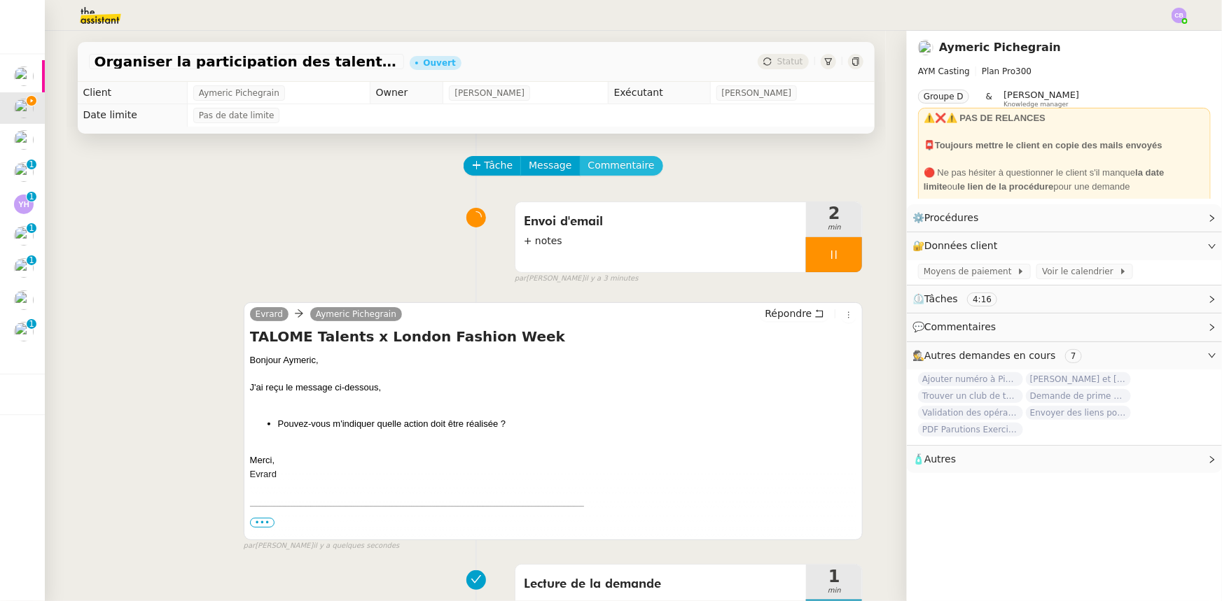
click at [624, 172] on span "Commentaire" at bounding box center [621, 166] width 67 height 16
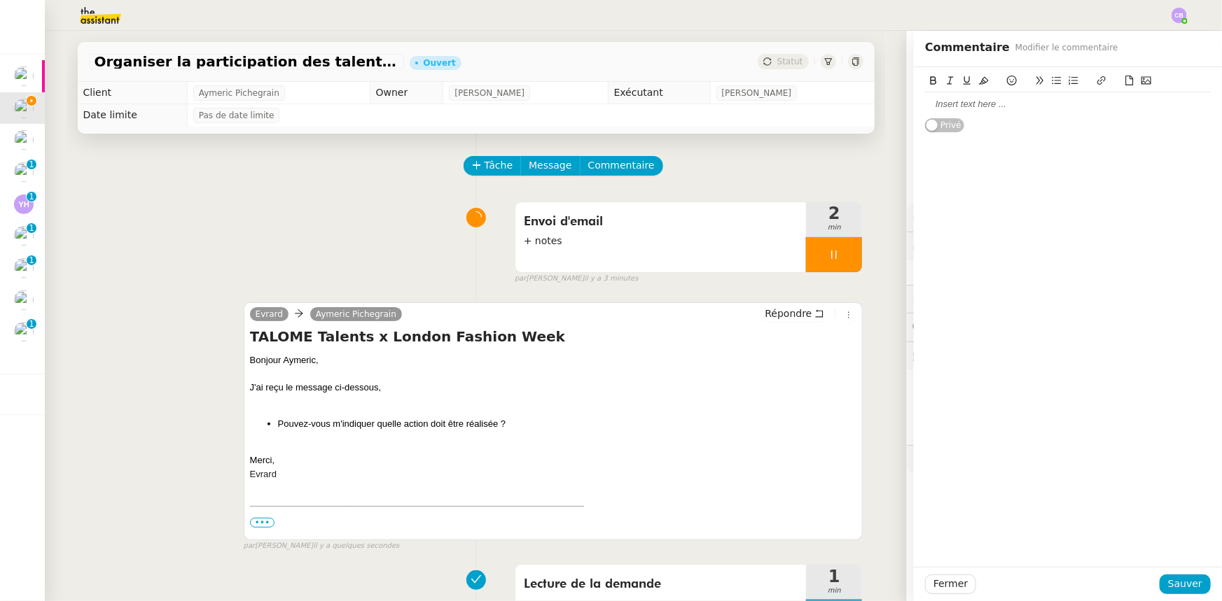
click at [995, 110] on div at bounding box center [1068, 104] width 286 height 13
click at [942, 100] on div "A FAIRE :" at bounding box center [1068, 104] width 286 height 13
click at [0, 0] on lt-span "À FAIRE" at bounding box center [0, 0] width 0 height 0
click at [1099, 136] on div "En attente du retour d'Aymeric pour savoir qu'elle action nous devons réaliser" at bounding box center [1068, 137] width 286 height 26
click at [1101, 129] on div "En attente du retour d'Aymeric pour savoir qu'elle action nous devons réaliser" at bounding box center [1068, 137] width 286 height 26
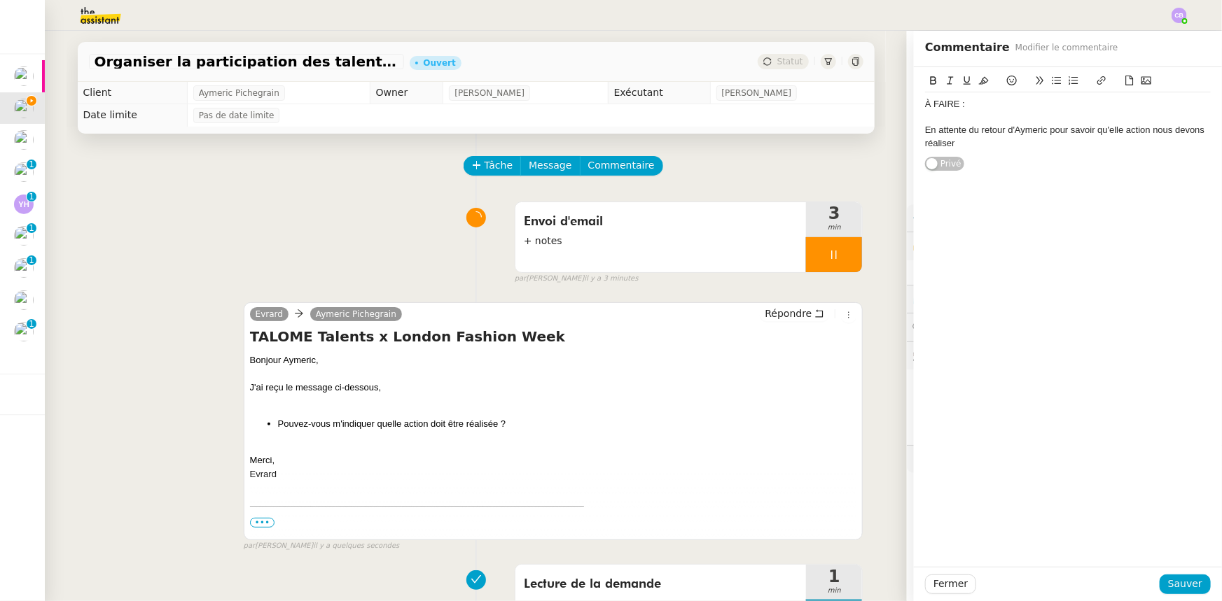
click at [0, 0] on lt-span "q ue lle" at bounding box center [0, 0] width 0 height 0
drag, startPoint x: 961, startPoint y: 105, endPoint x: 917, endPoint y: 103, distance: 44.2
click at [925, 103] on div "À FAIRE :" at bounding box center [1068, 104] width 286 height 13
click at [930, 85] on icon at bounding box center [933, 80] width 6 height 8
click at [962, 81] on icon at bounding box center [967, 81] width 10 height 10
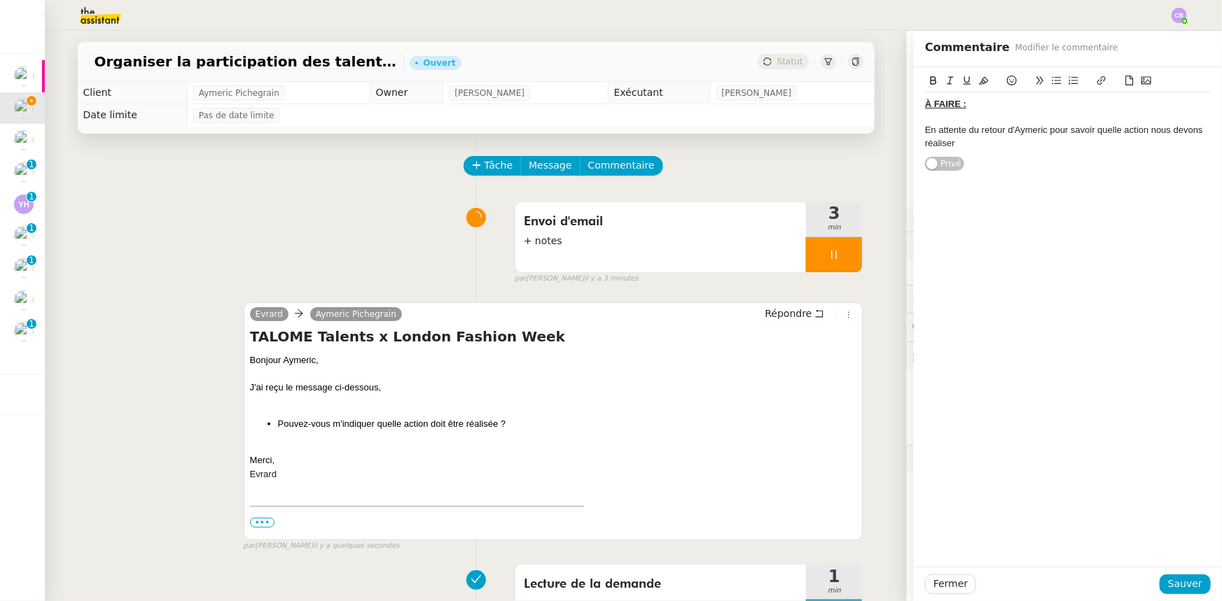
click at [982, 152] on div "À FAIRE : En attente du retour d'Aymeric pour savoir quelle action nous devons …" at bounding box center [1068, 123] width 286 height 63
click at [972, 117] on div at bounding box center [1068, 117] width 286 height 13
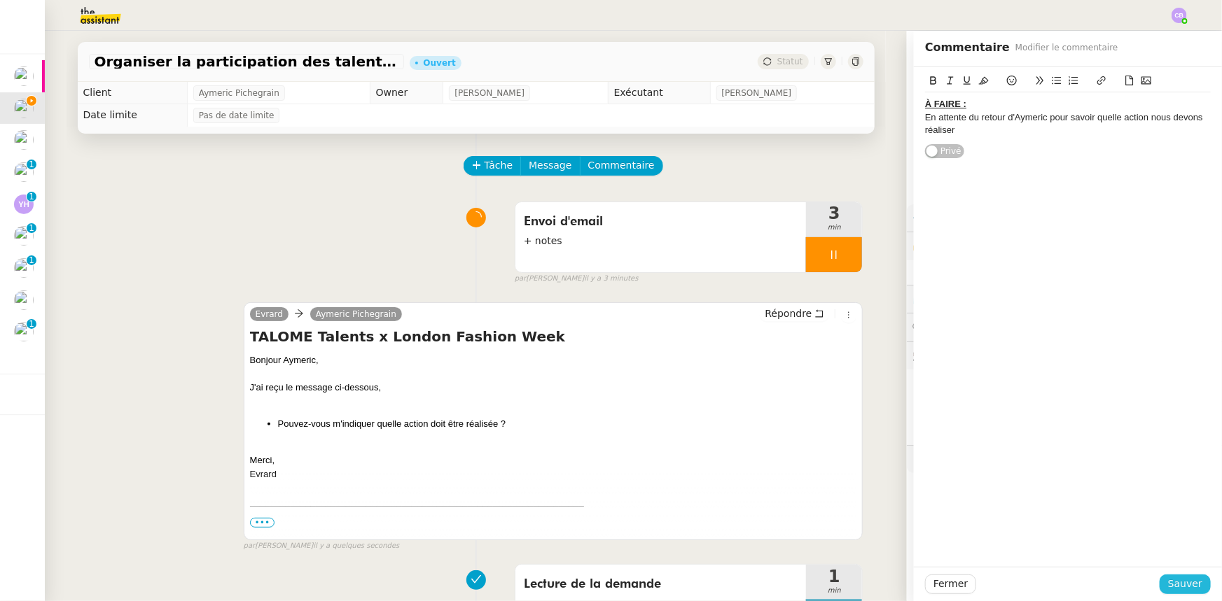
click at [1175, 581] on span "Sauver" at bounding box center [1185, 584] width 34 height 16
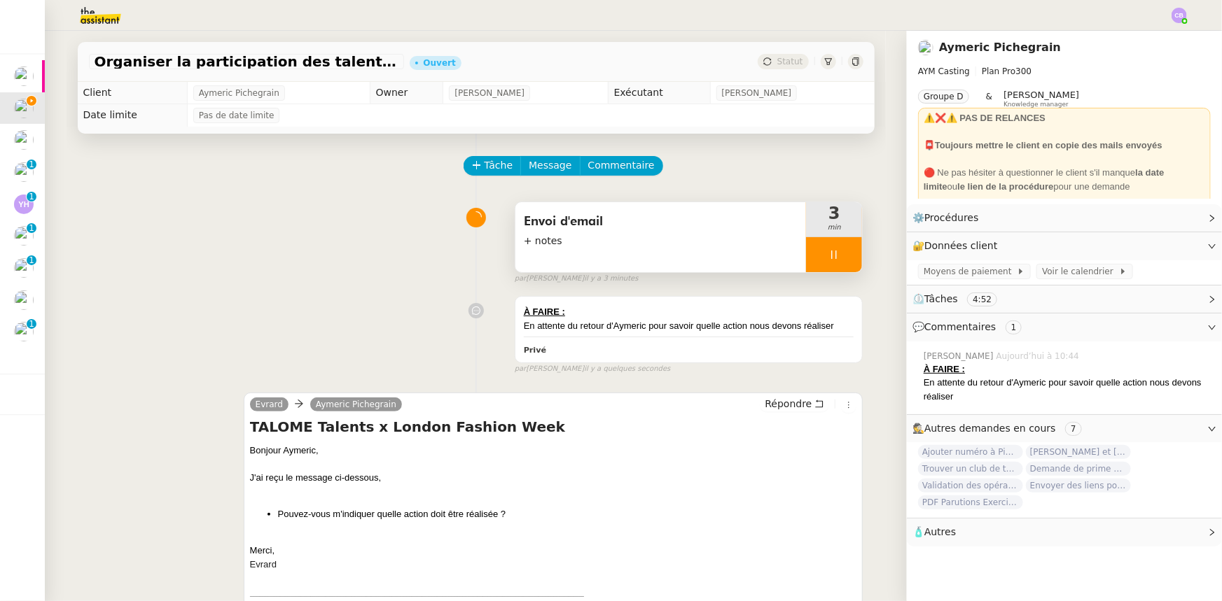
click at [807, 255] on div at bounding box center [834, 254] width 56 height 35
click at [842, 258] on icon at bounding box center [847, 254] width 11 height 11
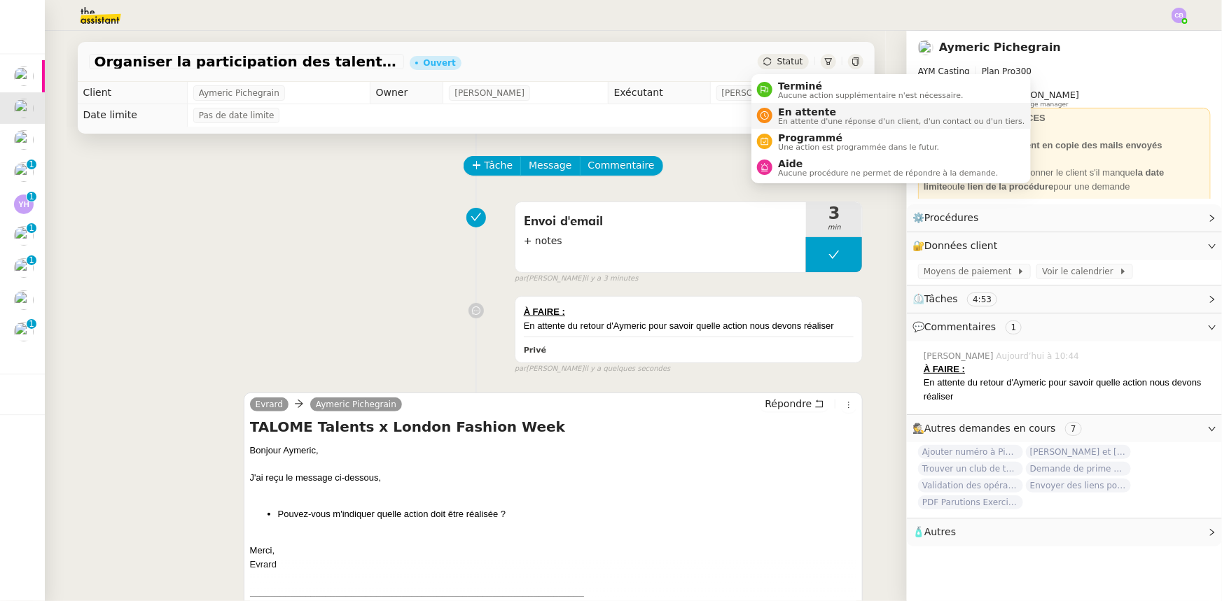
click at [814, 118] on span "En attente d'une réponse d'un client, d'un contact ou d'un tiers." at bounding box center [901, 122] width 246 height 8
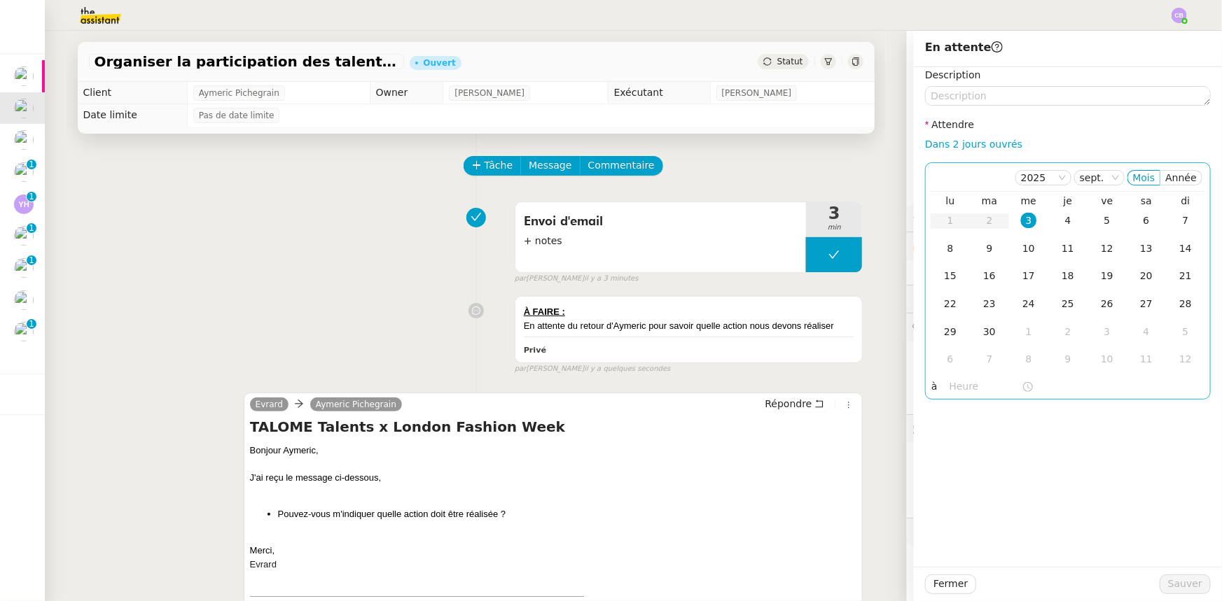
drag, startPoint x: 966, startPoint y: 147, endPoint x: 981, endPoint y: 174, distance: 31.3
click at [966, 147] on link "Dans 2 jours ouvrés" at bounding box center [973, 144] width 97 height 11
type input "07:00"
click at [1162, 585] on button "Sauver" at bounding box center [1184, 585] width 51 height 20
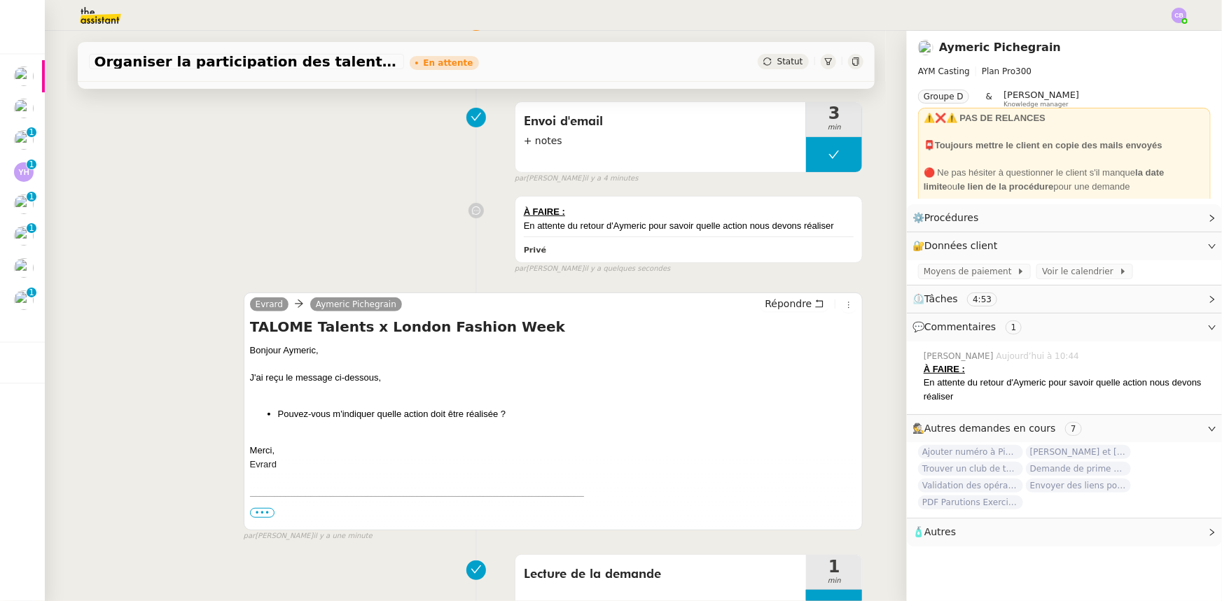
scroll to position [318, 0]
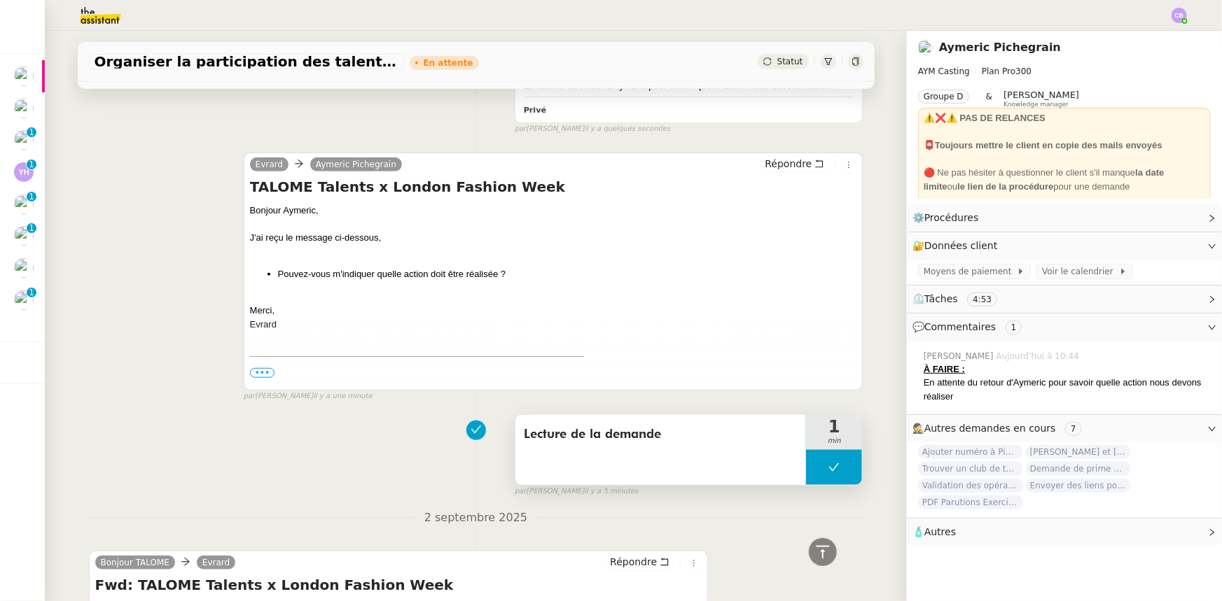
click at [806, 462] on button at bounding box center [834, 467] width 56 height 35
click at [814, 463] on icon at bounding box center [819, 467] width 11 height 11
click at [809, 462] on div at bounding box center [834, 467] width 56 height 35
click at [842, 467] on icon at bounding box center [847, 467] width 11 height 11
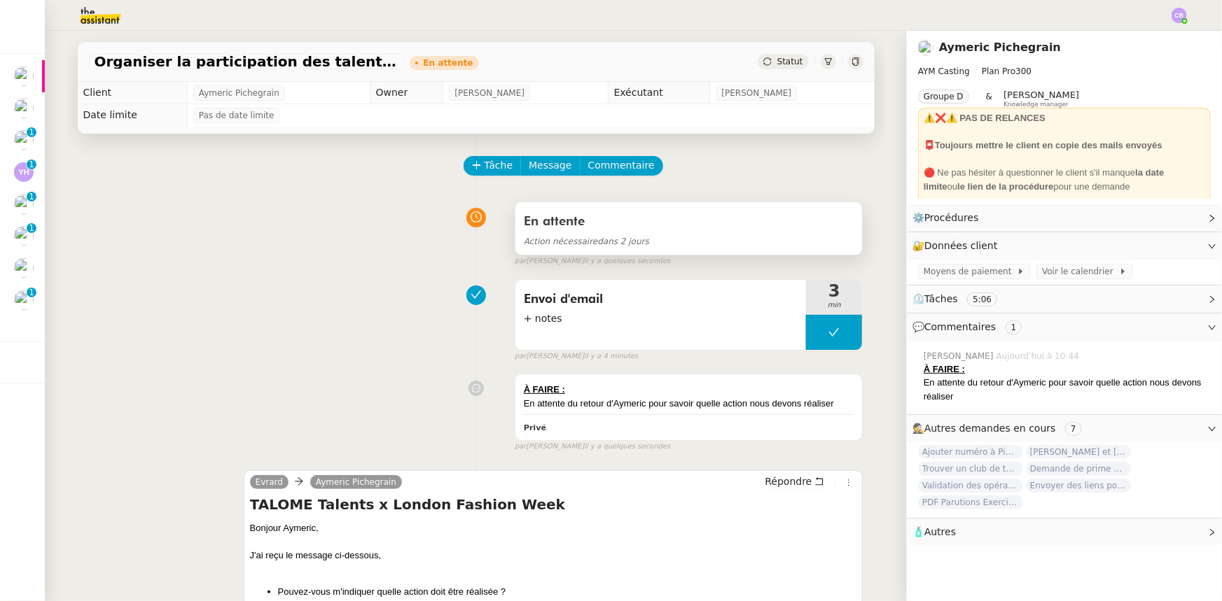
click at [615, 233] on div "En attente" at bounding box center [689, 222] width 330 height 22
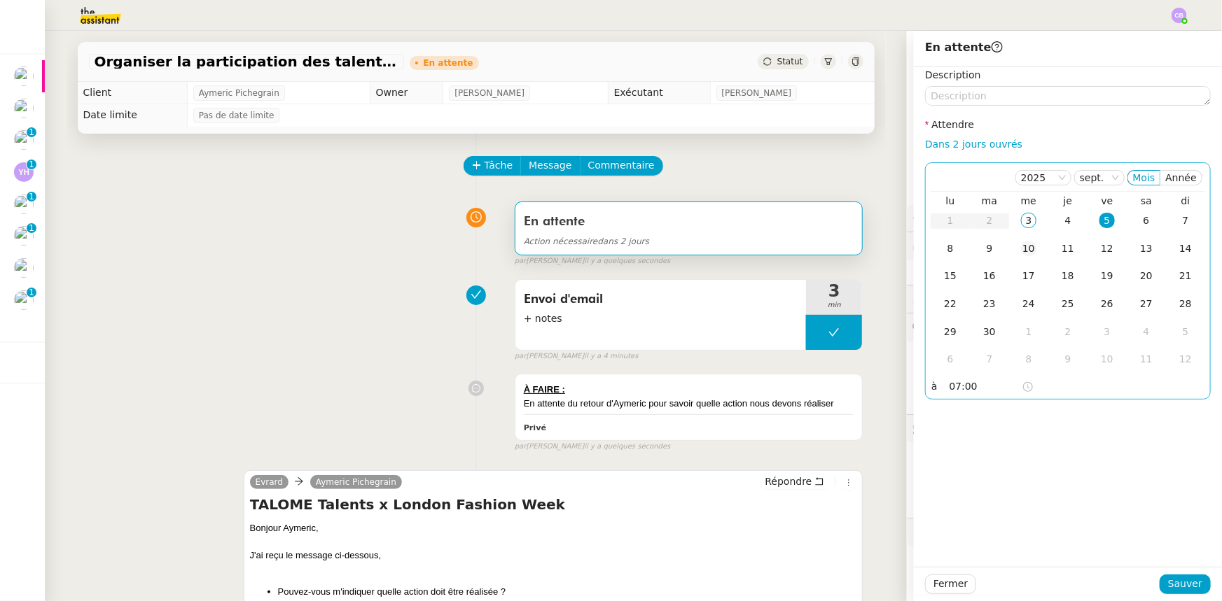
click at [1021, 250] on div "10" at bounding box center [1028, 248] width 15 height 15
click at [1190, 588] on span "Sauver" at bounding box center [1185, 584] width 34 height 16
